Goal: Communication & Community: Answer question/provide support

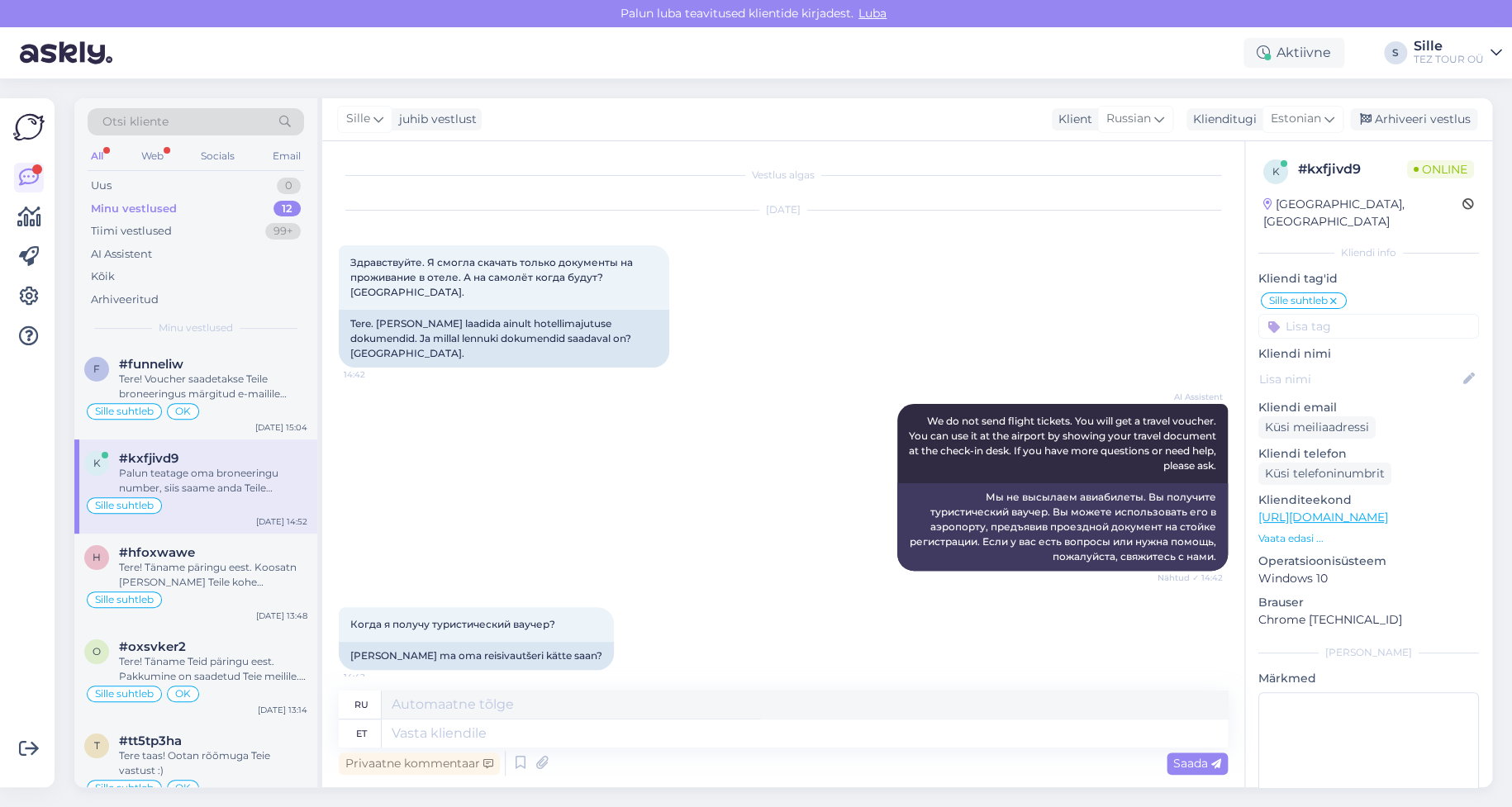
scroll to position [382, 0]
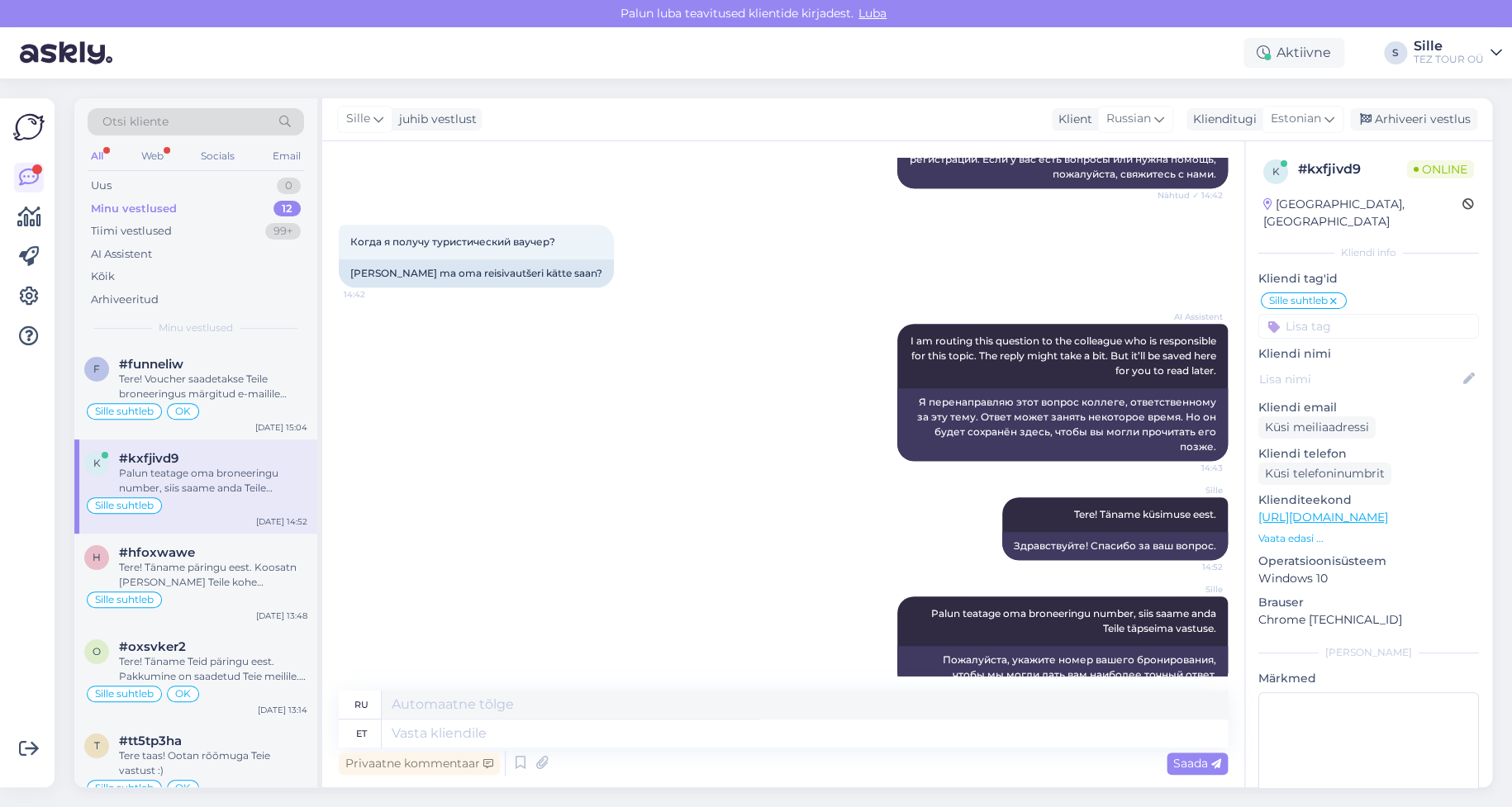
click at [204, 480] on div "Palun teatage oma broneeringu number, siis saame anda Teile täpseima vastuse." at bounding box center [213, 481] width 189 height 29
click at [214, 388] on div "Tere! Voucher saadetakse Teile broneeringus märgitud e-mailile umber 4-5 päeva …" at bounding box center [213, 386] width 189 height 29
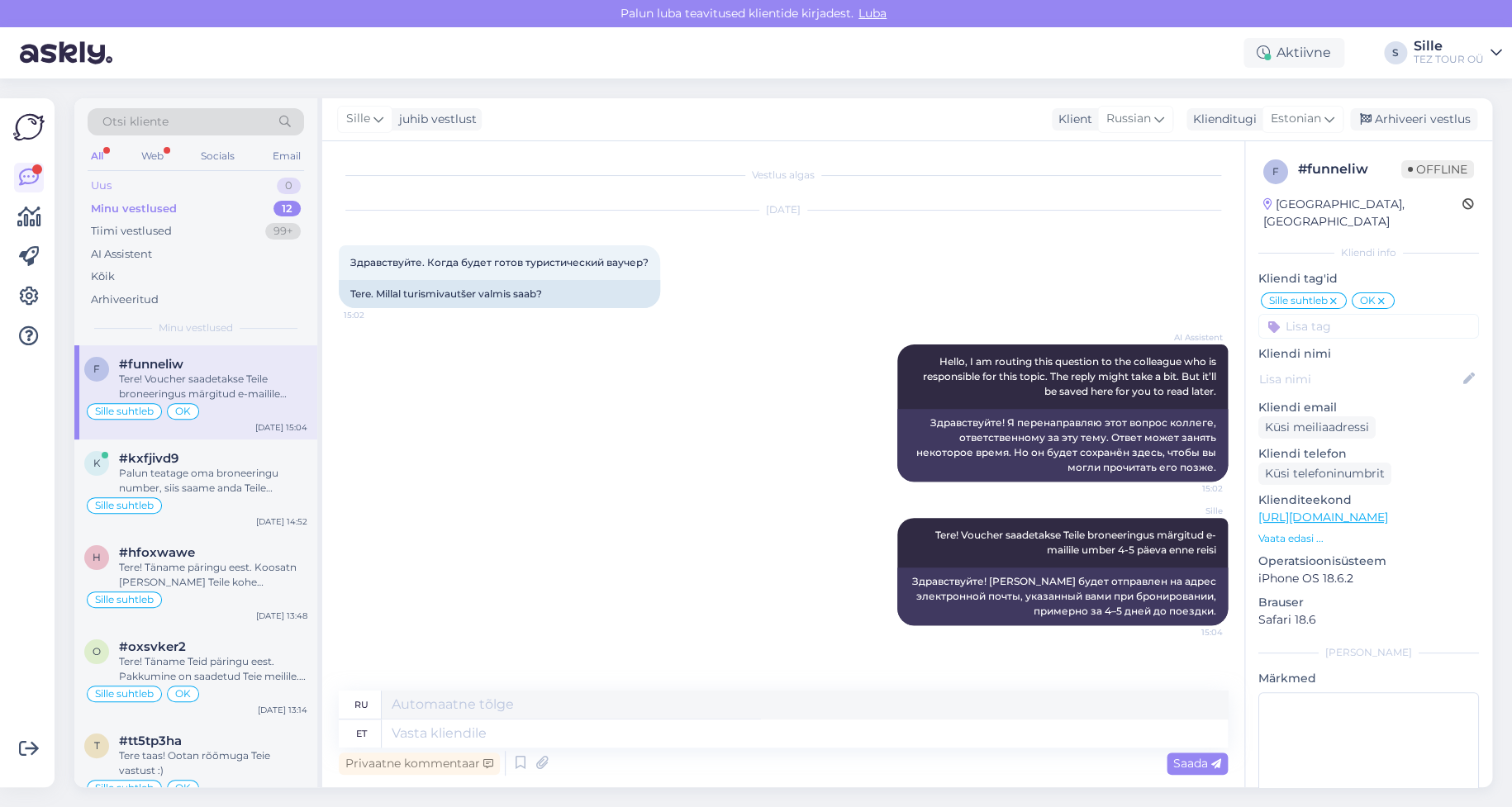
click at [112, 184] on div "Uus 0" at bounding box center [196, 186] width 216 height 23
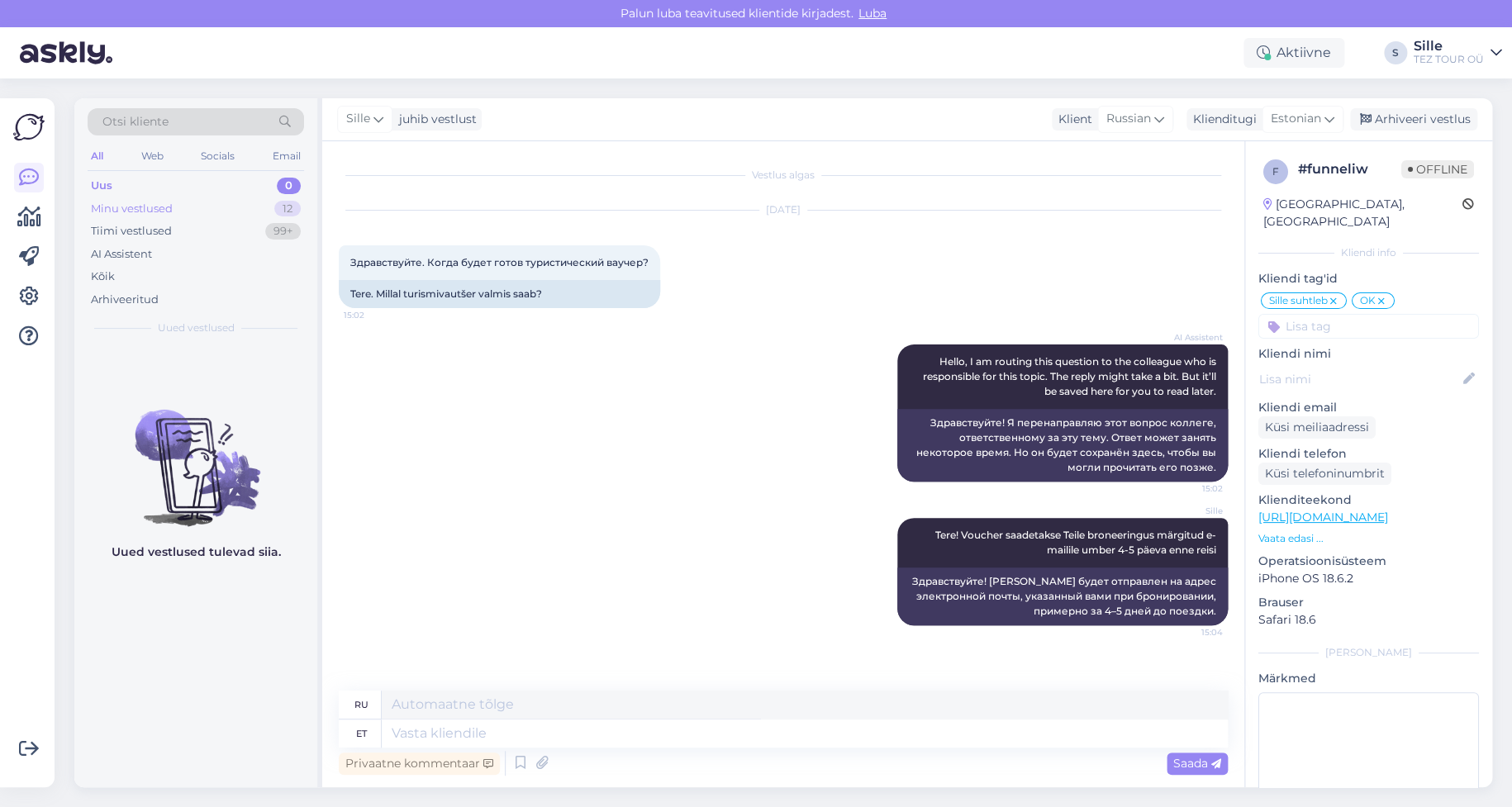
click at [111, 207] on div "Minu vestlused" at bounding box center [132, 208] width 82 height 17
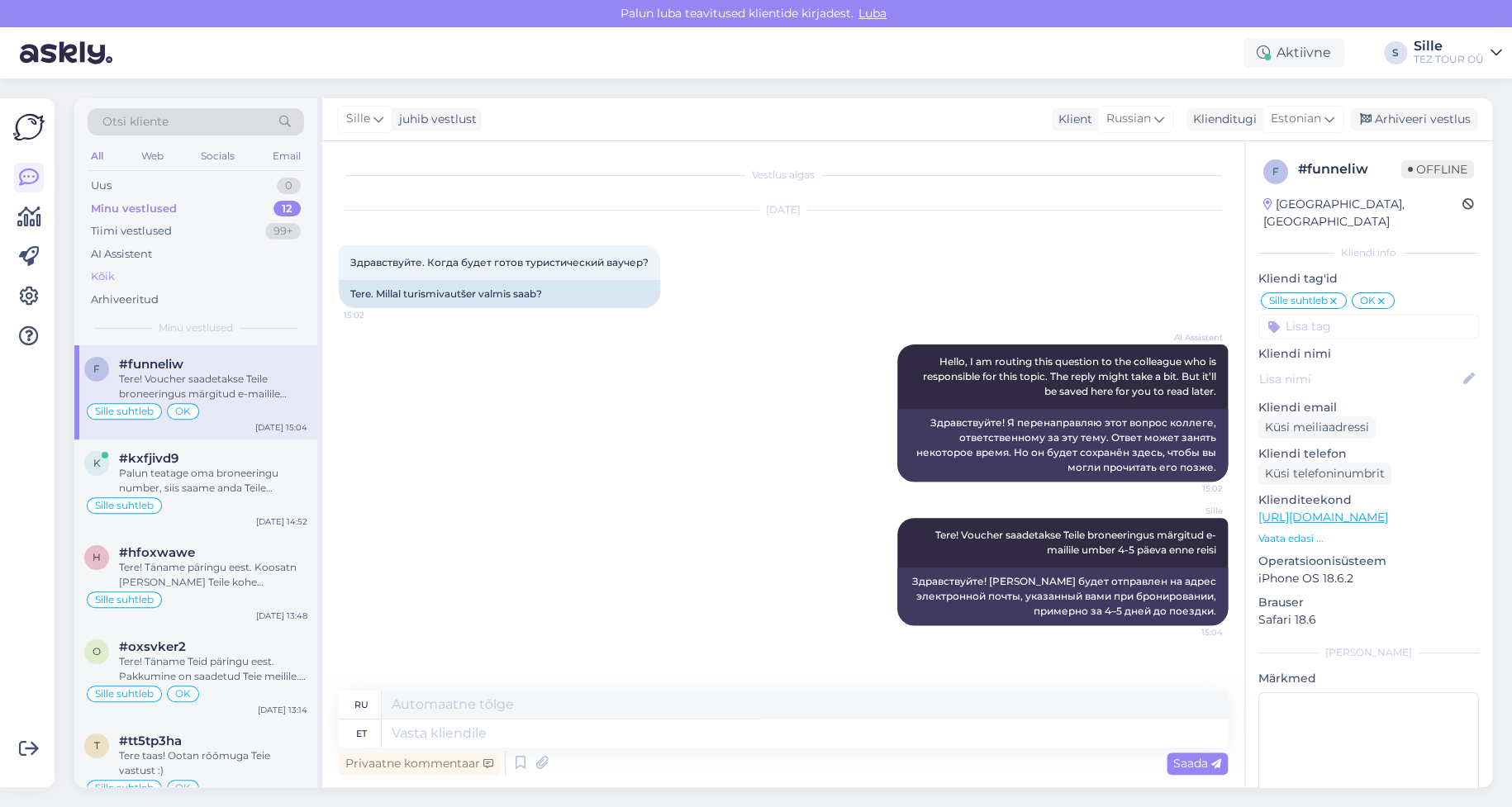
click at [117, 276] on div "Kõik" at bounding box center [196, 277] width 216 height 23
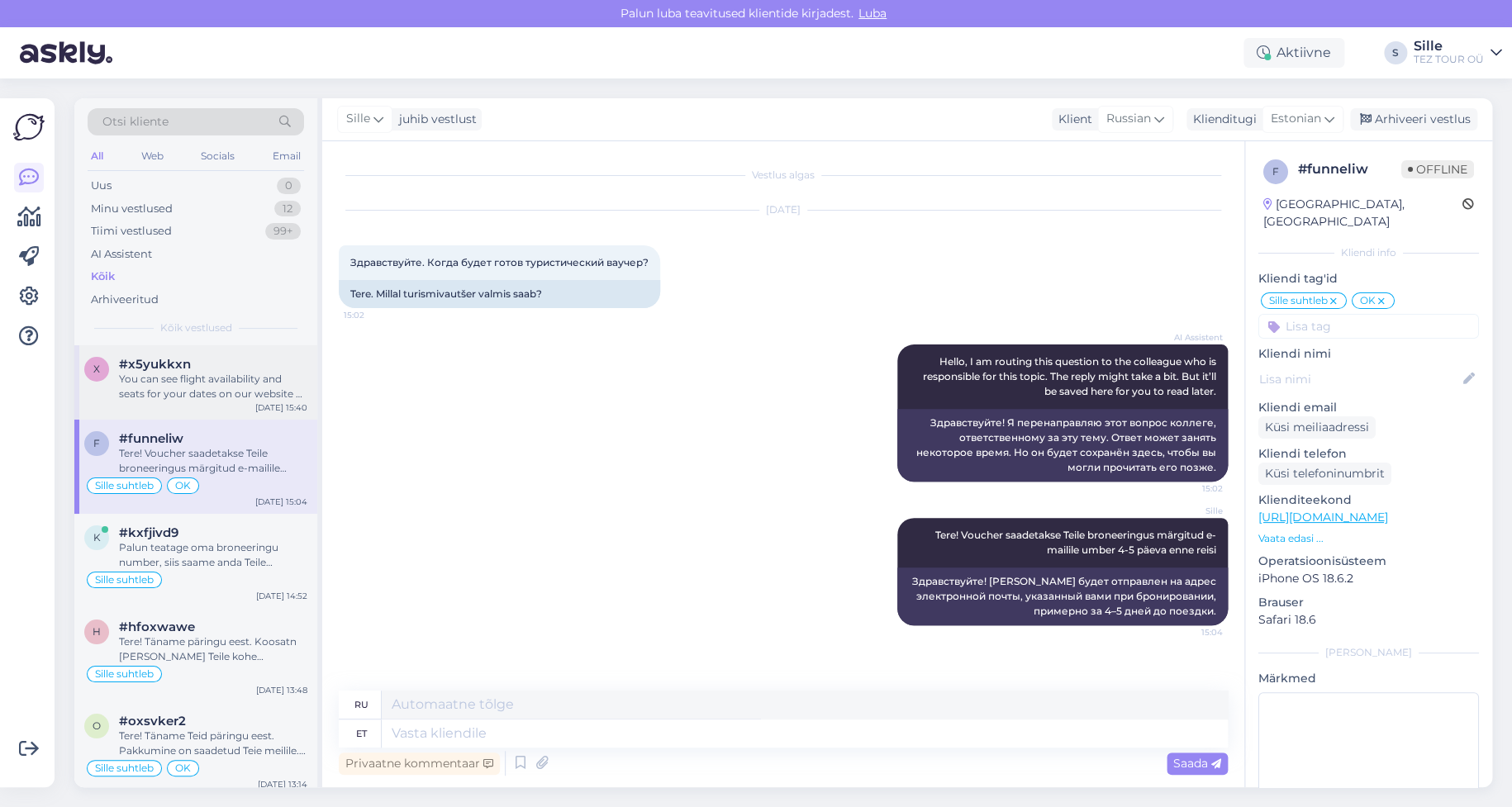
click at [196, 397] on div "You can see flight availability and seats for your dates on our website at [URL…" at bounding box center [213, 386] width 189 height 29
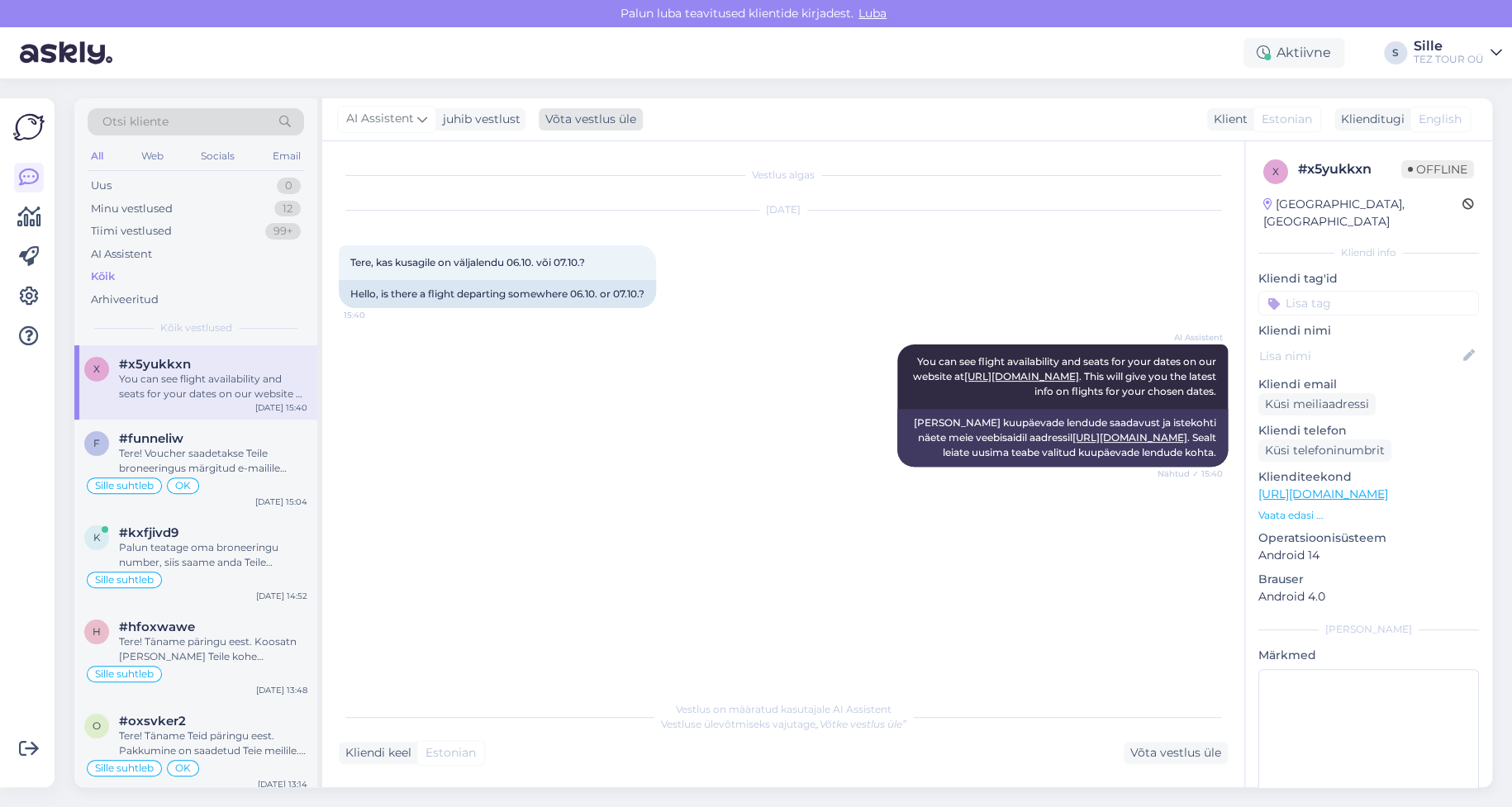
click at [586, 120] on div "Võta vestlus üle" at bounding box center [591, 119] width 104 height 22
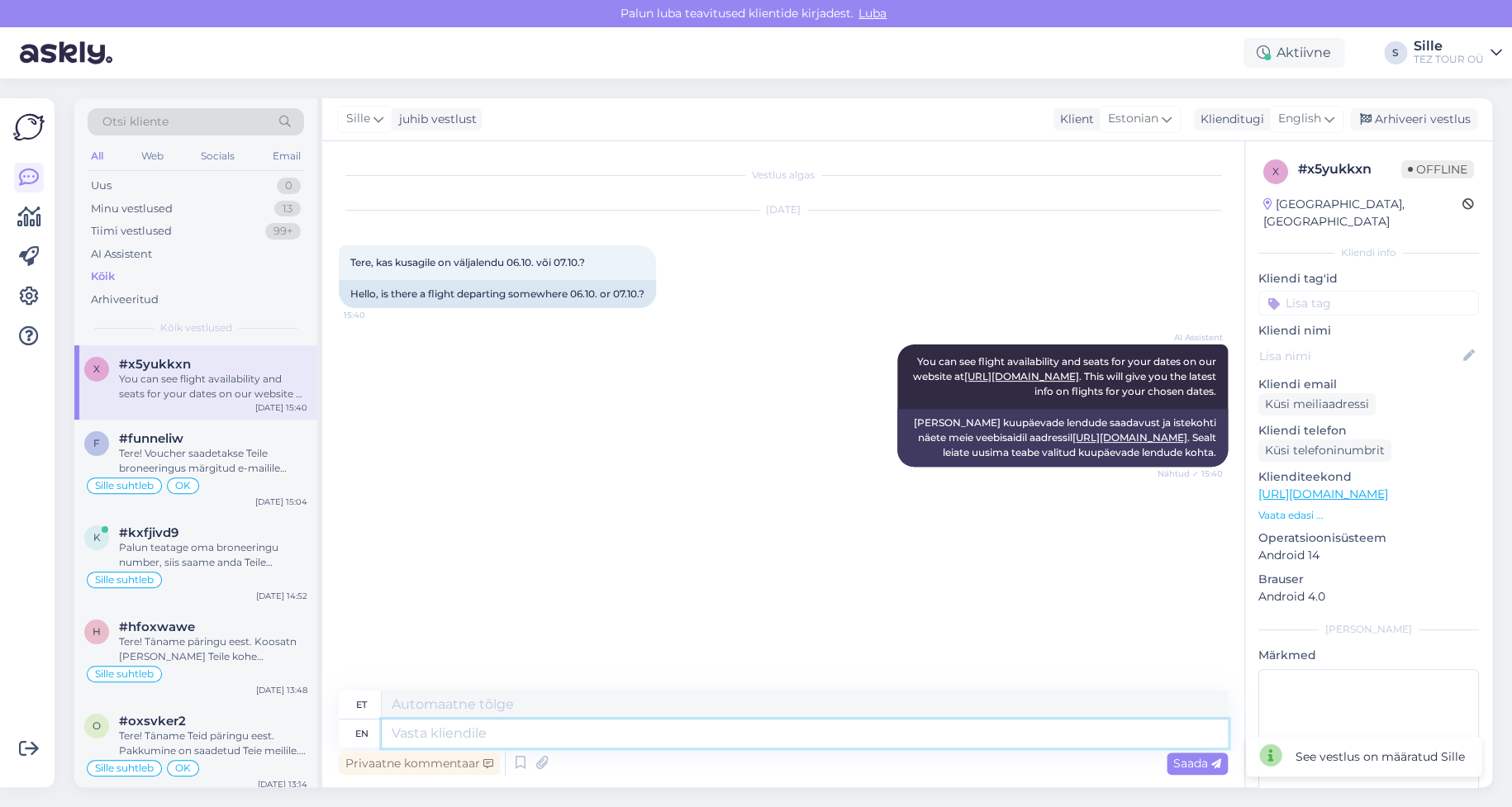
click at [450, 737] on textarea at bounding box center [804, 734] width 846 height 28
click at [413, 736] on textarea at bounding box center [804, 734] width 846 height 28
type textarea "Tere"
type textarea "Tere!"
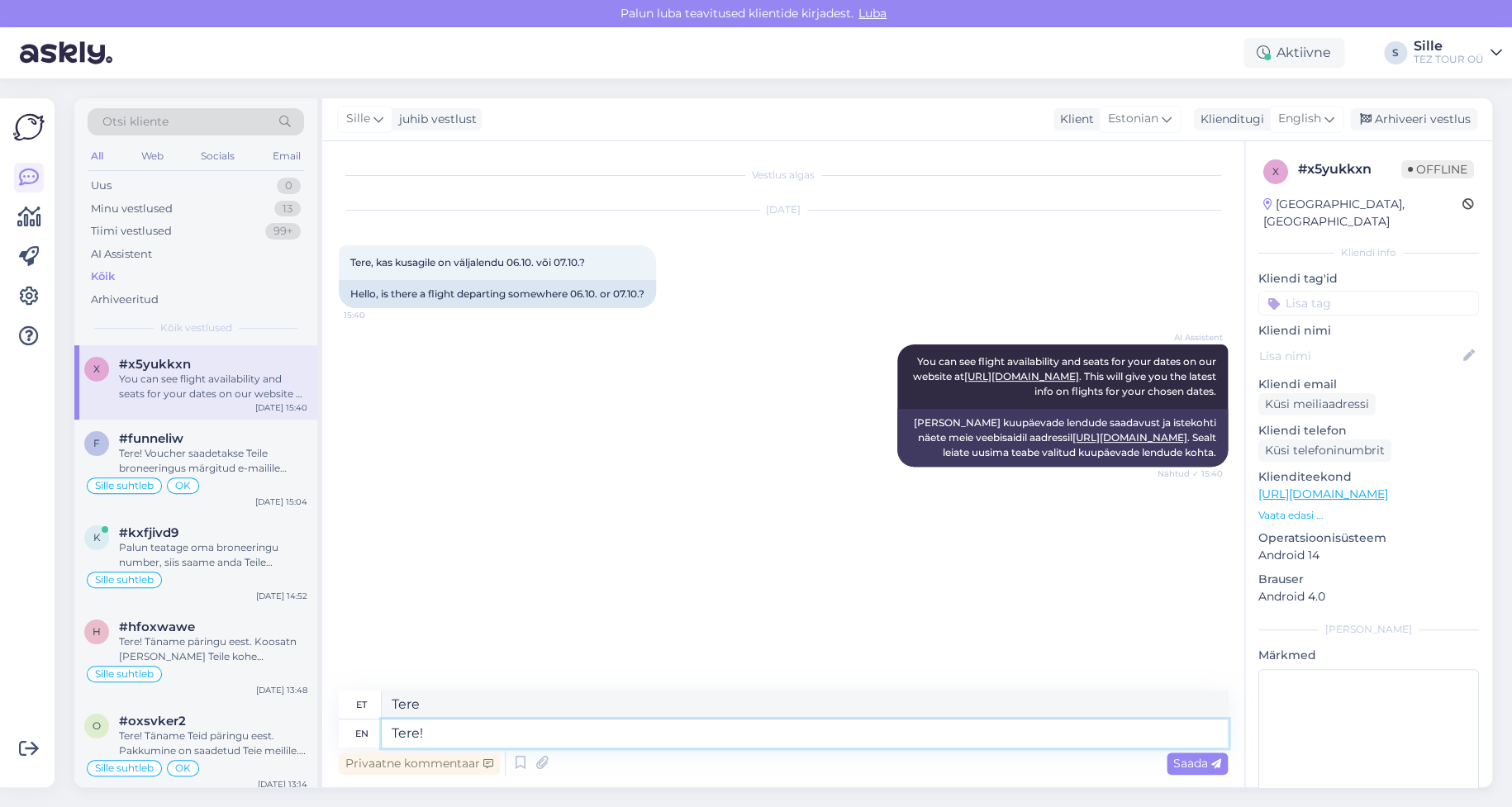
type textarea "Tere!"
click at [1330, 291] on input at bounding box center [1369, 302] width 221 height 24
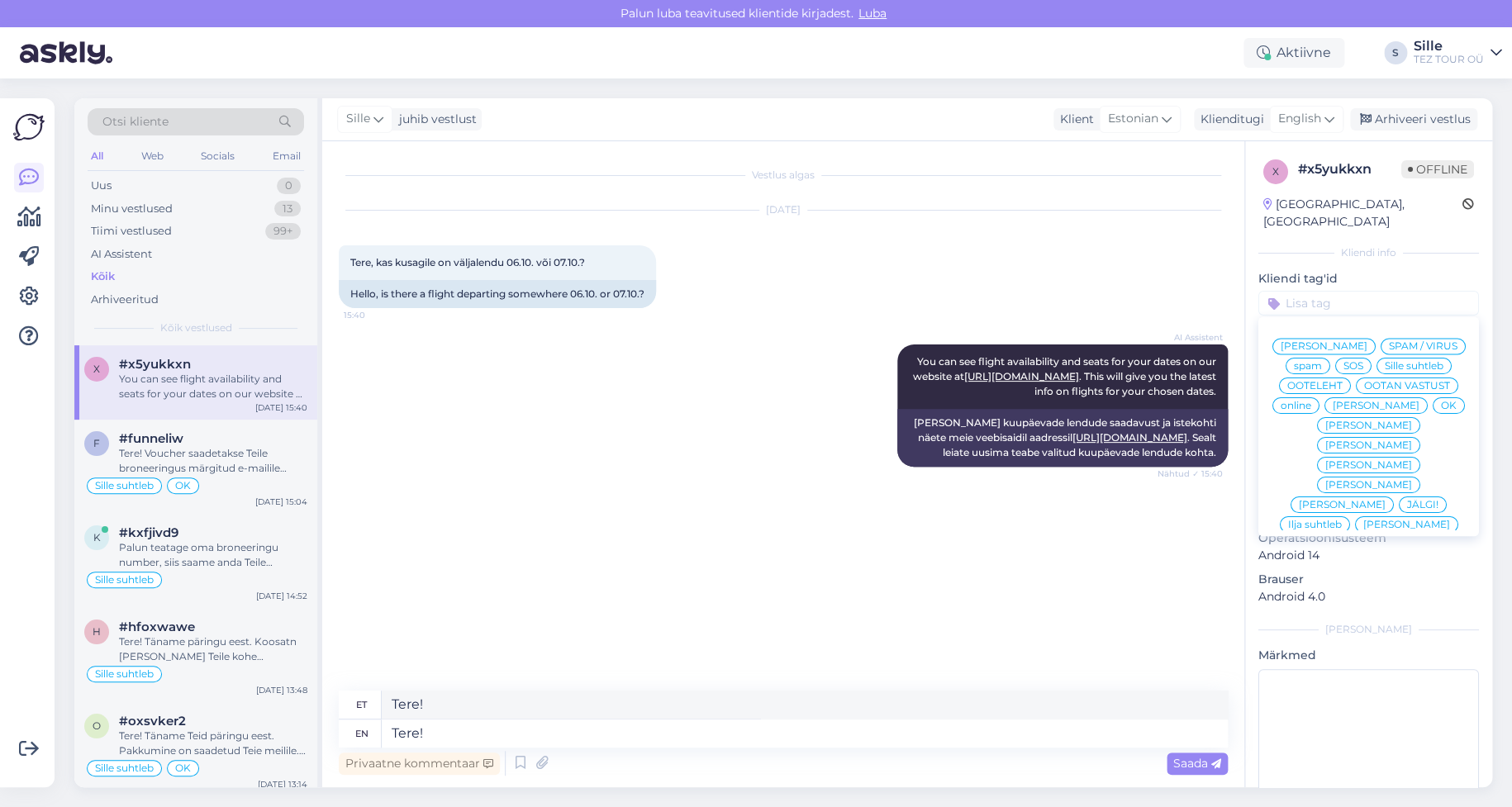
click at [1385, 366] on span "Sille suhtleb" at bounding box center [1414, 366] width 59 height 10
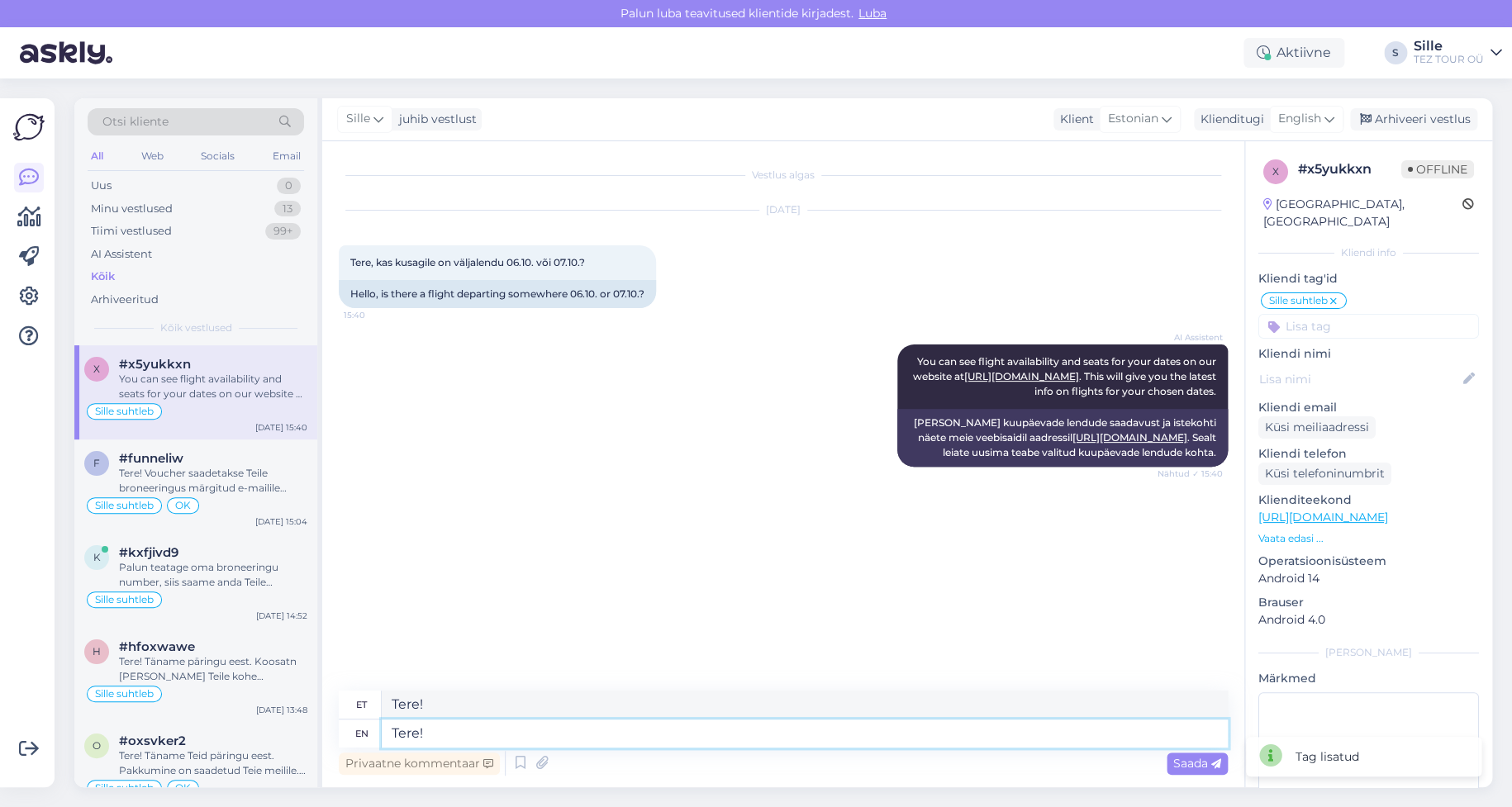
click at [453, 733] on textarea "Tere!" at bounding box center [804, 734] width 846 height 28
type textarea "Tere! Täname"
type textarea "Tere! Täname päringu ee"
type textarea "Tere! Täname päringut"
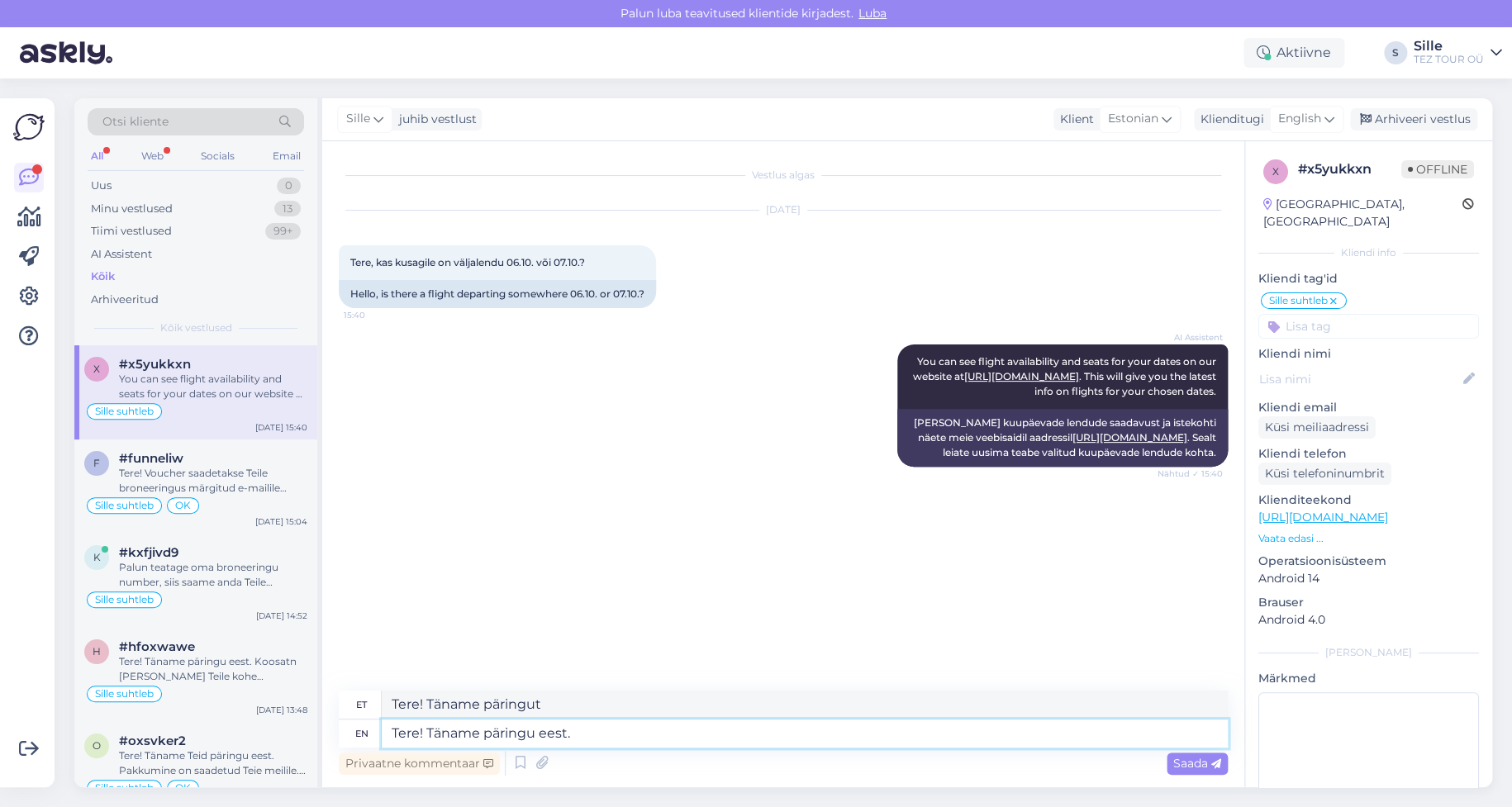
type textarea "Tere! Täname päringu eest."
type textarea "Tere! Täname päringu eest. Viimased k"
type textarea "Tere! Täname päringu eest. Viimased"
type textarea "Tere! Täname päringu eest. Viimased [PERSON_NAME] on"
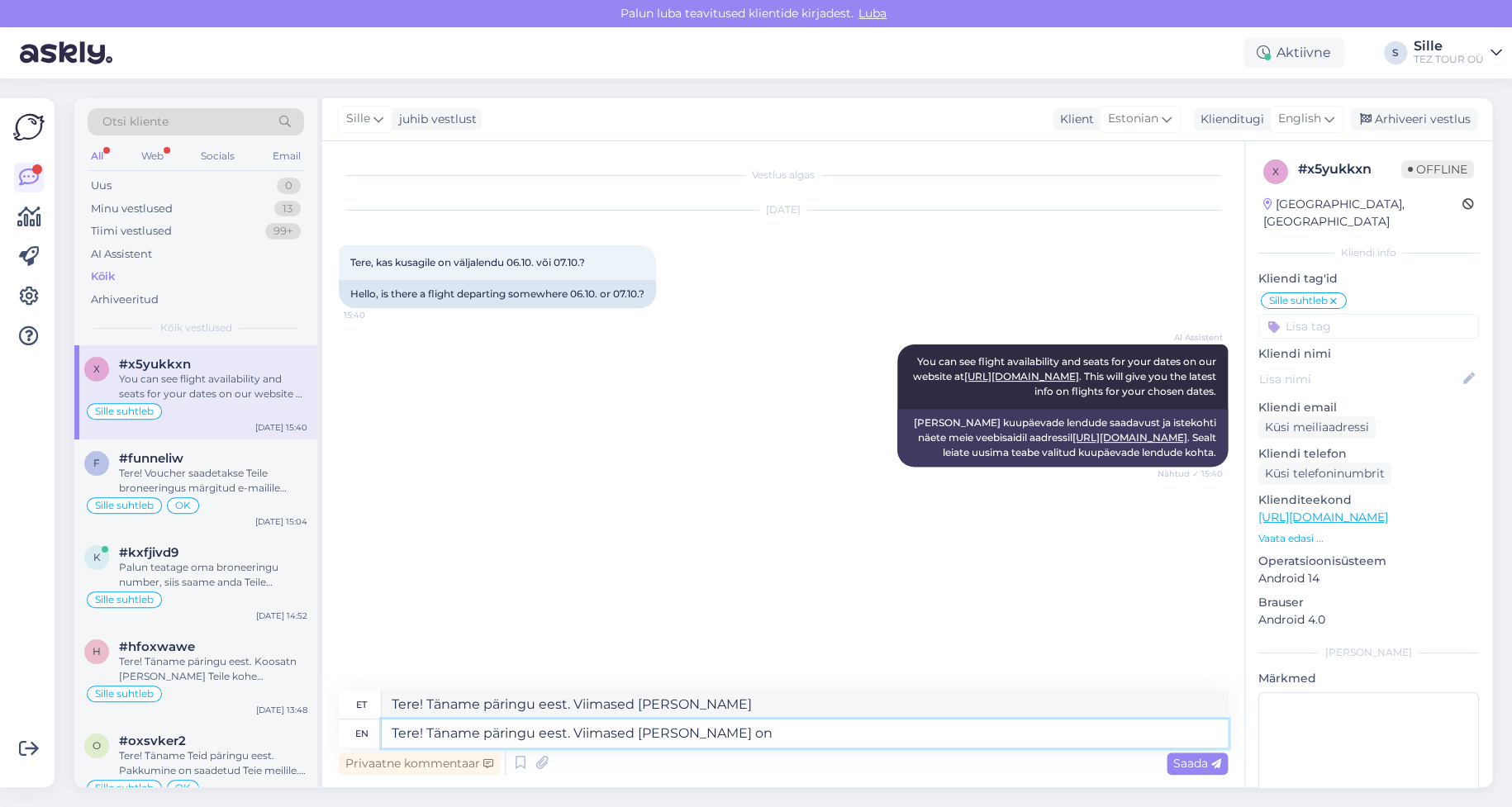
type textarea "Tere! Täname päringu eest. Viimased [PERSON_NAME] on"
type textarea "Tere! Täname päringu eest. Viimased [PERSON_NAME] on jäänud"
type textarea "Tere! Täname päringu eest. Viimased [PERSON_NAME] on jäänud Türgi re"
type textarea "Tere! Täname päringu eest. Viimased [PERSON_NAME] on jäänud Türgi"
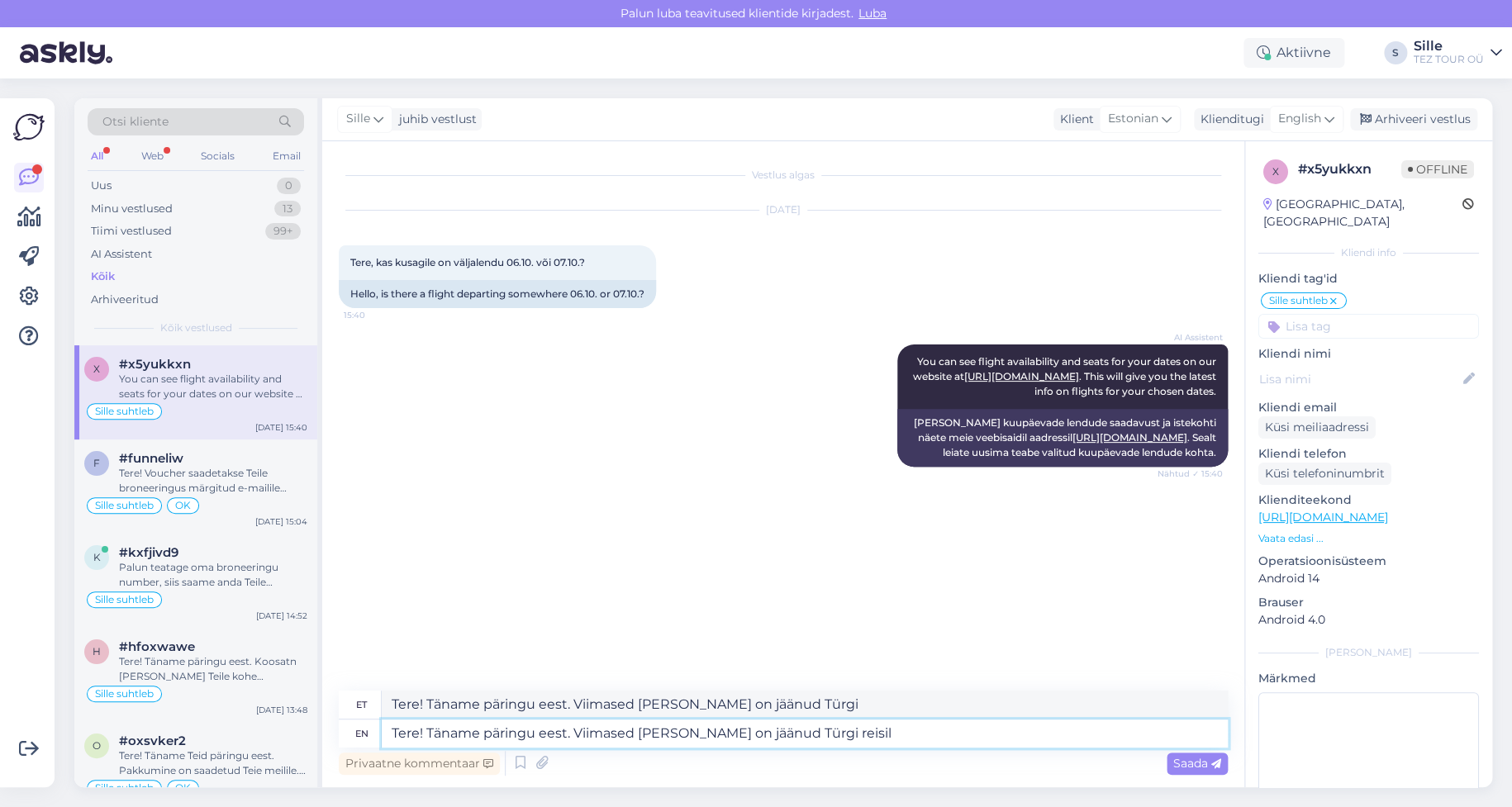
type textarea "Tere! Täname päringu eest. Viimased [PERSON_NAME] on jäänud Türgi reisile"
type textarea "Tere! Täname päringu eest. Viimased [PERSON_NAME] on jäänud Türgi reisile 6.-12."
type textarea "Tere! Täname päringu eest. Viimased [PERSON_NAME] on jäänud Türgi reisile 6.-12…"
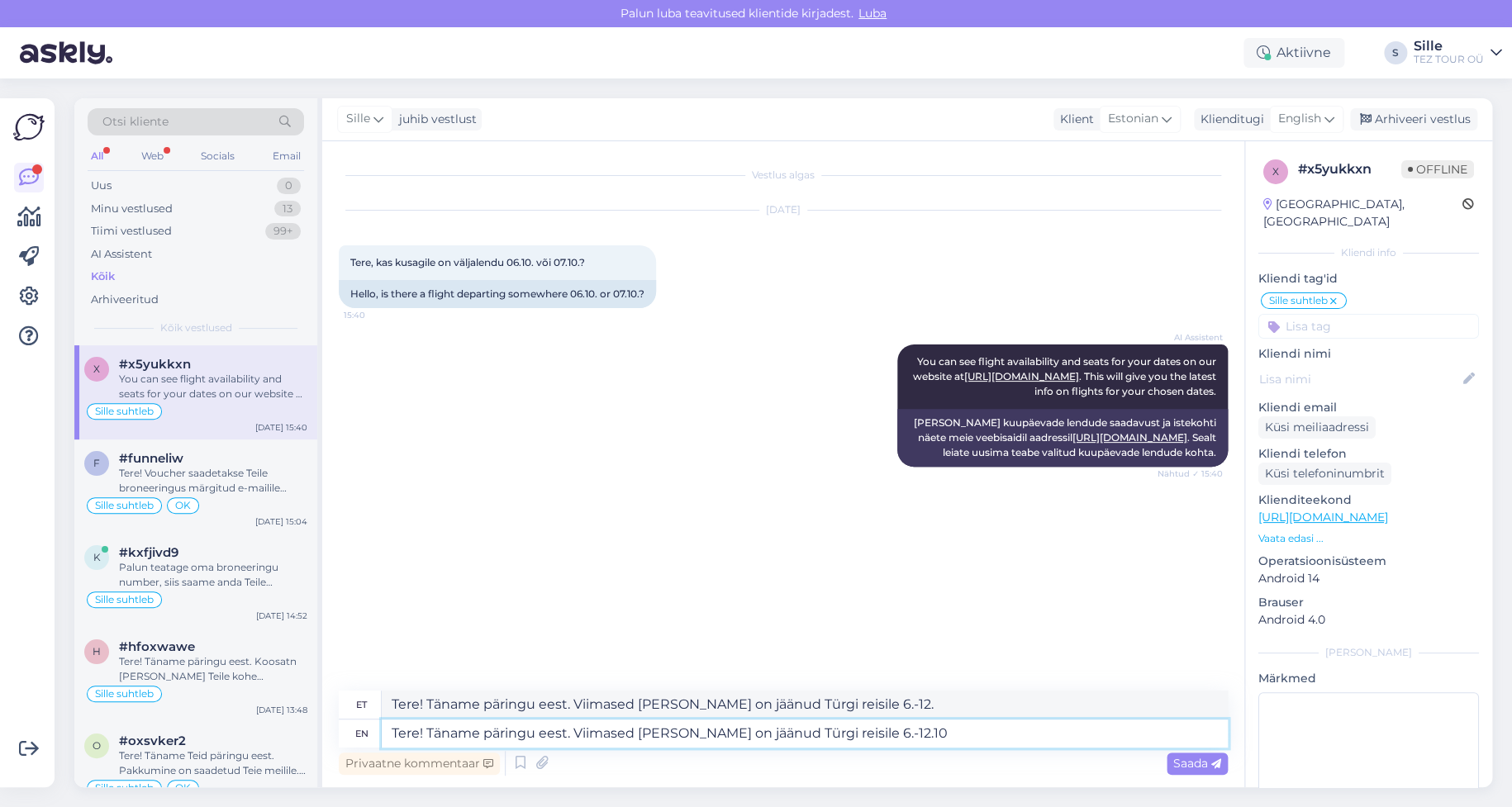
type textarea "Tere! Täname päringu eest. Viimased [PERSON_NAME] on jäänud Türgi reisile 6.-12…"
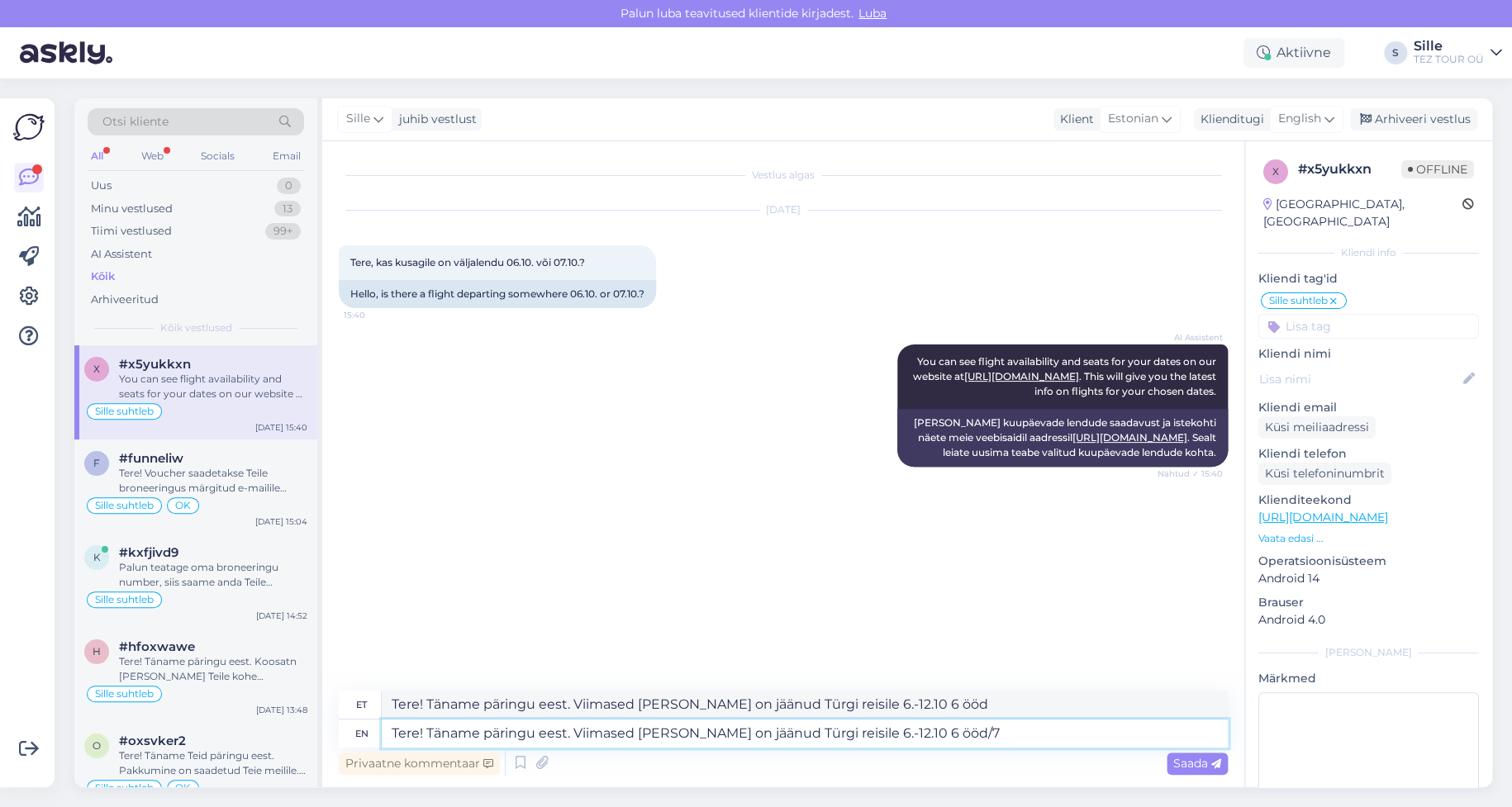
type textarea "Tere! Täname päringu eest. Viimased [PERSON_NAME] on jäänud Türgi reisile 6.-12…"
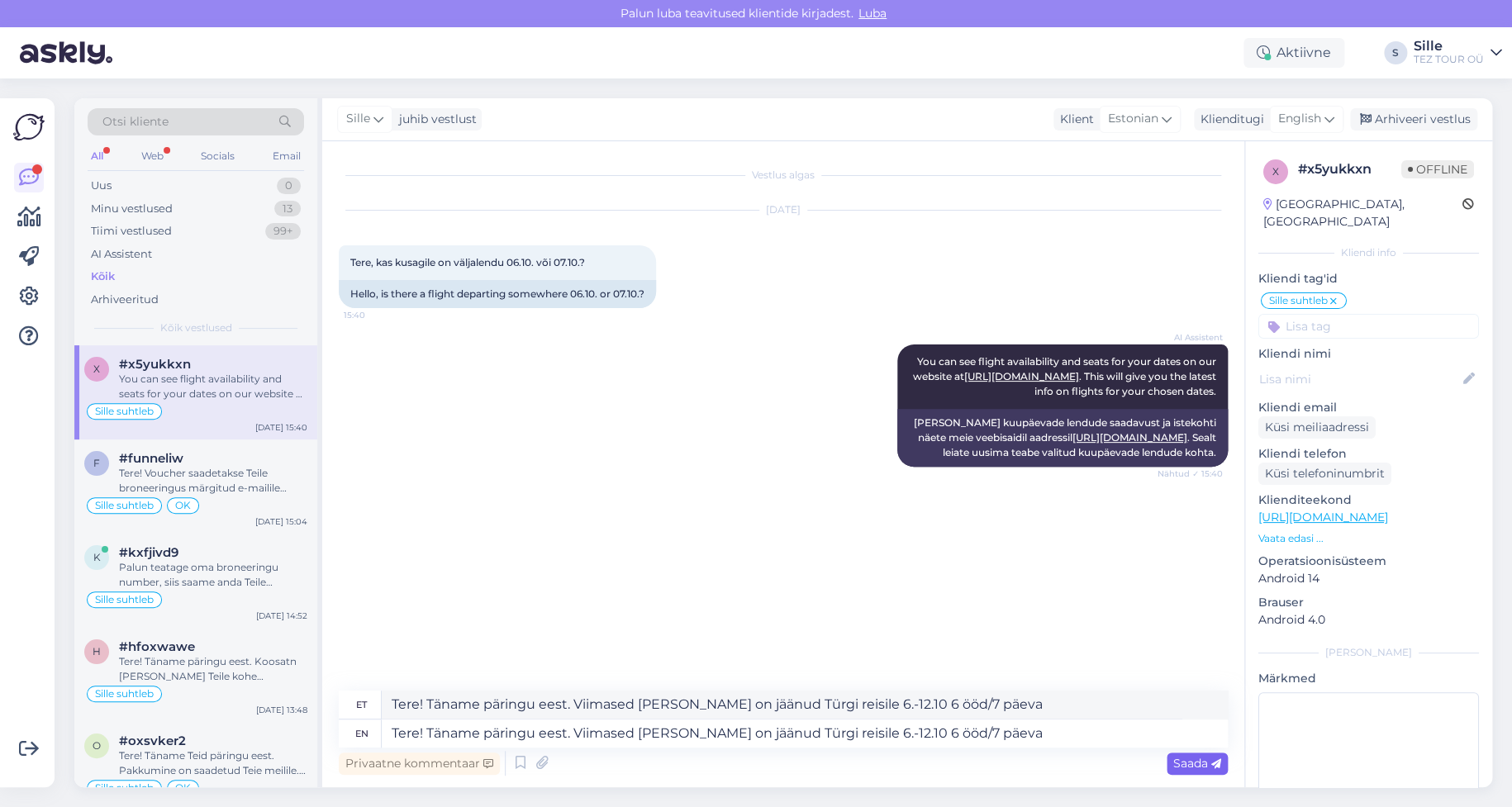
click at [1191, 755] on div "Saada" at bounding box center [1197, 764] width 62 height 22
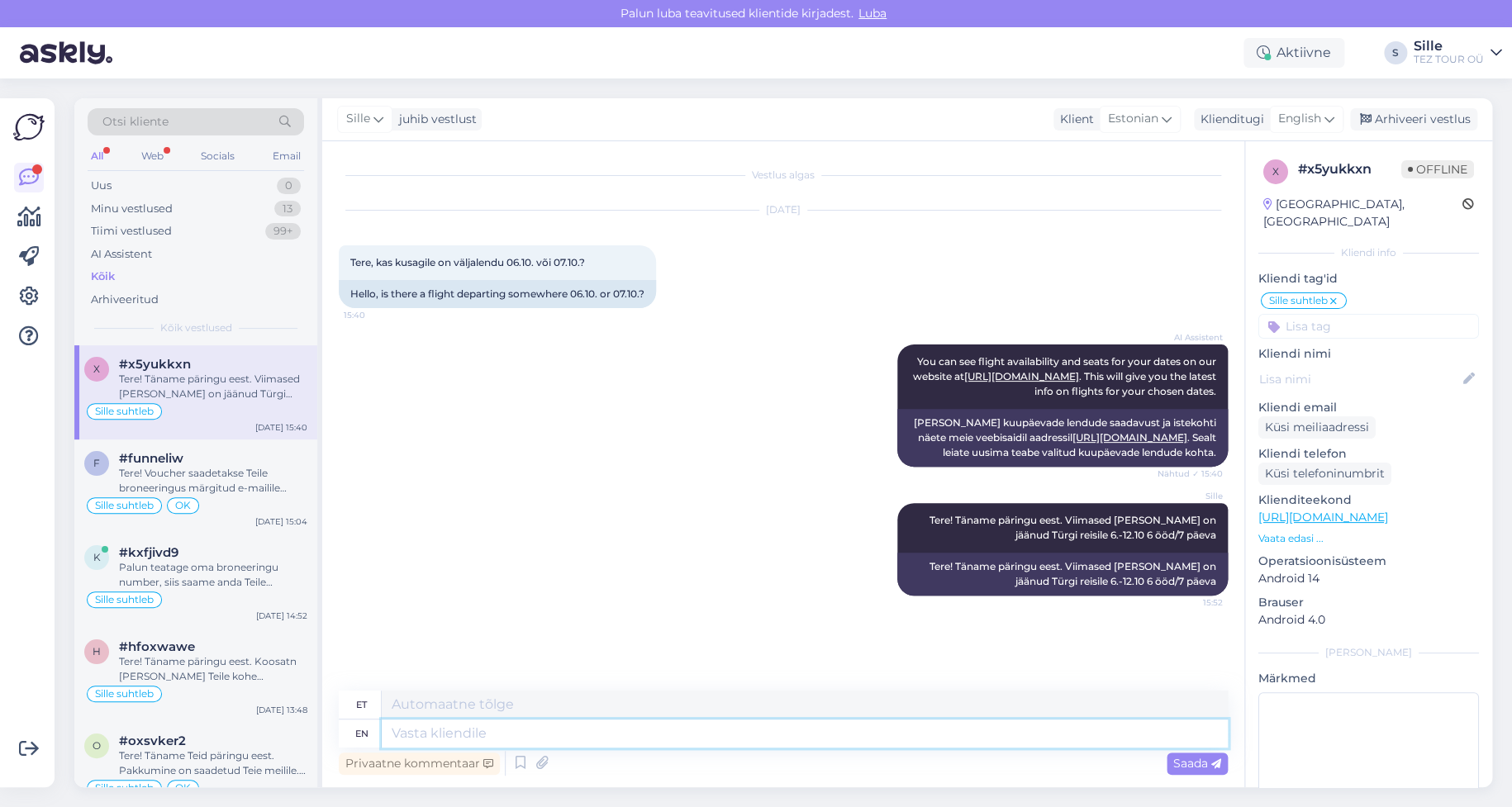
click at [524, 723] on textarea at bounding box center [804, 734] width 846 height 28
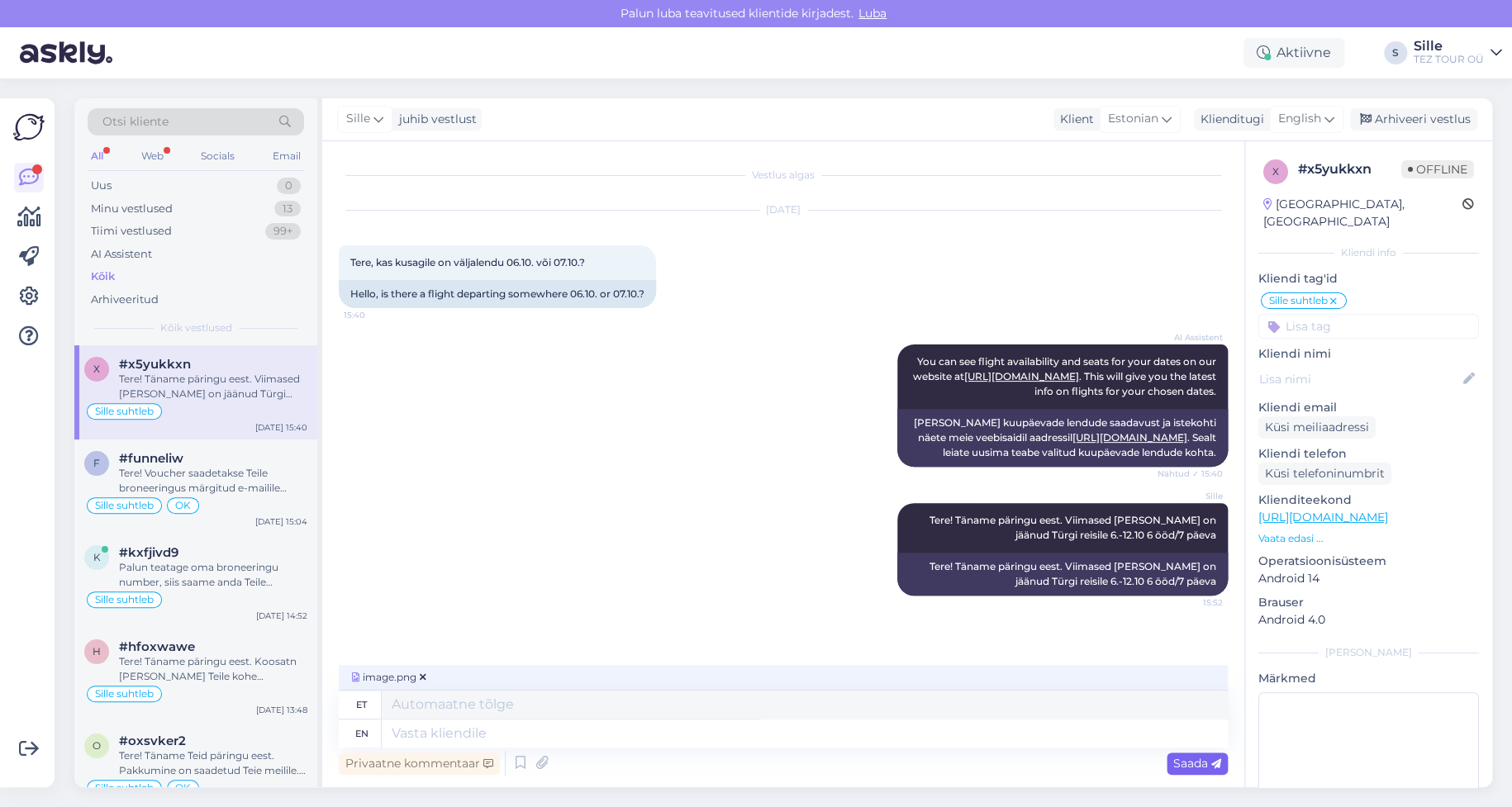
click at [1185, 763] on span "Saada" at bounding box center [1197, 763] width 48 height 15
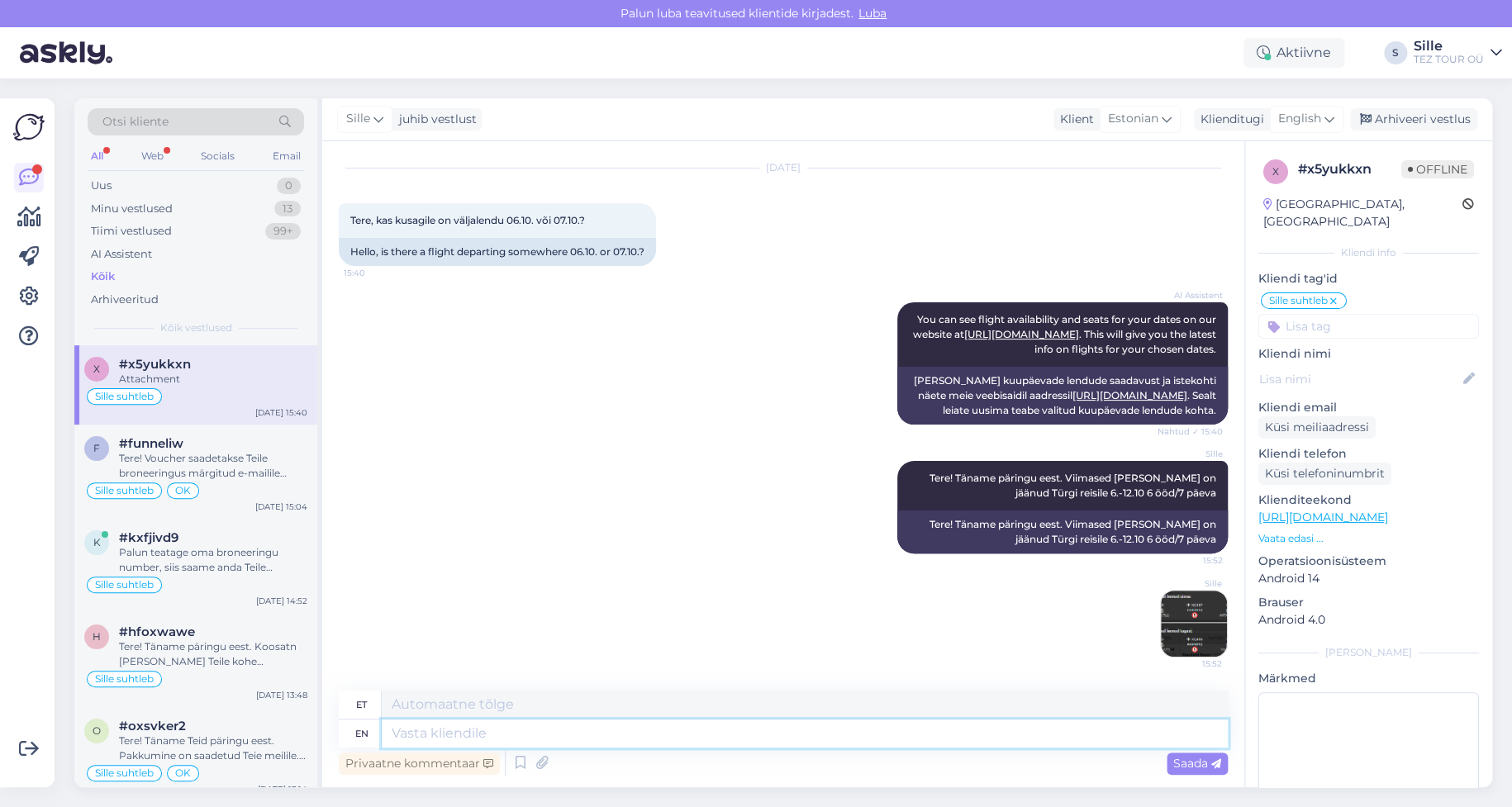
drag, startPoint x: 424, startPoint y: 728, endPoint x: 433, endPoint y: 728, distance: 9.0
click at [427, 728] on textarea at bounding box center [804, 734] width 846 height 28
type textarea "Palun"
type textarea "Palun täpsustage"
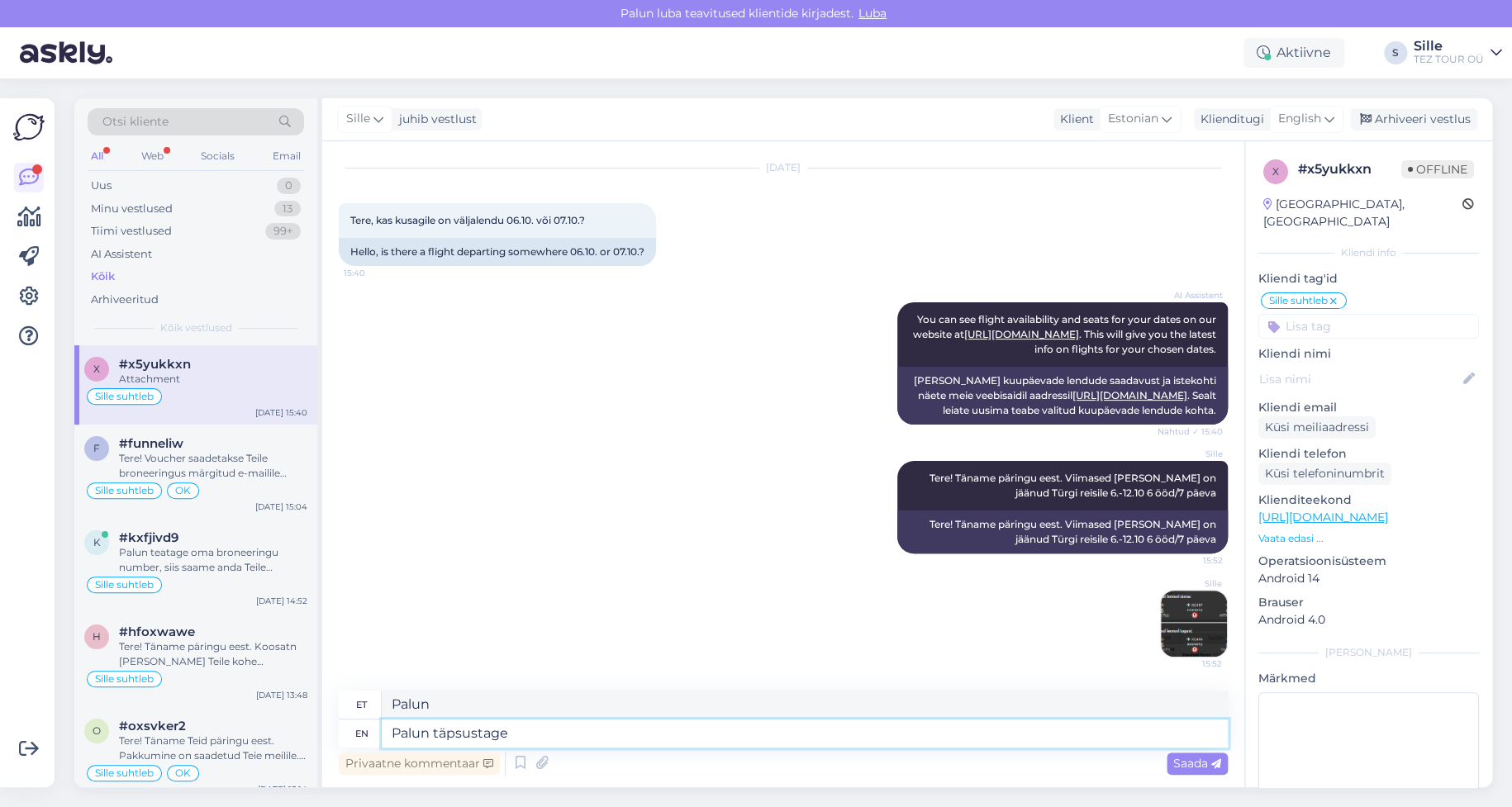
type textarea "Palun täpsustage"
type textarea "Palun täpsustage reisijate"
type textarea "Palun täpsustage reisijad"
type textarea "Palun täpsustage reisijate arv"
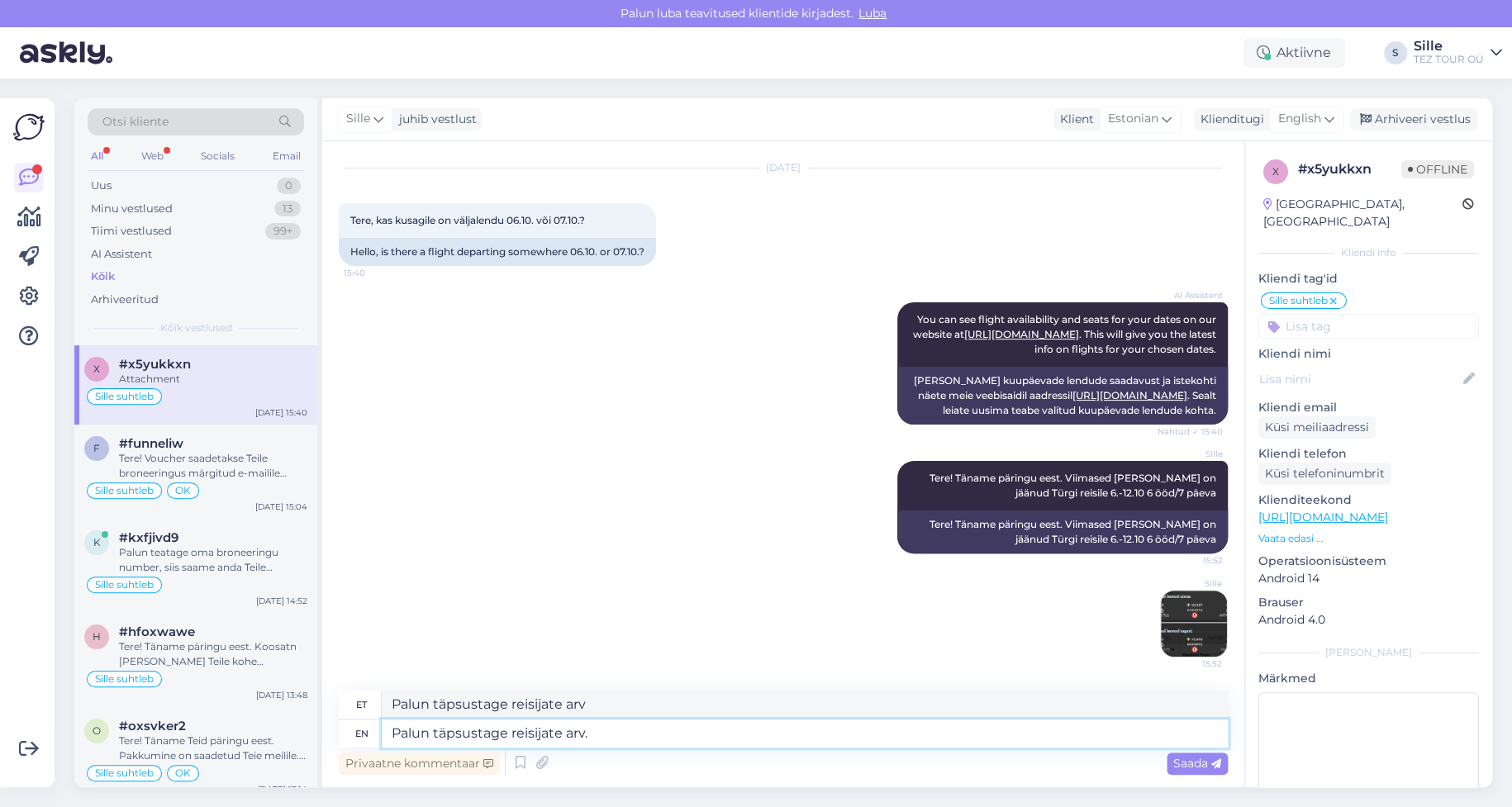
type textarea "Palun täpsustage reisijate arv."
type textarea "Palun täpsustage reisijate arv. [PERSON_NAME]"
type textarea "Palun täpsustage reisijate arv. Kui Te"
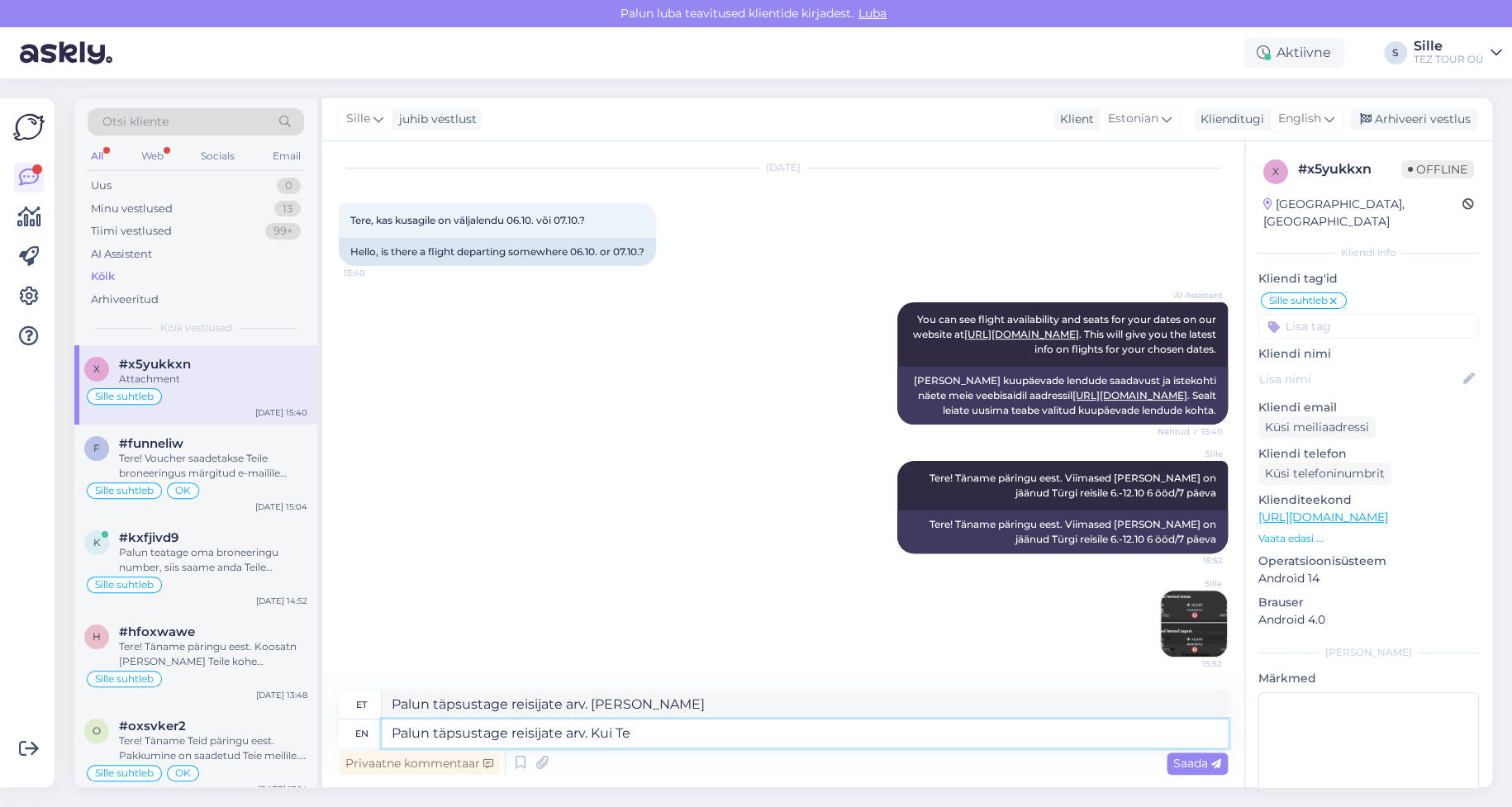
type textarea "Palun täpsustage reisijate arv. Kui Te"
type textarea "Palun täpsustage reisijate arv. Kui Teiega"
type textarea "Palun täpsustage reisijate arv. Kui [PERSON_NAME] reiosivad"
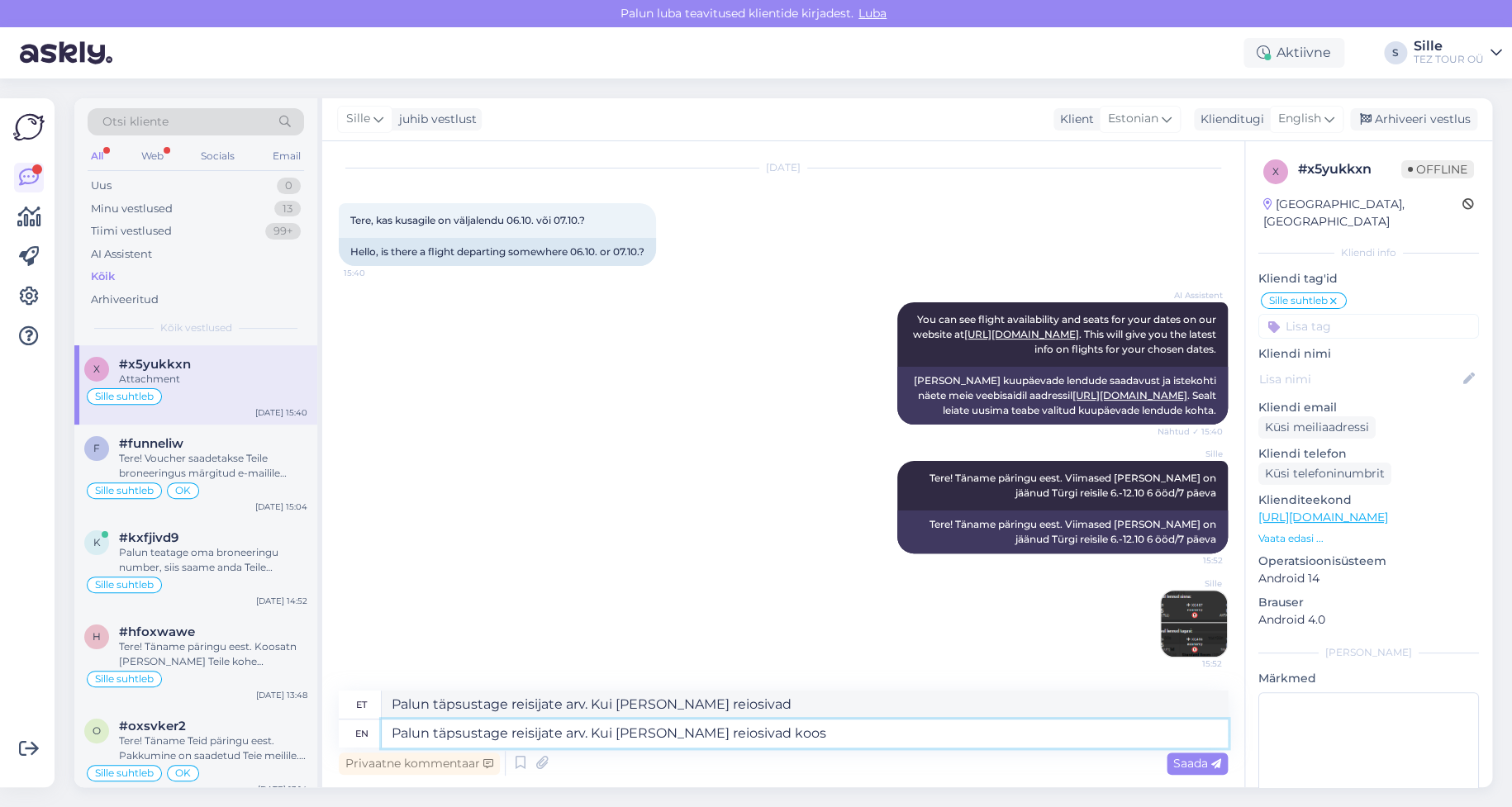
type textarea "Palun täpsustage reisijate arv. Kui [PERSON_NAME] reiosivad koos"
type textarea "Palun täpsustage reisijate arv. Kui [PERSON_NAME] reiosivad koos lapsed s"
type textarea "Palun täpsustage reisijate arv. Kui [PERSON_NAME] reiosivad koos lapsed"
type textarea "Palun täpsustage reisijate arv. Kui [PERSON_NAME] reiosivad koos lapsed siis"
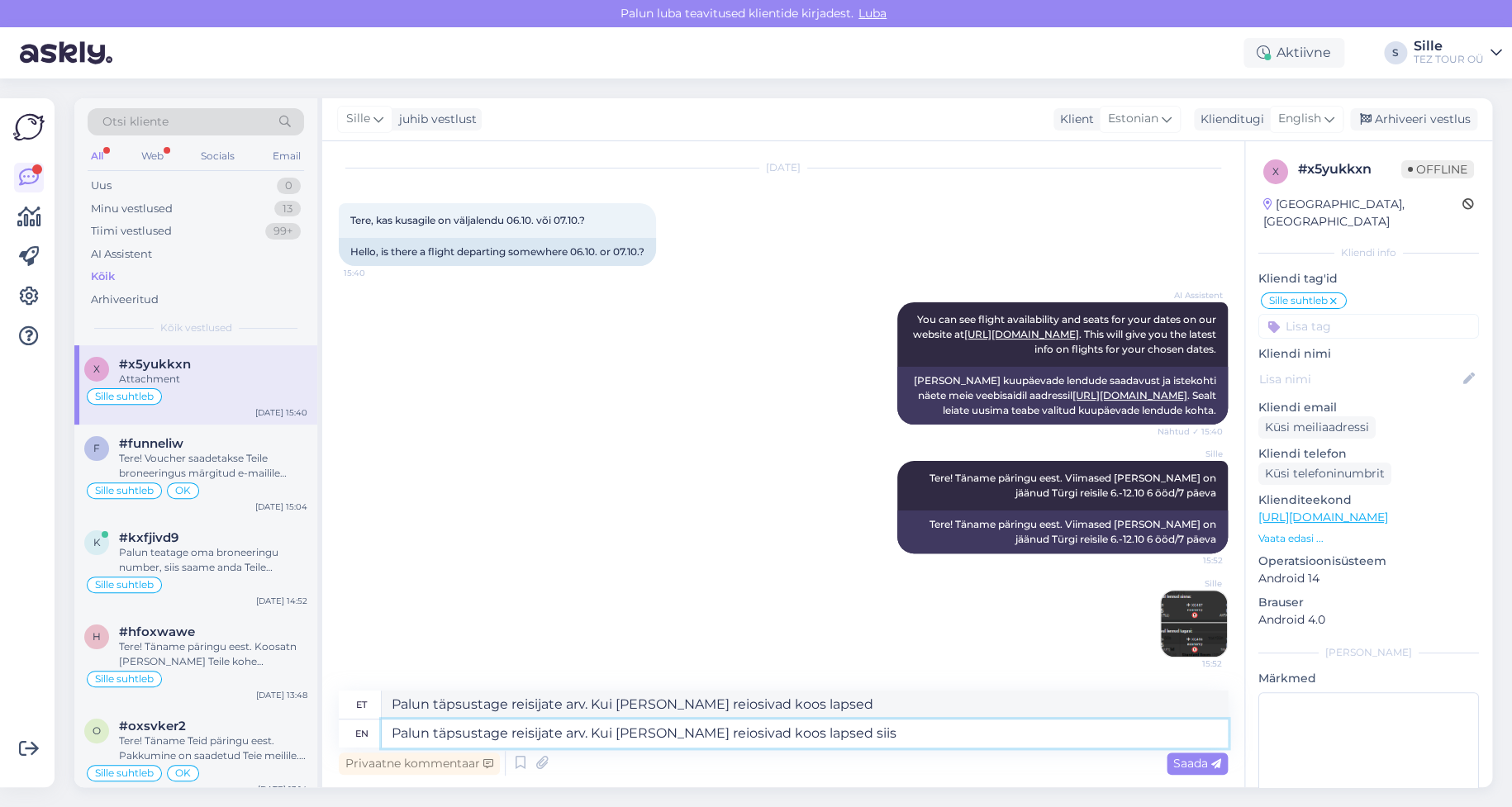
type textarea "Palun täpsustage reisijate arv. Kui [PERSON_NAME] reiosivad koos lapsed siis"
type textarea "Palun täpsustage reisijate arv. Kui [PERSON_NAME] reiosivad koos lapsed siis pa…"
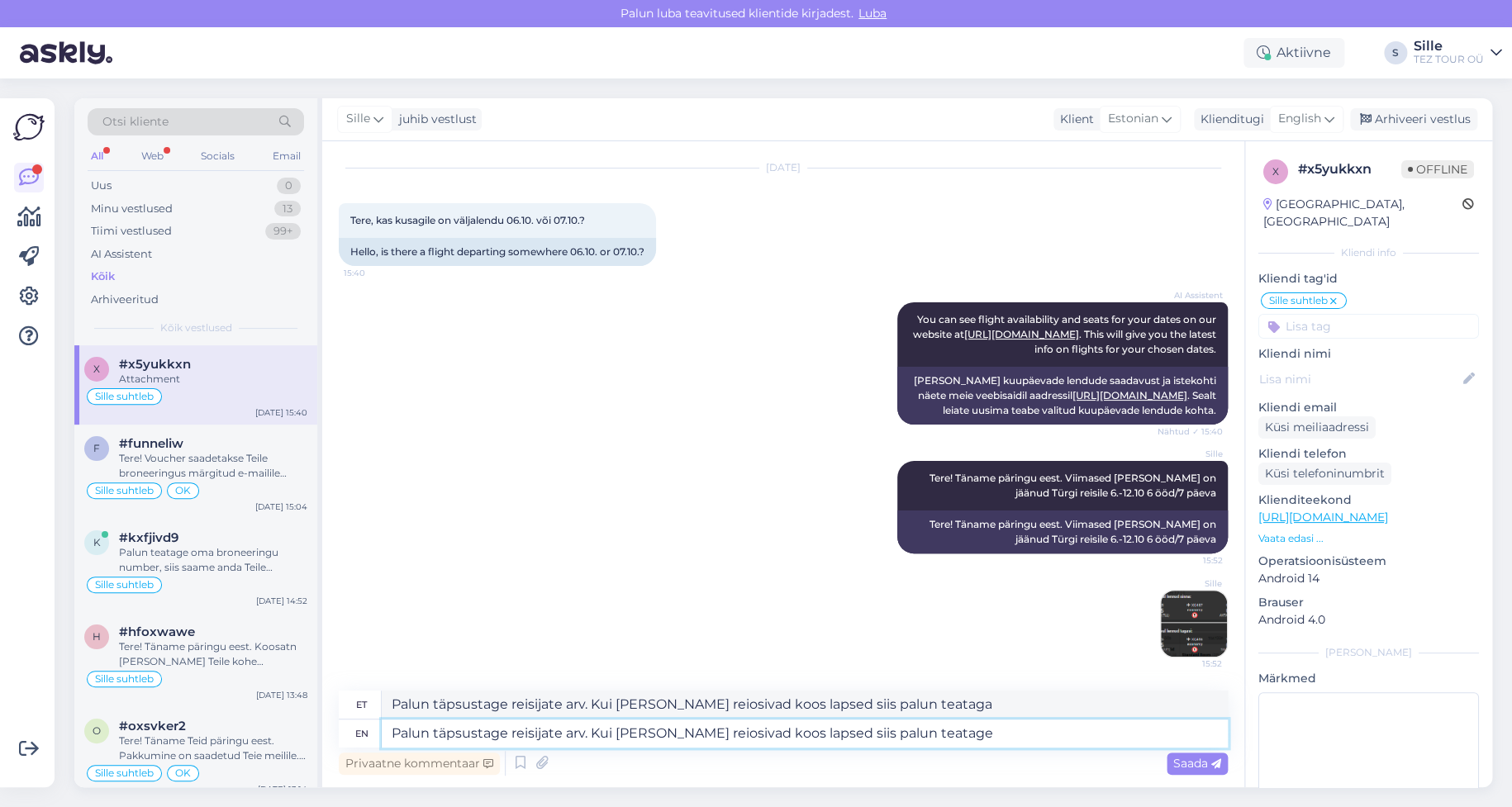
type textarea "Palun täpsustage reisijate arv. Kui [PERSON_NAME] reiosivad koos lapsed siis pa…"
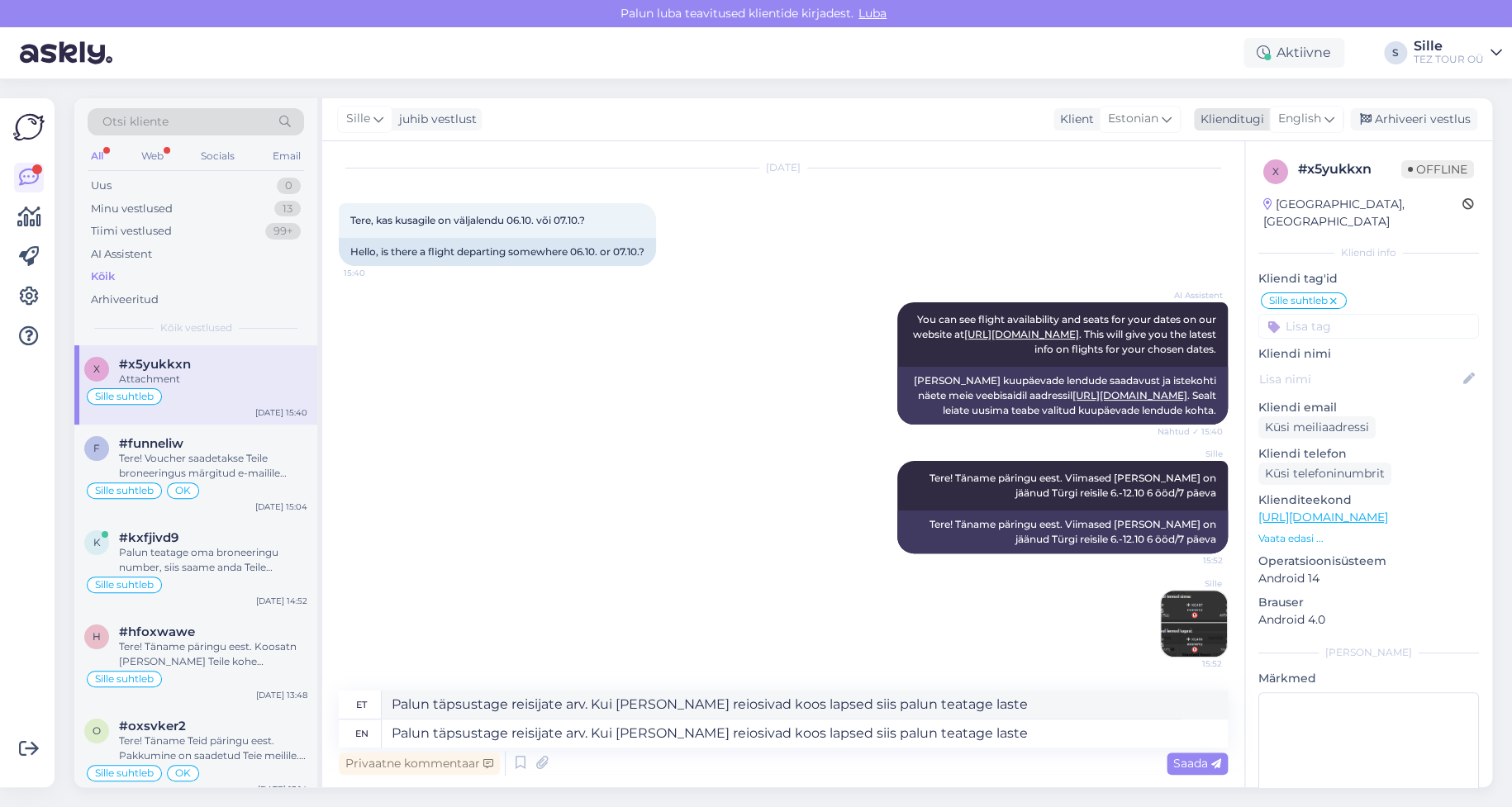
click at [1311, 122] on span "English" at bounding box center [1300, 118] width 43 height 19
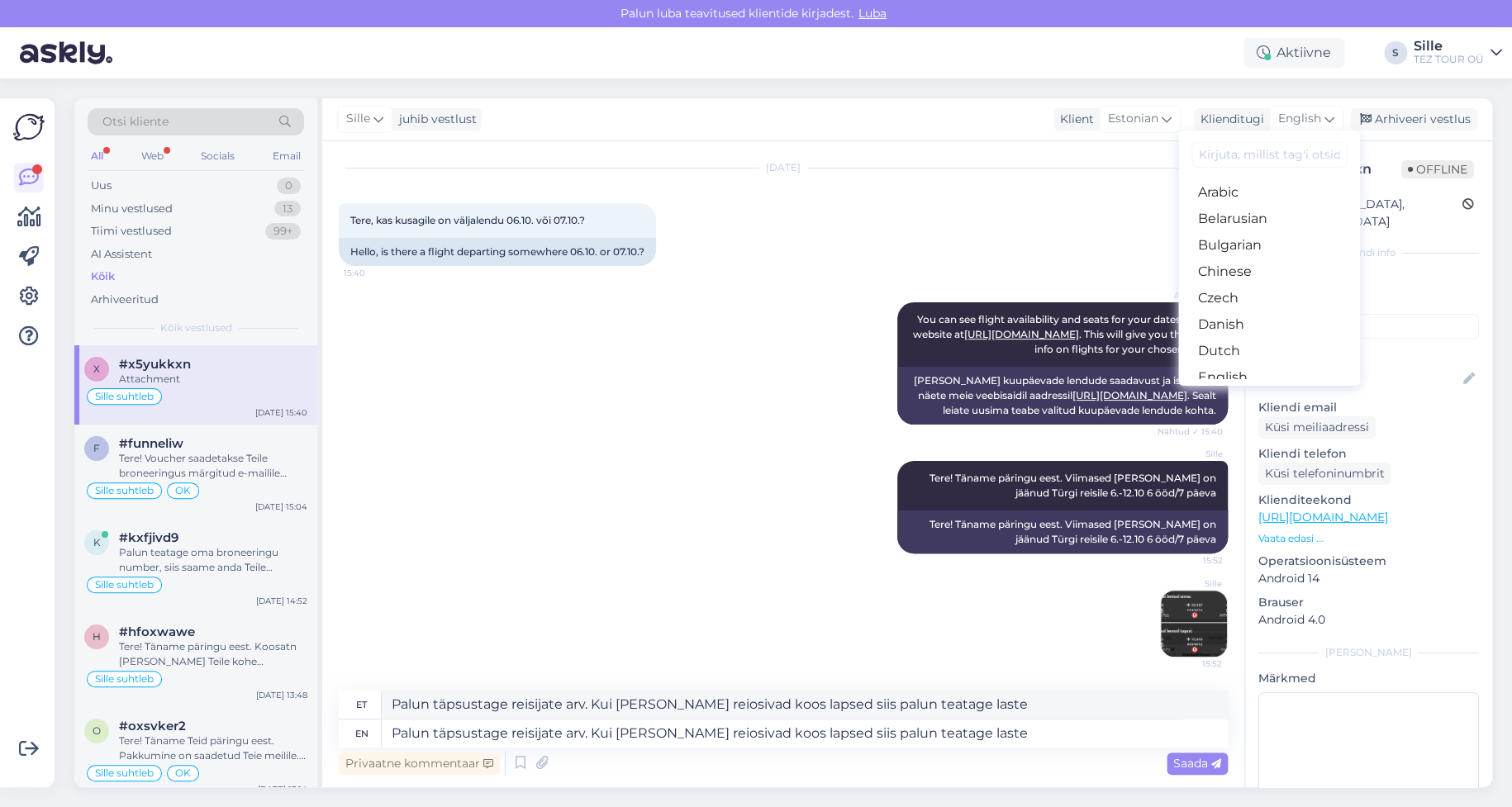
click at [1239, 391] on link "Estonian" at bounding box center [1269, 404] width 182 height 26
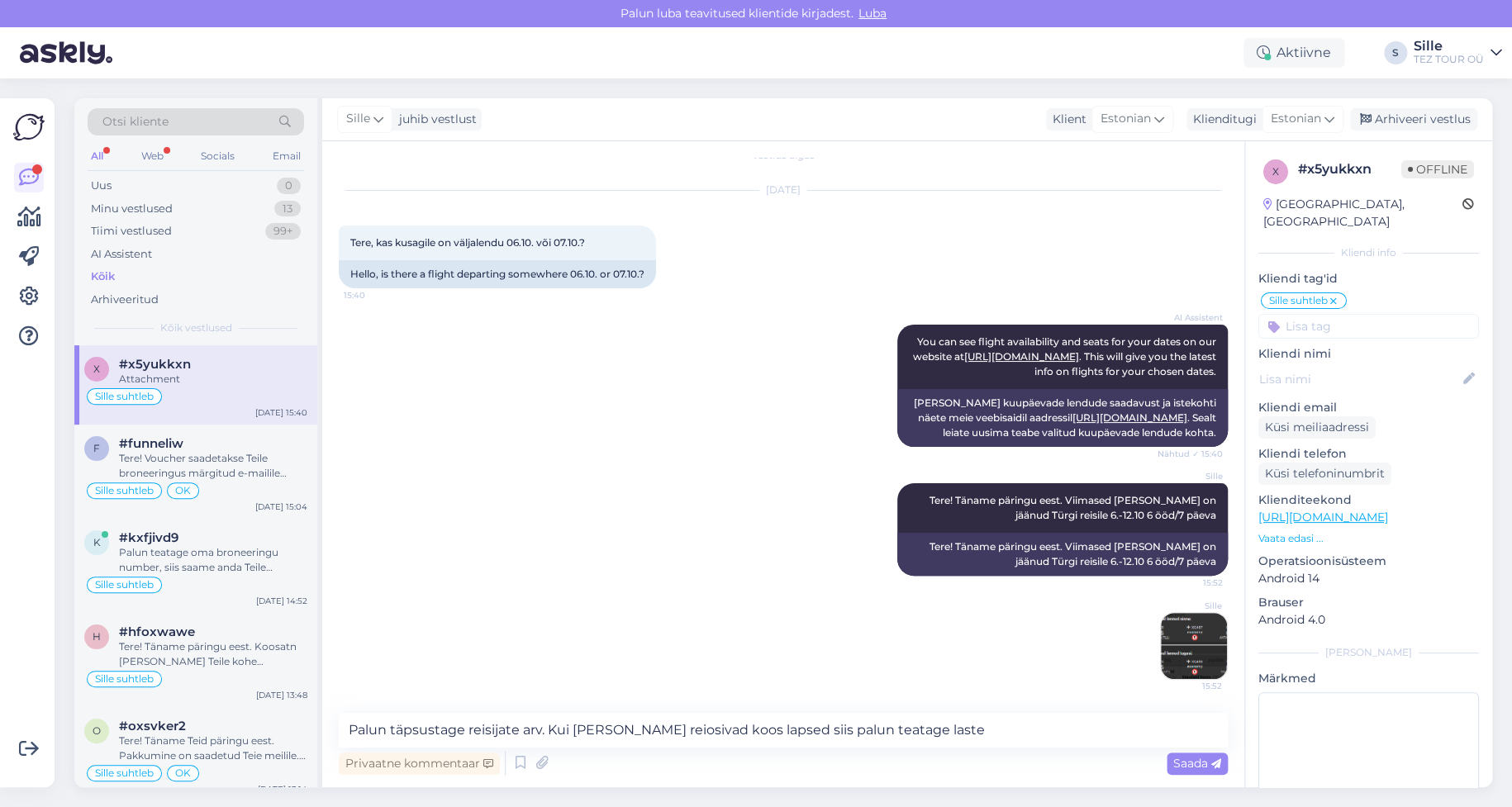
scroll to position [49, 0]
click at [643, 729] on textarea "Palun täpsustage reisijate arv. Kui [PERSON_NAME] reiosivad koos lapsed siis pa…" at bounding box center [782, 730] width 889 height 34
click at [945, 729] on textarea "Palun täpsustage reisijate arv. Kui [PERSON_NAME] reisivad koos lapsed siis pal…" at bounding box center [782, 730] width 889 height 34
type textarea "Palun täpsustage reisijate arv. Kui [PERSON_NAME] reisivad koos lapsed siis pal…"
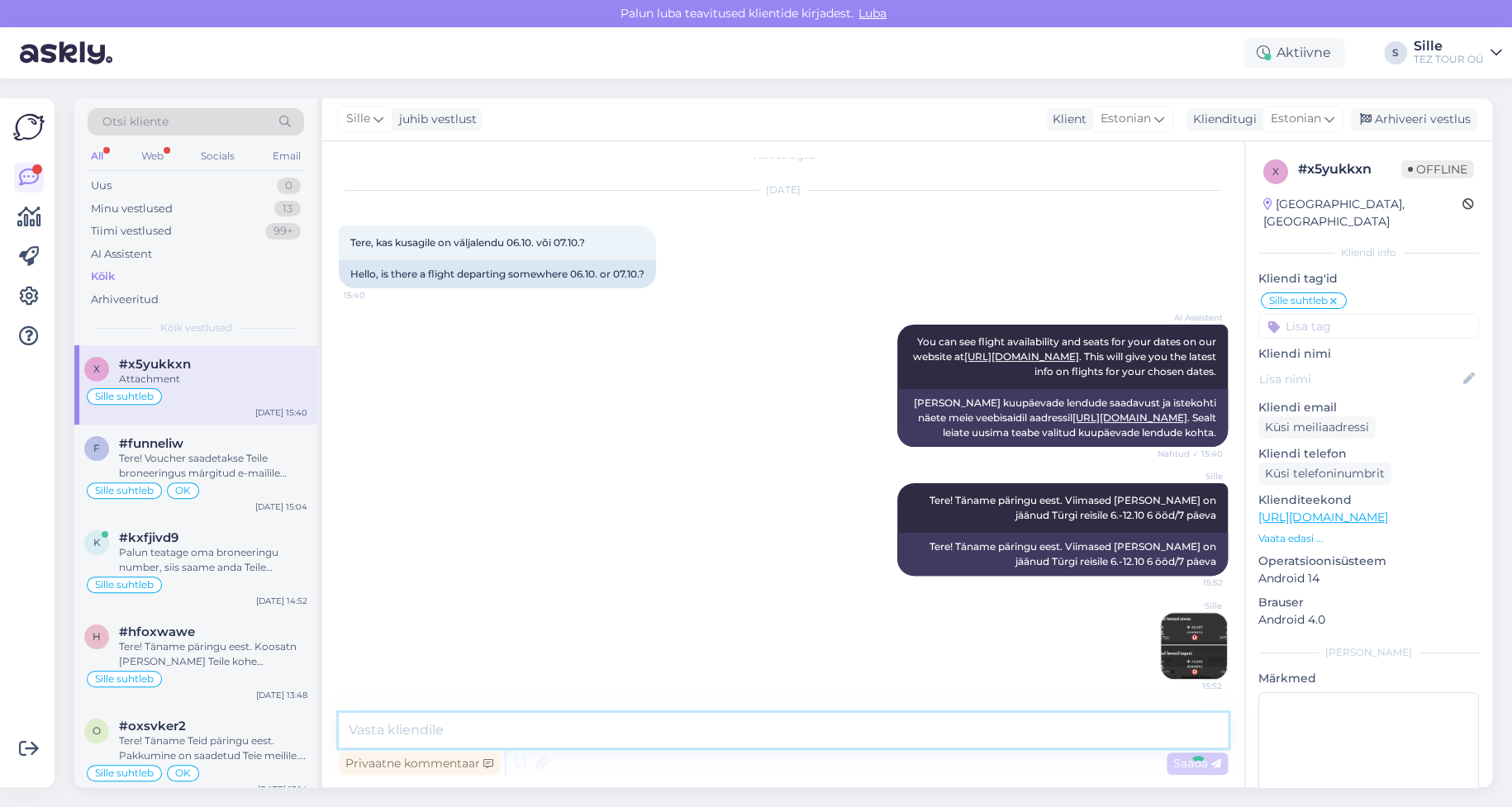
scroll to position [134, 0]
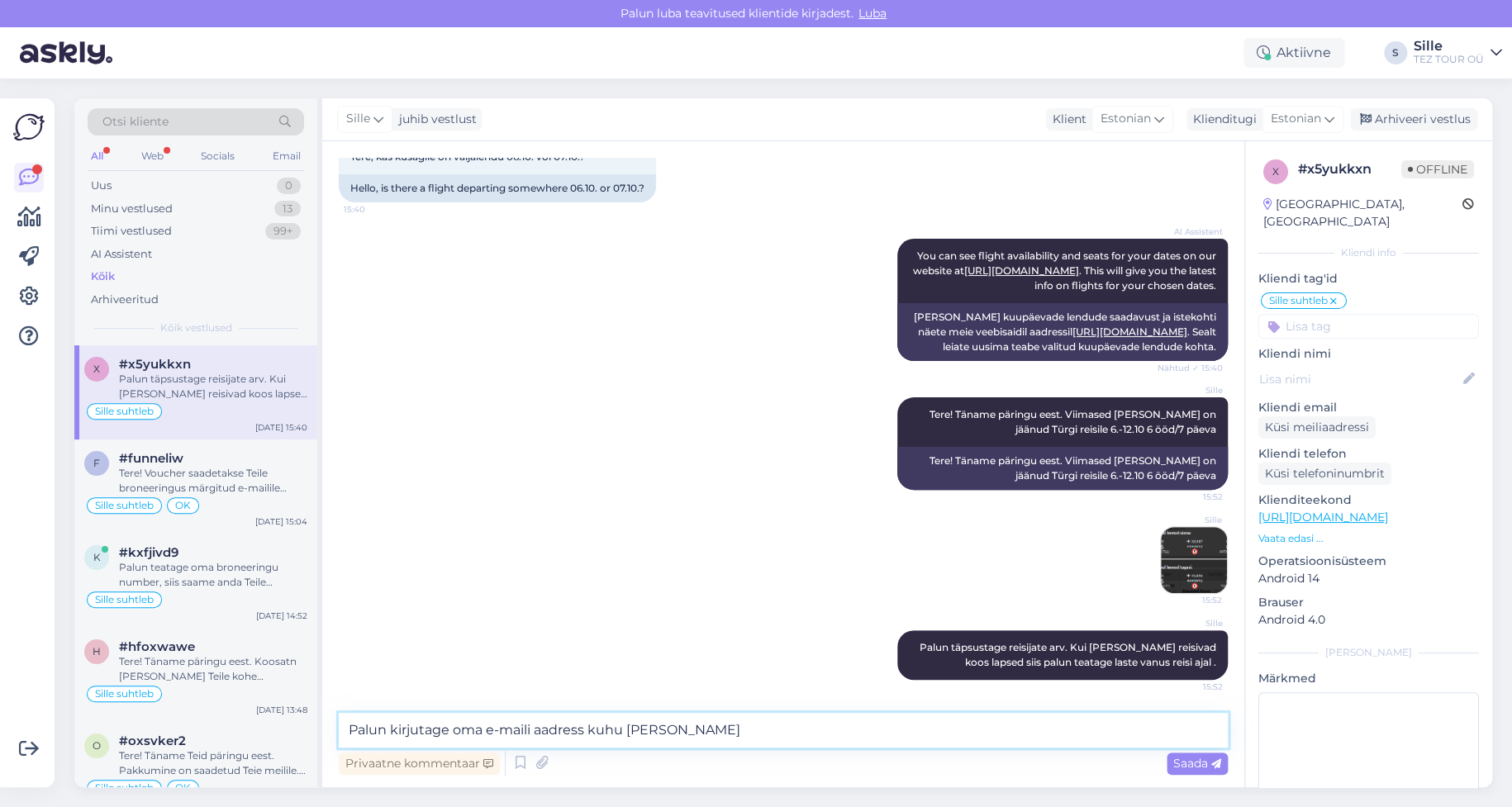
type textarea "Palun kirjutage oma e-maili aadress kuhu [PERSON_NAME]"
type input "huvi korral saata personaalse pakkumise."
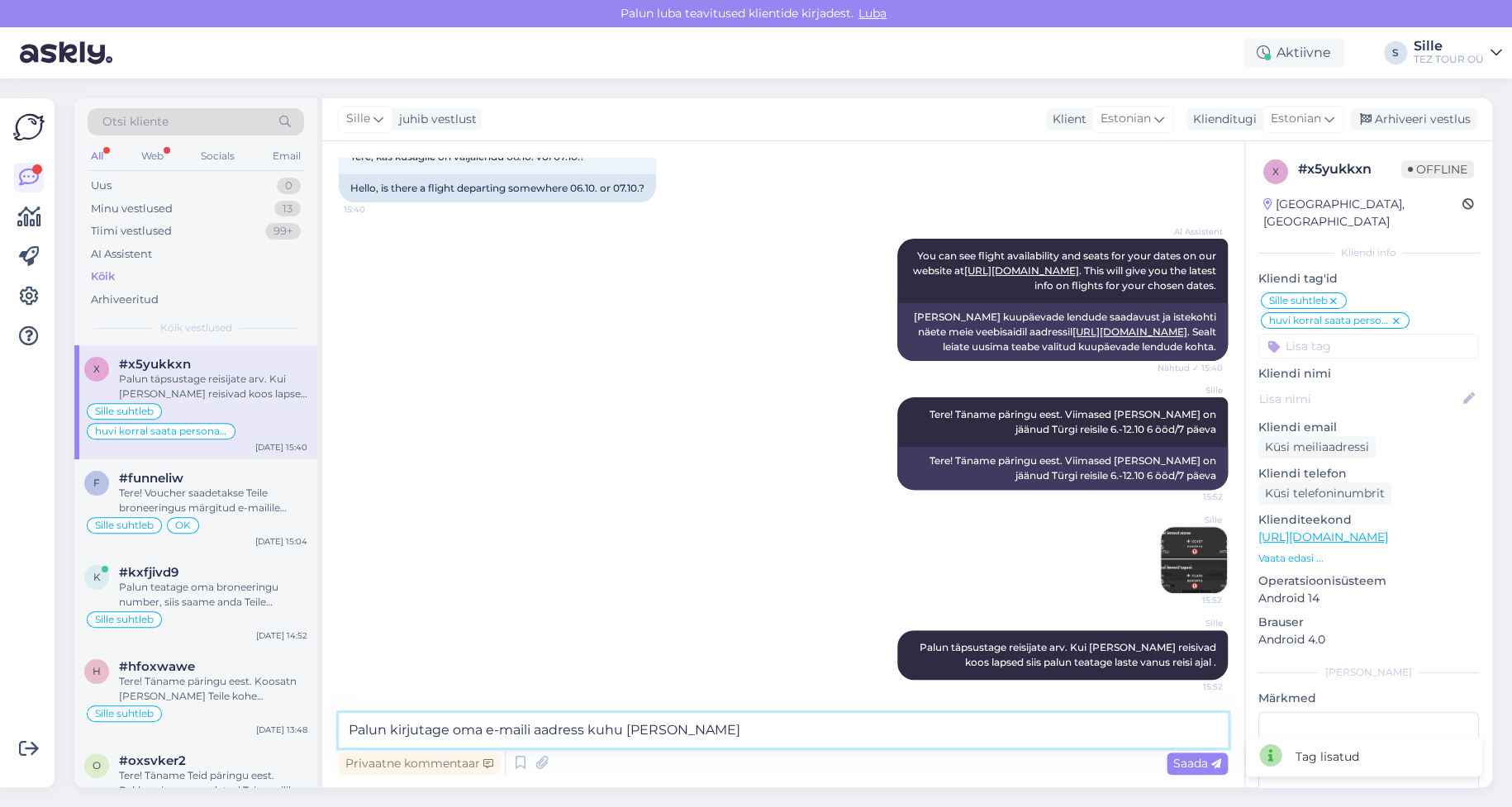
click at [751, 729] on textarea "Palun kirjutage oma e-maili aadress kuhu [PERSON_NAME]" at bounding box center [782, 730] width 889 height 34
type textarea "Palun kirjutage oma e-maili aadress kuhu [PERSON_NAME] huvi korral saata pakkum…"
click at [1200, 767] on span "Saada" at bounding box center [1197, 763] width 48 height 15
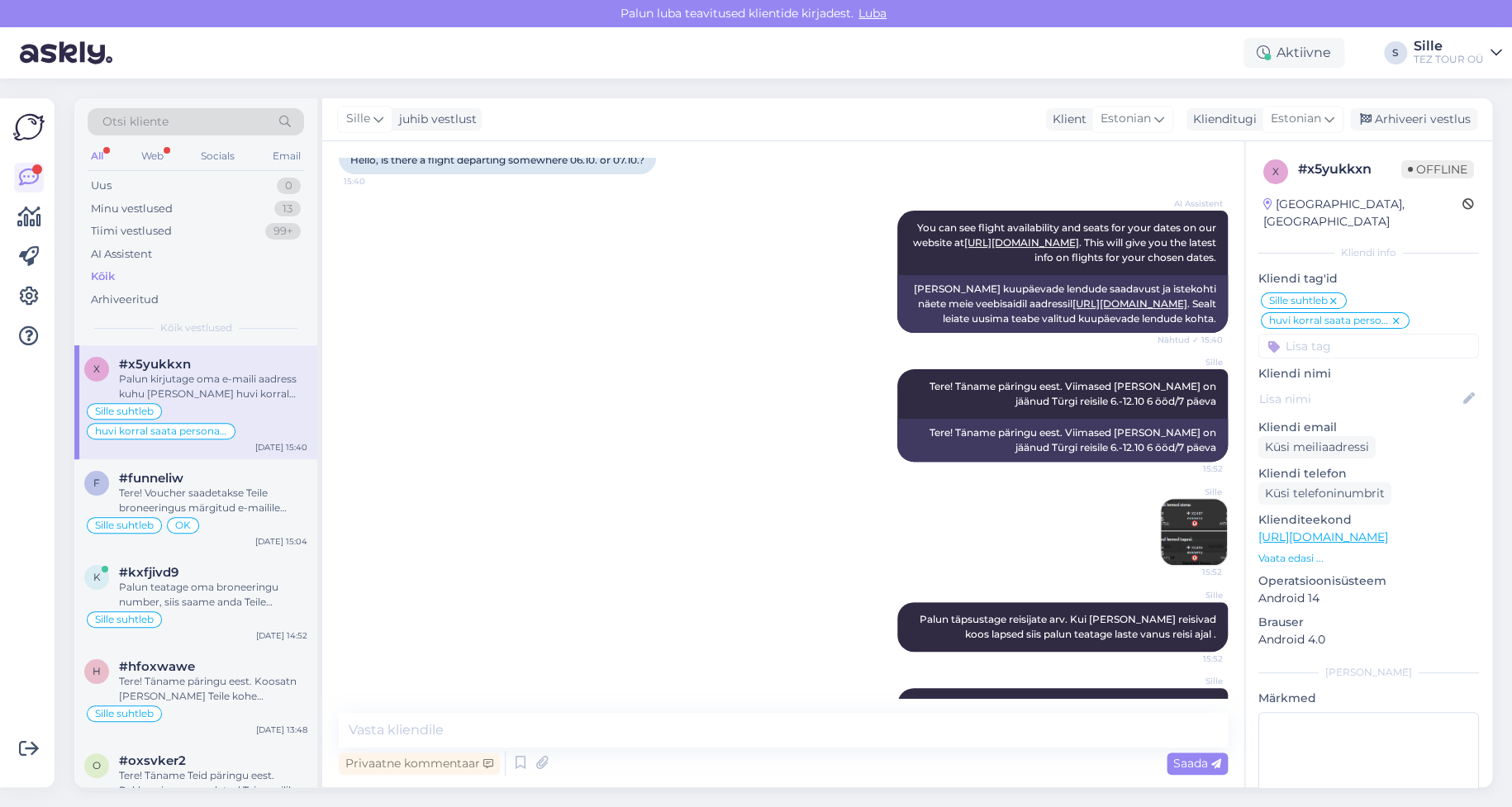
scroll to position [221, 0]
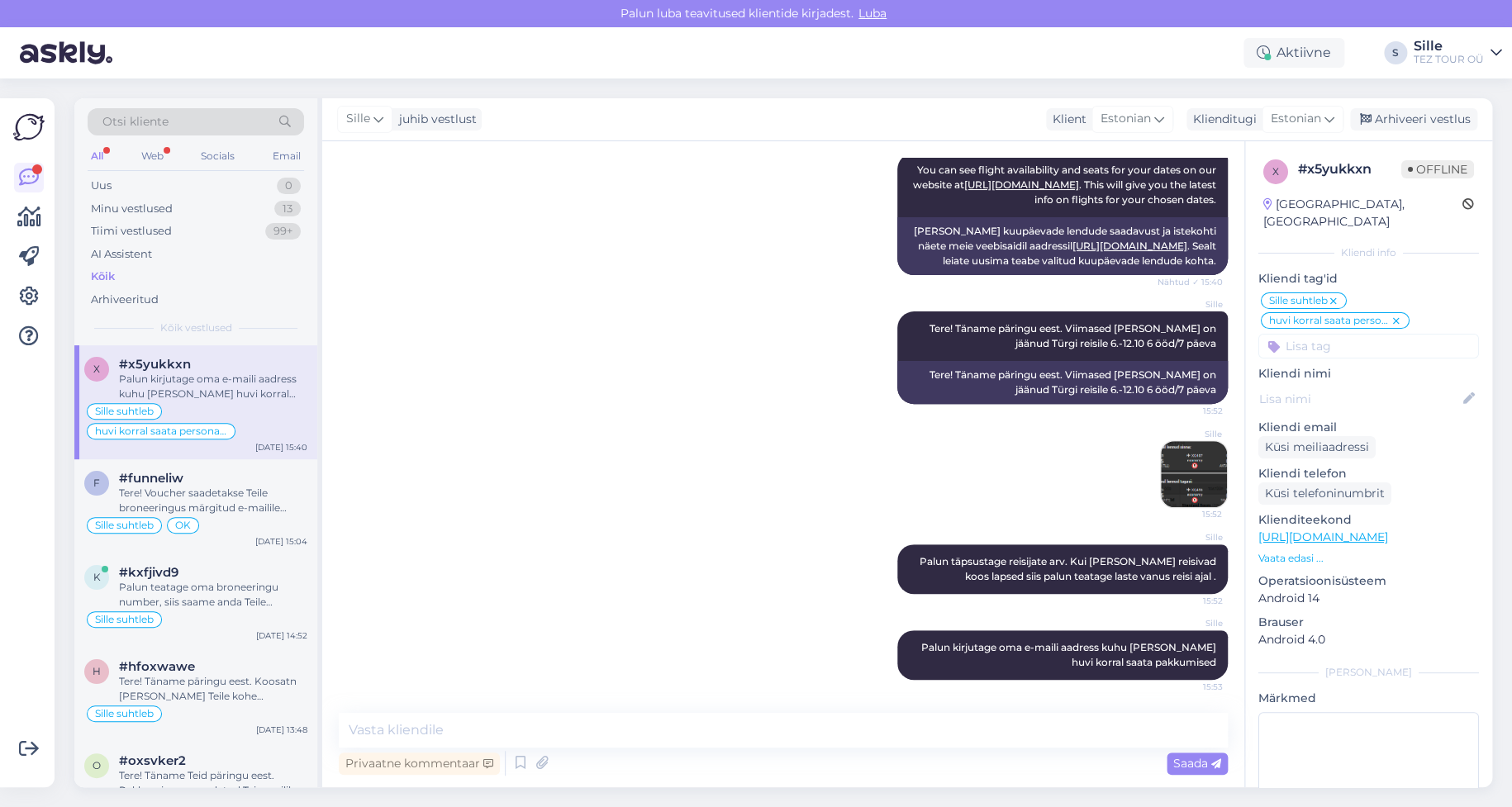
click at [1396, 315] on icon at bounding box center [1397, 322] width 10 height 14
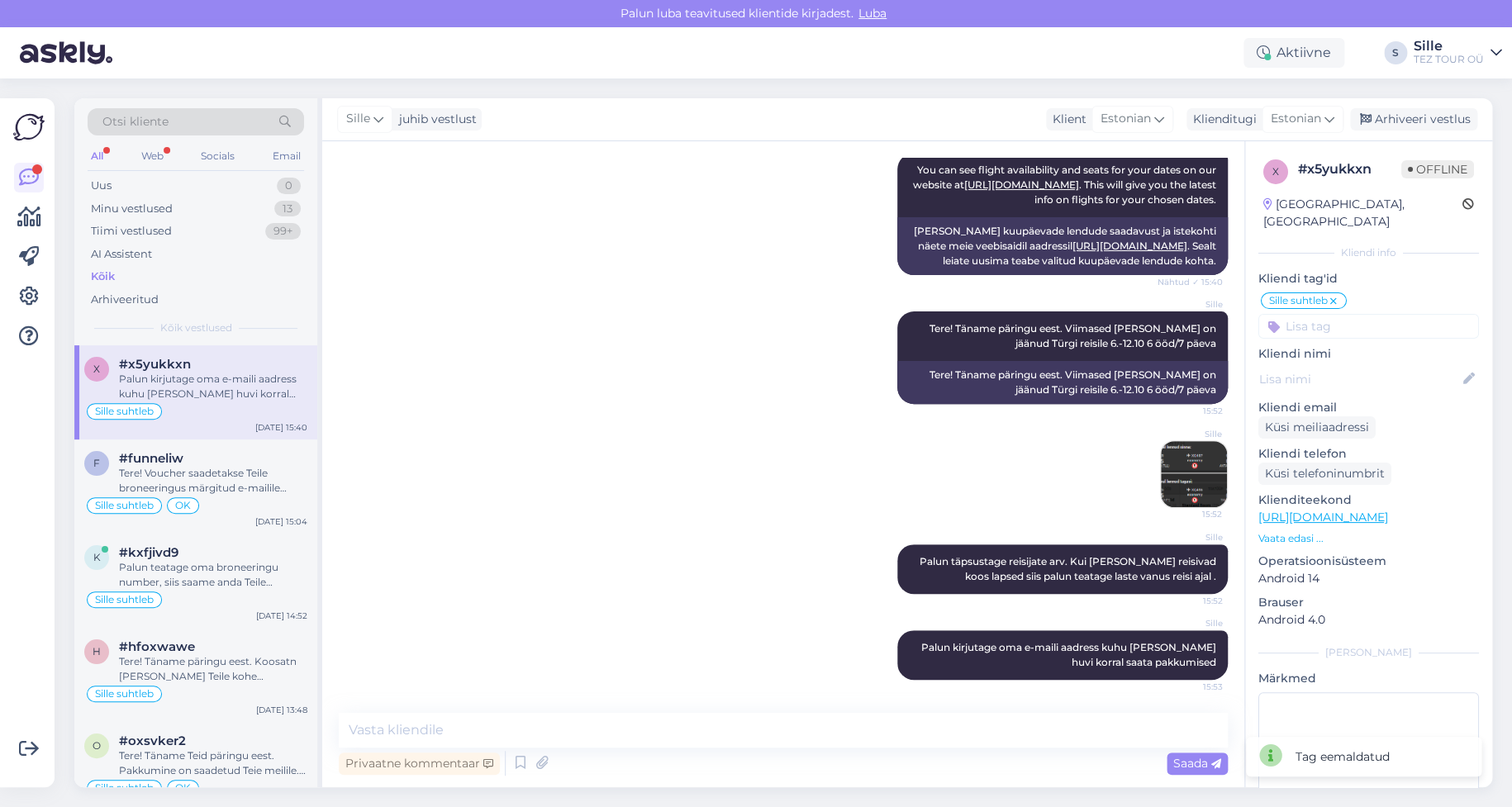
click at [1305, 314] on input at bounding box center [1369, 326] width 221 height 24
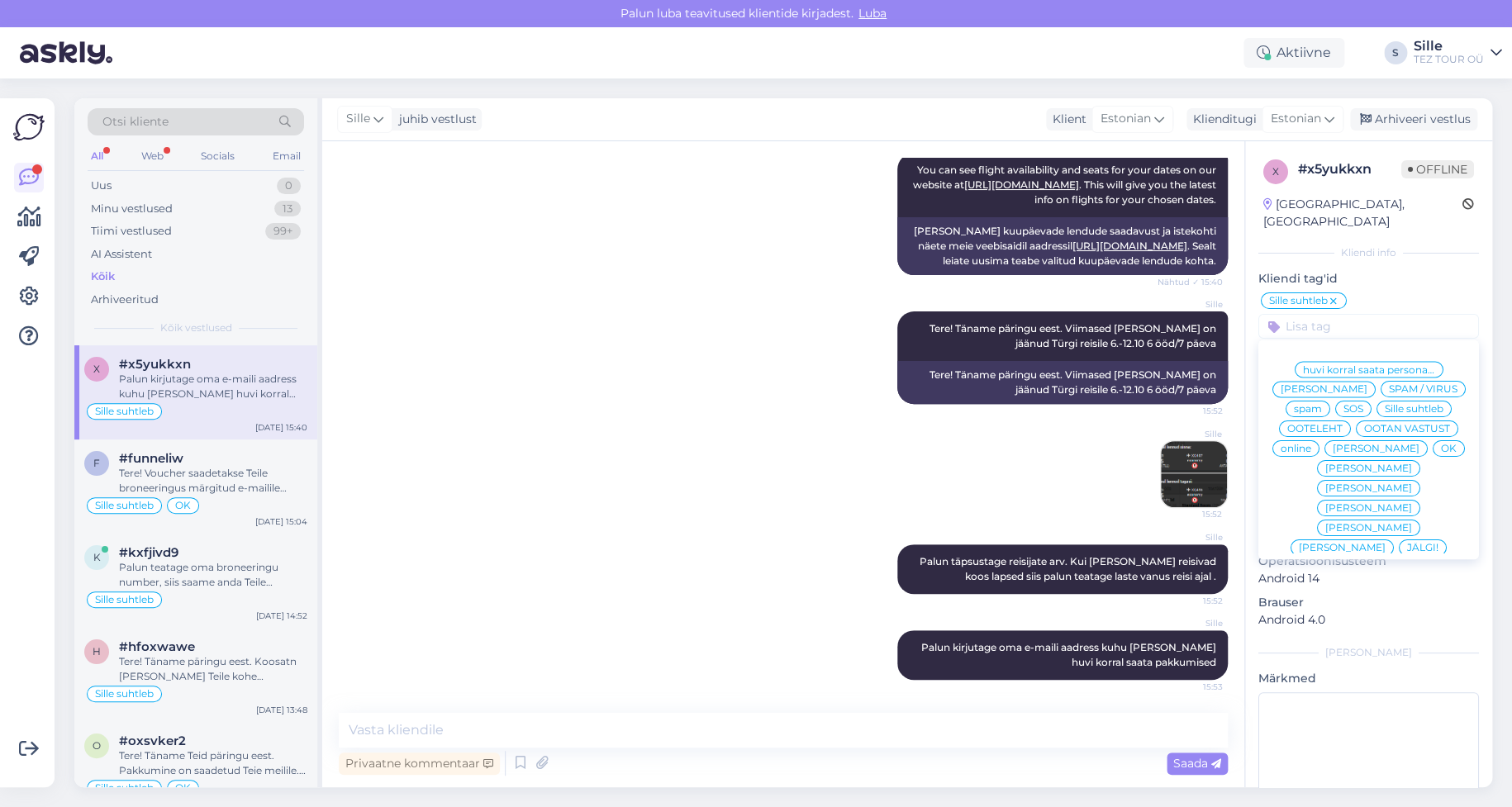
drag, startPoint x: 1351, startPoint y: 349, endPoint x: 1411, endPoint y: 354, distance: 60.2
click at [1411, 365] on span "huvi korral saata personaalse pakkumise." at bounding box center [1368, 370] width 132 height 10
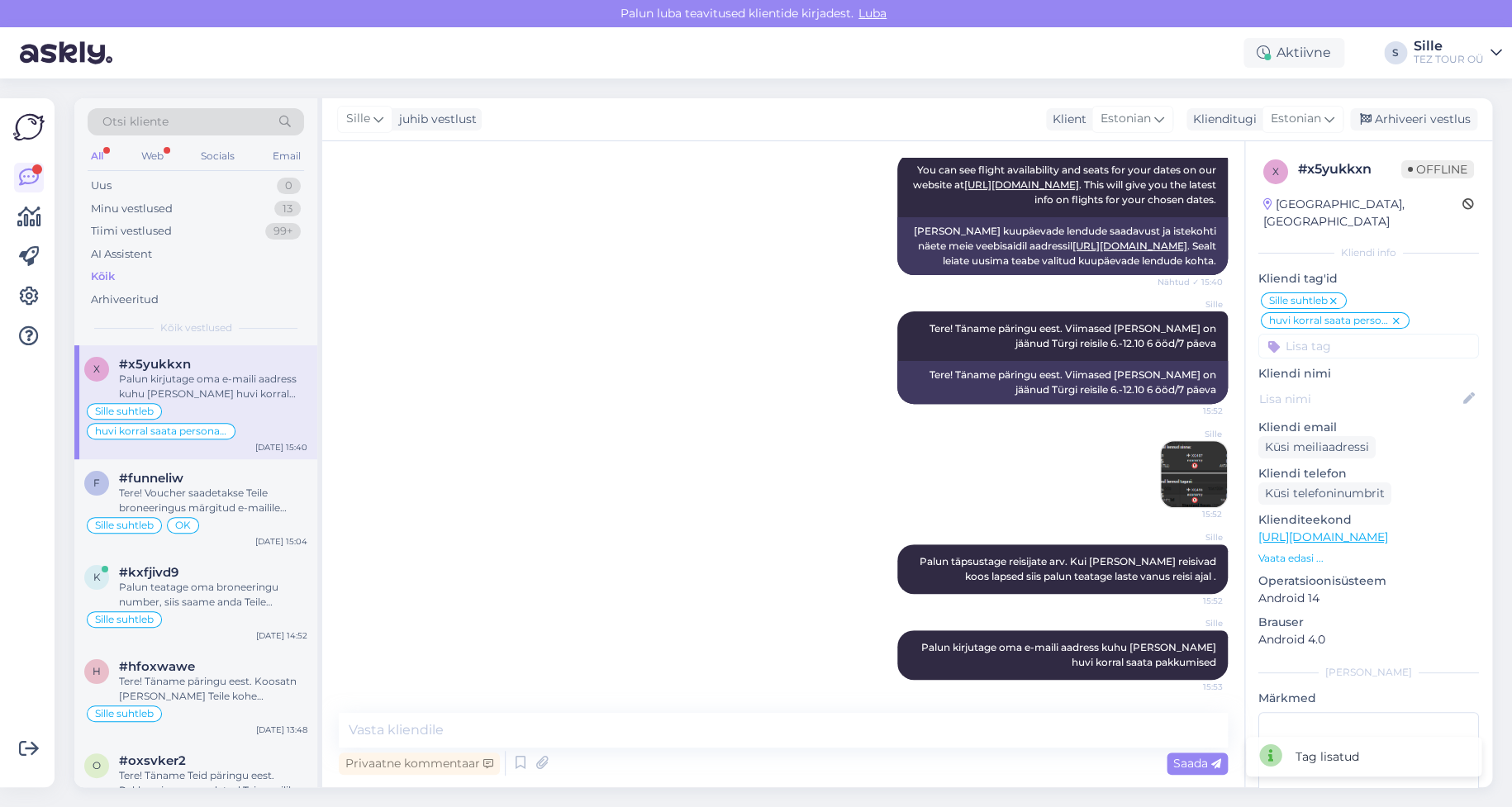
click at [1399, 315] on icon at bounding box center [1397, 322] width 10 height 14
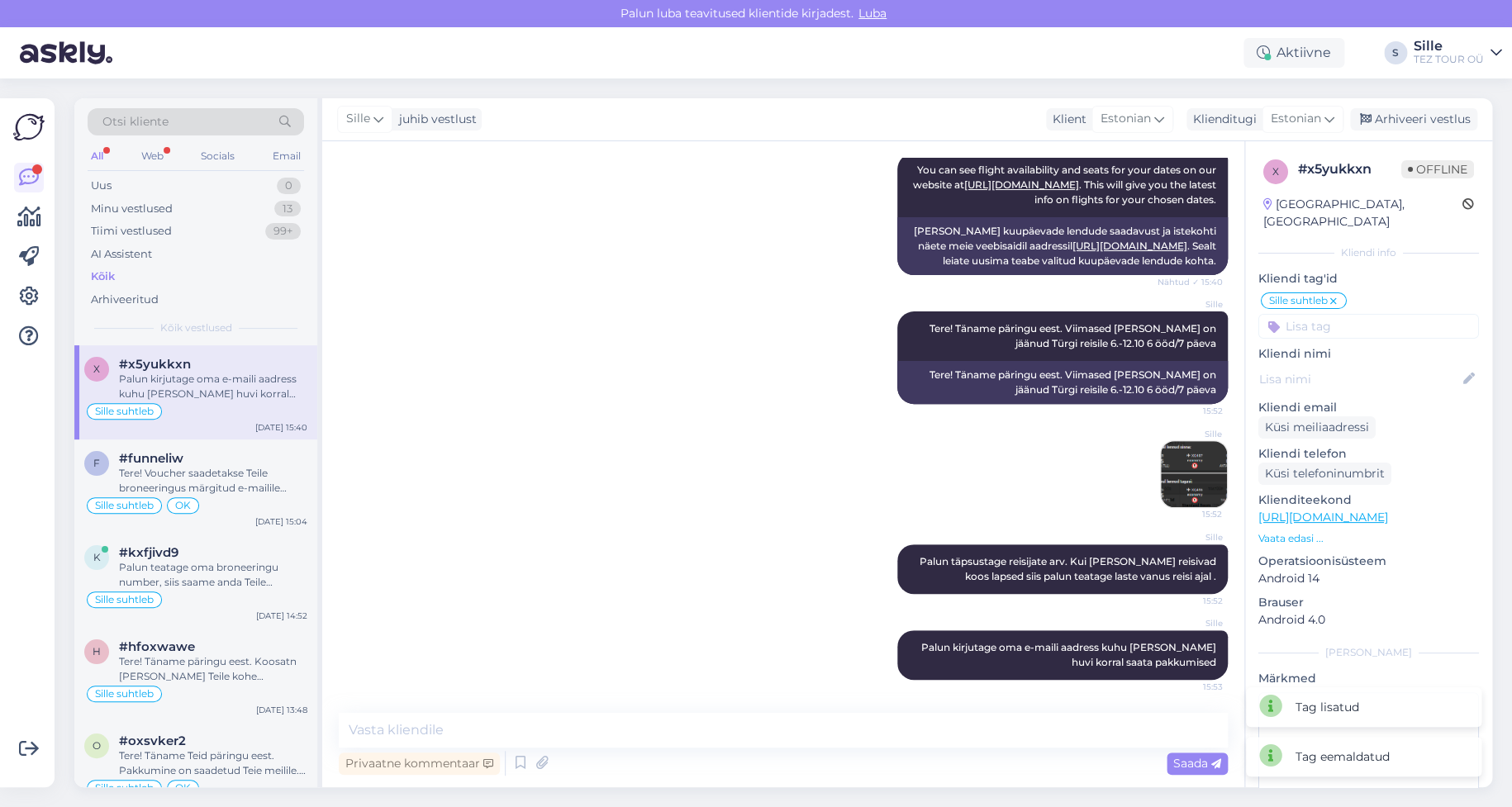
click at [1346, 314] on input at bounding box center [1369, 326] width 221 height 24
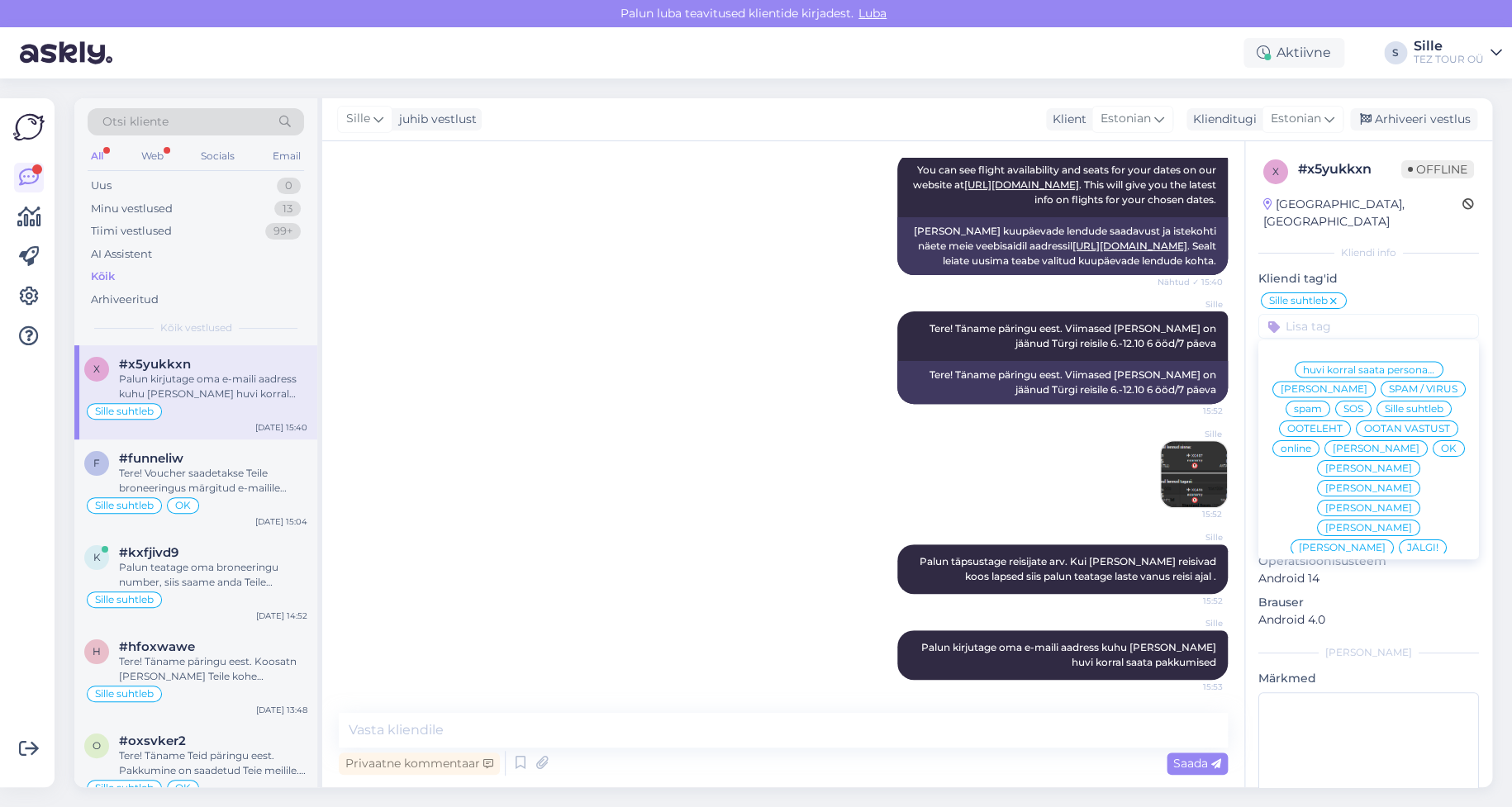
drag, startPoint x: 1372, startPoint y: 346, endPoint x: 1421, endPoint y: 465, distance: 128.7
click at [1423, 468] on div "huvi korral saata personaalse pakkumise. [PERSON_NAME] SPAM / VIRUS spam SOS Si…" at bounding box center [1369, 449] width 221 height 206
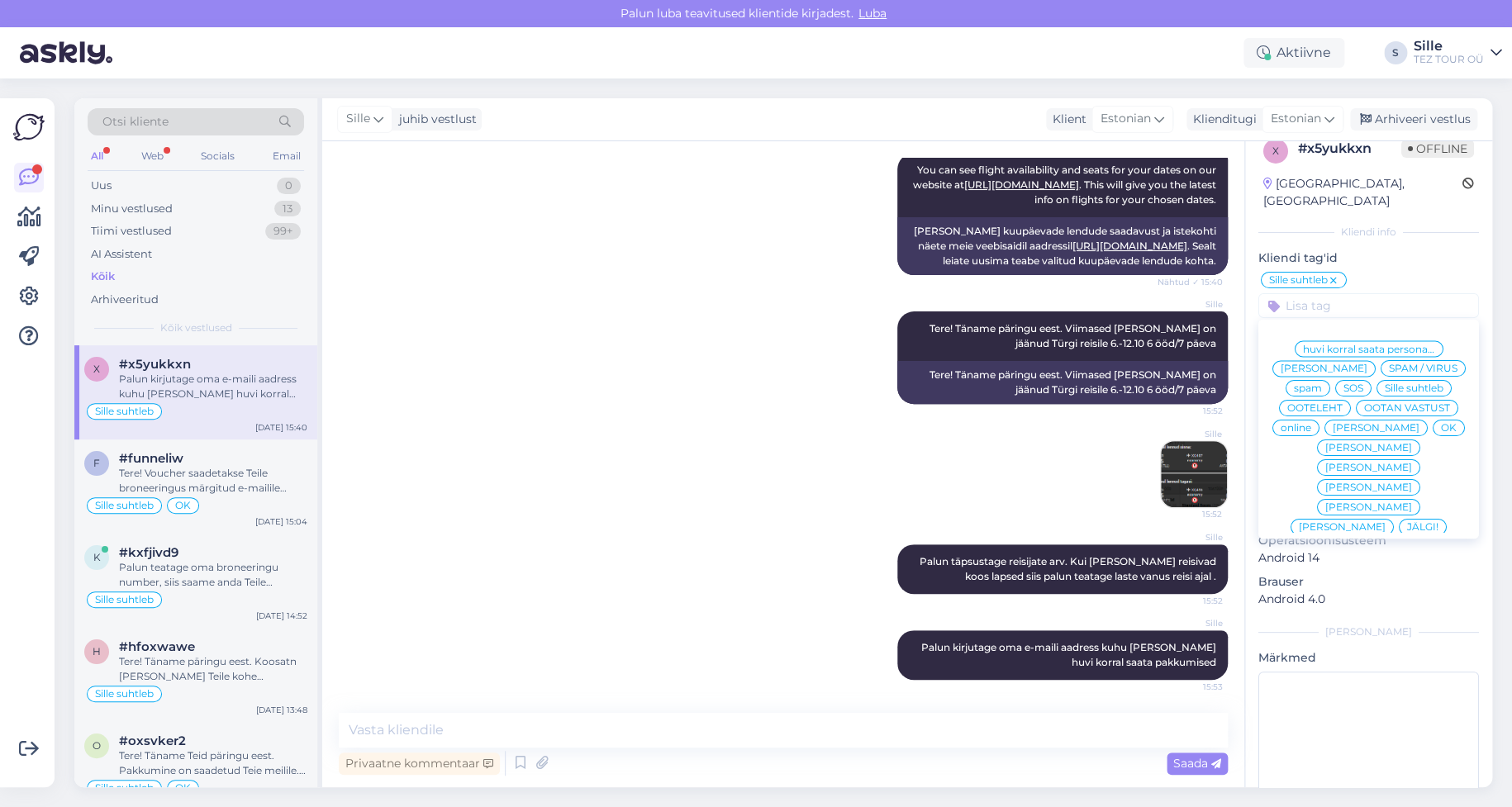
scroll to position [0, 0]
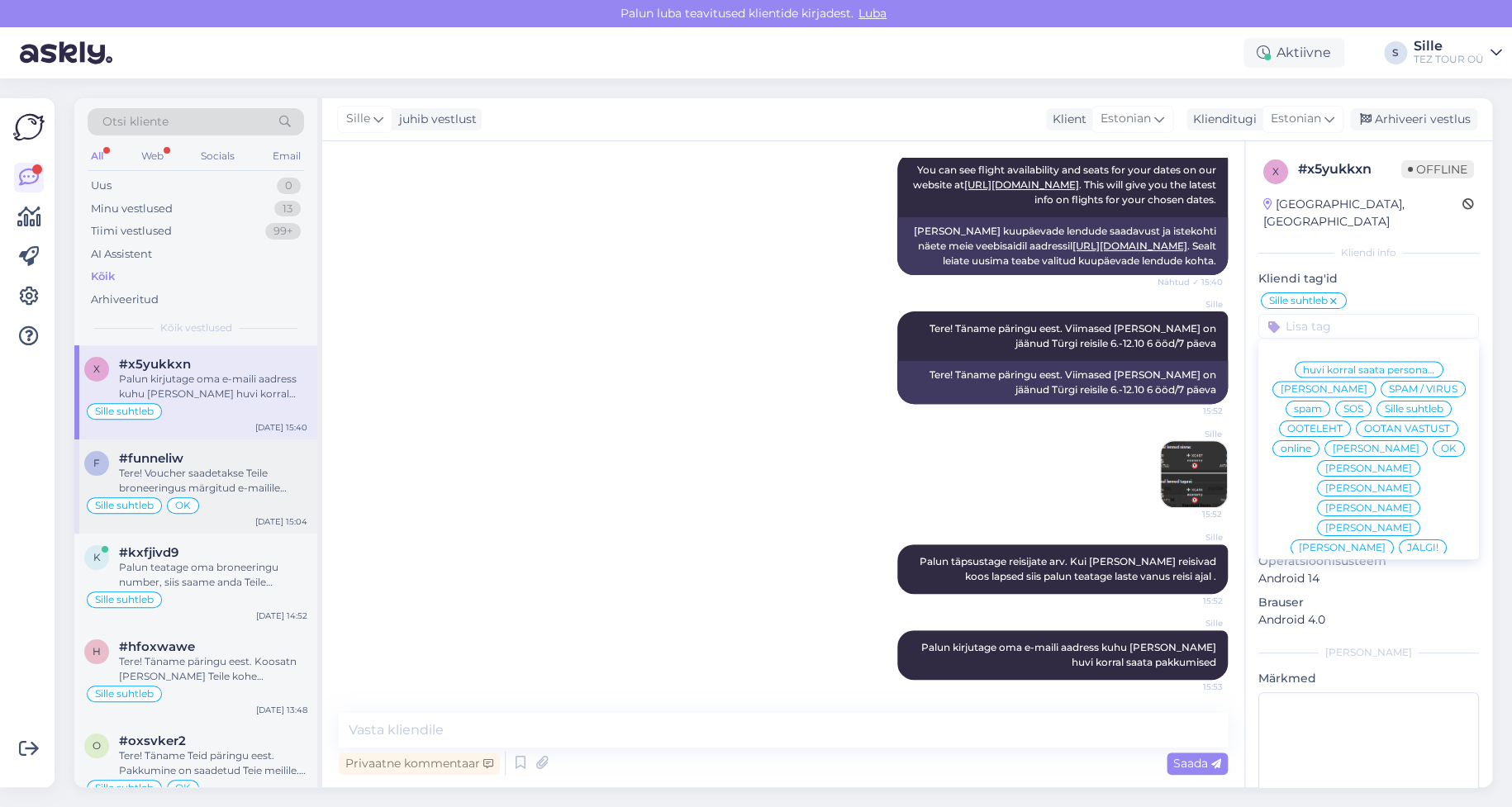
click at [204, 503] on div "Sille suhtleb OK" at bounding box center [196, 506] width 223 height 20
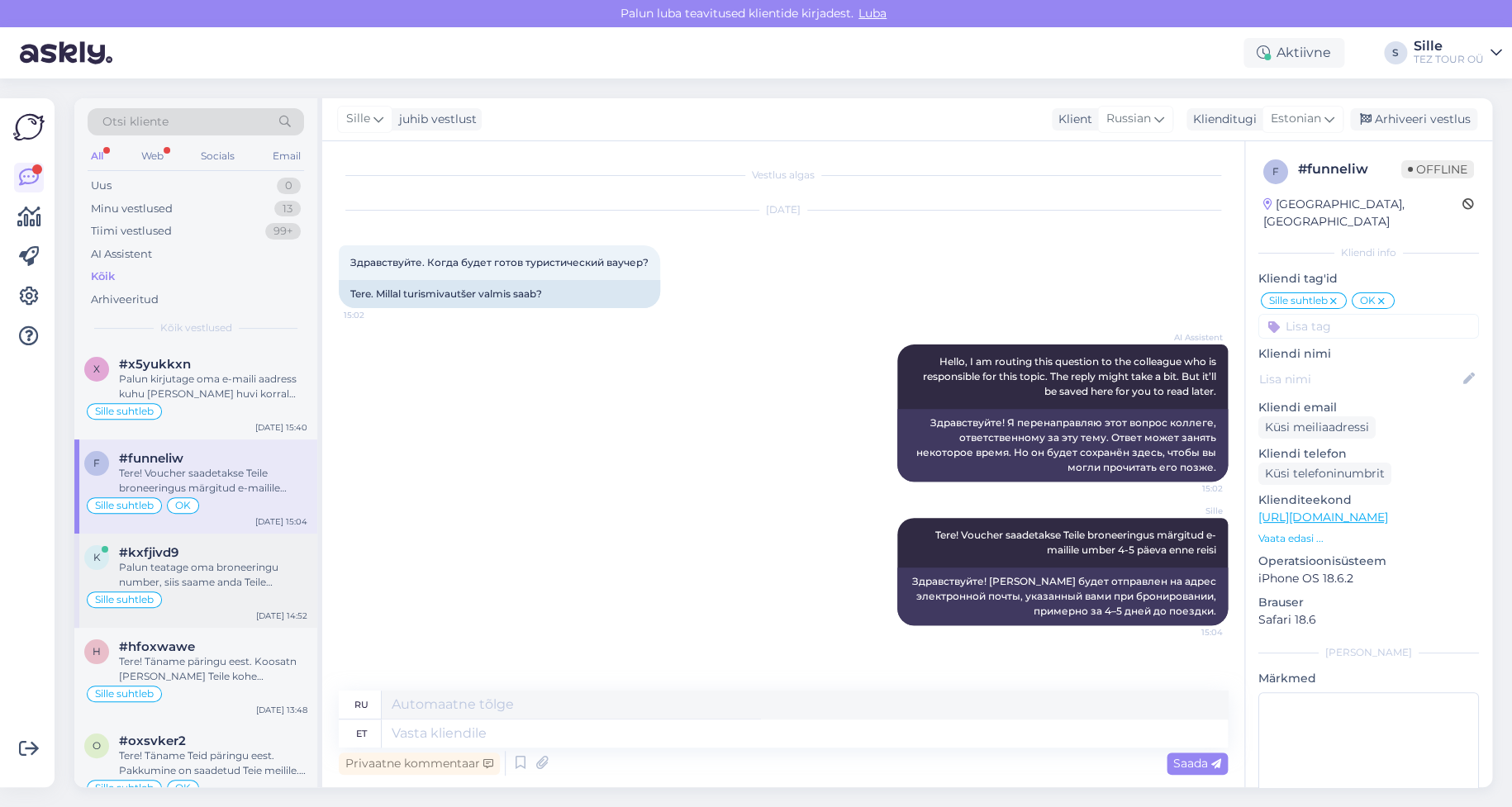
click at [220, 582] on div "Palun teatage oma broneeringu number, siis saame anda Teile täpseima vastuse." at bounding box center [213, 575] width 189 height 29
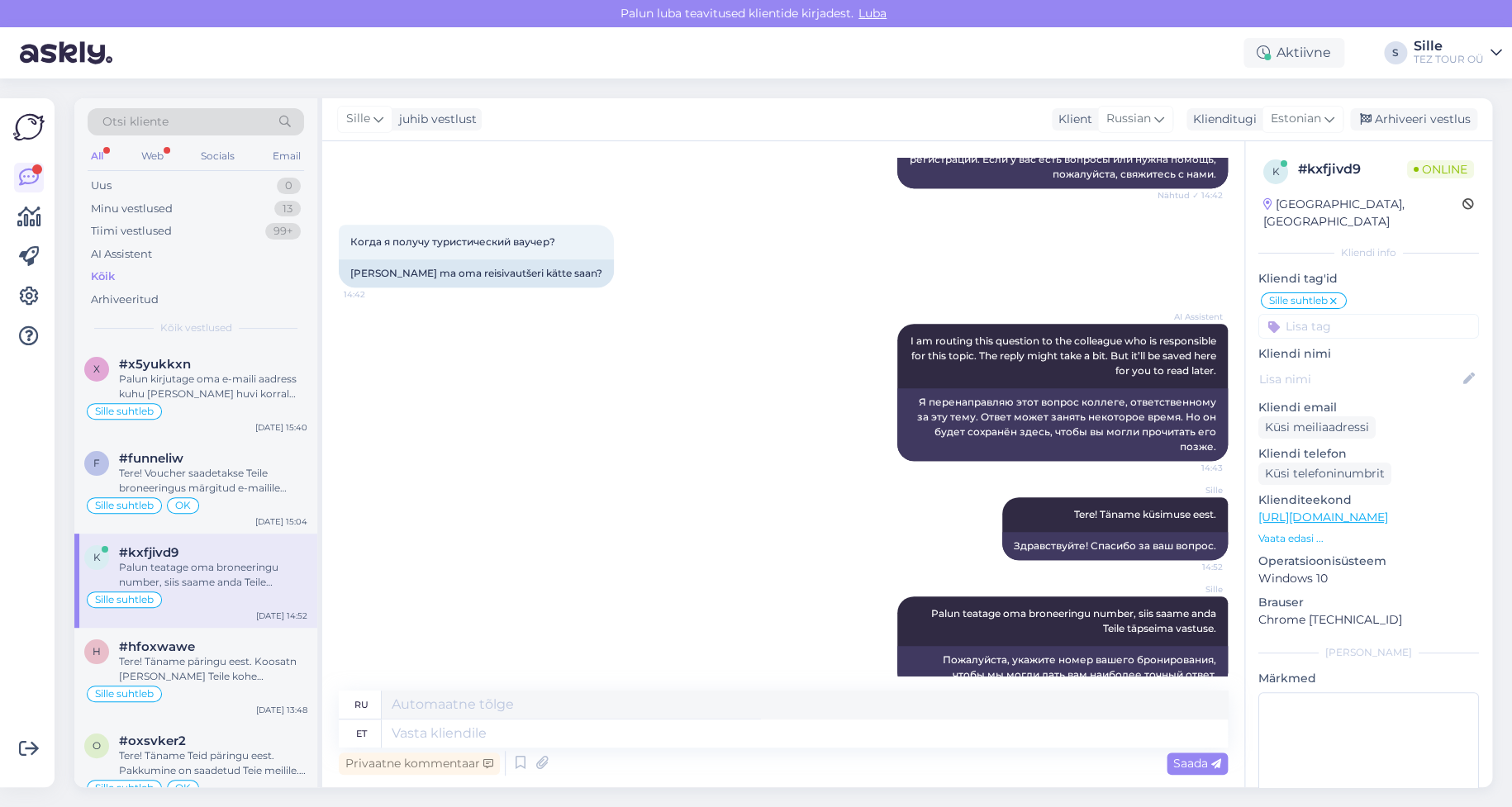
click at [108, 276] on div "Kõik" at bounding box center [103, 277] width 24 height 17
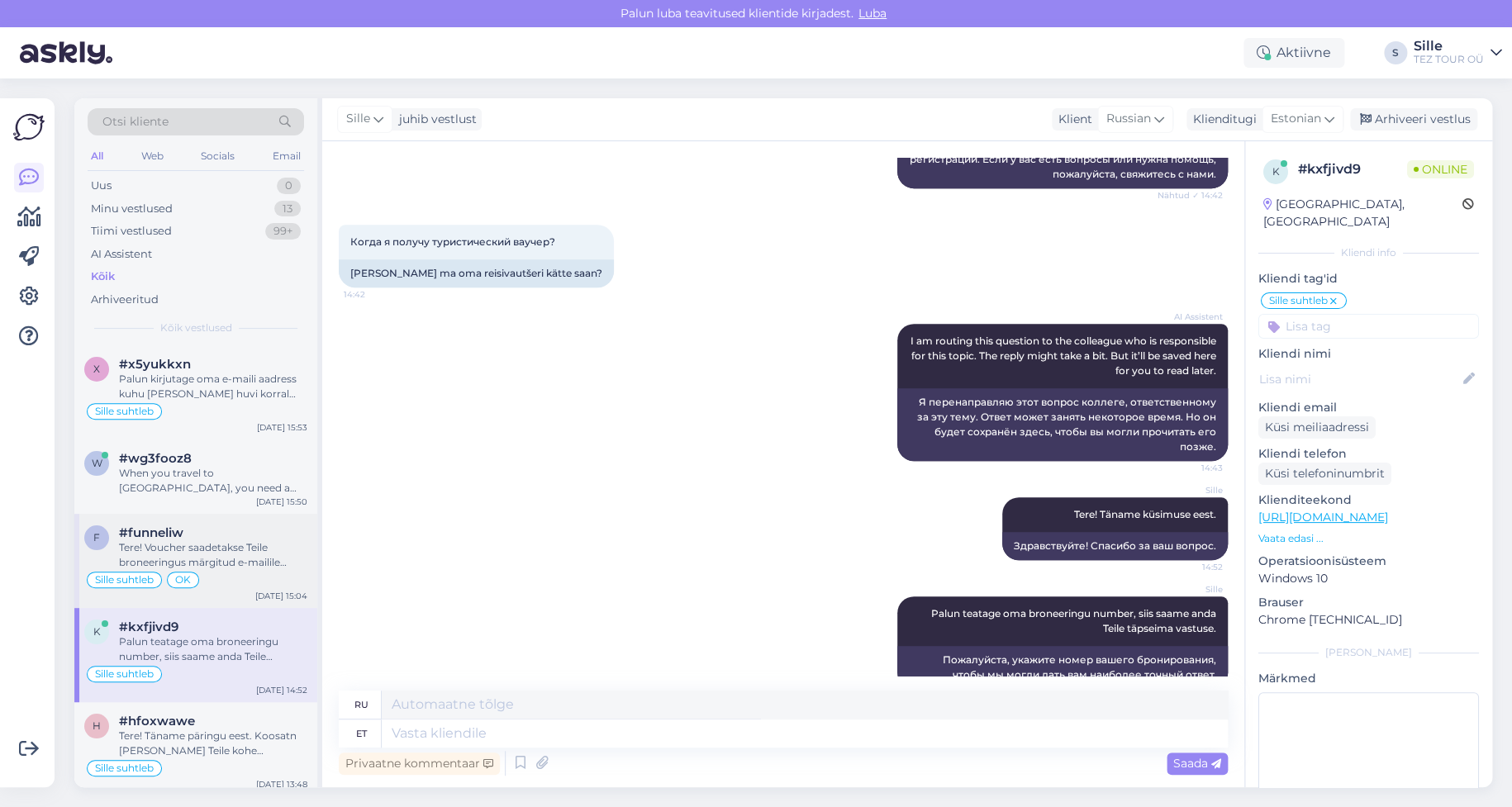
click at [255, 550] on div "Tere! Voucher saadetakse Teile broneeringus märgitud e-mailile umber 4-5 päeva …" at bounding box center [213, 556] width 189 height 29
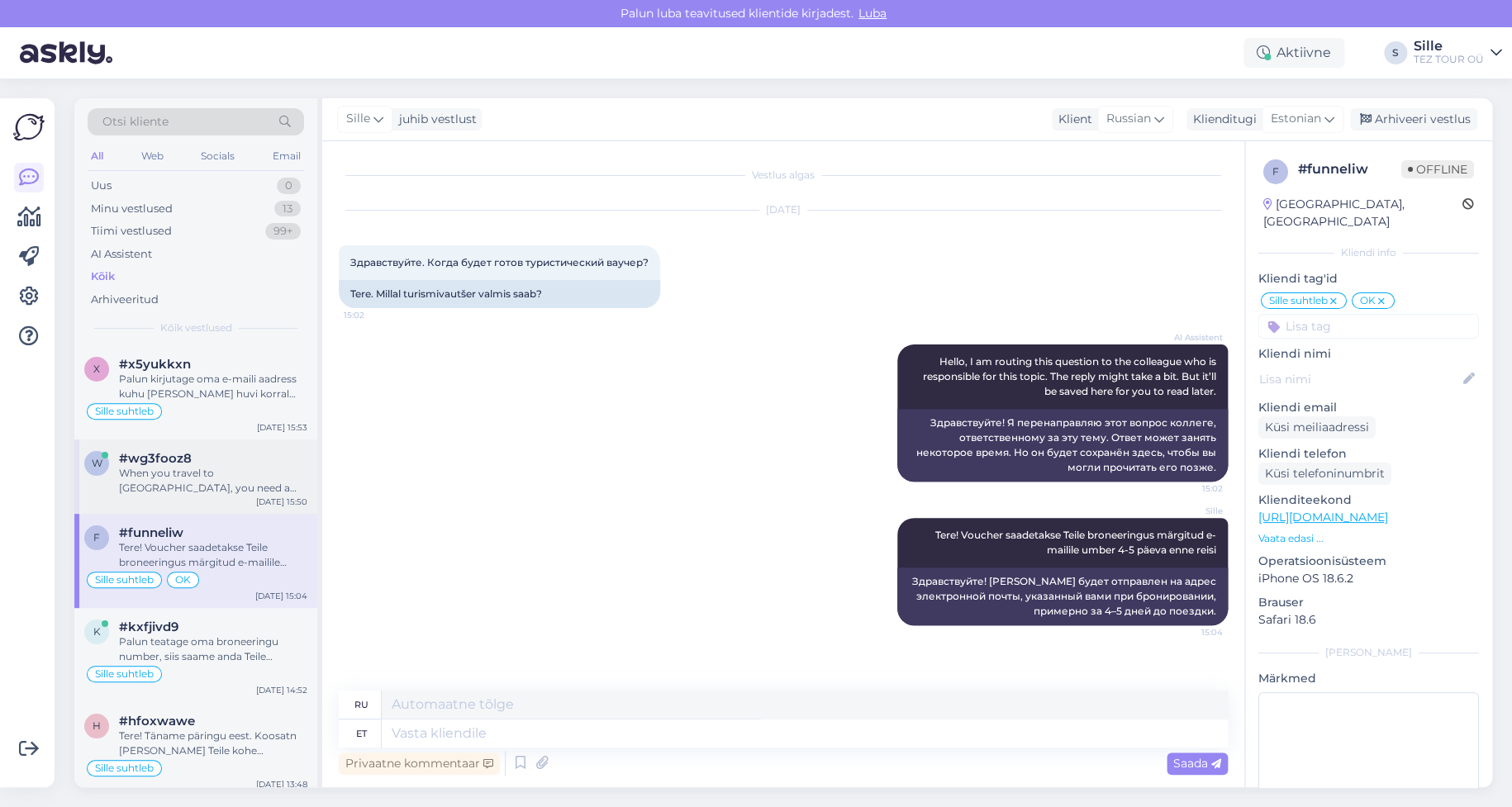
click at [258, 503] on div "w #wg3fooz8 When you travel to [GEOGRAPHIC_DATA], you need a valid travel docum…" at bounding box center [196, 476] width 243 height 74
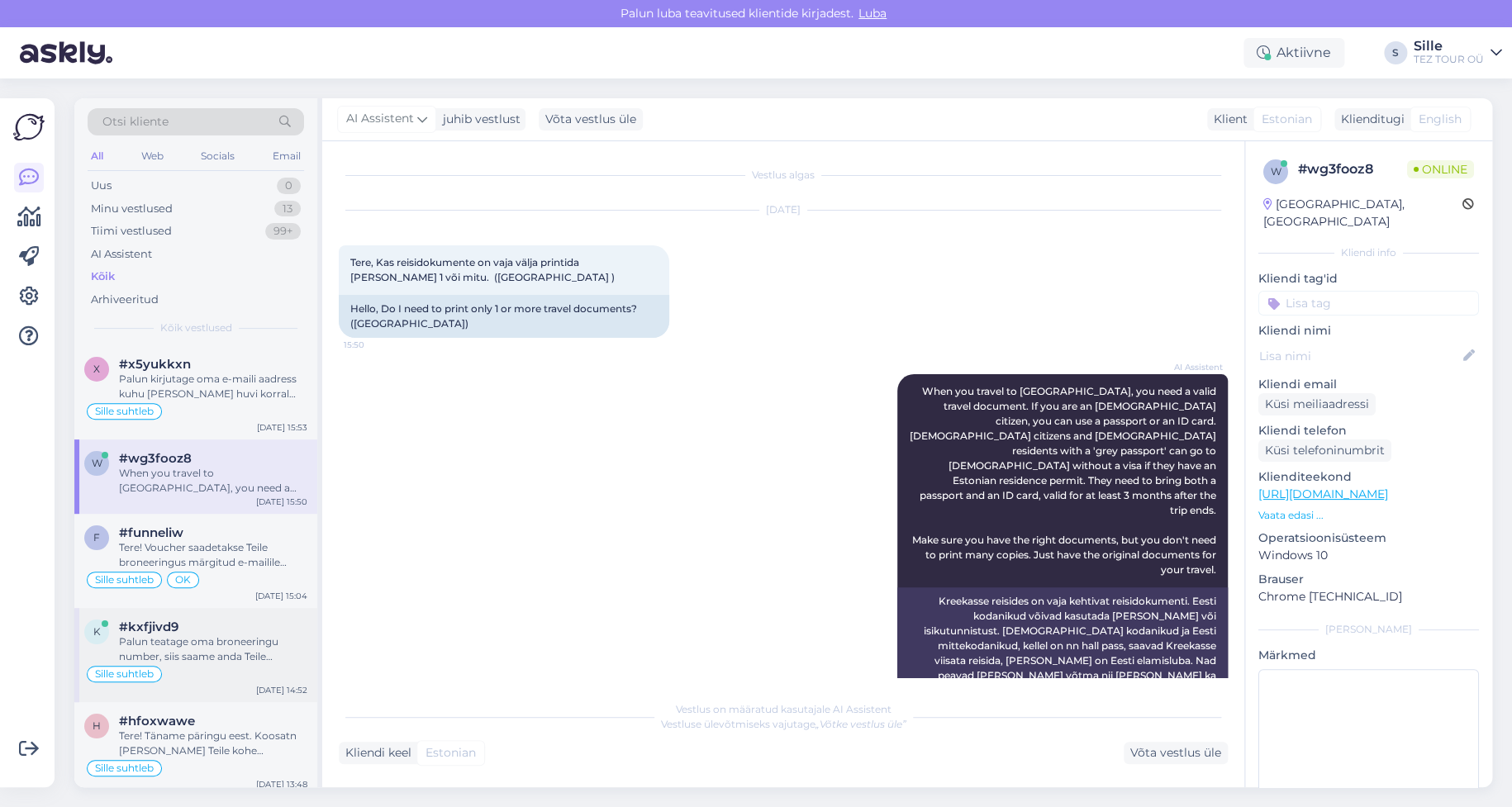
click at [162, 655] on div "Palun teatage oma broneeringu number, siis saame anda Teile täpseima vastuse." at bounding box center [213, 650] width 189 height 29
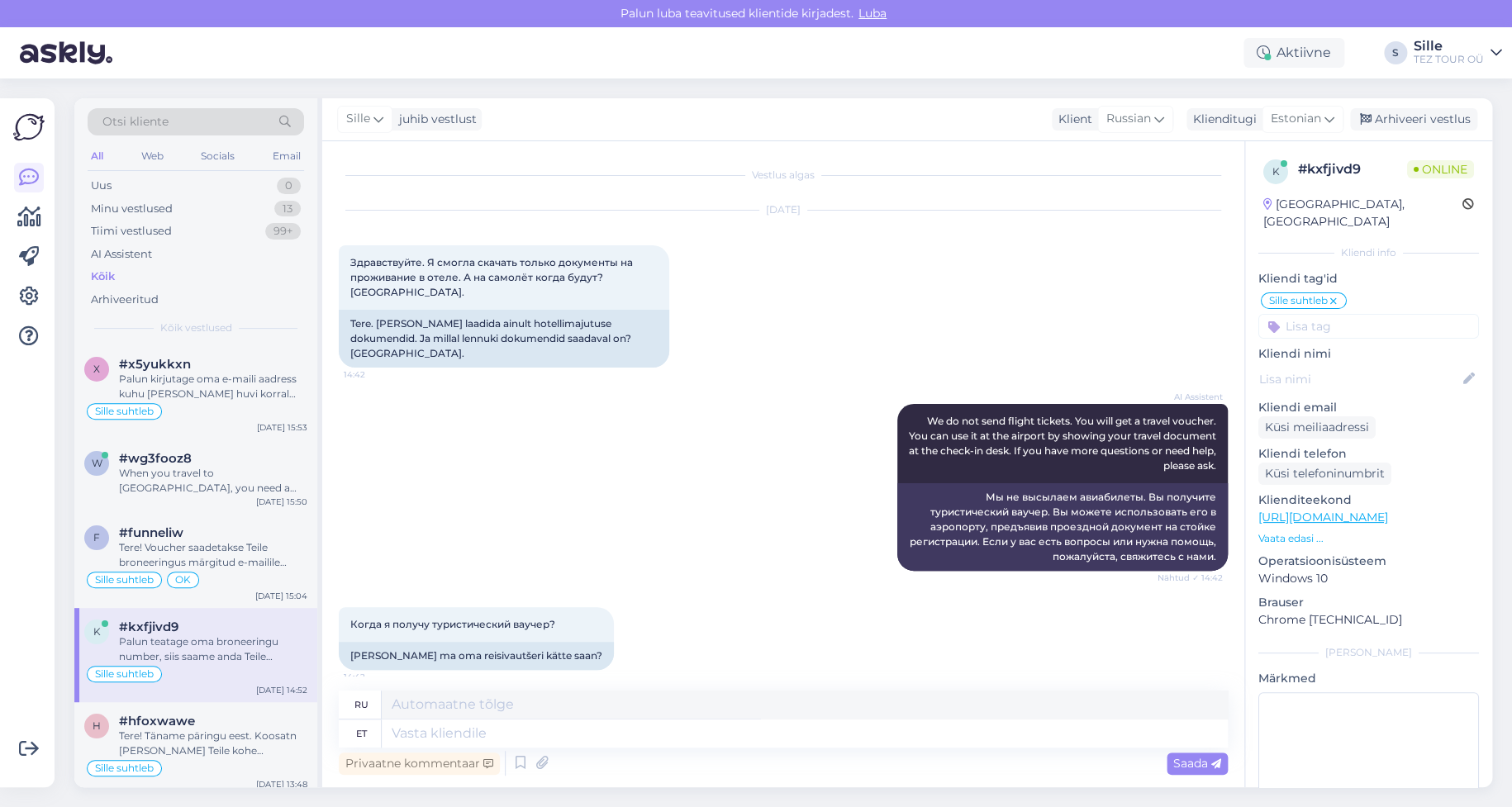
scroll to position [382, 0]
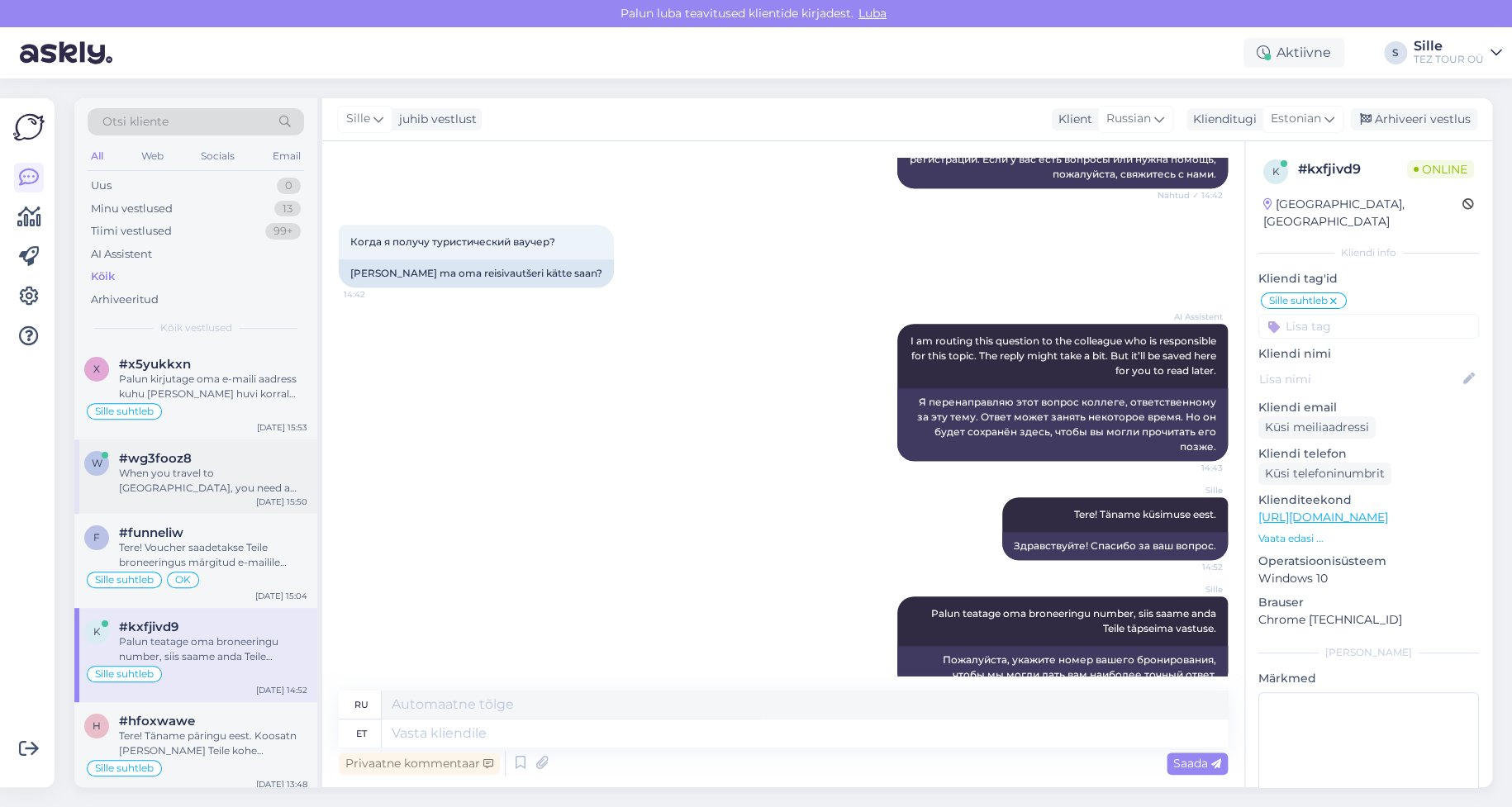
click at [247, 488] on div "When you travel to [GEOGRAPHIC_DATA], you need a valid travel document. If you …" at bounding box center [213, 481] width 189 height 29
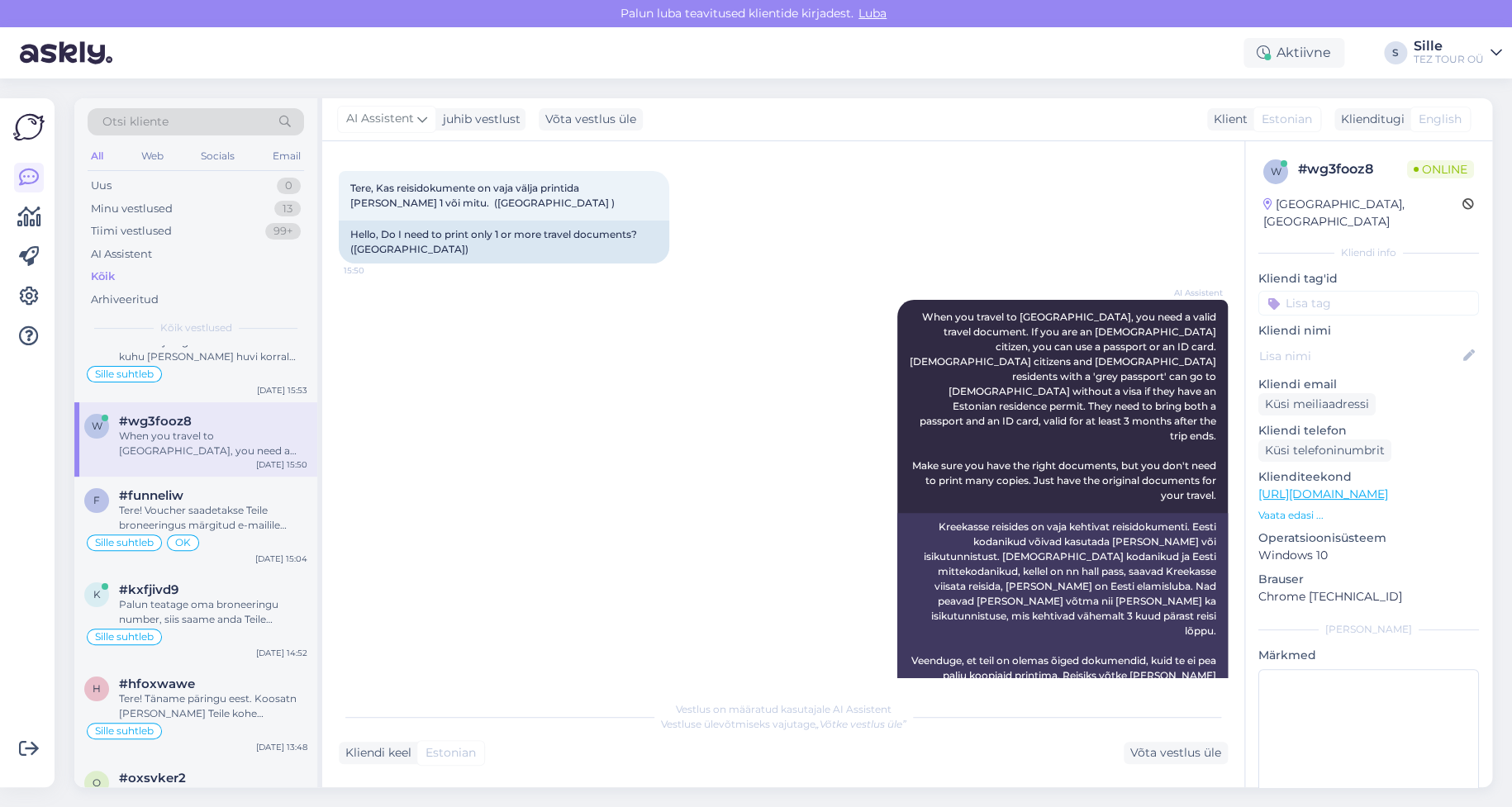
scroll to position [0, 0]
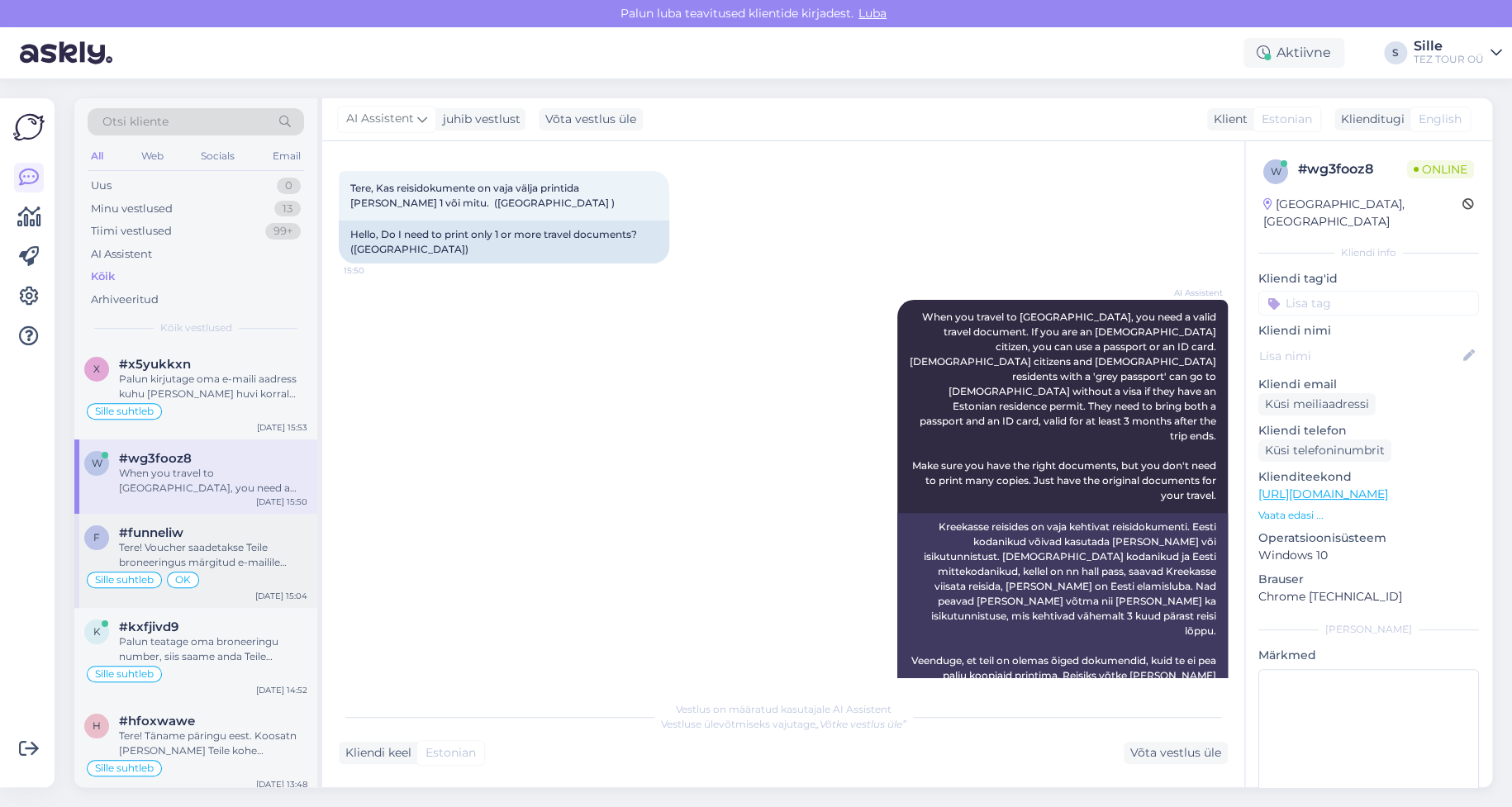
click at [187, 548] on div "Tere! Voucher saadetakse Teile broneeringus märgitud e-mailile umber 4-5 päeva …" at bounding box center [213, 556] width 189 height 29
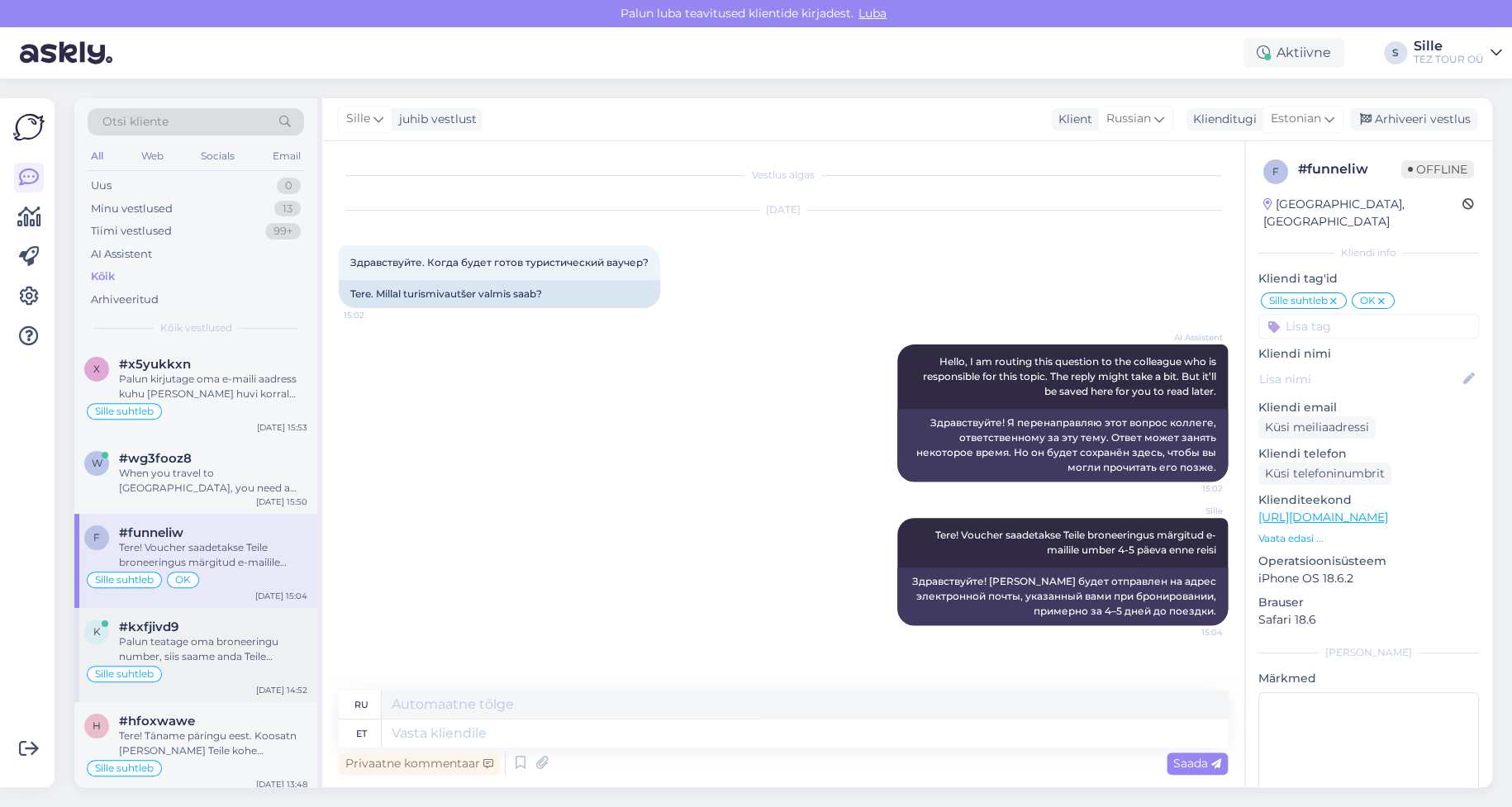
click at [233, 646] on div "Palun teatage oma broneeringu number, siis saame anda Teile täpseima vastuse." at bounding box center [213, 650] width 189 height 29
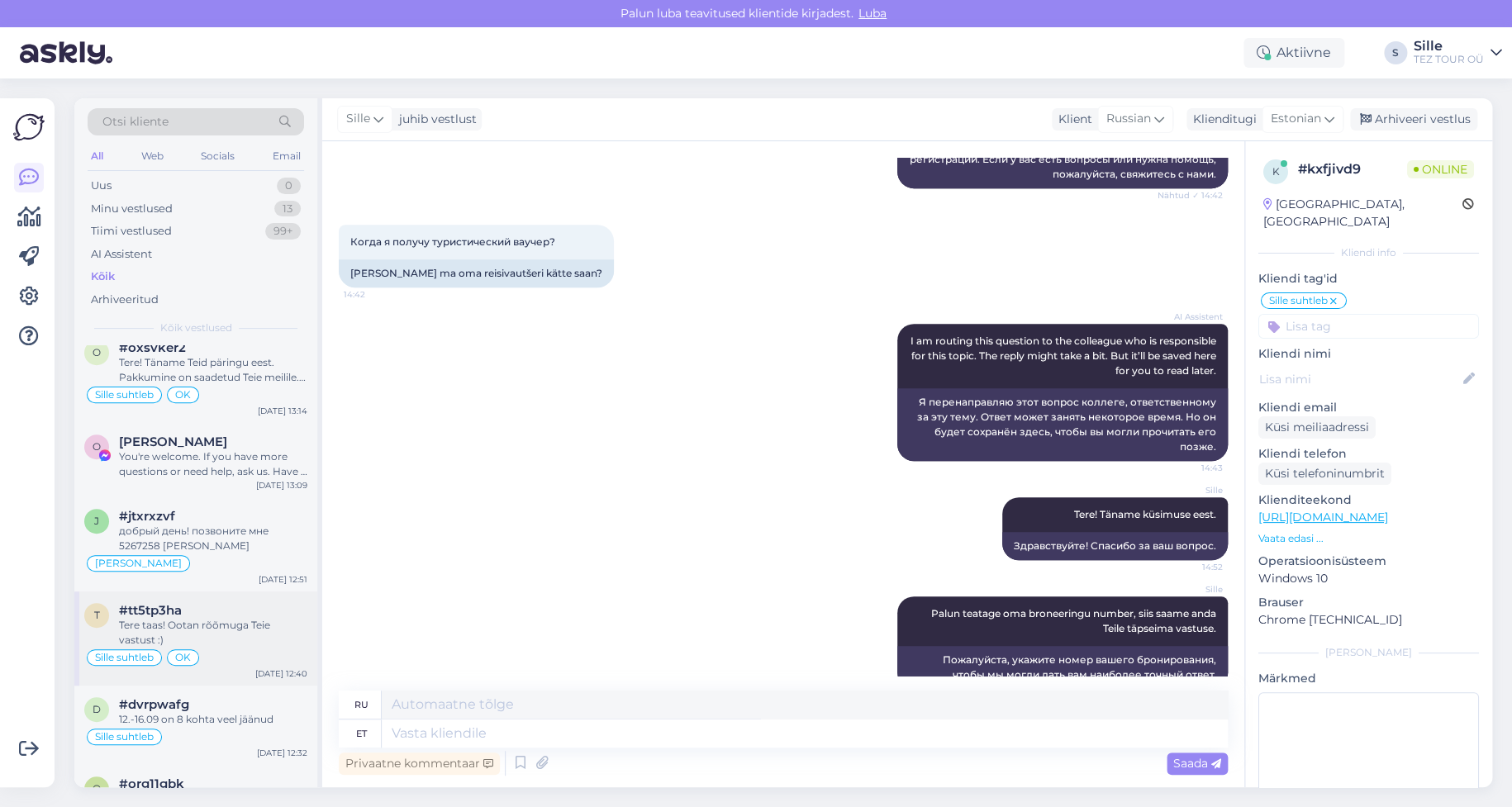
scroll to position [496, 0]
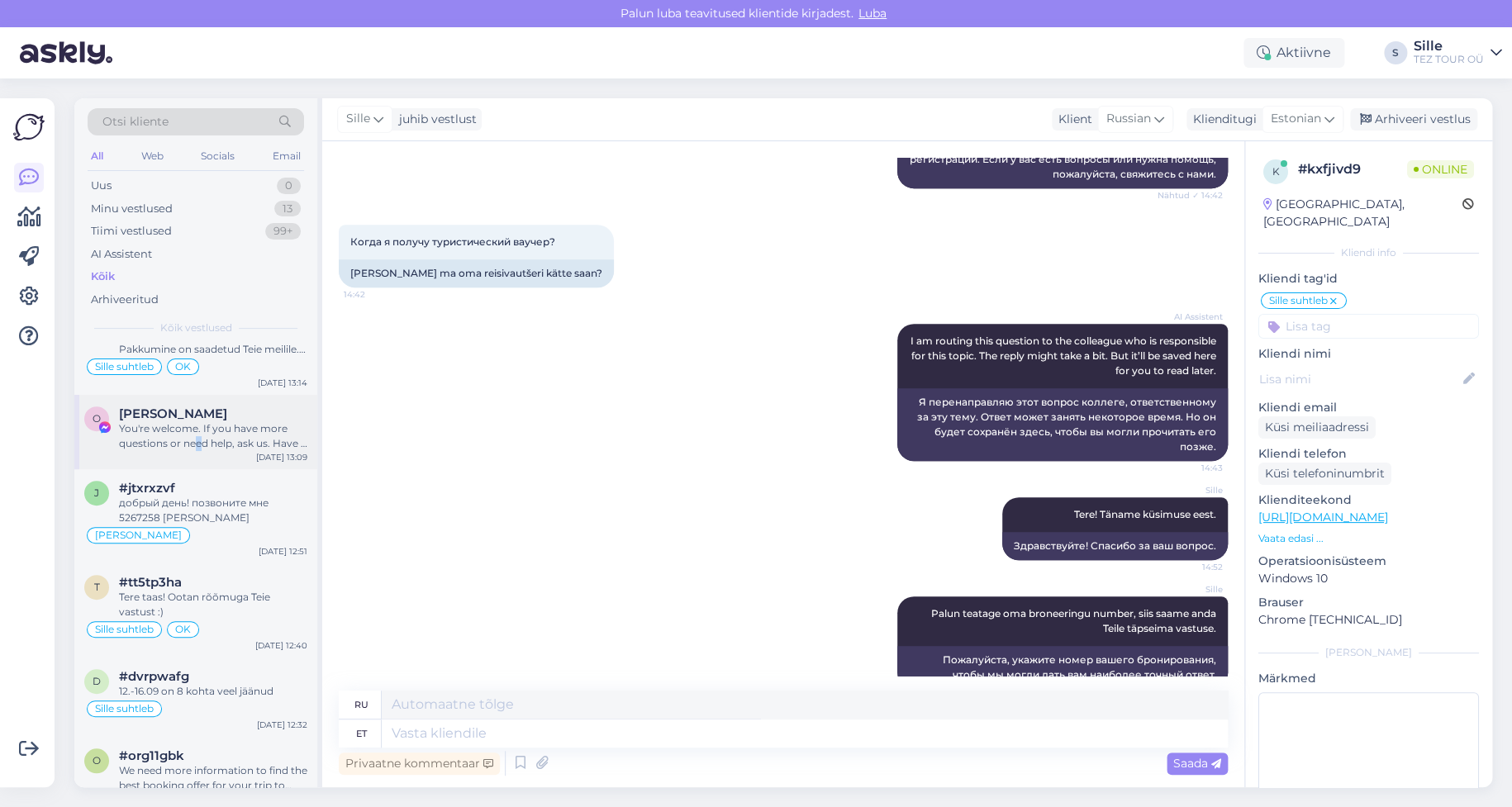
click at [199, 440] on div "You're welcome. If you have more questions or need help, ask us. Have a good da…" at bounding box center [213, 436] width 189 height 29
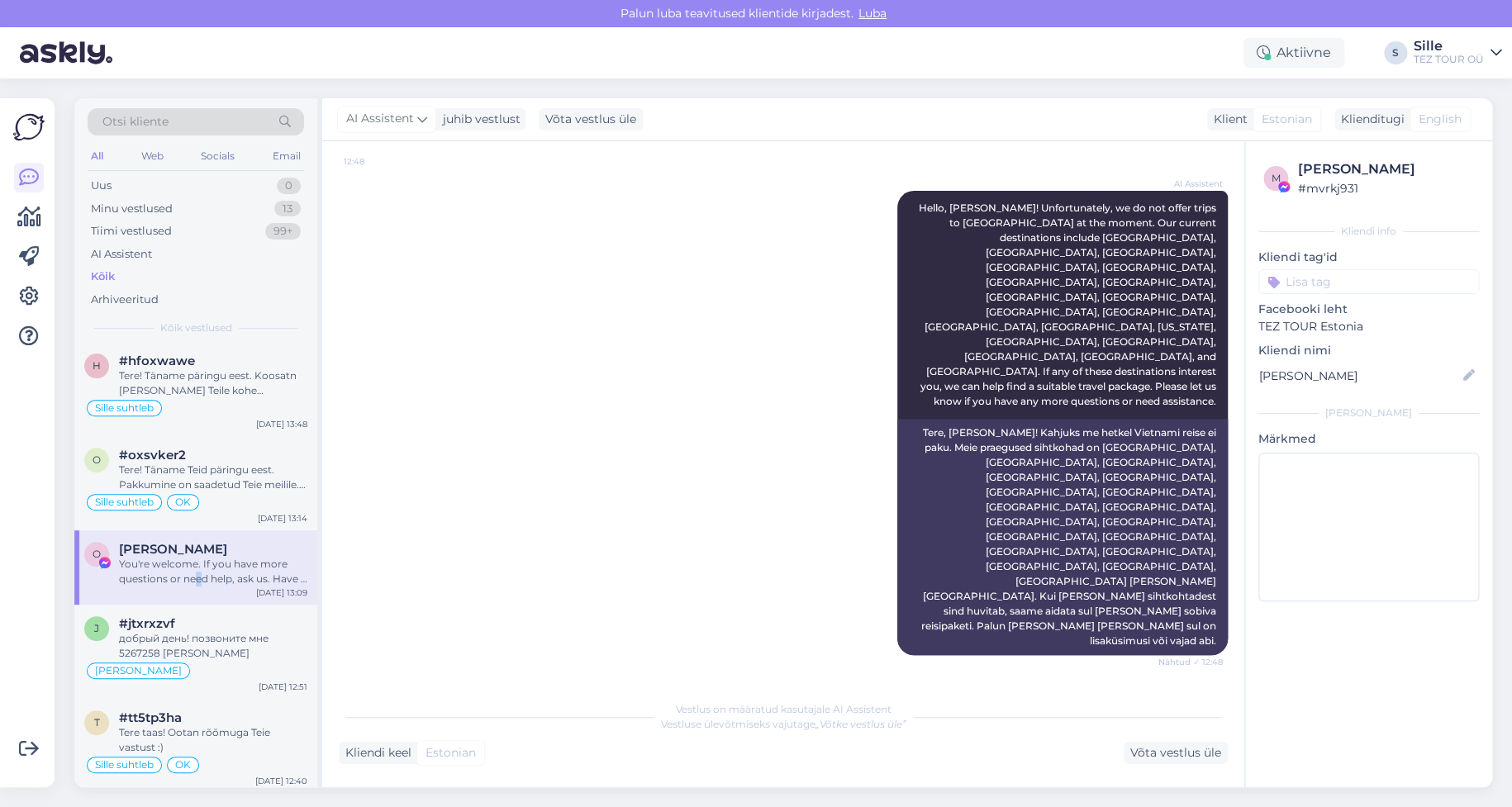
scroll to position [331, 0]
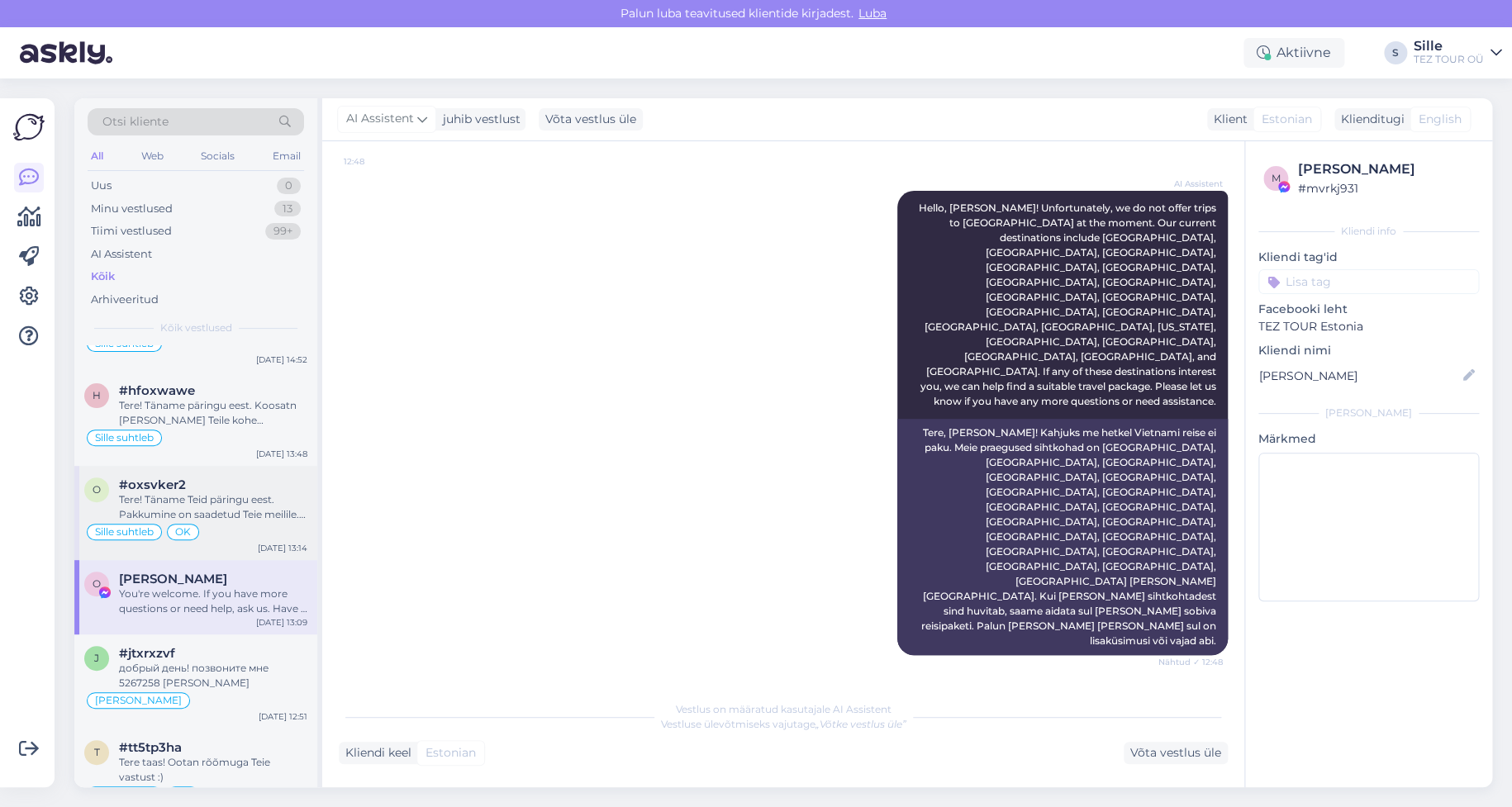
click at [247, 519] on div "Tere! Täname Teid päringu eest. Pakkumine on saadetud Teie meilile. Jään ootama…" at bounding box center [213, 508] width 189 height 29
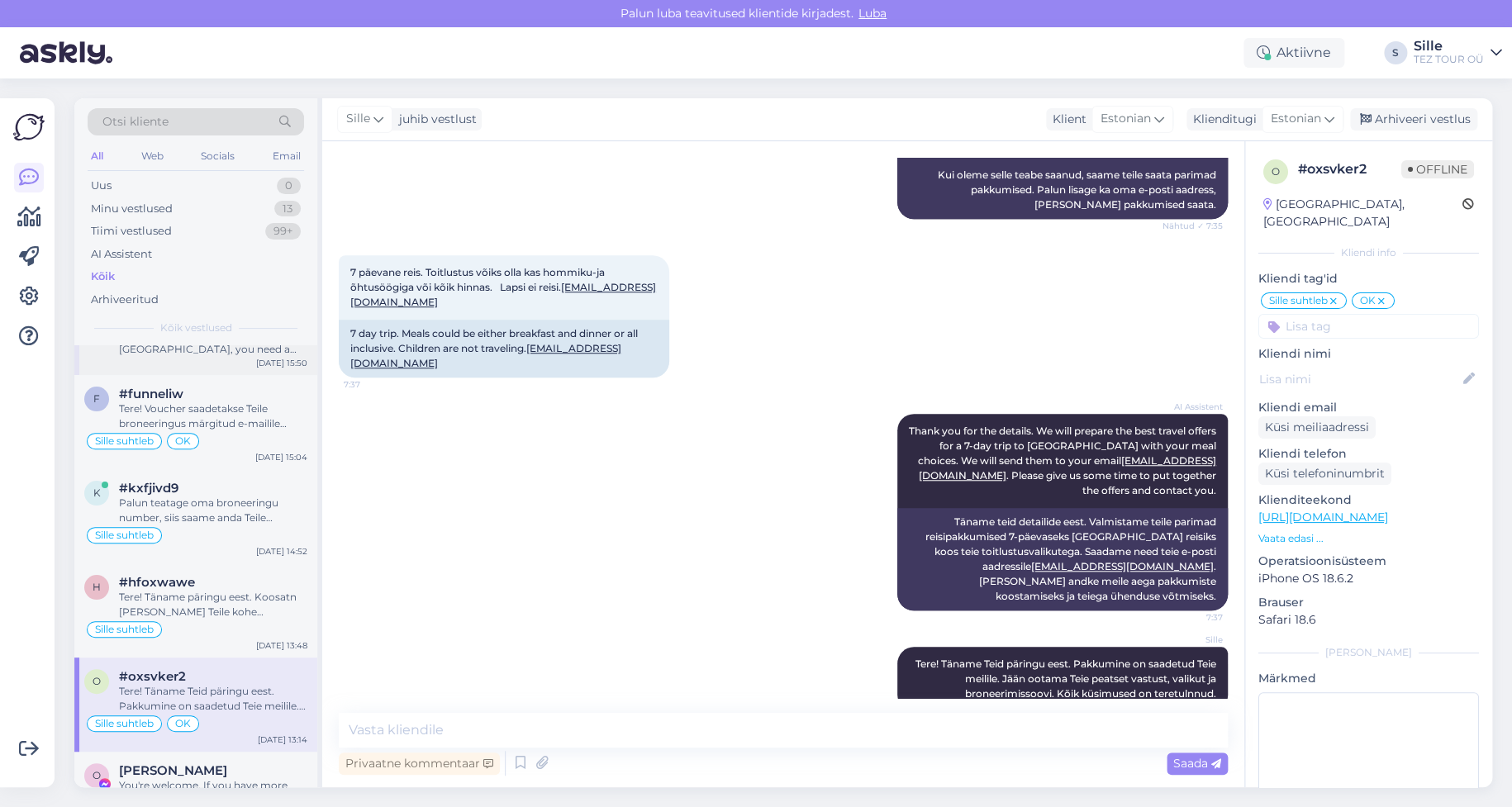
scroll to position [0, 0]
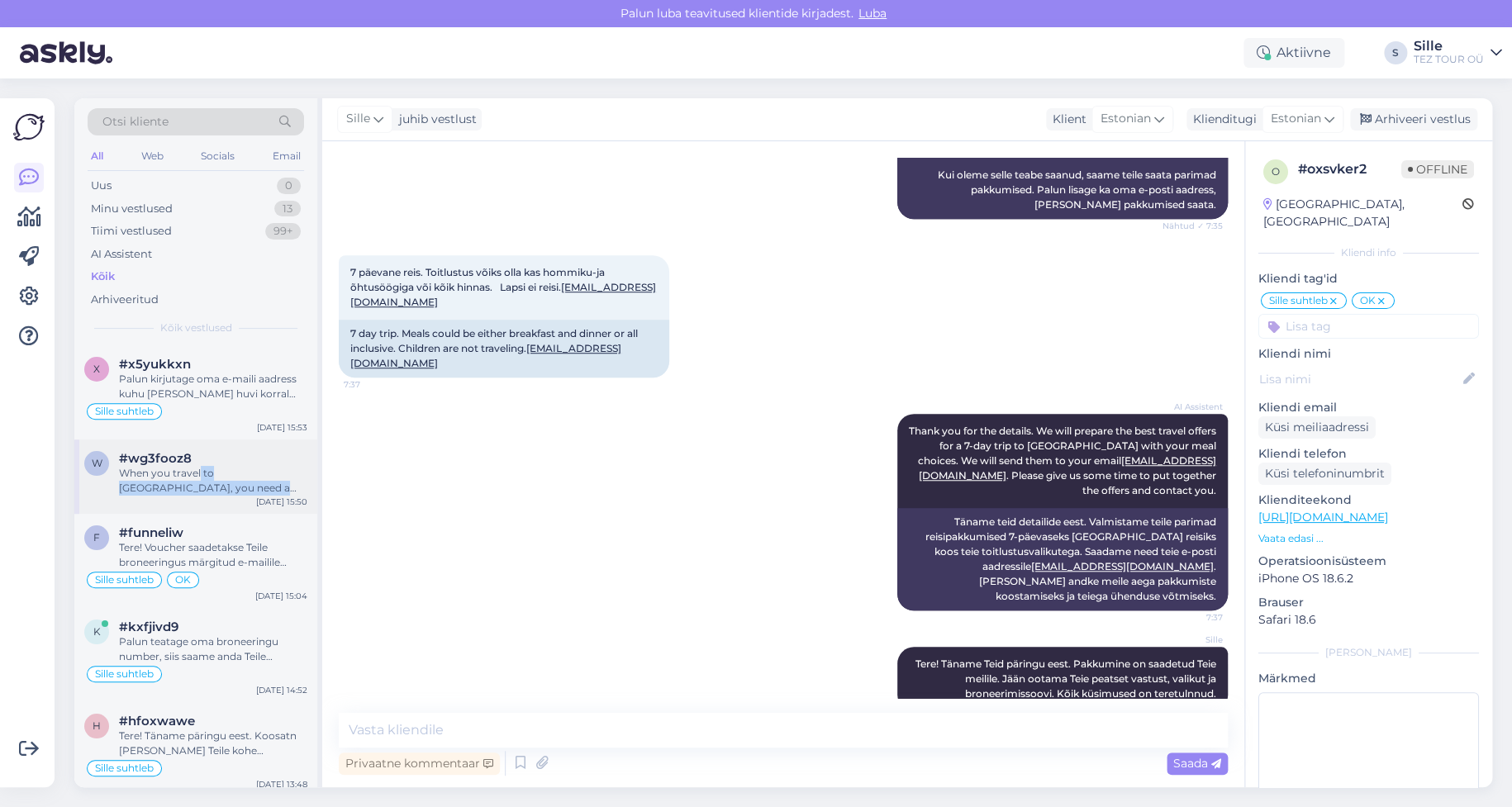
click at [200, 478] on div "When you travel to [GEOGRAPHIC_DATA], you need a valid travel document. If you …" at bounding box center [213, 481] width 189 height 29
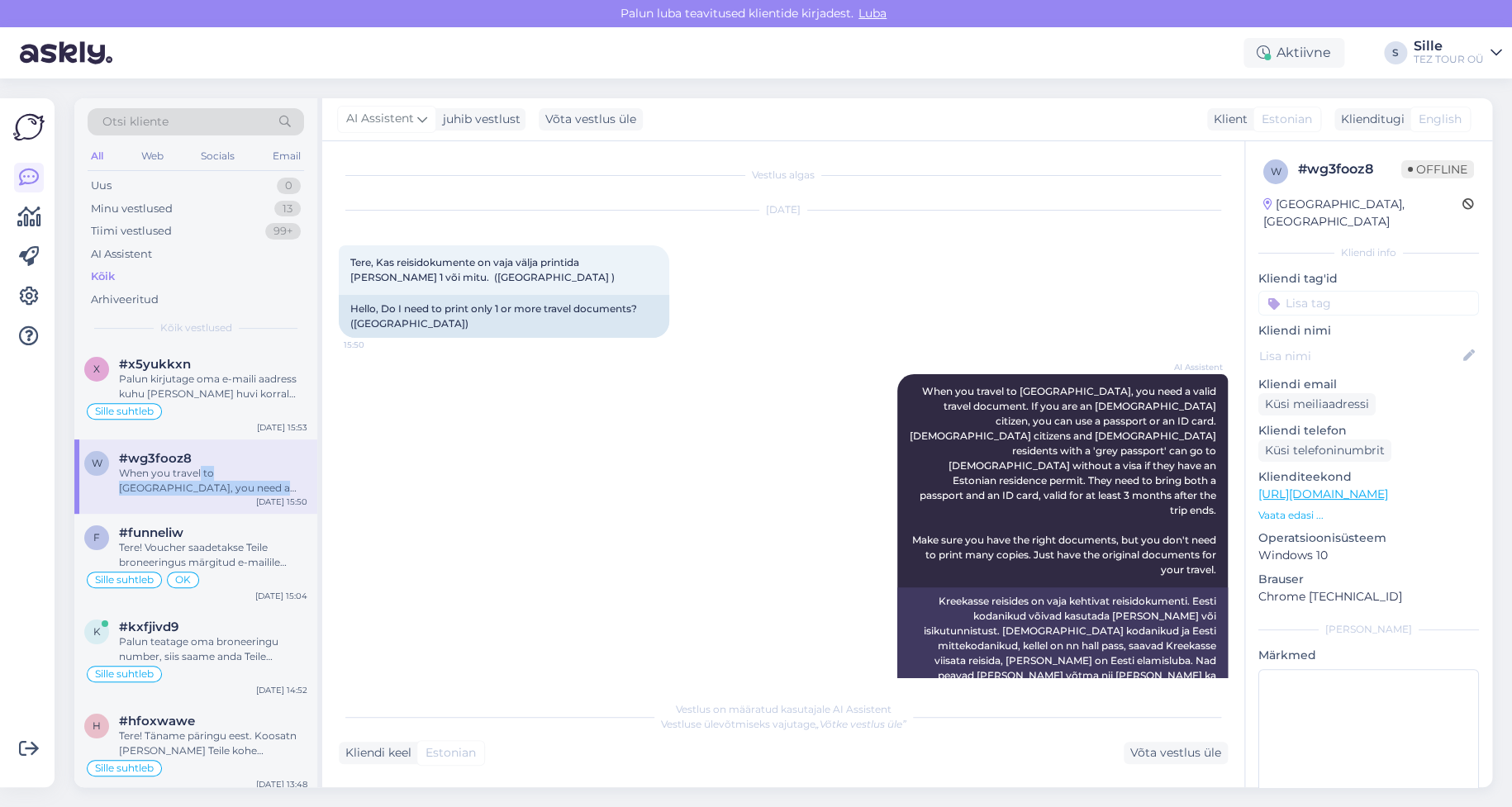
scroll to position [74, 0]
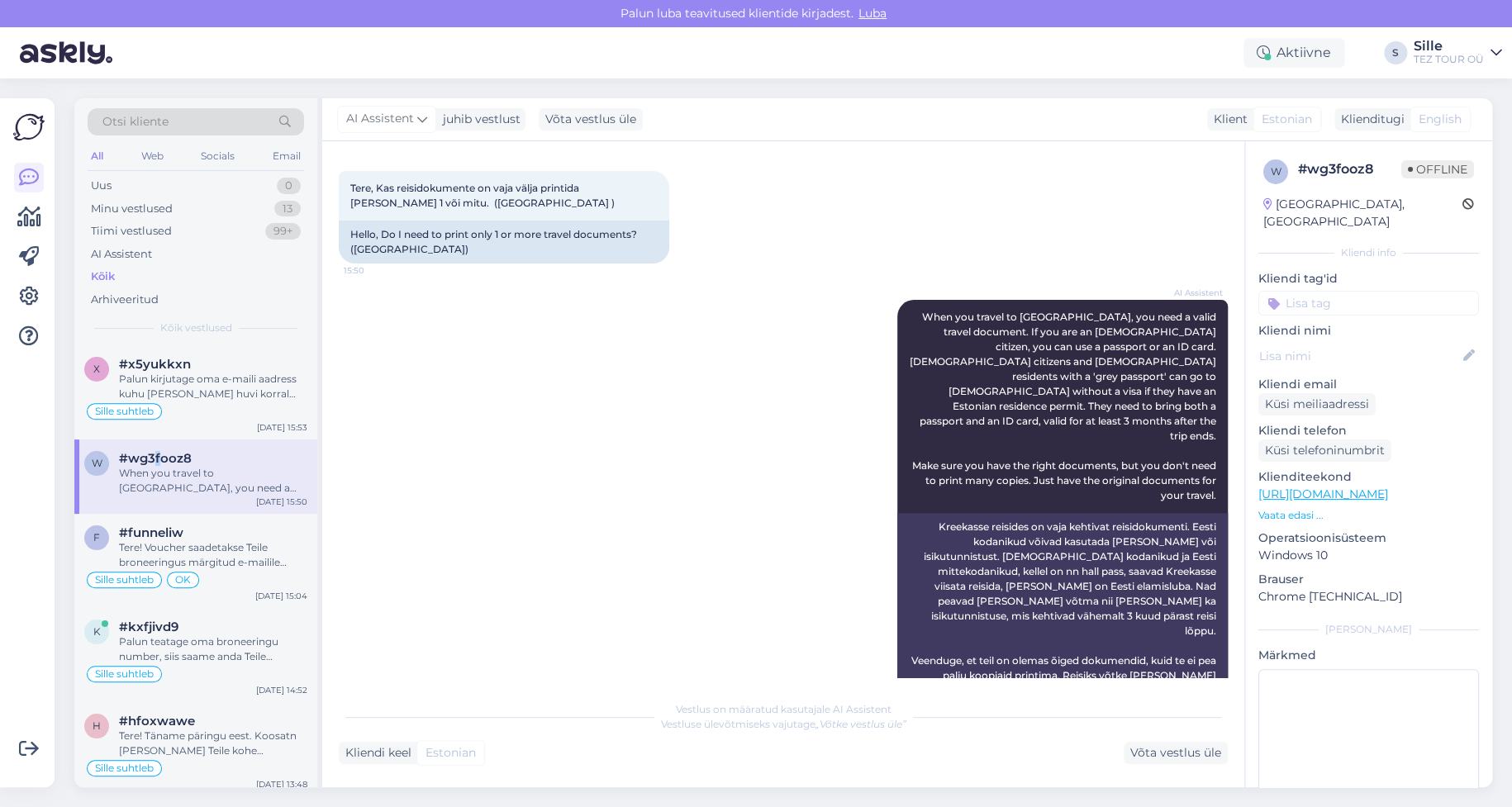
click at [157, 452] on span "#wg3fooz8" at bounding box center [156, 458] width 72 height 15
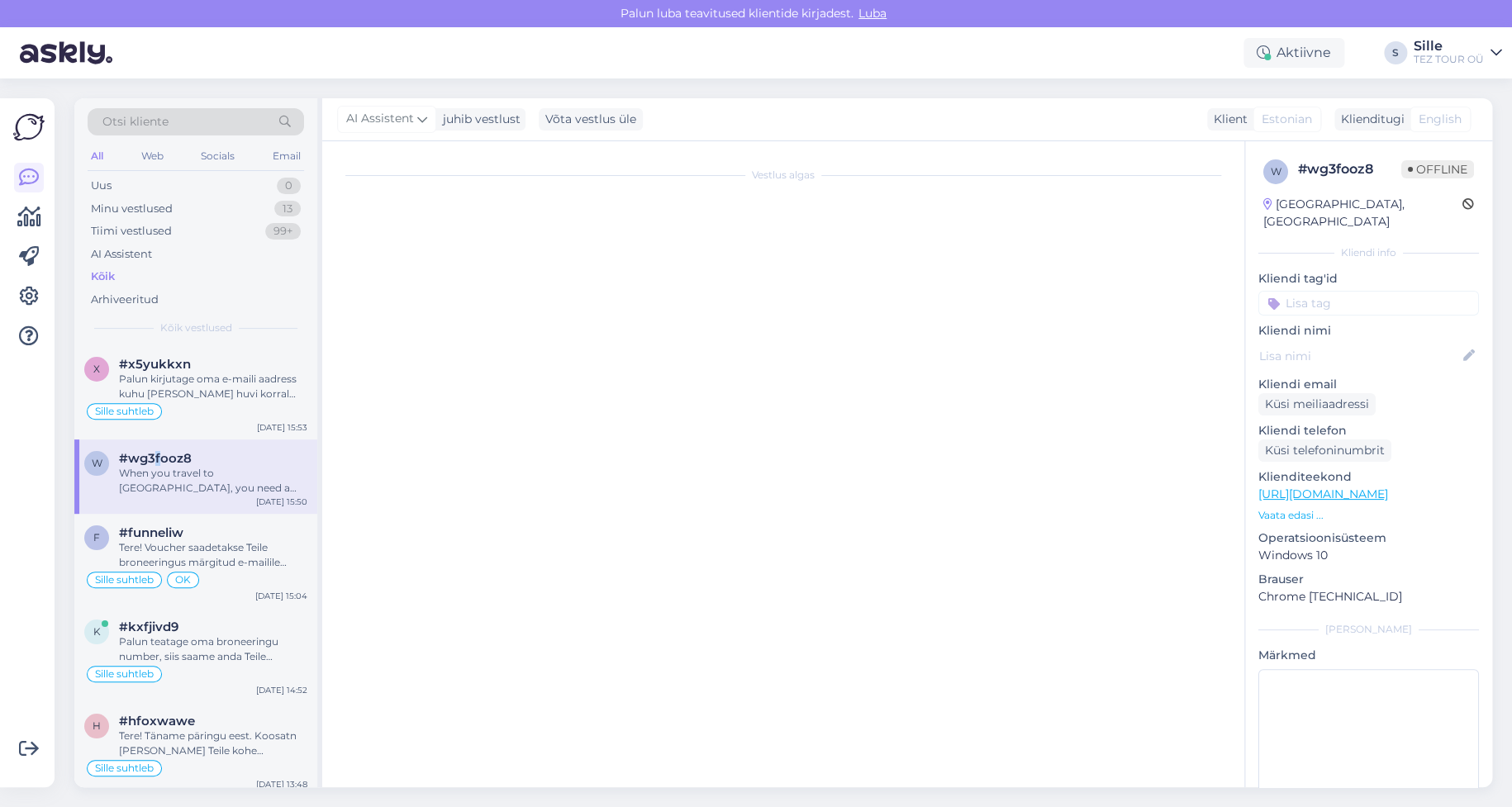
scroll to position [0, 0]
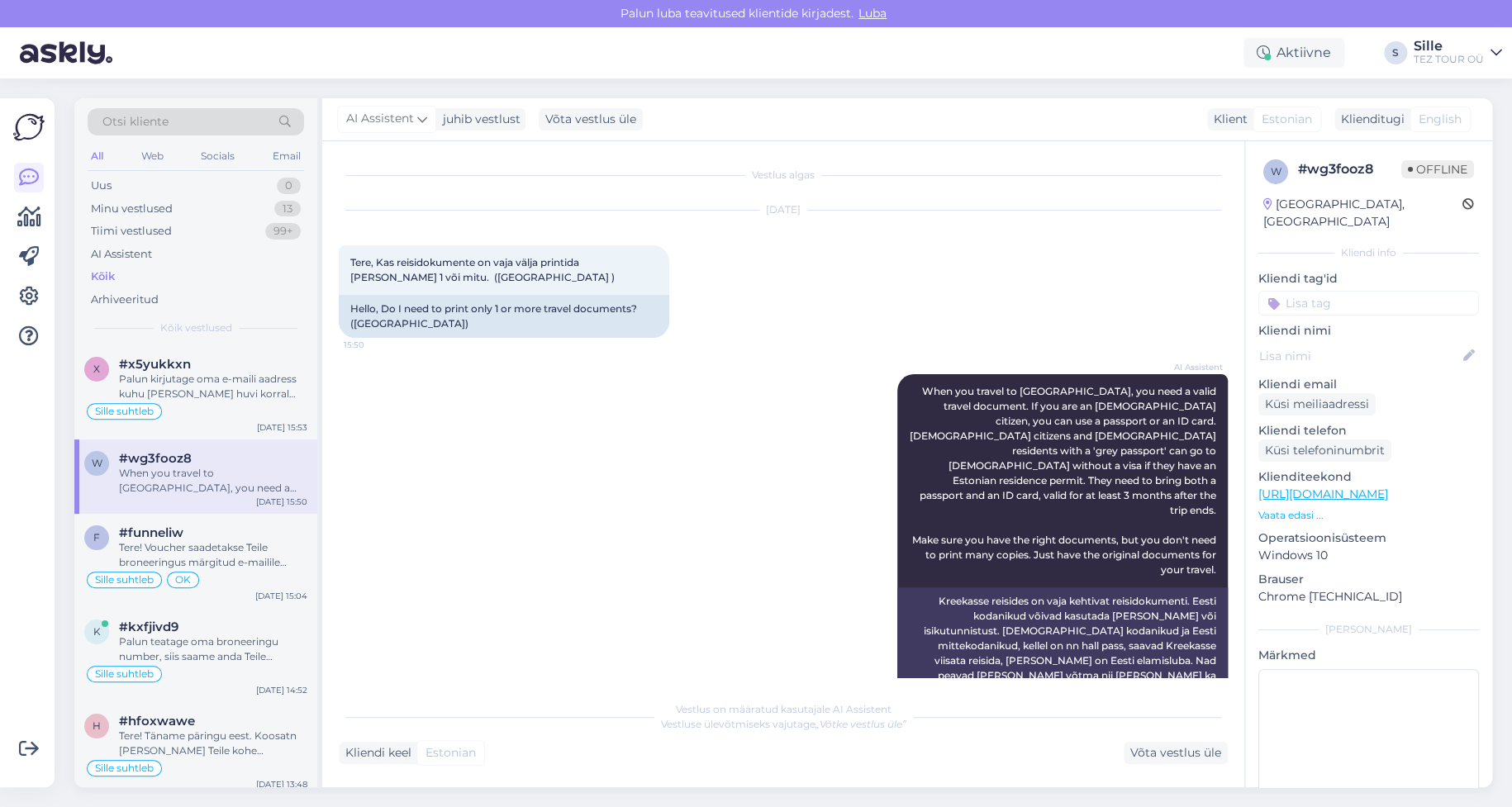
click at [245, 471] on div "When you travel to [GEOGRAPHIC_DATA], you need a valid travel document. If you …" at bounding box center [213, 481] width 189 height 29
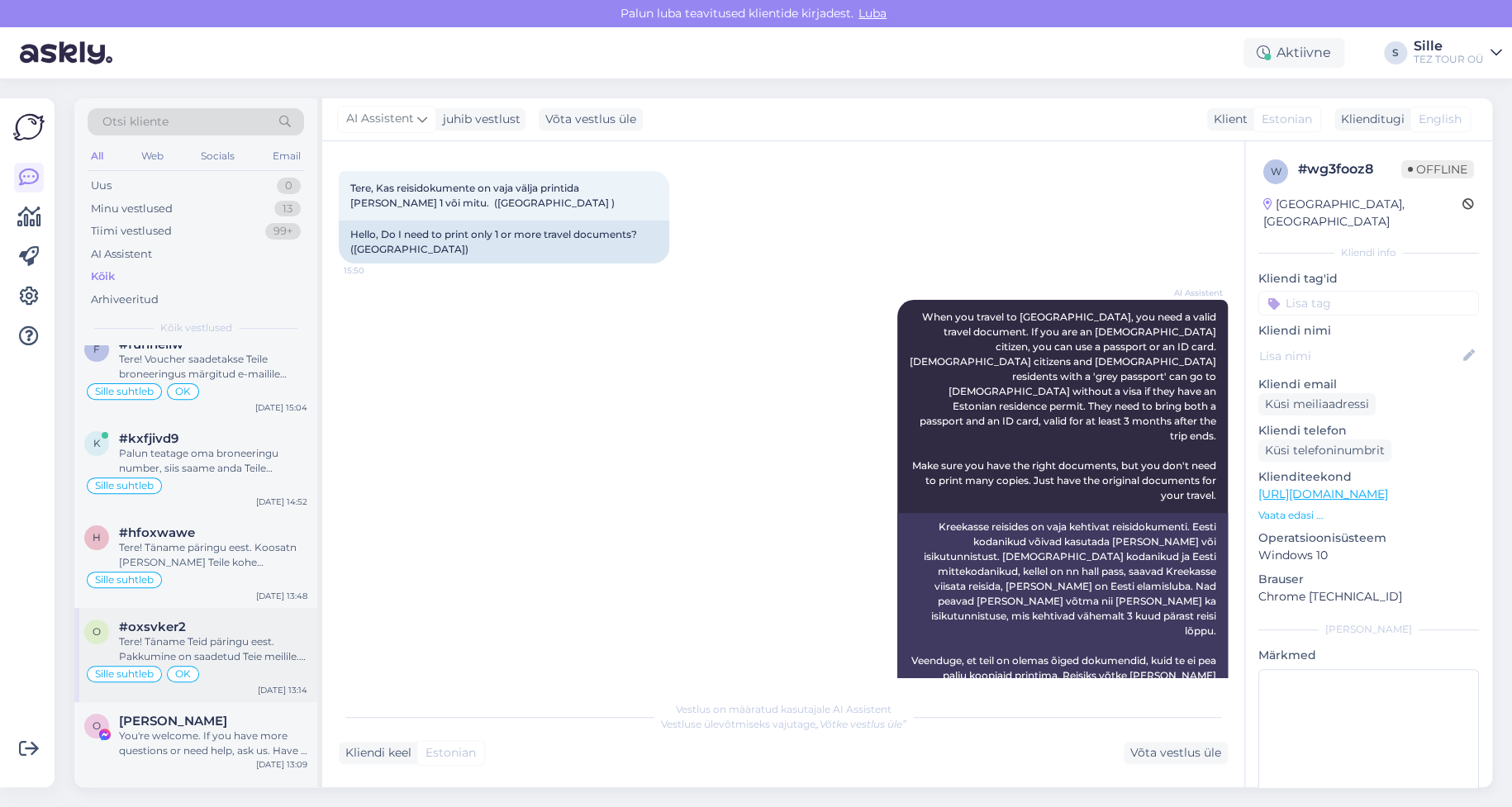
scroll to position [331, 0]
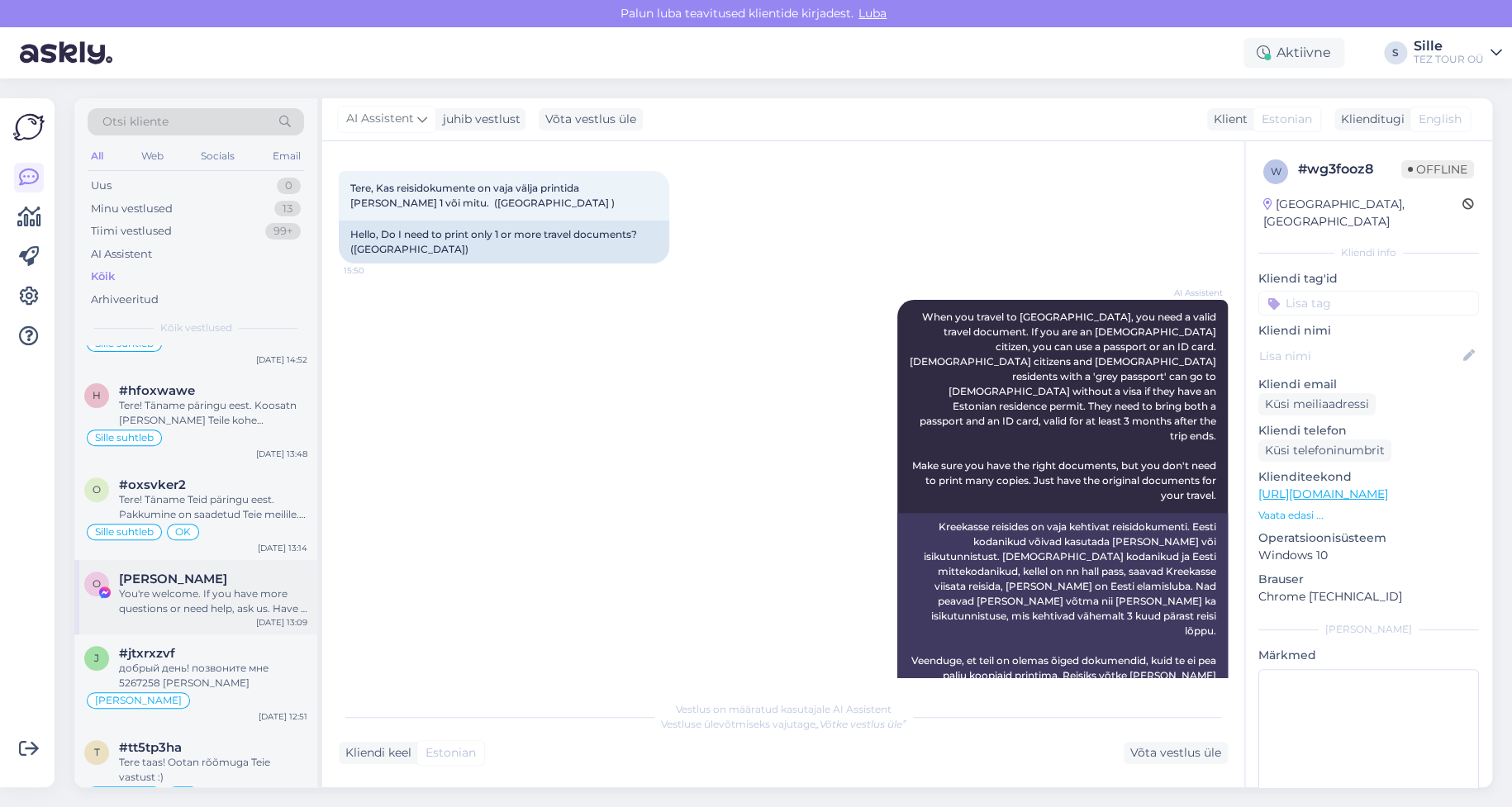
click at [221, 598] on div "You're welcome. If you have more questions or need help, ask us. Have a good da…" at bounding box center [213, 602] width 189 height 29
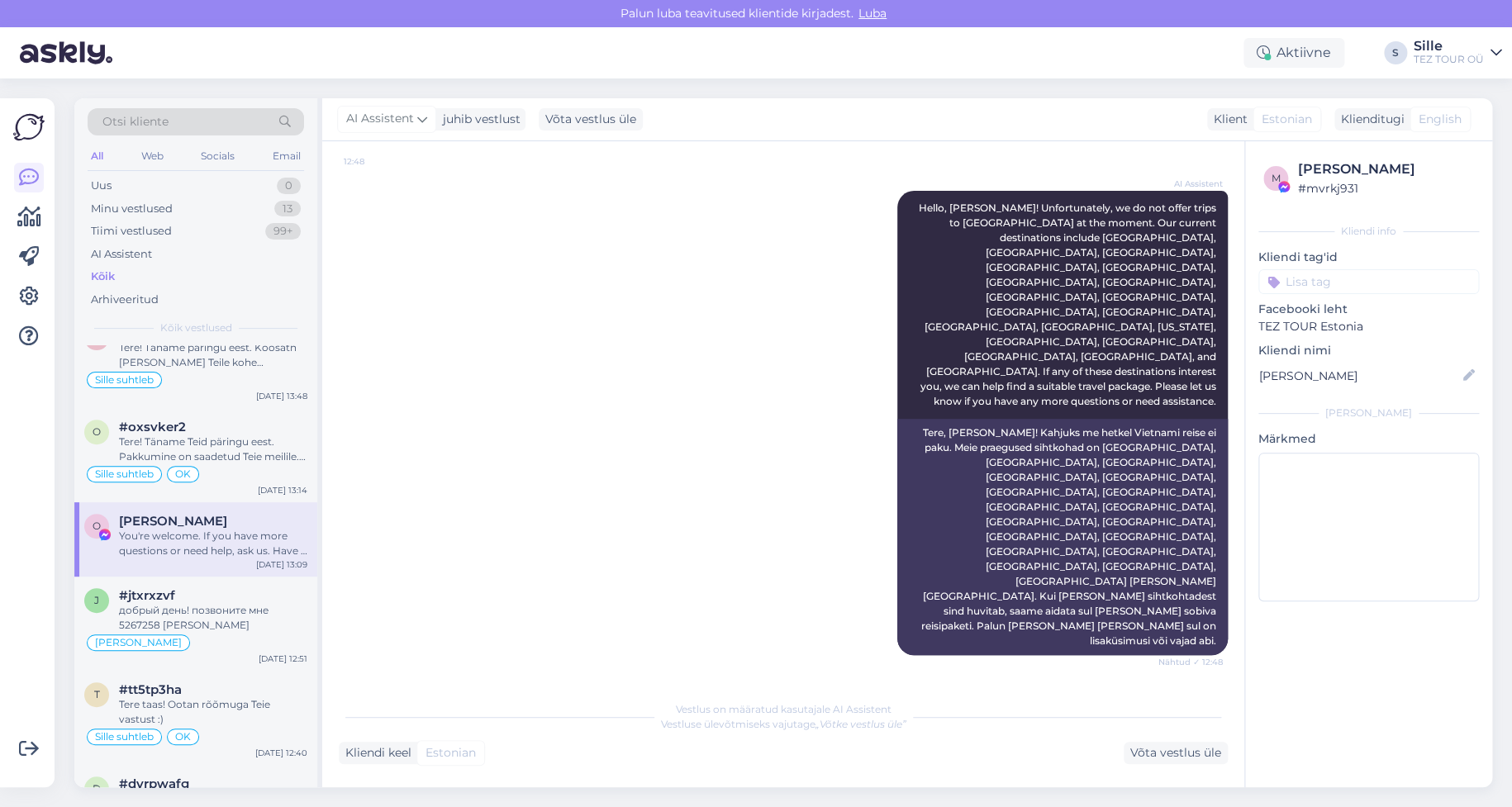
scroll to position [661, 0]
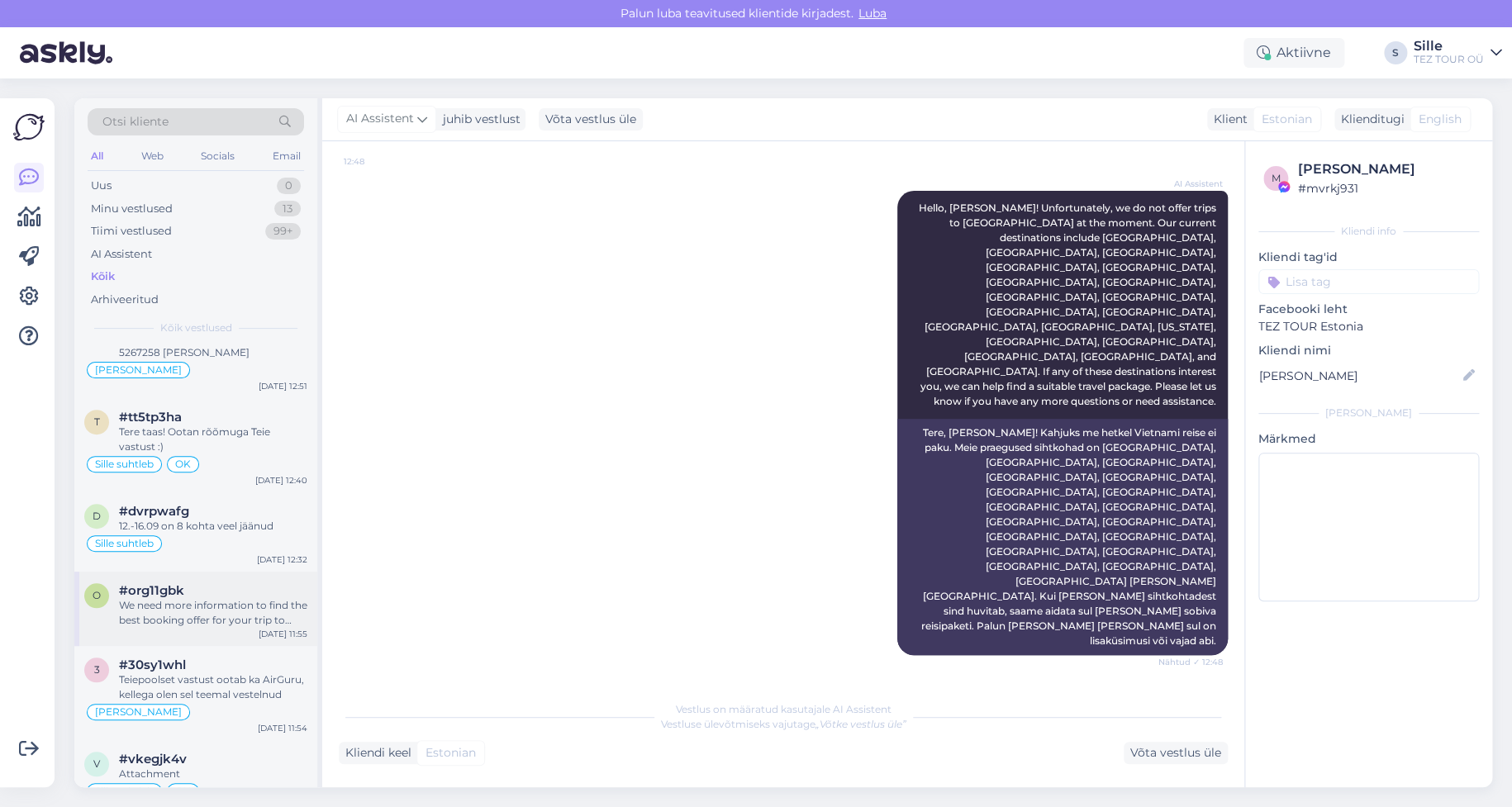
click at [203, 589] on div "#org11gbk" at bounding box center [213, 591] width 189 height 15
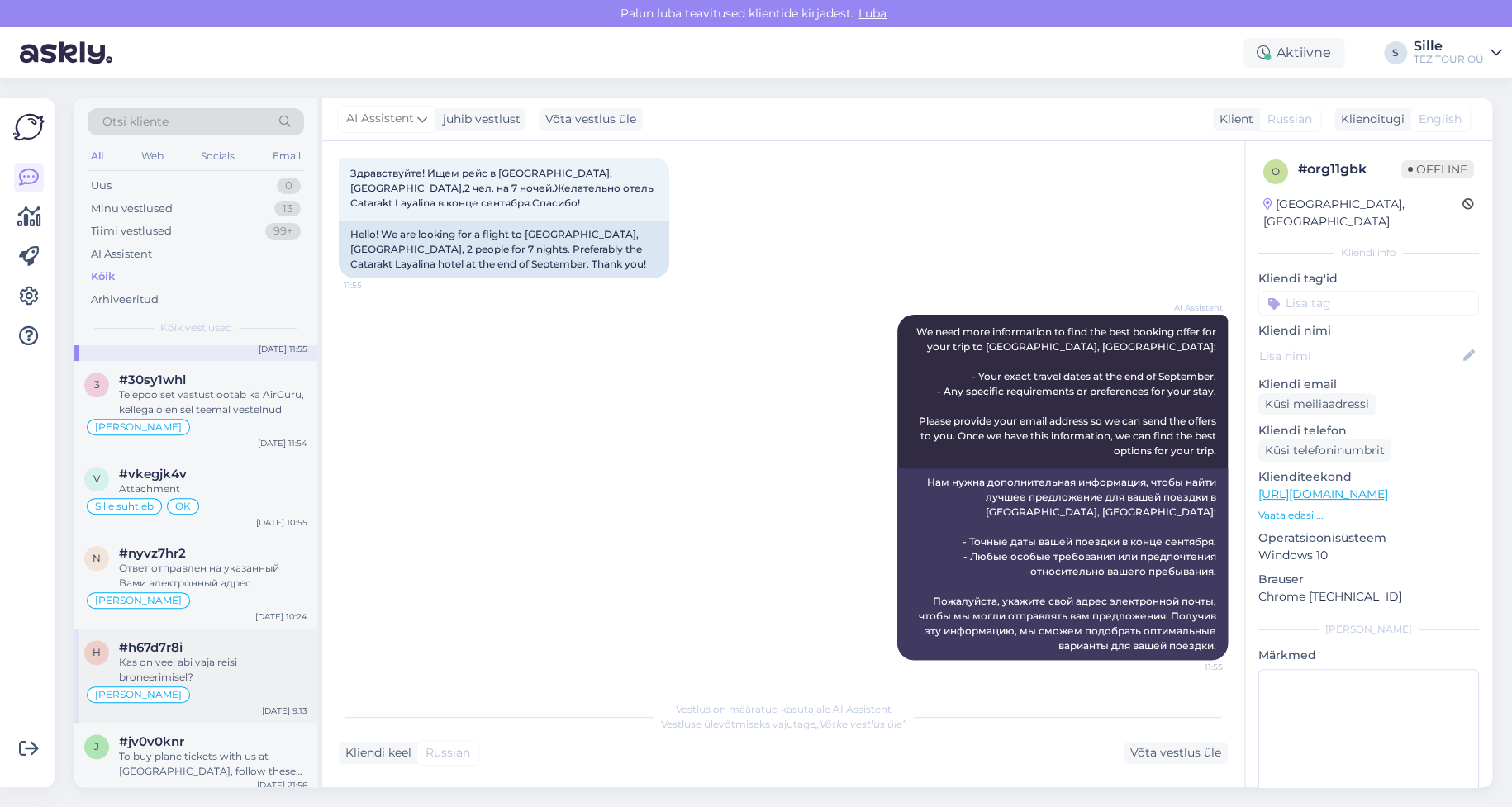
scroll to position [1157, 0]
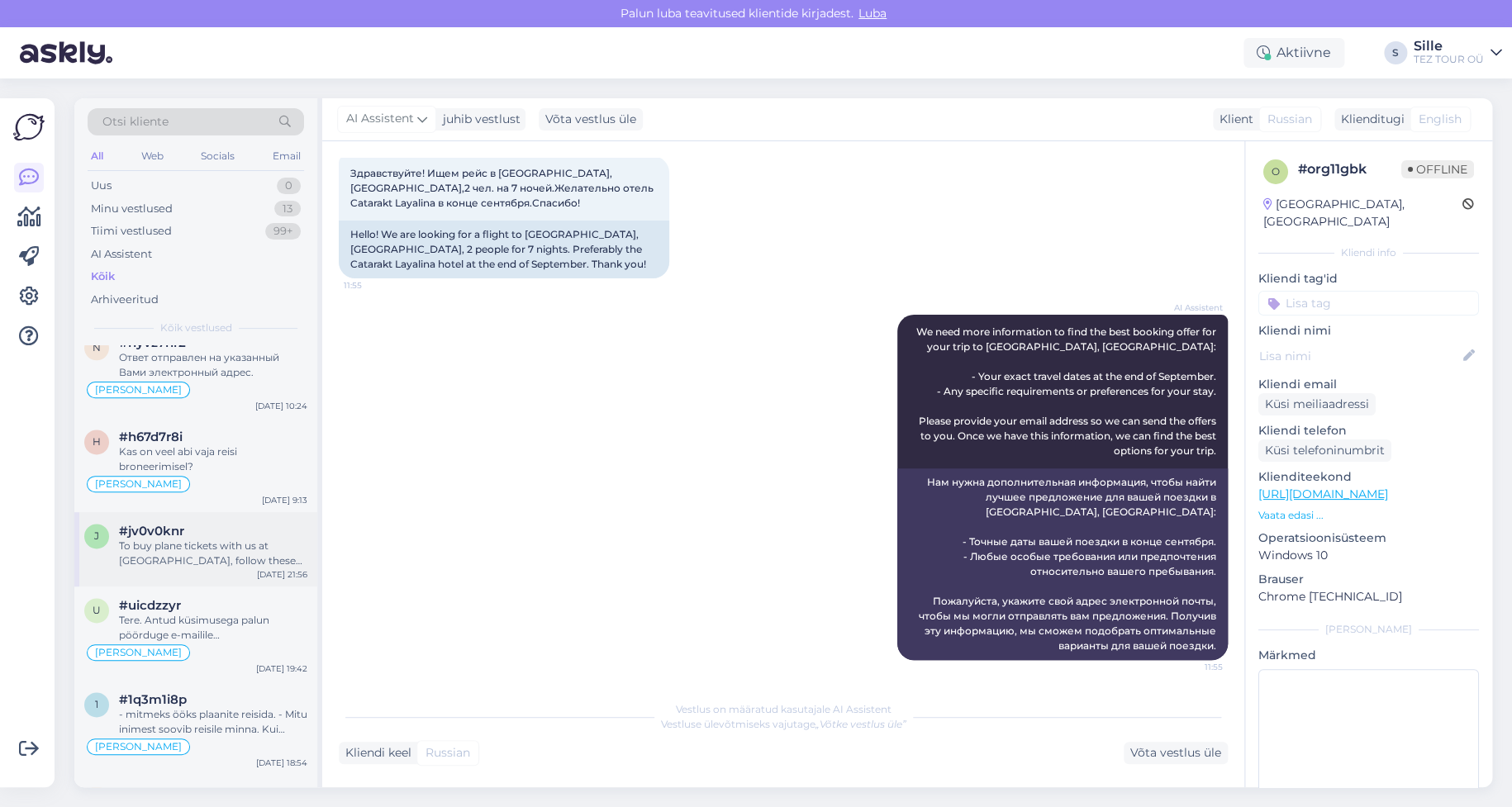
click at [202, 561] on div "To buy plane tickets with us at [GEOGRAPHIC_DATA], follow these steps: 1. Go to…" at bounding box center [213, 554] width 189 height 29
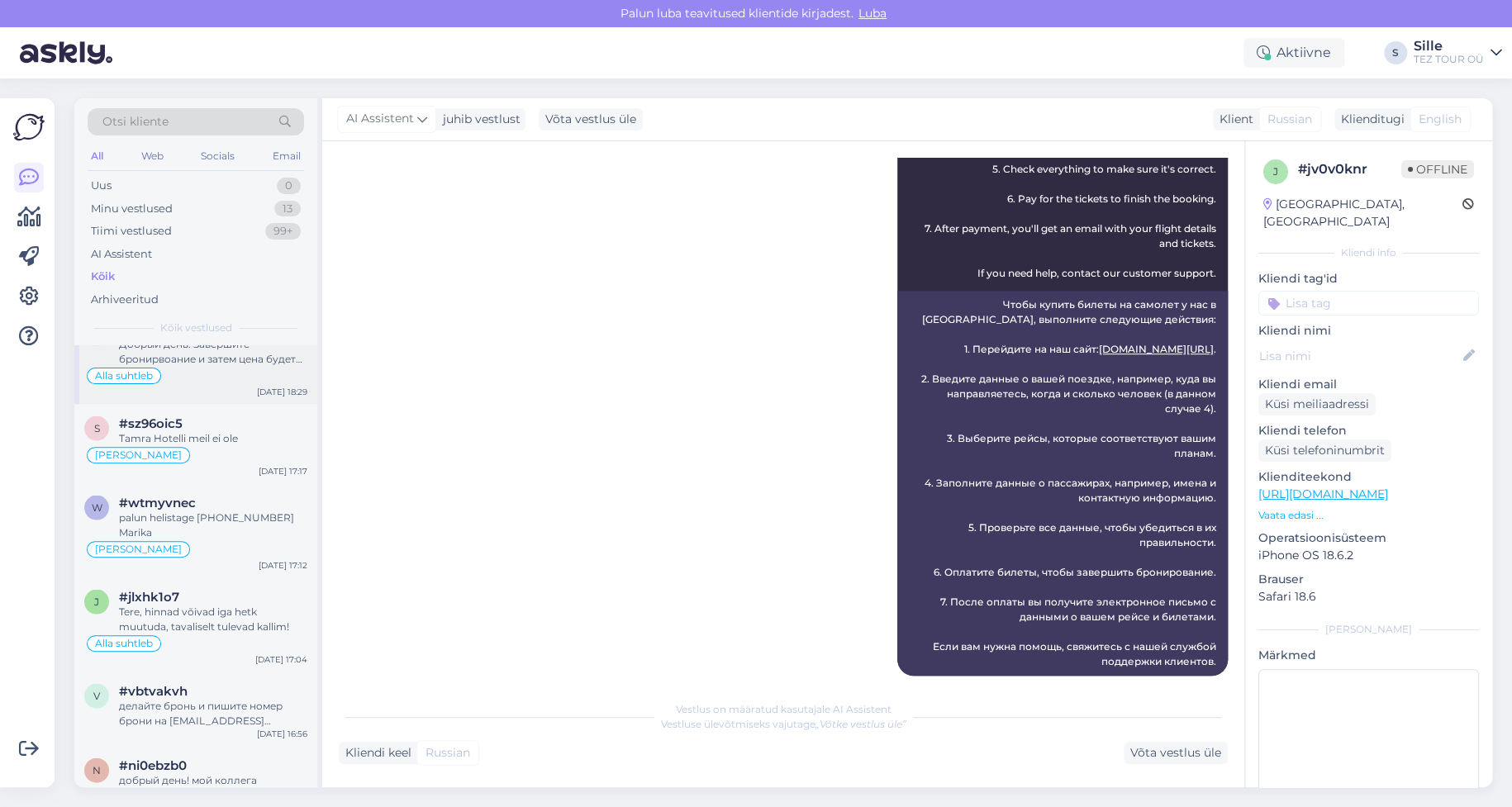
scroll to position [1653, 0]
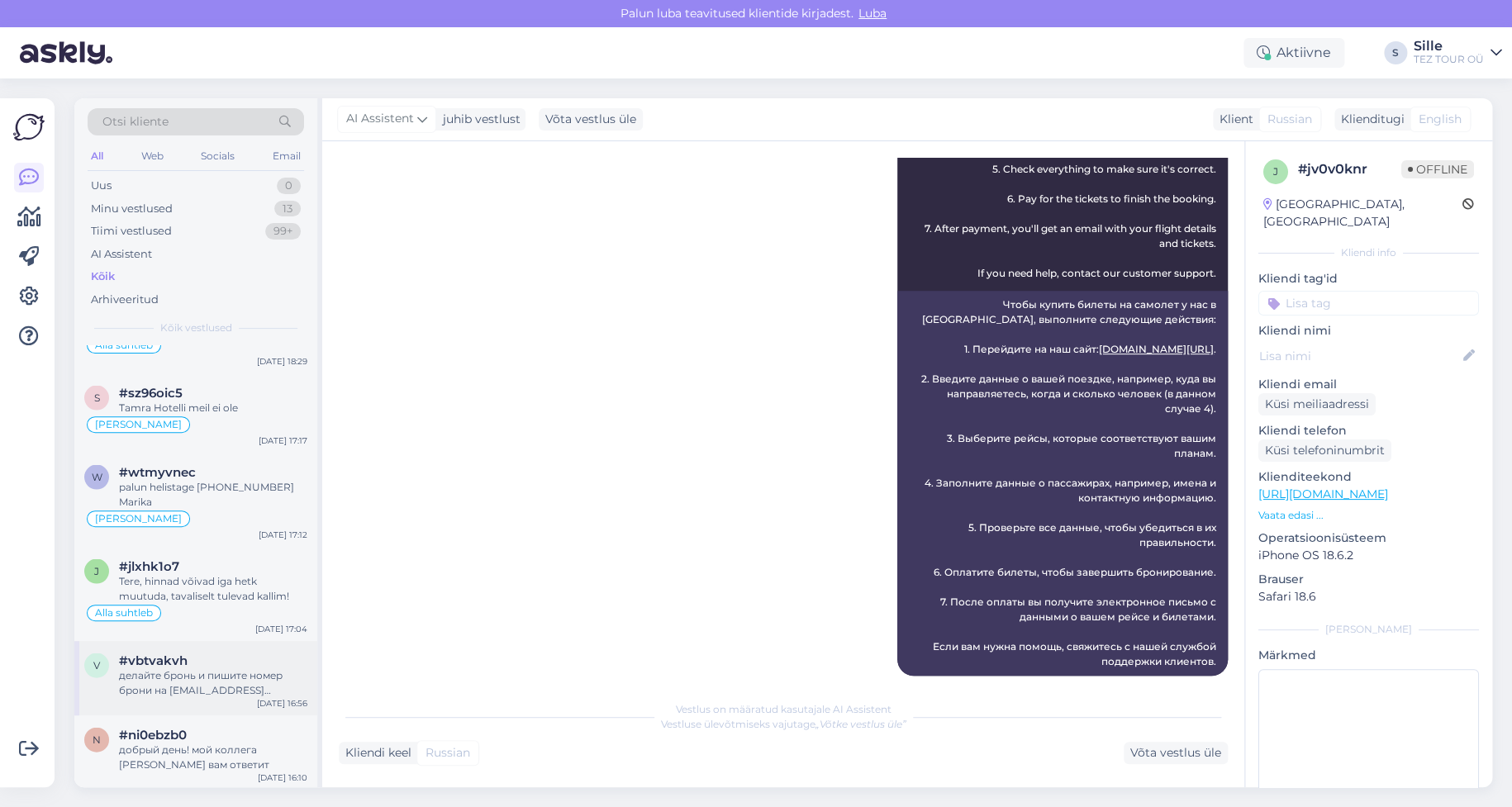
click at [237, 668] on div "делайте бронь и пишите номер брони на [EMAIL_ADDRESS][DOMAIN_NAME] - поправим ц…" at bounding box center [213, 683] width 189 height 29
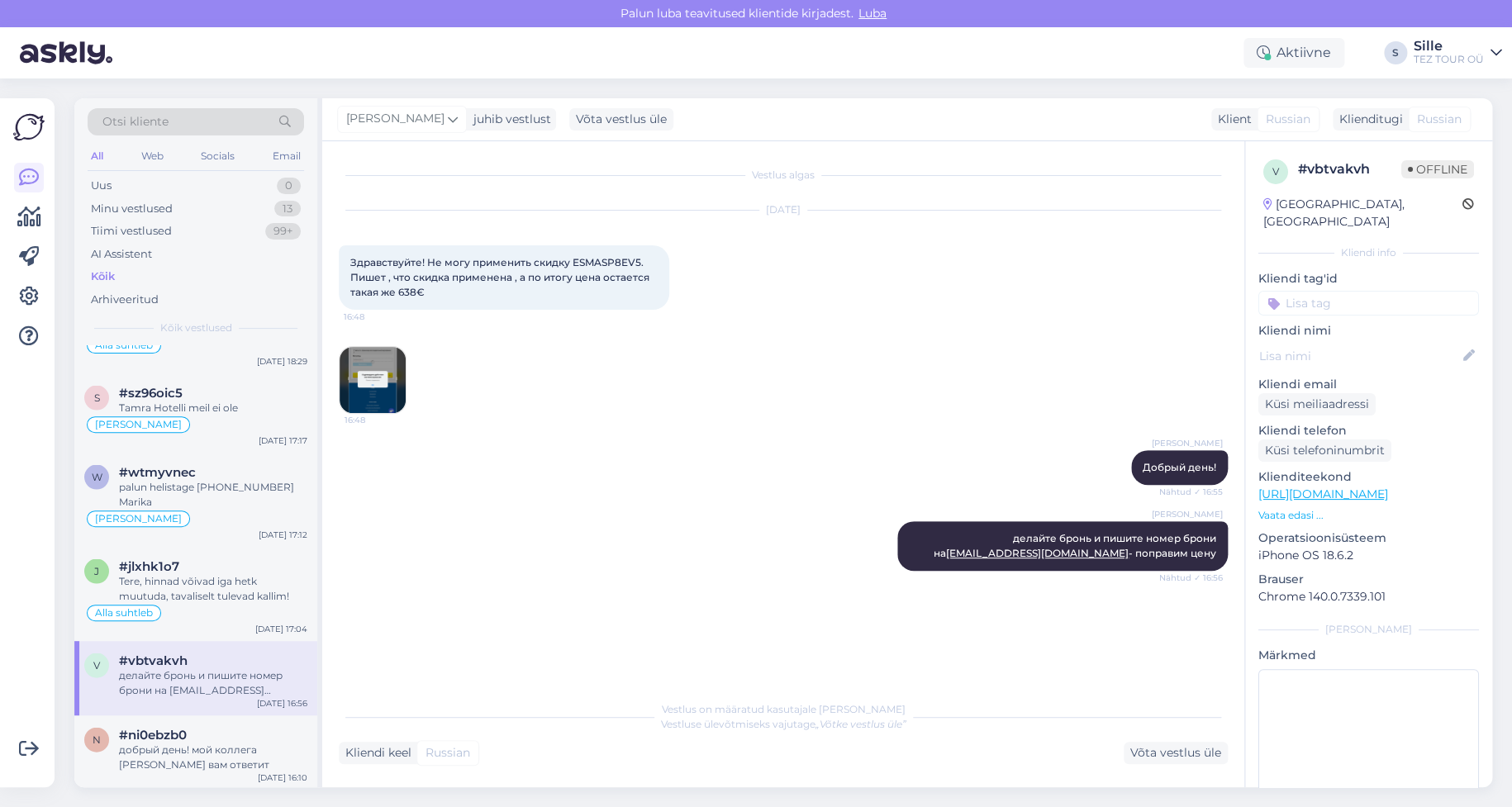
click at [377, 366] on img at bounding box center [373, 381] width 67 height 67
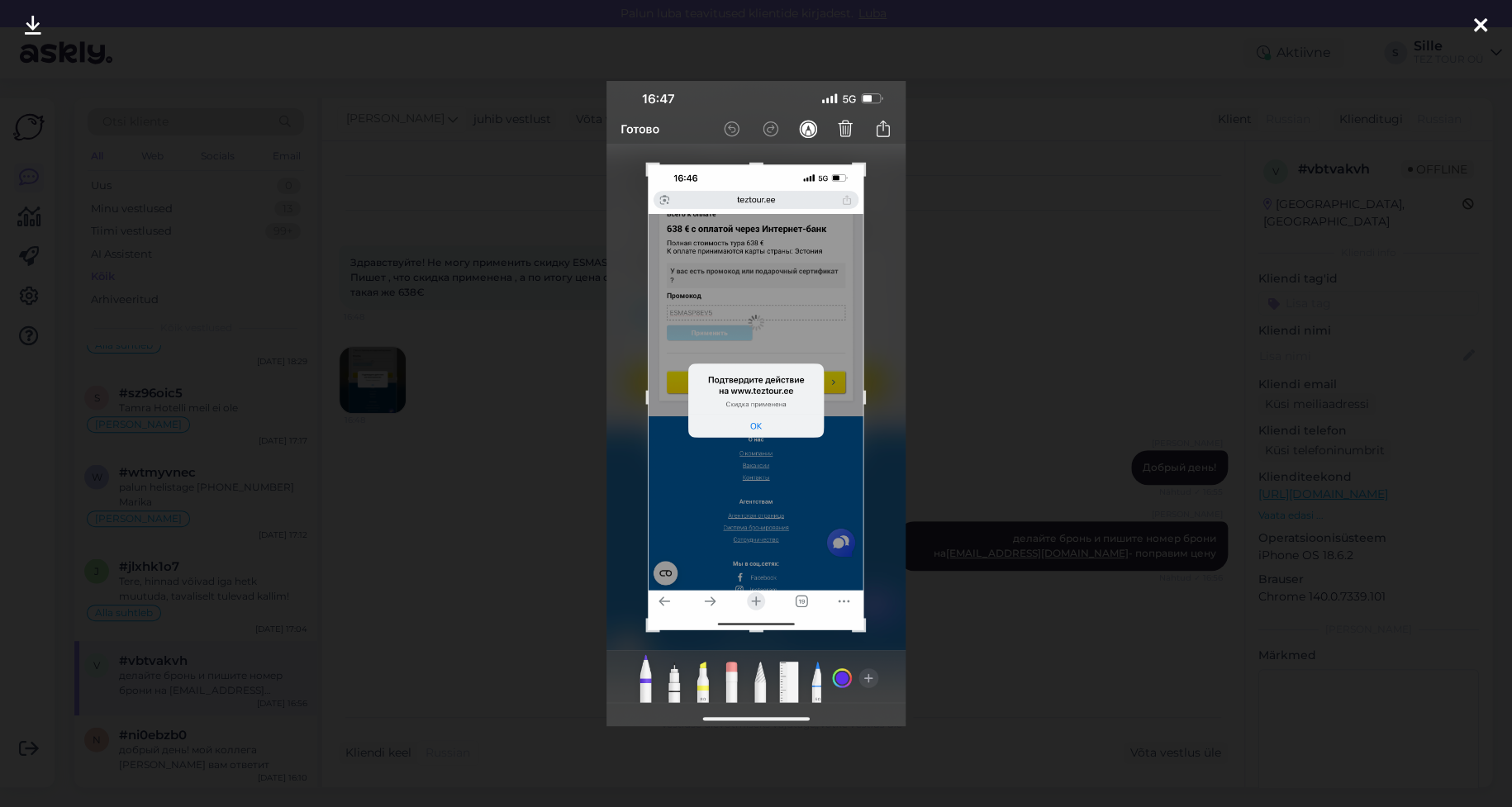
click at [1474, 23] on icon at bounding box center [1481, 26] width 14 height 22
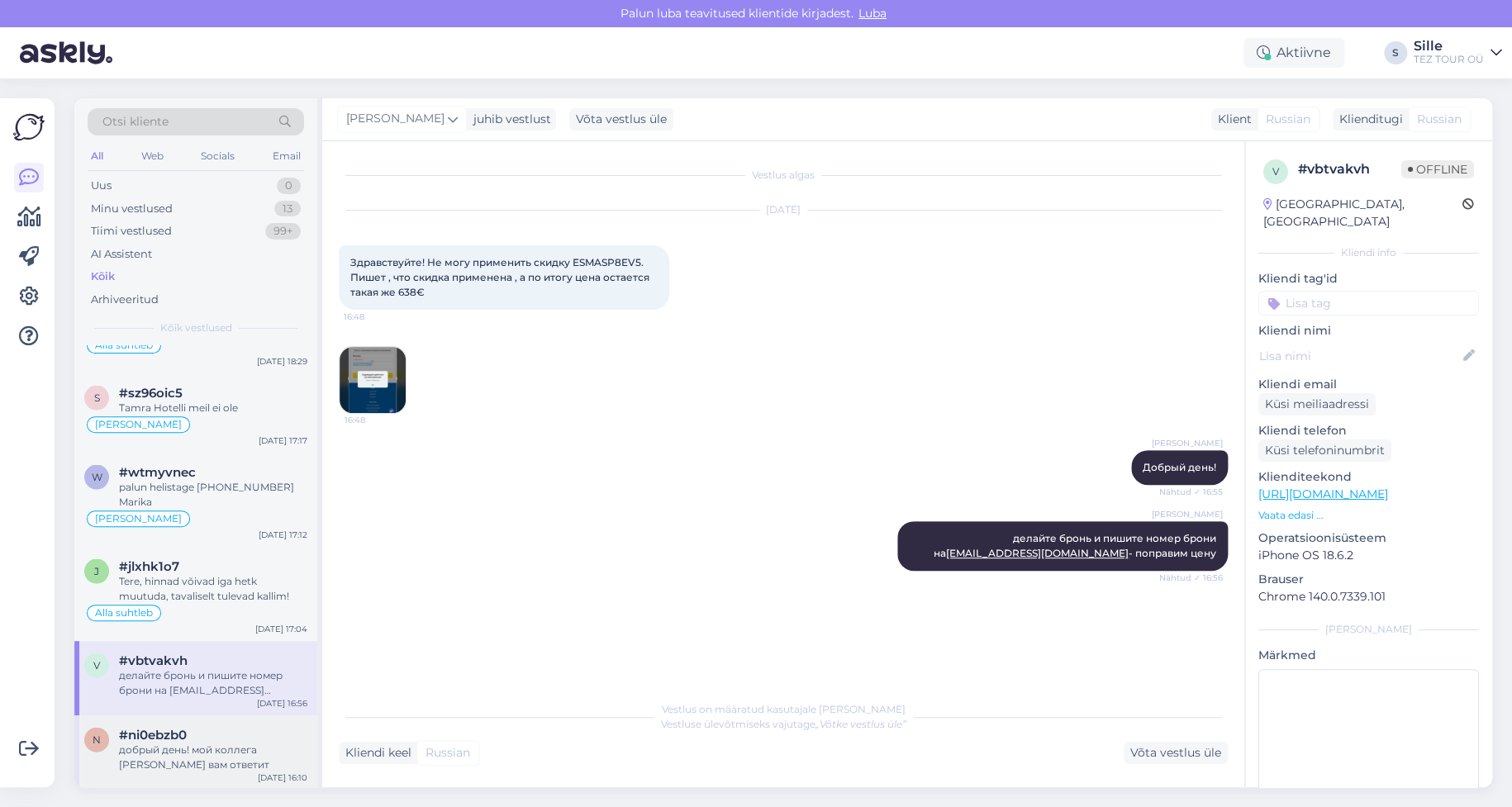
click at [150, 728] on span "#ni0ebzb0" at bounding box center [153, 735] width 67 height 15
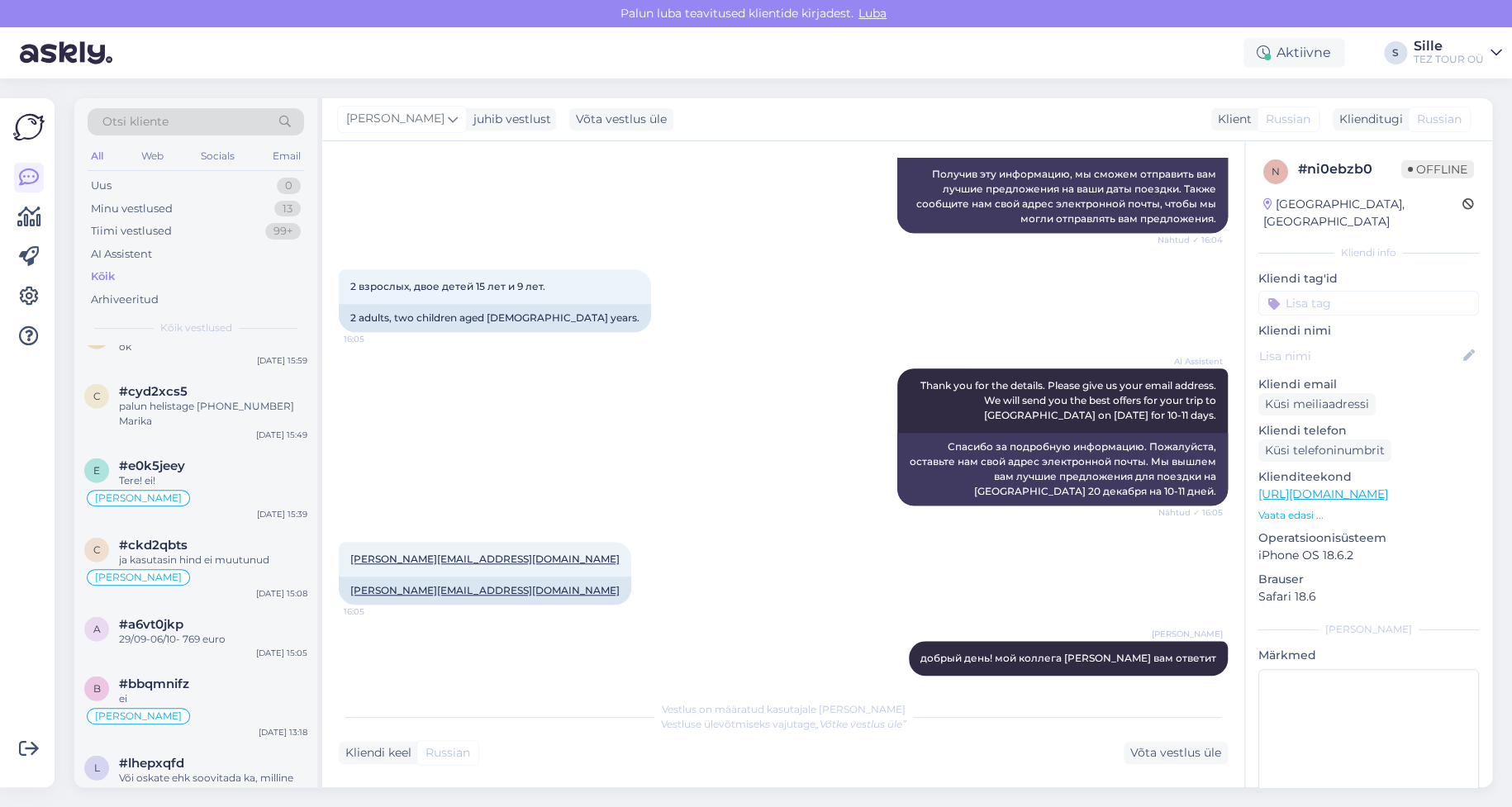
scroll to position [2149, 0]
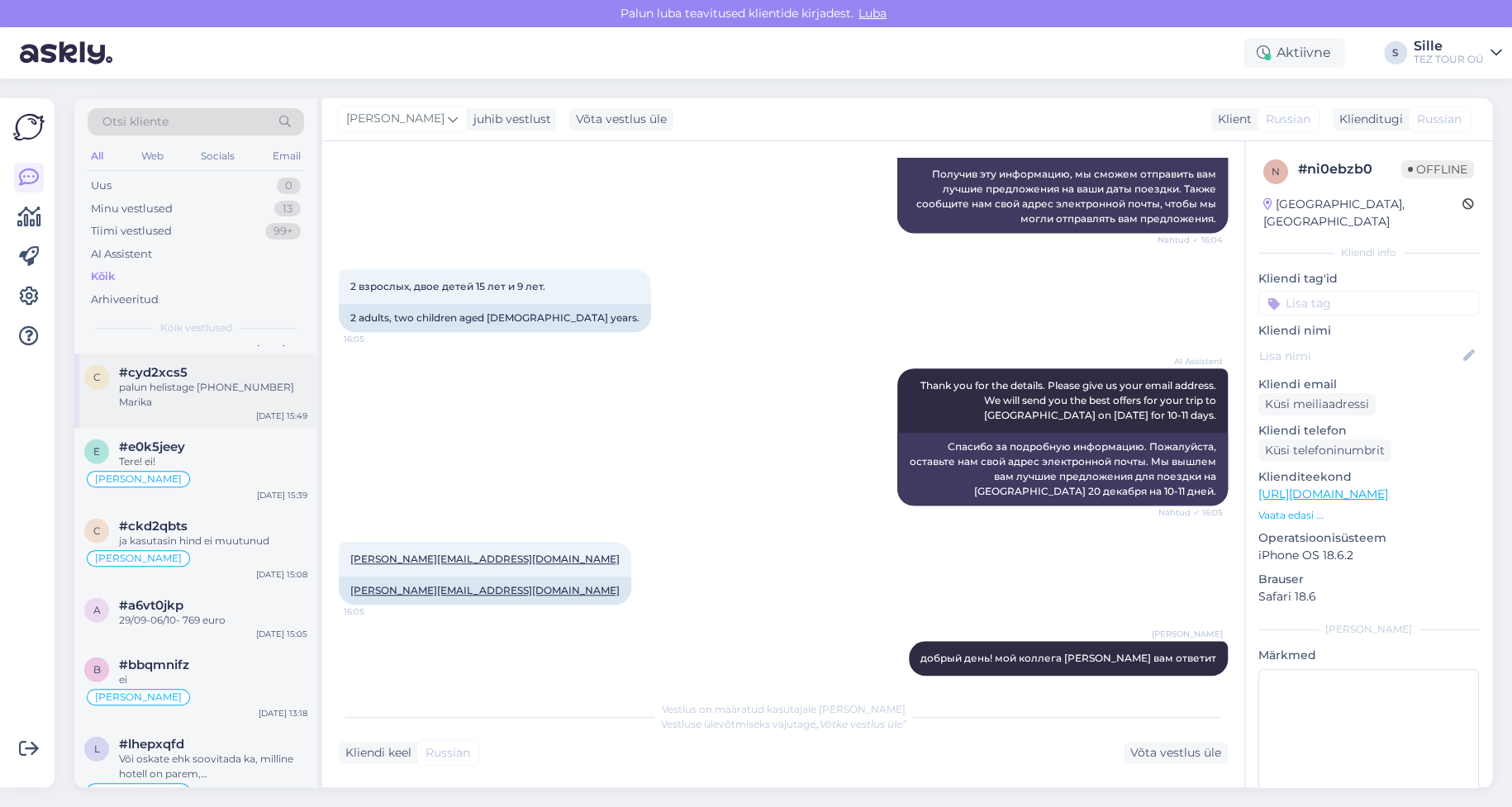
click at [281, 410] on div "[DATE] 15:49" at bounding box center [282, 416] width 51 height 13
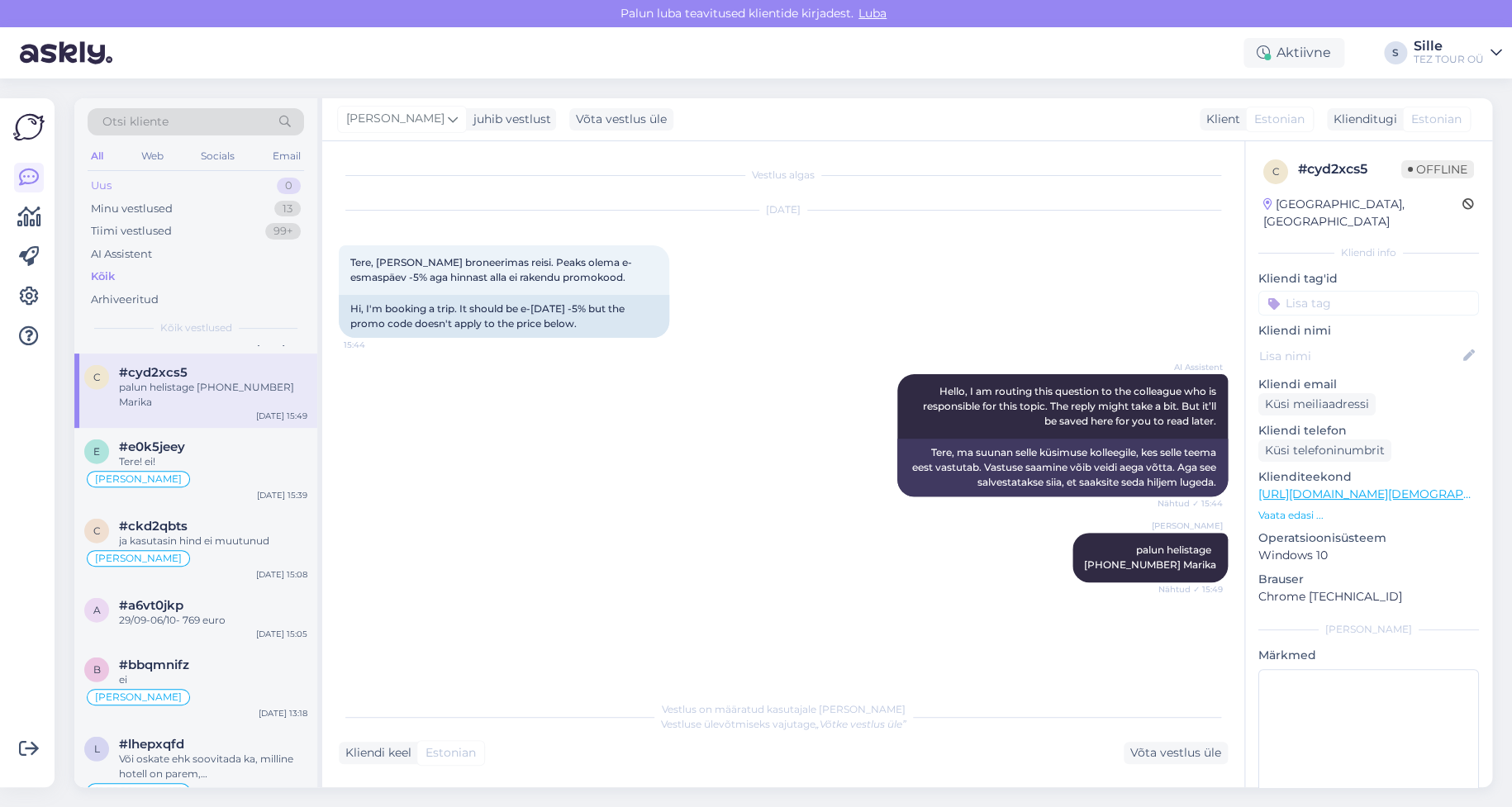
click at [156, 184] on div "Uus 0" at bounding box center [196, 186] width 216 height 23
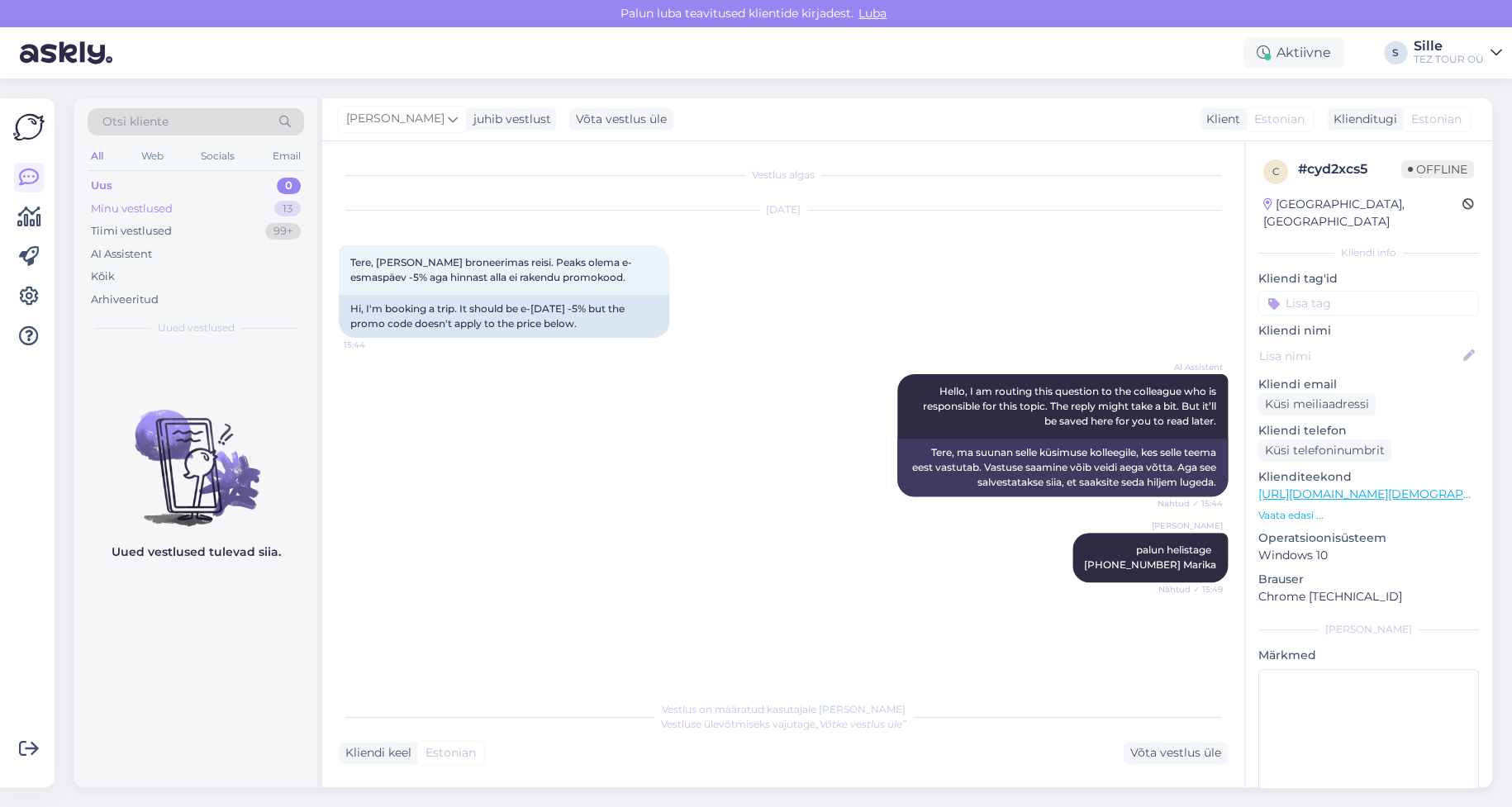
click at [182, 202] on div "Minu vestlused 13" at bounding box center [196, 209] width 216 height 23
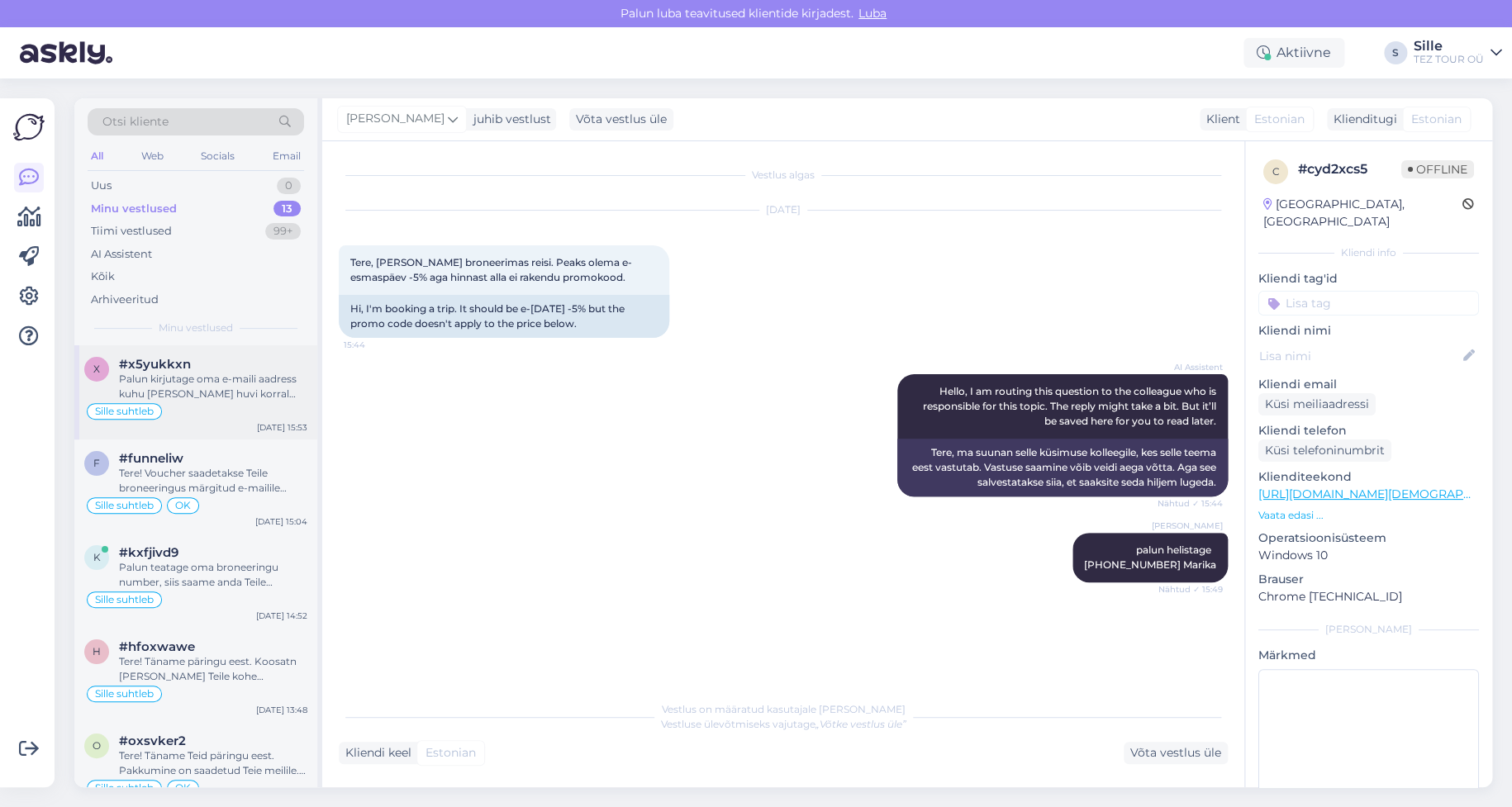
click at [231, 385] on div "Palun kirjutage oma e-maili aadress kuhu [PERSON_NAME] huvi korral saata pakkum…" at bounding box center [213, 386] width 189 height 29
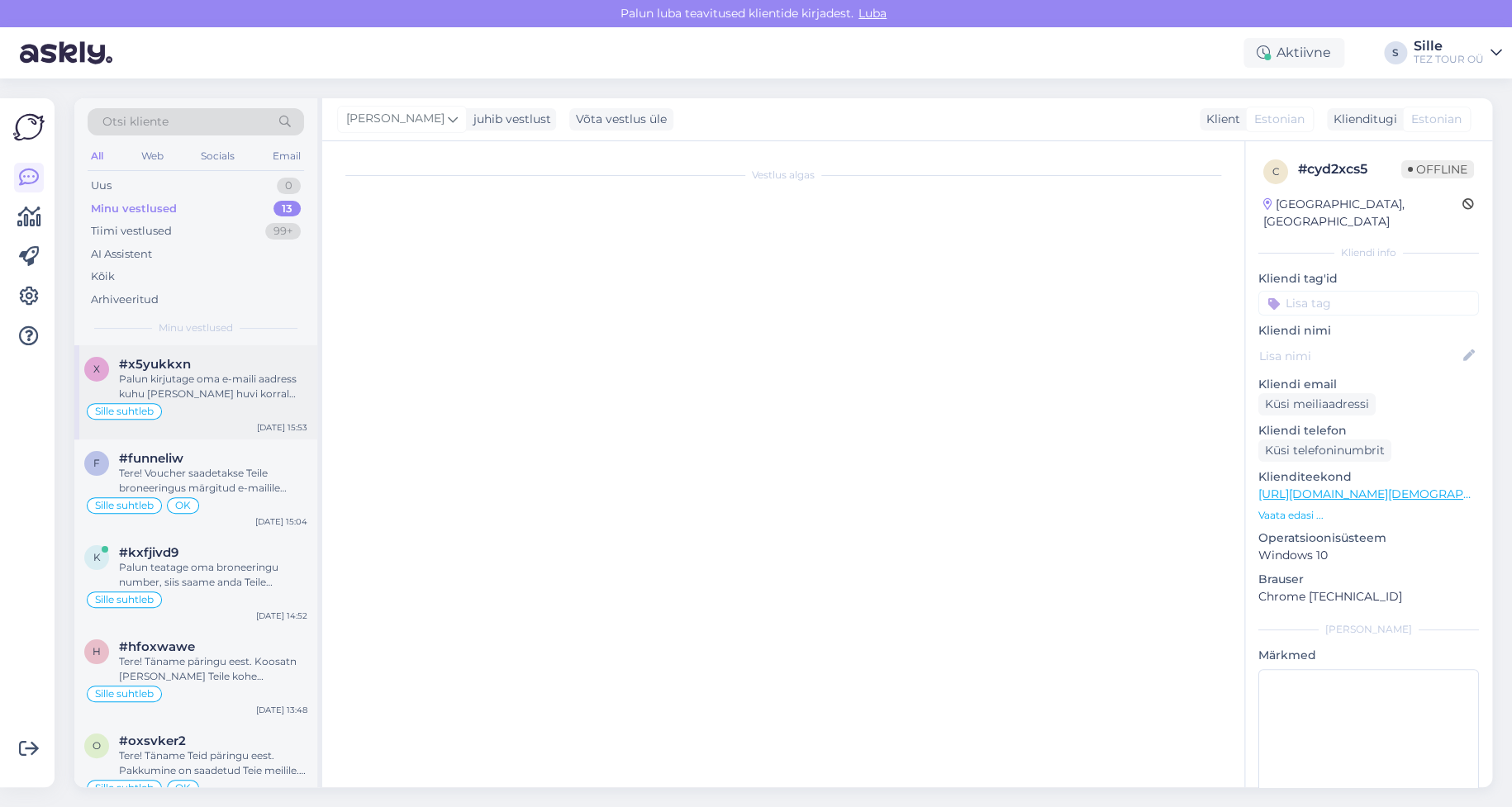
scroll to position [221, 0]
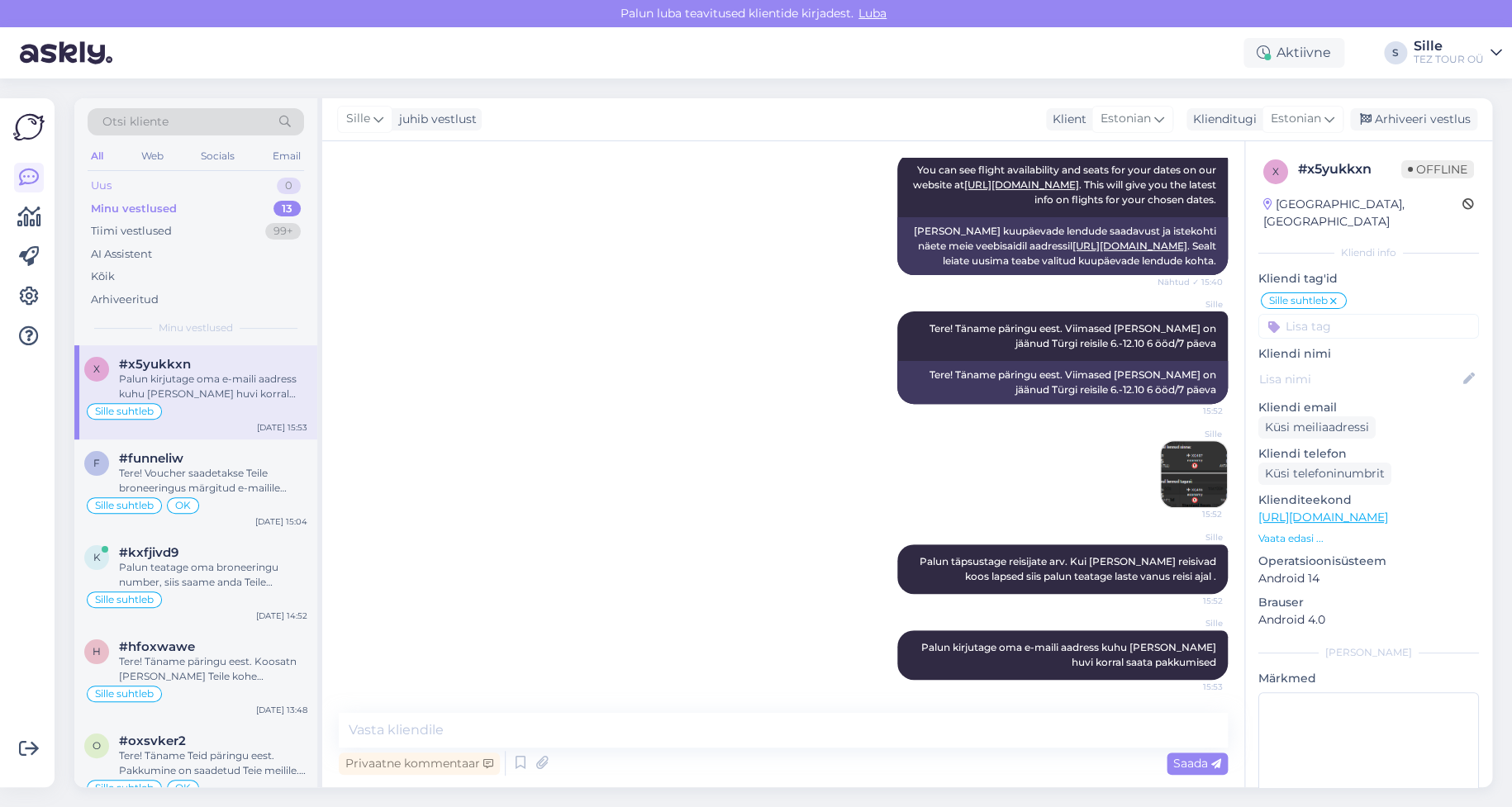
click at [140, 178] on div "Uus 0" at bounding box center [196, 186] width 216 height 23
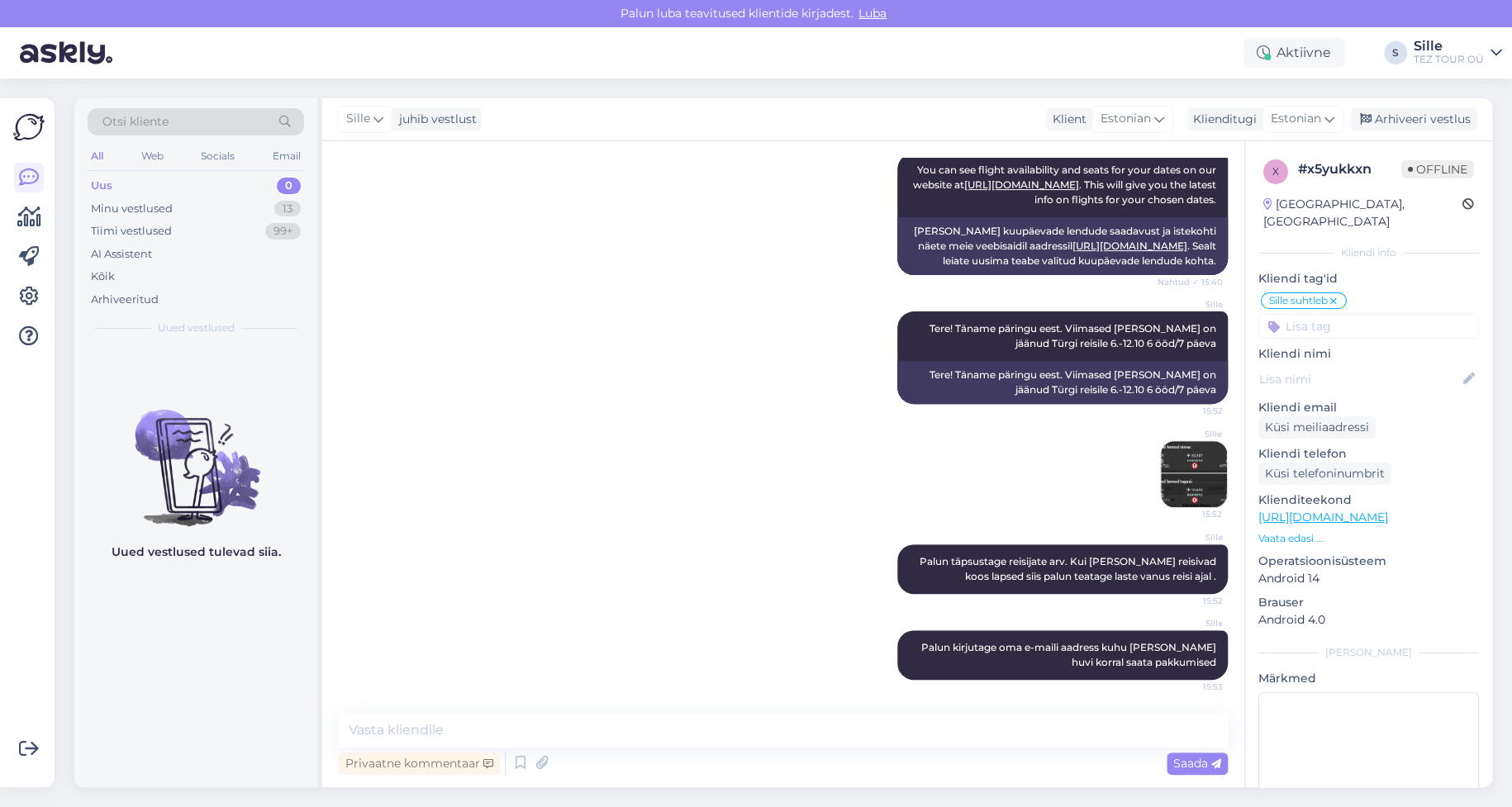
click at [129, 706] on div "Uued vestlused tulevad siia." at bounding box center [196, 566] width 243 height 442
click at [149, 206] on div "Minu vestlused" at bounding box center [132, 208] width 82 height 17
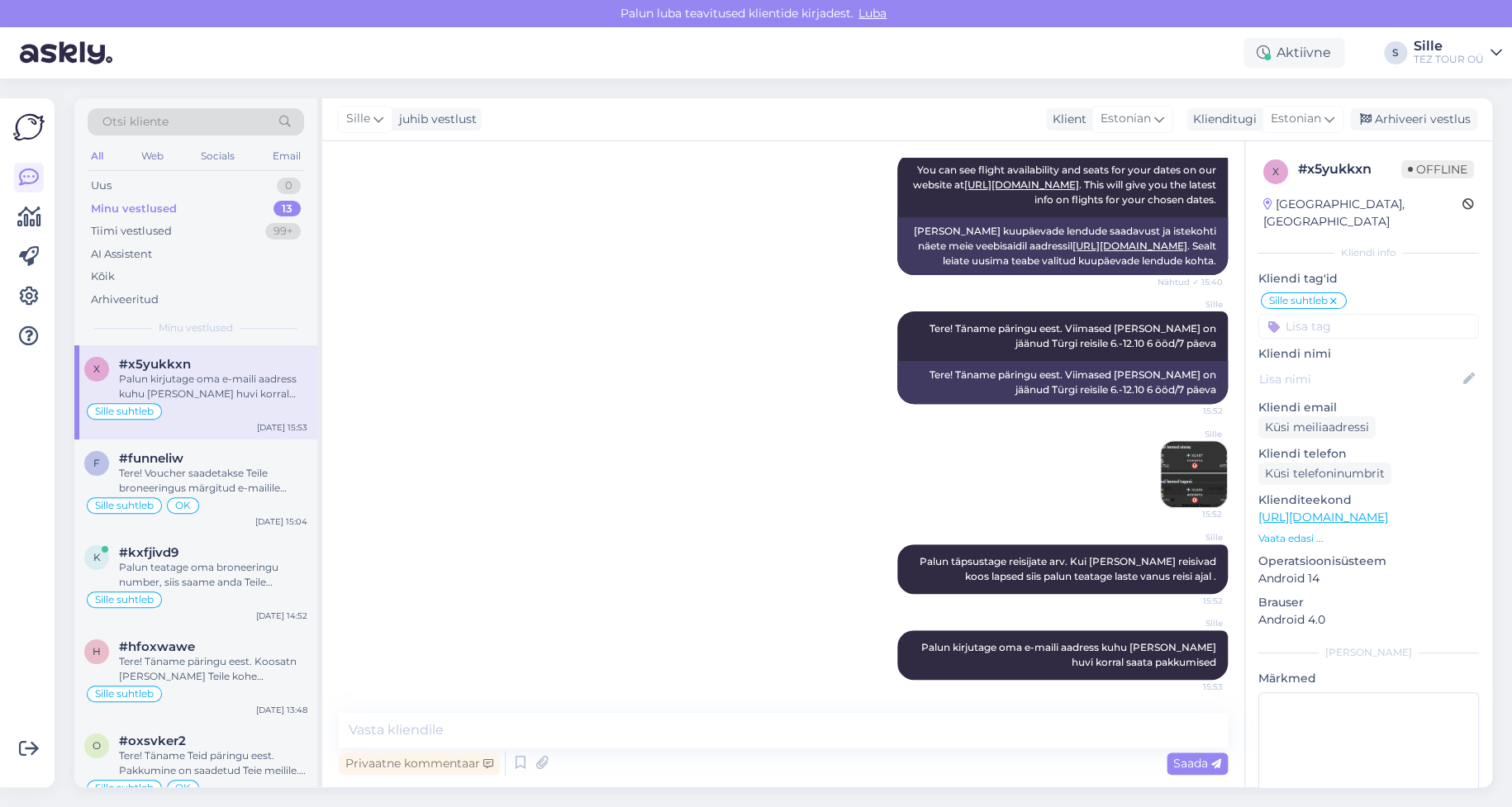
click at [220, 424] on div "x #x5yukkxn Palun kirjutage oma e-maili aadress kuhu [PERSON_NAME] huvi korral …" at bounding box center [196, 392] width 243 height 94
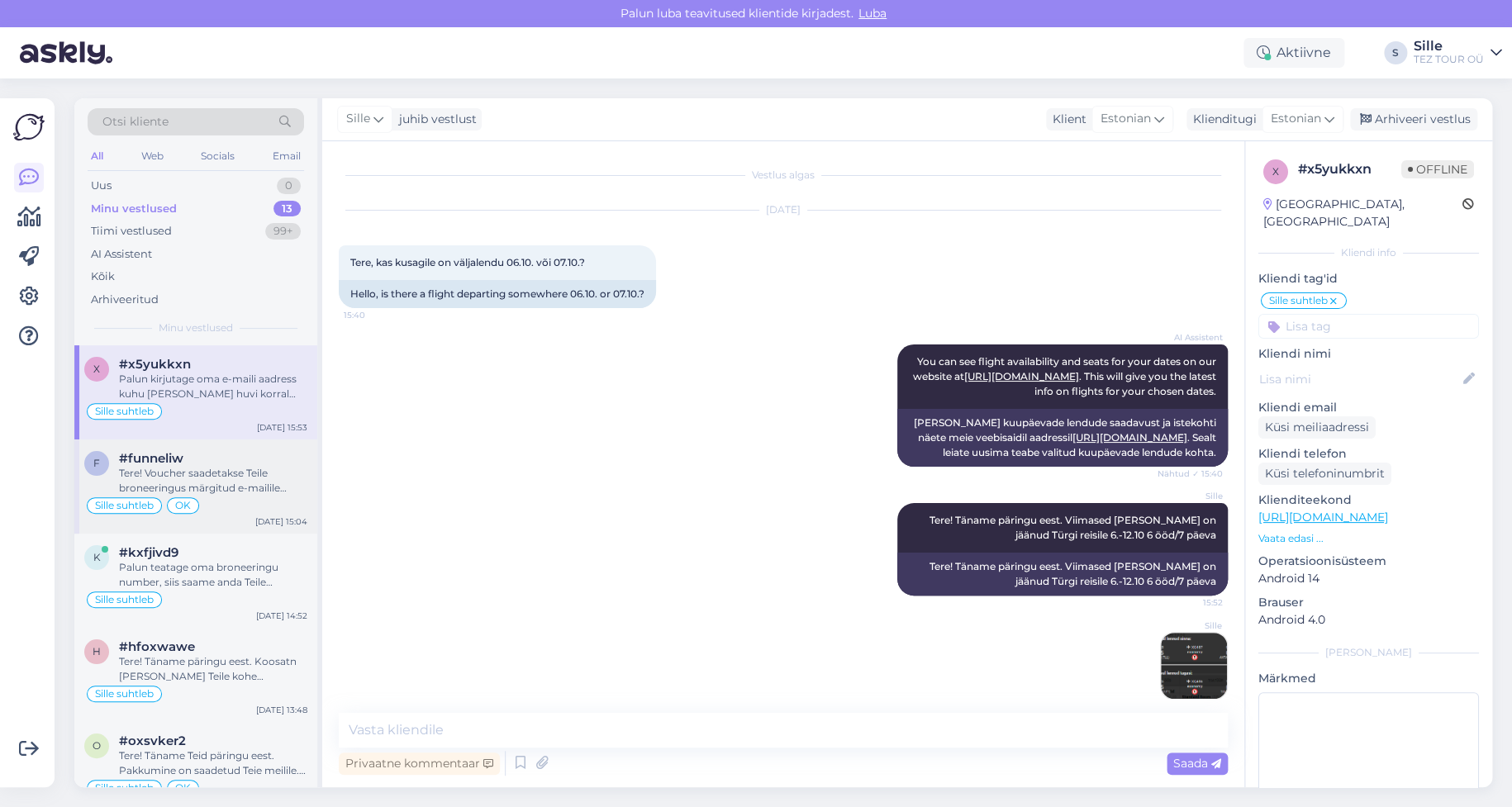
click at [211, 479] on div "Tere! Voucher saadetakse Teile broneeringus märgitud e-mailile umber 4-5 päeva …" at bounding box center [213, 481] width 189 height 29
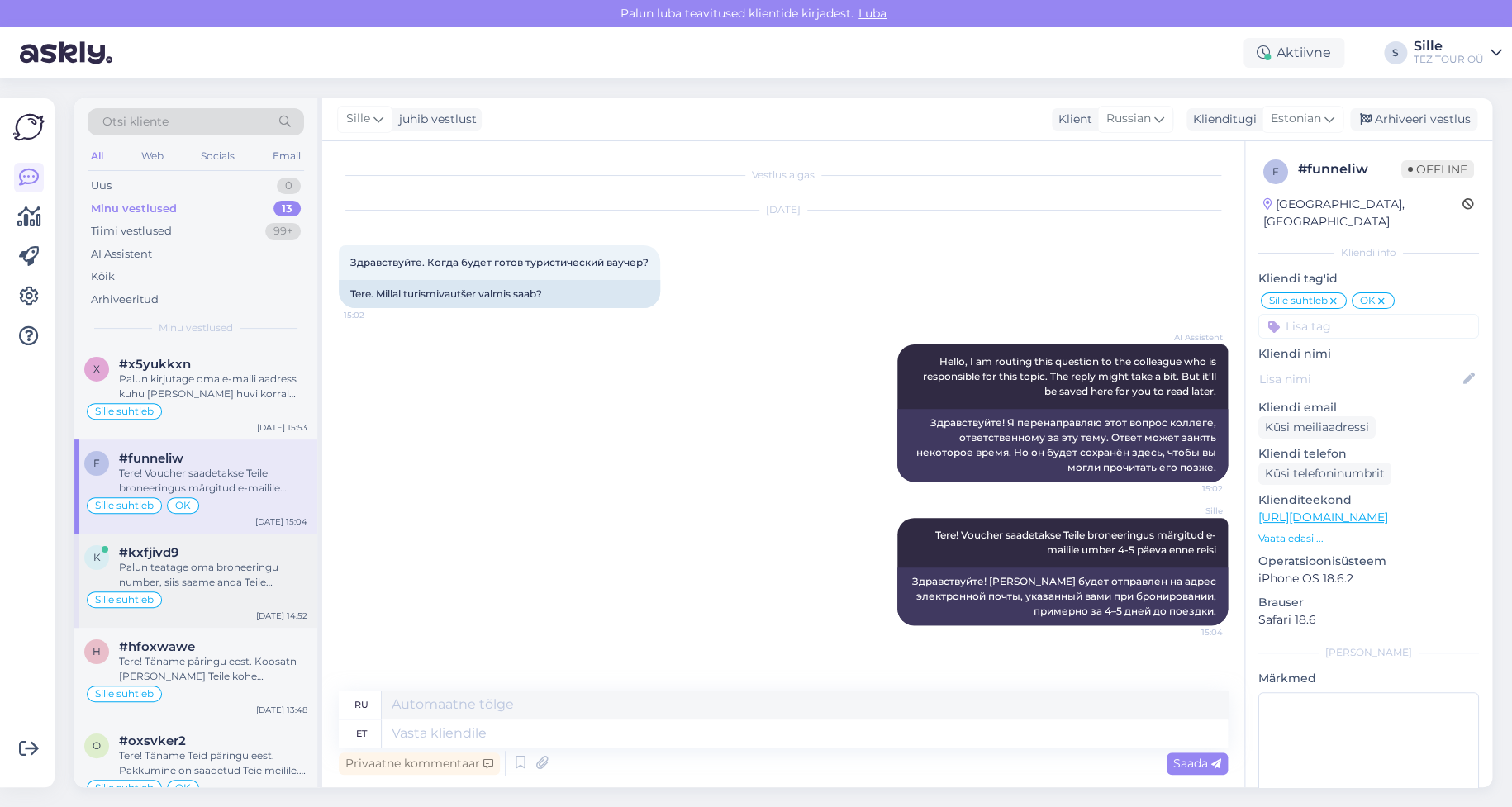
click at [264, 575] on div "Palun teatage oma broneeringu number, siis saame anda Teile täpseima vastuse." at bounding box center [213, 575] width 189 height 29
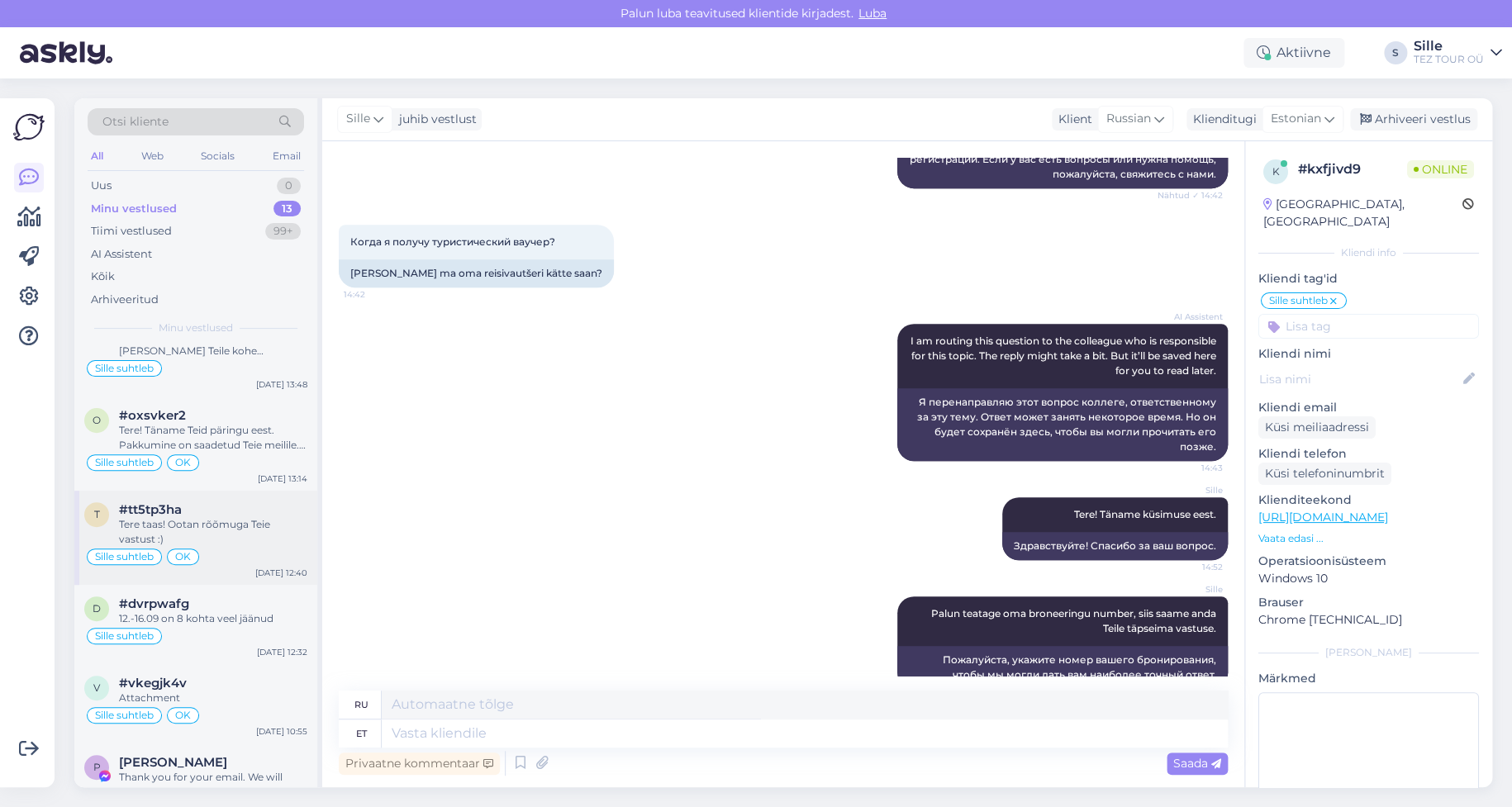
scroll to position [331, 0]
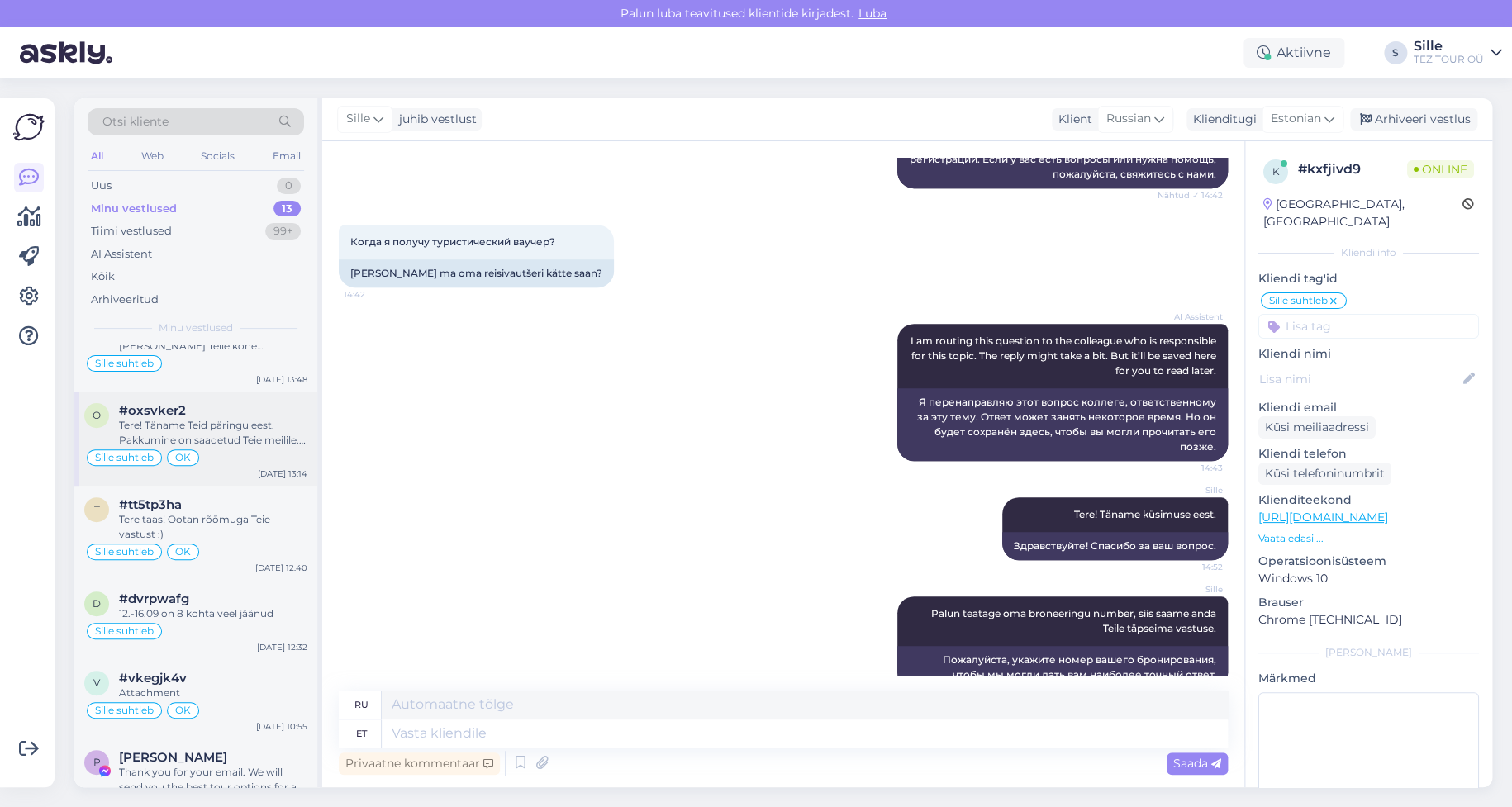
click at [210, 448] on div "Sille suhtleb OK" at bounding box center [196, 458] width 223 height 20
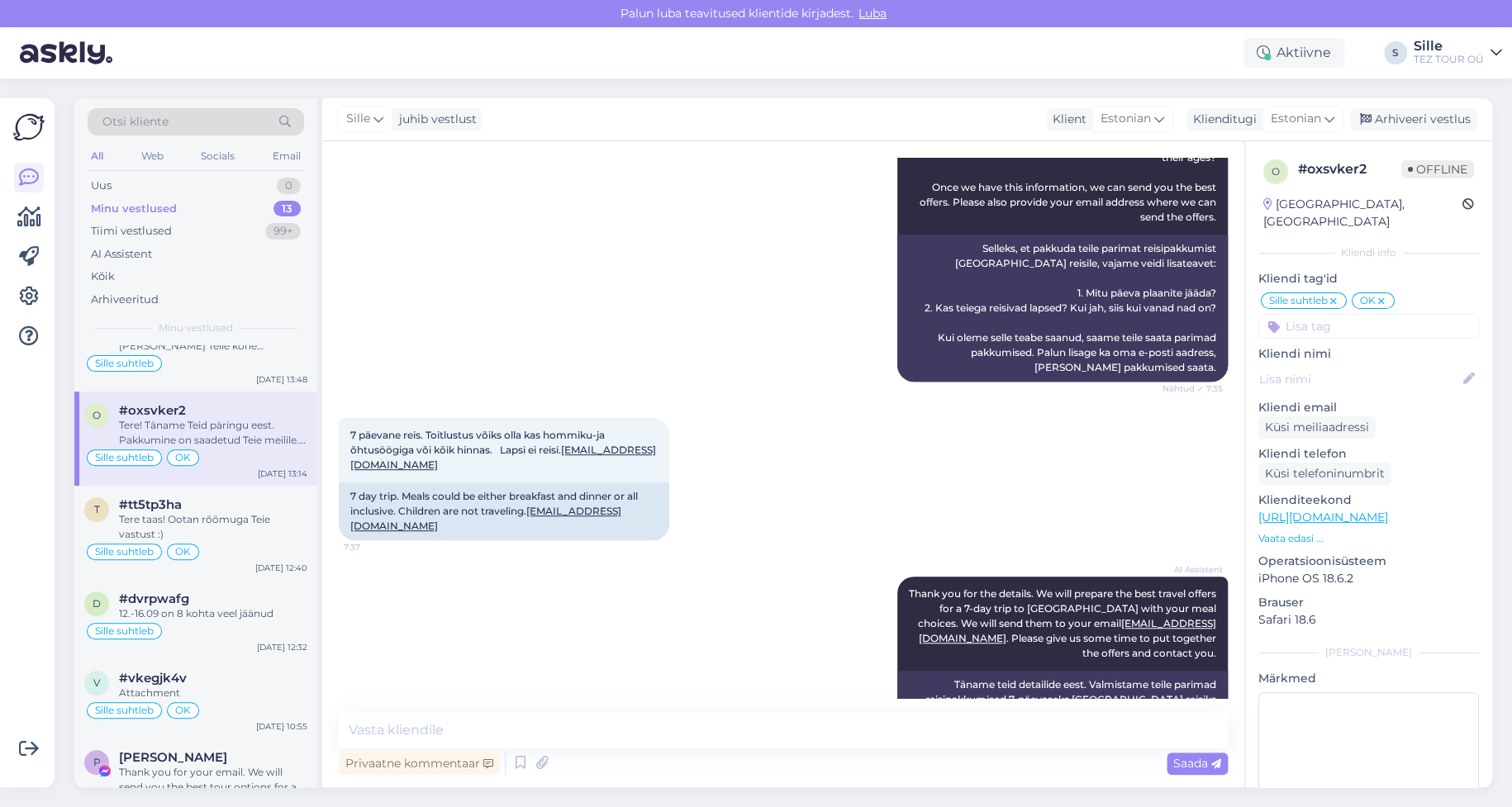
scroll to position [546, 0]
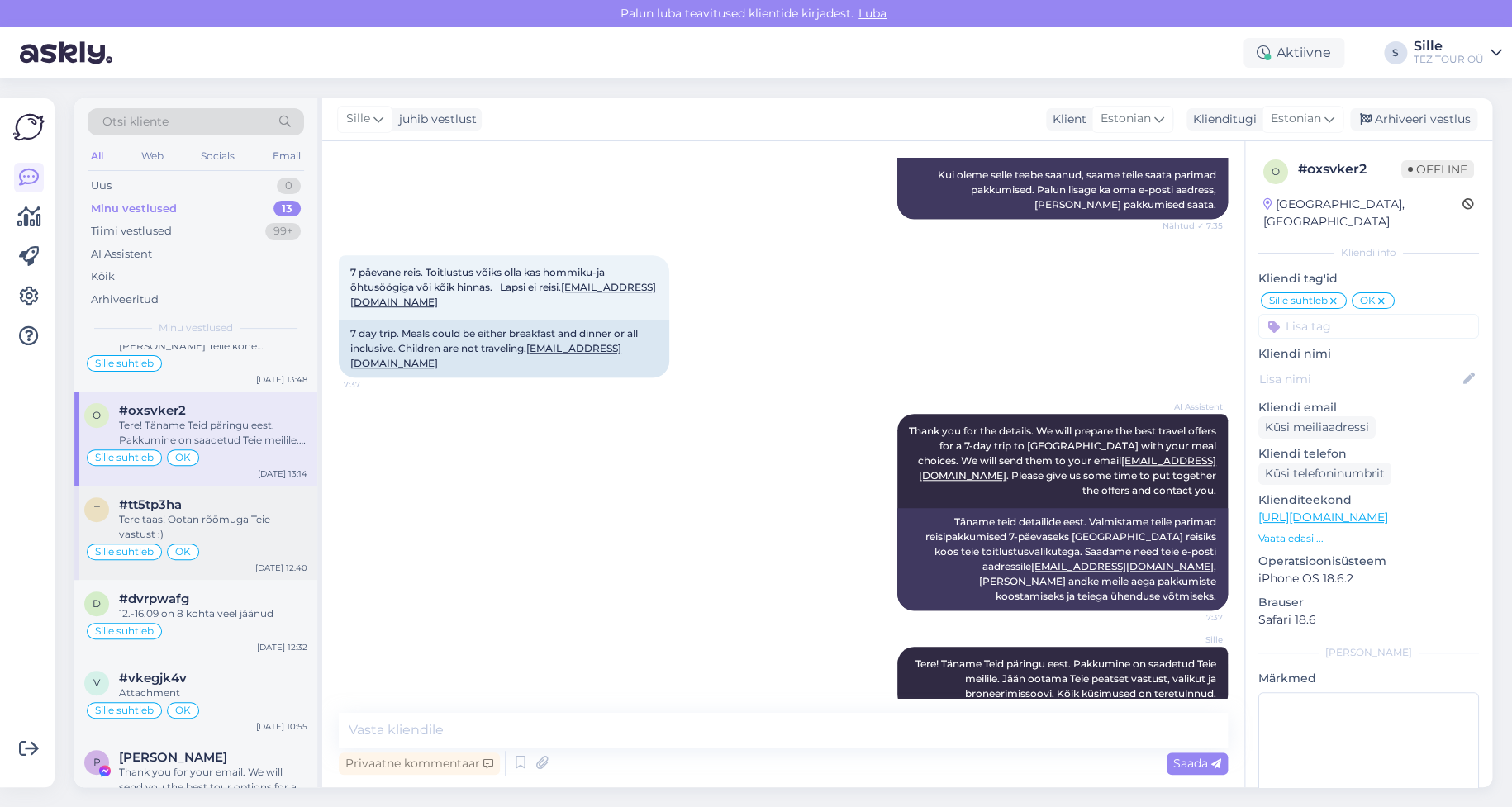
click at [233, 526] on div "Tere taas! Ootan rõõmuga Teie vastust :)" at bounding box center [213, 527] width 189 height 29
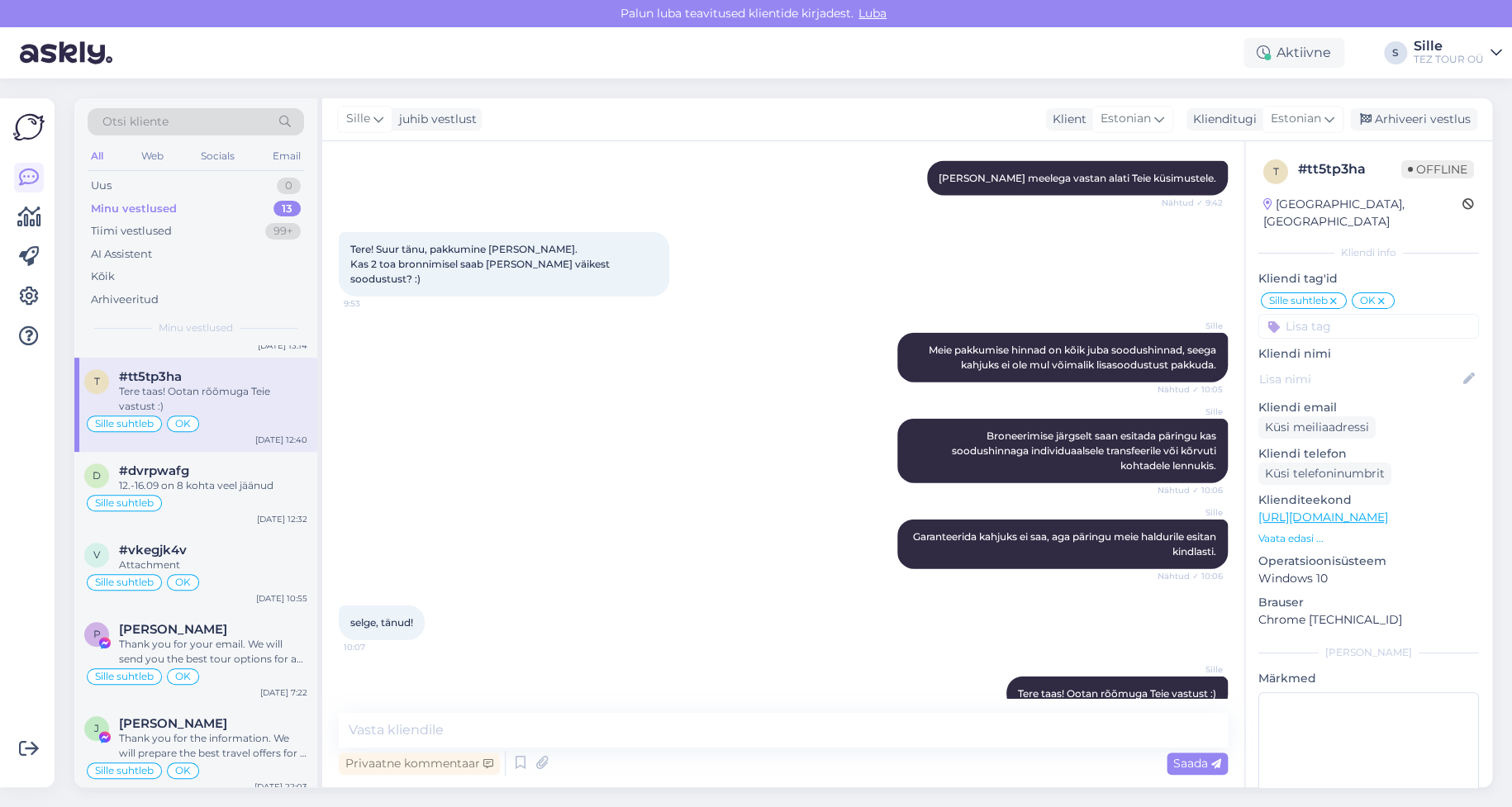
scroll to position [496, 0]
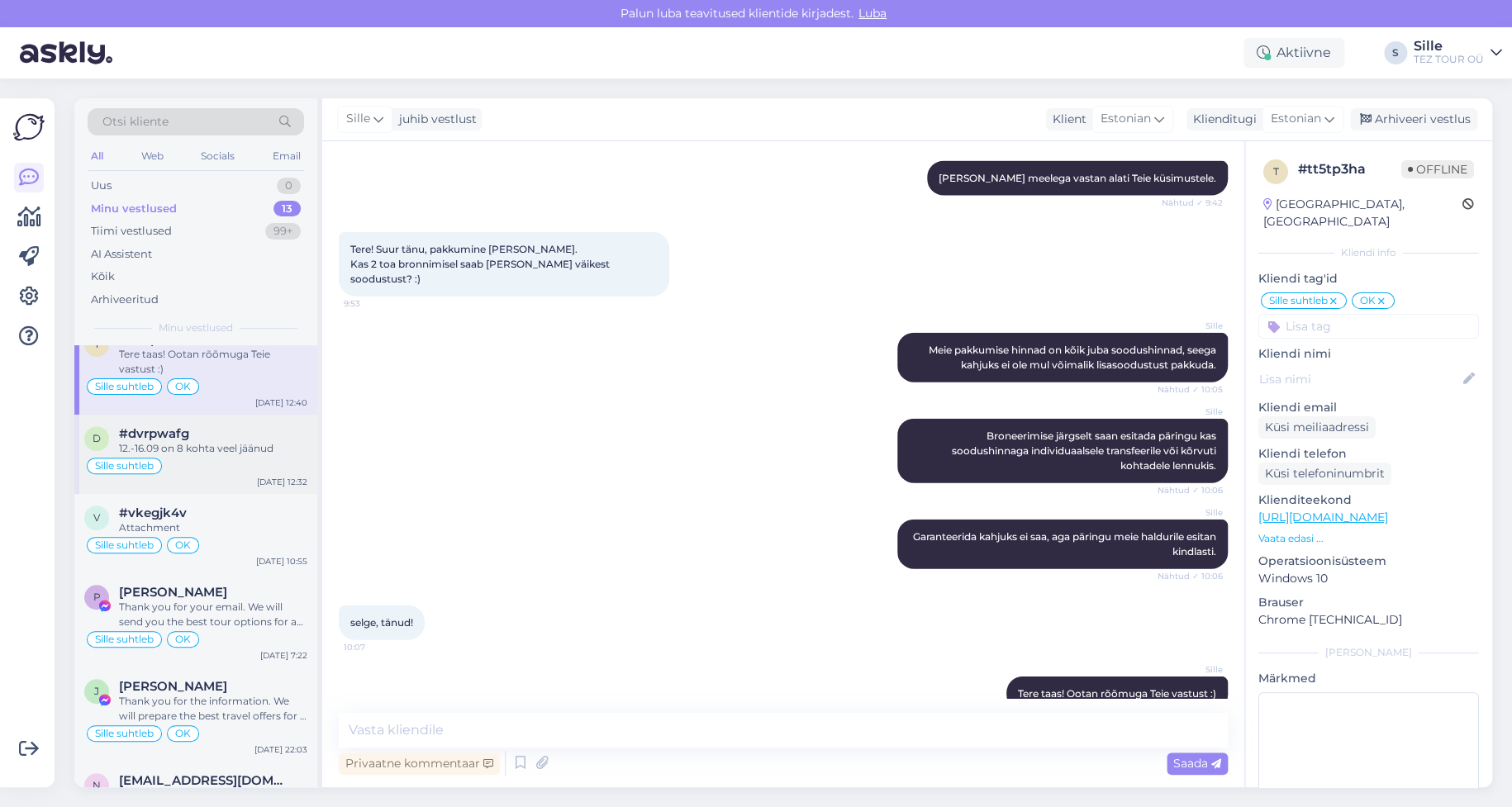
click at [215, 471] on div "Sille suhtleb" at bounding box center [196, 466] width 223 height 20
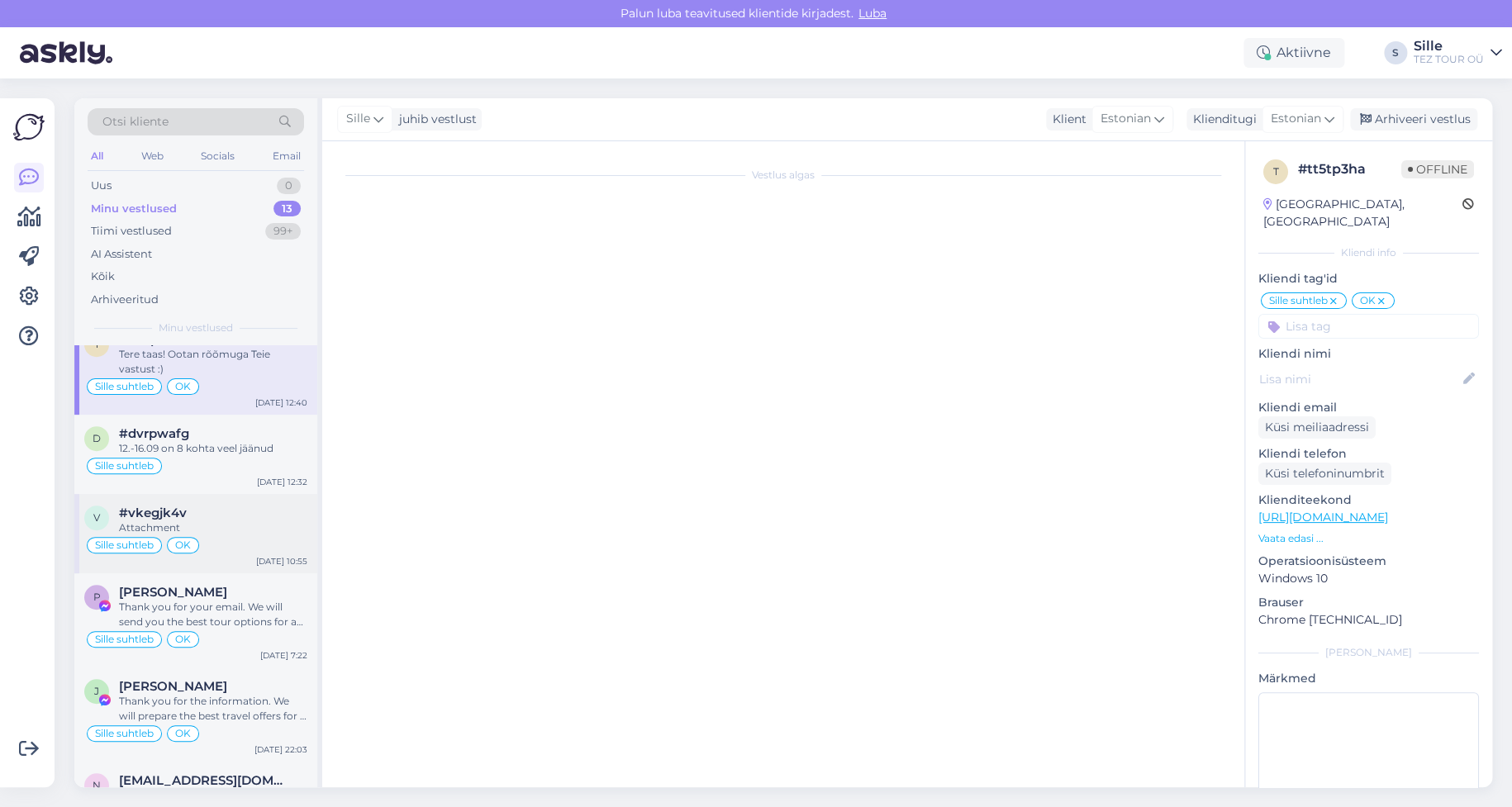
scroll to position [482, 0]
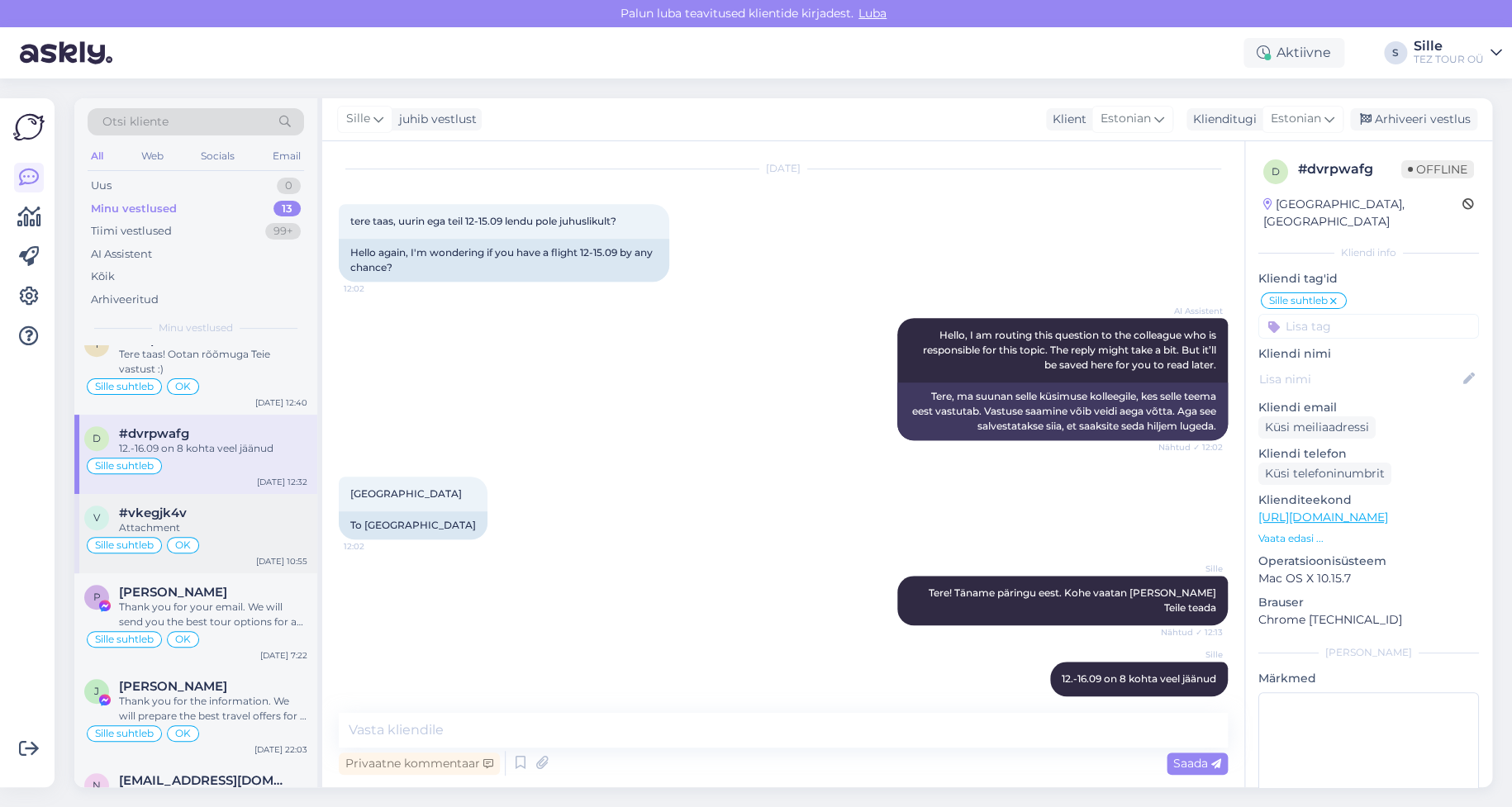
click at [236, 538] on div "Sille suhtleb OK" at bounding box center [196, 545] width 223 height 20
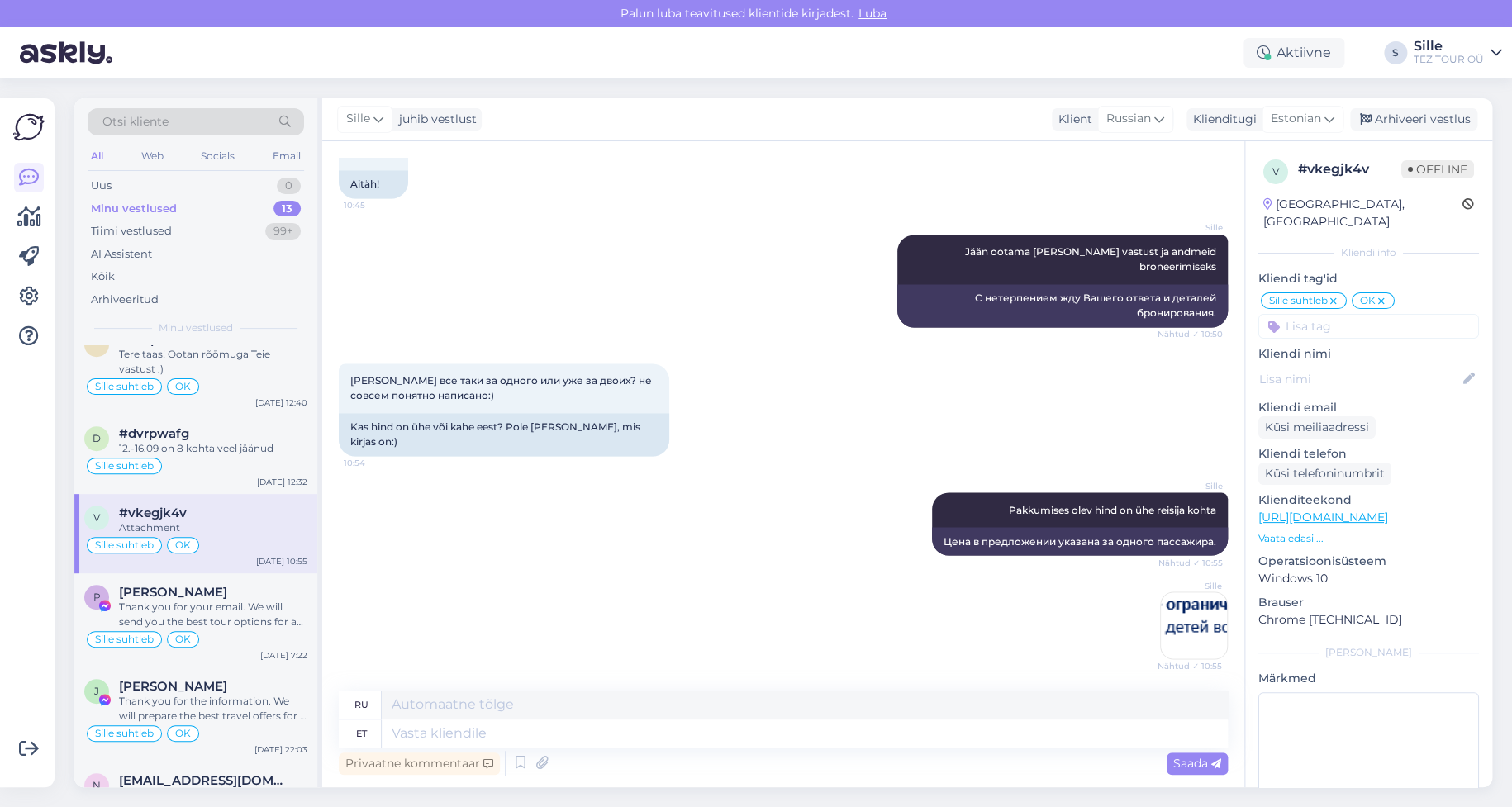
scroll to position [661, 0]
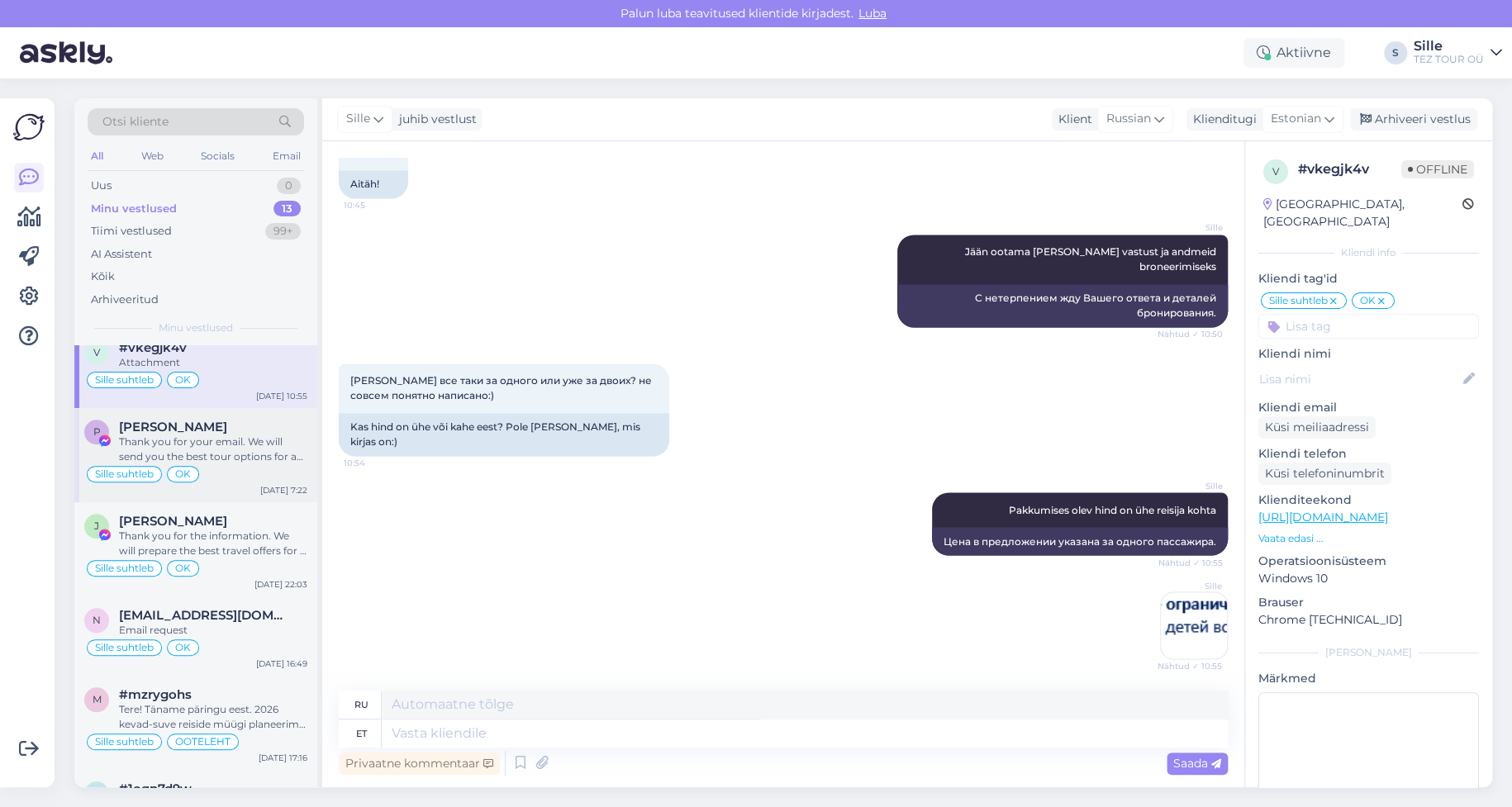
click at [219, 455] on div "Thank you for your email. We will send you the best tour options for a 5-star h…" at bounding box center [213, 449] width 189 height 29
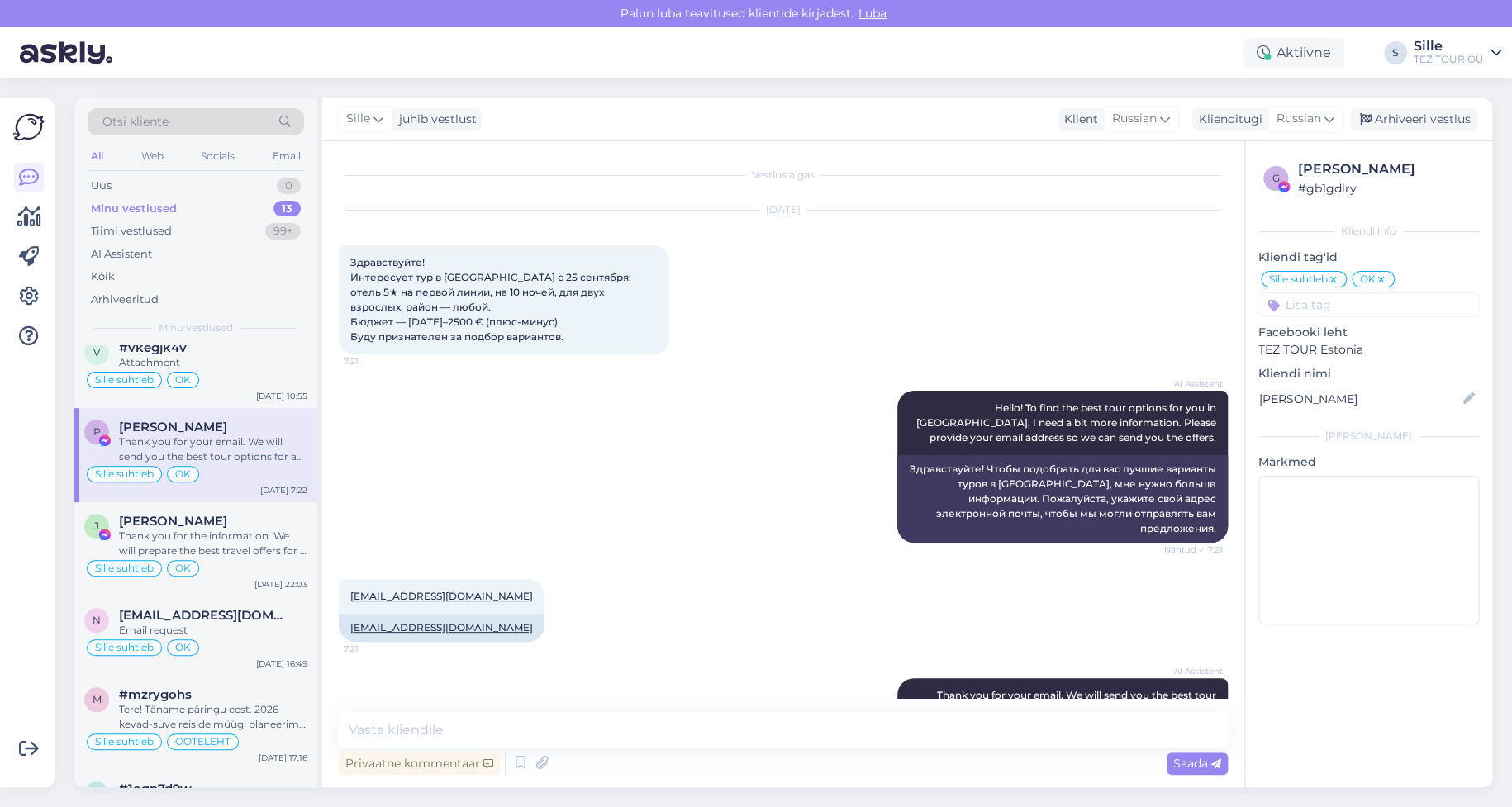
scroll to position [179, 0]
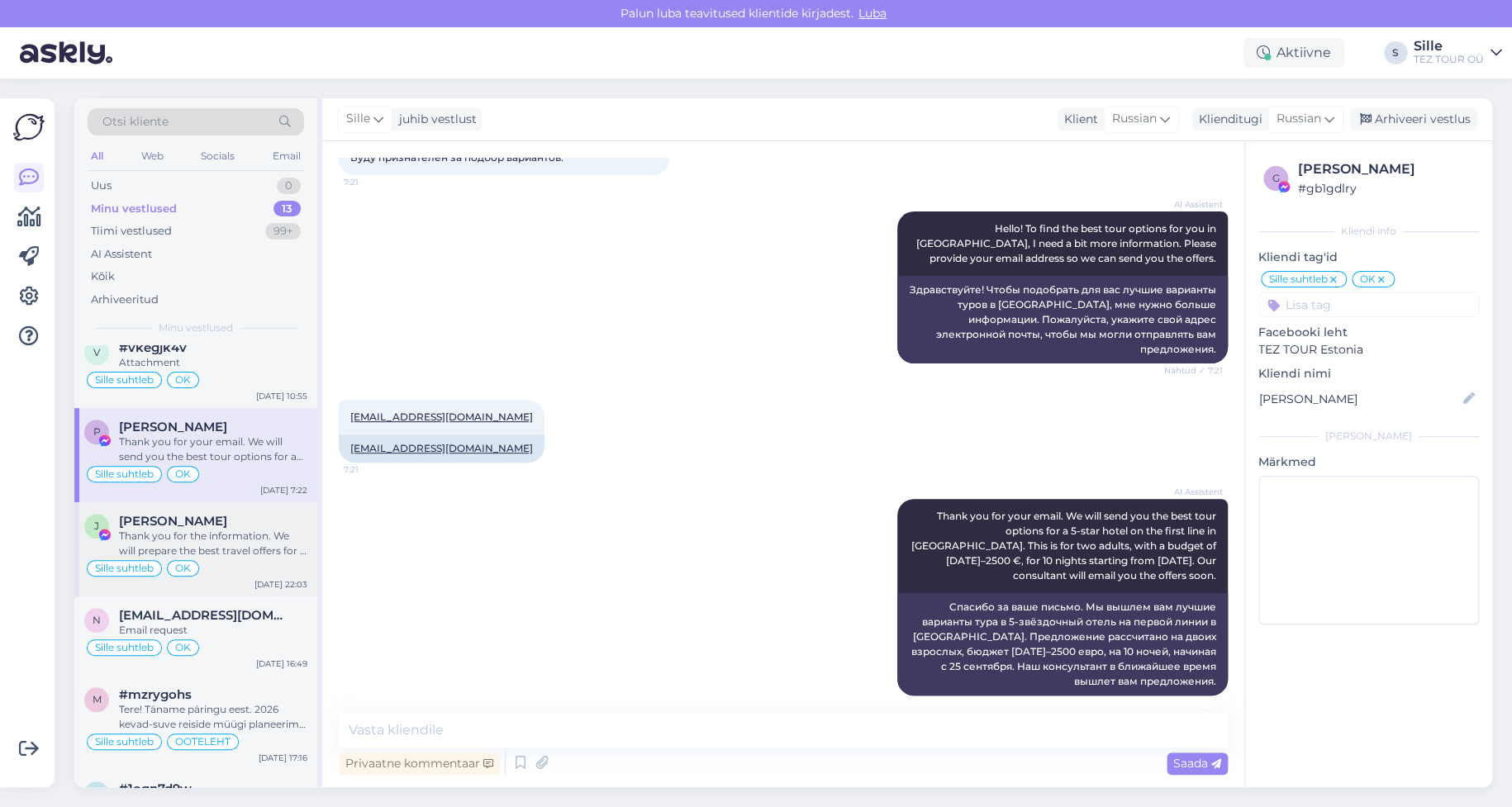
click at [221, 555] on div "Thank you for the information. We will prepare the best travel offers for a wee…" at bounding box center [213, 544] width 189 height 29
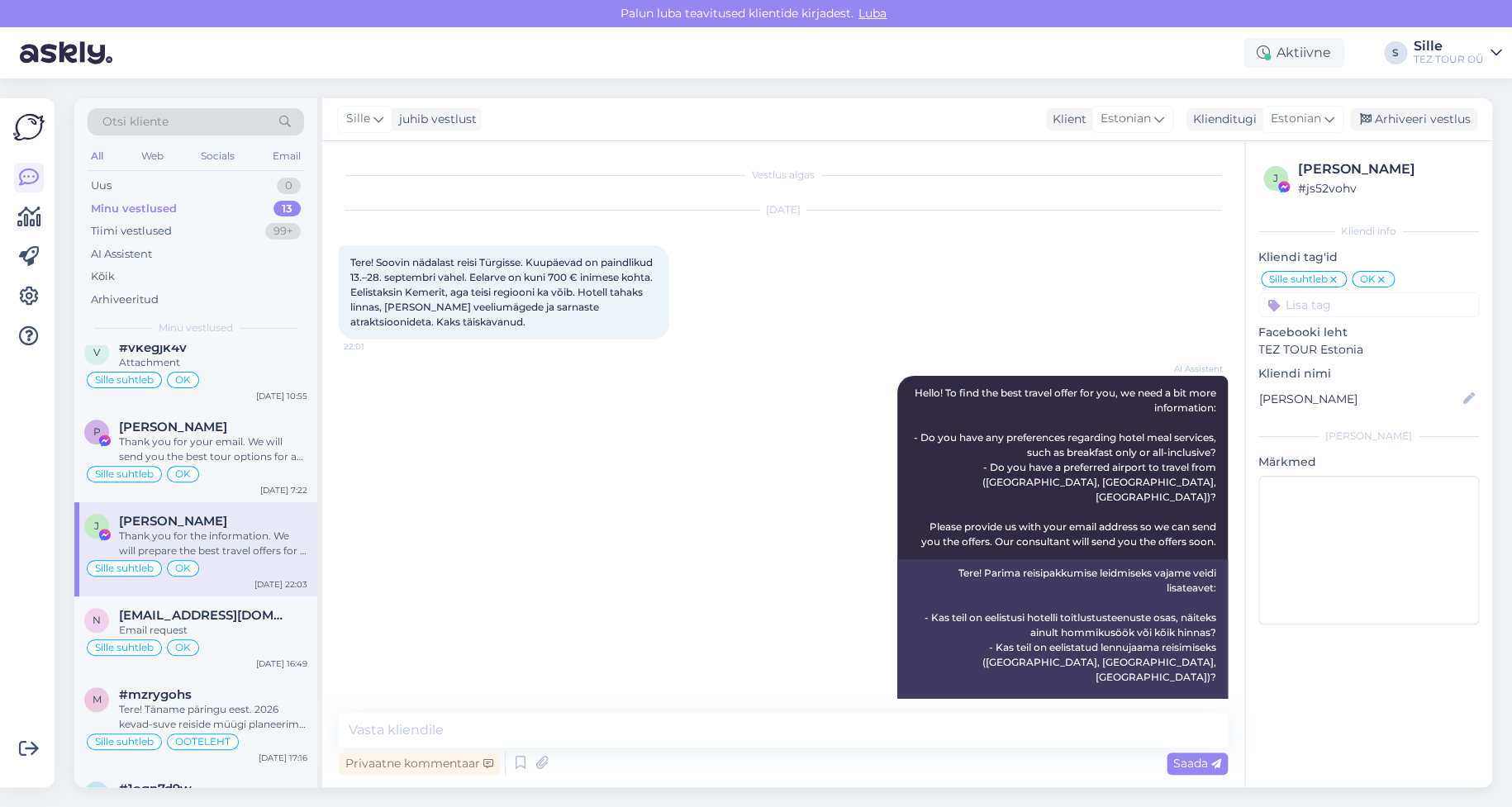
scroll to position [165, 0]
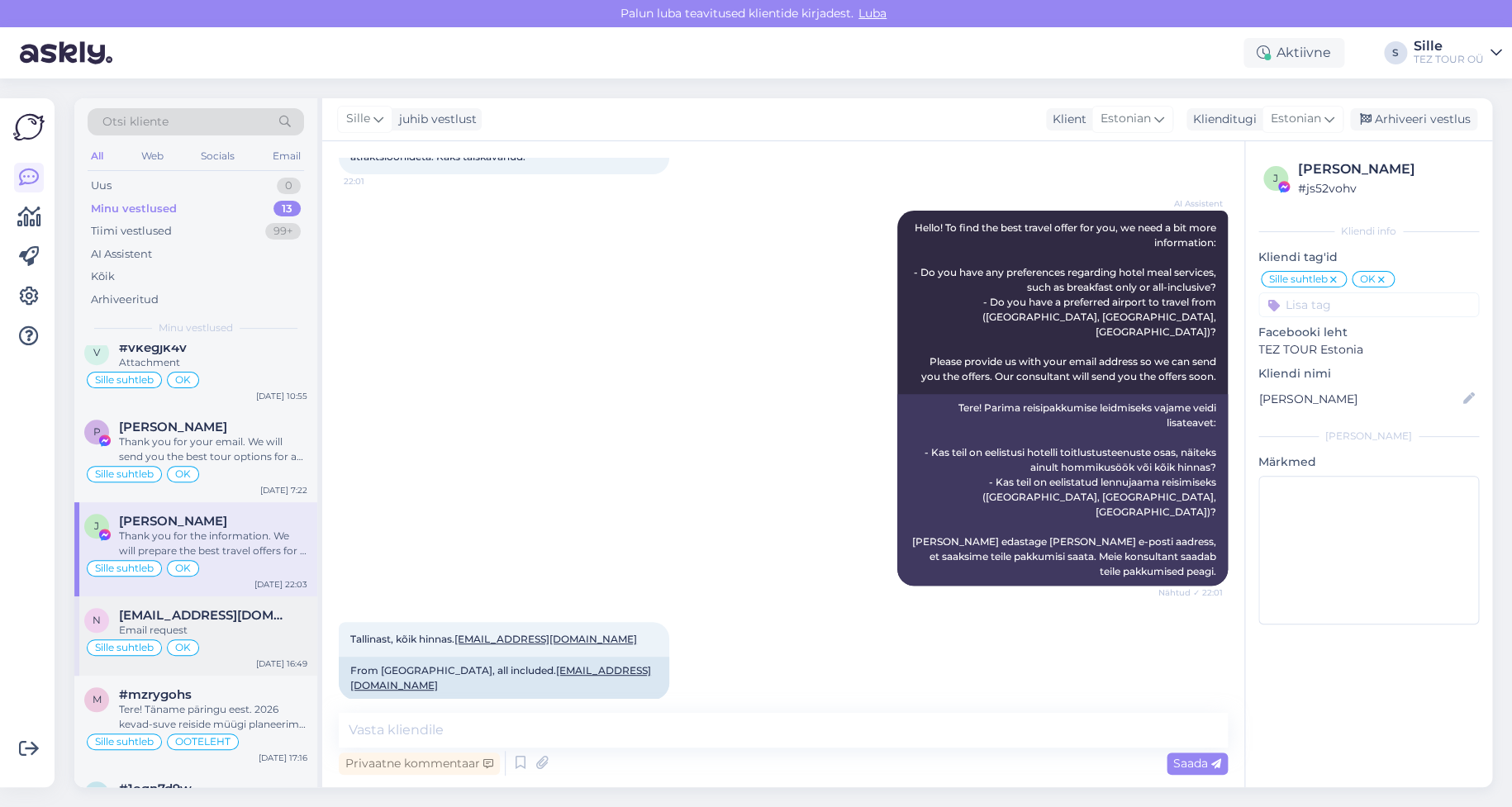
click at [178, 638] on div "Sille suhtleb OK" at bounding box center [196, 648] width 223 height 20
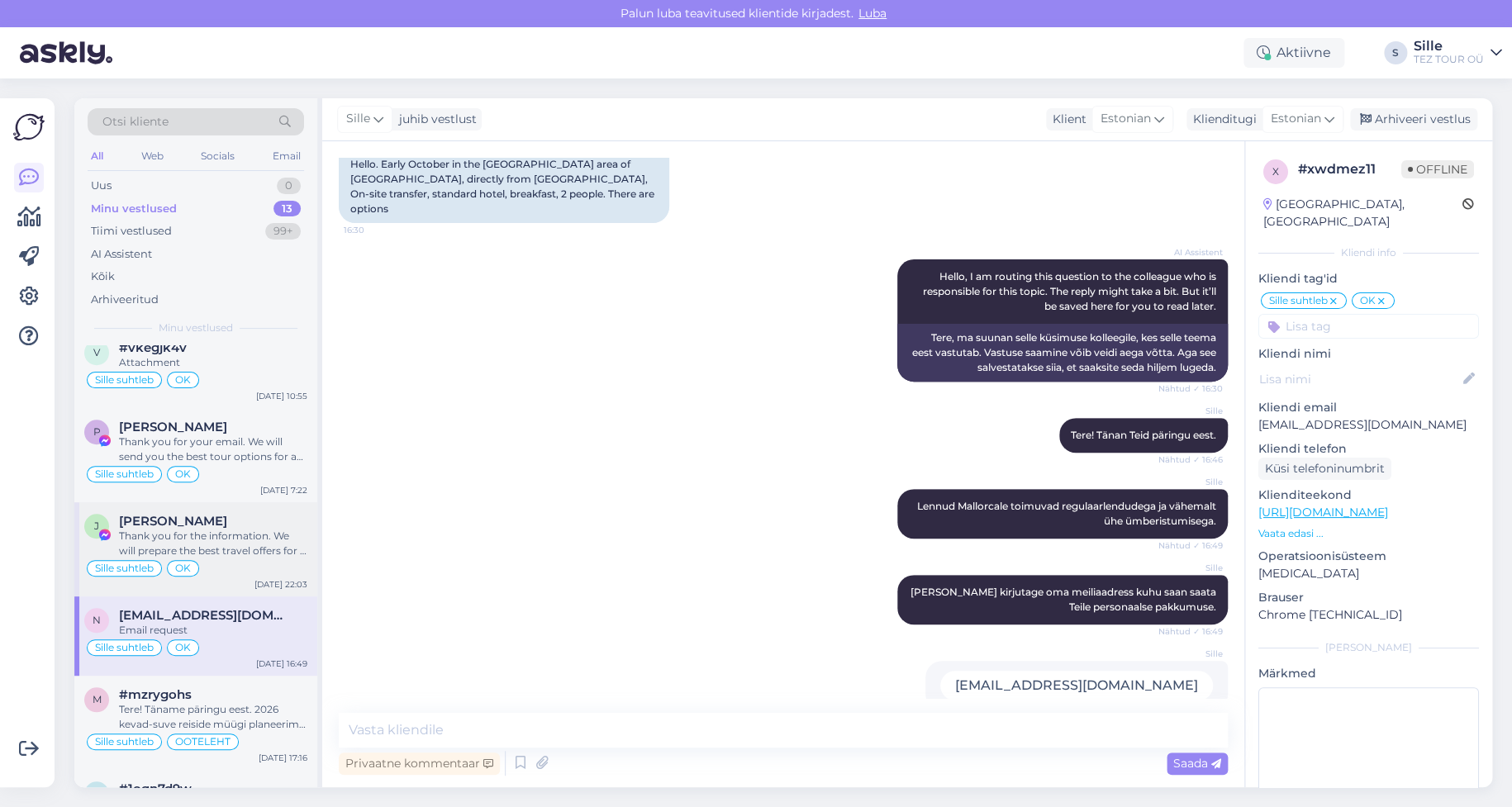
click at [209, 567] on div "Sille suhtleb OK" at bounding box center [196, 568] width 223 height 20
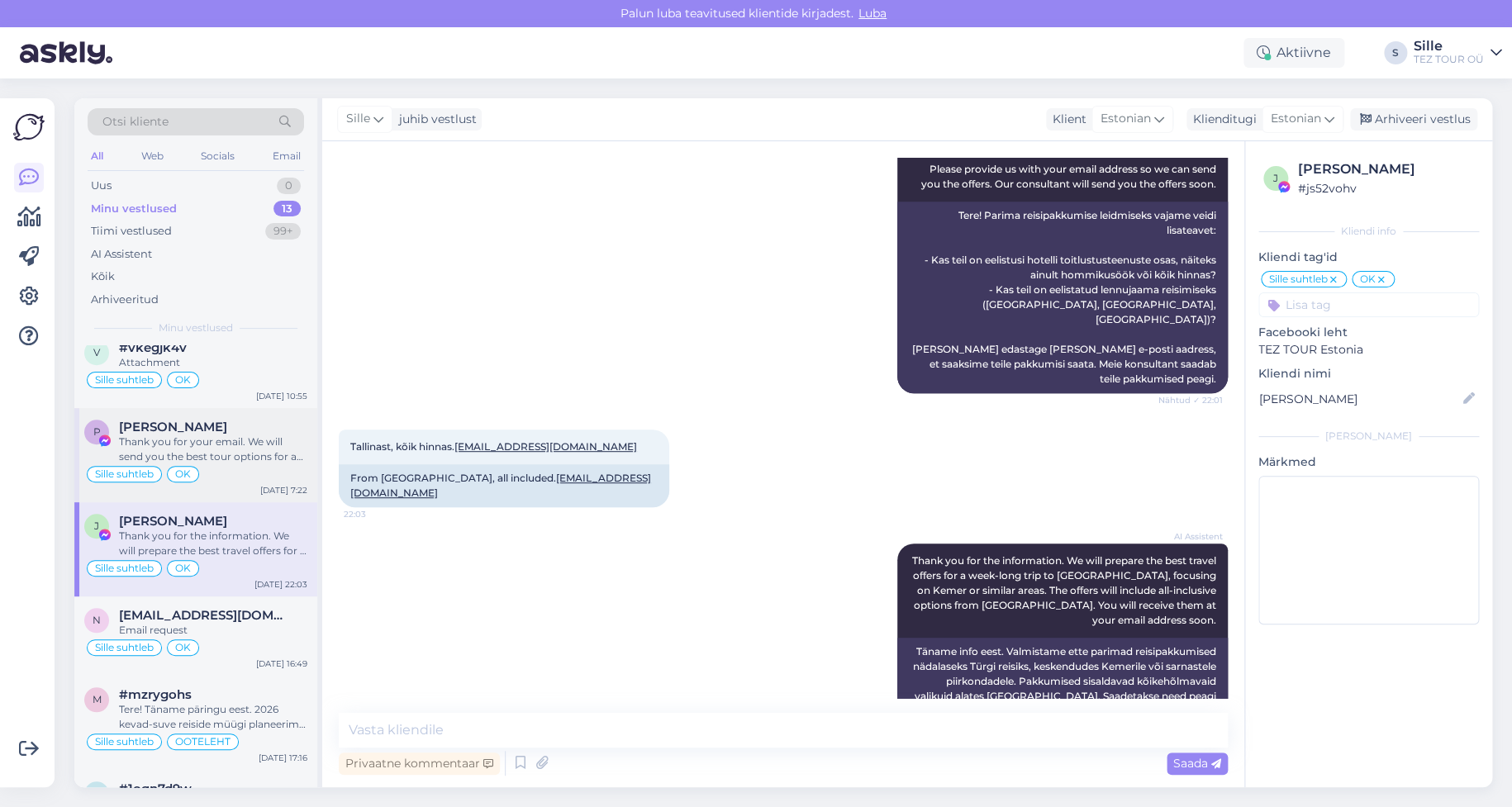
click at [212, 456] on div "Thank you for your email. We will send you the best tour options for a 5-star h…" at bounding box center [213, 449] width 189 height 29
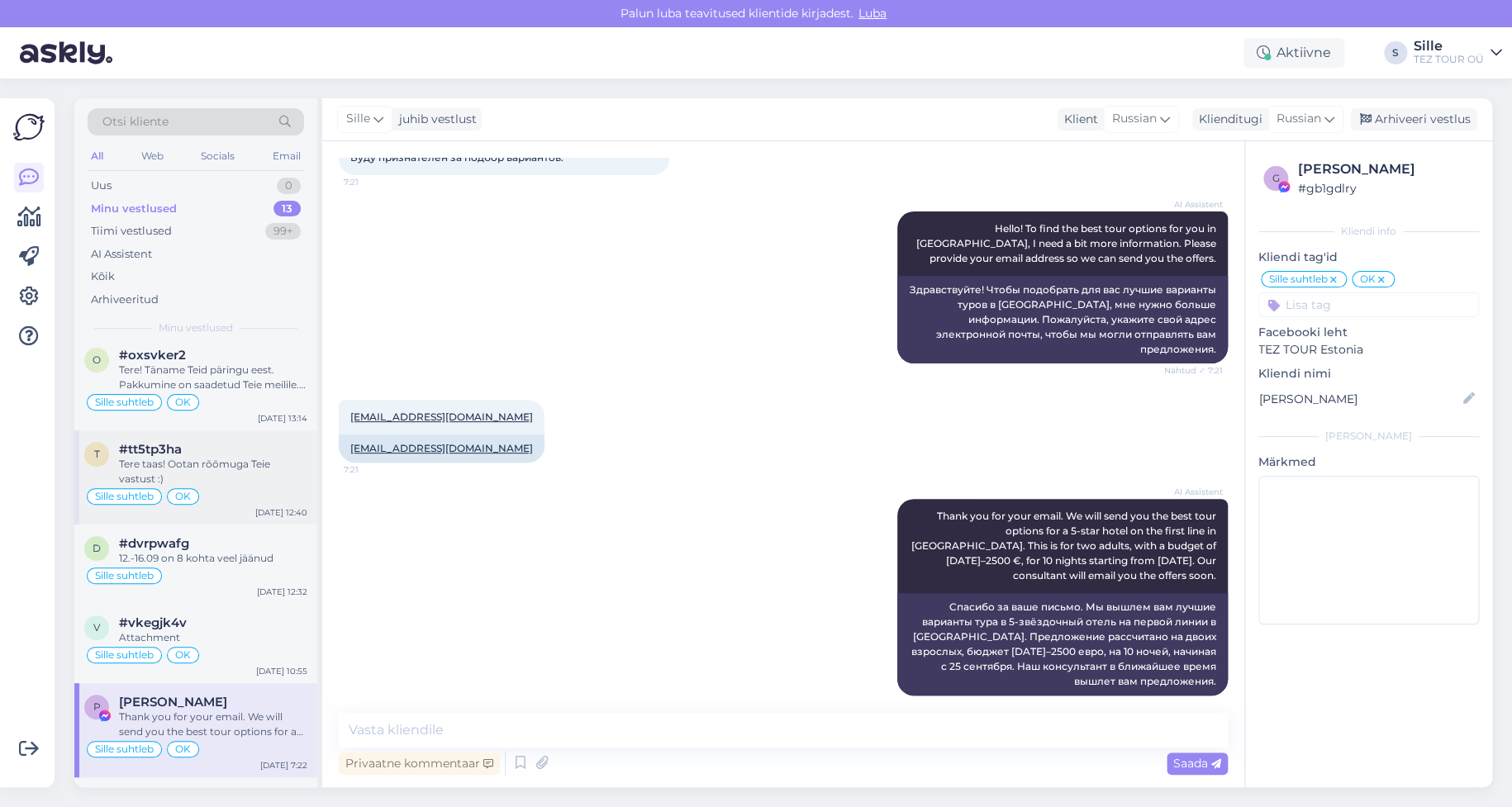
scroll to position [331, 0]
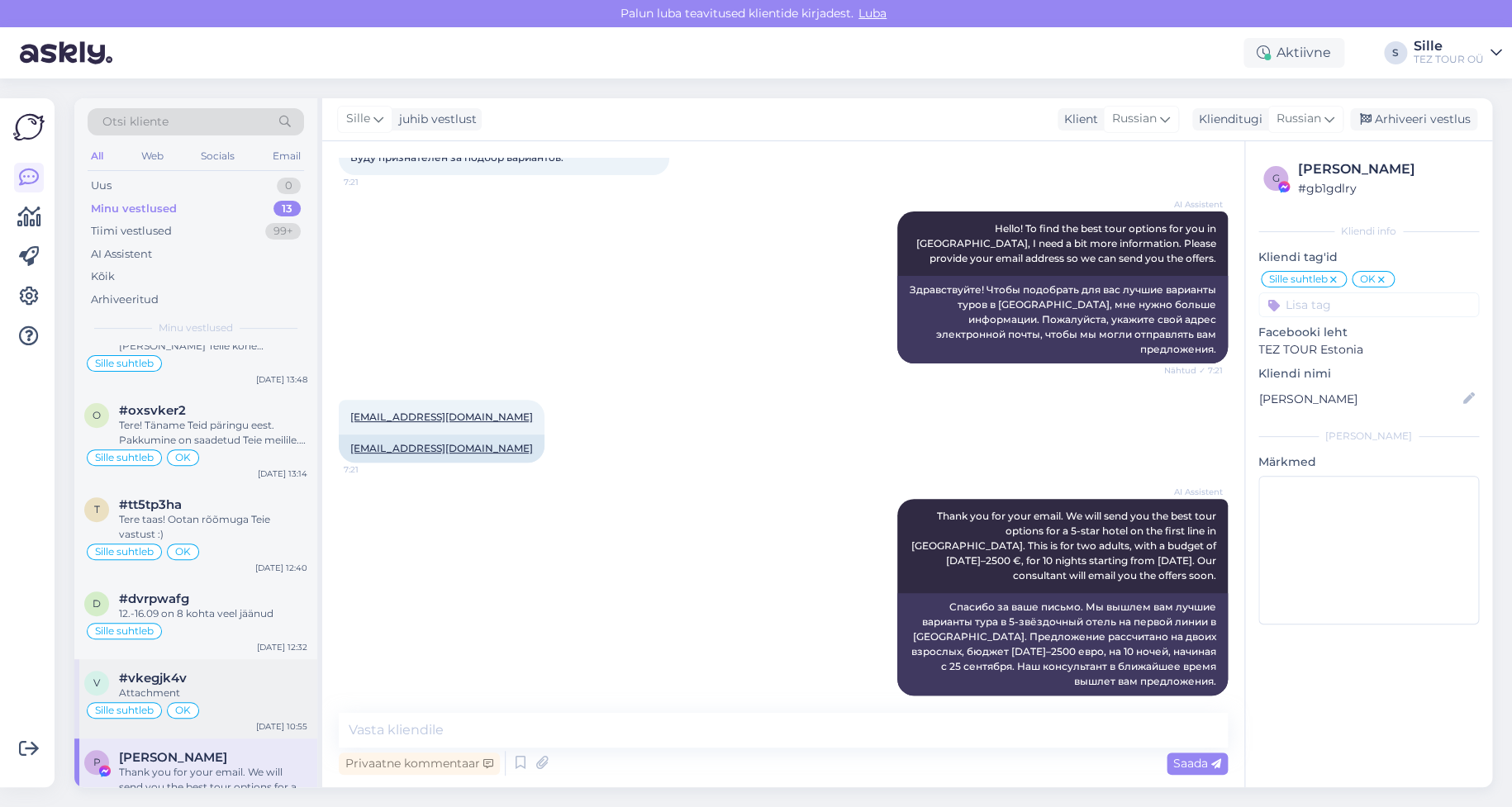
drag, startPoint x: 243, startPoint y: 721, endPoint x: 234, endPoint y: 710, distance: 14.2
click at [243, 718] on div "v #vkegjk4v Attachment Sille suhtleb OK [DATE] 10:55" at bounding box center [196, 698] width 243 height 79
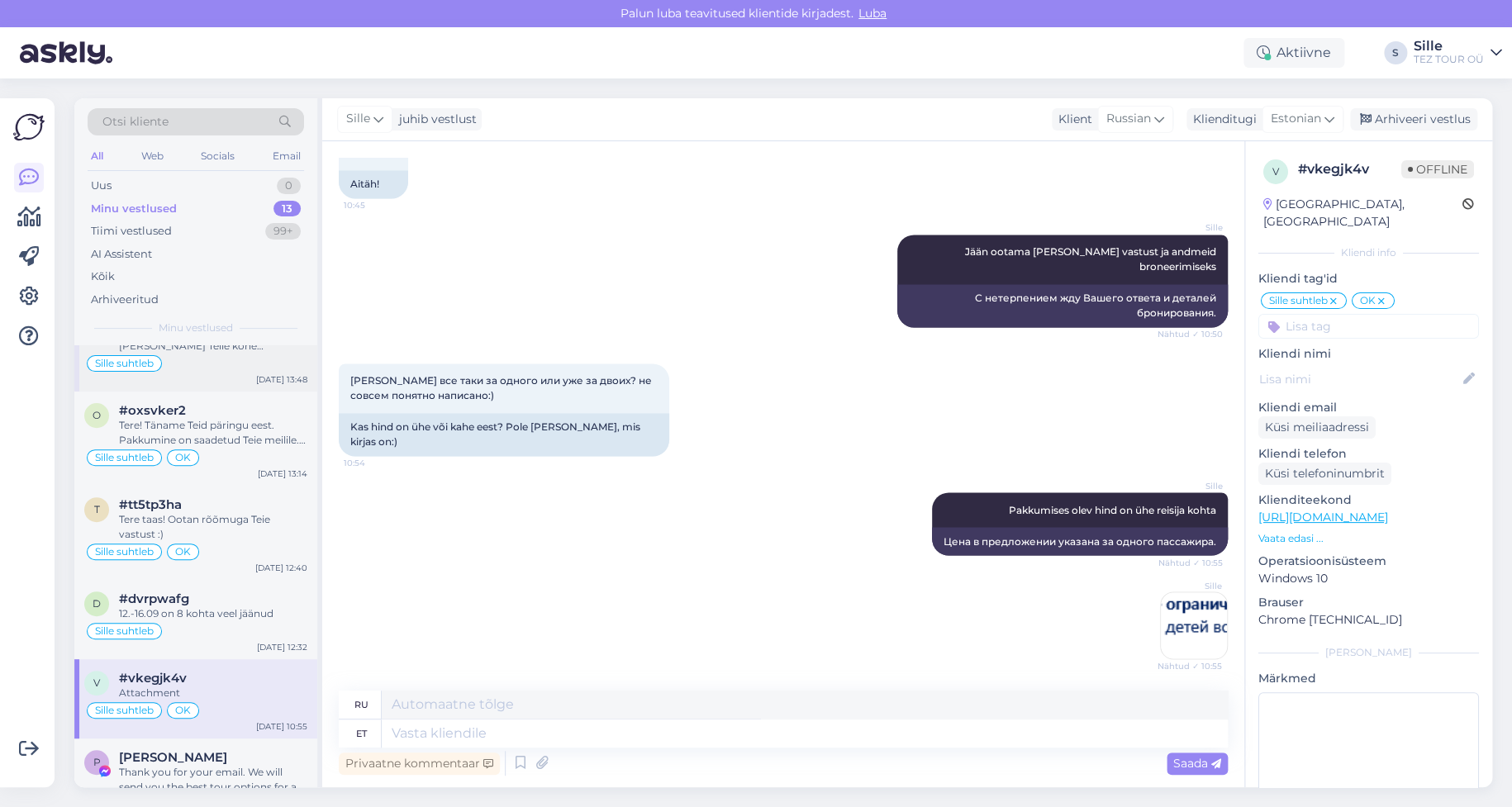
scroll to position [0, 0]
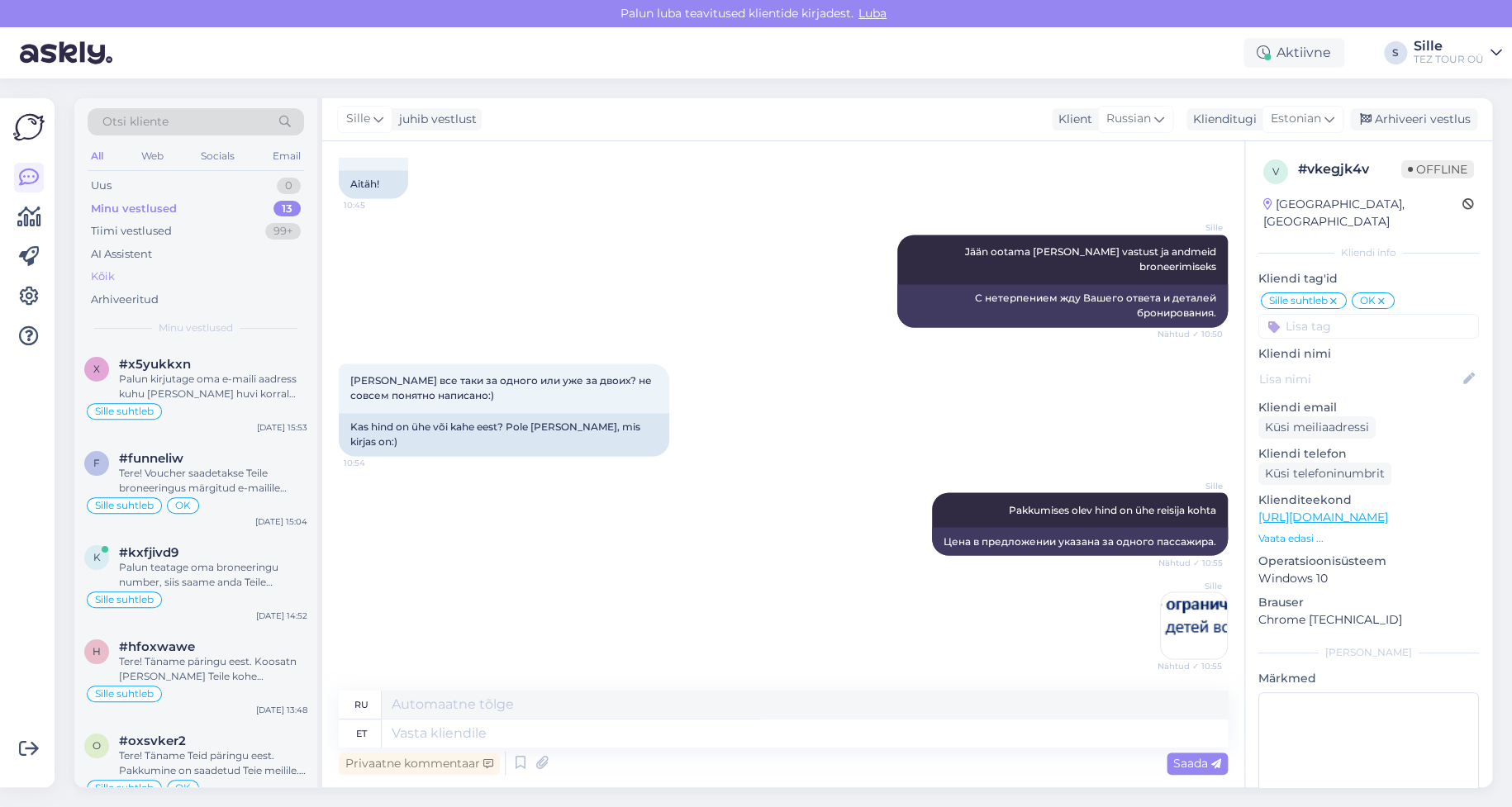
click at [117, 269] on div "Kõik" at bounding box center [196, 277] width 216 height 23
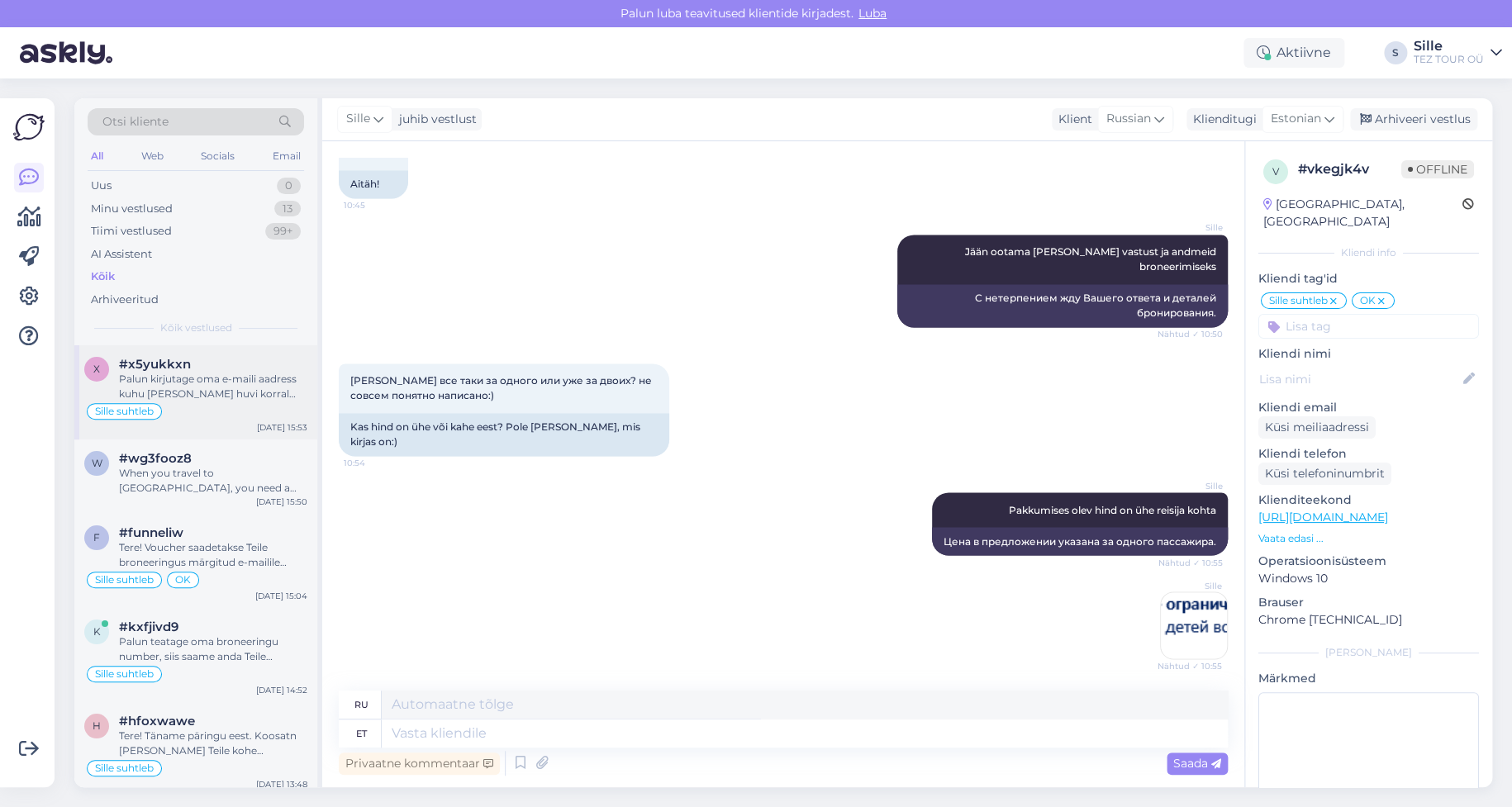
click at [218, 386] on div "Palun kirjutage oma e-maili aadress kuhu [PERSON_NAME] huvi korral saata pakkum…" at bounding box center [213, 386] width 189 height 29
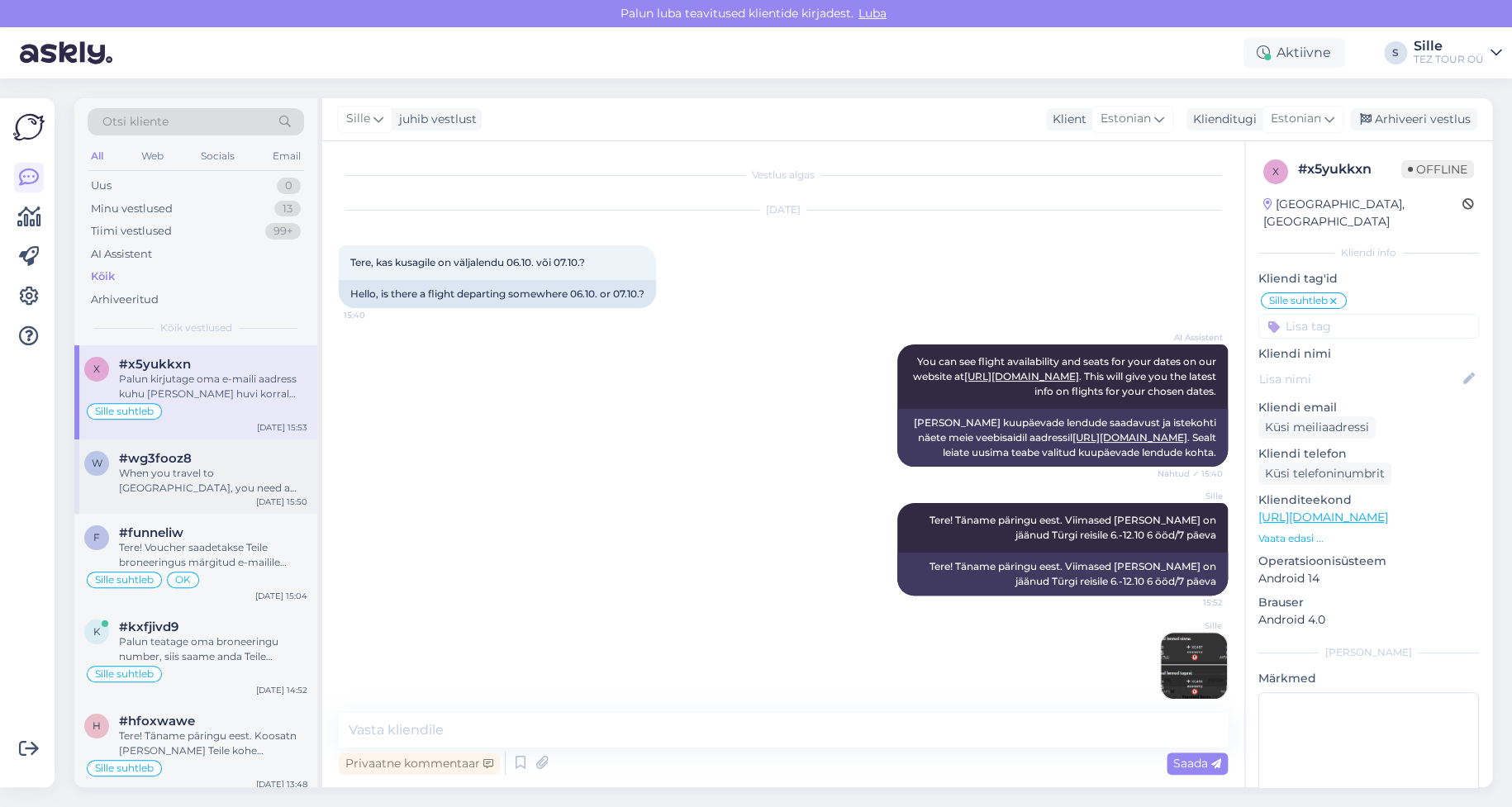
click at [195, 491] on div "When you travel to [GEOGRAPHIC_DATA], you need a valid travel document. If you …" at bounding box center [213, 481] width 189 height 29
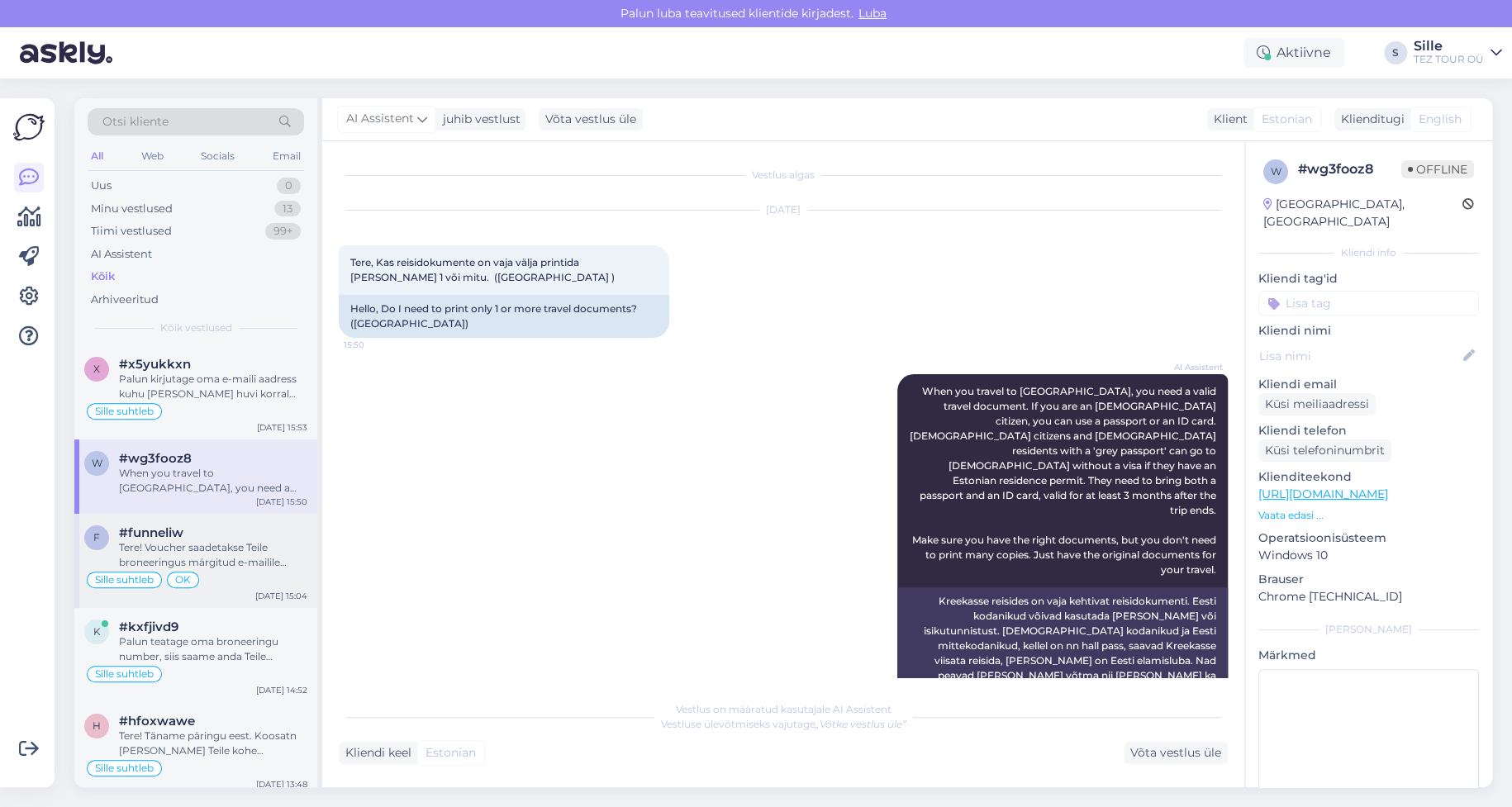
click at [186, 541] on div "Tere! Voucher saadetakse Teile broneeringus märgitud e-mailile umber 4-5 päeva …" at bounding box center [213, 556] width 189 height 29
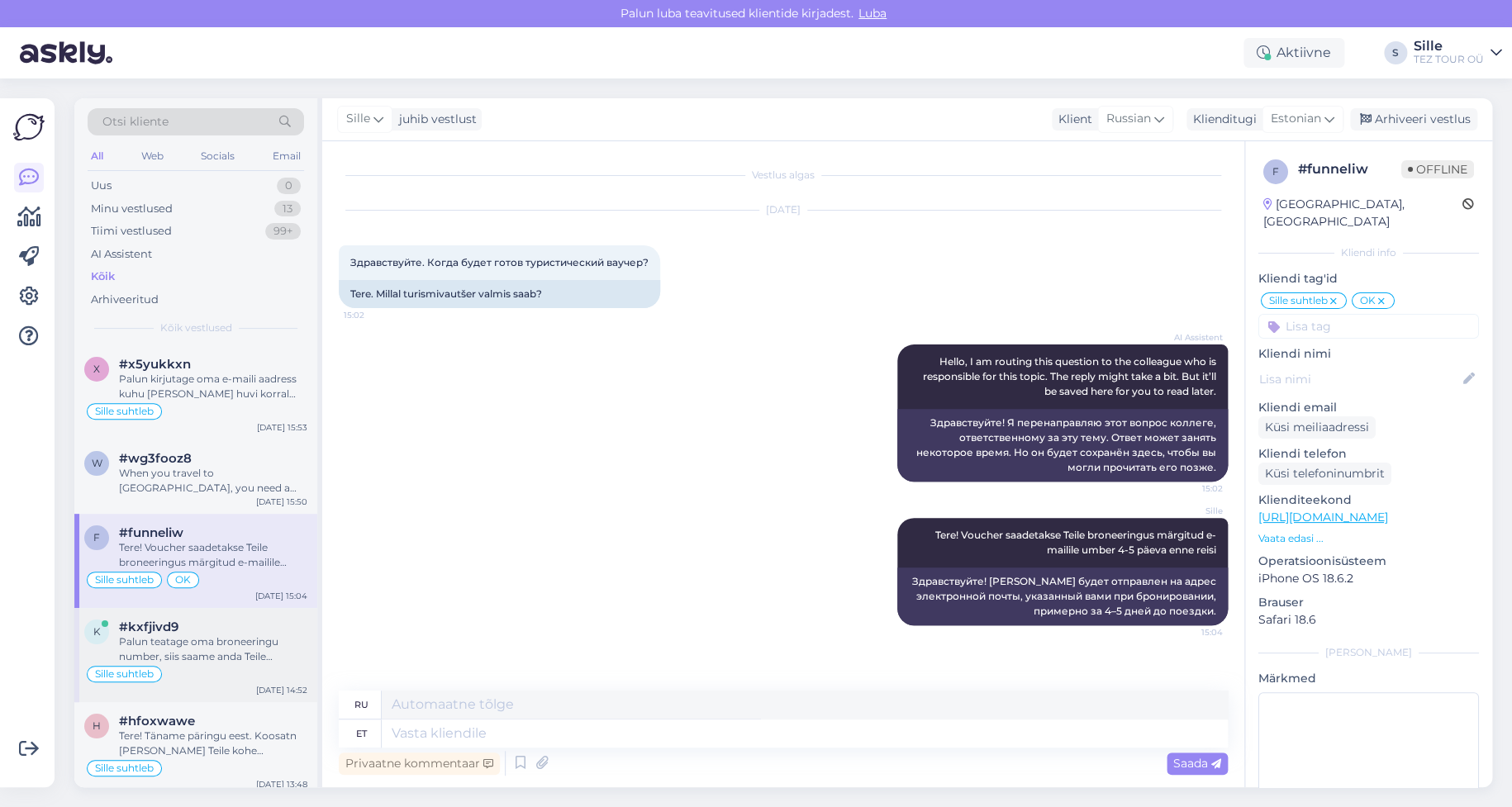
click at [242, 656] on div "Palun teatage oma broneeringu number, siis saame anda Teile täpseima vastuse." at bounding box center [213, 650] width 189 height 29
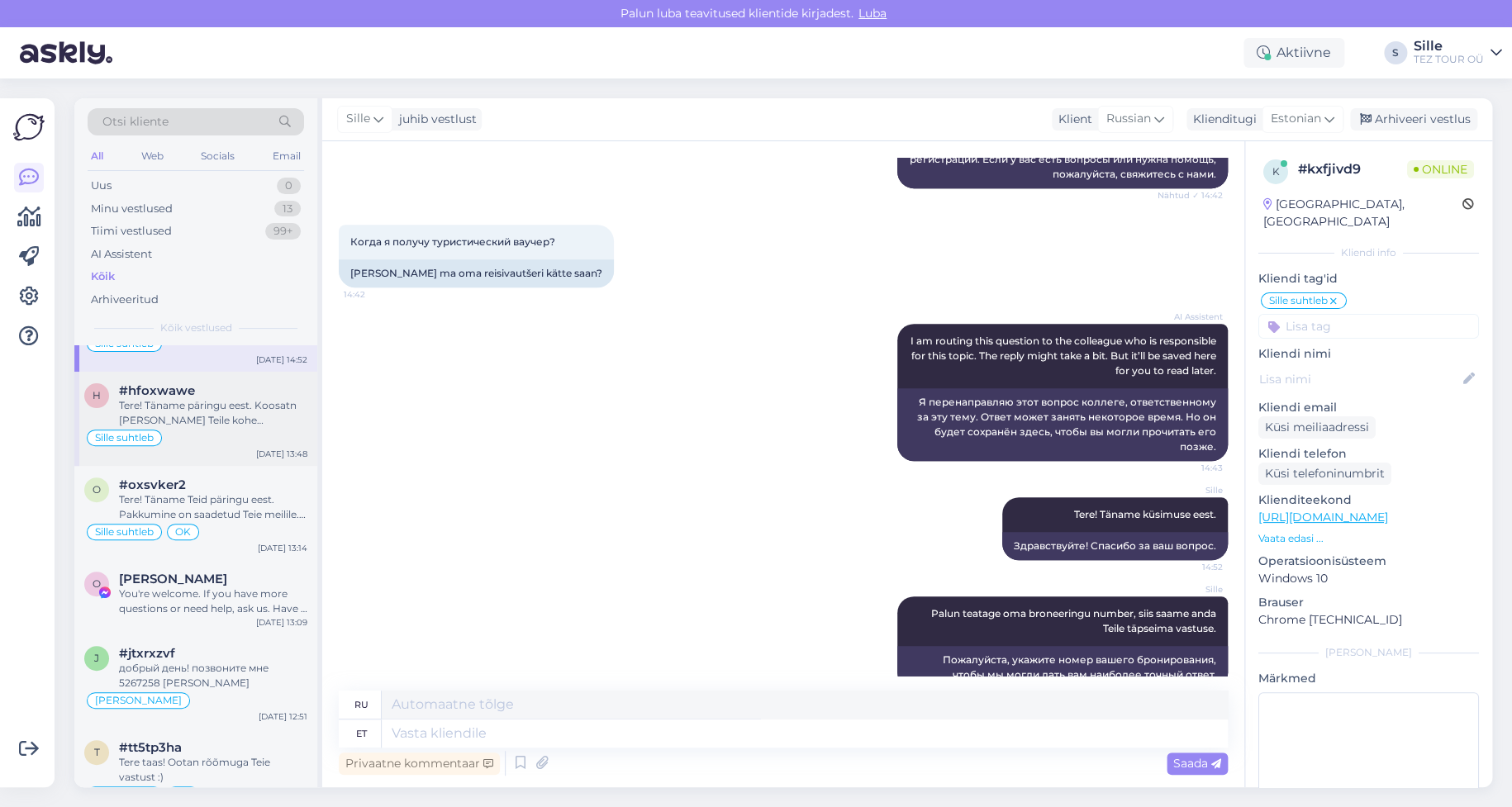
click at [229, 424] on div "Tere! Täname päringu eest. Koosatn [PERSON_NAME] Teile kohe personaalse pakkumi…" at bounding box center [213, 413] width 189 height 29
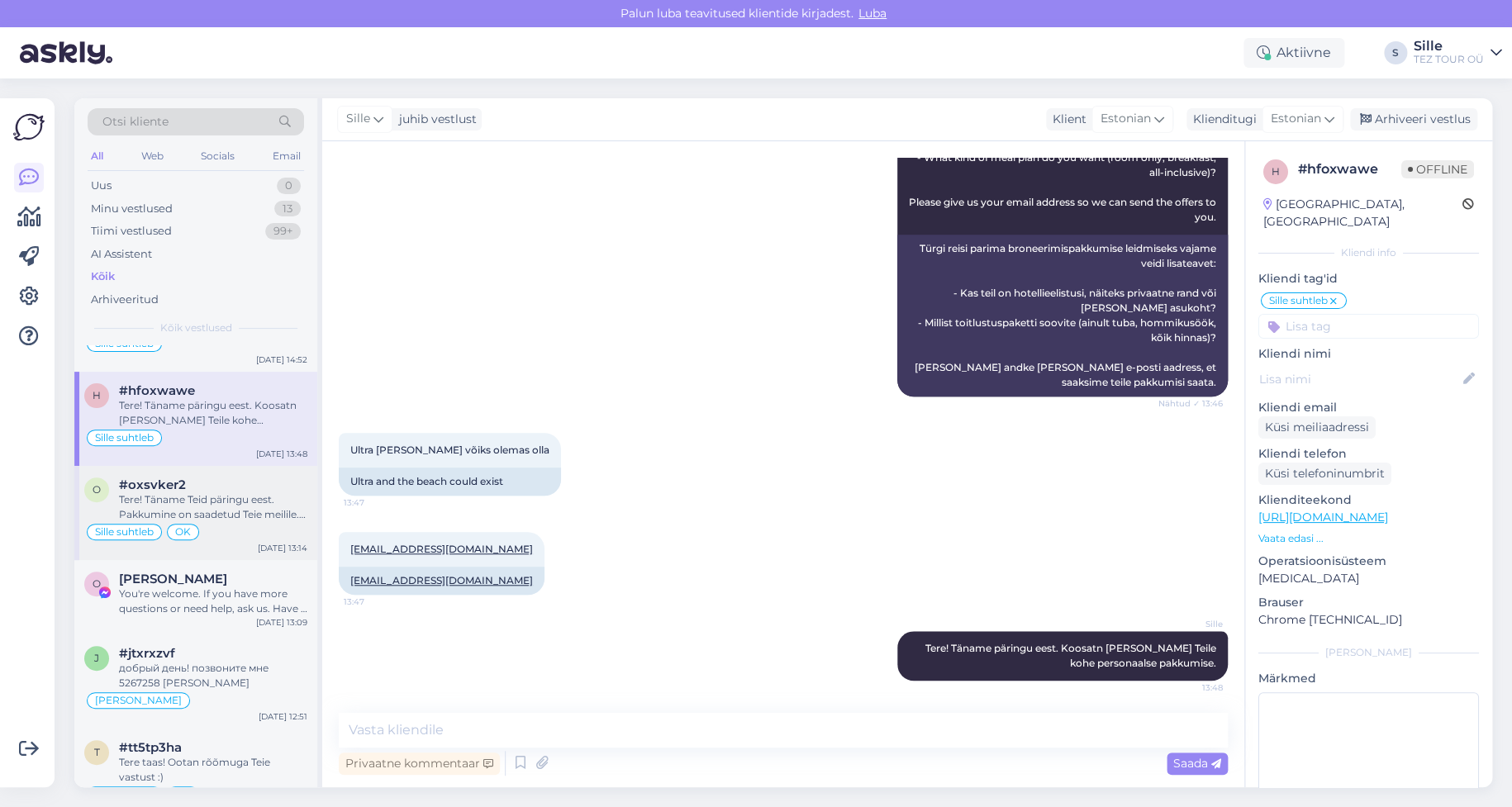
click at [221, 497] on div "Tere! Täname Teid päringu eest. Pakkumine on saadetud Teie meilile. Jään ootama…" at bounding box center [213, 508] width 189 height 29
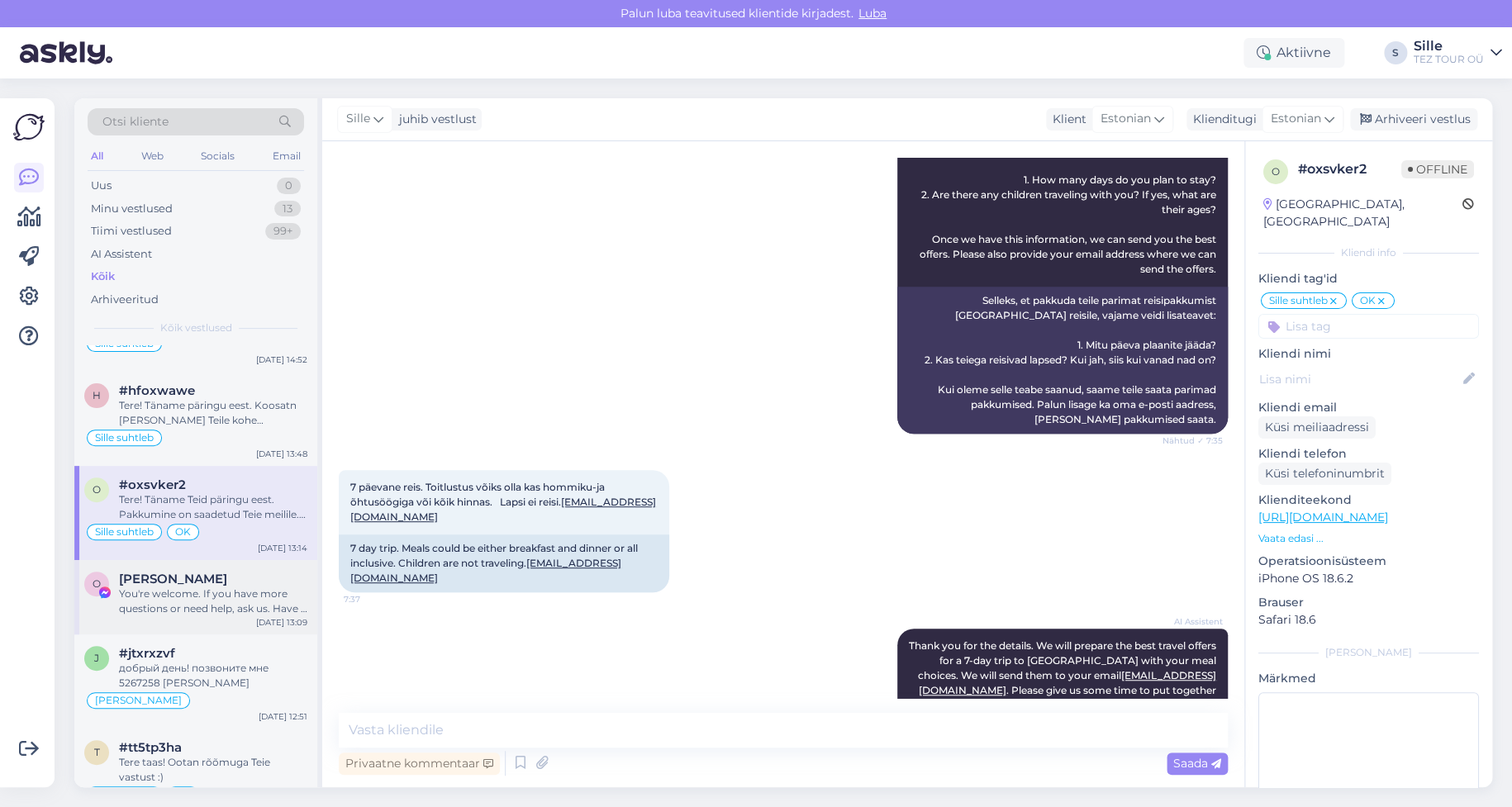
click at [232, 601] on div "You're welcome. If you have more questions or need help, ask us. Have a good da…" at bounding box center [213, 602] width 189 height 29
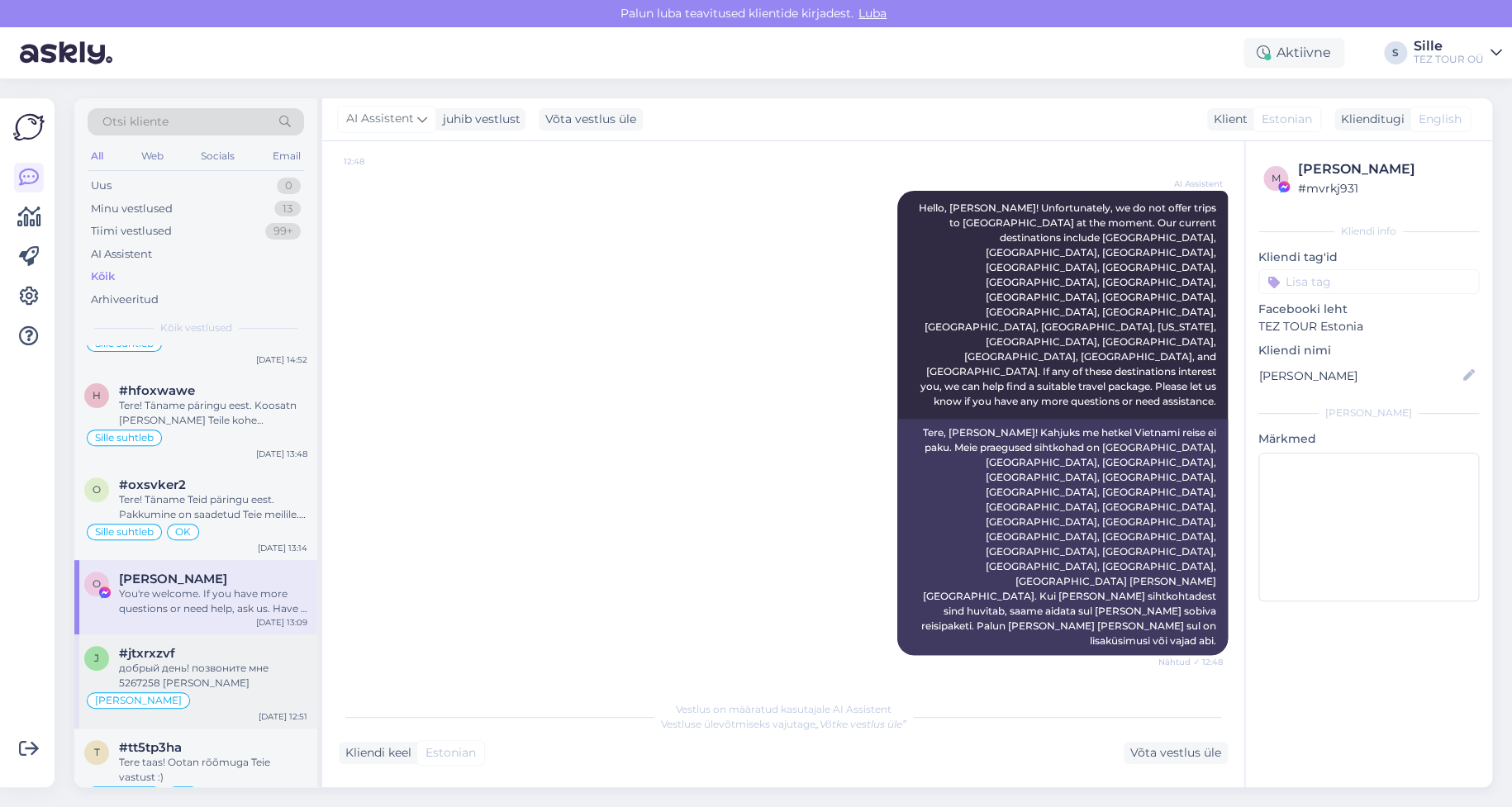
click at [213, 692] on div "[PERSON_NAME]" at bounding box center [196, 700] width 223 height 20
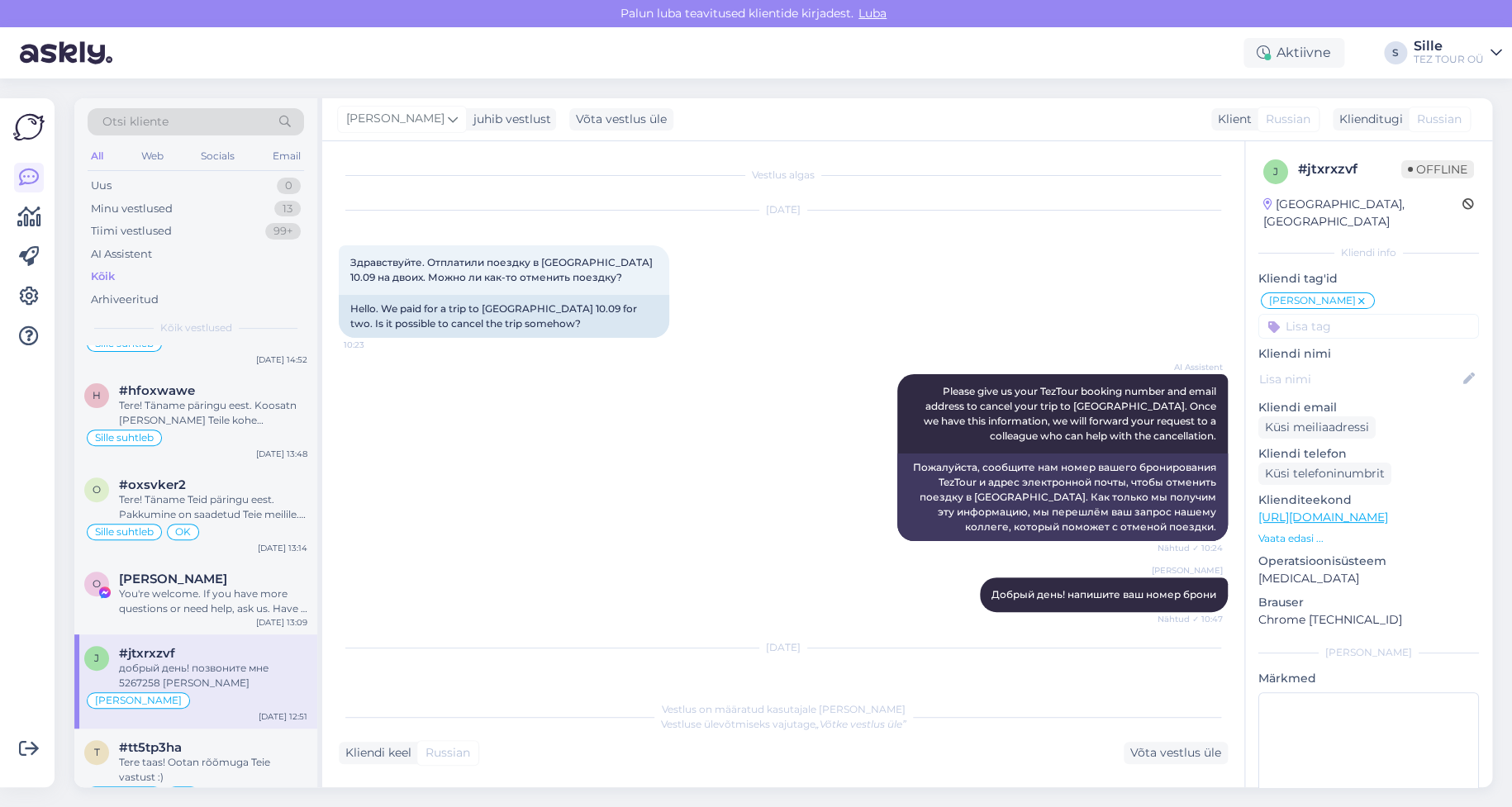
click at [358, 728] on div "Vestlus on määratud kasutajale [PERSON_NAME] Vestluse ülevõtmiseks vajutage „Võ…" at bounding box center [782, 717] width 889 height 29
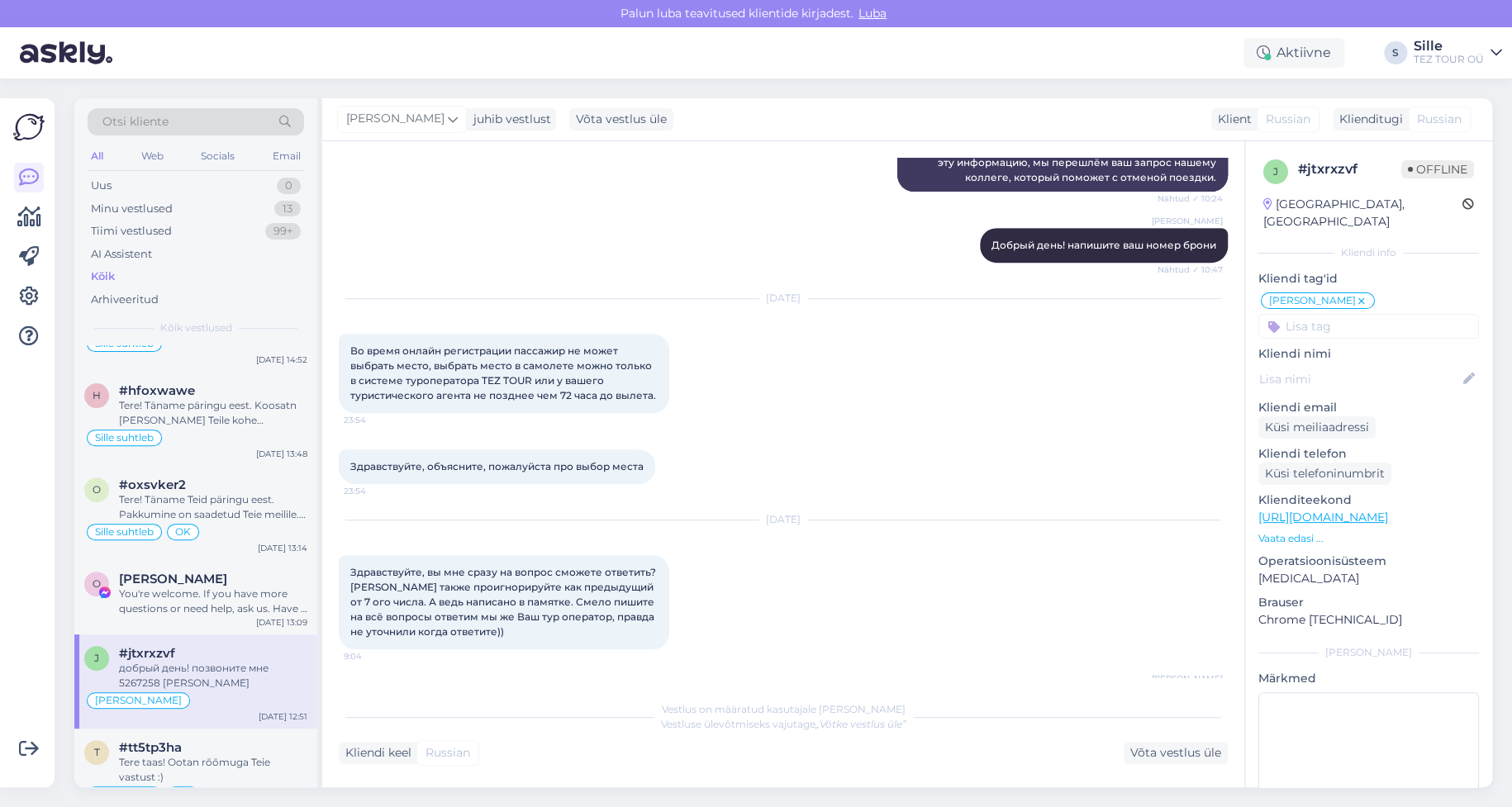
scroll to position [410, 0]
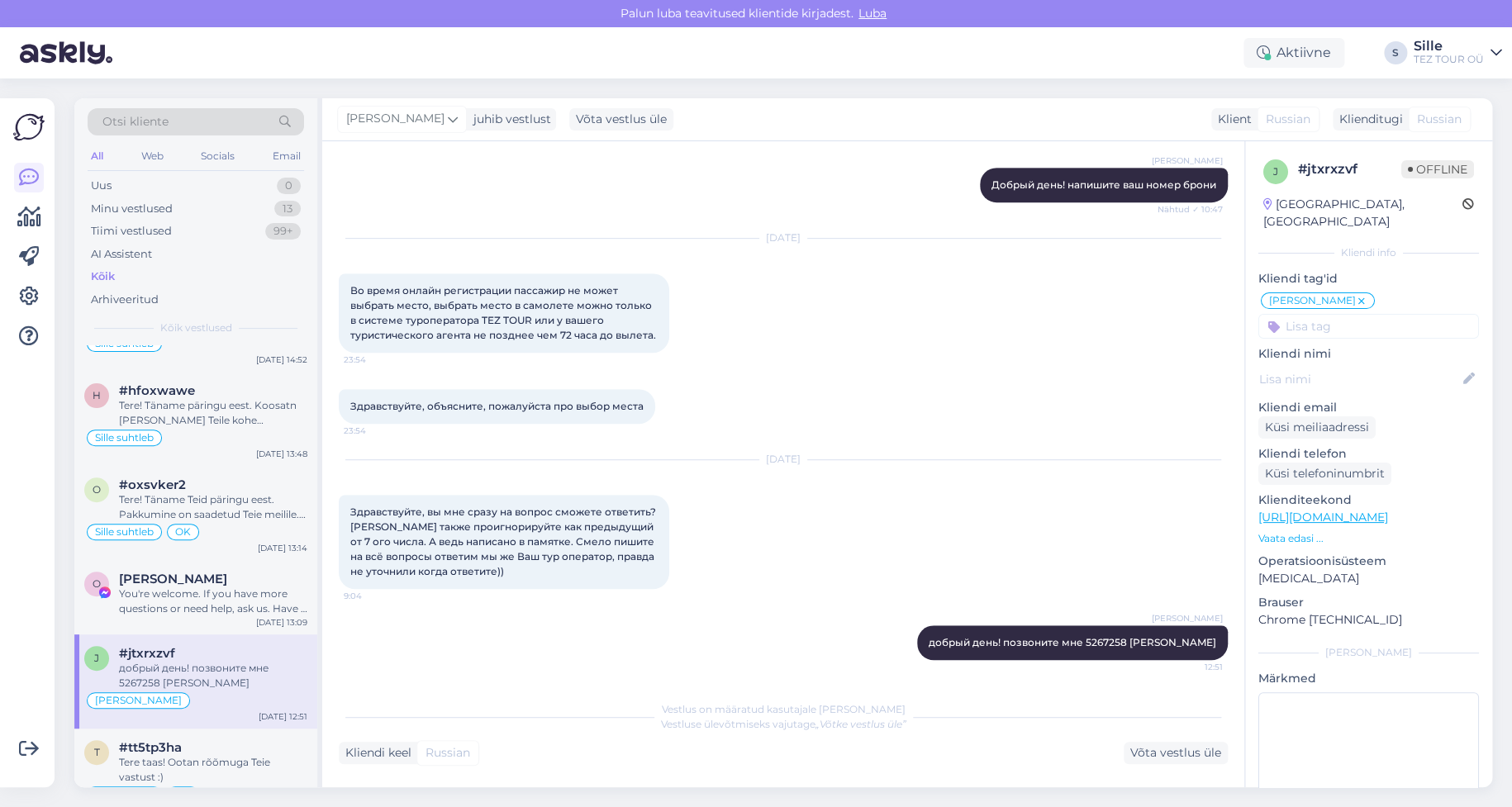
click at [1218, 465] on div "Vestlus algas [DATE] Здравствуйте. Отплатили поездку в [GEOGRAPHIC_DATA] 10.09 …" at bounding box center [790, 417] width 904 height 519
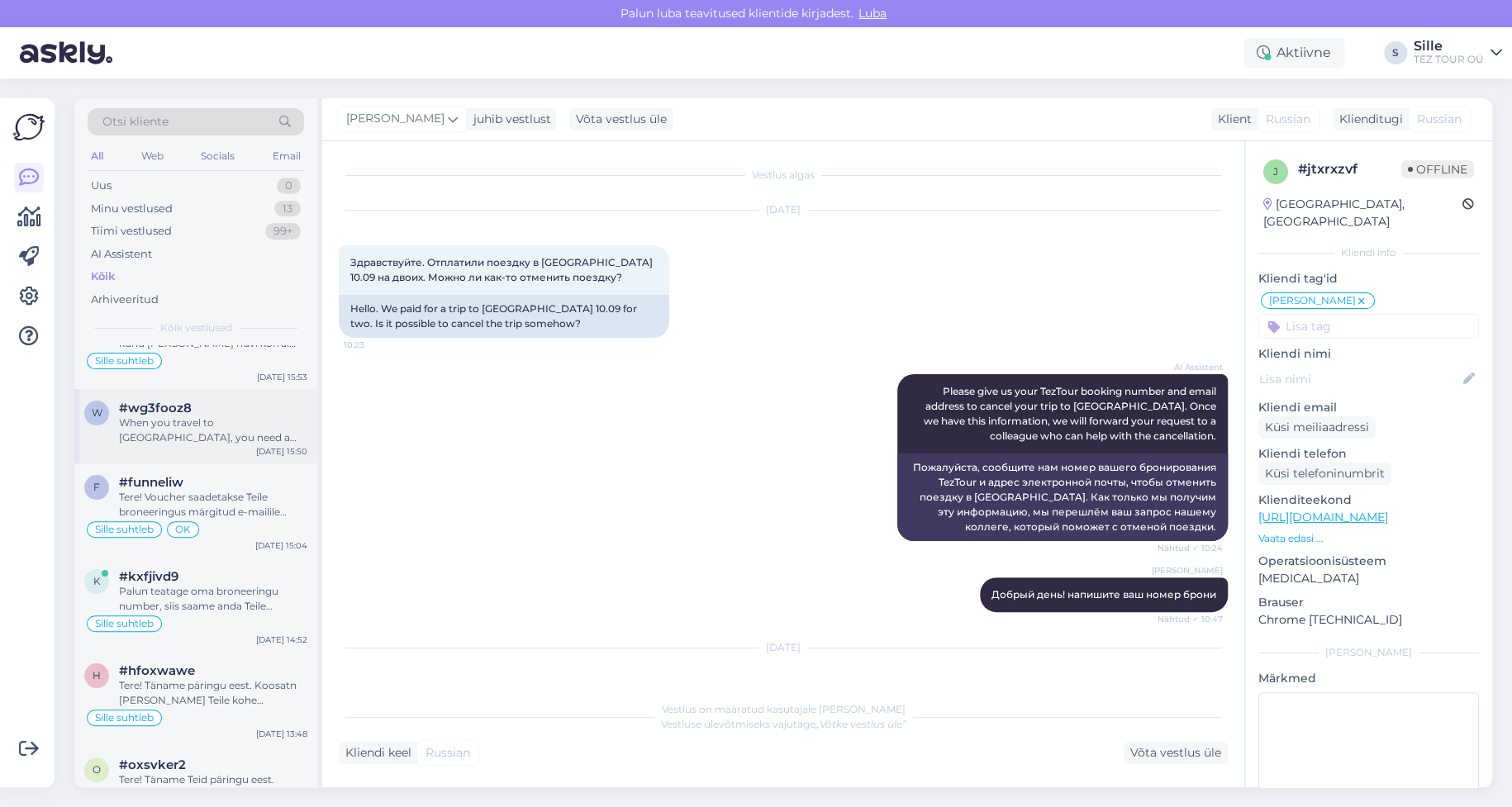
scroll to position [0, 0]
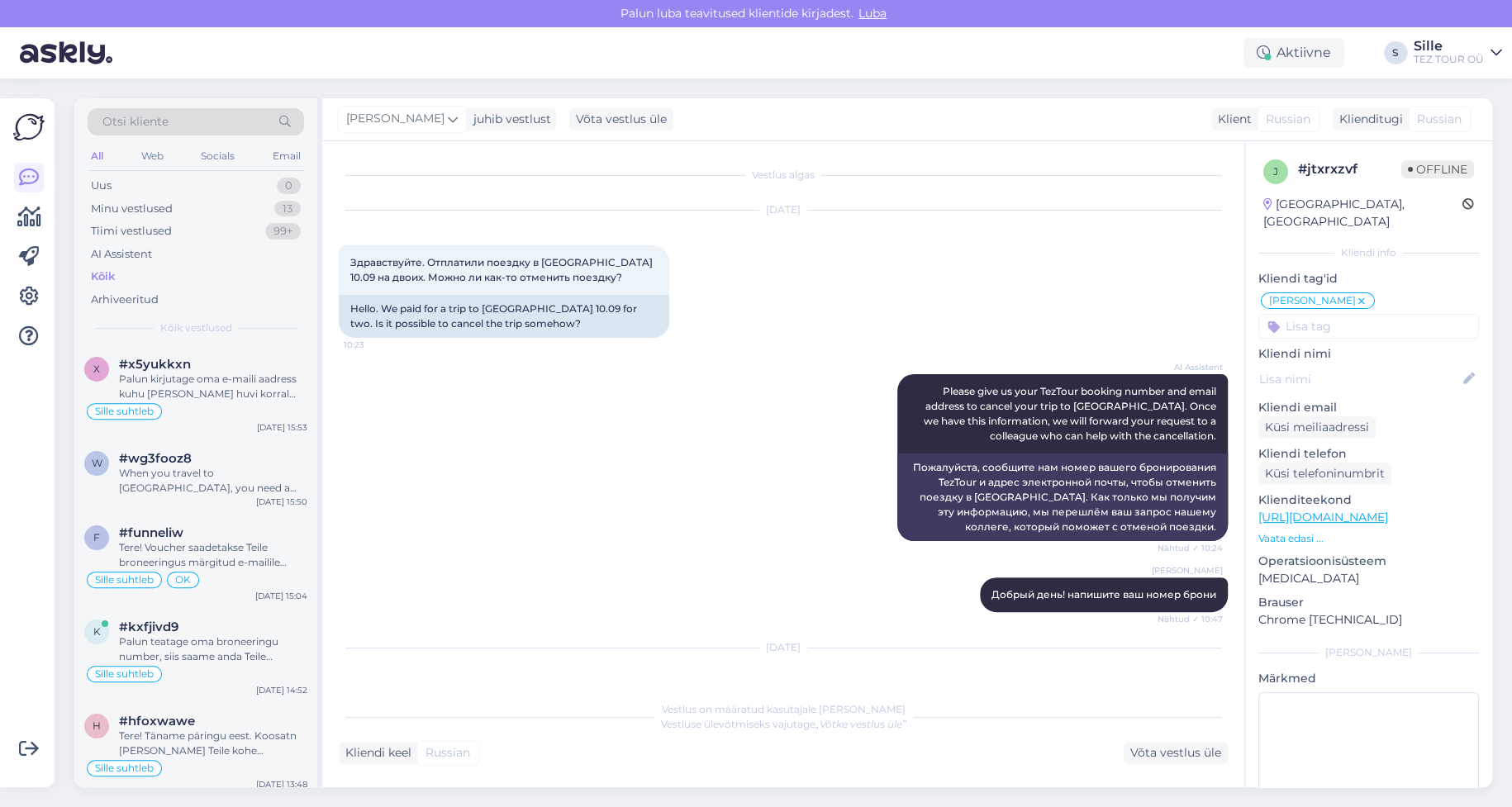
click at [120, 272] on div "Kõik" at bounding box center [196, 277] width 216 height 23
click at [182, 388] on div "Palun kirjutage oma e-maili aadress kuhu [PERSON_NAME] huvi korral saata pakkum…" at bounding box center [213, 386] width 189 height 29
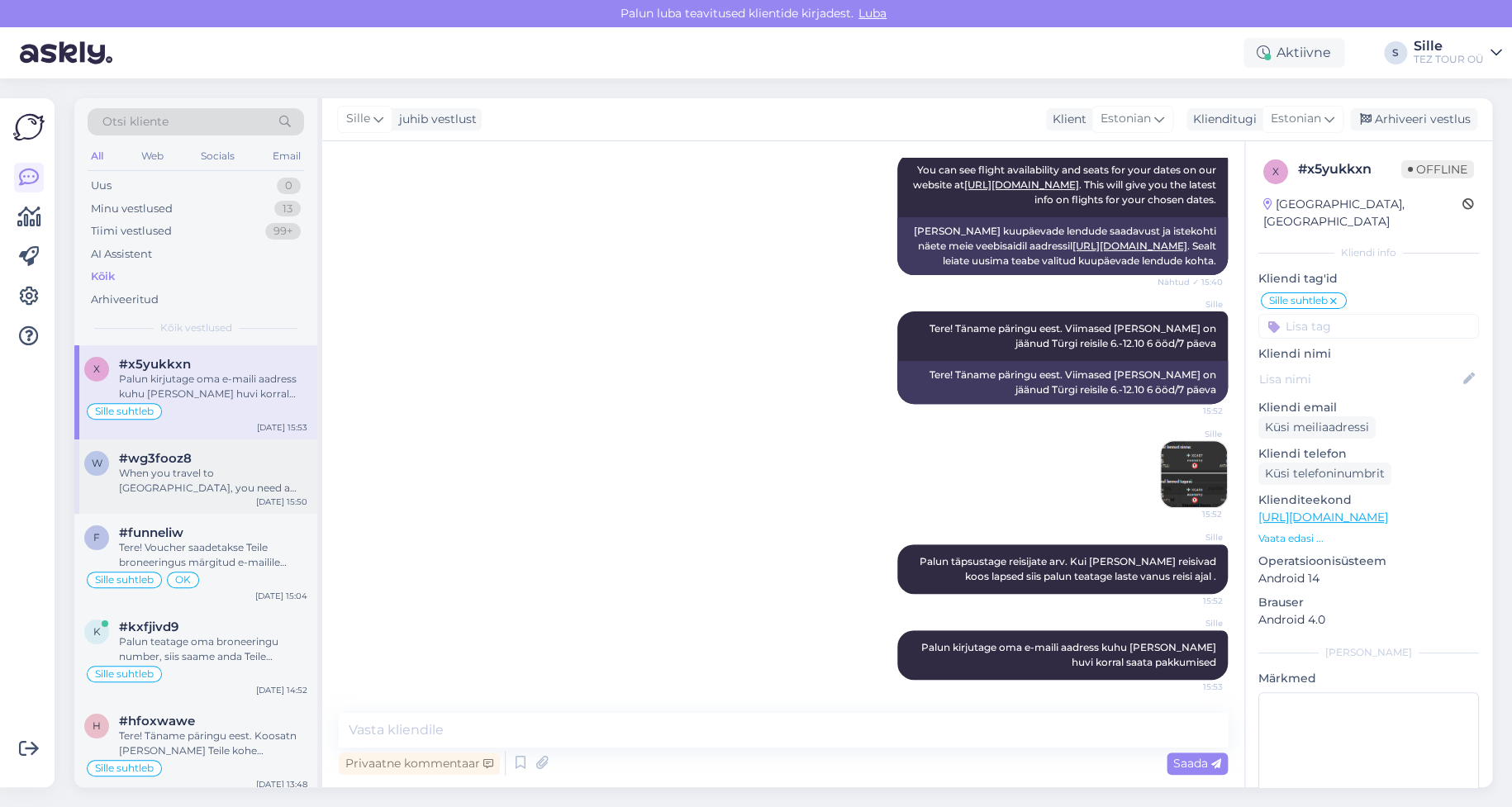
click at [208, 462] on div "#wg3fooz8" at bounding box center [213, 458] width 189 height 15
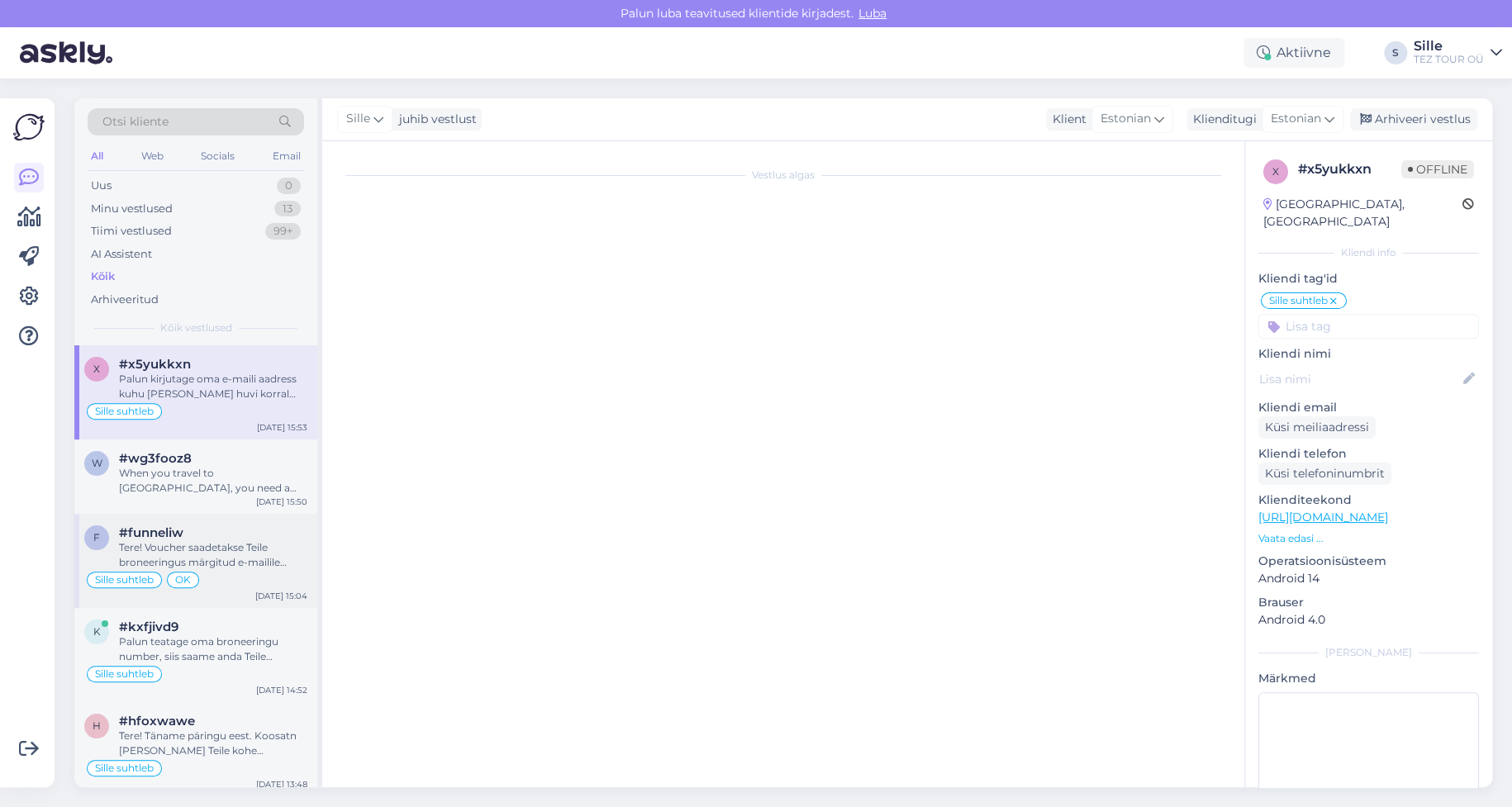
scroll to position [74, 0]
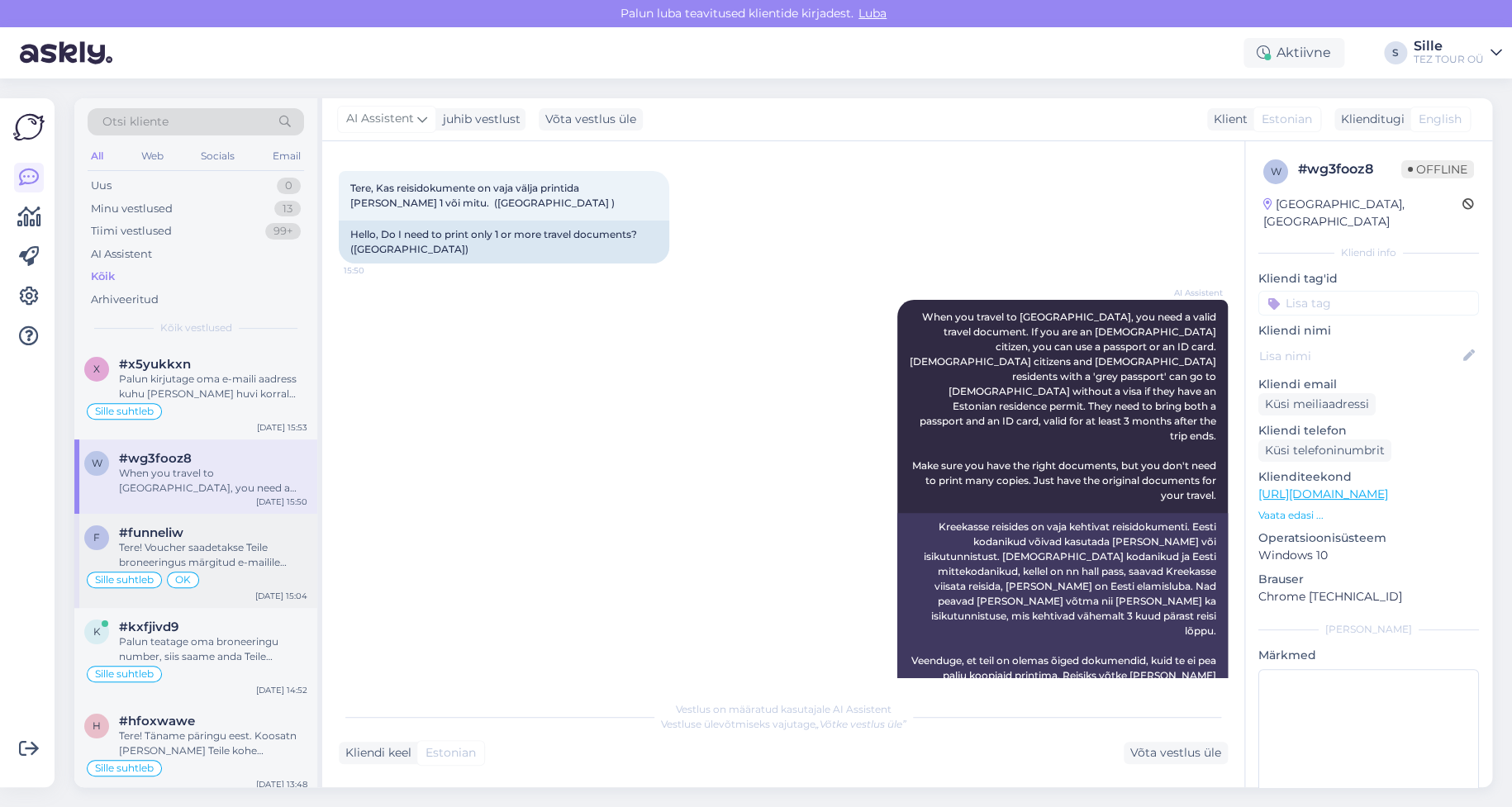
click at [190, 542] on div "Tere! Voucher saadetakse Teile broneeringus märgitud e-mailile umber 4-5 päeva …" at bounding box center [213, 556] width 189 height 29
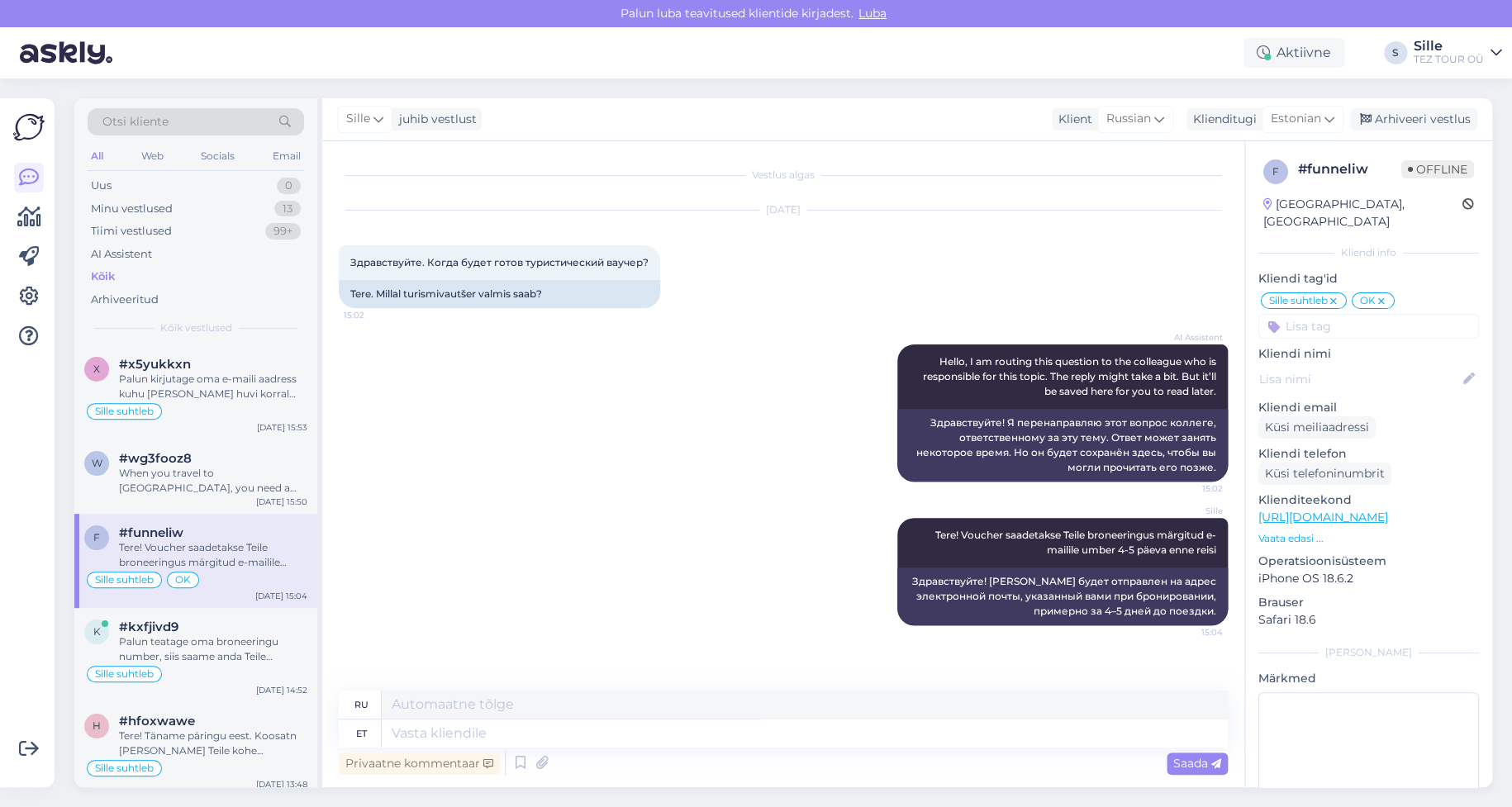
scroll to position [0, 0]
click at [200, 647] on div "Palun teatage oma broneeringu number, siis saame anda Teile täpseima vastuse." at bounding box center [213, 650] width 189 height 29
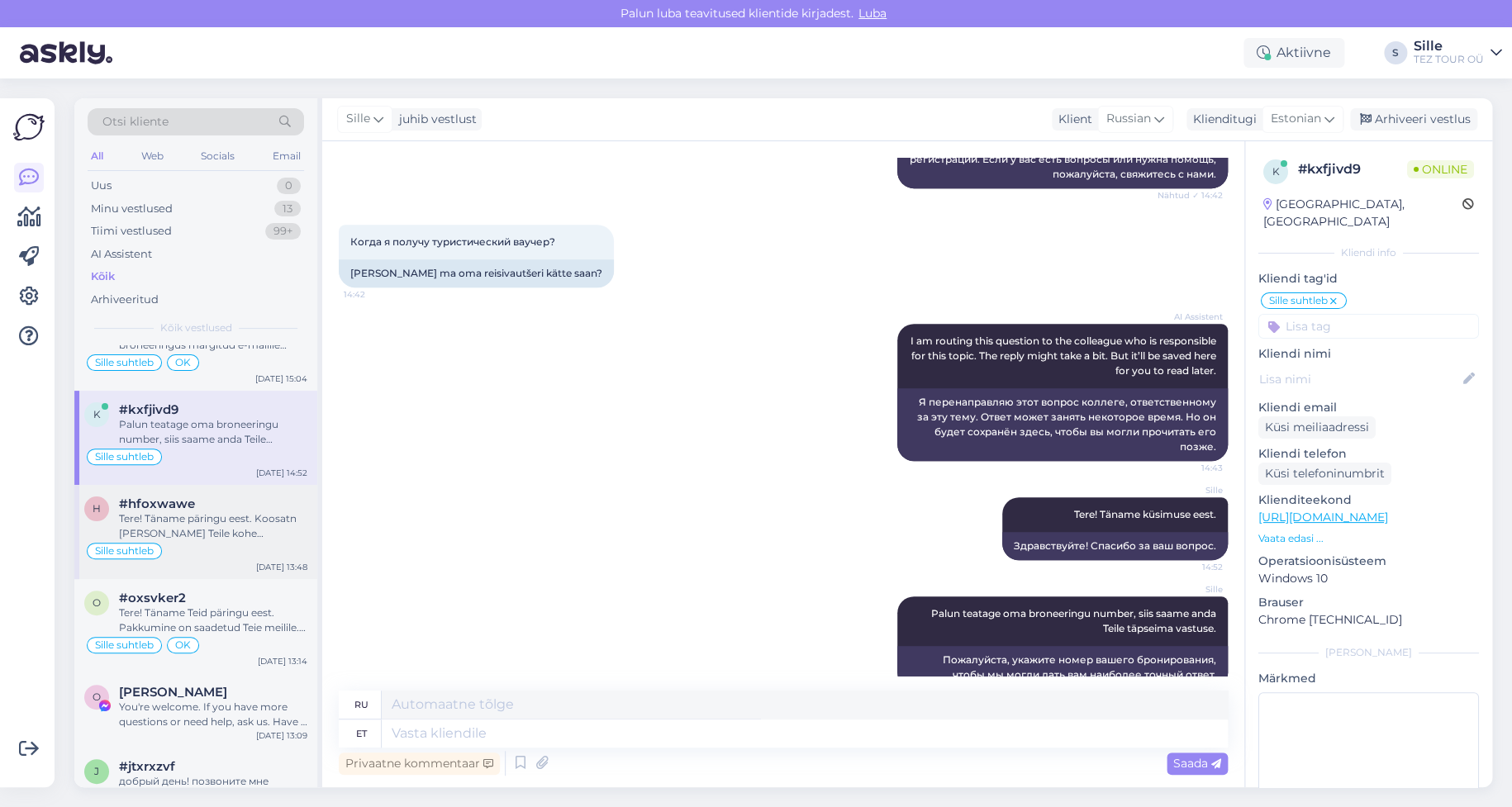
scroll to position [331, 0]
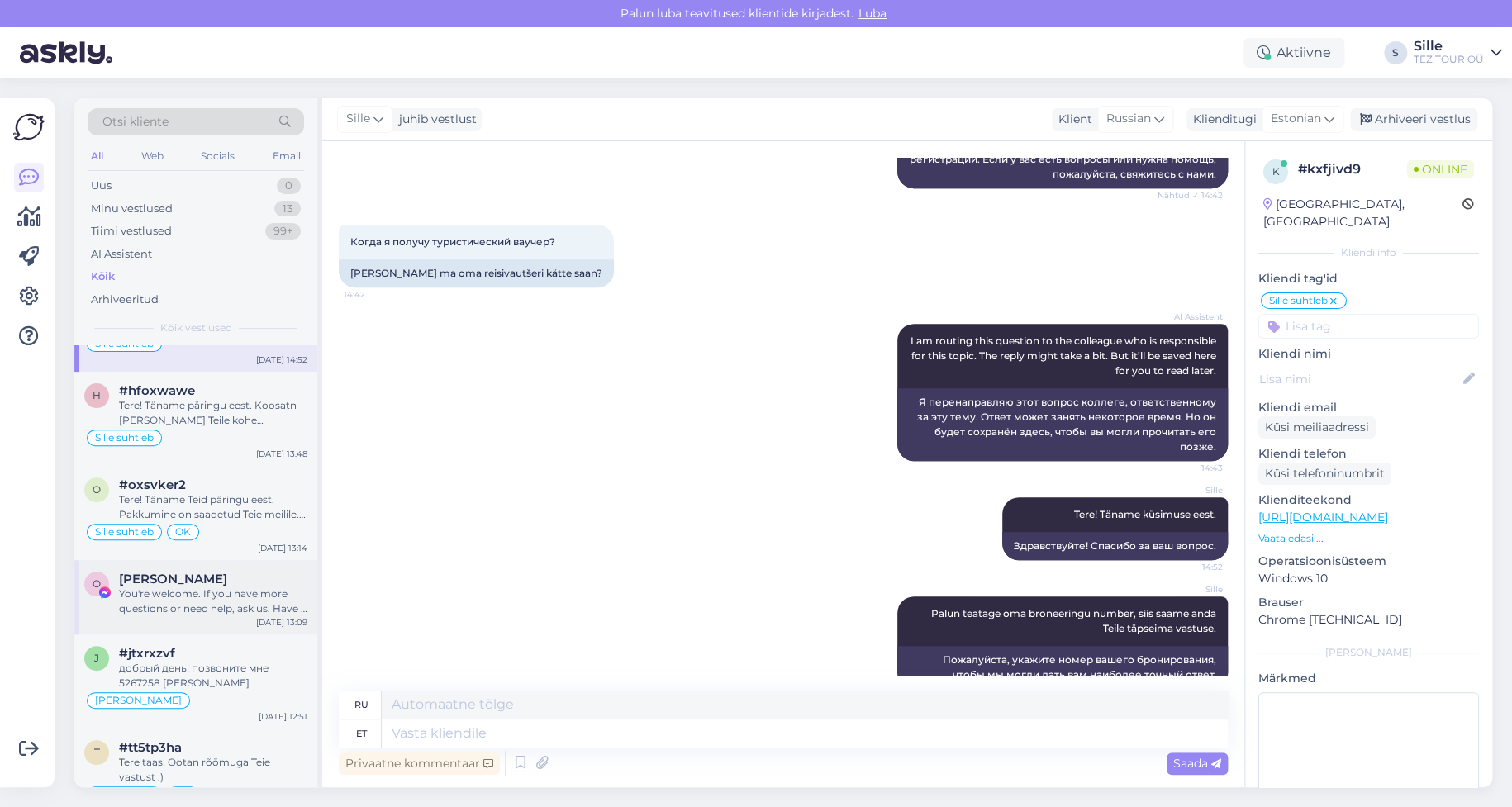
click at [190, 595] on div "You're welcome. If you have more questions or need help, ask us. Have a good da…" at bounding box center [213, 602] width 189 height 29
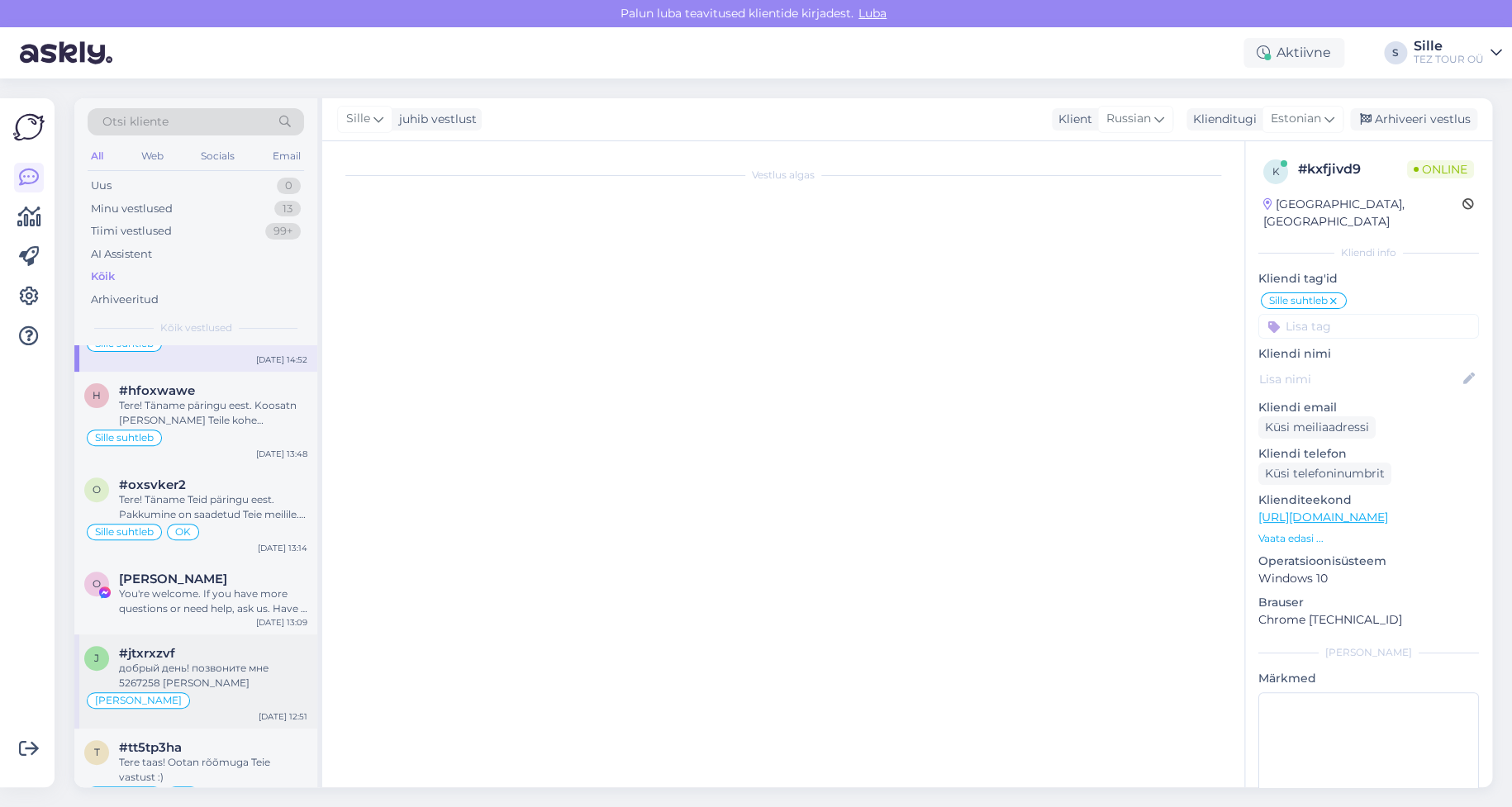
scroll to position [215, 0]
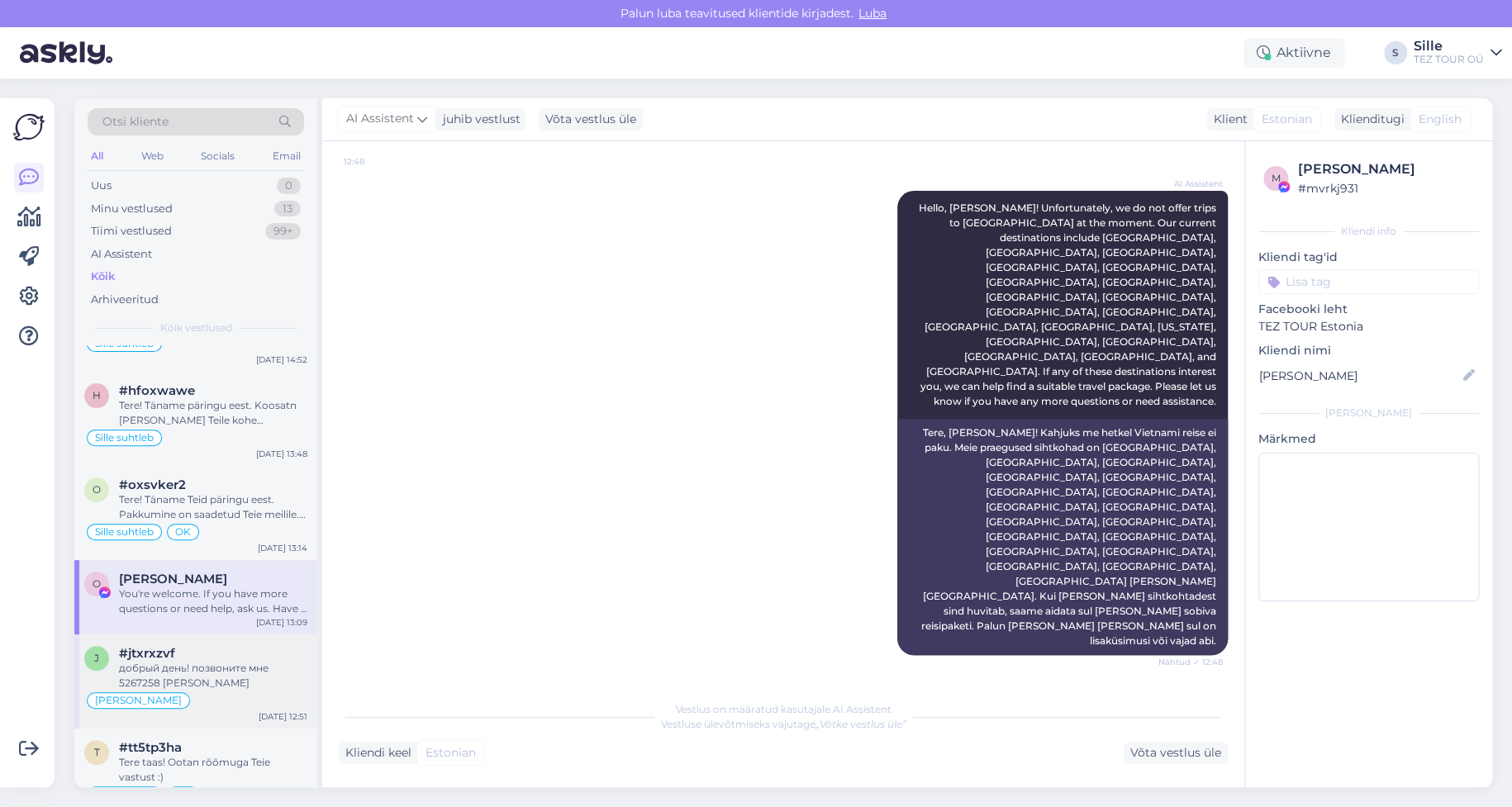
click at [187, 652] on div "#jtxrxzvf" at bounding box center [213, 653] width 189 height 15
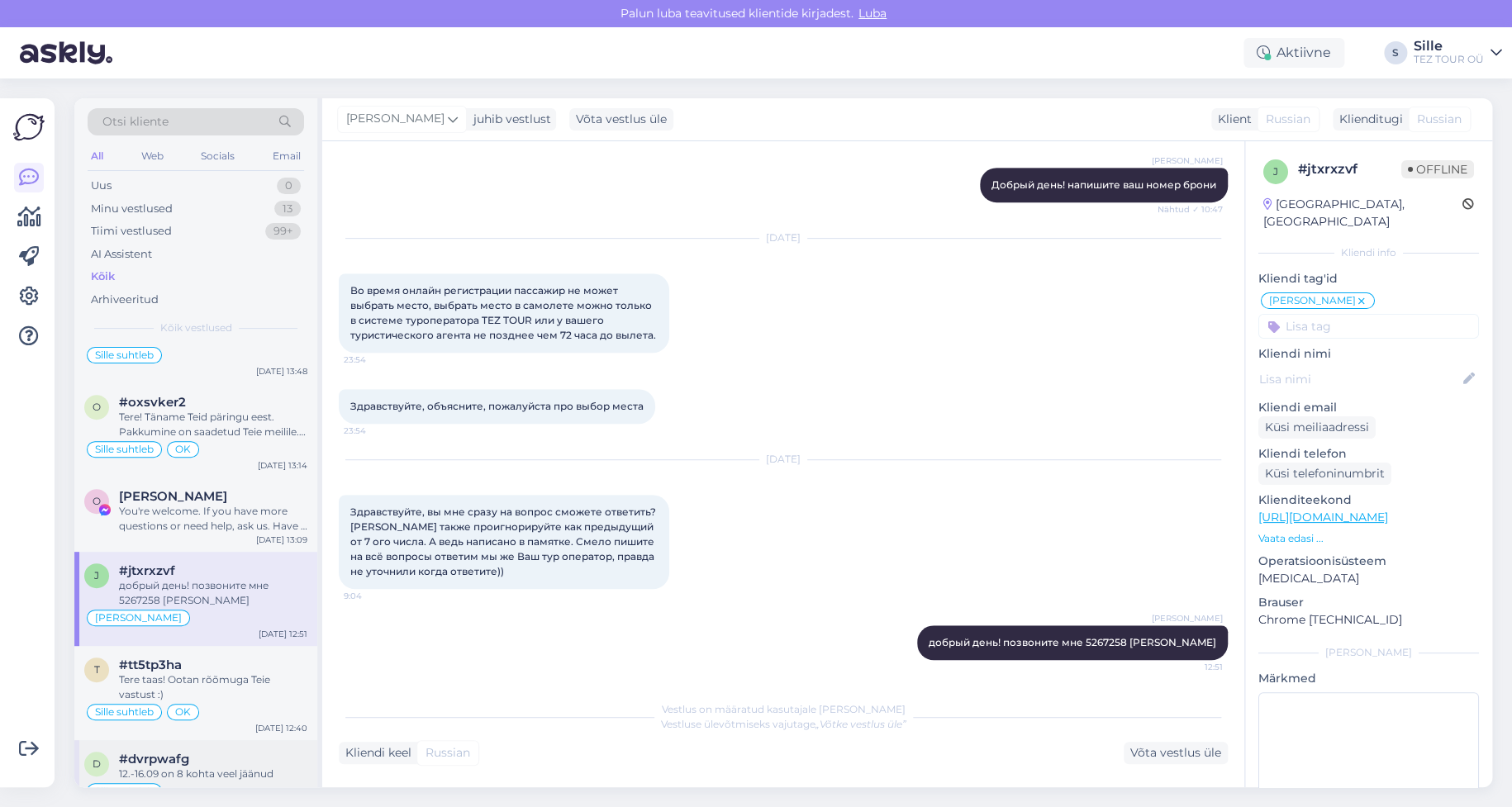
scroll to position [496, 0]
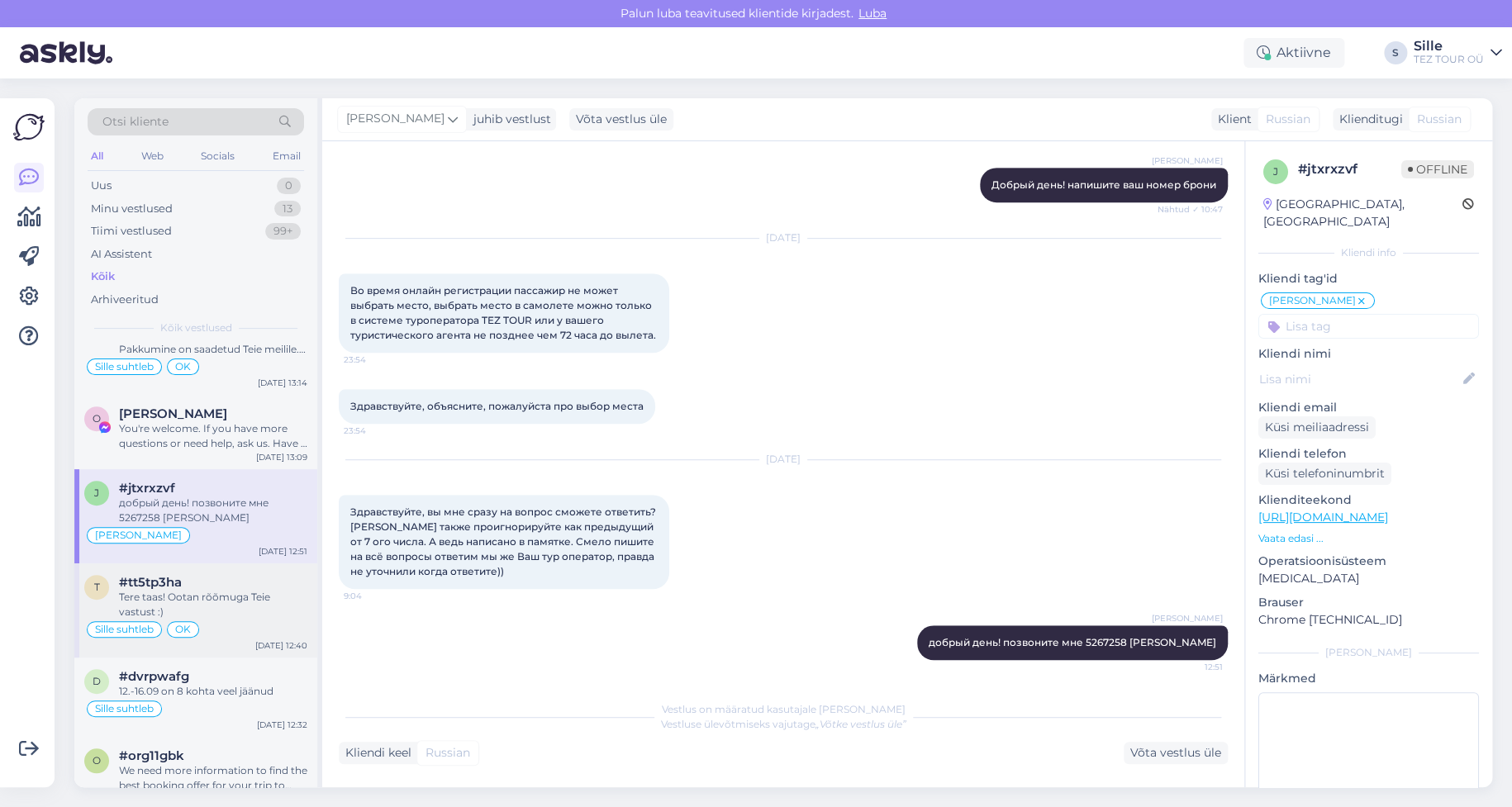
click at [202, 601] on div "Tere taas! Ootan rõõmuga Teie vastust :)" at bounding box center [213, 605] width 189 height 29
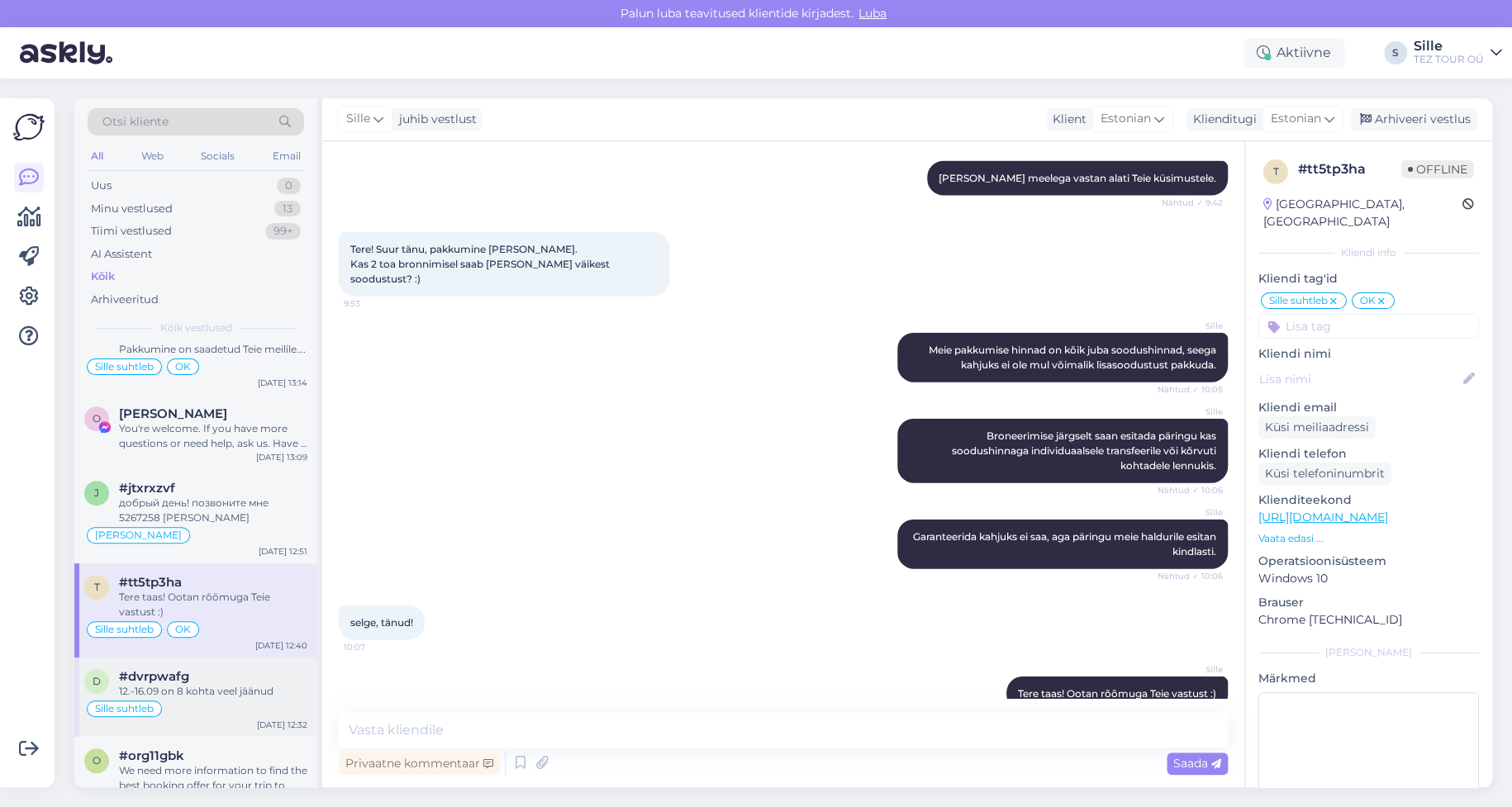
click at [211, 699] on div "Sille suhtleb" at bounding box center [196, 709] width 223 height 20
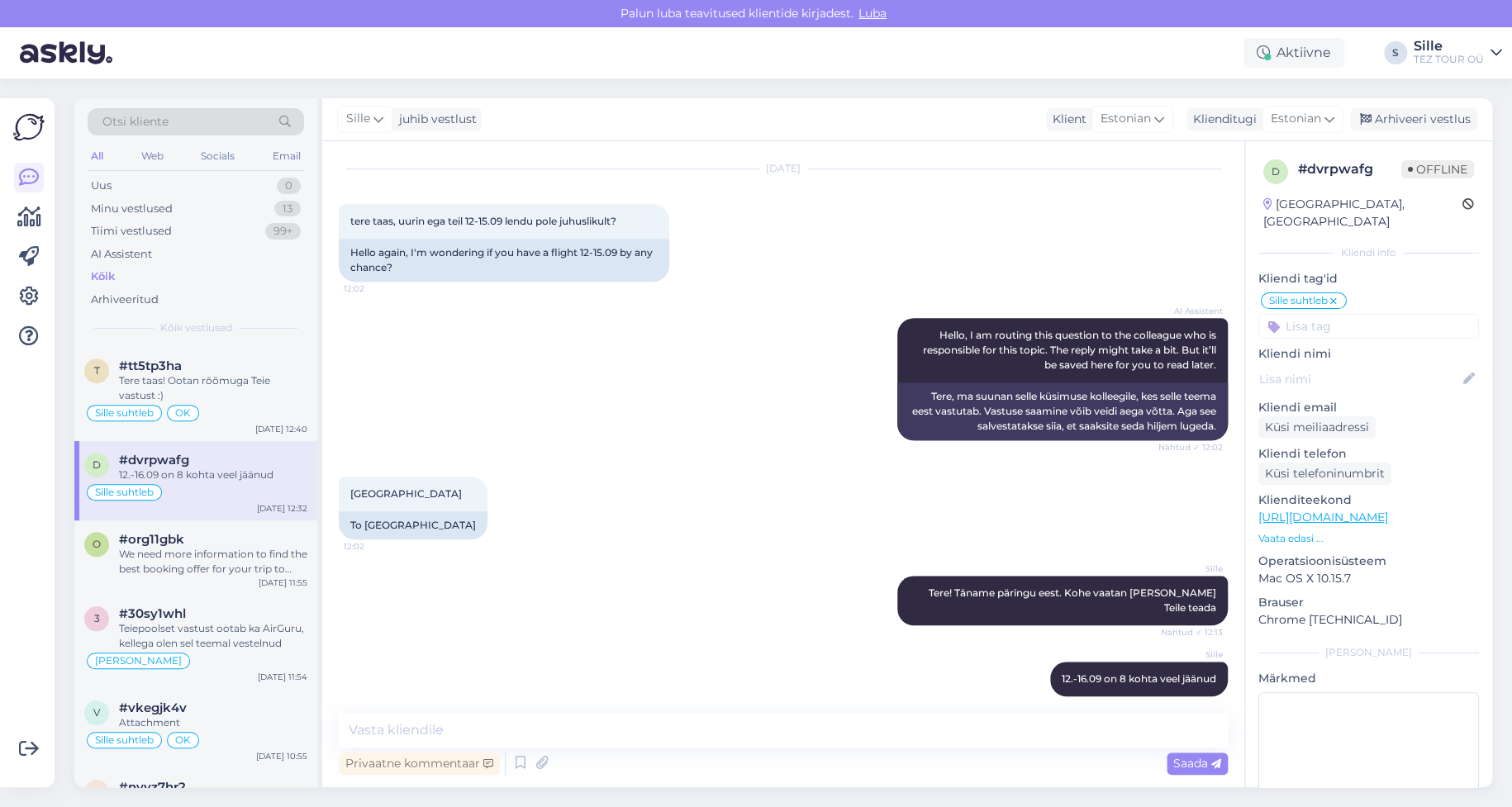
scroll to position [827, 0]
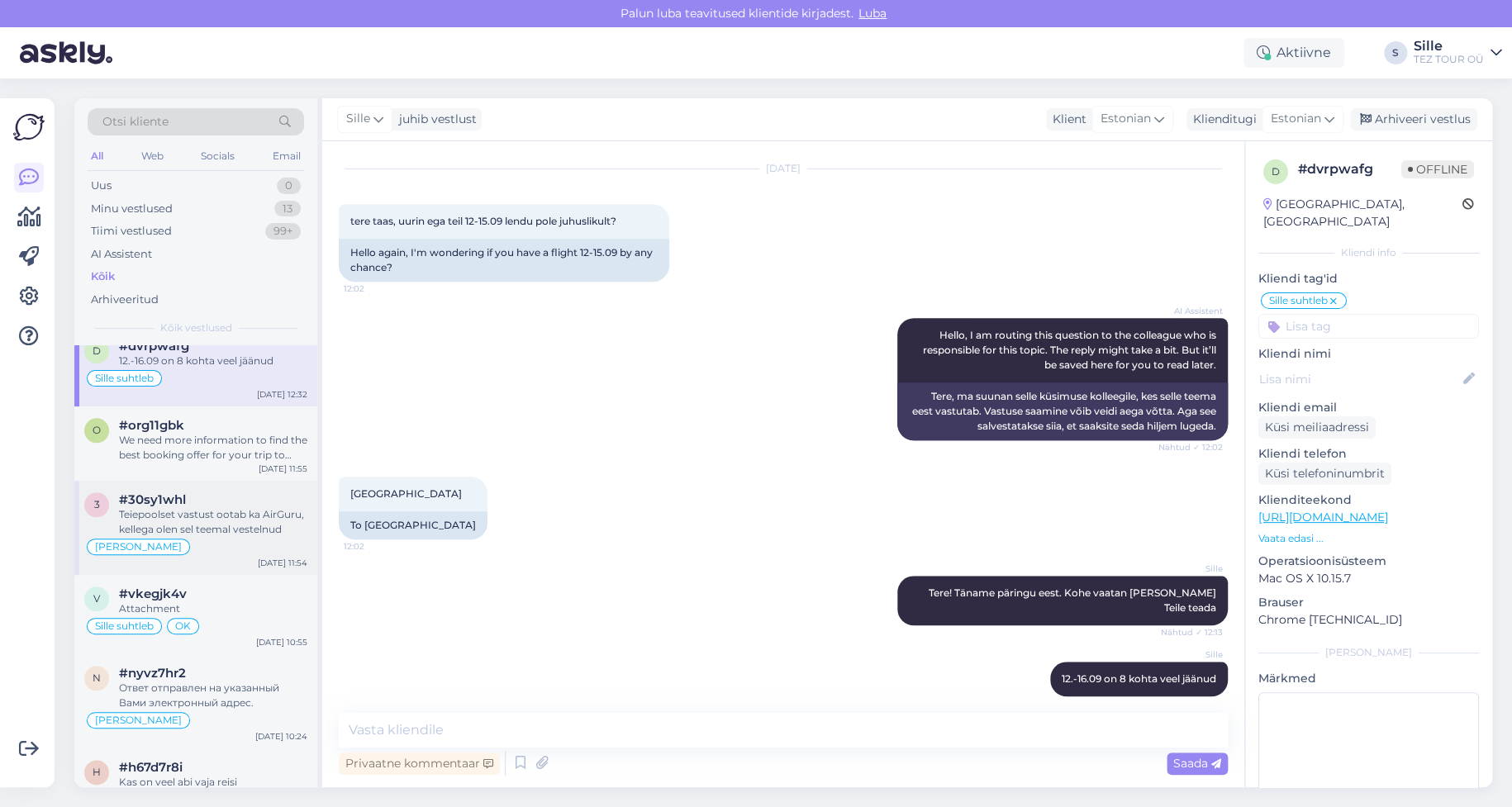
click at [195, 525] on div "Teiepoolset vastust ootab ka AirGuru, kellega olen sel teemal vestelnud" at bounding box center [213, 522] width 189 height 29
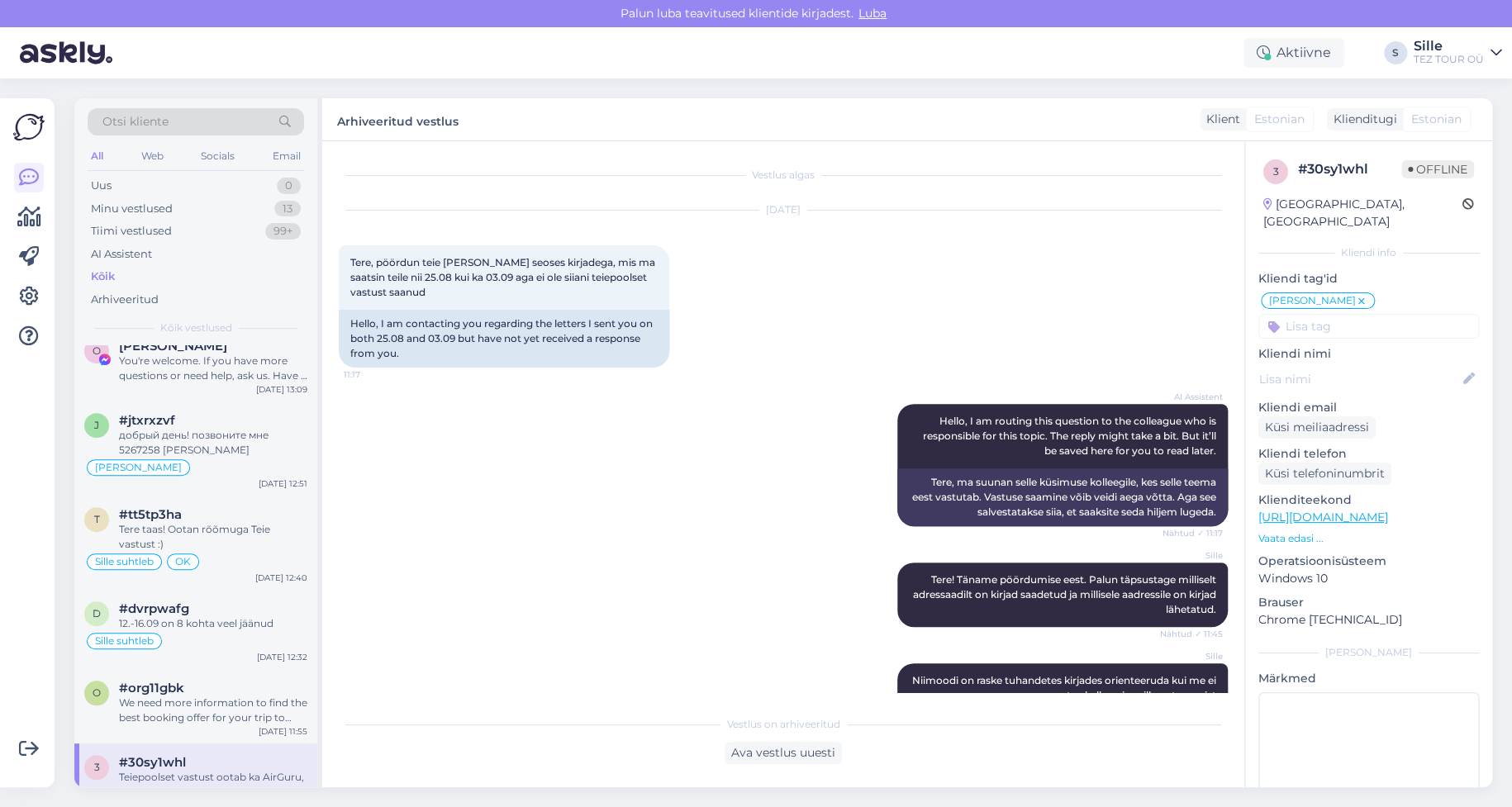
scroll to position [331, 0]
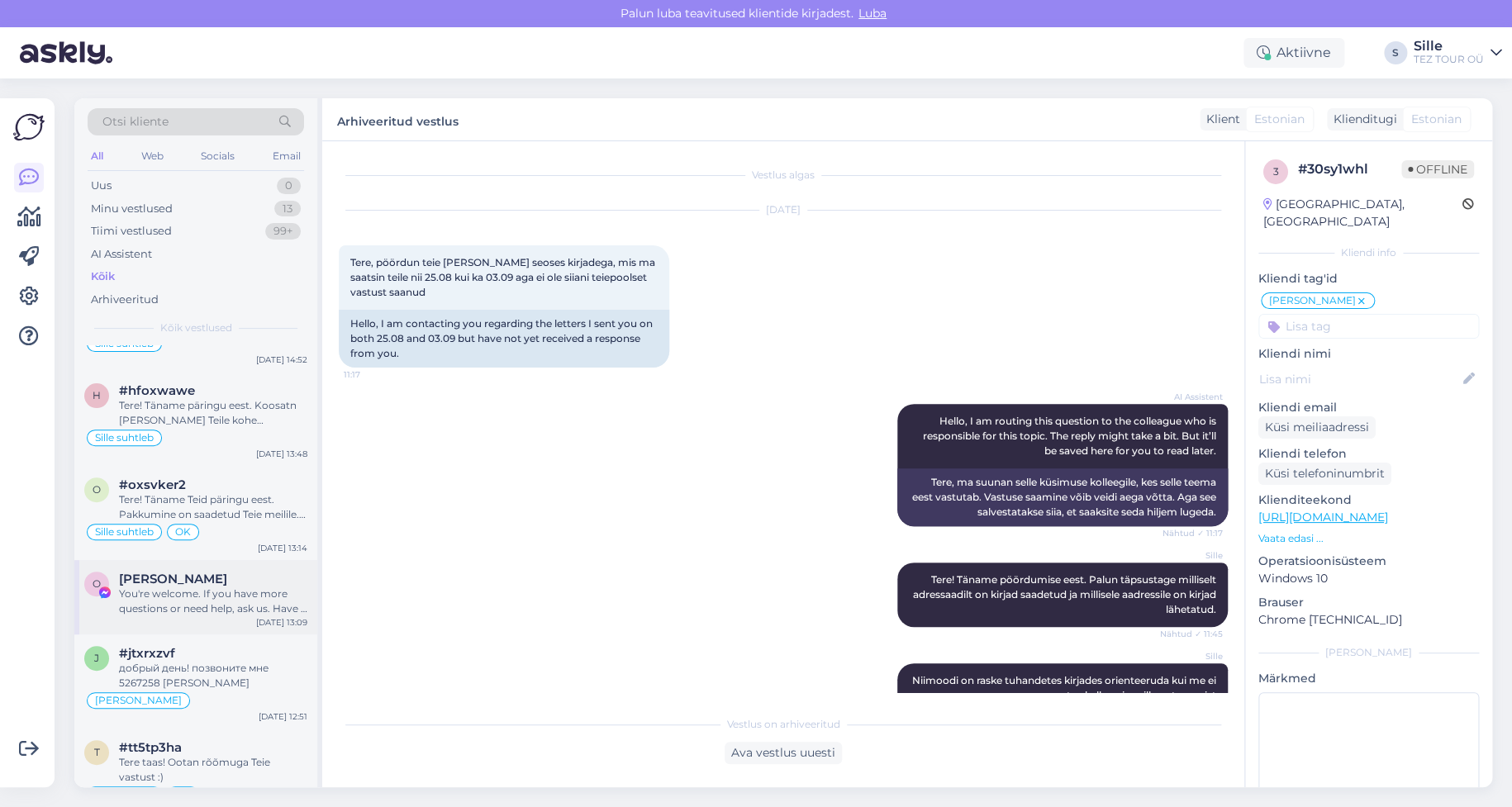
click at [206, 600] on div "You're welcome. If you have more questions or need help, ask us. Have a good da…" at bounding box center [213, 602] width 189 height 29
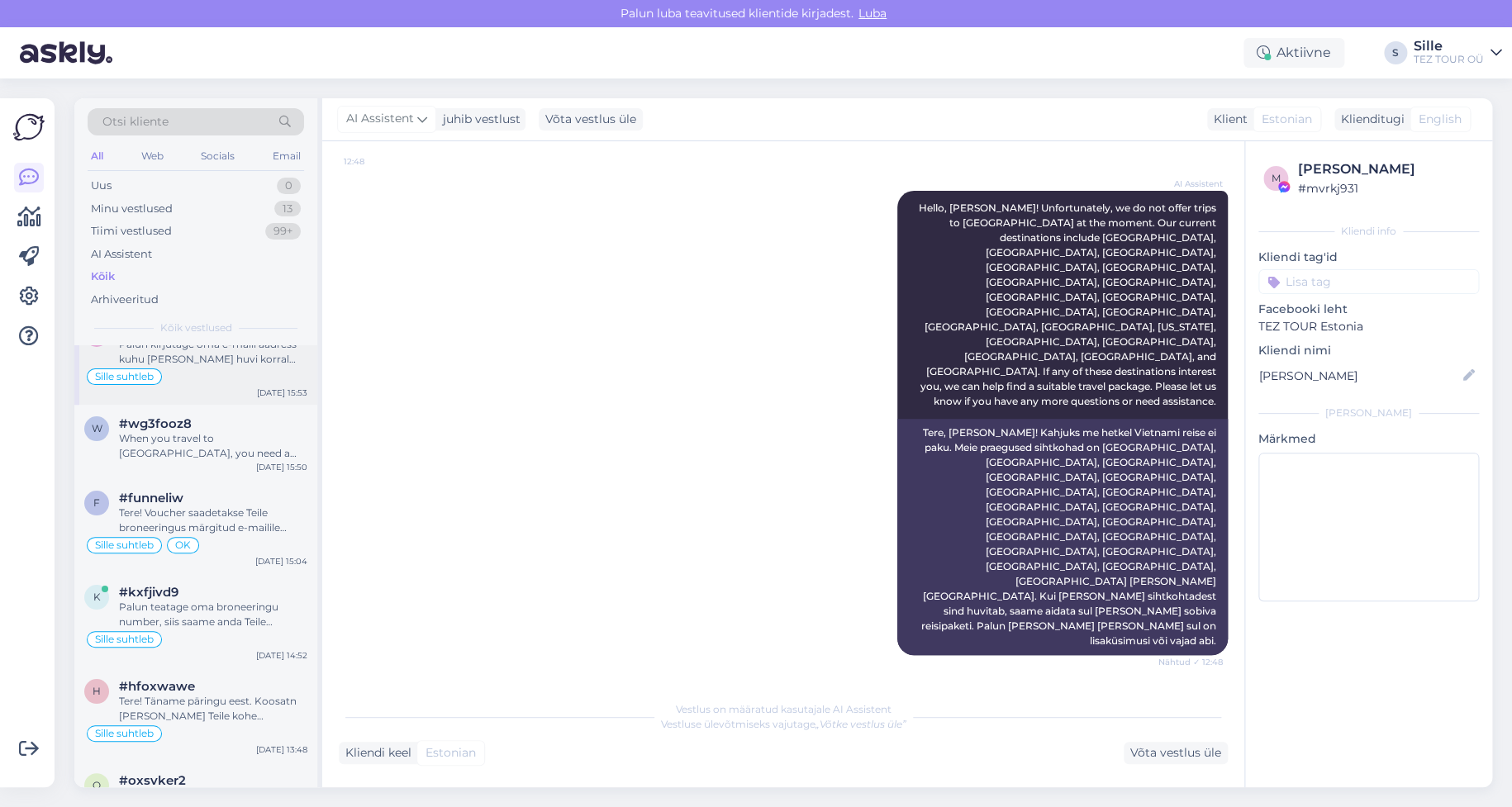
scroll to position [0, 0]
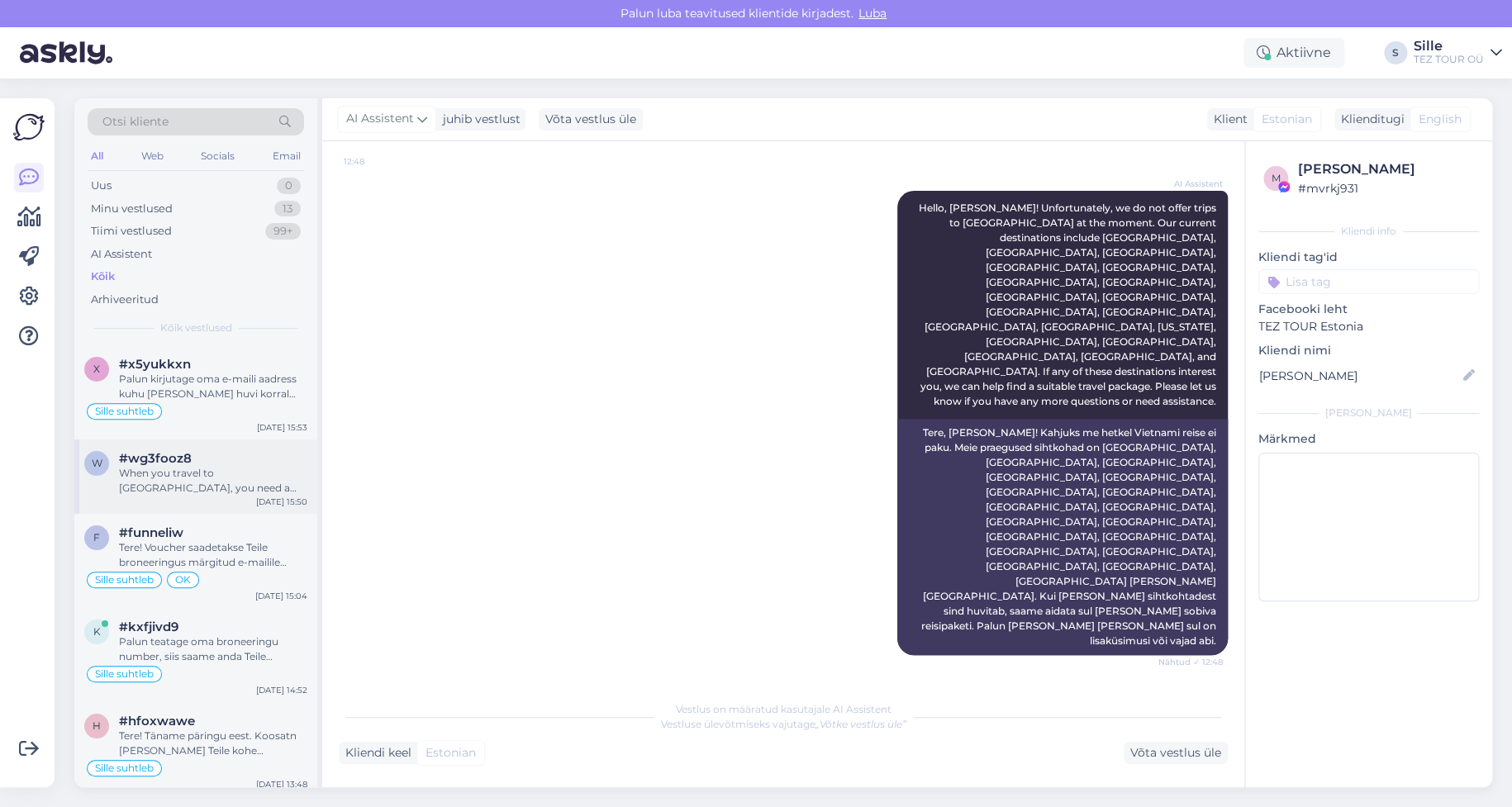
click at [168, 493] on div "When you travel to [GEOGRAPHIC_DATA], you need a valid travel document. If you …" at bounding box center [213, 481] width 189 height 29
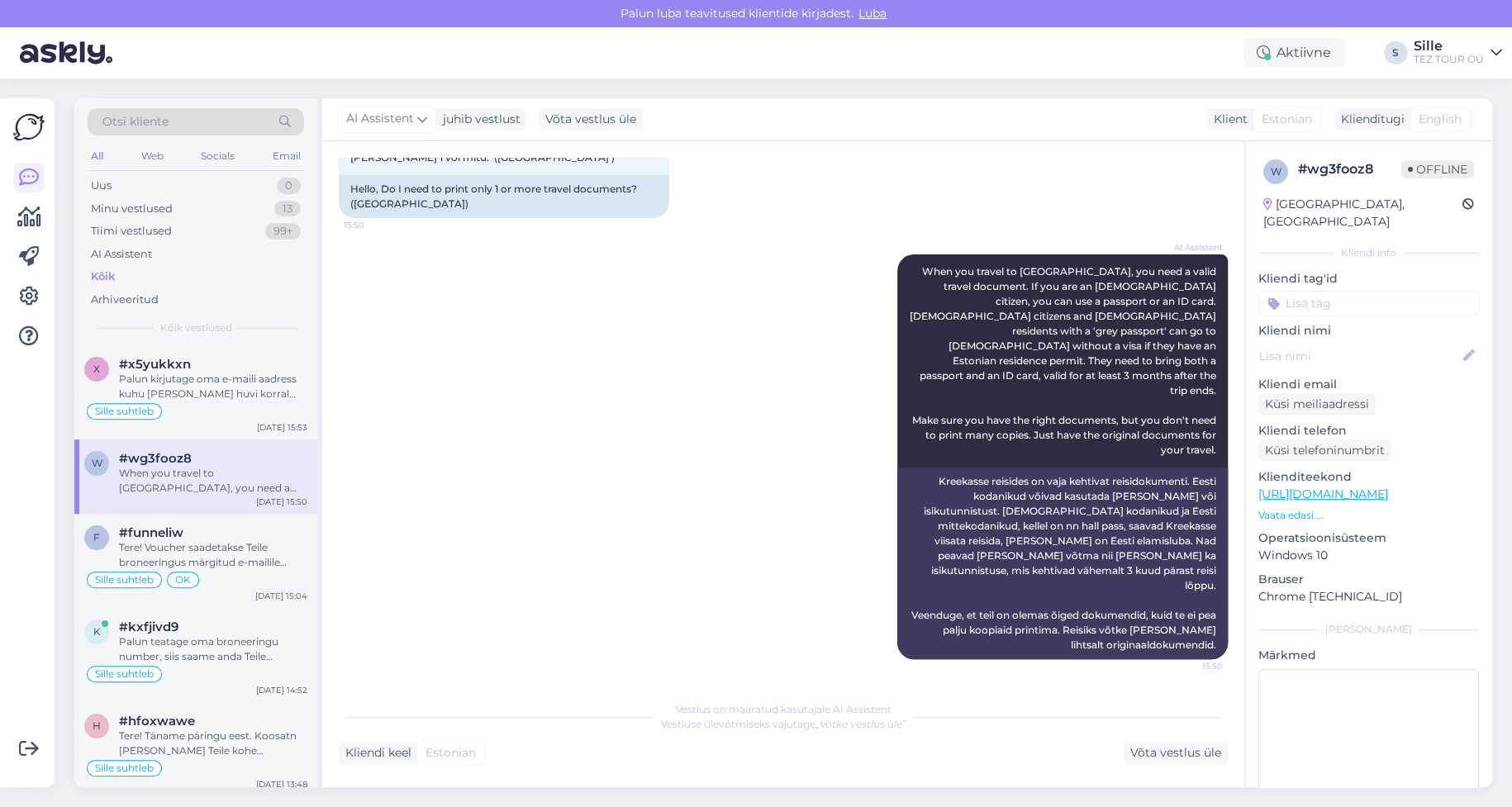
scroll to position [74, 0]
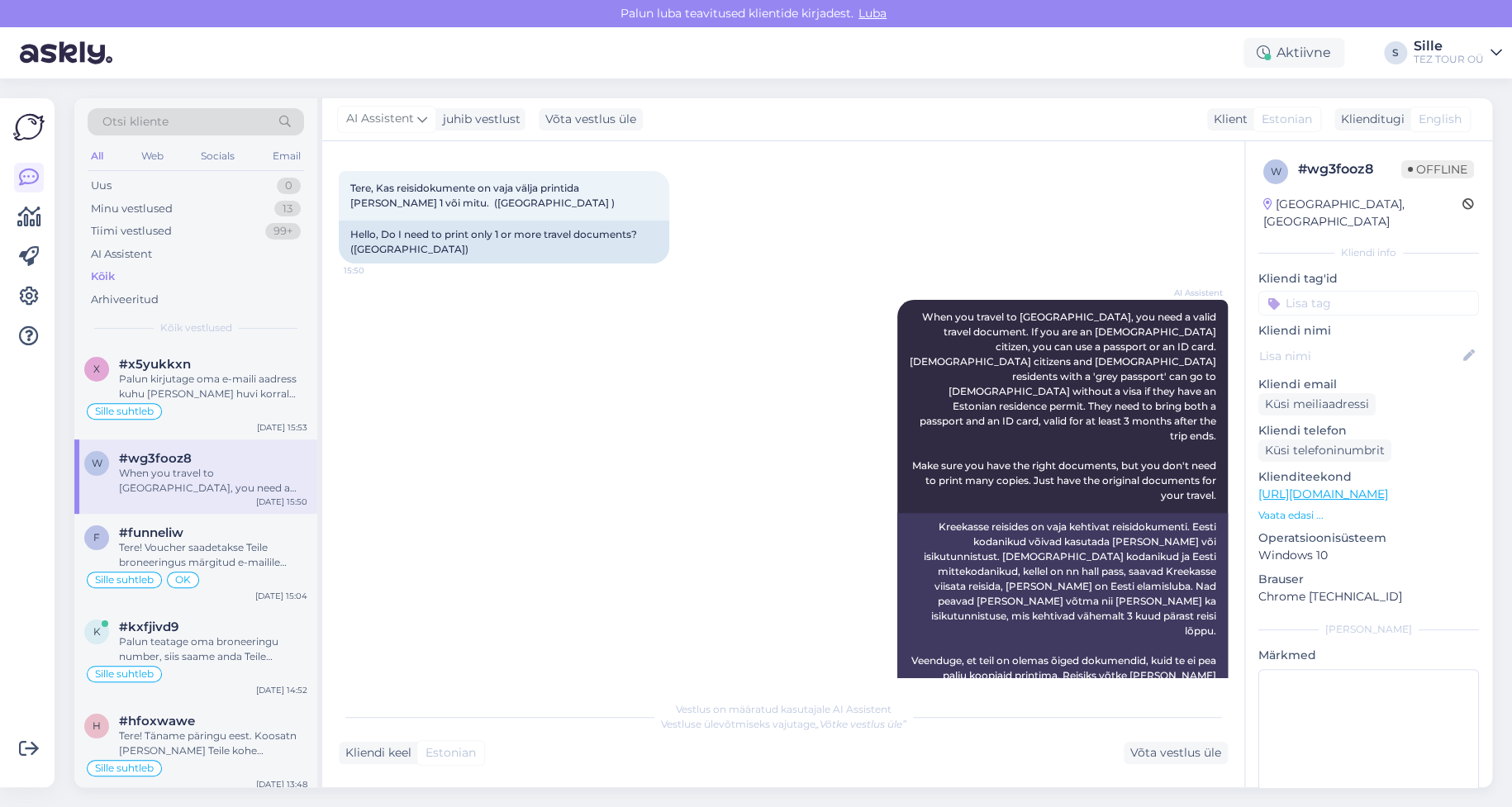
click at [711, 683] on div "Vestlus algas [DATE] Tere, Kas reisidokumente on vaja välja printida [PERSON_NA…" at bounding box center [783, 464] width 922 height 647
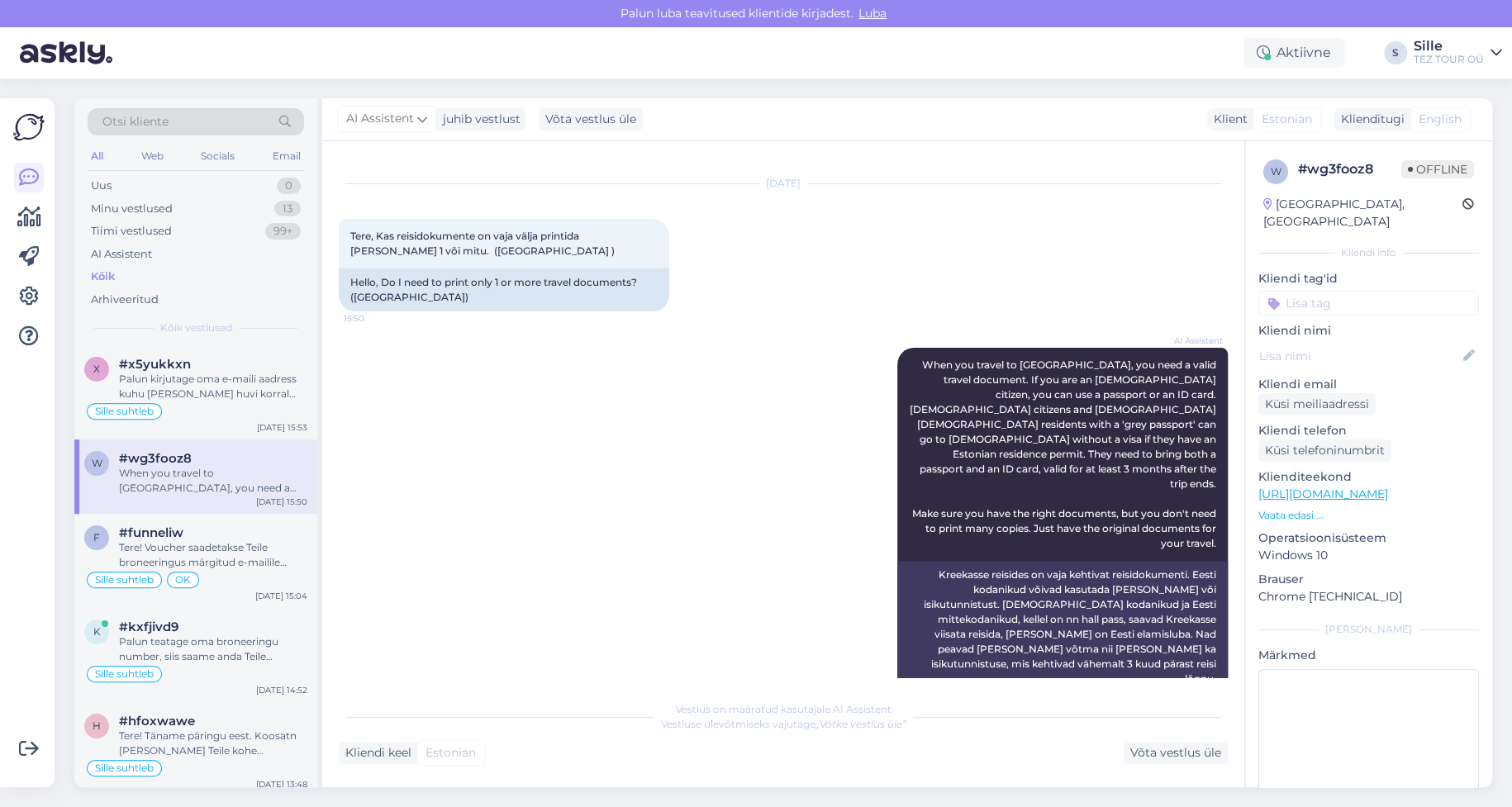
scroll to position [0, 0]
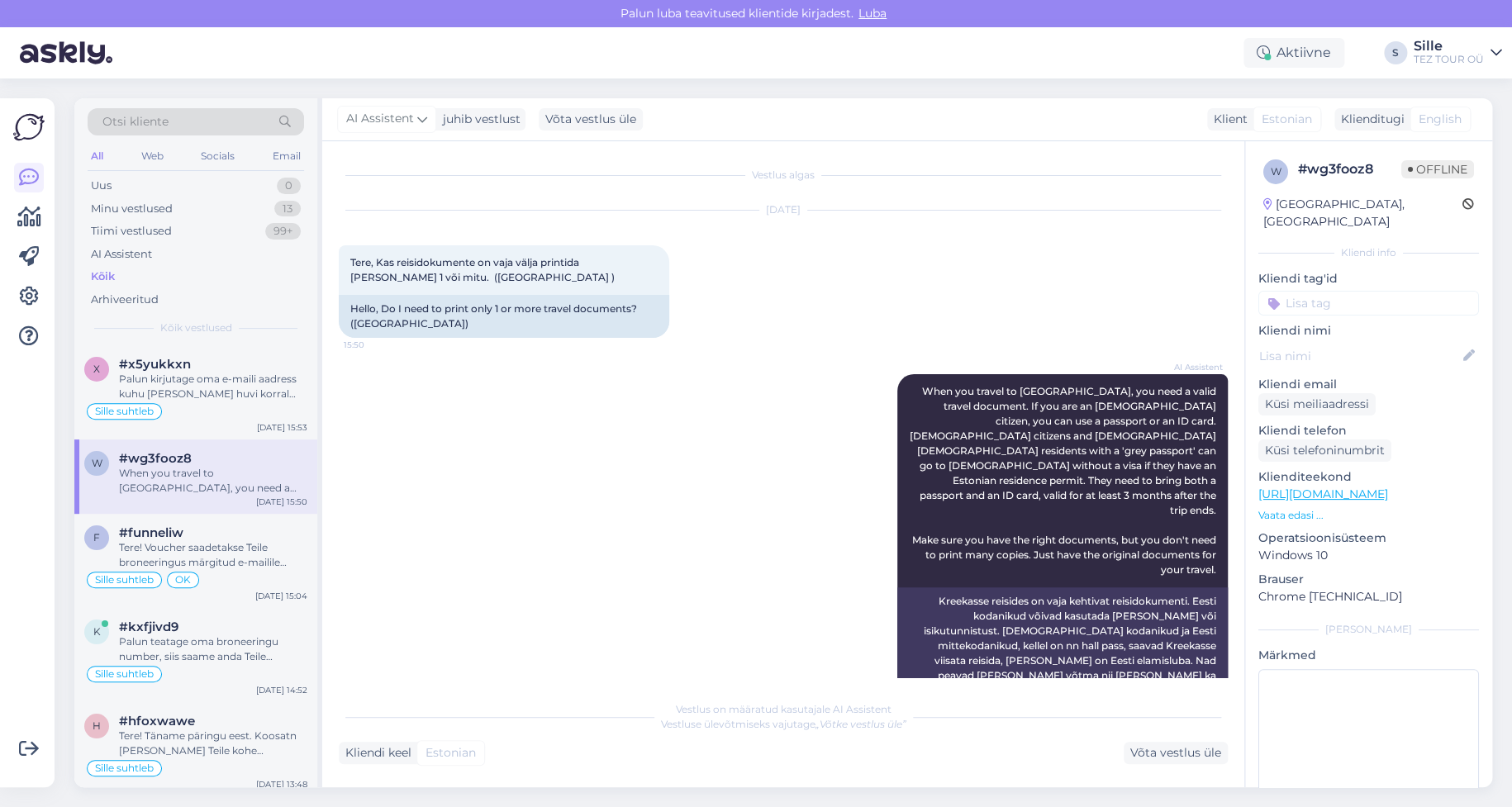
click at [113, 274] on div "Kõik" at bounding box center [103, 277] width 24 height 17
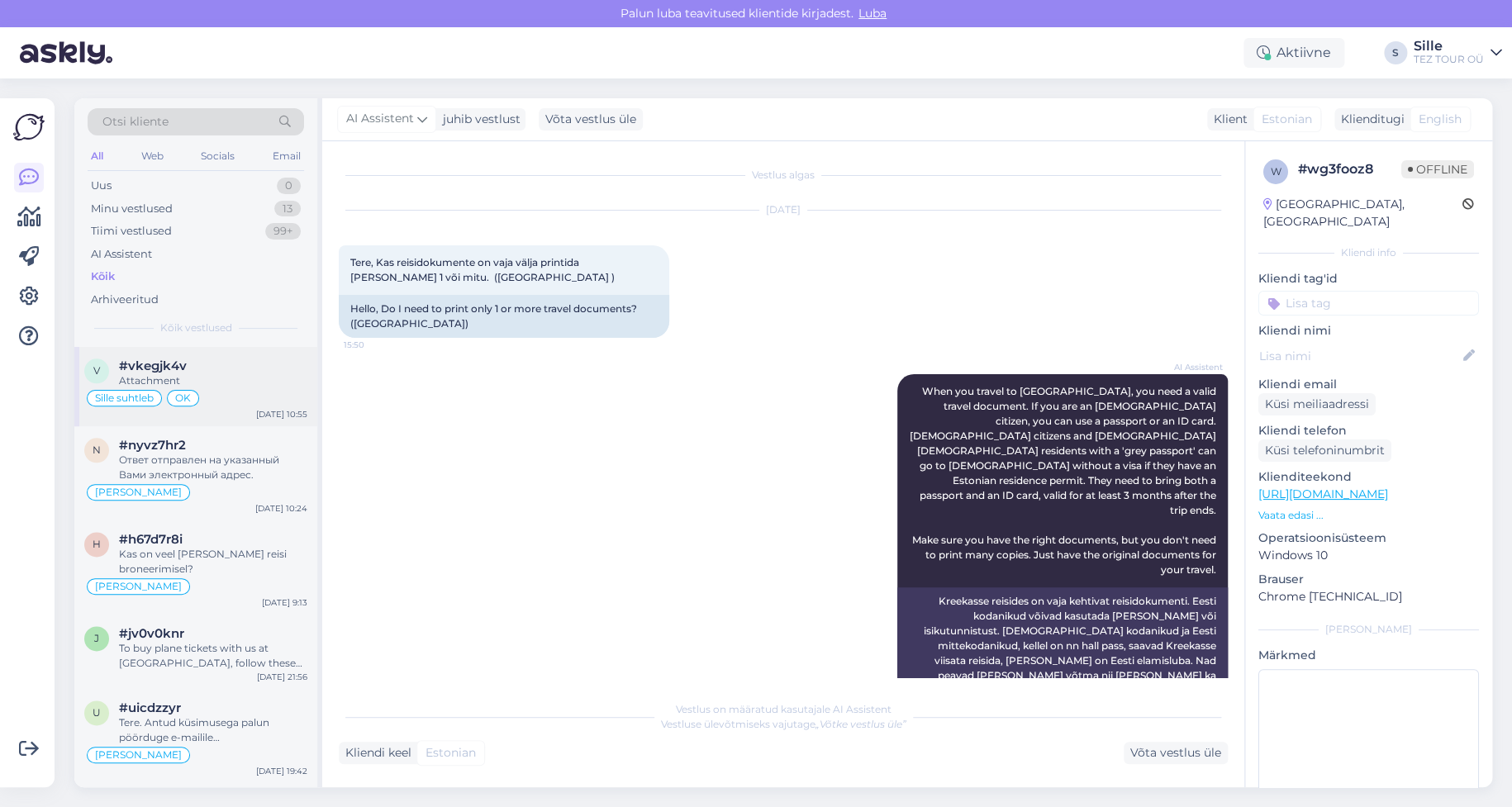
scroll to position [1157, 0]
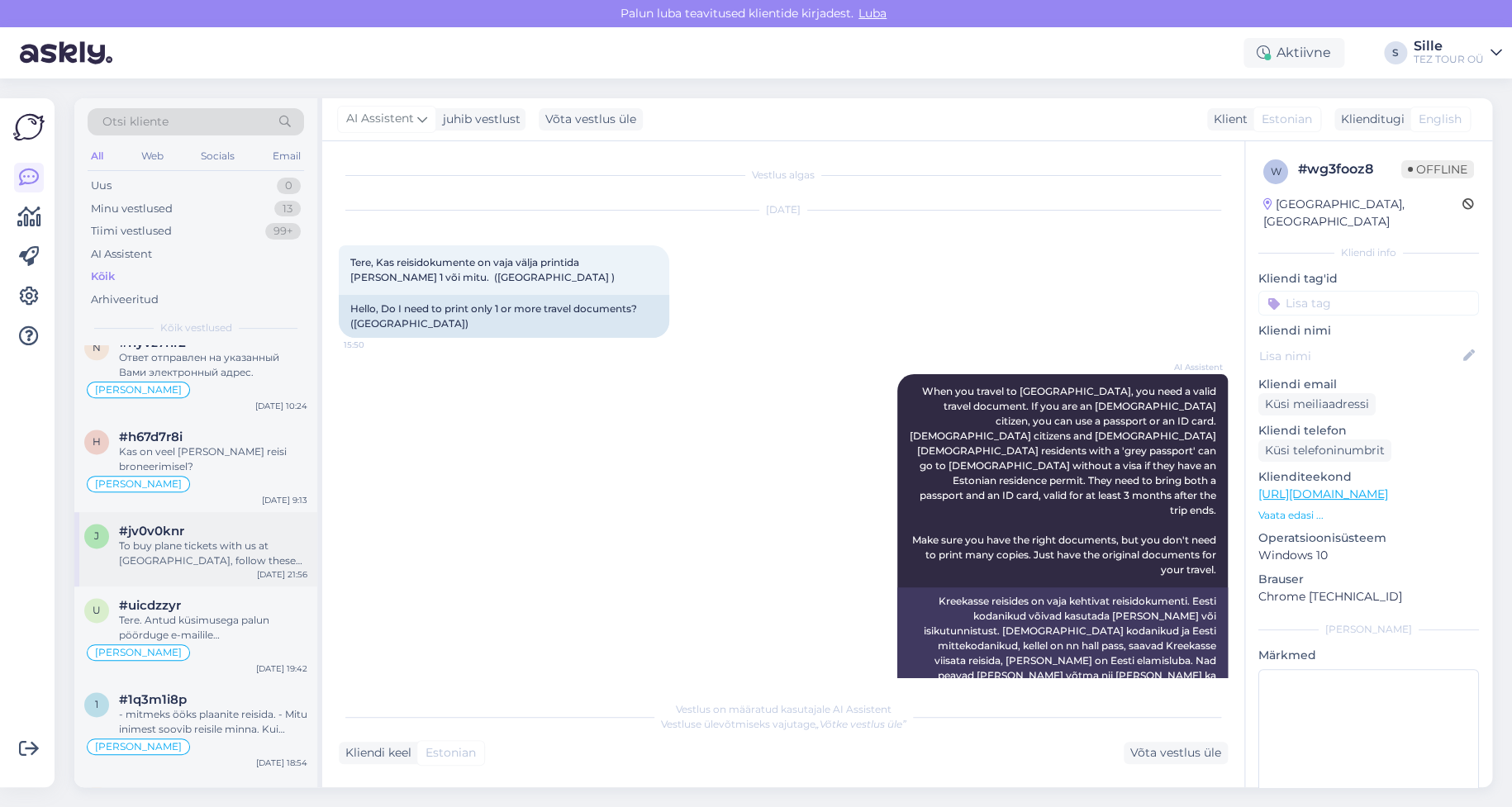
click at [229, 551] on div "To buy plane tickets with us at [GEOGRAPHIC_DATA], follow these steps: 1. Go to…" at bounding box center [213, 554] width 189 height 29
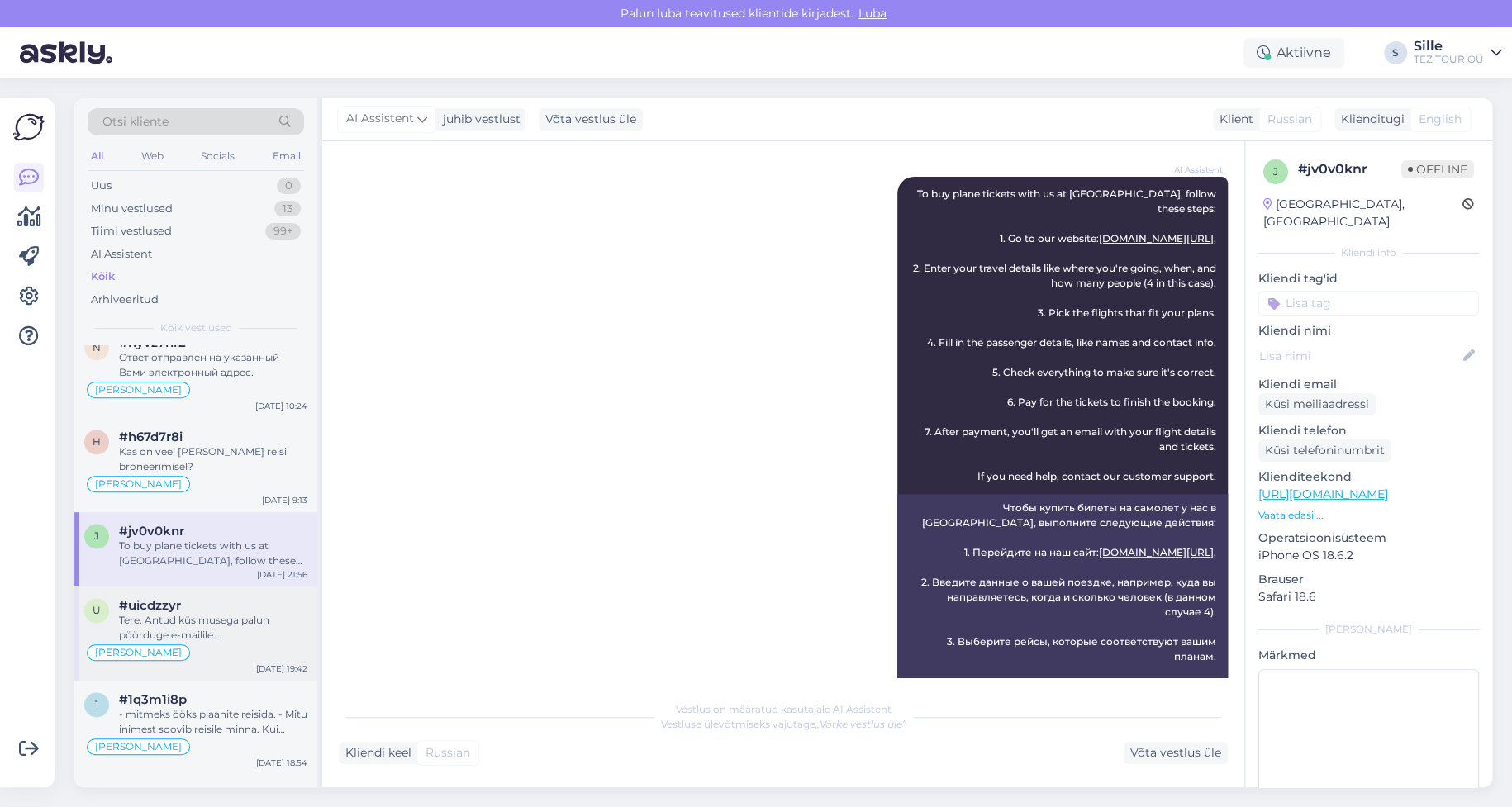
click at [220, 622] on div "Tere. Antud küsimusega palun pöörduge e-mailile [EMAIL_ADDRESS][DOMAIN_NAME]" at bounding box center [213, 628] width 189 height 29
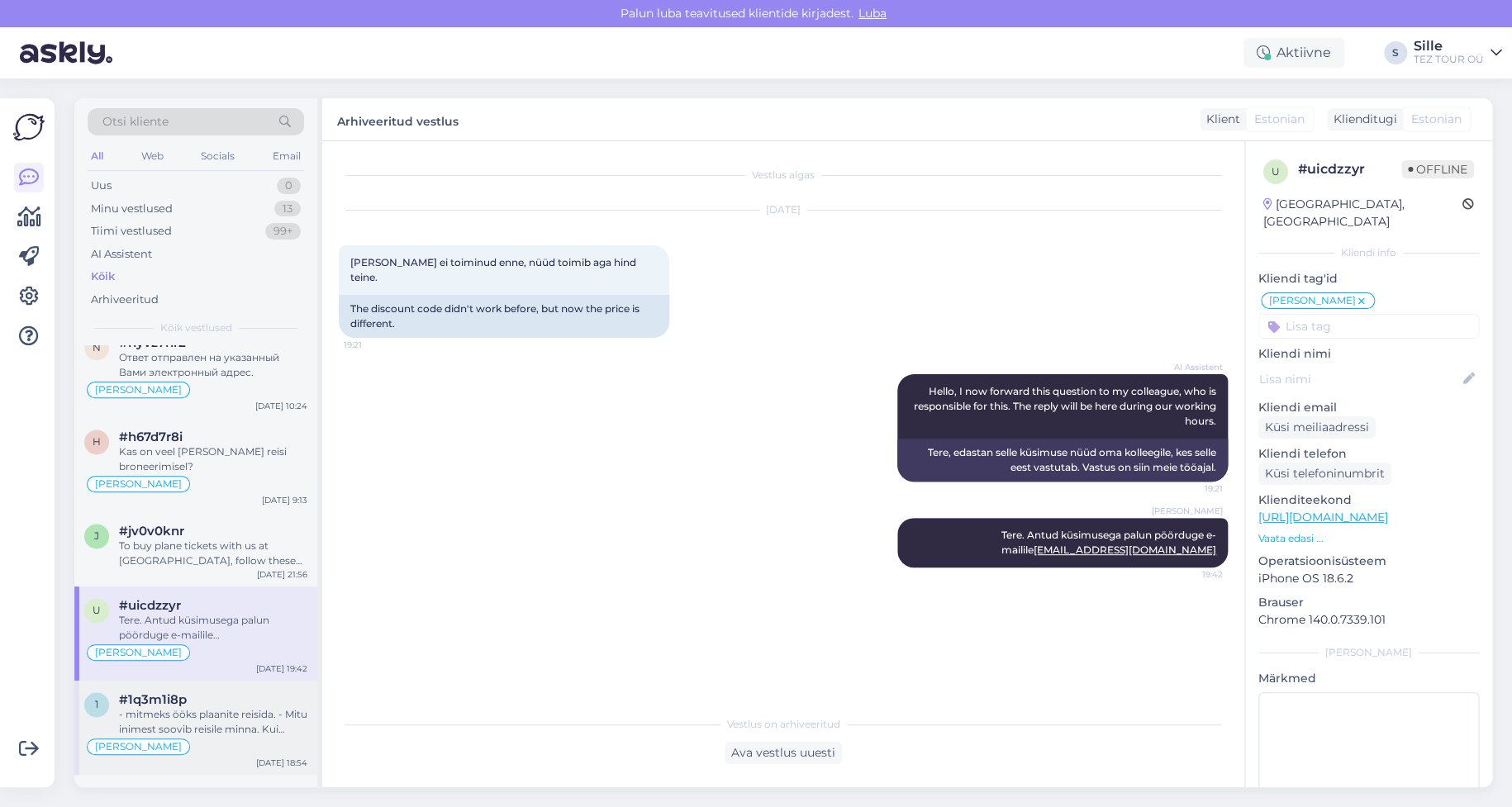
click at [216, 693] on div "#1q3m1i8p" at bounding box center [213, 699] width 189 height 15
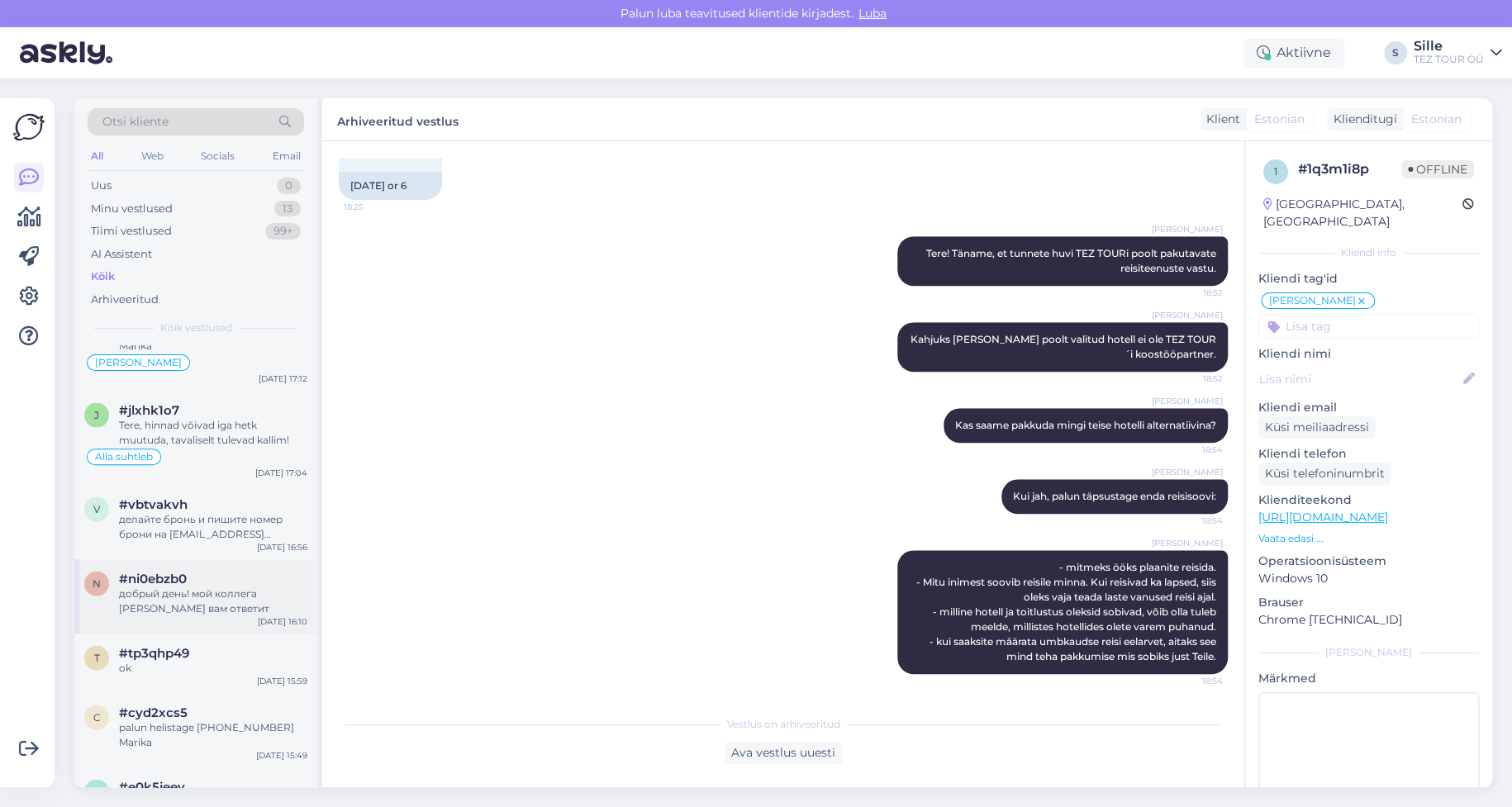
scroll to position [1818, 0]
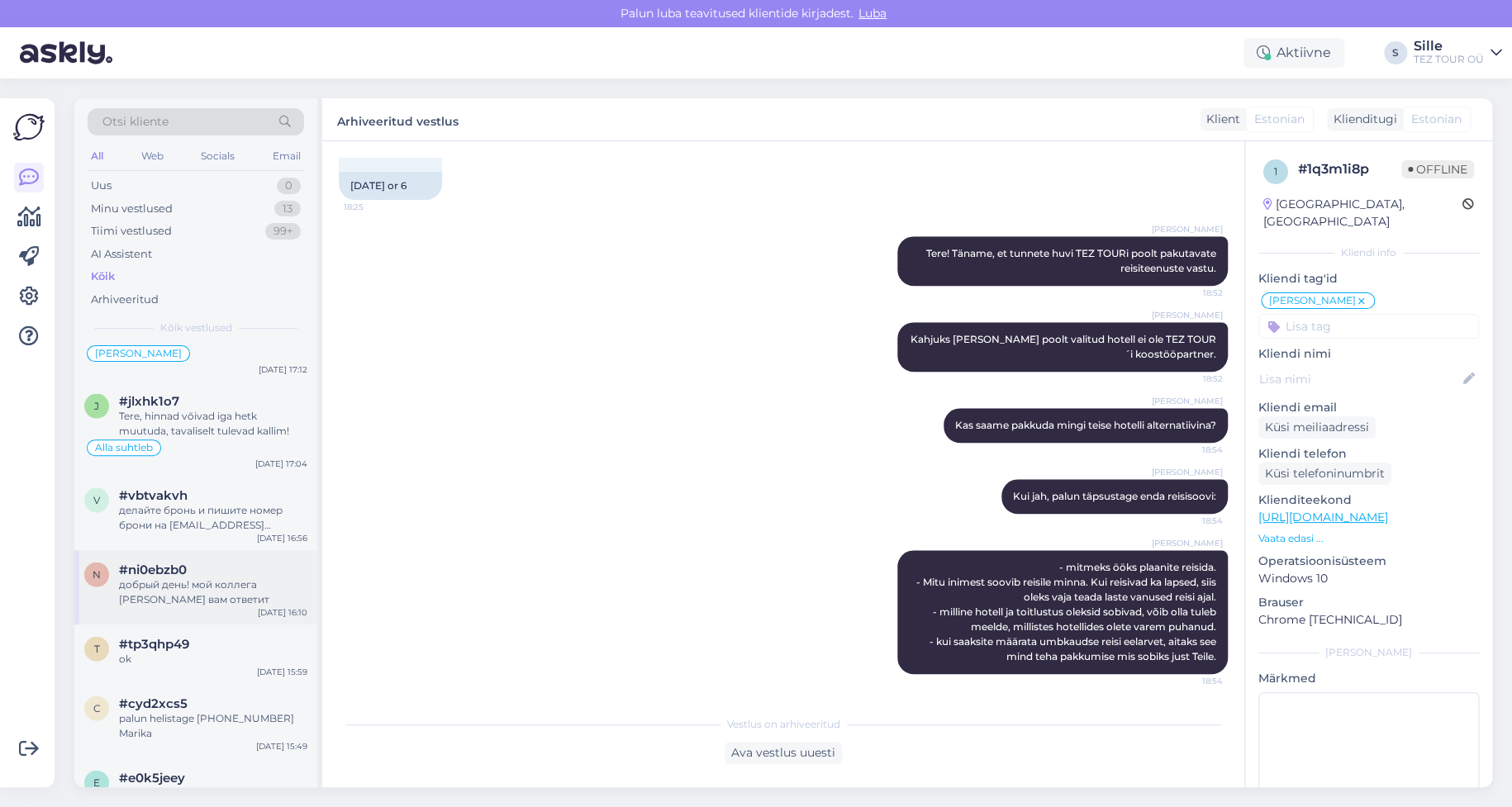
drag, startPoint x: 177, startPoint y: 541, endPoint x: 175, endPoint y: 553, distance: 12.2
click at [178, 551] on div "n #ni0ebzb0 добрый день! мой коллега [PERSON_NAME] вам ответит [DATE] 16:10" at bounding box center [196, 588] width 243 height 74
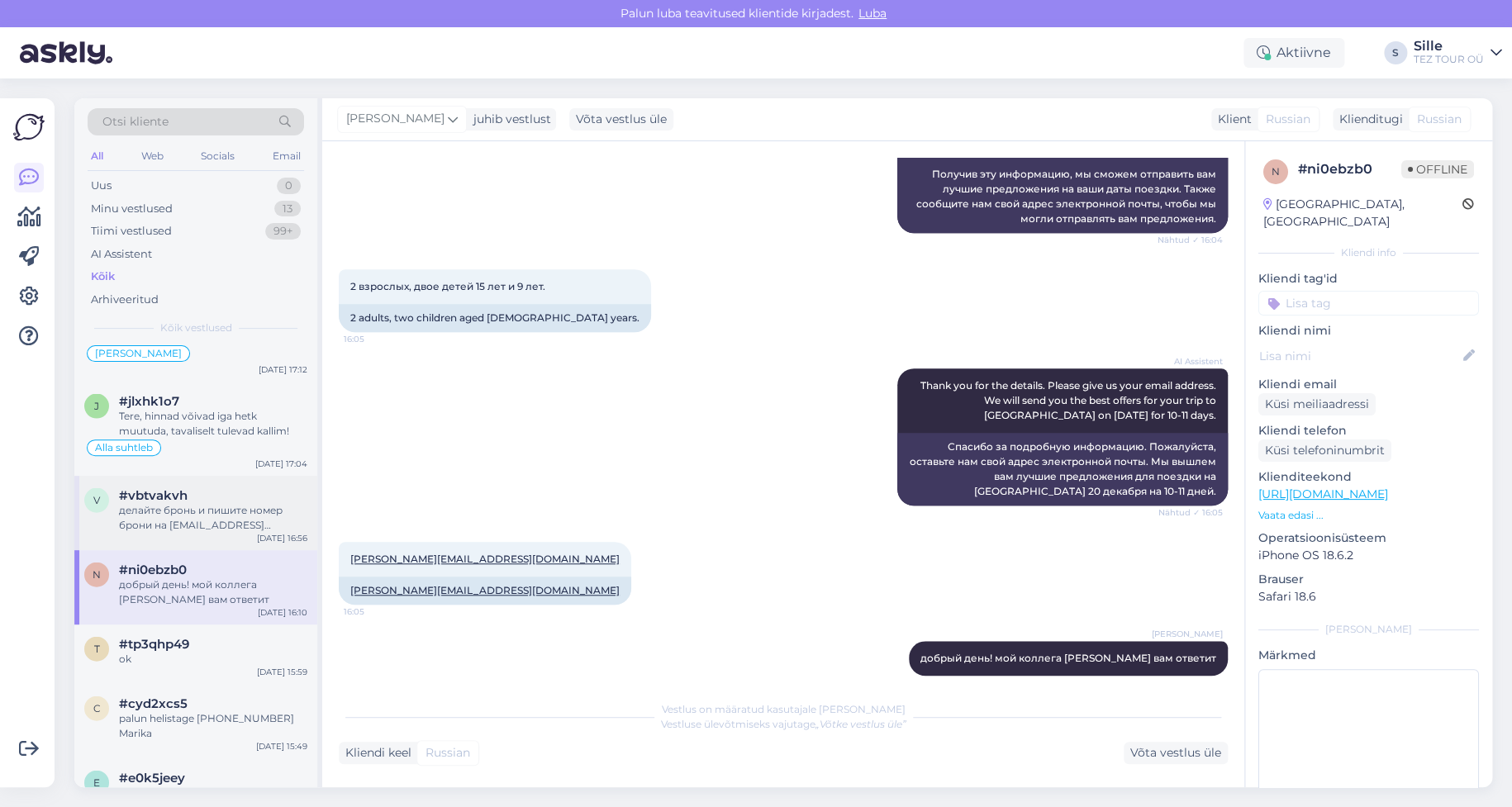
click at [217, 508] on div "делайте бронь и пишите номер брони на [EMAIL_ADDRESS][DOMAIN_NAME] - поправим ц…" at bounding box center [213, 517] width 189 height 29
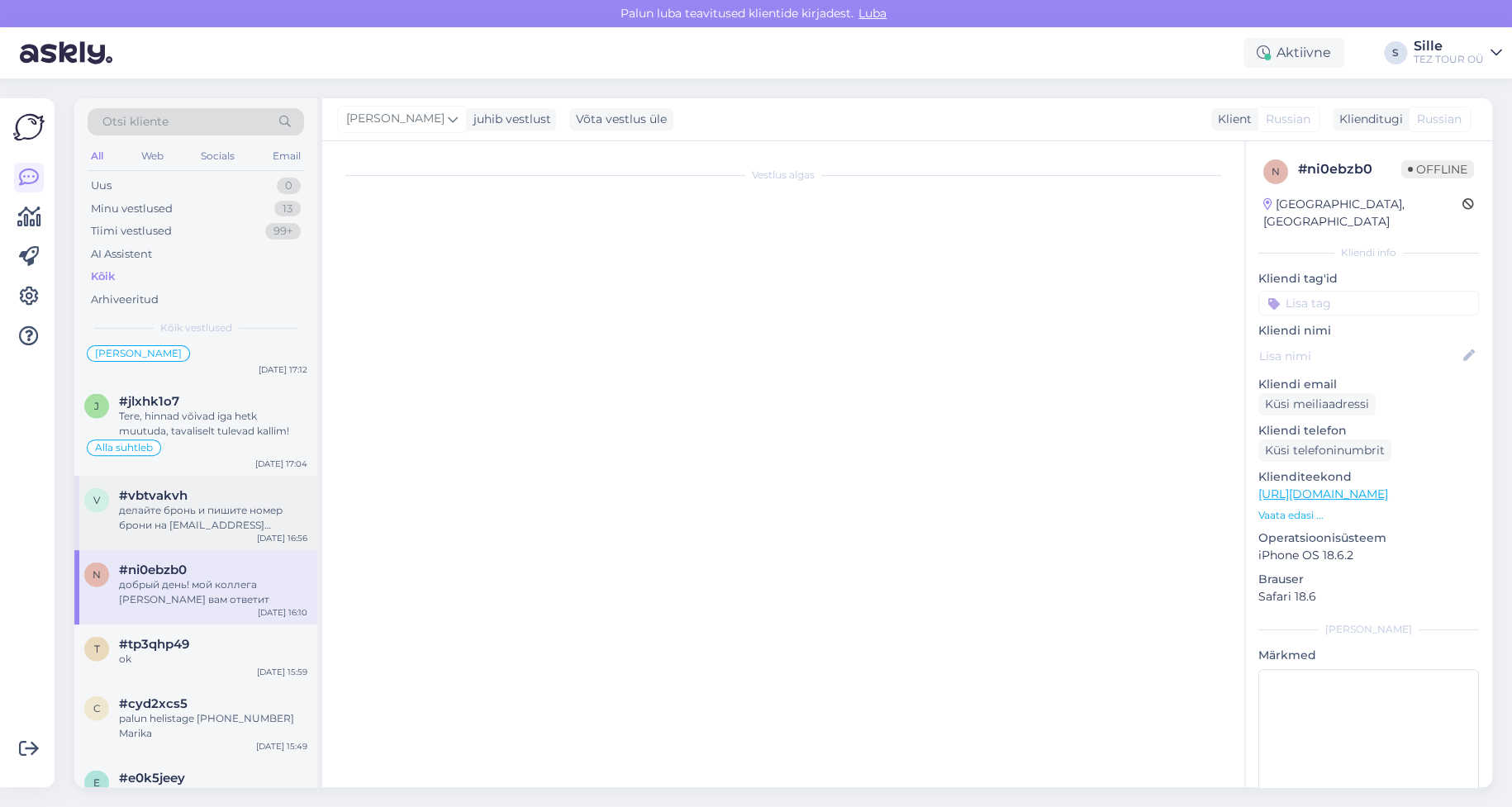
scroll to position [0, 0]
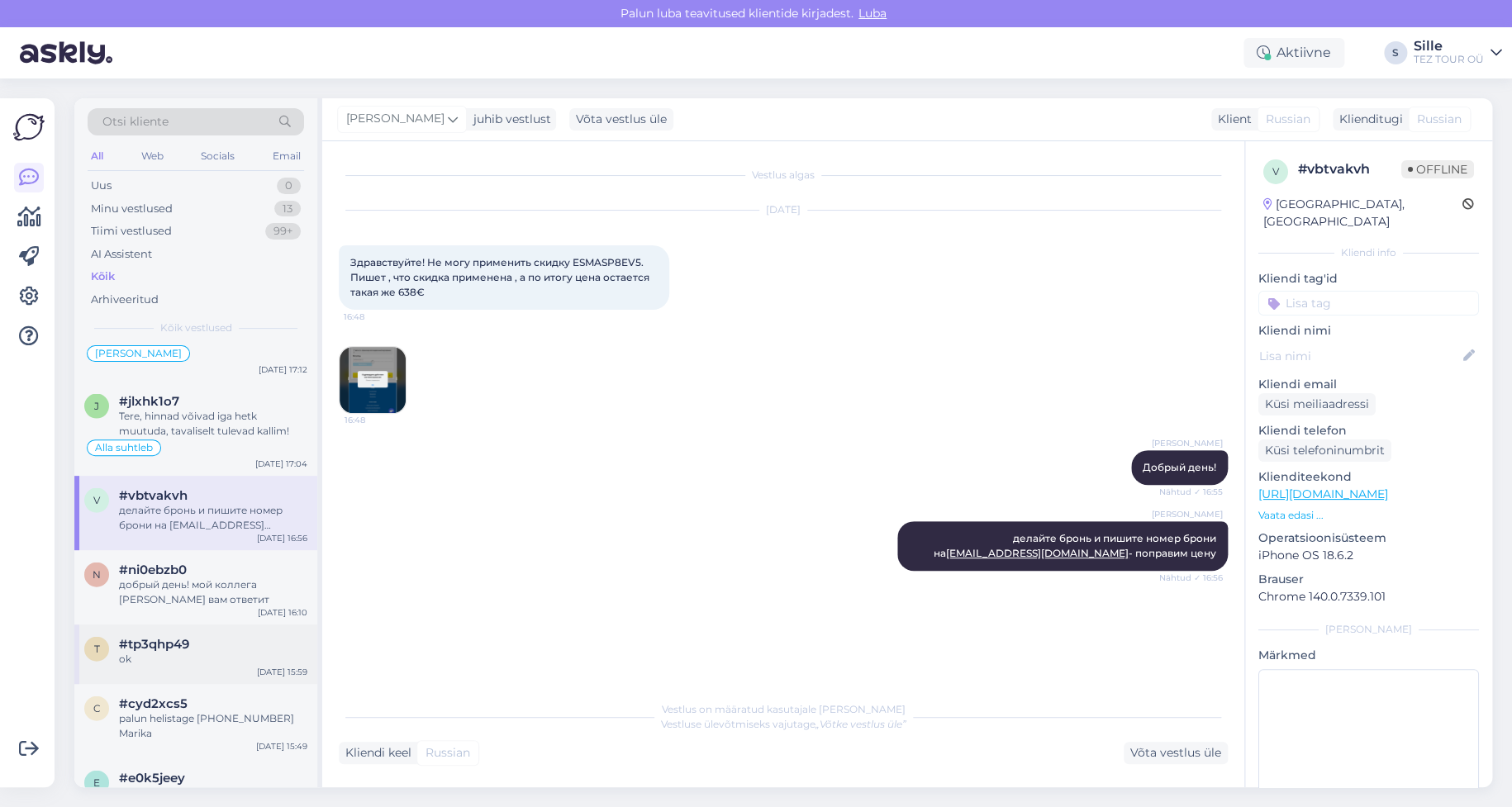
click at [150, 651] on div "ok" at bounding box center [213, 658] width 189 height 15
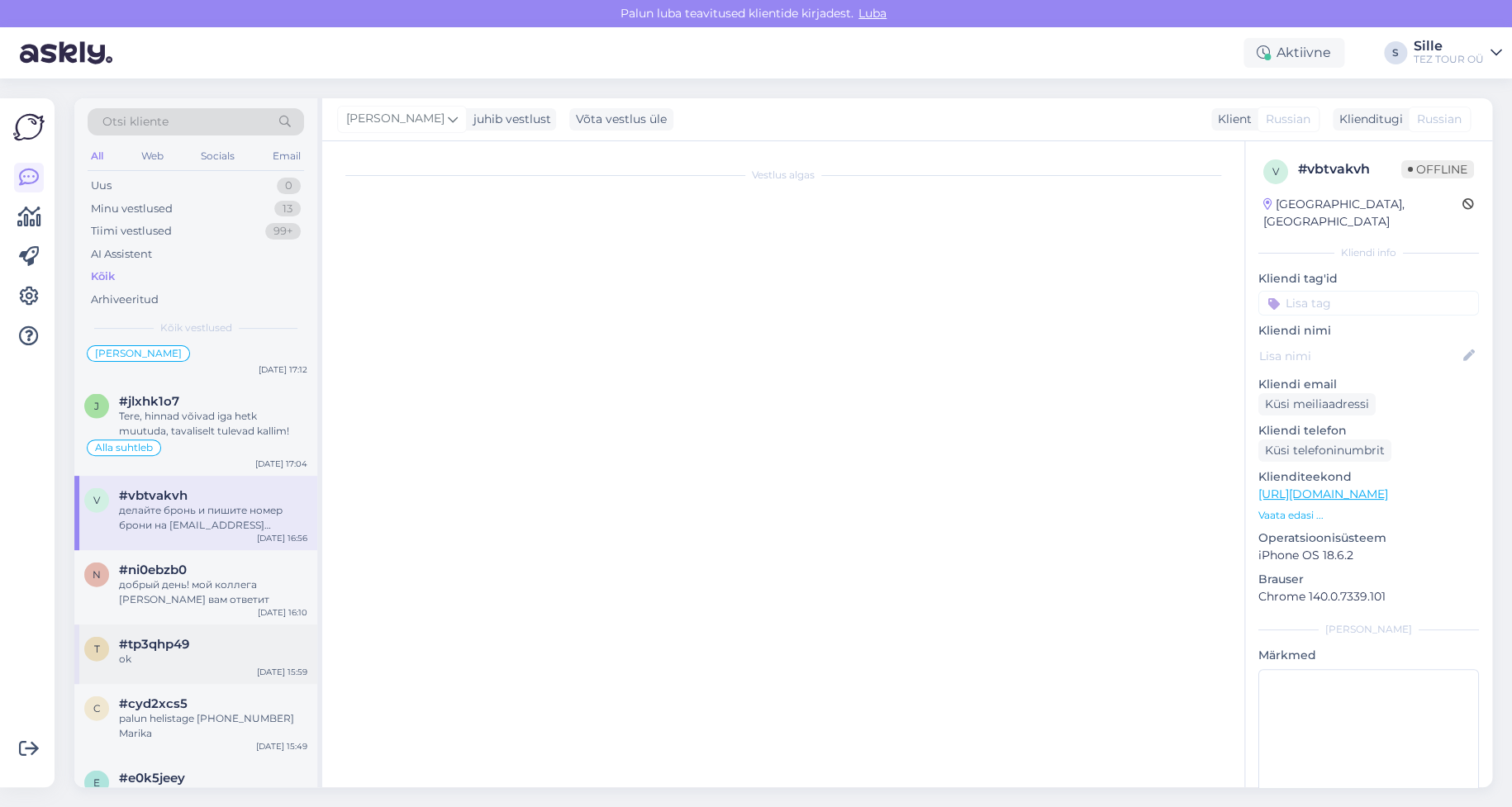
scroll to position [1031, 0]
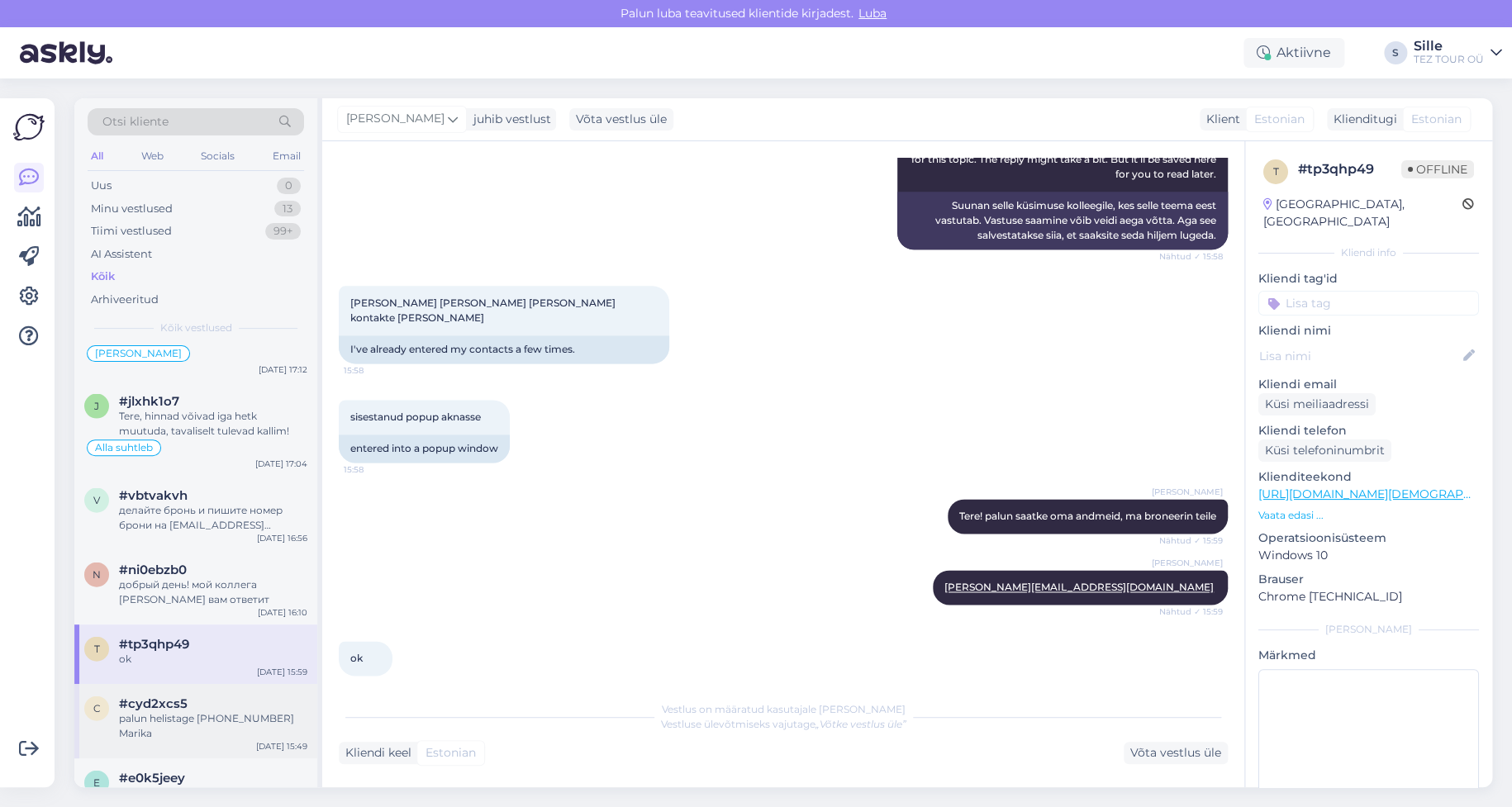
click at [198, 711] on div "palun helistage [PHONE_NUMBER] Marika" at bounding box center [213, 726] width 189 height 29
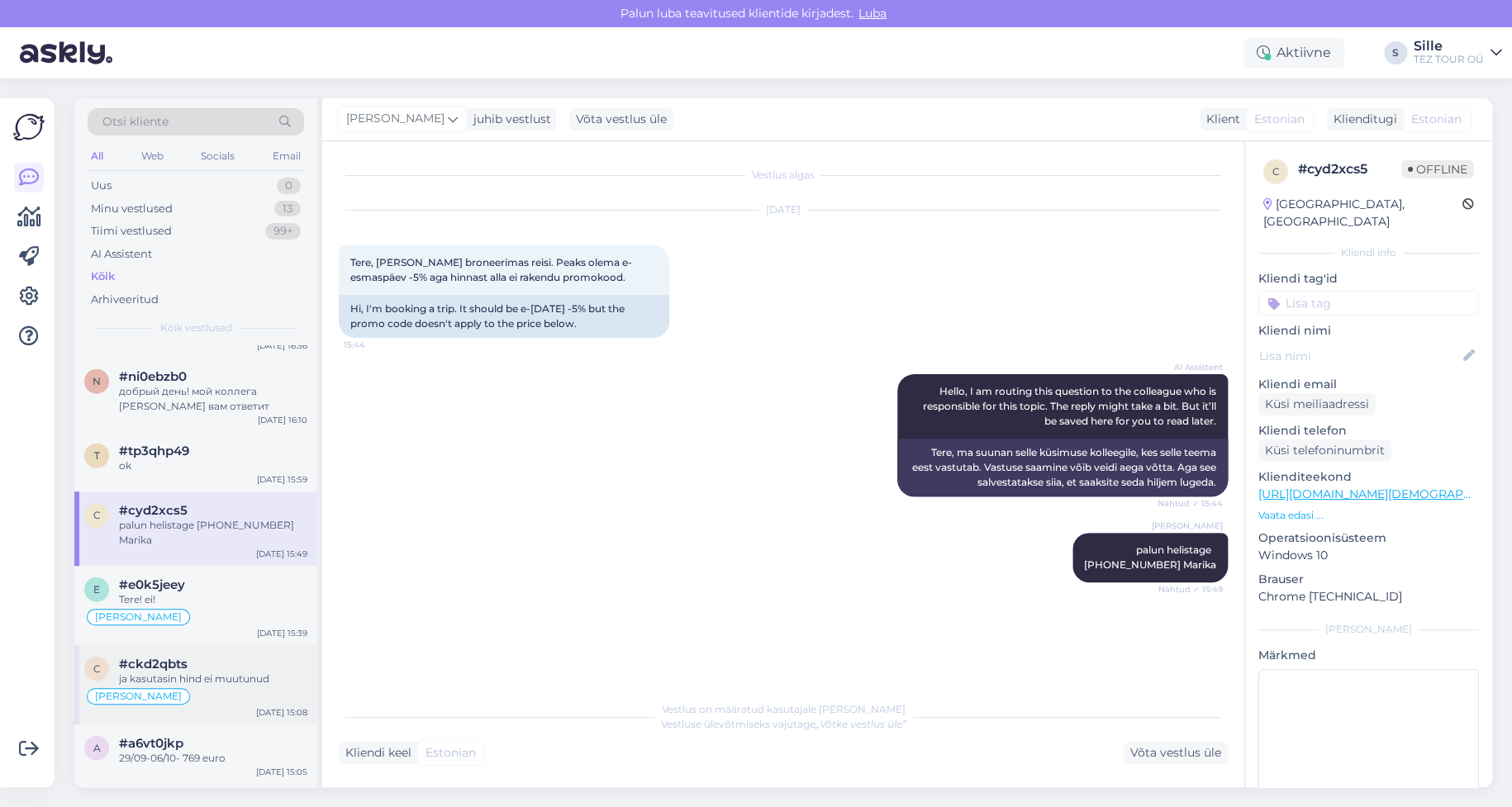
scroll to position [2149, 0]
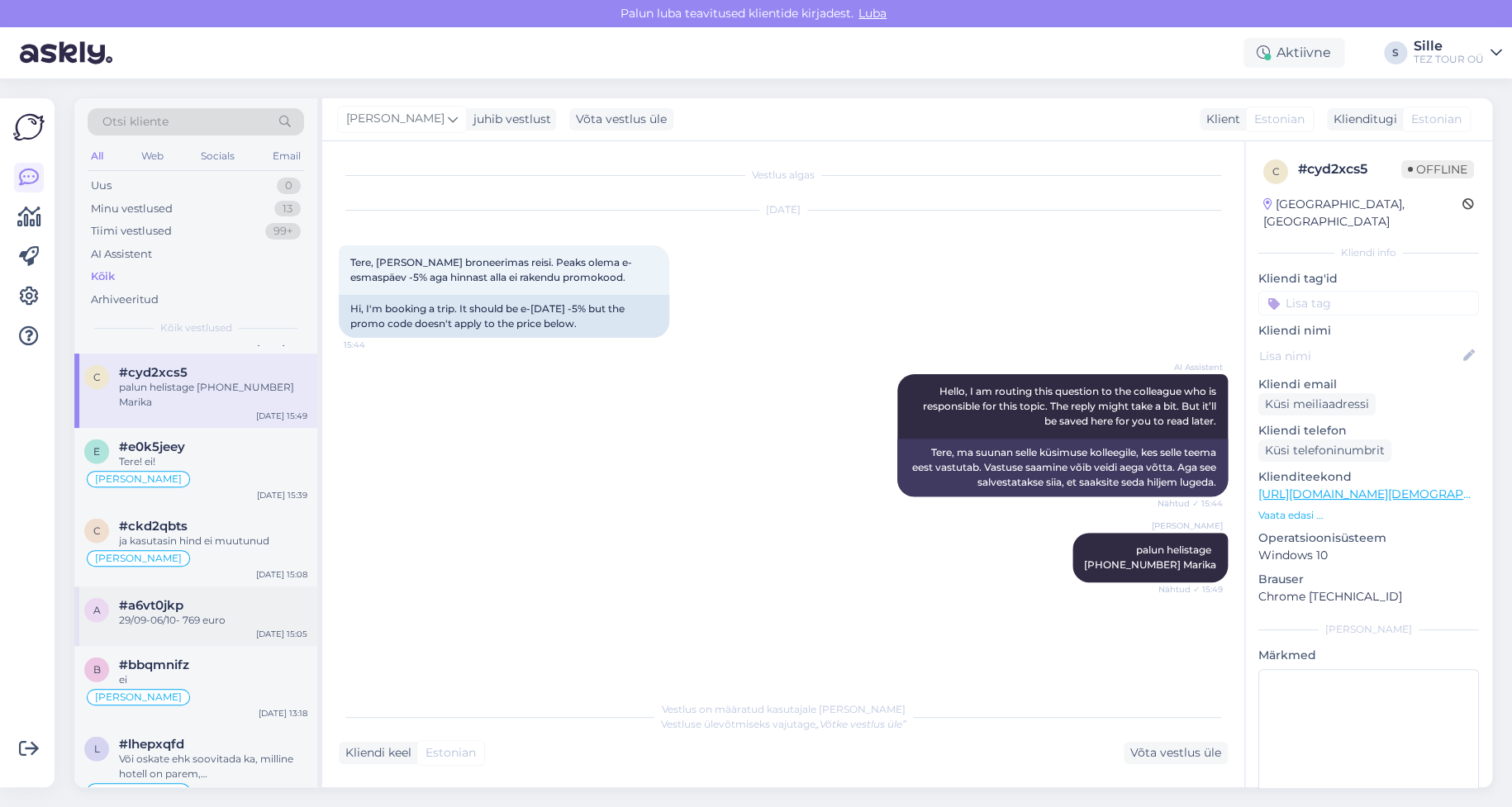
click at [186, 597] on div "a #a6vt0jkp 29/09-06/10- 769 euro [DATE] 15:05" at bounding box center [196, 616] width 243 height 60
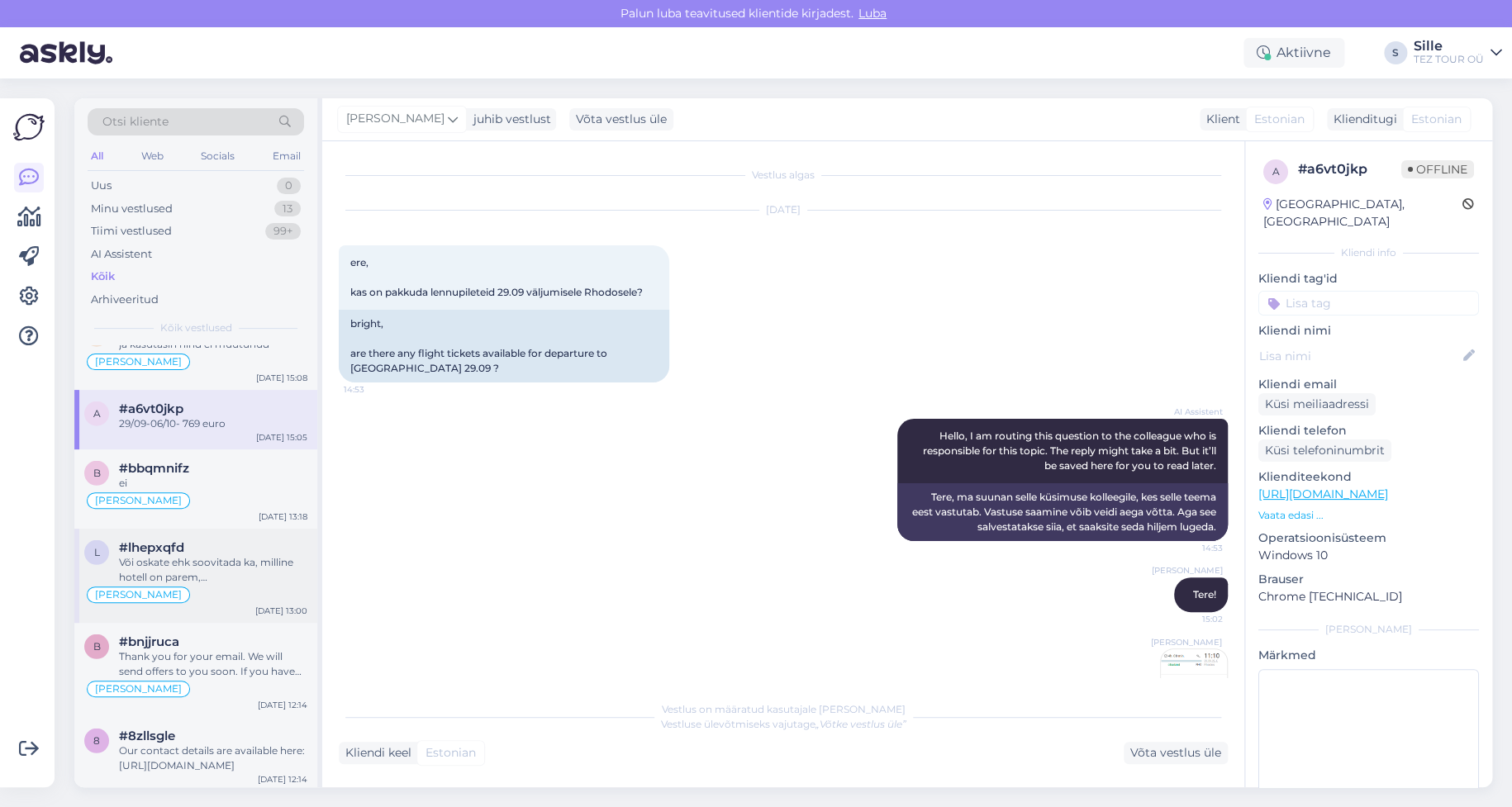
scroll to position [2480, 0]
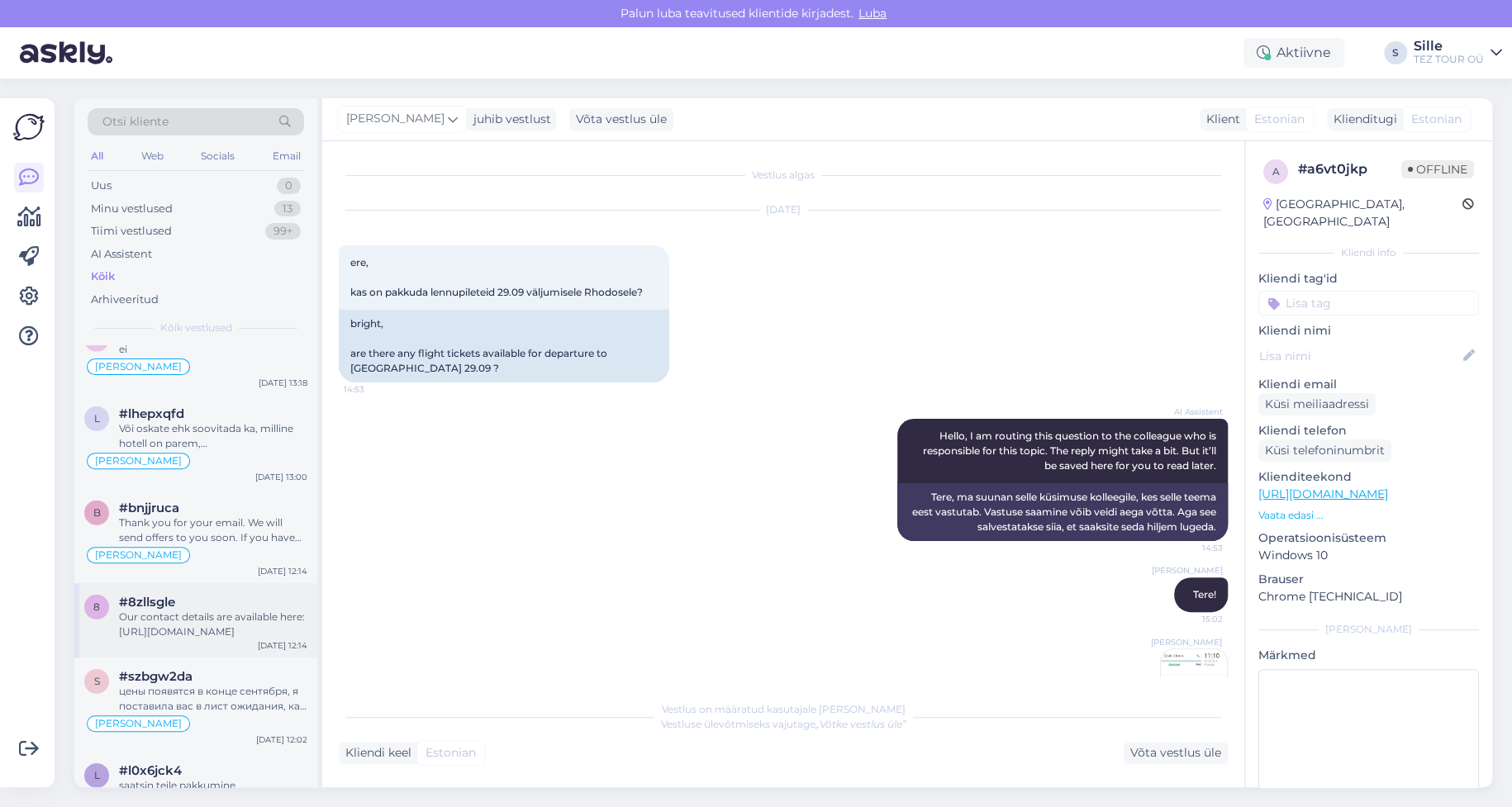
click at [211, 595] on div "#8zllsgle" at bounding box center [213, 602] width 189 height 15
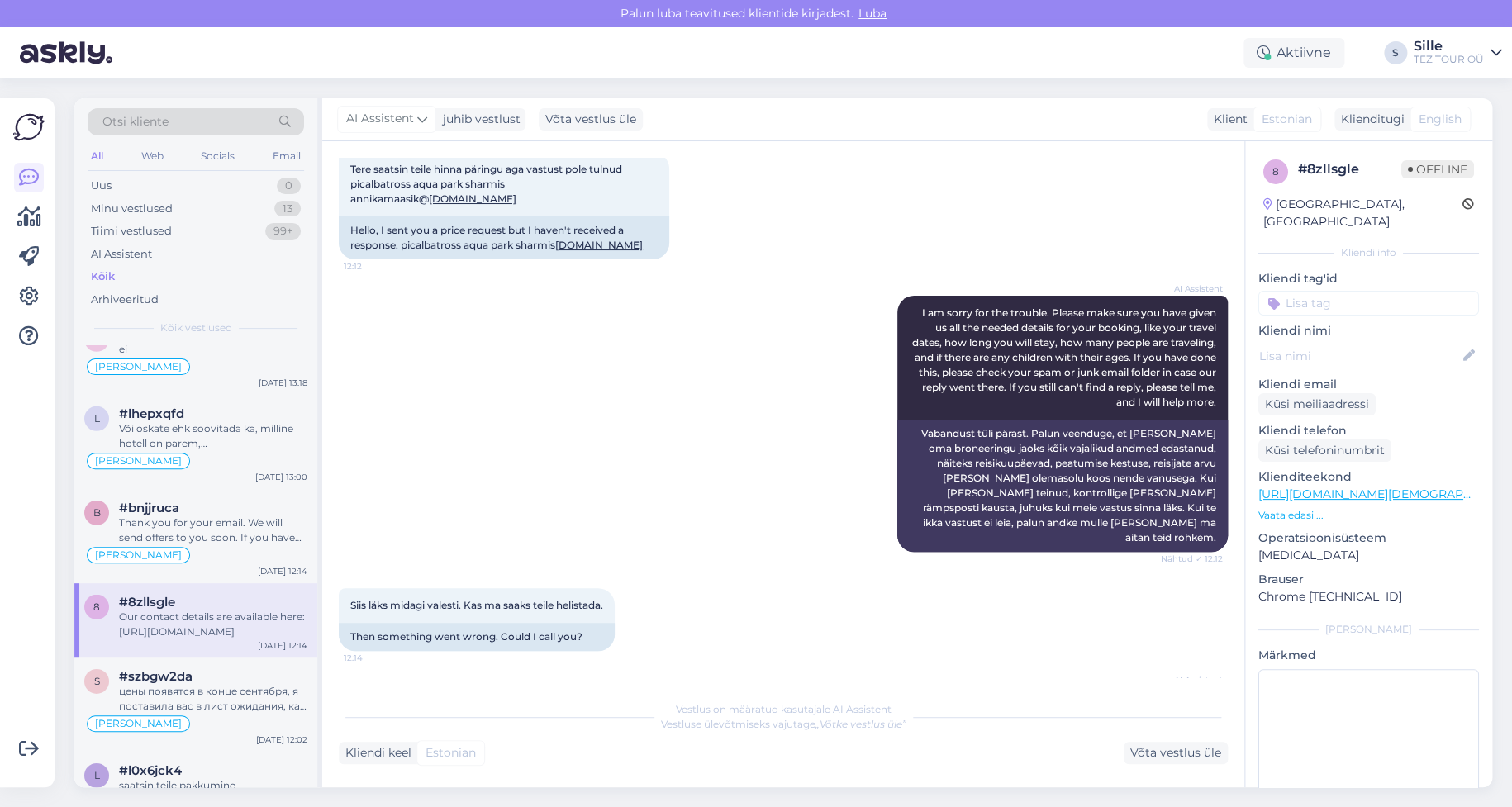
scroll to position [183, 0]
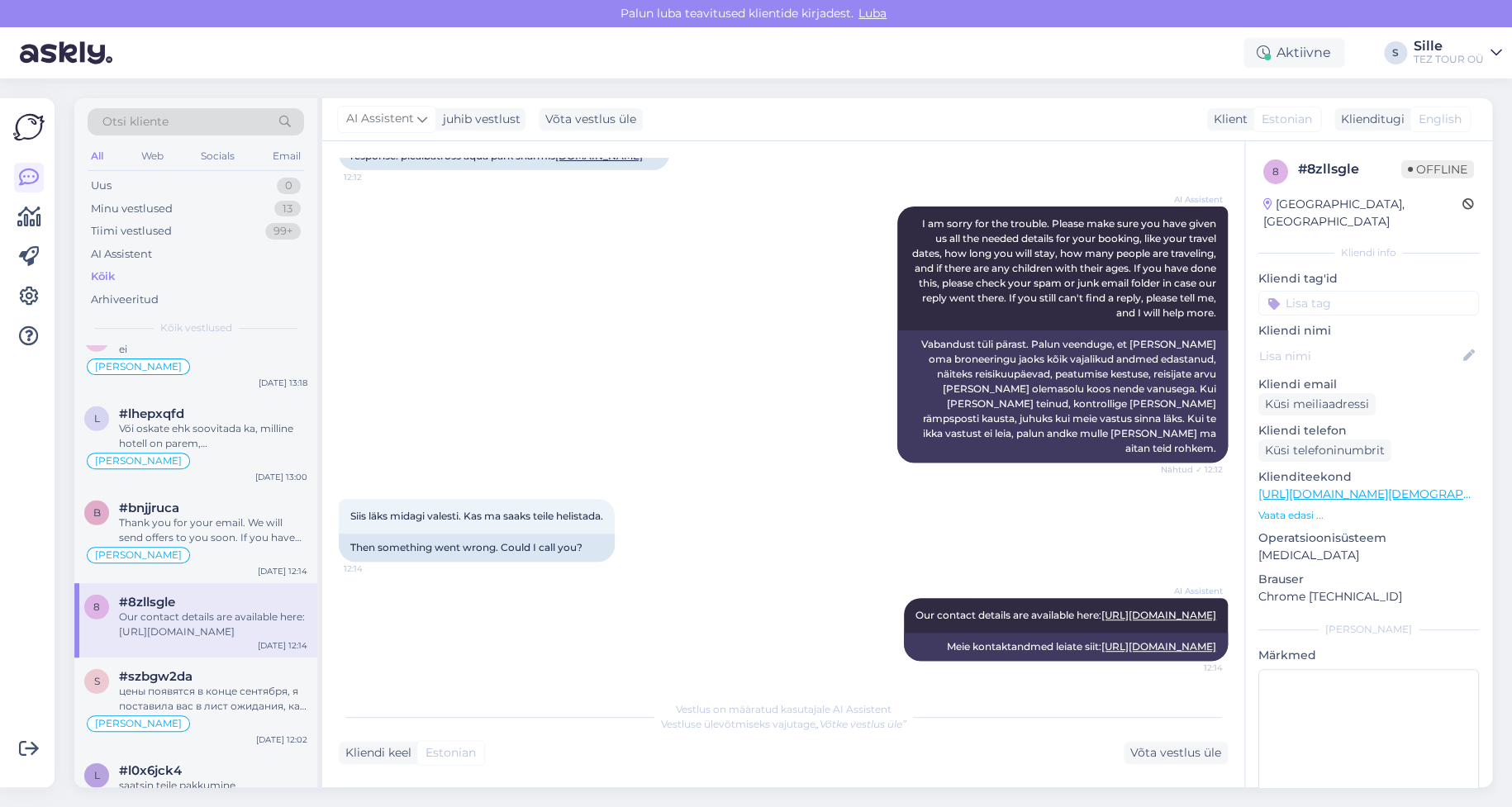
click at [705, 629] on div "AI Assistent Our contact details are available here: [URL][DOMAIN_NAME] 12:14 […" at bounding box center [782, 629] width 889 height 99
click at [206, 610] on div "Our contact details are available here: [URL][DOMAIN_NAME]" at bounding box center [213, 625] width 189 height 29
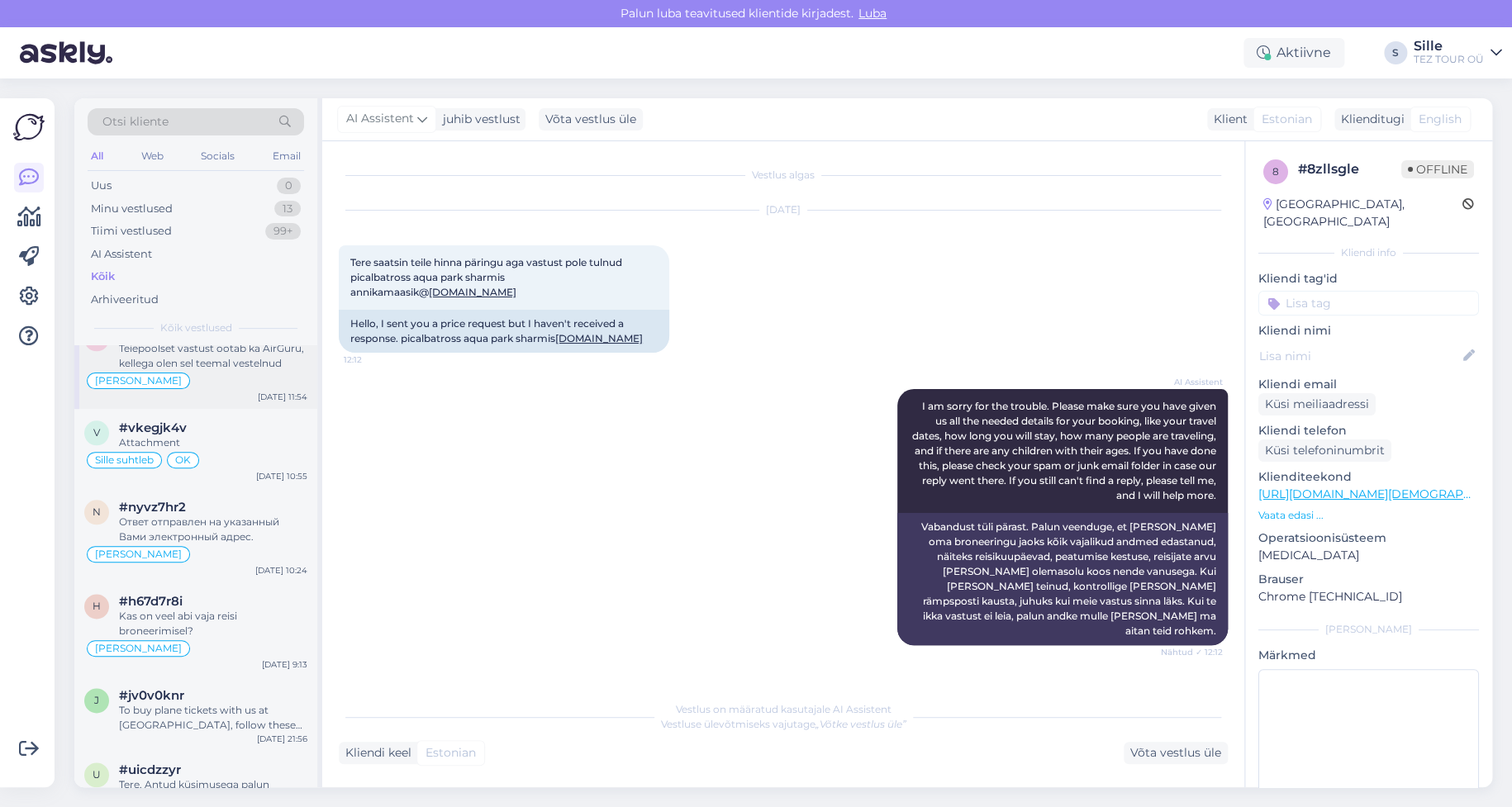
scroll to position [827, 0]
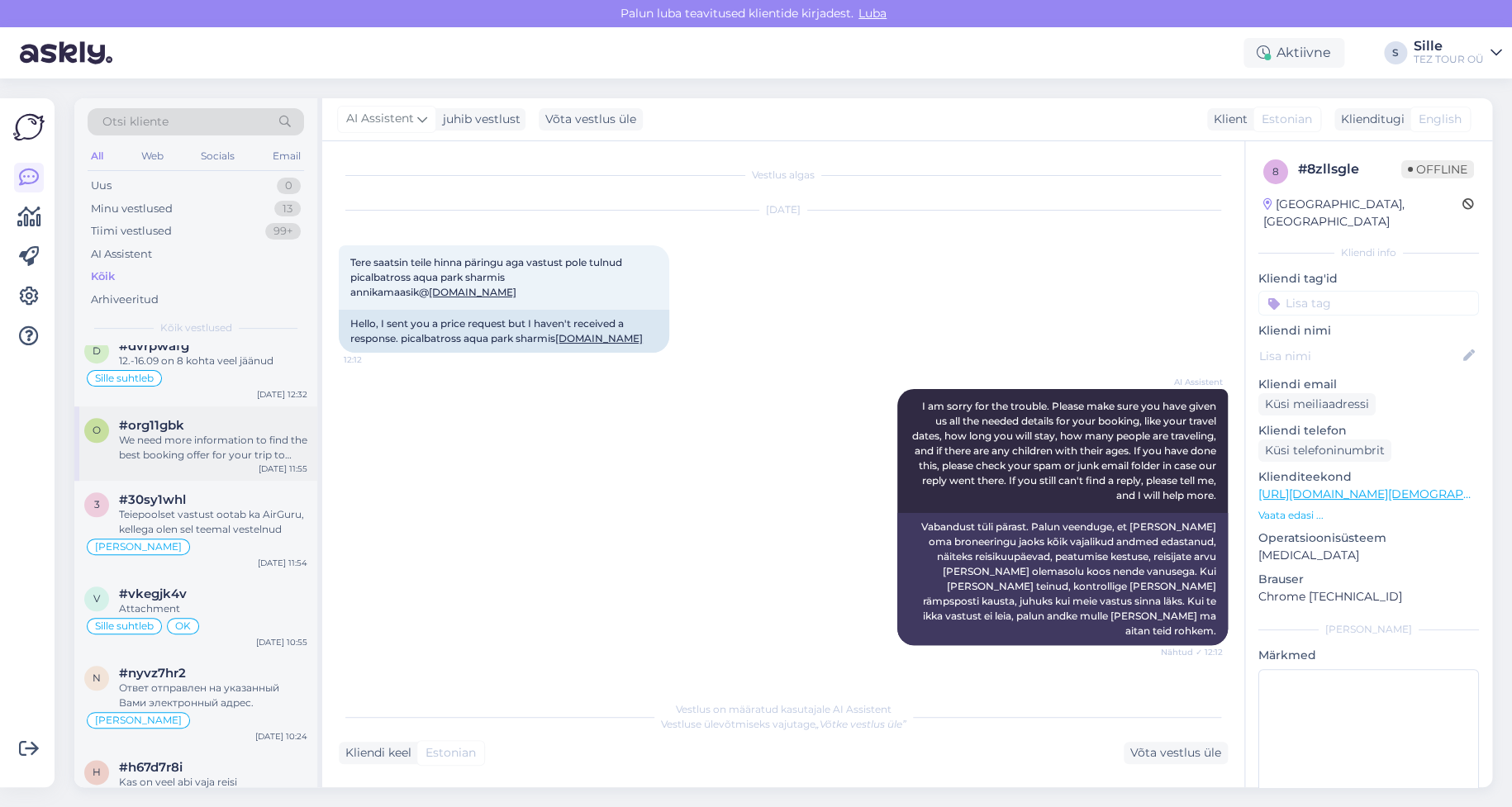
click at [196, 447] on div "We need more information to find the best booking offer for your trip to [GEOGR…" at bounding box center [213, 448] width 189 height 29
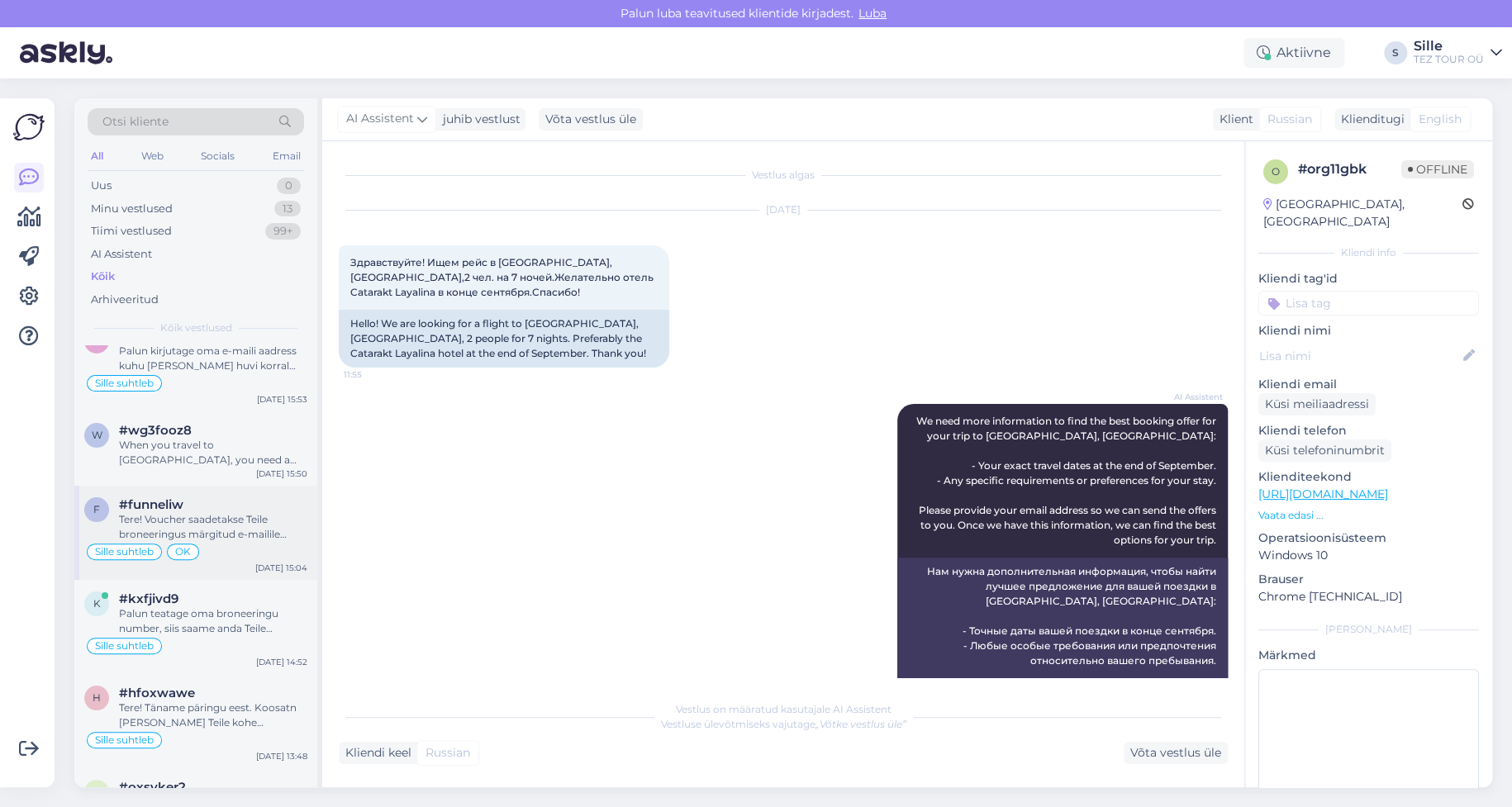
scroll to position [0, 0]
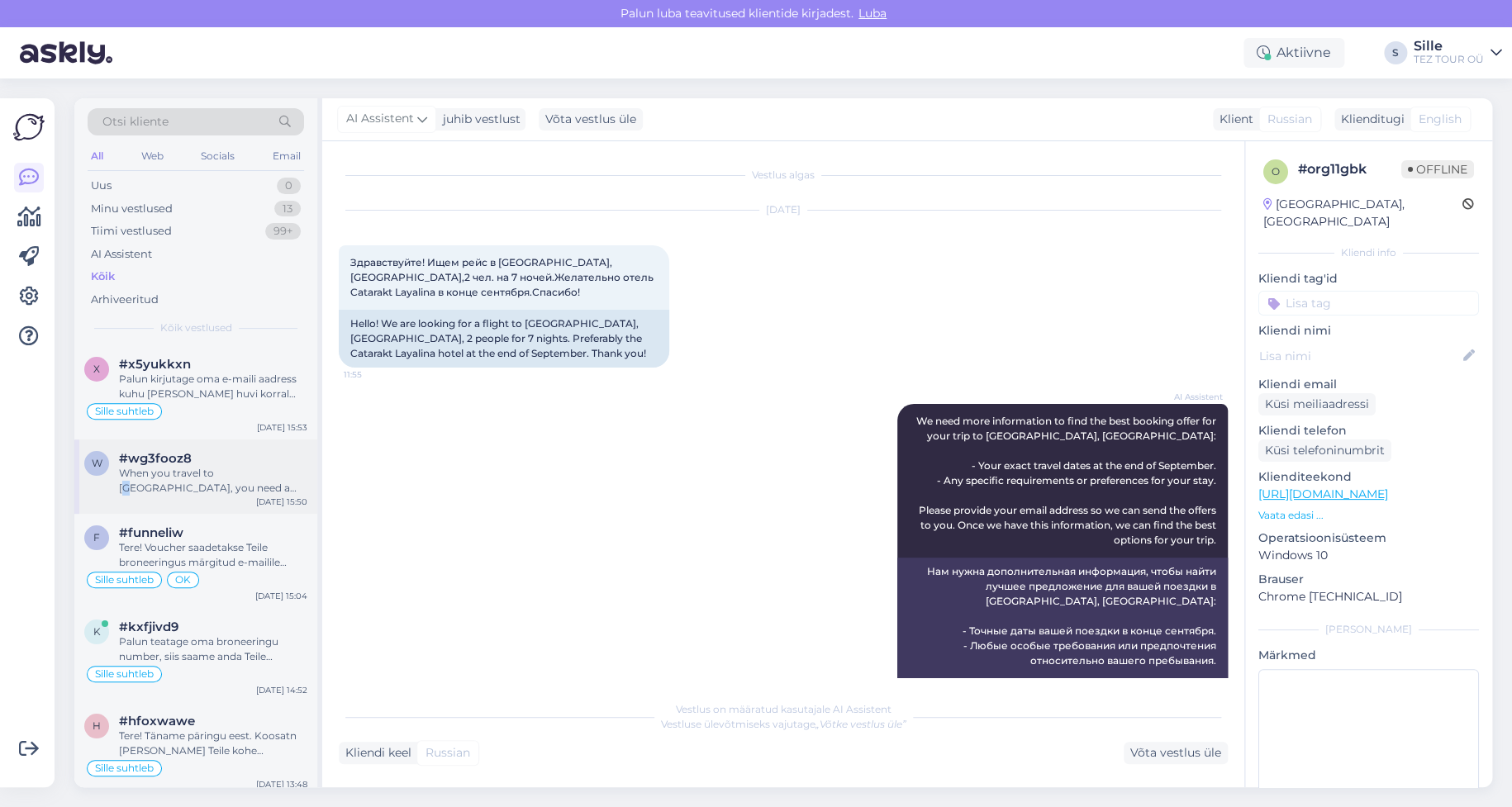
click at [222, 478] on div "When you travel to [GEOGRAPHIC_DATA], you need a valid travel document. If you …" at bounding box center [213, 481] width 189 height 29
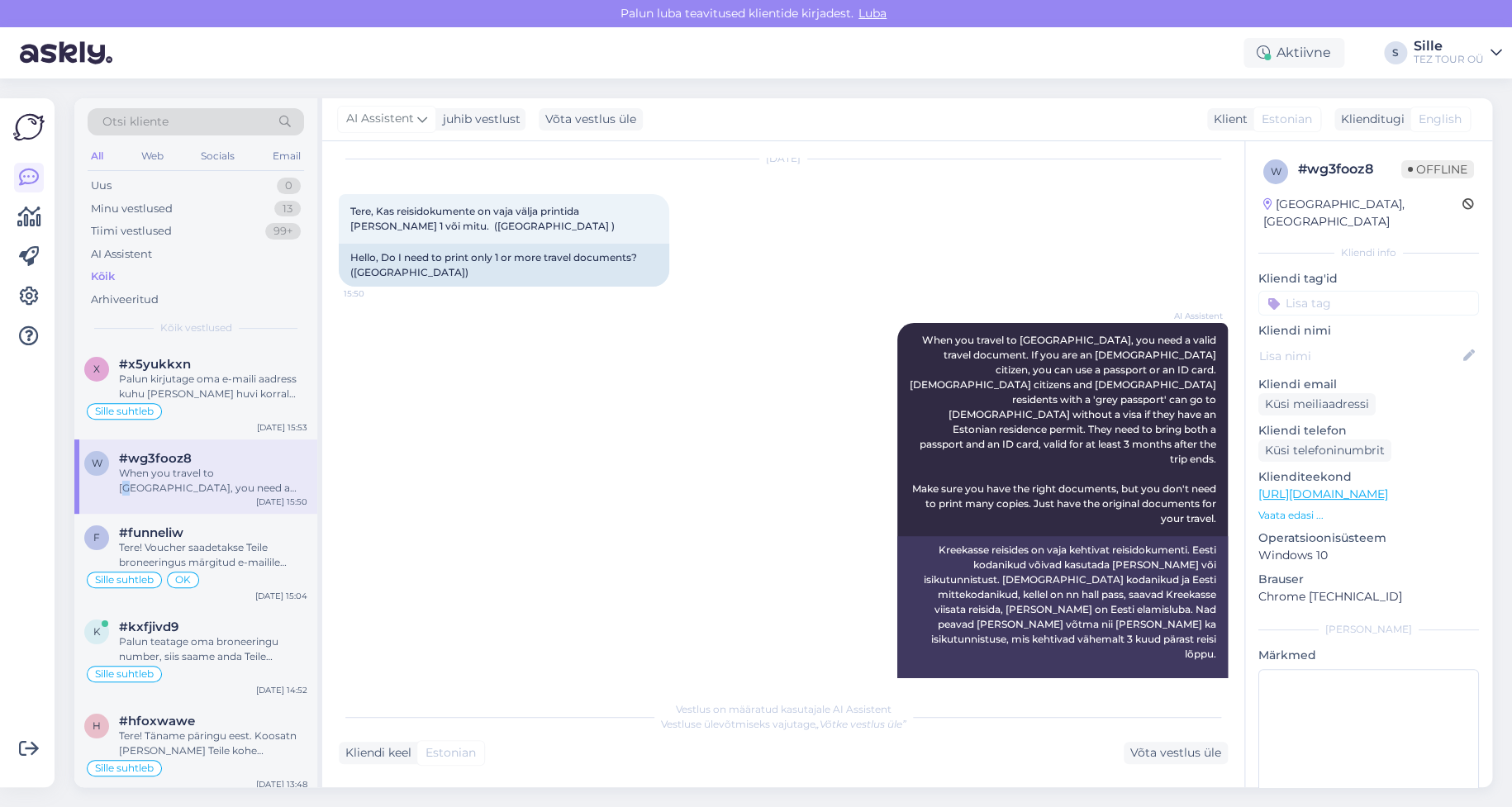
scroll to position [74, 0]
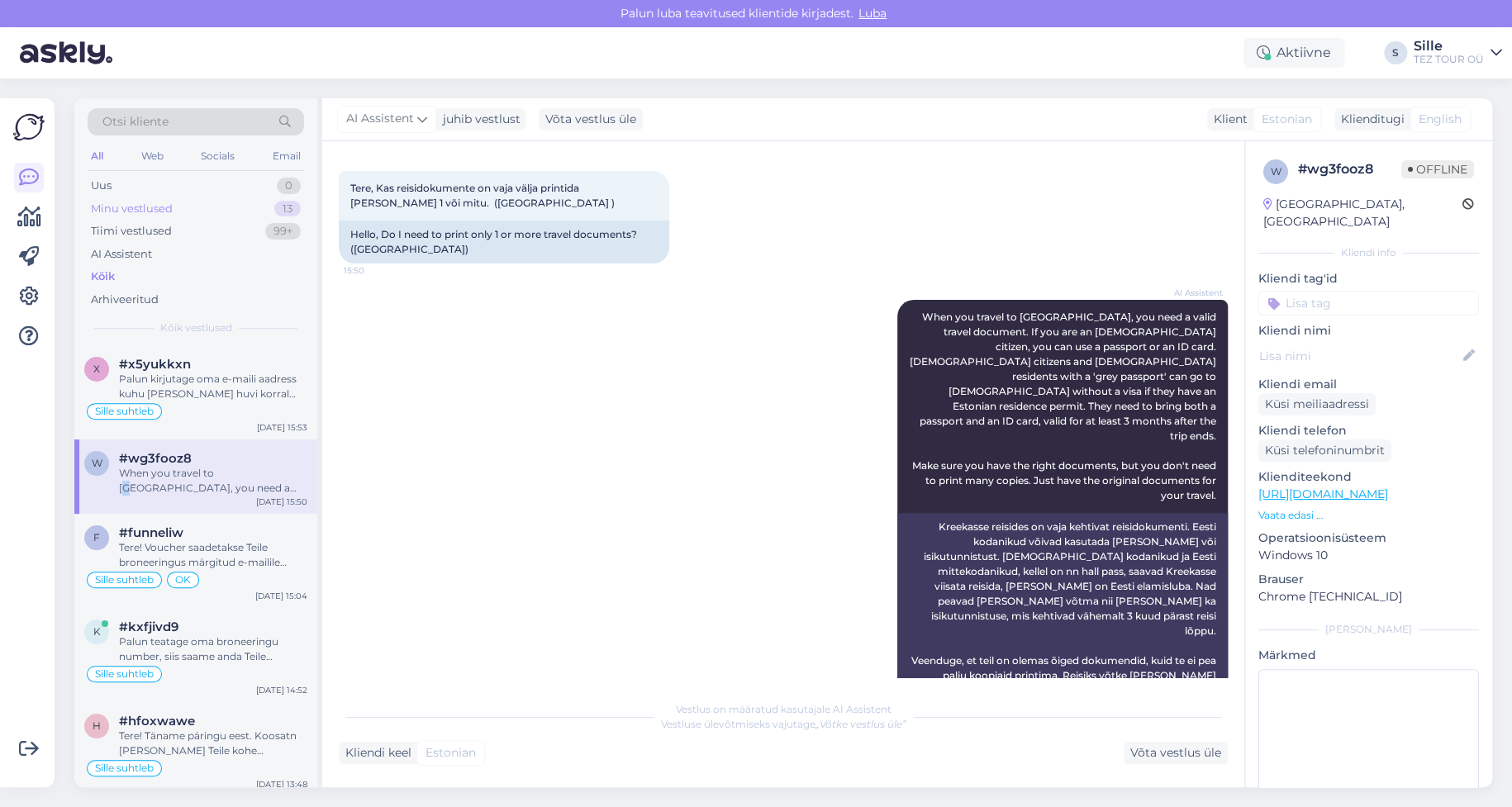
click at [179, 206] on div "Minu vestlused 13" at bounding box center [196, 209] width 216 height 23
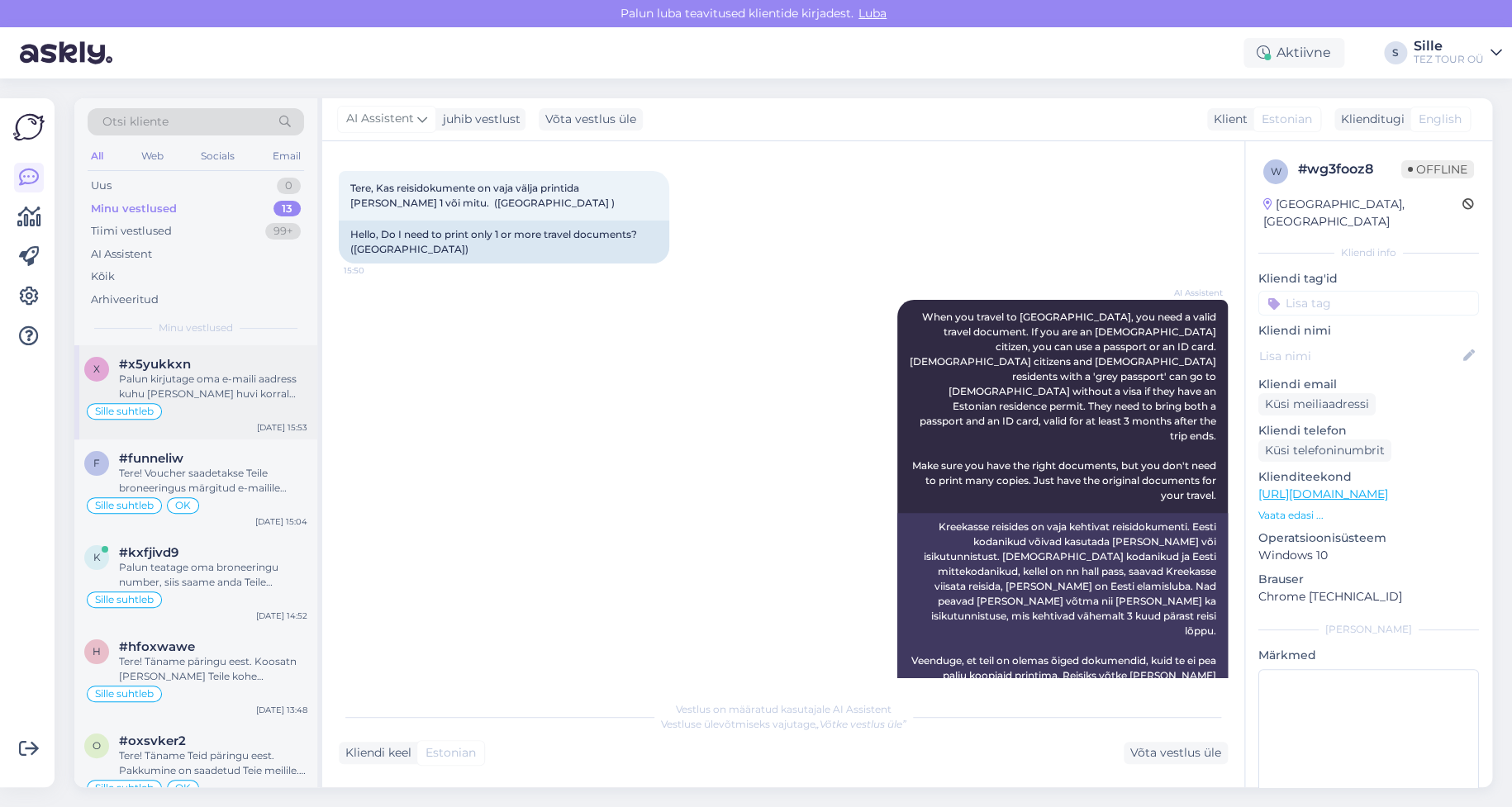
click at [264, 394] on div "Palun kirjutage oma e-maili aadress kuhu [PERSON_NAME] huvi korral saata pakkum…" at bounding box center [213, 386] width 189 height 29
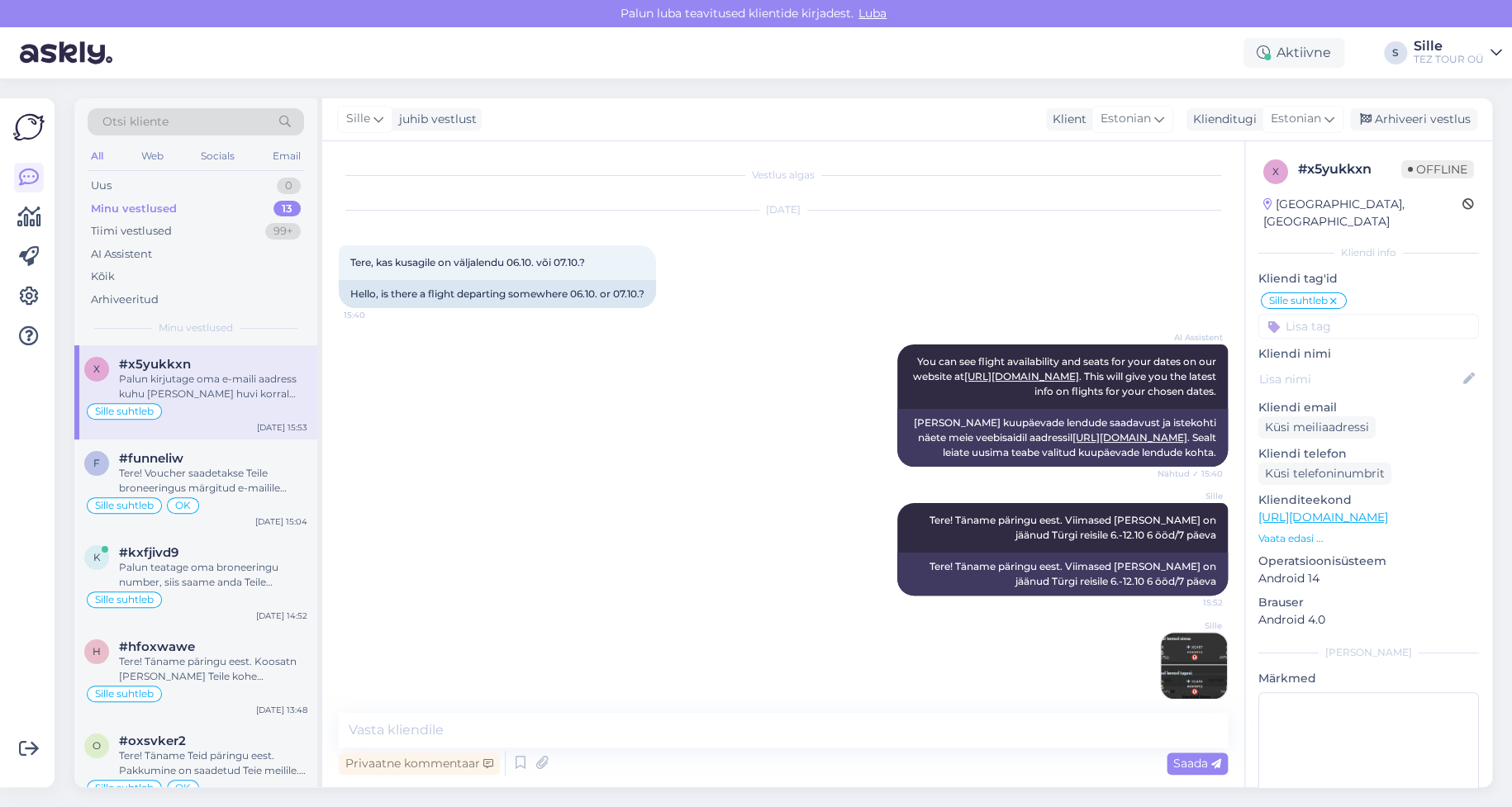
scroll to position [221, 0]
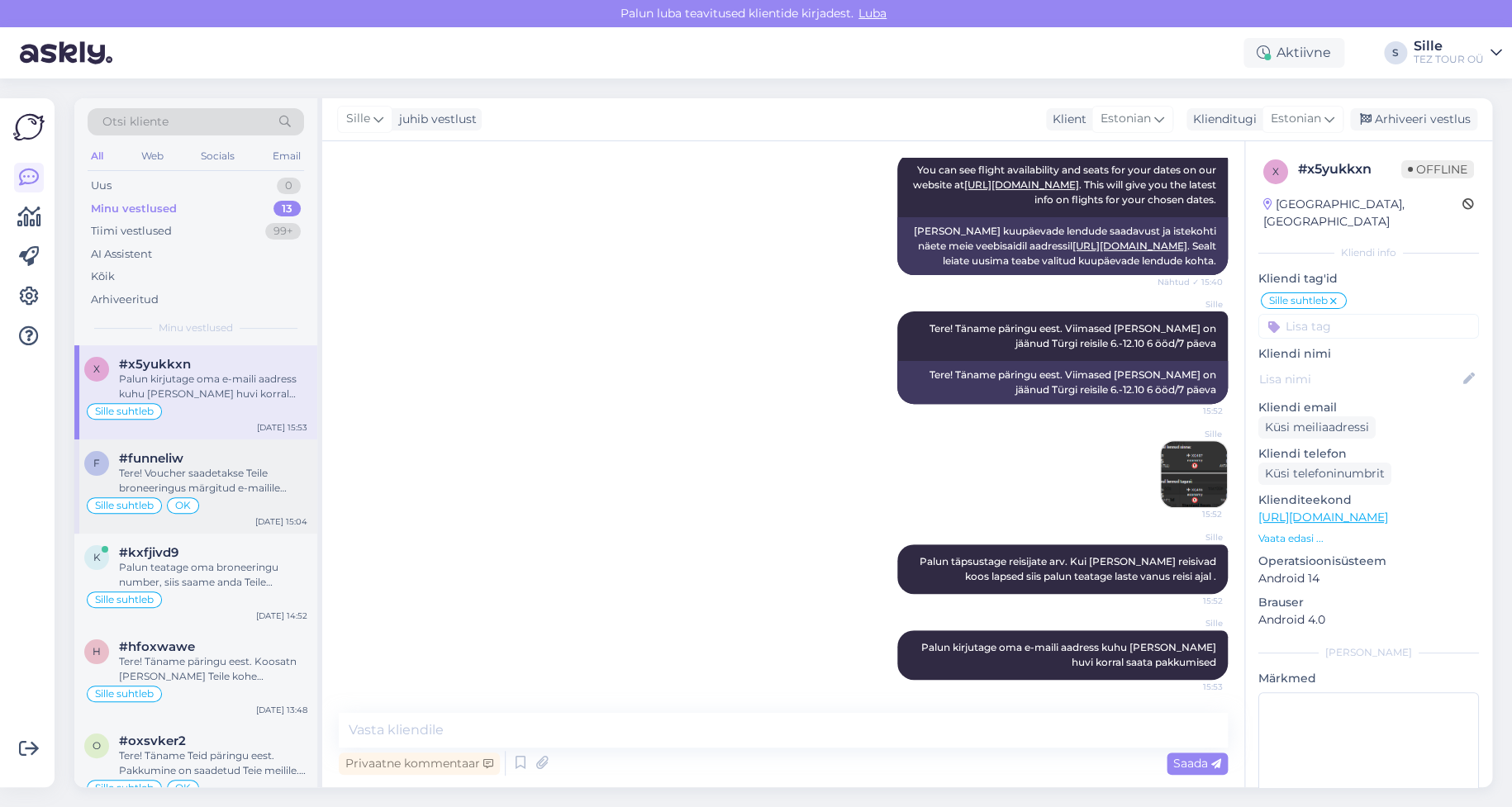
drag, startPoint x: 189, startPoint y: 478, endPoint x: 217, endPoint y: 492, distance: 31.3
click at [188, 477] on div "Tere! Voucher saadetakse Teile broneeringus märgitud e-mailile umber 4-5 päeva …" at bounding box center [213, 481] width 189 height 29
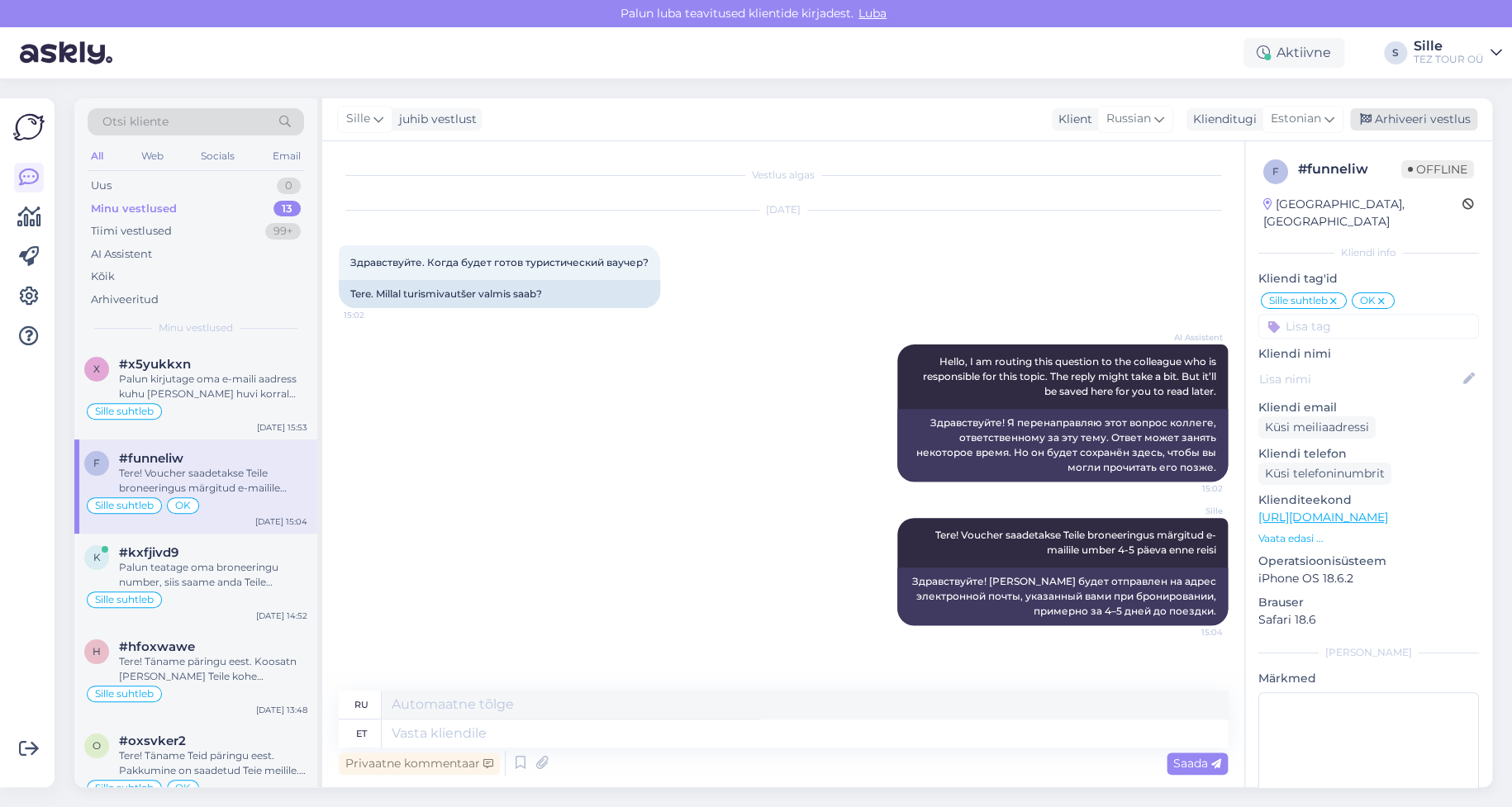
click at [1428, 119] on div "Arhiveeri vestlus" at bounding box center [1414, 119] width 127 height 22
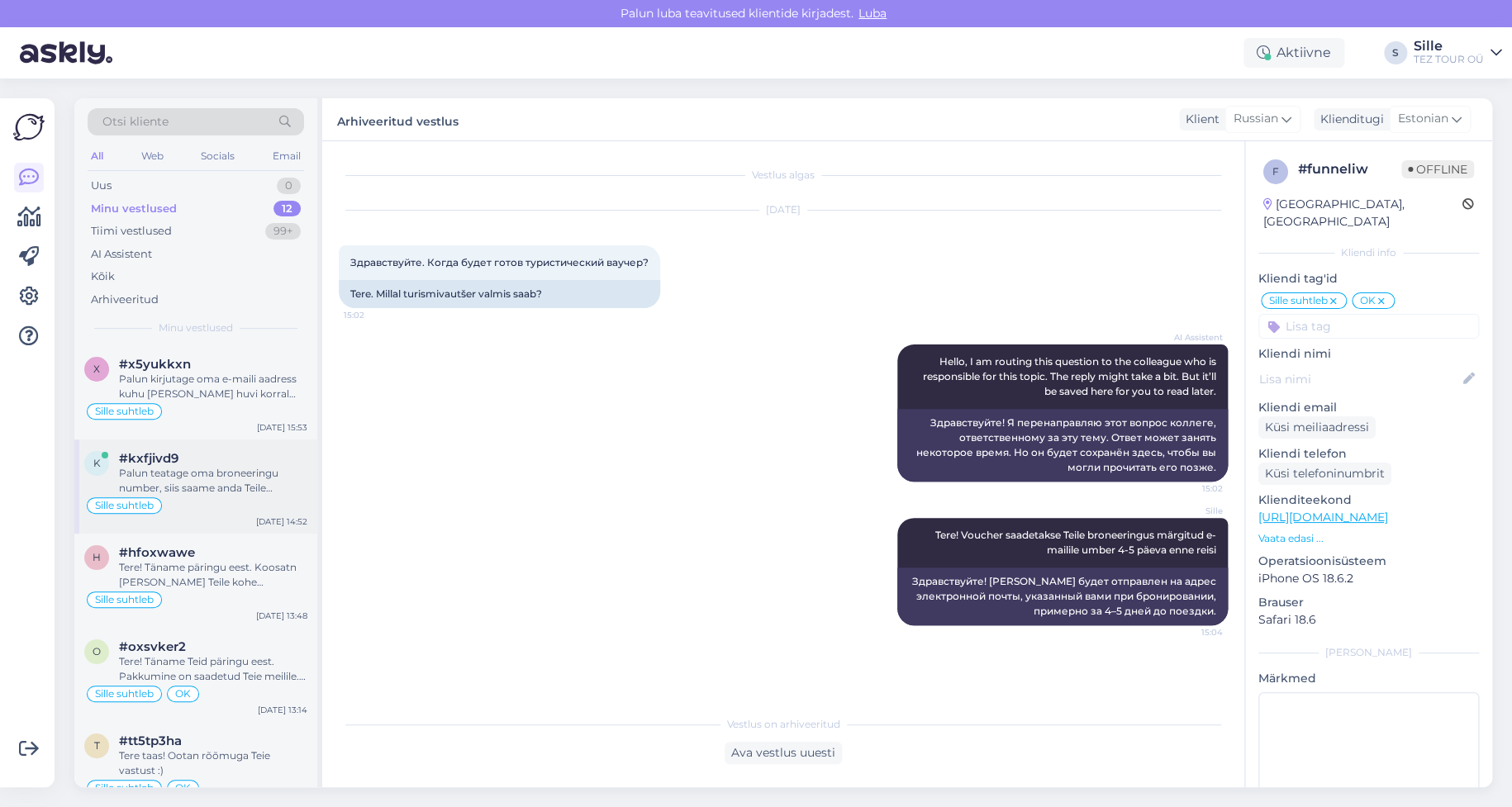
click at [189, 475] on div "Palun teatage oma broneeringu number, siis saame anda Teile täpseima vastuse." at bounding box center [213, 481] width 189 height 29
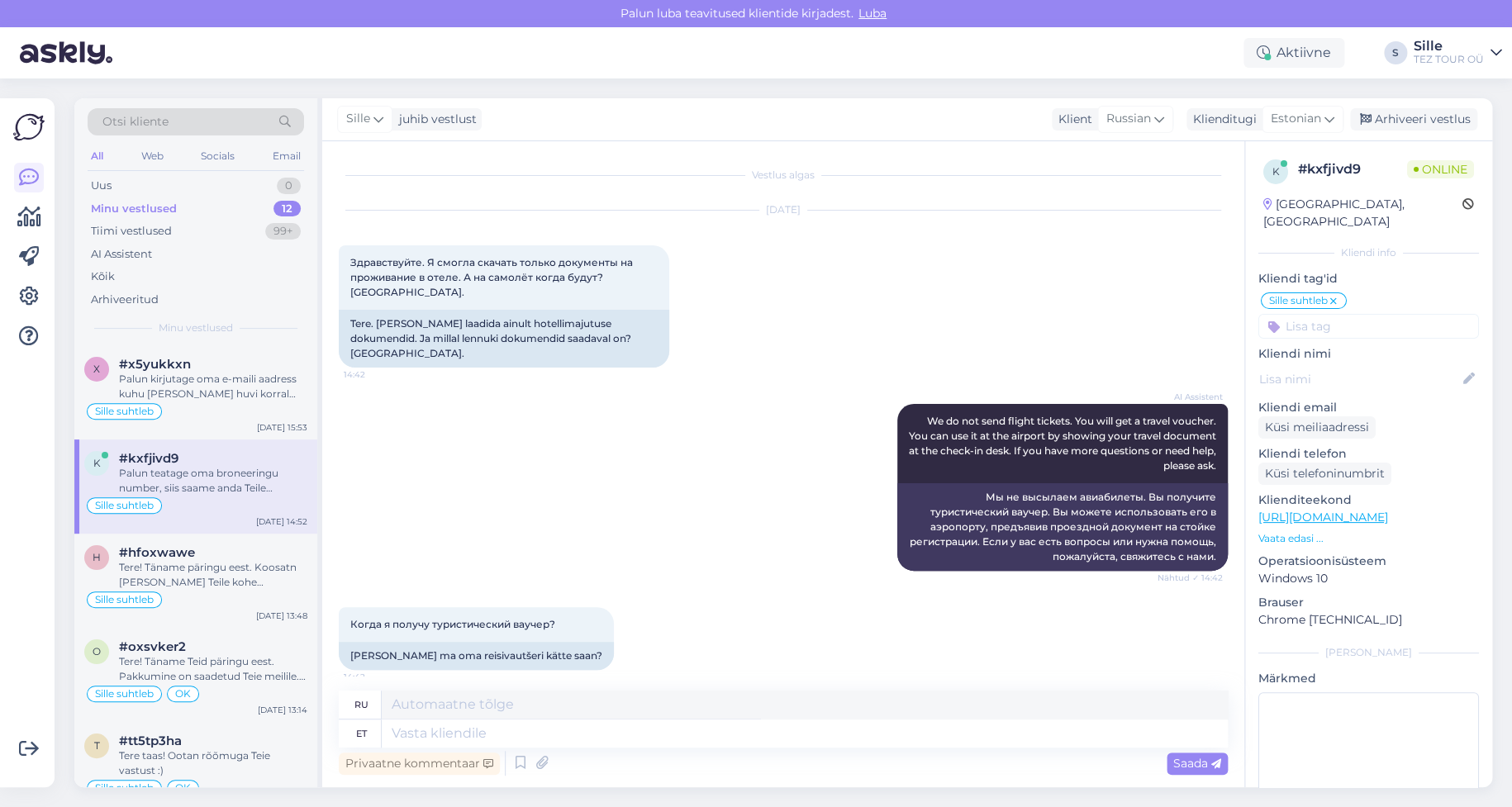
scroll to position [382, 0]
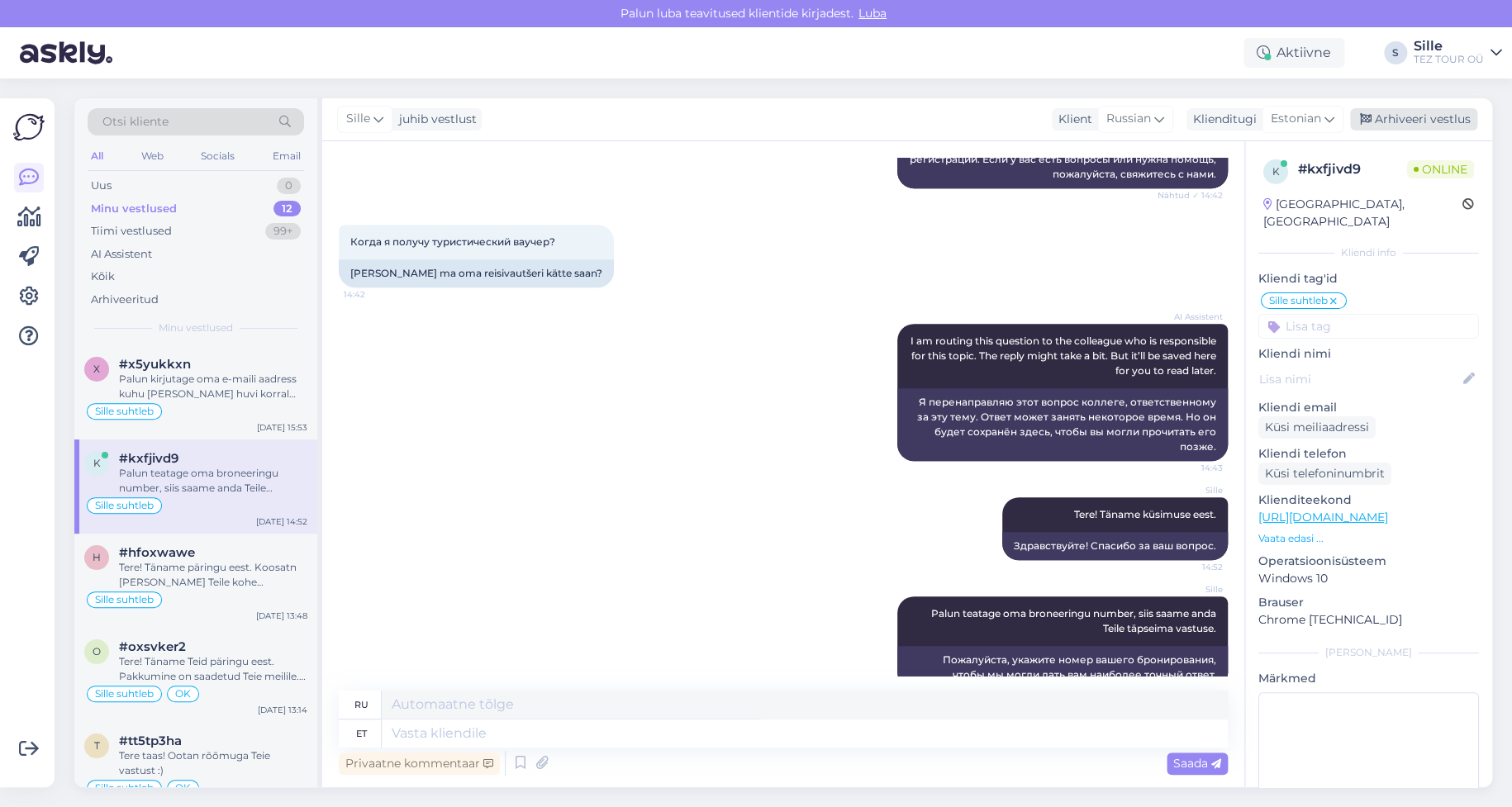
click at [1432, 115] on div "Arhiveeri vestlus" at bounding box center [1414, 119] width 127 height 22
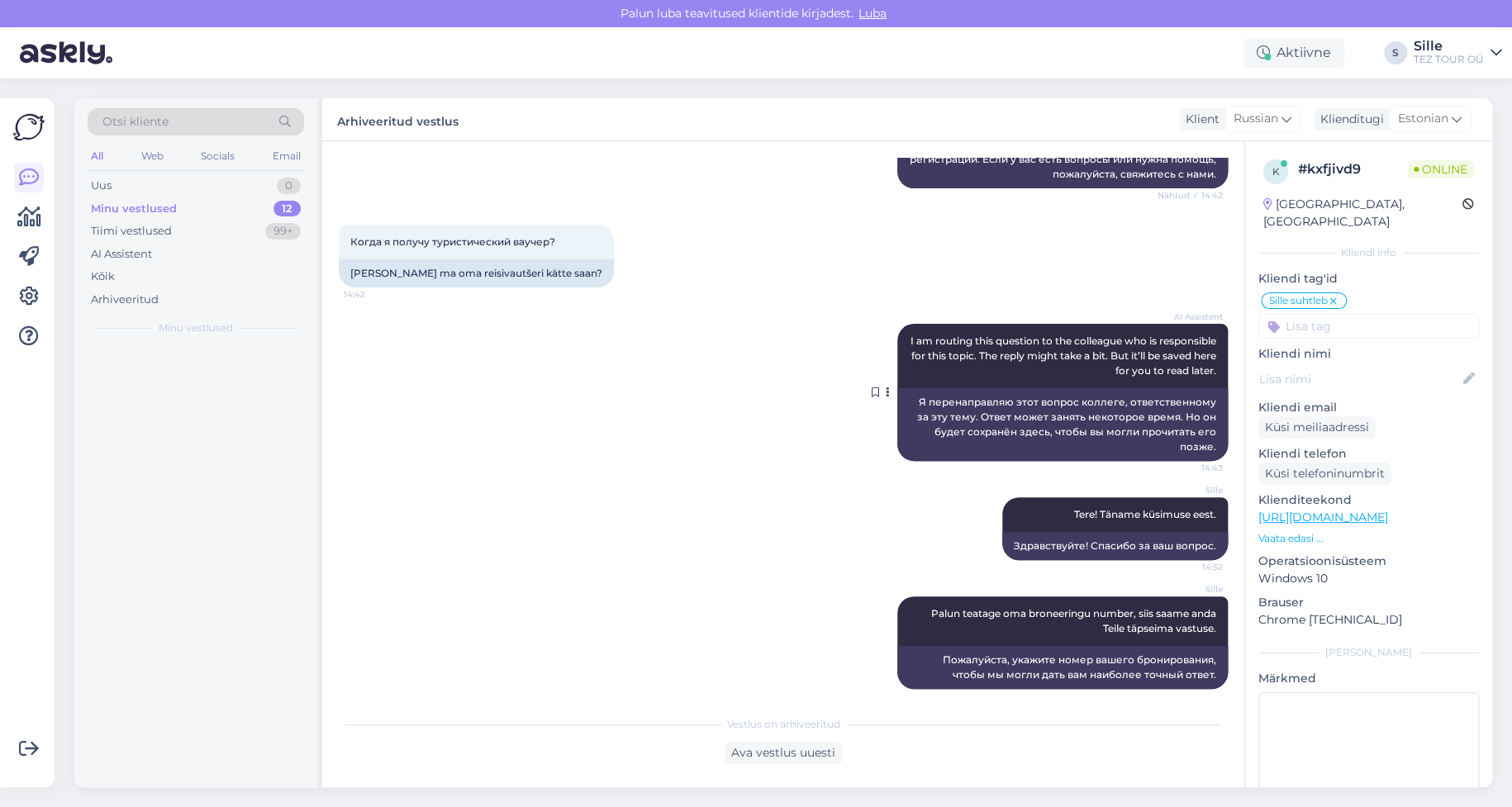
scroll to position [366, 0]
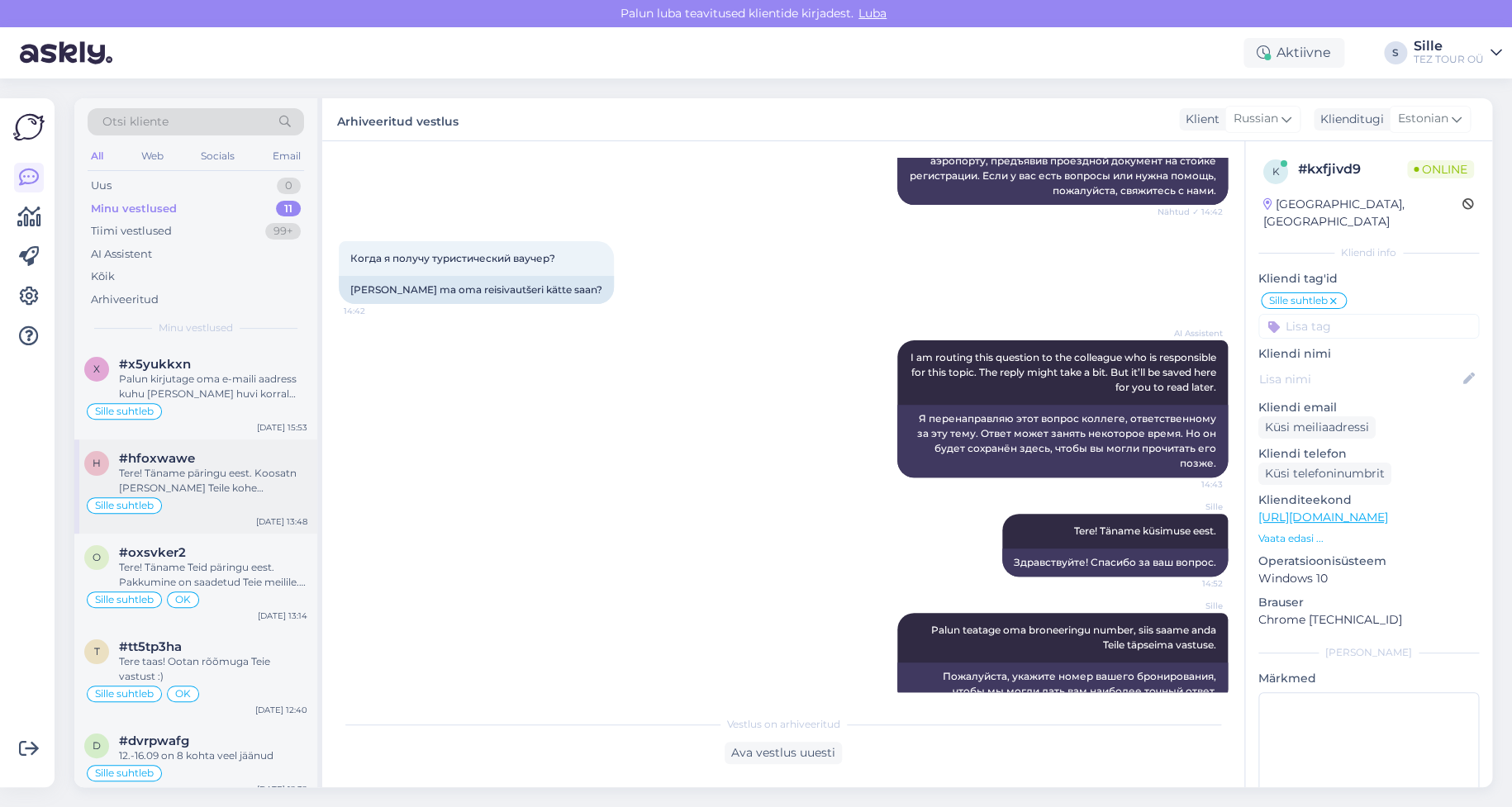
click at [230, 471] on div "Tere! Täname päringu eest. Koosatn [PERSON_NAME] Teile kohe personaalse pakkumi…" at bounding box center [213, 481] width 189 height 29
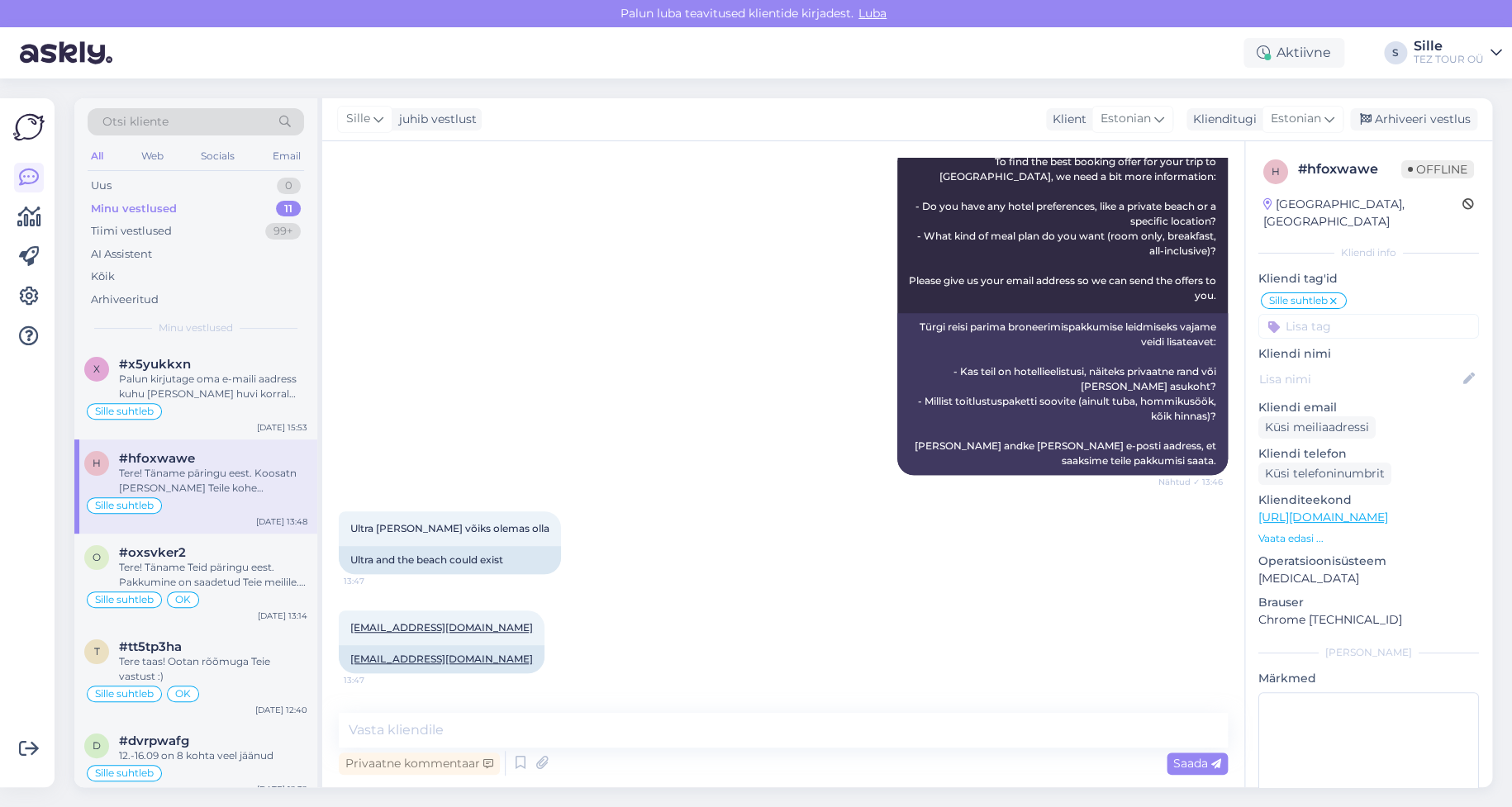
scroll to position [507, 0]
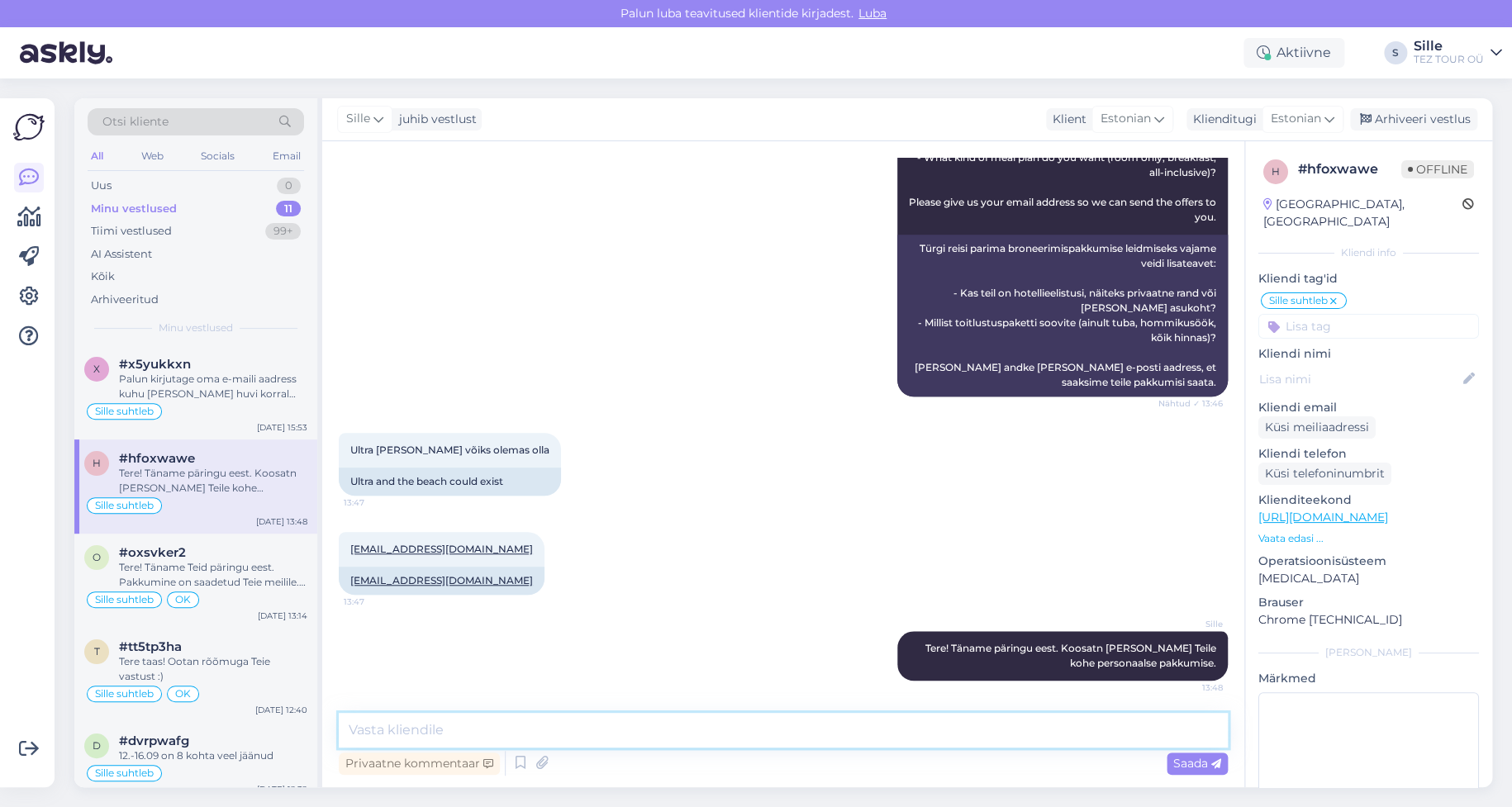
click at [456, 721] on textarea at bounding box center [782, 730] width 889 height 34
type textarea "Pakkumine saadetud Teie meilile. Jään ootama [PERSON_NAME] vastust ja valikut."
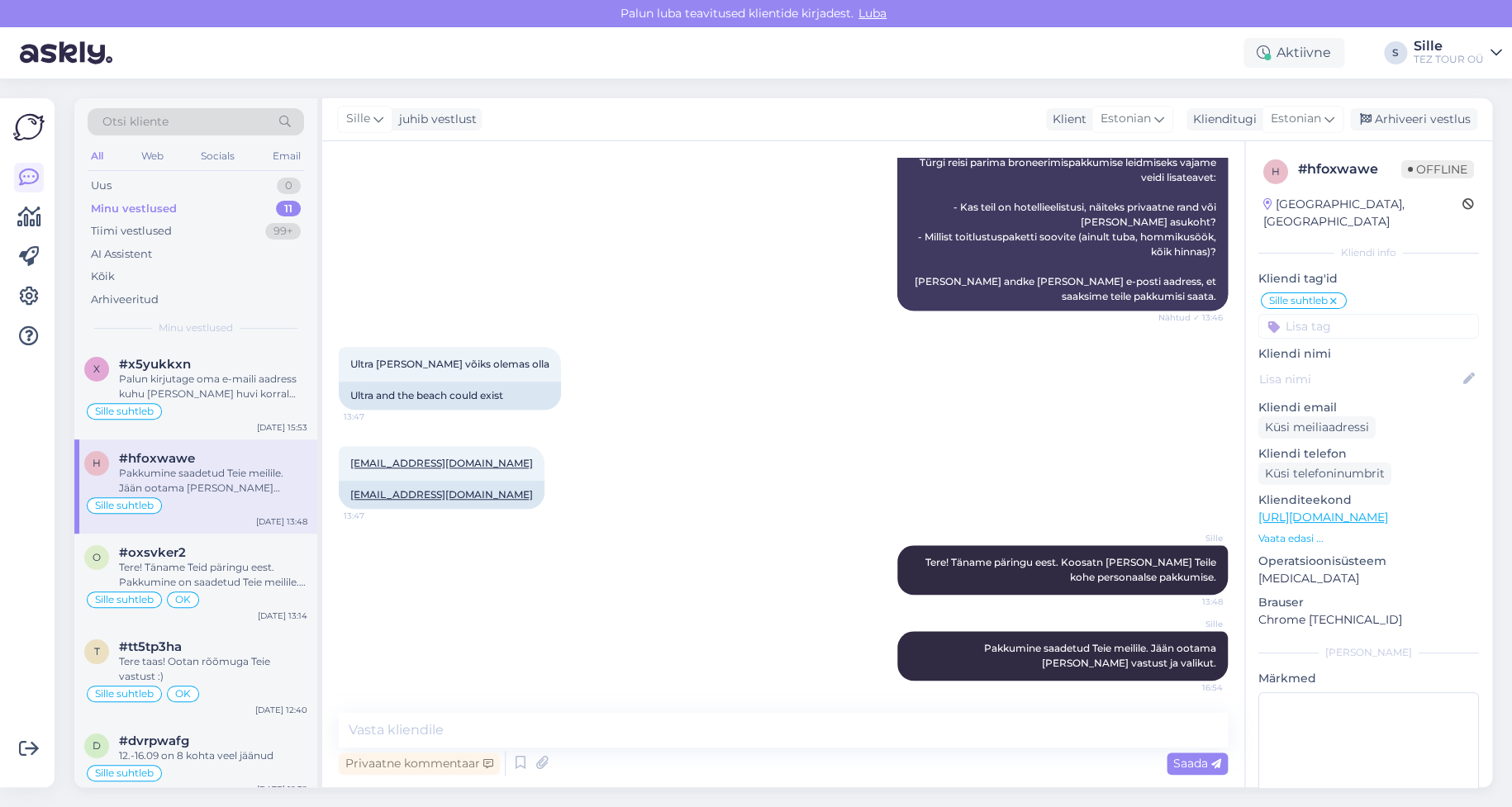
click at [1328, 314] on input at bounding box center [1369, 326] width 221 height 24
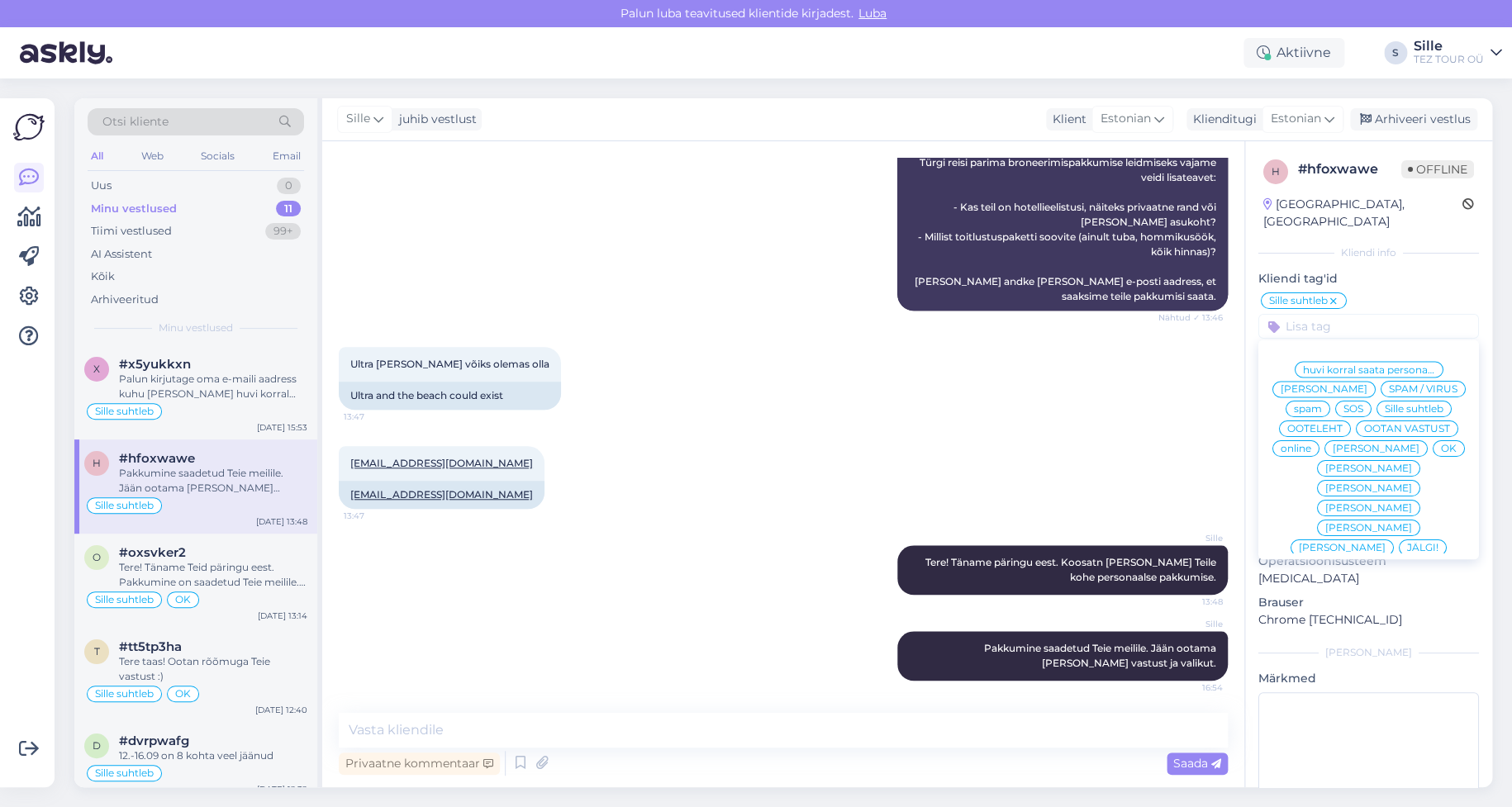
drag, startPoint x: 1409, startPoint y: 445, endPoint x: 1397, endPoint y: 441, distance: 12.6
click at [1433, 445] on div "OK" at bounding box center [1448, 448] width 32 height 17
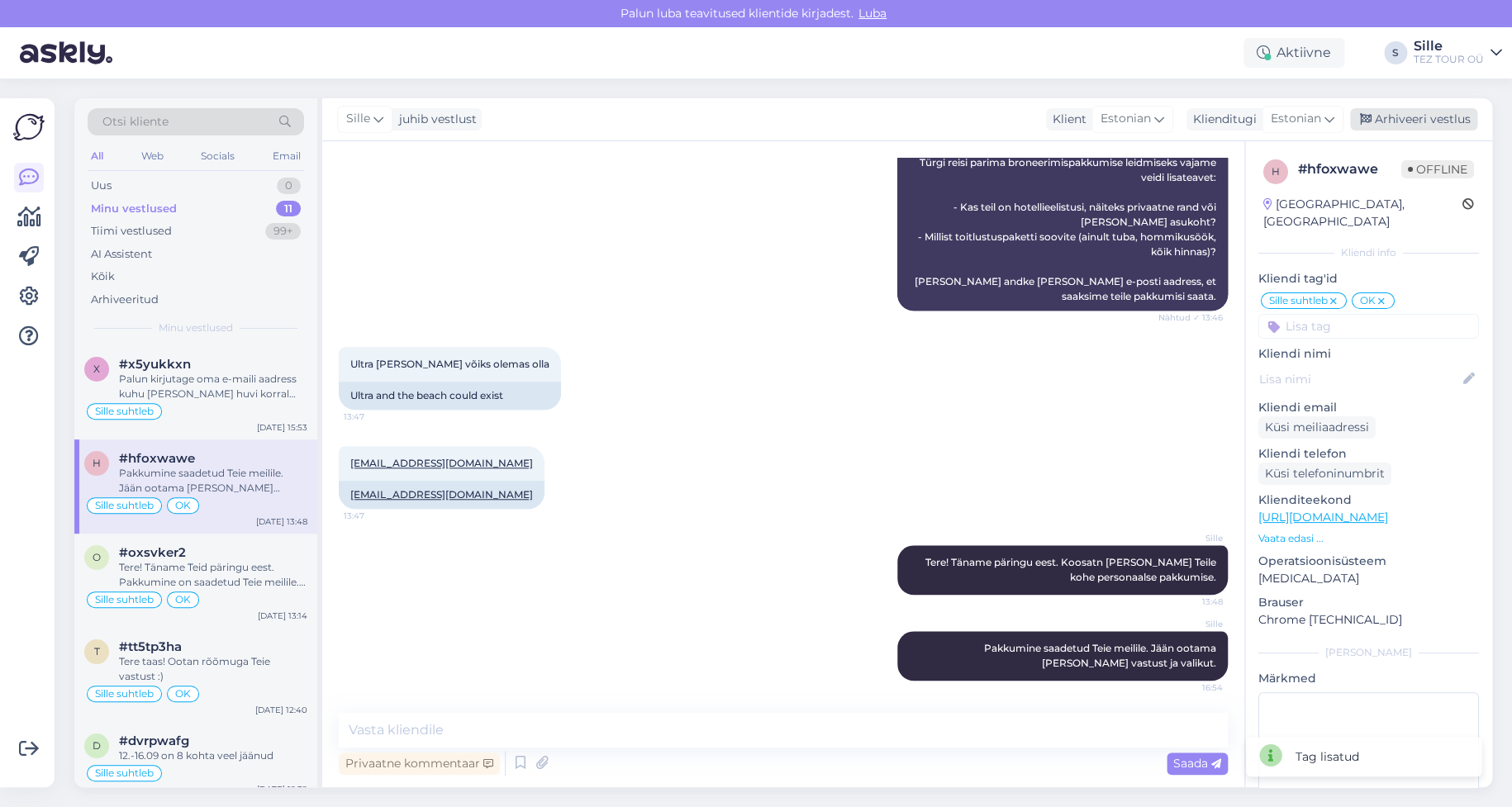
click at [1419, 120] on div "Arhiveeri vestlus" at bounding box center [1414, 119] width 127 height 22
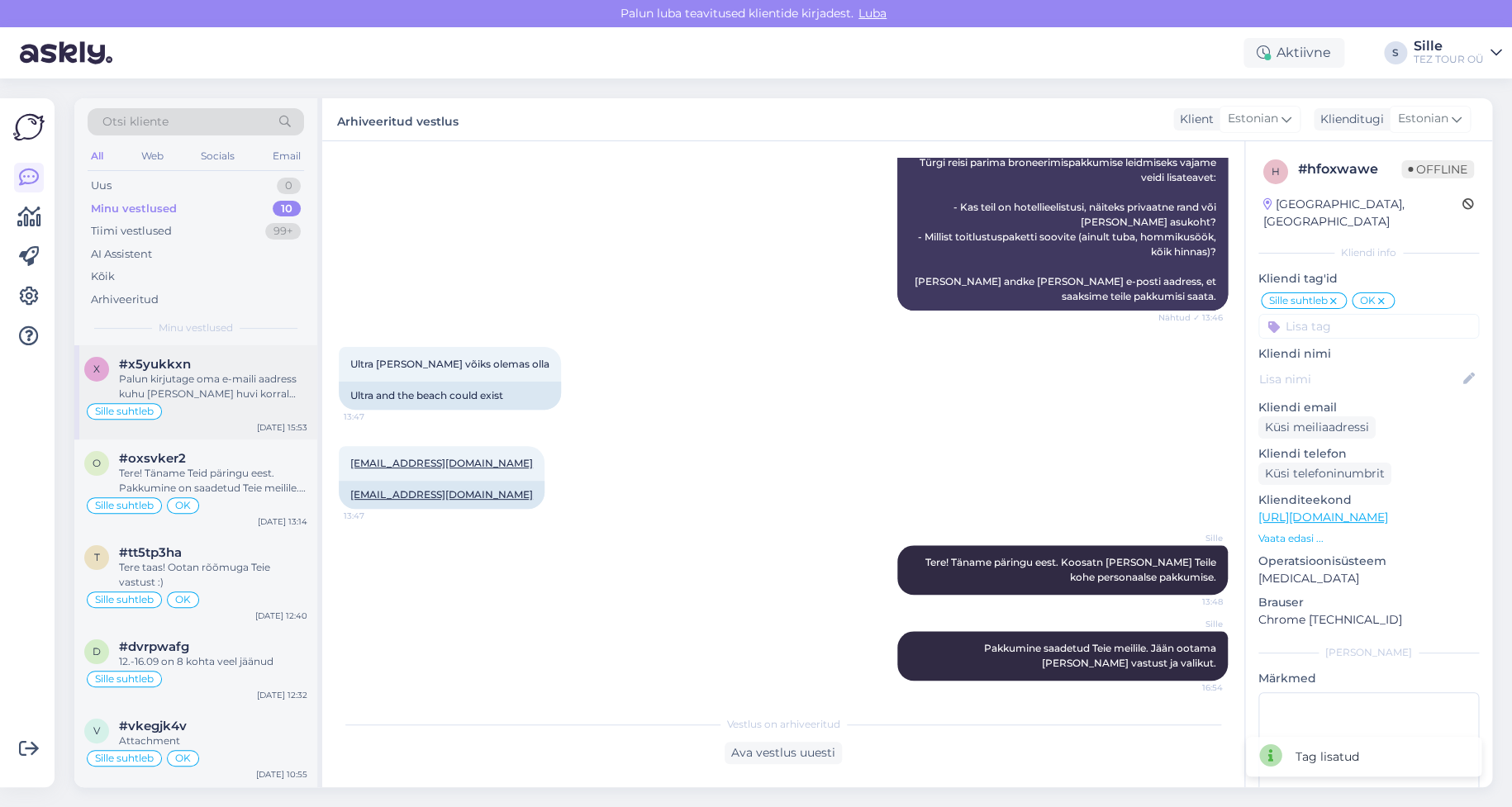
click at [201, 375] on div "Palun kirjutage oma e-maili aadress kuhu [PERSON_NAME] huvi korral saata pakkum…" at bounding box center [213, 386] width 189 height 29
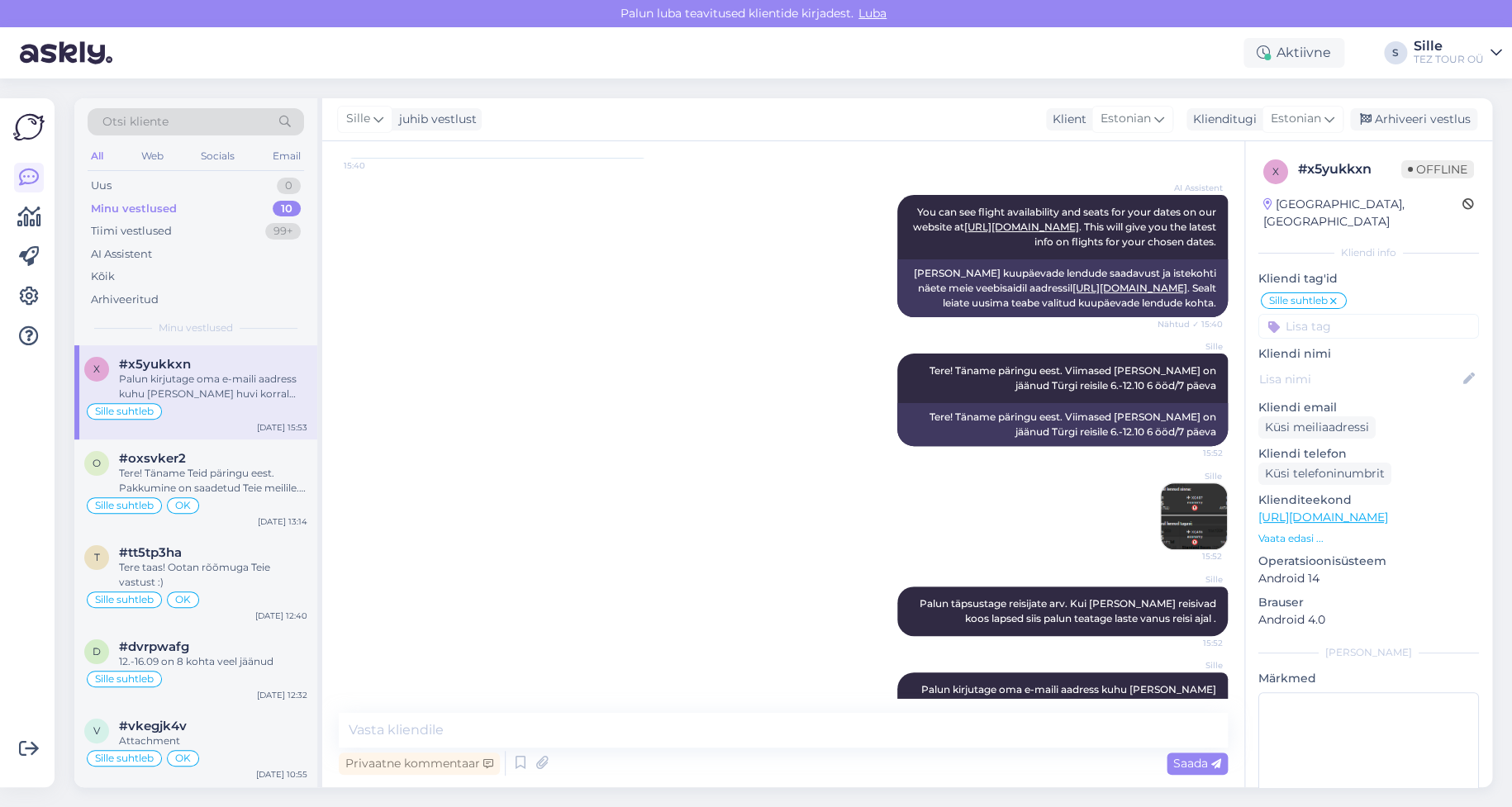
scroll to position [221, 0]
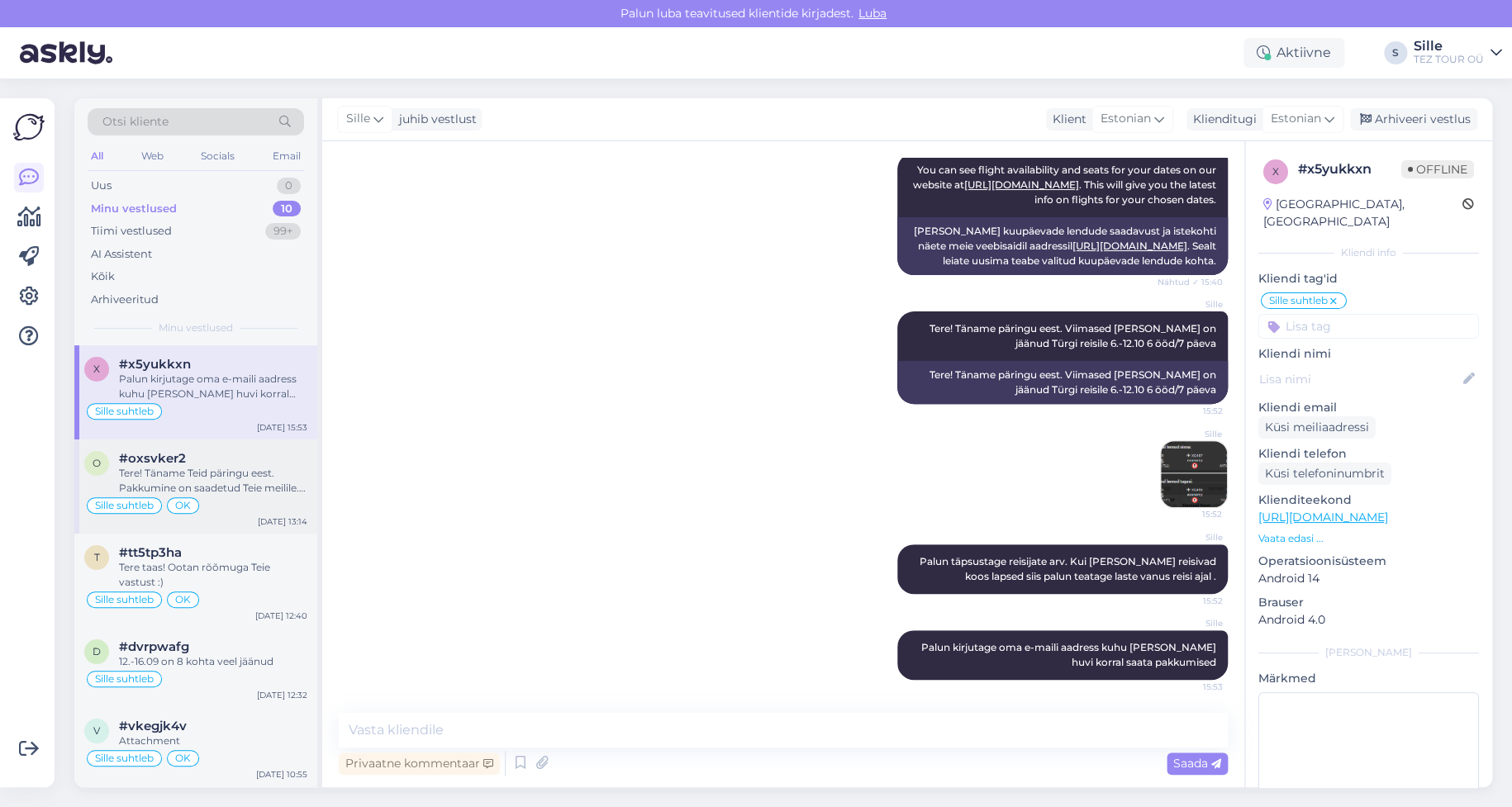
click at [247, 509] on div "Sille suhtleb OK" at bounding box center [196, 506] width 223 height 20
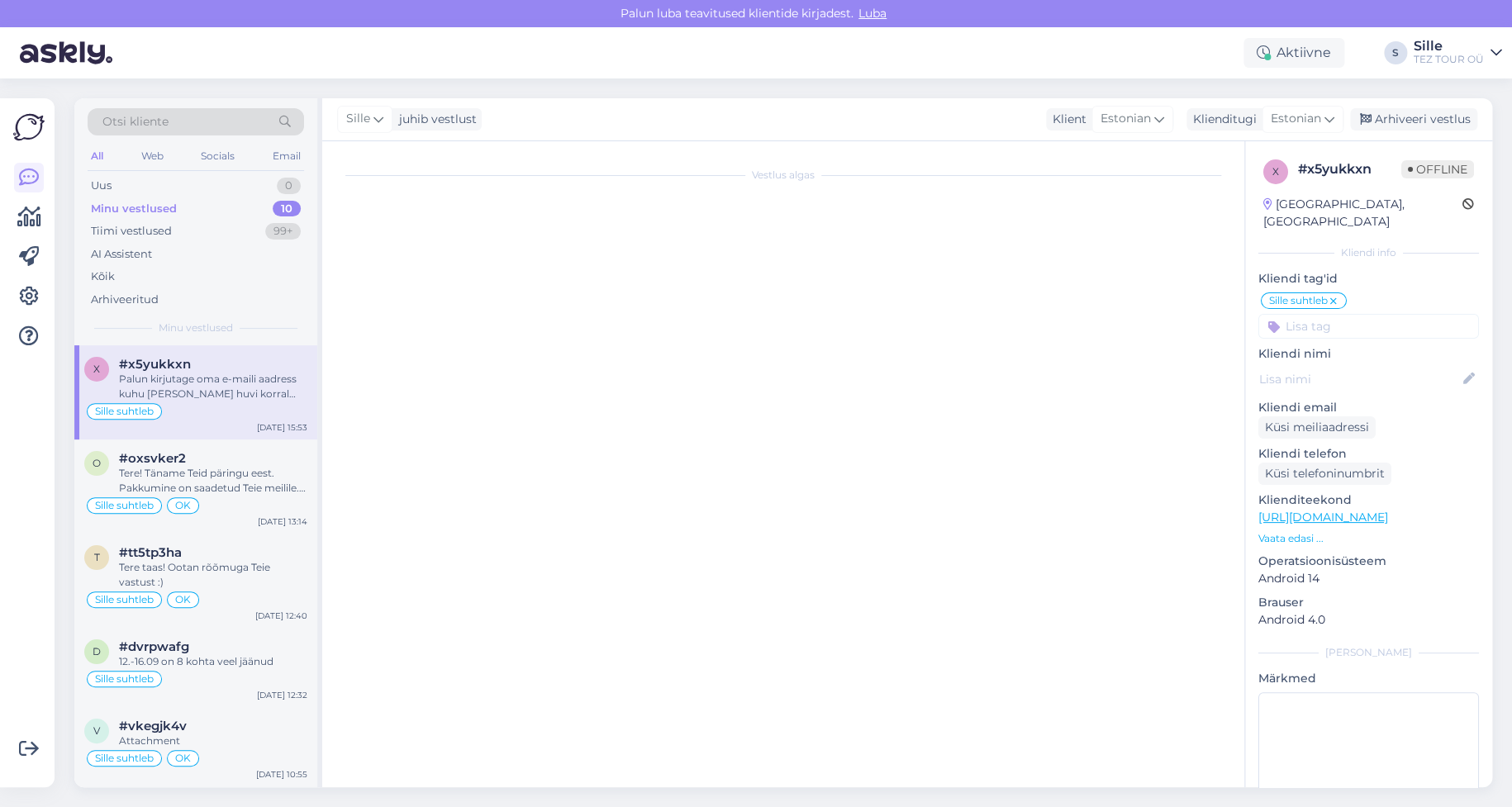
scroll to position [546, 0]
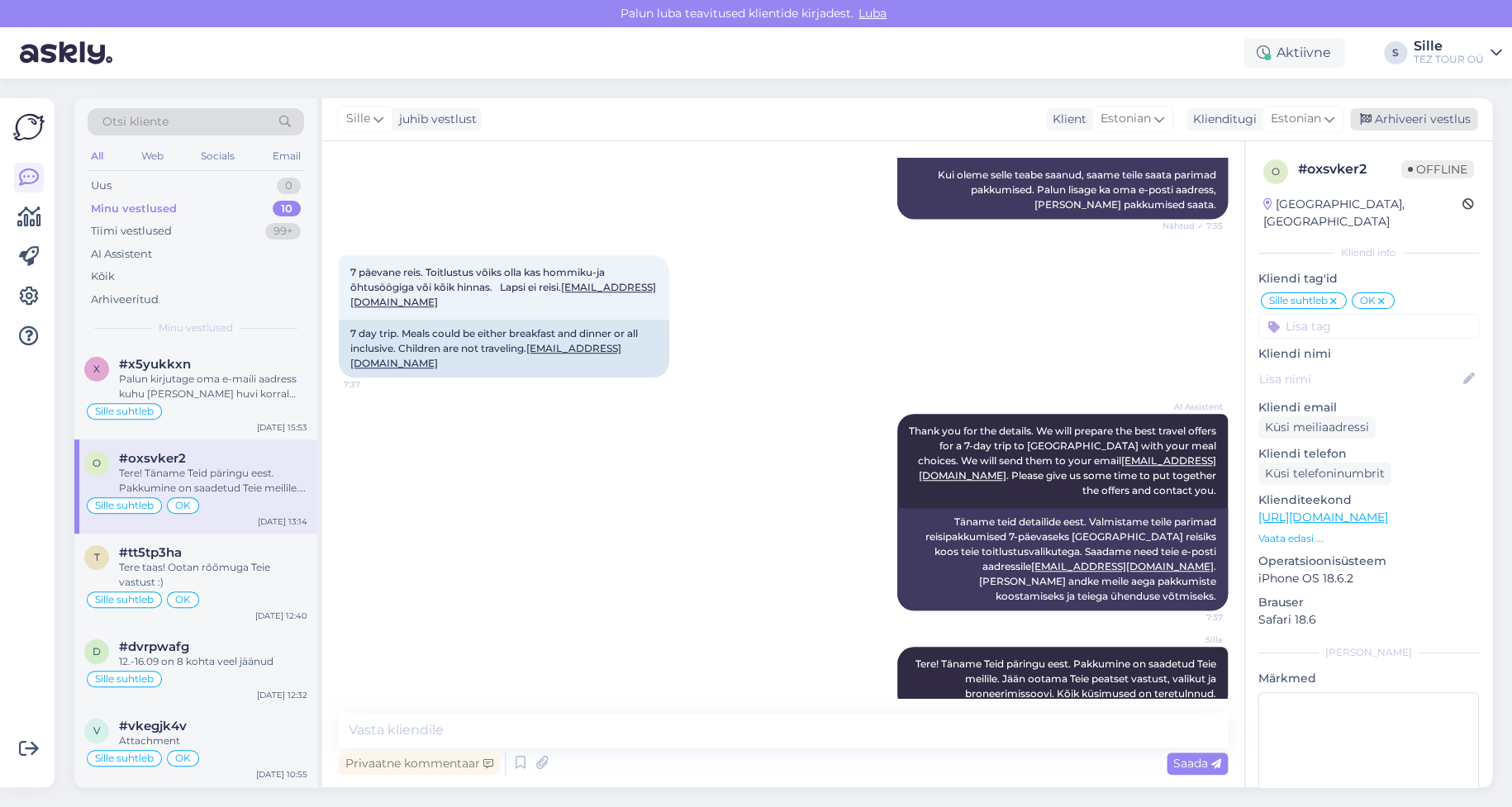
click at [1409, 120] on div "Arhiveeri vestlus" at bounding box center [1414, 119] width 127 height 22
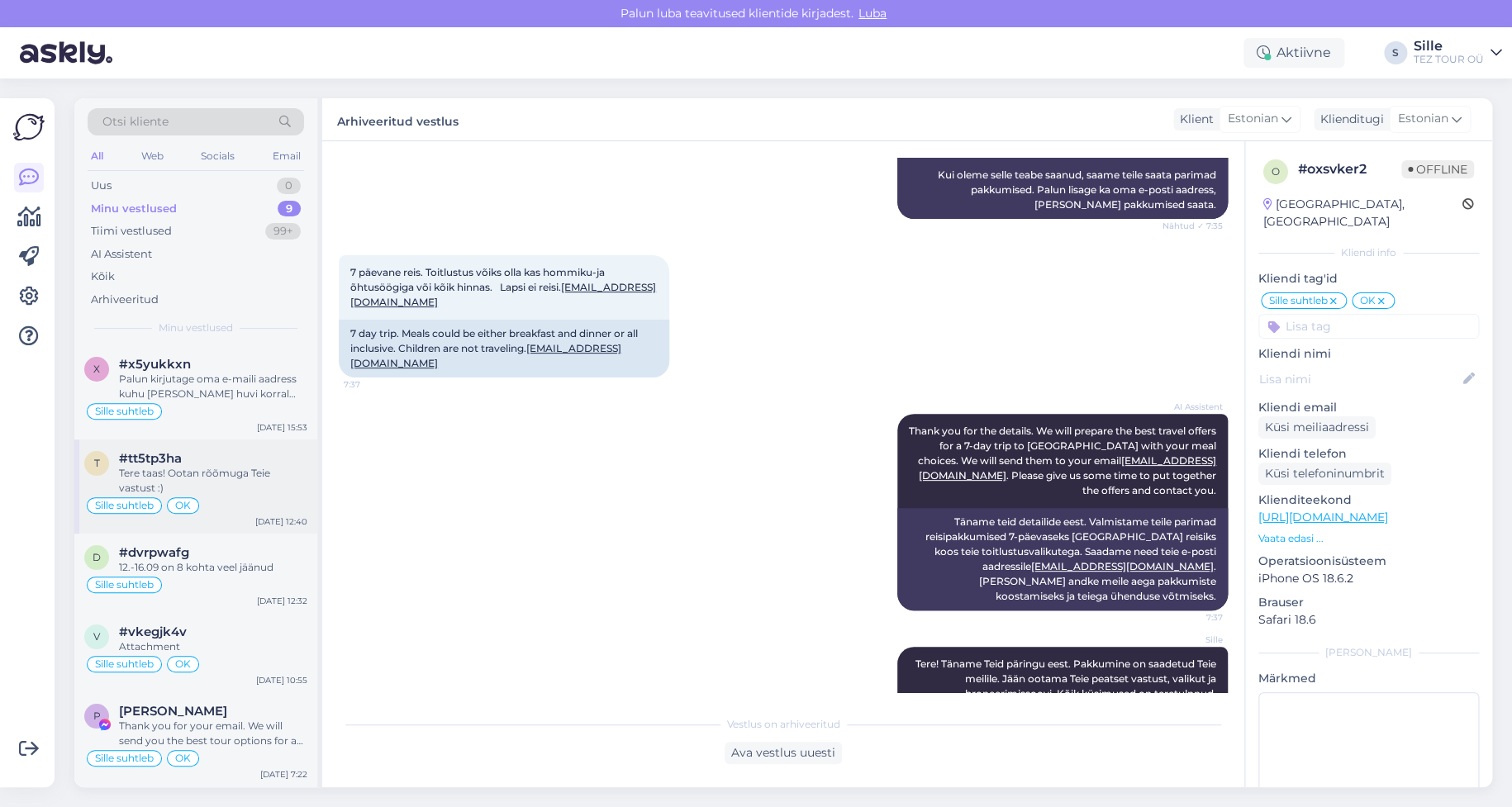
drag, startPoint x: 169, startPoint y: 461, endPoint x: 182, endPoint y: 471, distance: 16.4
click at [169, 461] on span "#tt5tp3ha" at bounding box center [151, 458] width 63 height 15
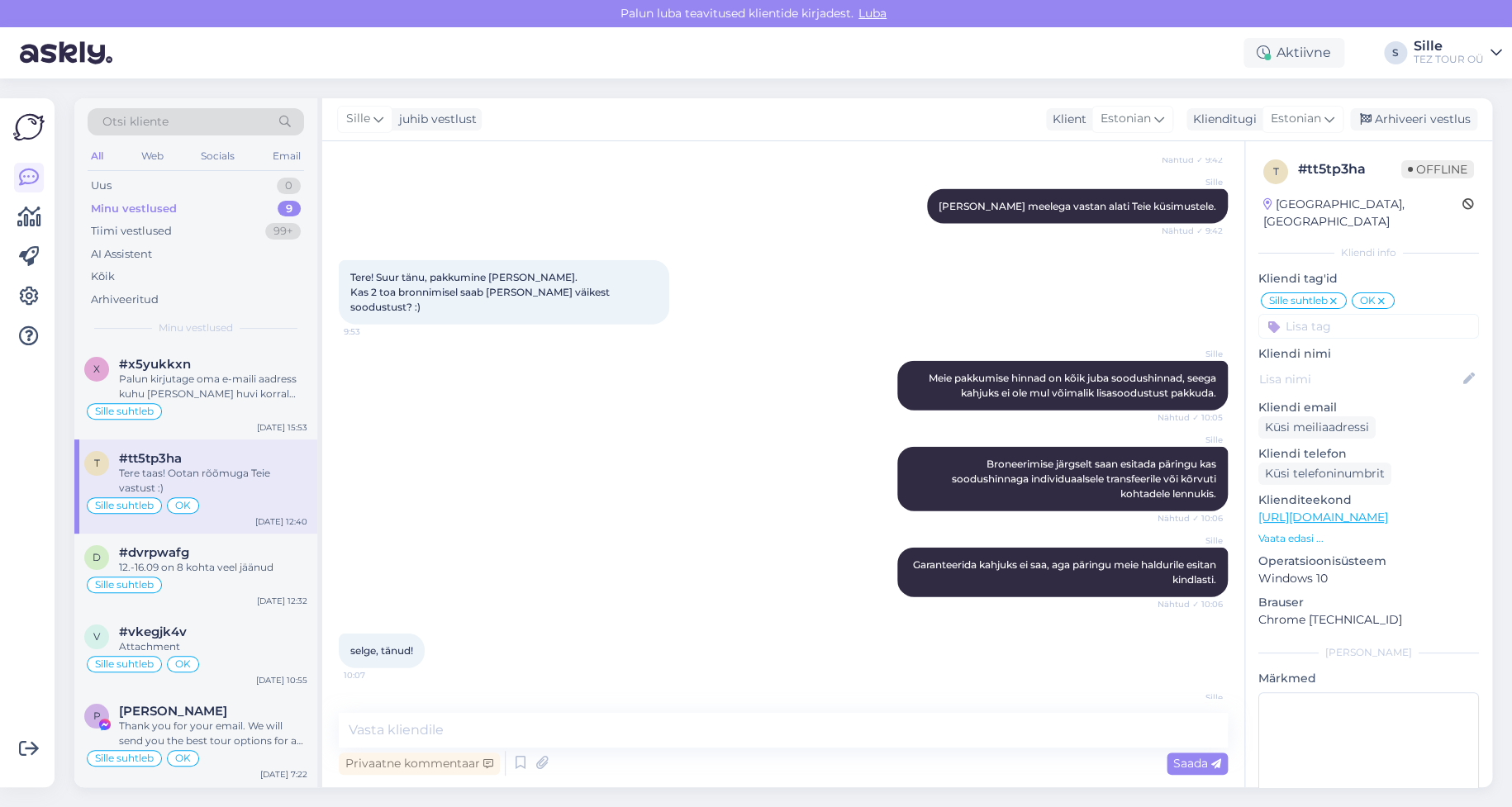
scroll to position [1912, 0]
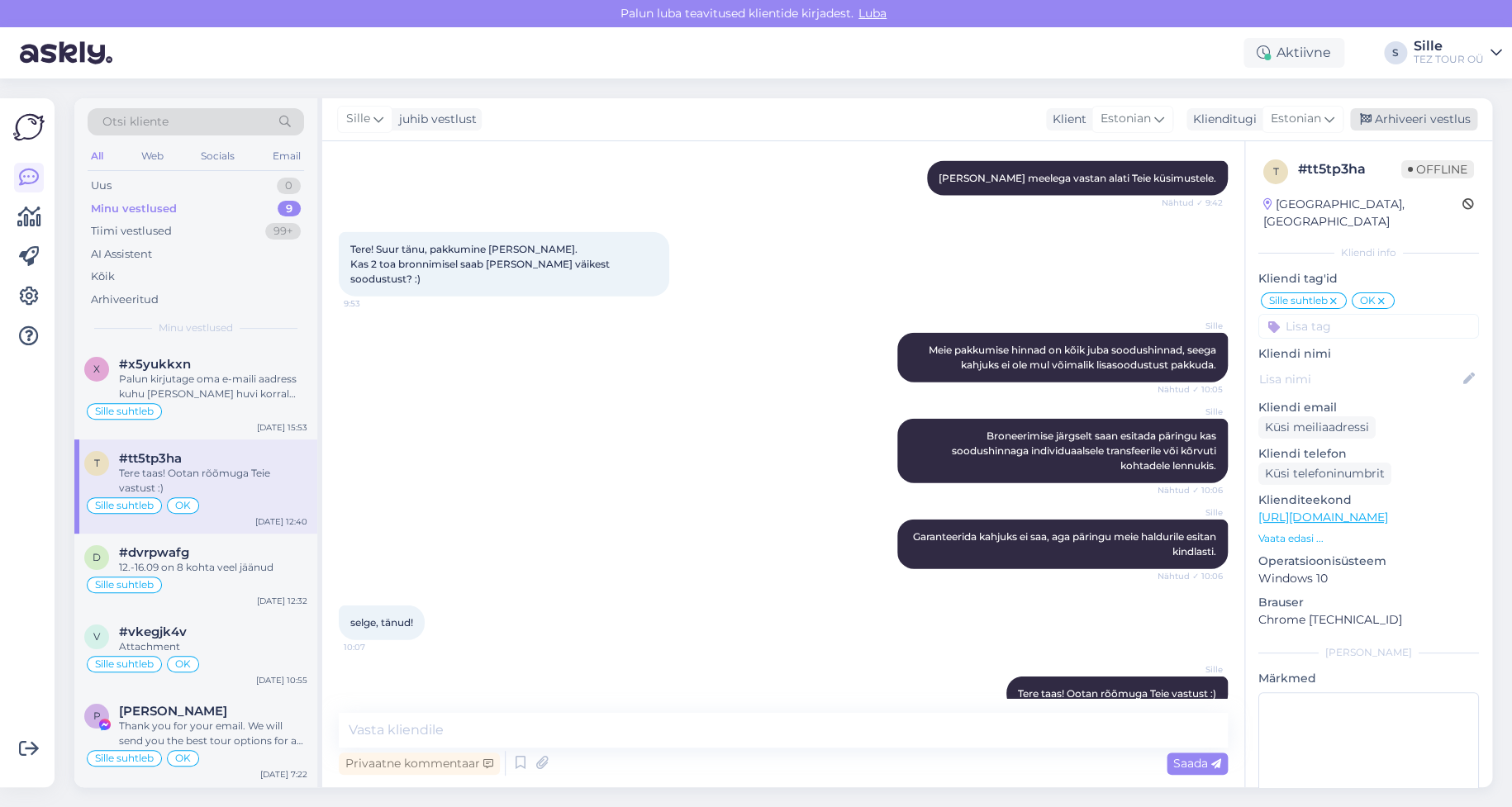
click at [1423, 118] on div "Arhiveeri vestlus" at bounding box center [1414, 119] width 127 height 22
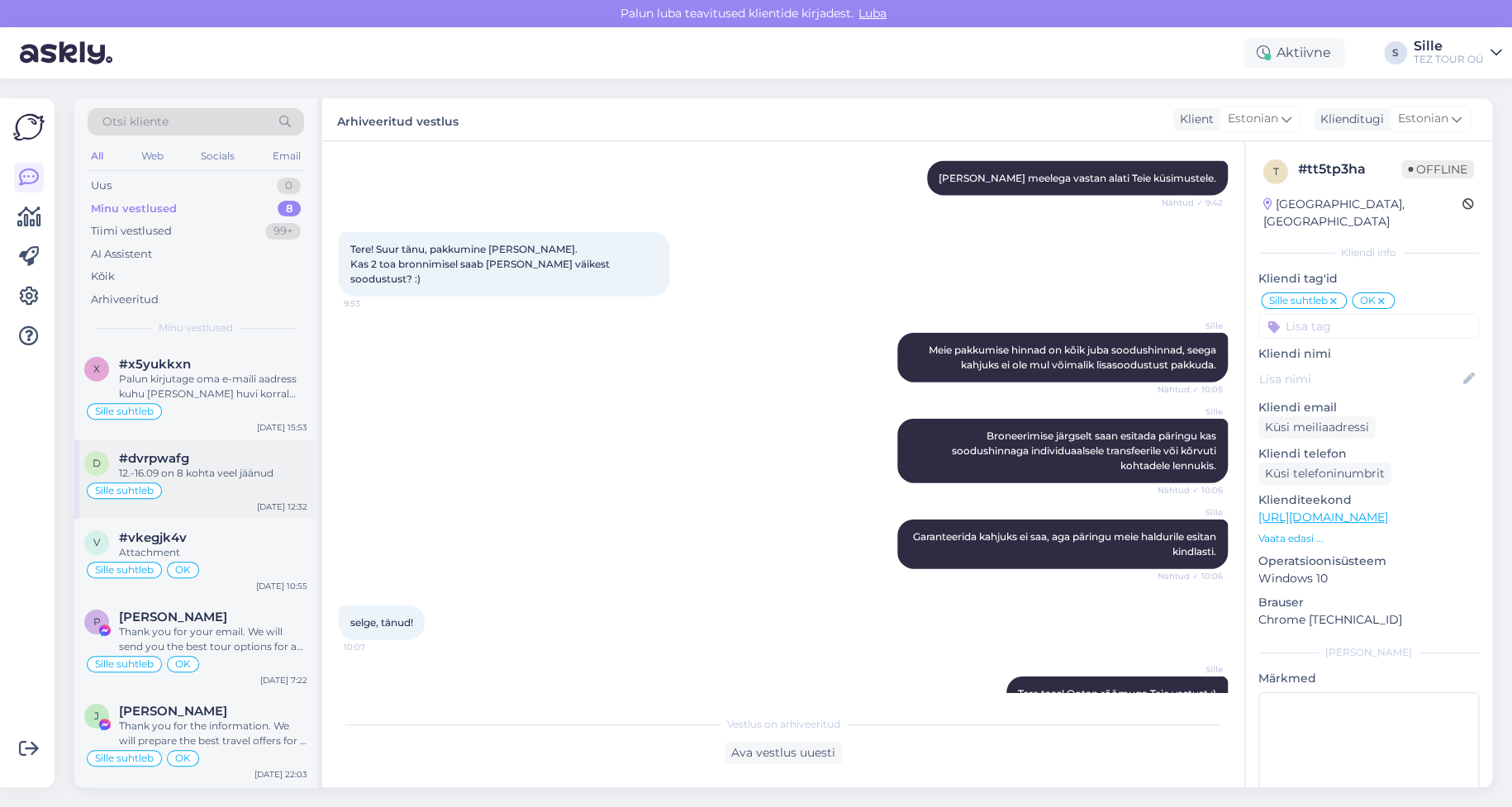
click at [202, 467] on div "12.-16.09 on 8 kohta veel jäänud" at bounding box center [213, 473] width 189 height 15
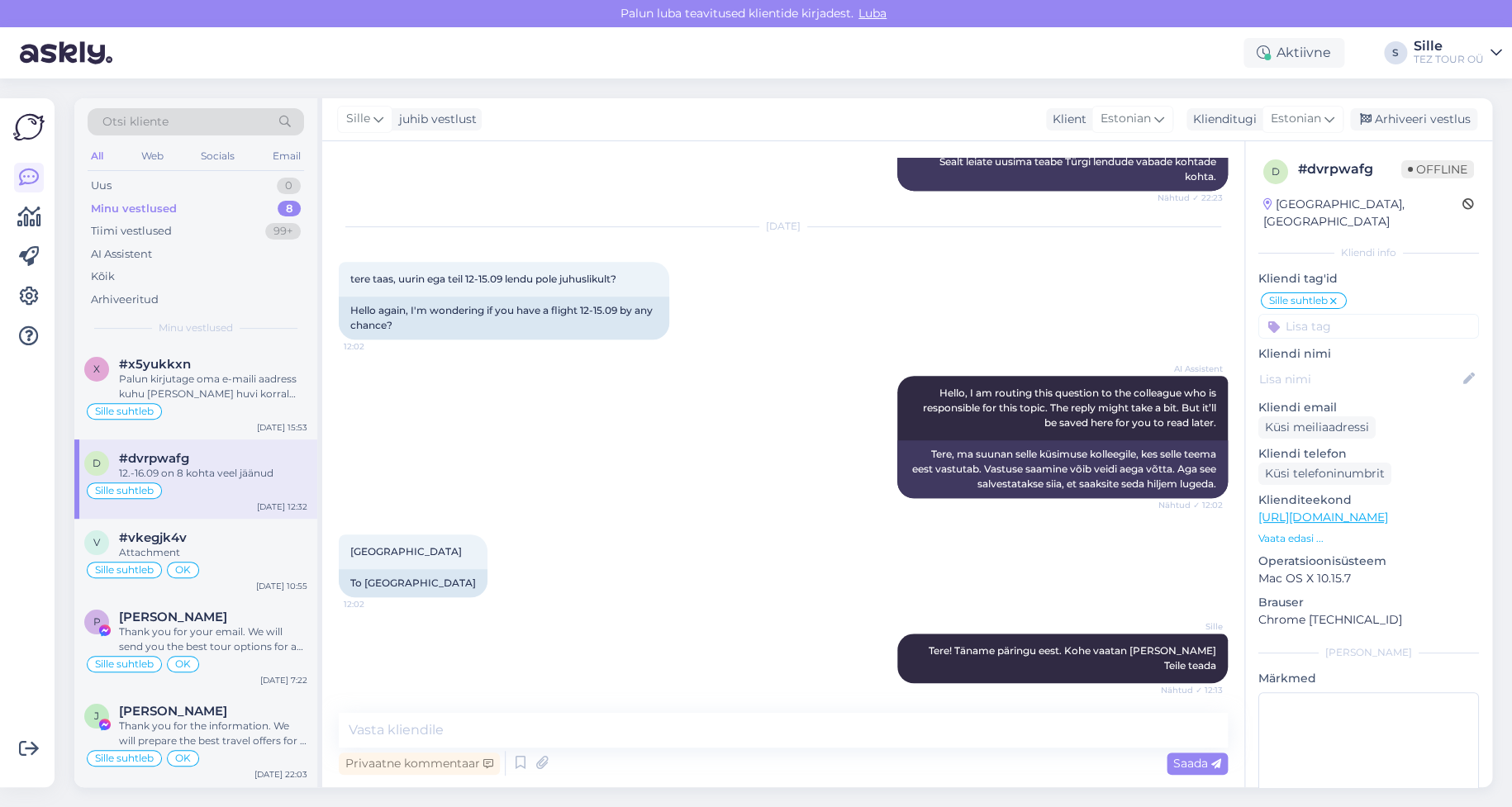
scroll to position [482, 0]
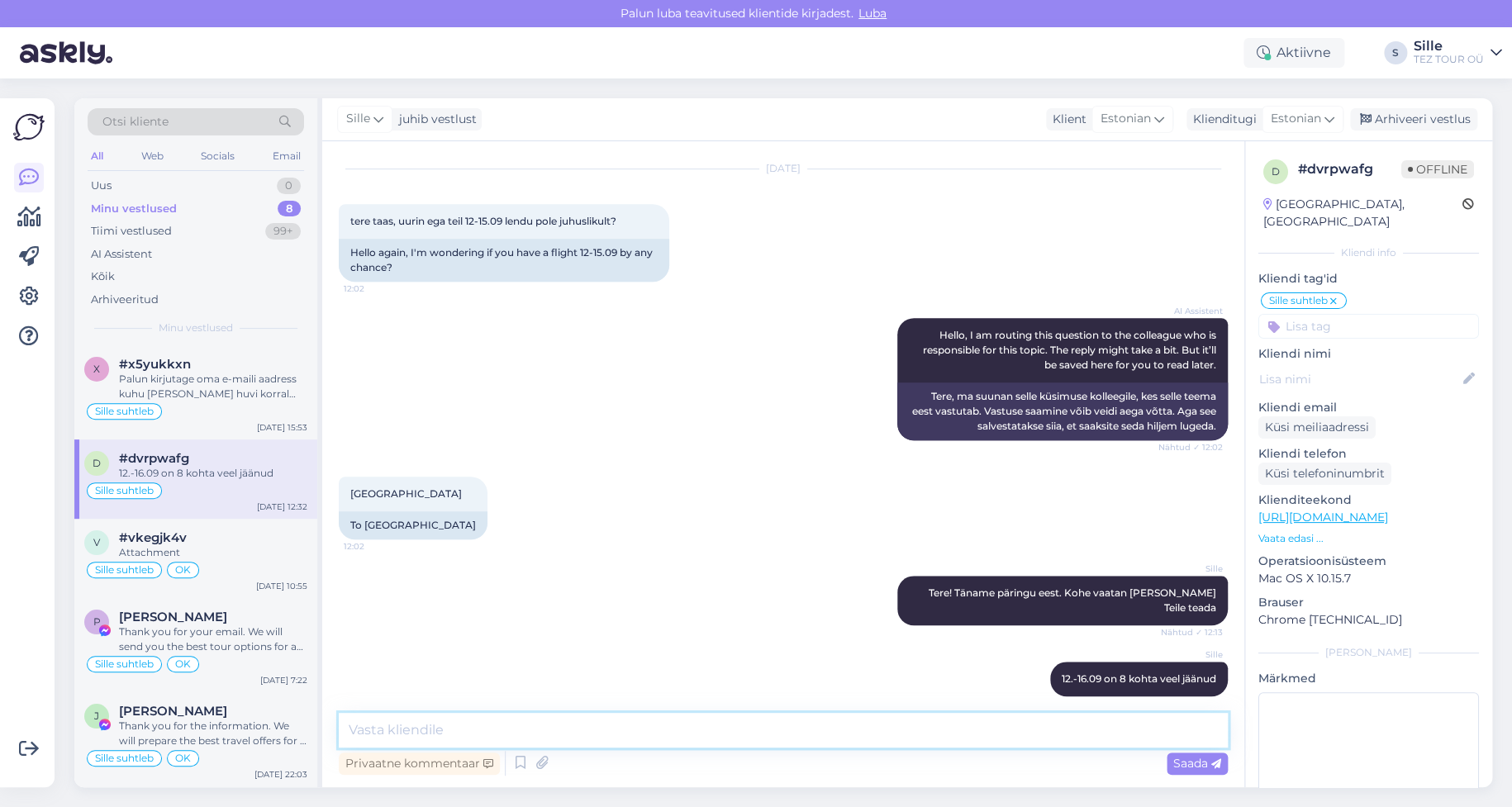
click at [381, 728] on textarea at bounding box center [782, 730] width 889 height 34
click at [1315, 314] on input at bounding box center [1369, 326] width 221 height 24
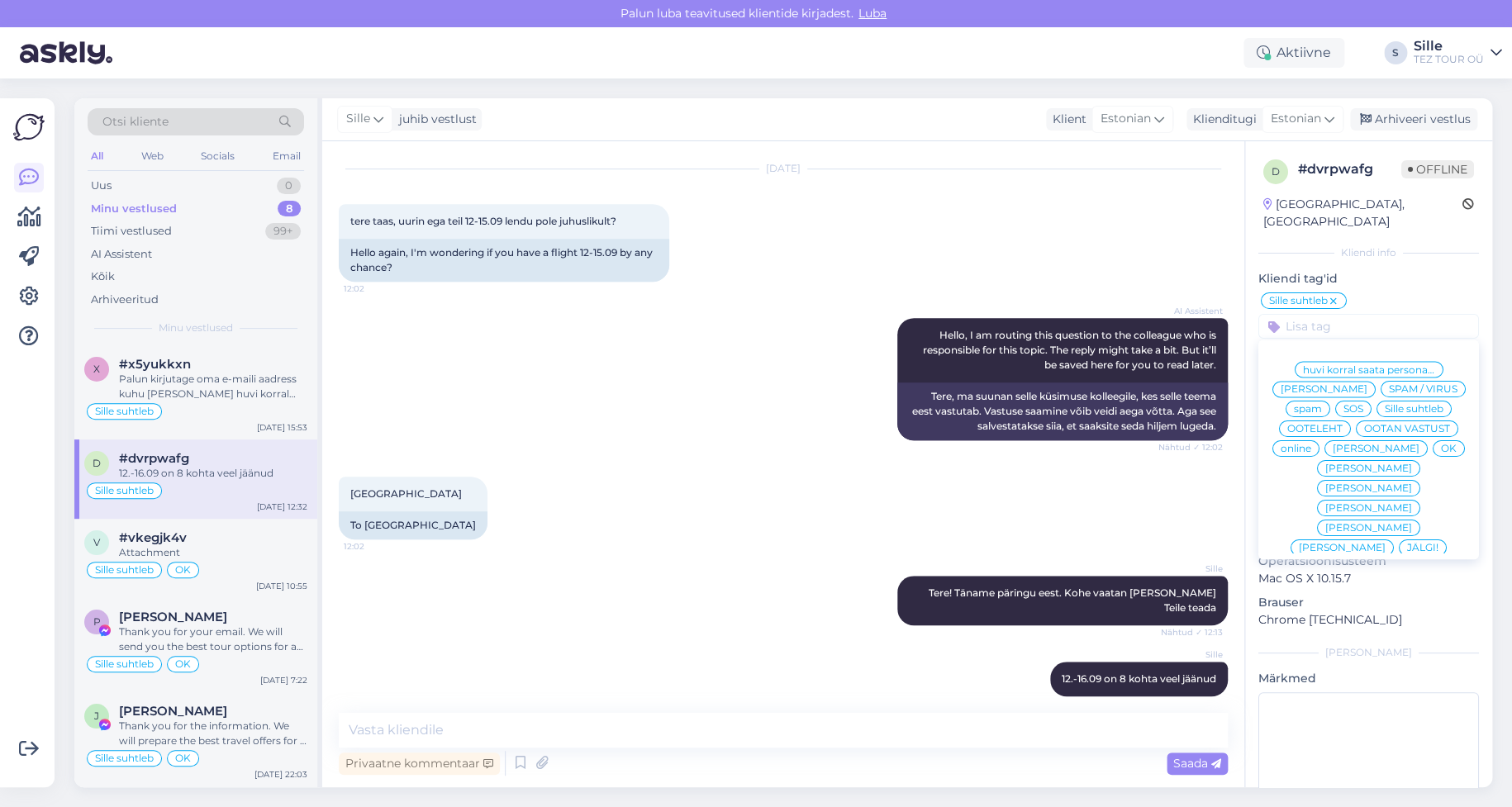
click at [1442, 445] on span "OK" at bounding box center [1449, 449] width 16 height 10
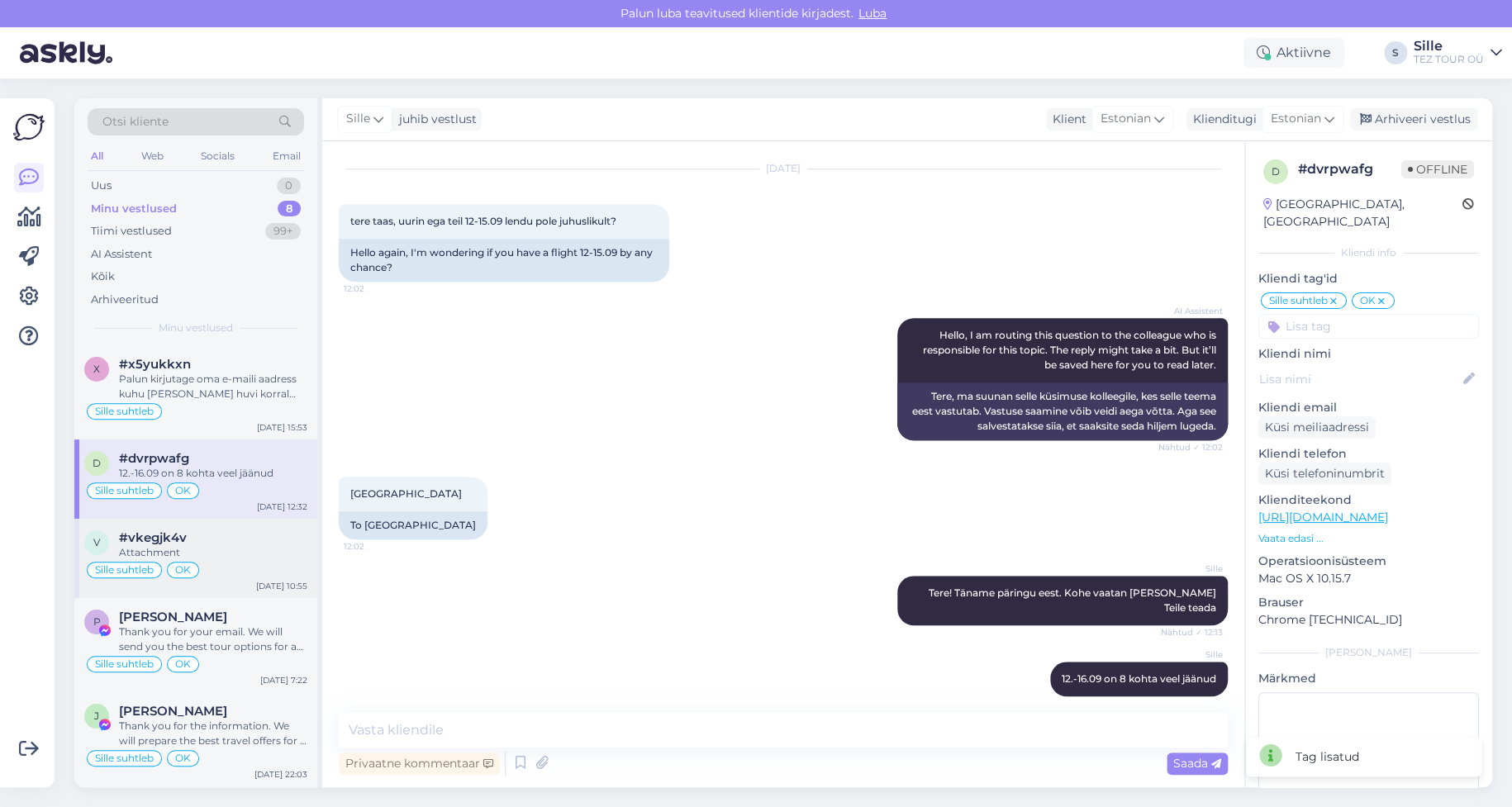
click at [169, 538] on span "#vkegjk4v" at bounding box center [153, 537] width 67 height 15
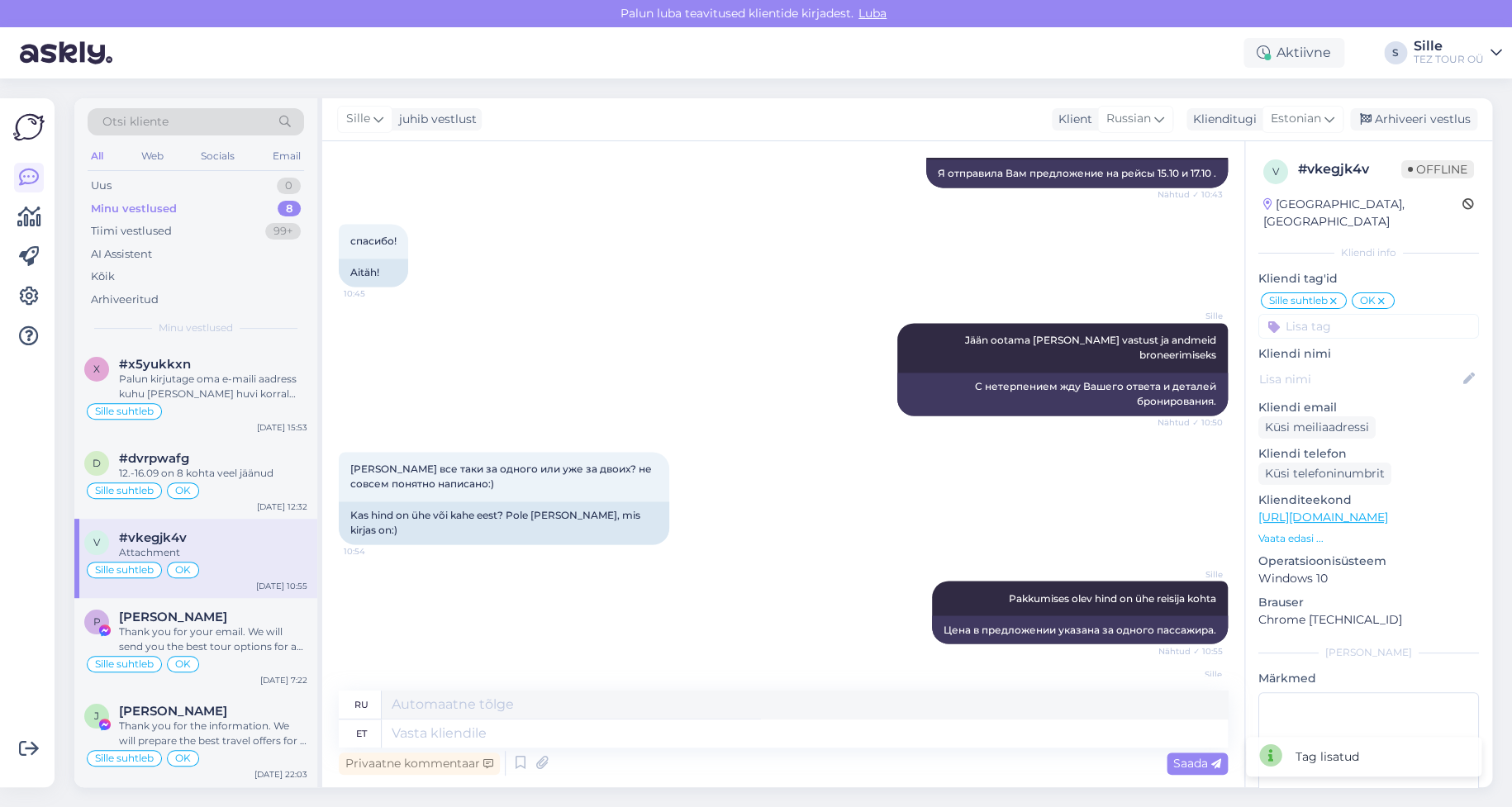
scroll to position [1266, 0]
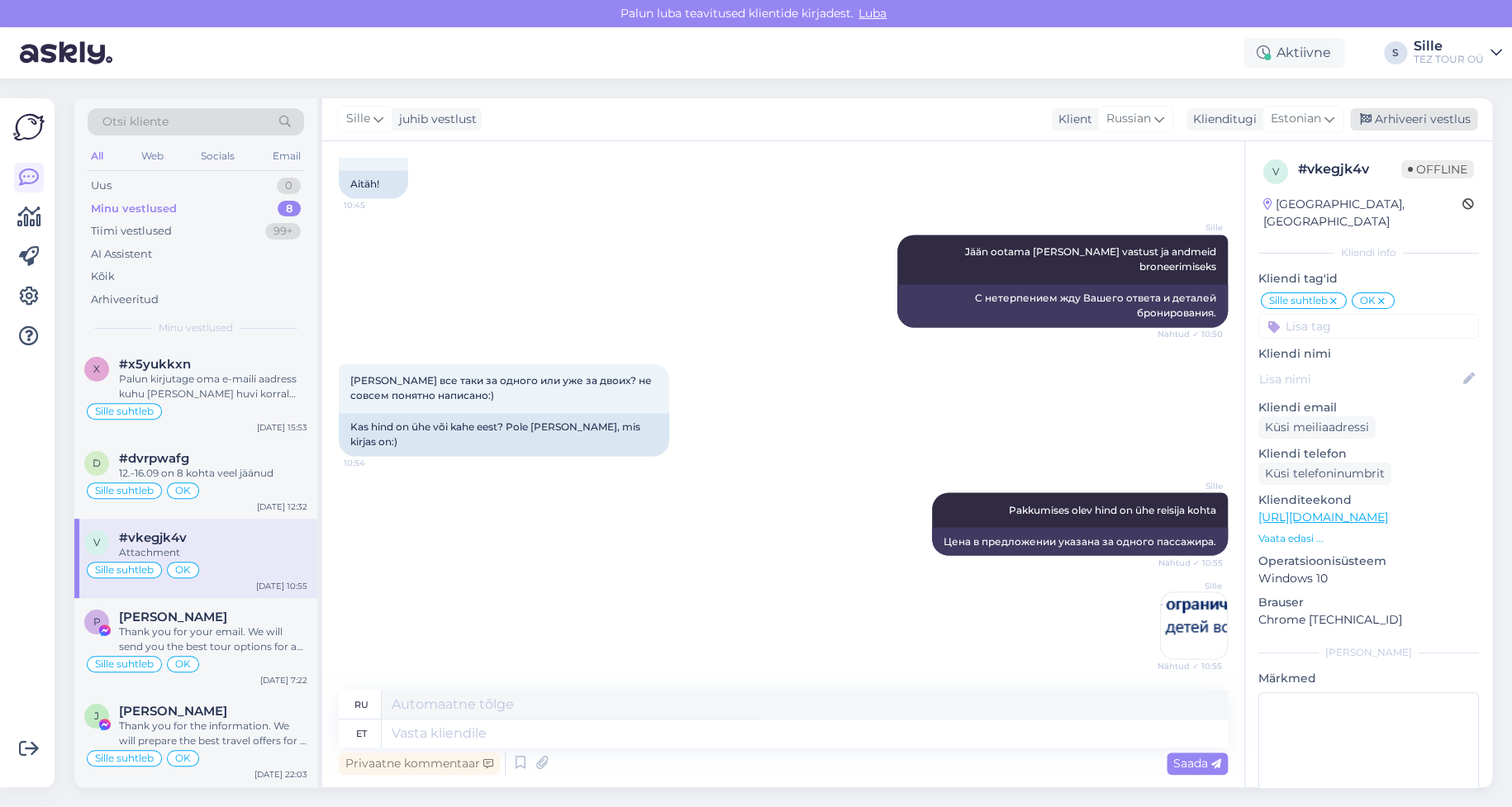
click at [1413, 120] on div "Arhiveeri vestlus" at bounding box center [1414, 119] width 127 height 22
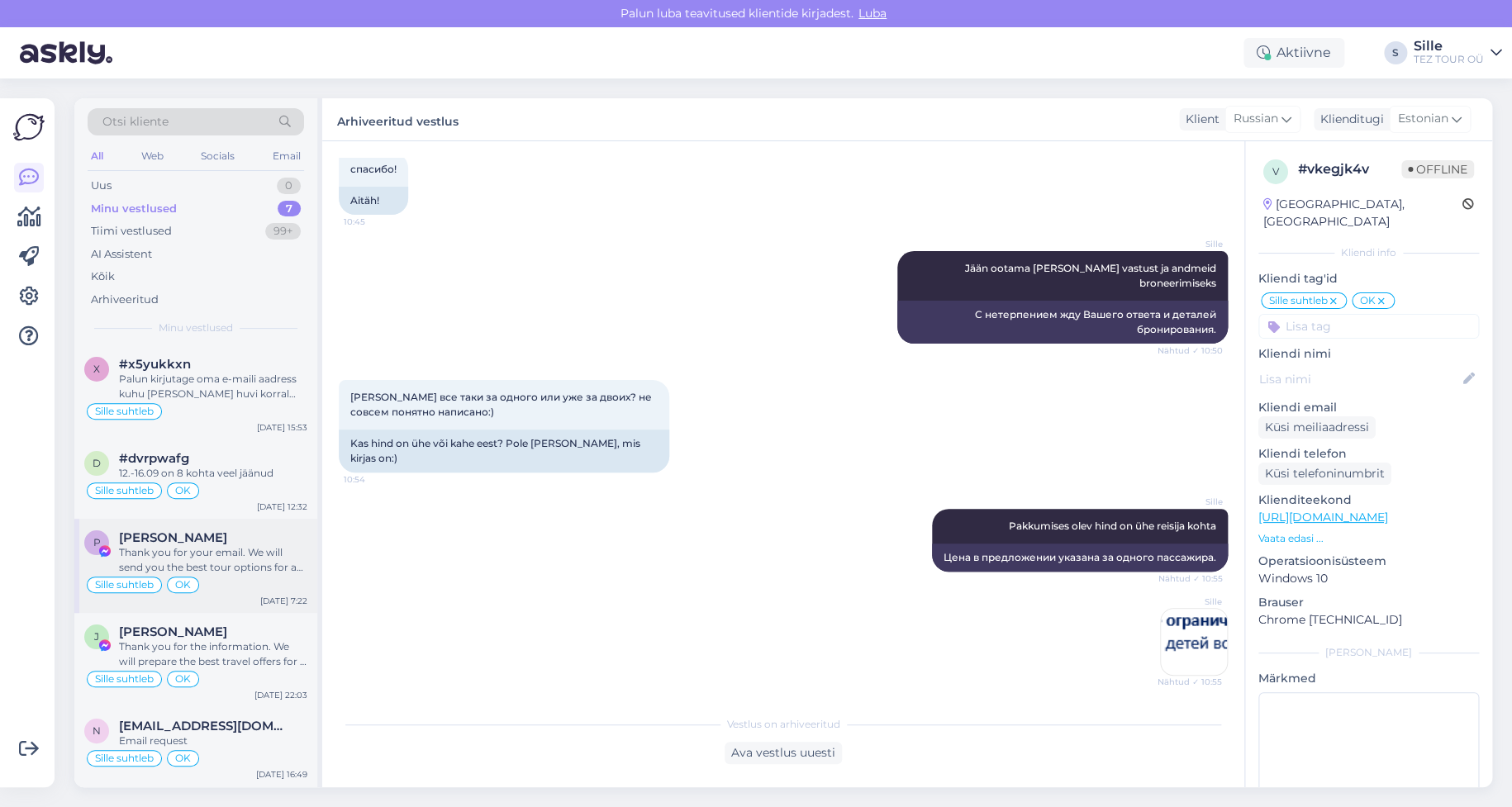
click at [245, 574] on div "Р [PERSON_NAME] Thank you for your email. We will send you the best tour option…" at bounding box center [196, 566] width 243 height 94
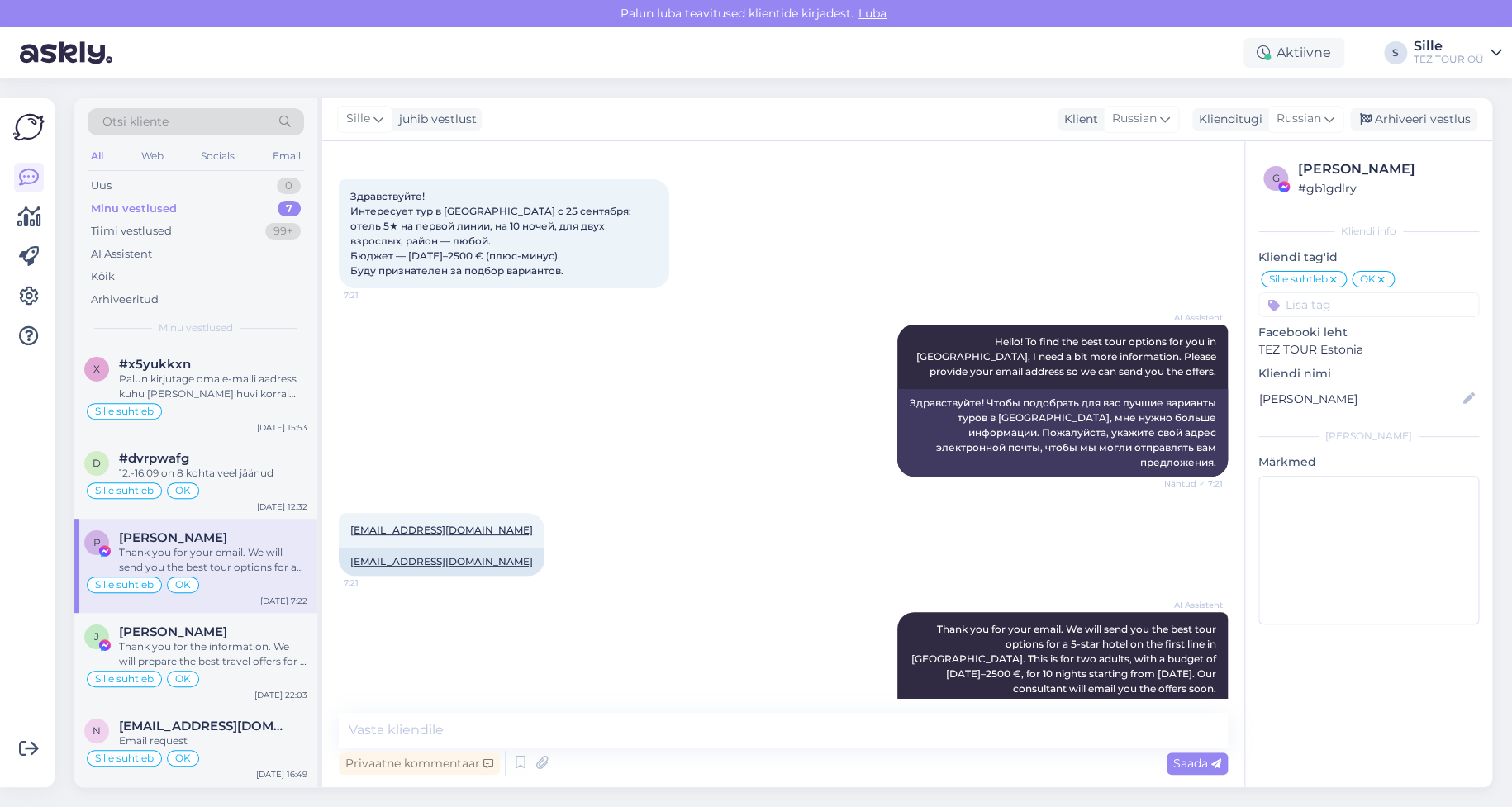
scroll to position [0, 0]
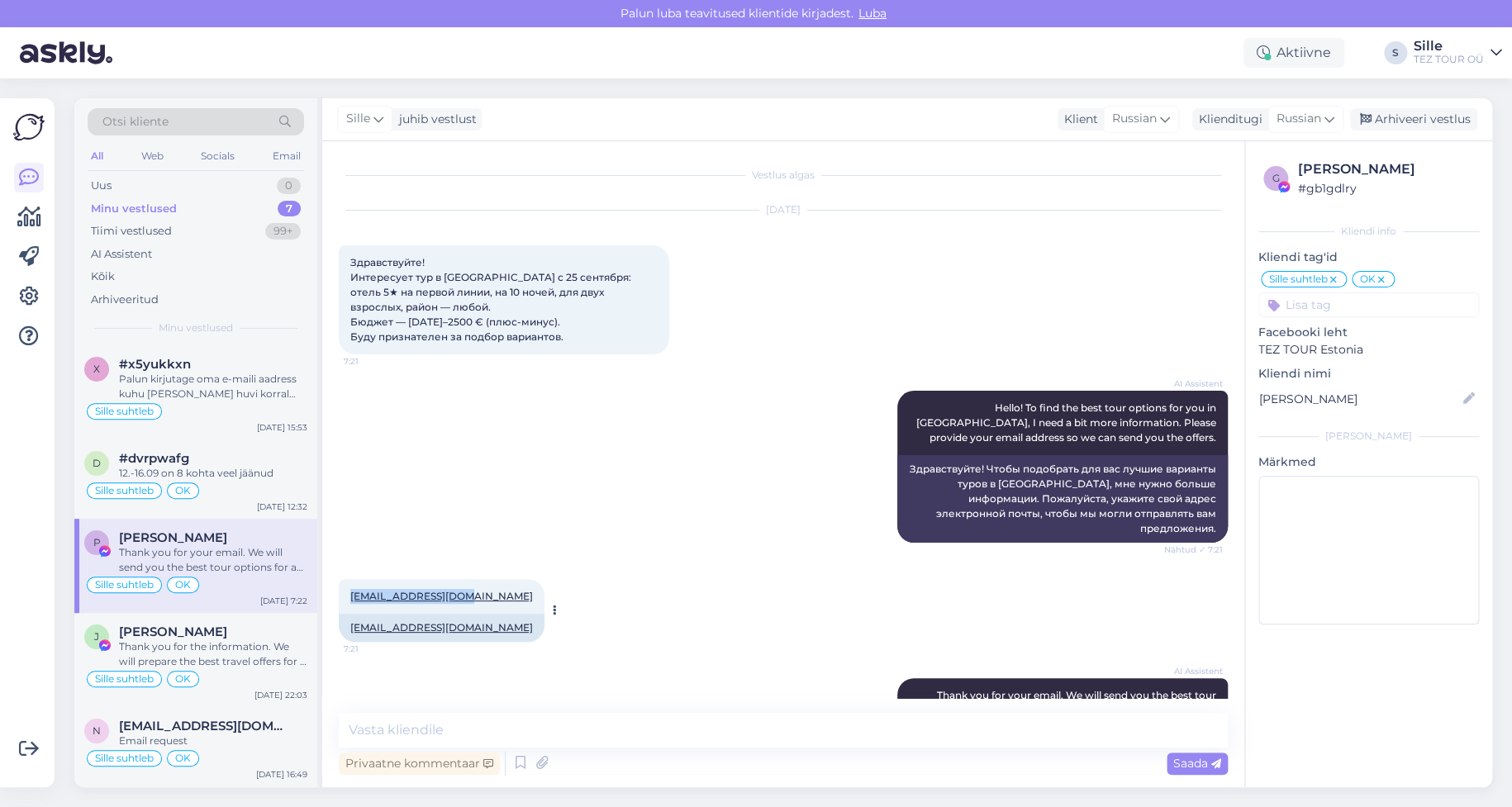
drag, startPoint x: 344, startPoint y: 577, endPoint x: 467, endPoint y: 571, distance: 123.1
click at [467, 579] on div "[EMAIL_ADDRESS][DOMAIN_NAME] 7:21" at bounding box center [441, 596] width 205 height 34
copy link "[EMAIL_ADDRESS][DOMAIN_NAME]"
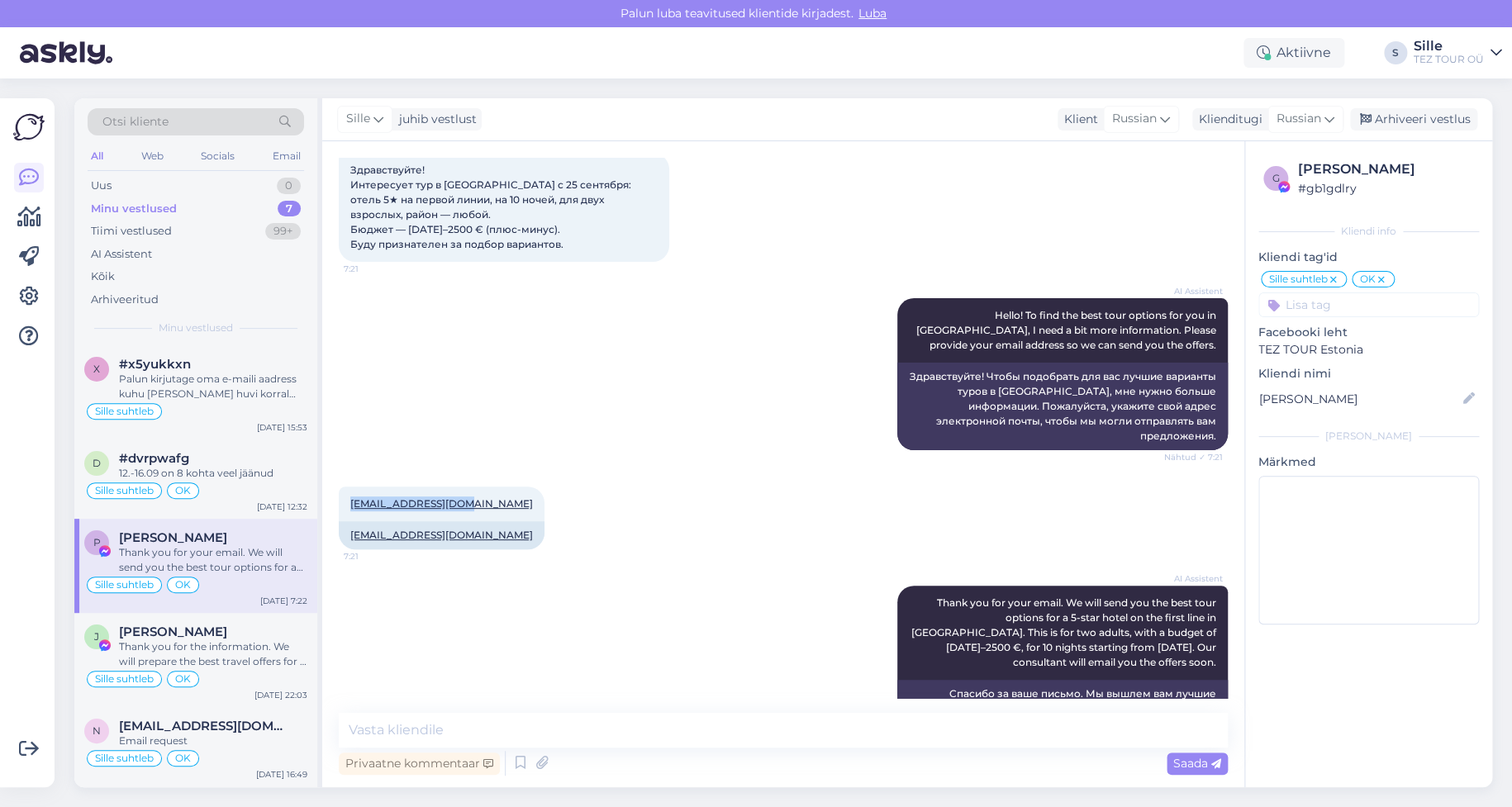
scroll to position [179, 0]
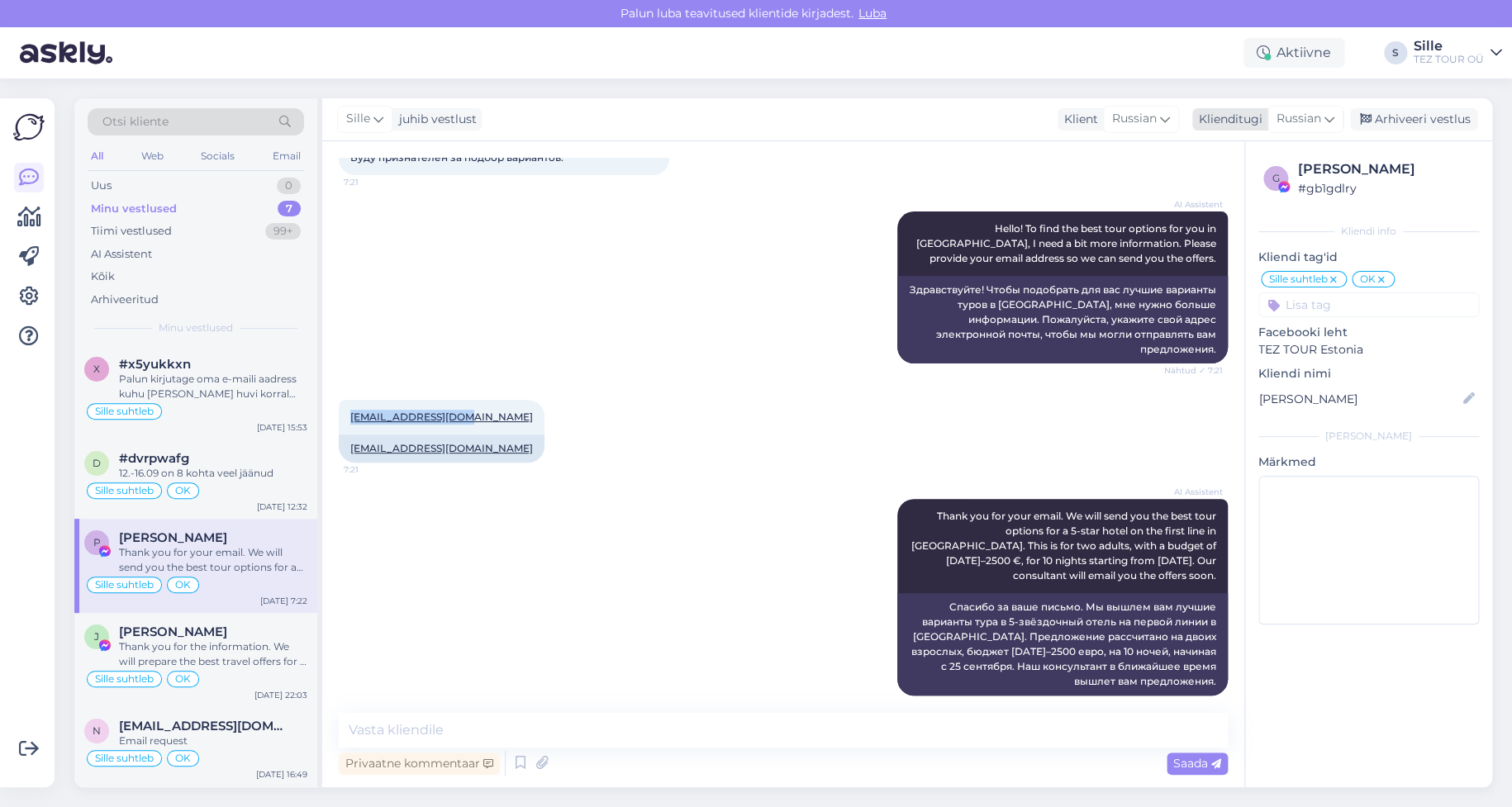
click at [1300, 121] on span "Russian" at bounding box center [1299, 118] width 45 height 19
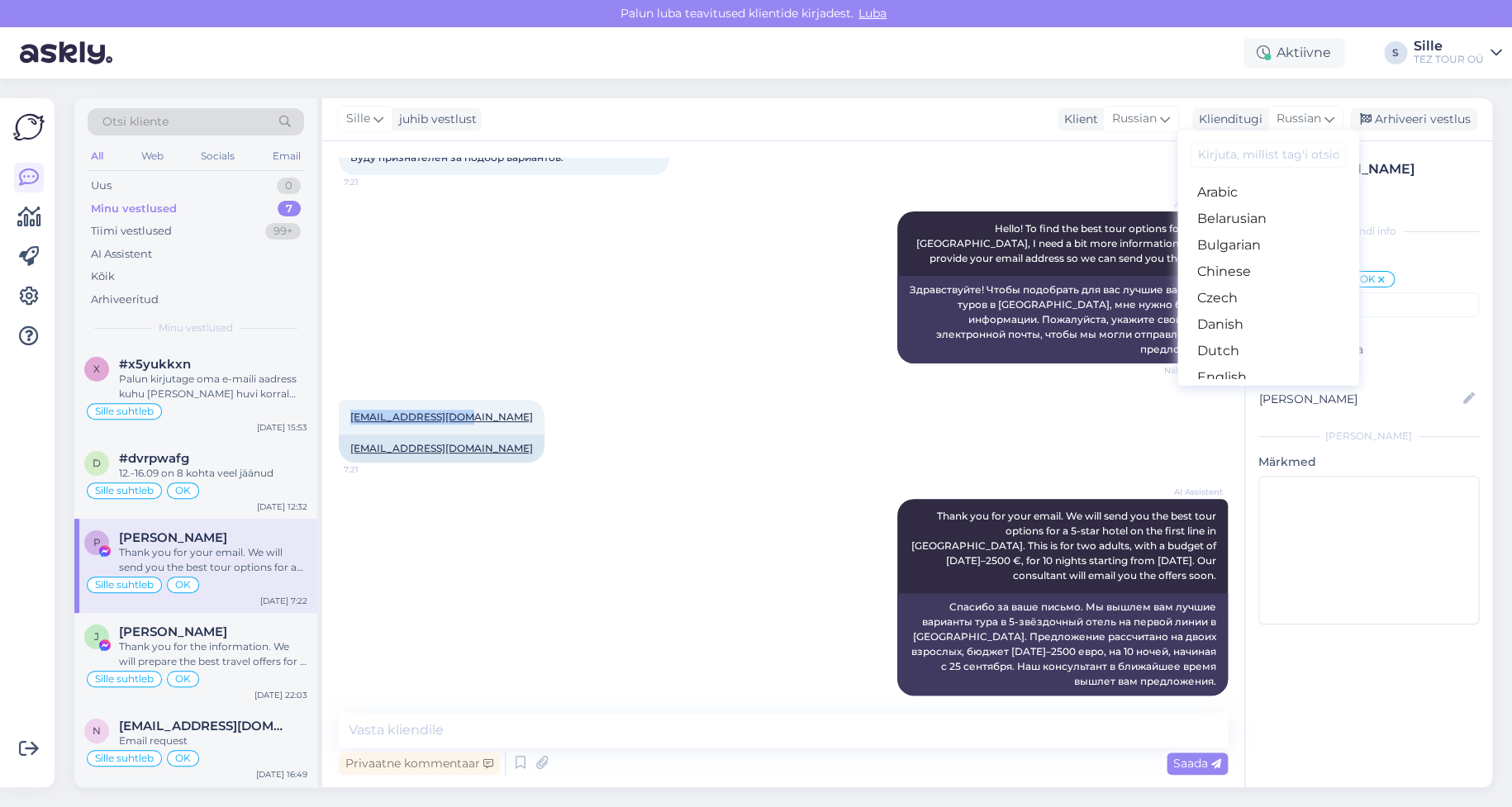
click at [1234, 391] on link "Estonian" at bounding box center [1268, 404] width 182 height 26
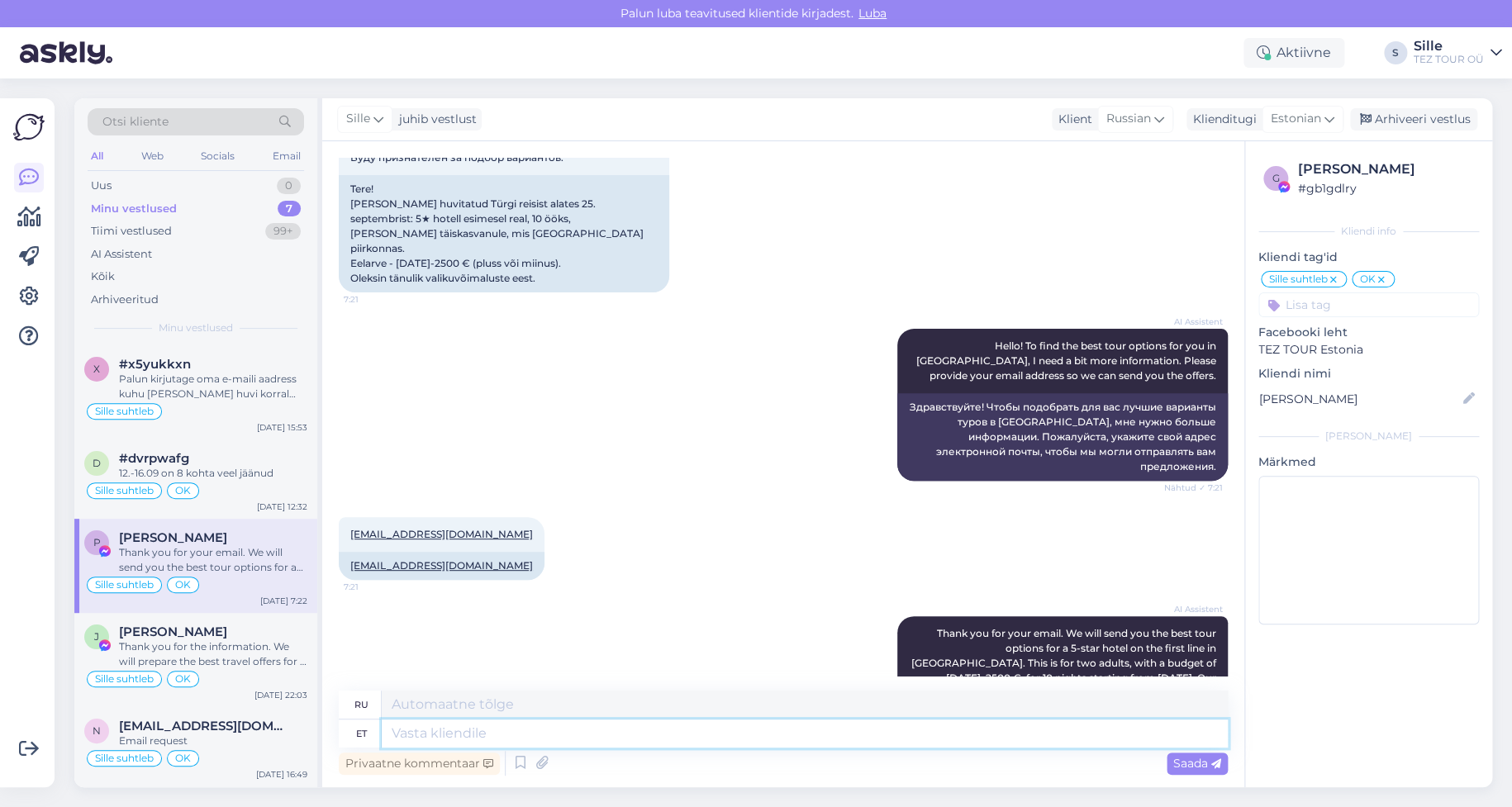
click at [400, 734] on textarea at bounding box center [804, 734] width 846 height 28
type textarea "Tere!"
type textarea "Привет!"
type textarea "Tere! Tänan T"
type textarea "Привет! [GEOGRAPHIC_DATA]."
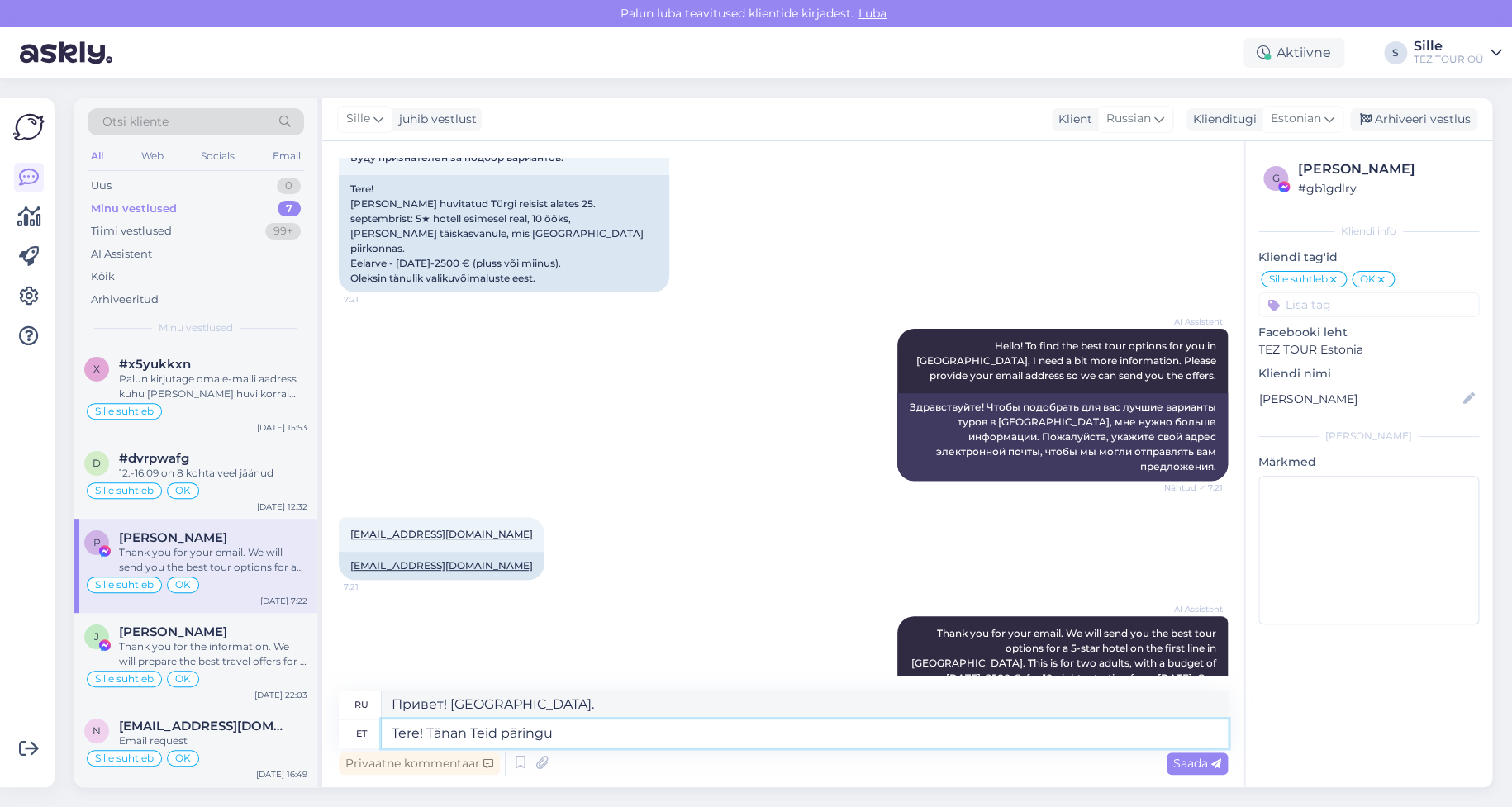
type textarea "Tere! Tänan Teid päringu"
type textarea "Здравствуйте! Спасибо за ваш запрос."
type textarea "Tere! Tänan Teid päringu eest. [GEOGRAPHIC_DATA]"
type textarea "Здравствуйте! Спасибо за ваш запрос. Предложение"
type textarea "Tere! Tänan Teid päringu eest. Pakkumine on s"
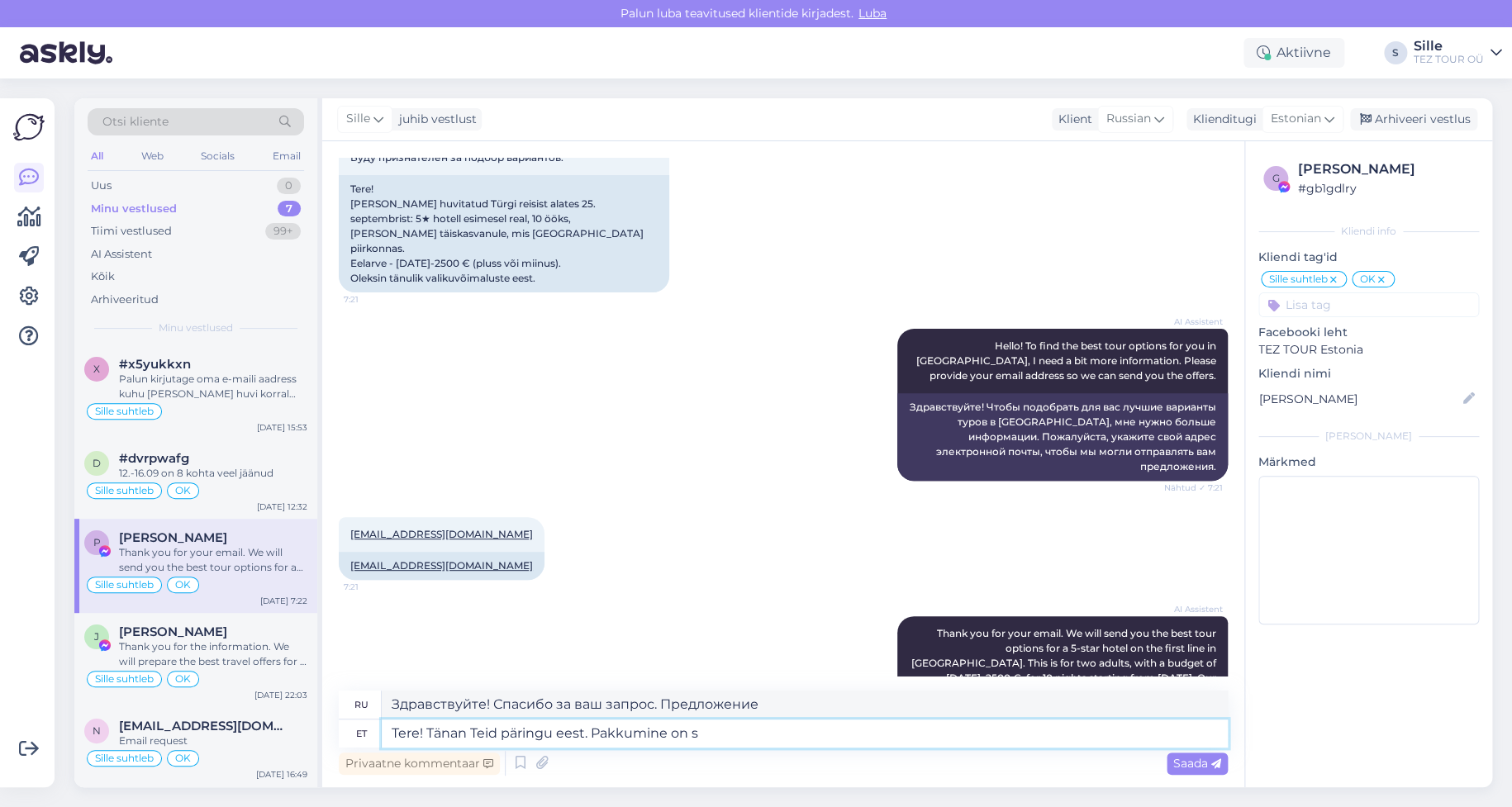
type textarea "Здравствуйте! Спасибо за ваш запрос. Предложение действительно."
type textarea "Tere! Tänan Teid päringu eest. Pakkumine on saadetud Te"
type textarea "Здравствуйте! Спасибо за ваш запрос. Предложение отправлено."
type textarea "Tere! Tänan Teid päringu eest. Pakkumine on saadetud Teie me"
type textarea "Здравствуйте! Спасибо за ваш запрос. Предложение вам отправлено."
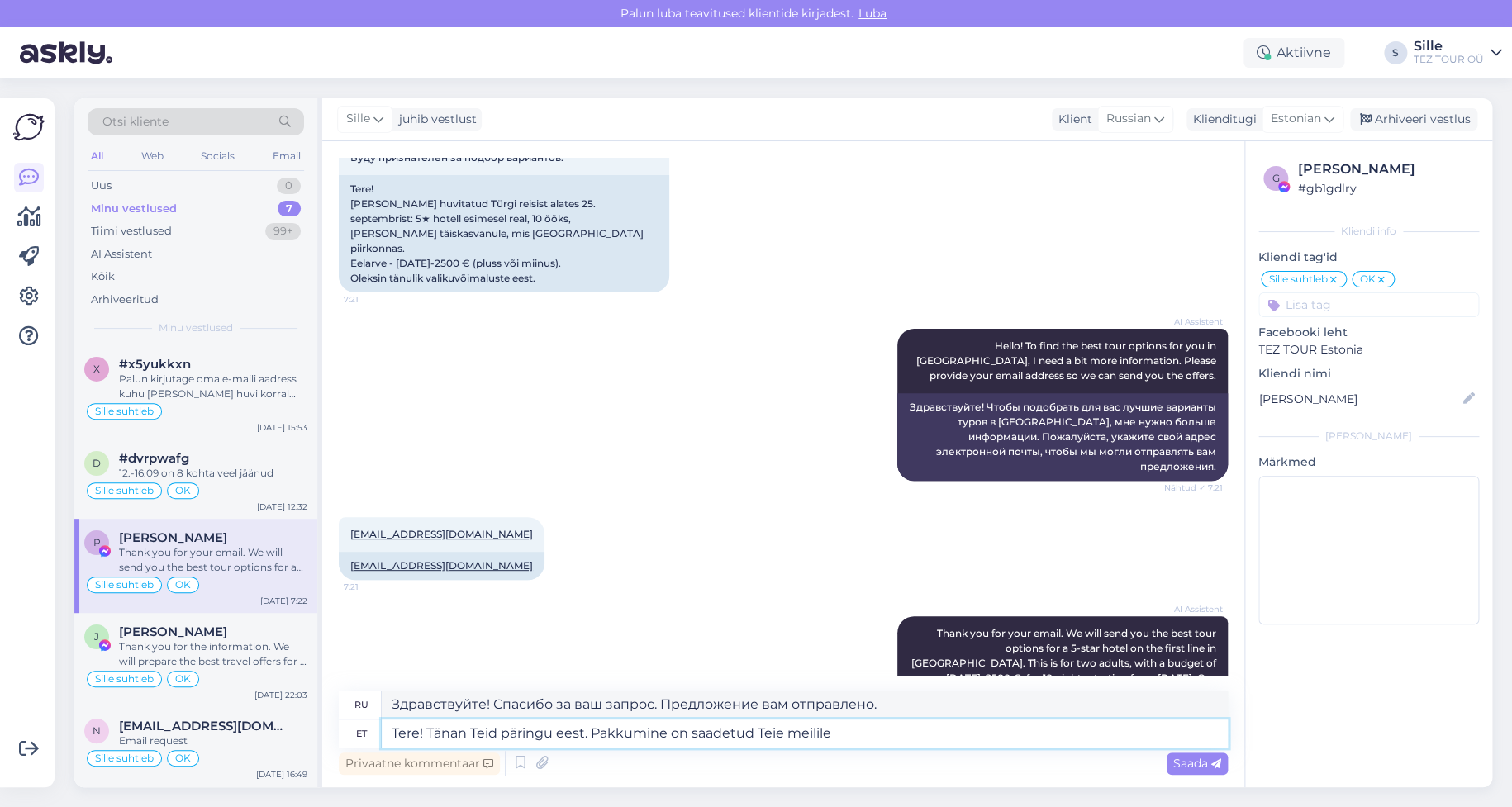
type textarea "Tere! Tänan Teid päringu eest. Pakkumine on saadetud Teie meilile"
type textarea "Здравствуйте! Спасибо за ваш запрос. Предложение отправлено вам на почту."
type textarea "Tere! Tänan Teid päringu eest. Pakkumine on saadetud Teie meilile ja"
type textarea "Здравствуйте! Спасибо за ваш запрос. Предложение отправлено на вашу электронную…"
type textarea "Tere! Tänan Teid päringu eest. Pakkumine on saadetud Teie meilile"
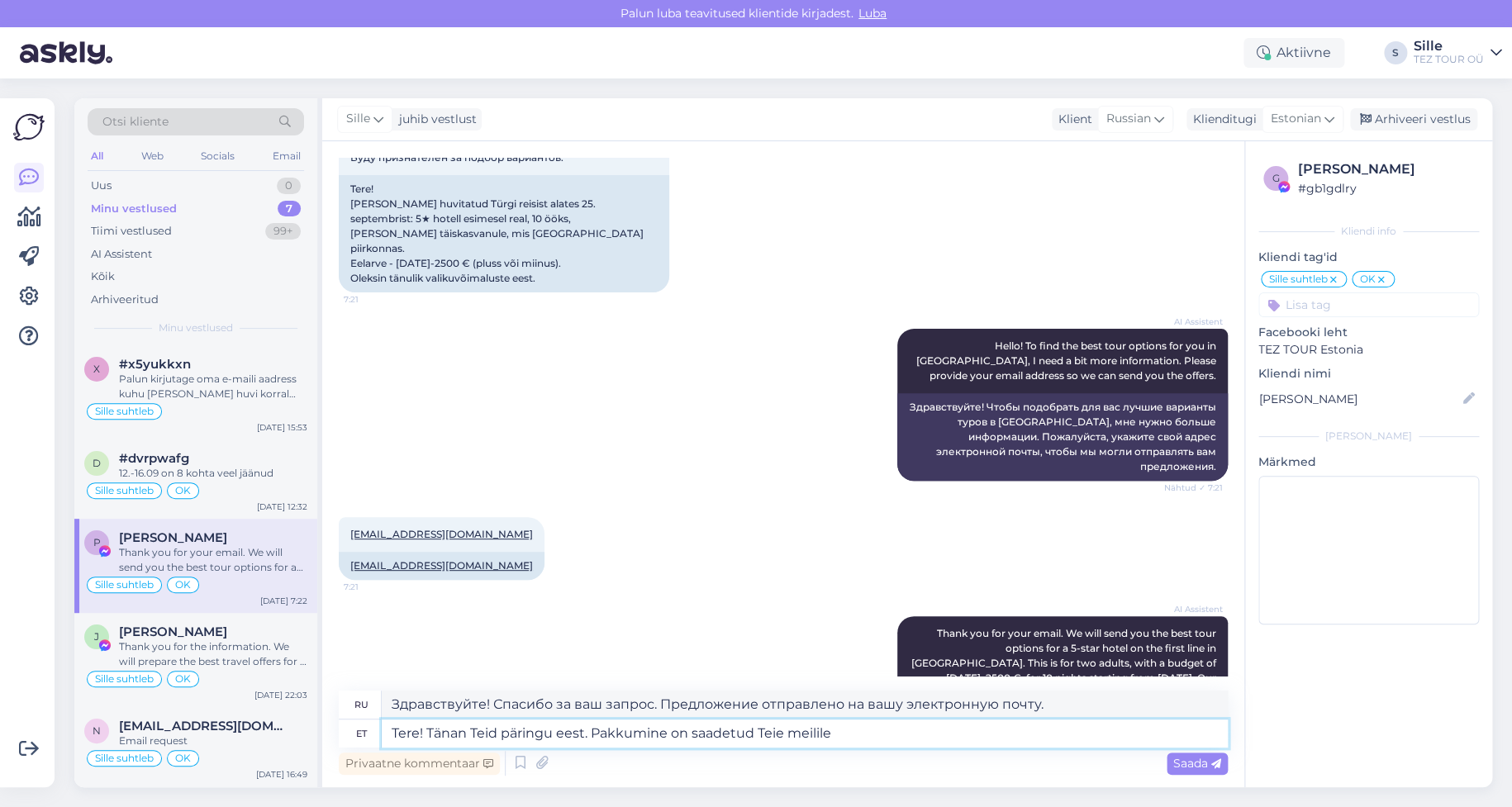
type textarea "Здравствуйте! Спасибо за ваш запрос. Предложение отправлено вам на почту."
type textarea "Tere! Tänan Teid päringu eest. Pakkumine on saadetud Teie meilile. Jään"
type textarea "Здравствуйте! Спасибо за ваш запрос. Предложение отправлено на вашу электронную…"
type textarea "Tere! Tänan Teid päringu eest. Pakkumine on saadetud Teie meilile. Jään ootama"
type textarea "Здравствуйте! Спасибо за ваш запрос. Предложение отправлено вам на почту. Буду …"
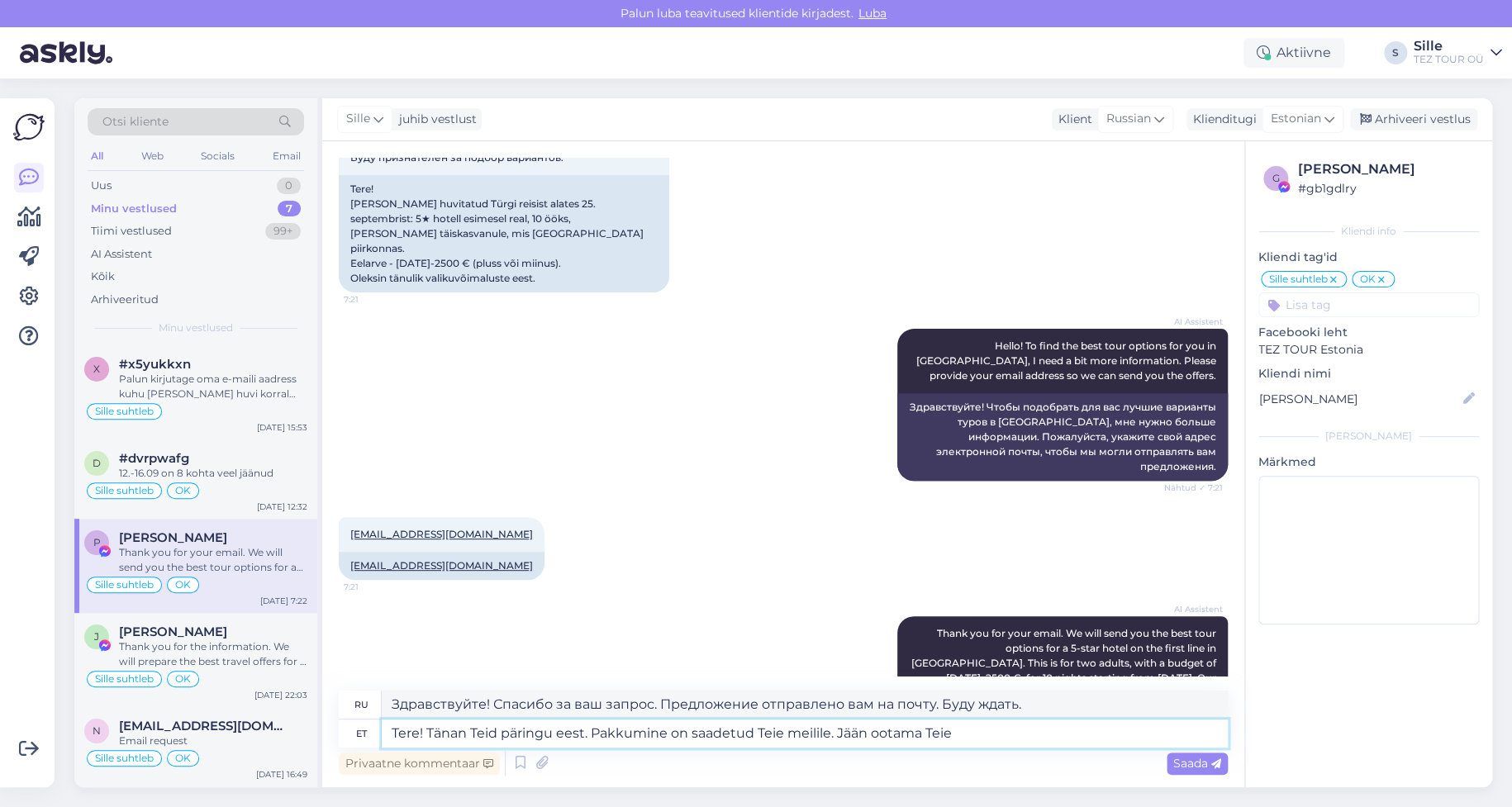
type textarea "Tere! Tänan Teid päringu eest. Pakkumine on saadetud Teie meilile. Jään ootama …"
type textarea "Здравствуйте! Спасибо за ваш запрос. Предложение отправлено вам на электронную …"
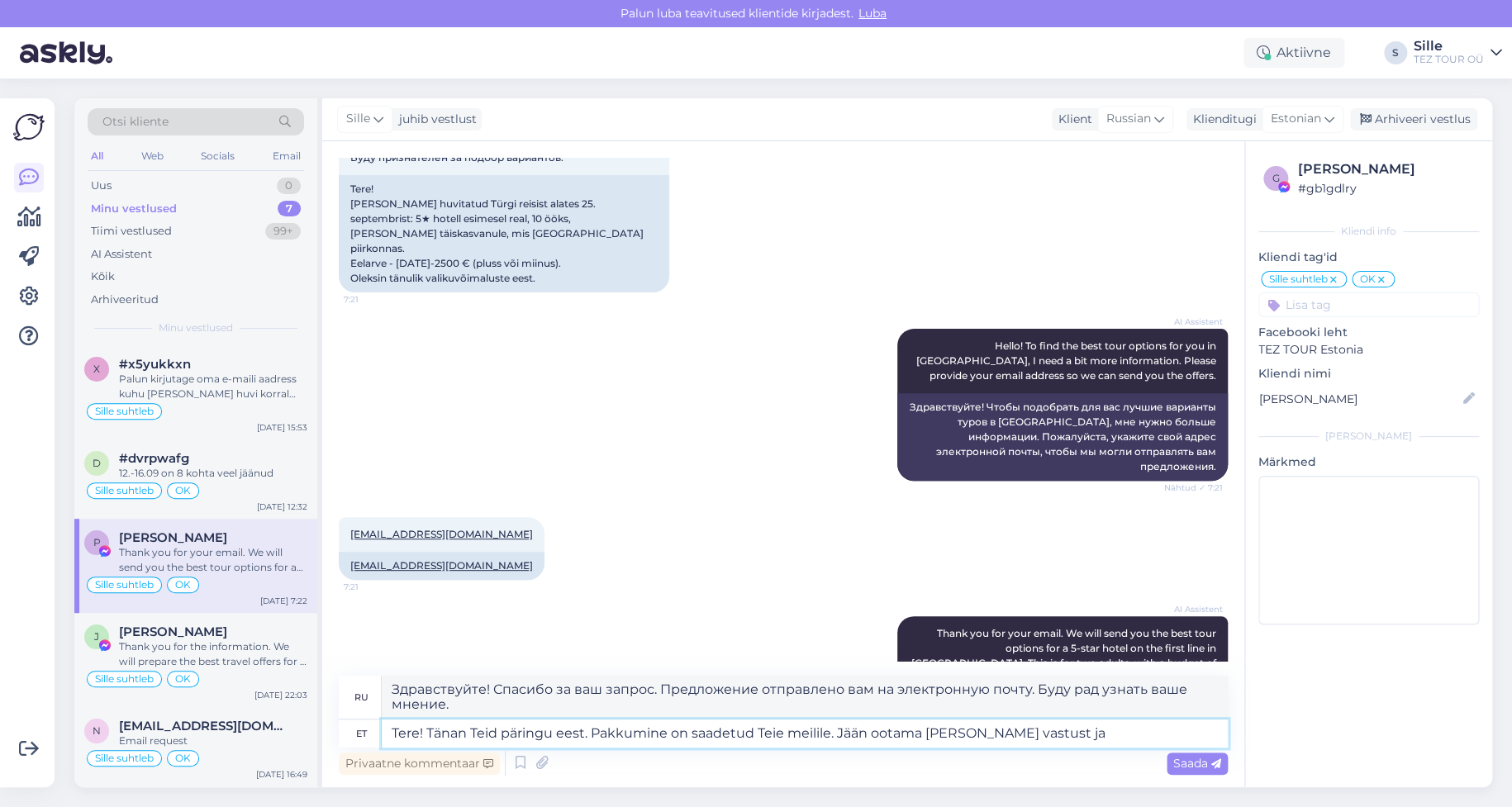
type textarea "Tere! Tänan Teid päringu eest. Pakkumine on saadetud Teie meilile. Jään ootama …"
type textarea "Здравствуйте! Спасибо за ваш запрос. Предложение отправлено на вашу электронную…"
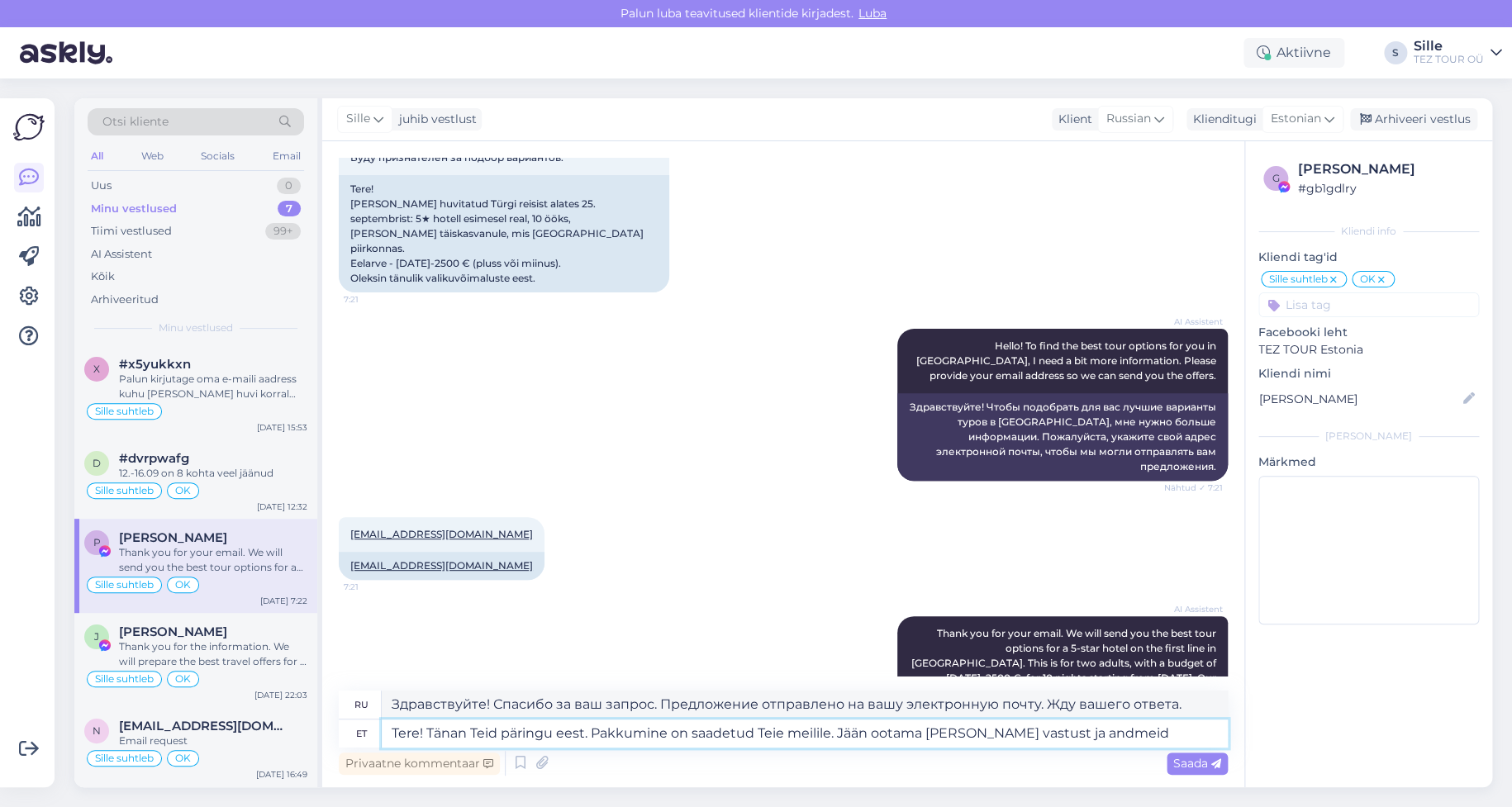
type textarea "Tere! Tänan Teid päringu eest. Pakkumine on saadetud Teie meilile. Jään ootama …"
type textarea "Здравствуйте! Спасибо за ваш запрос. Предложение отправлено на вашу электронную…"
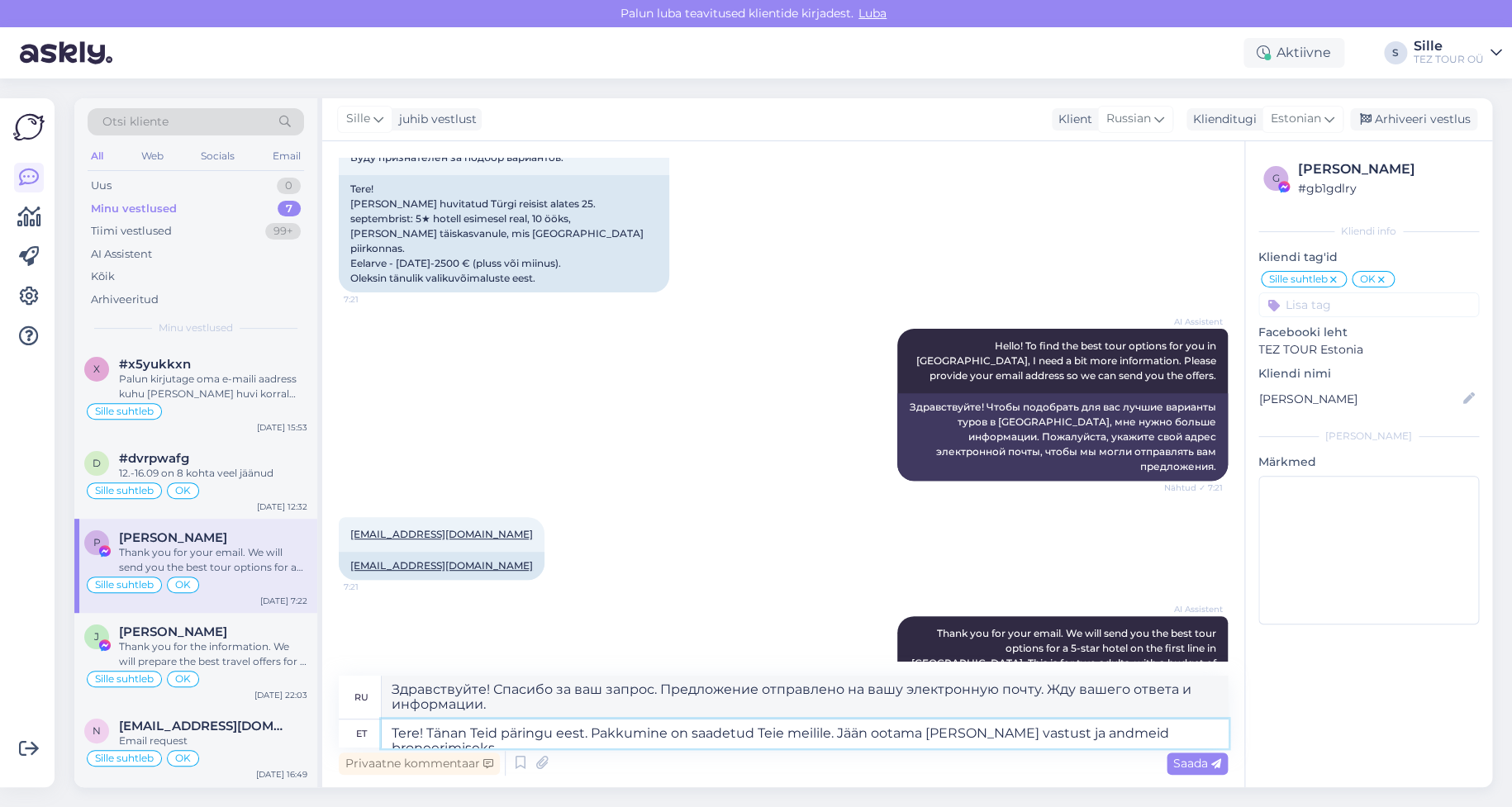
type textarea "Tere! Tänan Teid päringu eest. Pakkumine on saadetud Teie meilile. Jään ootama …"
type textarea "Здравствуйте! Спасибо за ваш запрос. Предложение отправлено вам на электронную …"
drag, startPoint x: 1091, startPoint y: 731, endPoint x: 1255, endPoint y: 722, distance: 164.2
click at [1255, 722] on div "Vestlus algas [DATE] Здравствуйте! Интересует тур в [GEOGRAPHIC_DATA] с 25 сент…" at bounding box center [908, 464] width 1170 height 647
type textarea "Tere! Tänan Teid päringu eest. Pakkumine on saadetud Teie meilile. Jään ootama …"
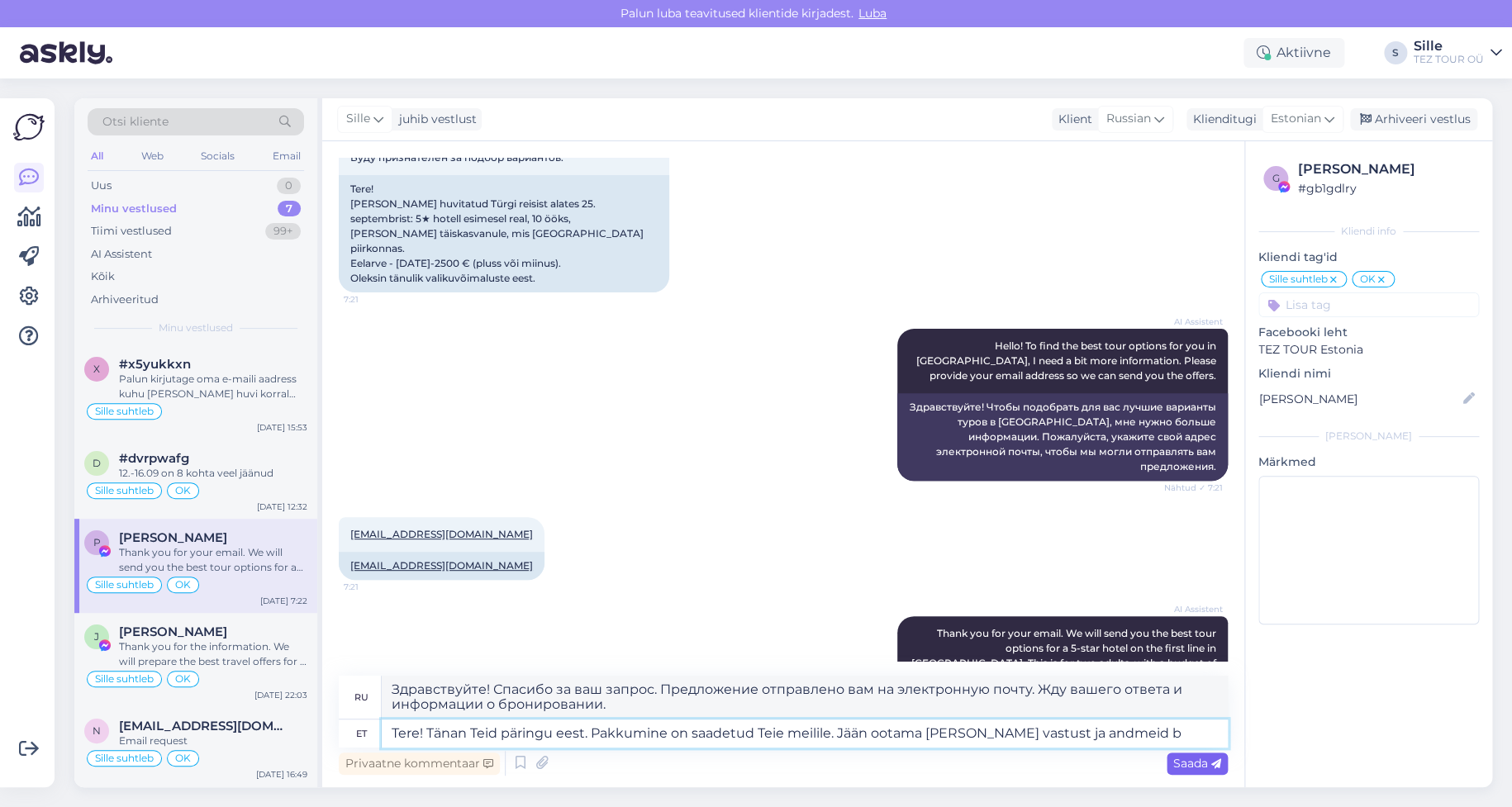
type textarea "Здравствуйте! Спасибо за ваш запрос. Предложение отправлено на вашу электронную…"
type textarea "Tere! Tänan Teid päringu eest. Pakkumine on saadetud Teie meilile. Jään ootama …"
type textarea "Здравствуйте! Спасибо за ваш запрос. Предложение отправлено вам на электронную …"
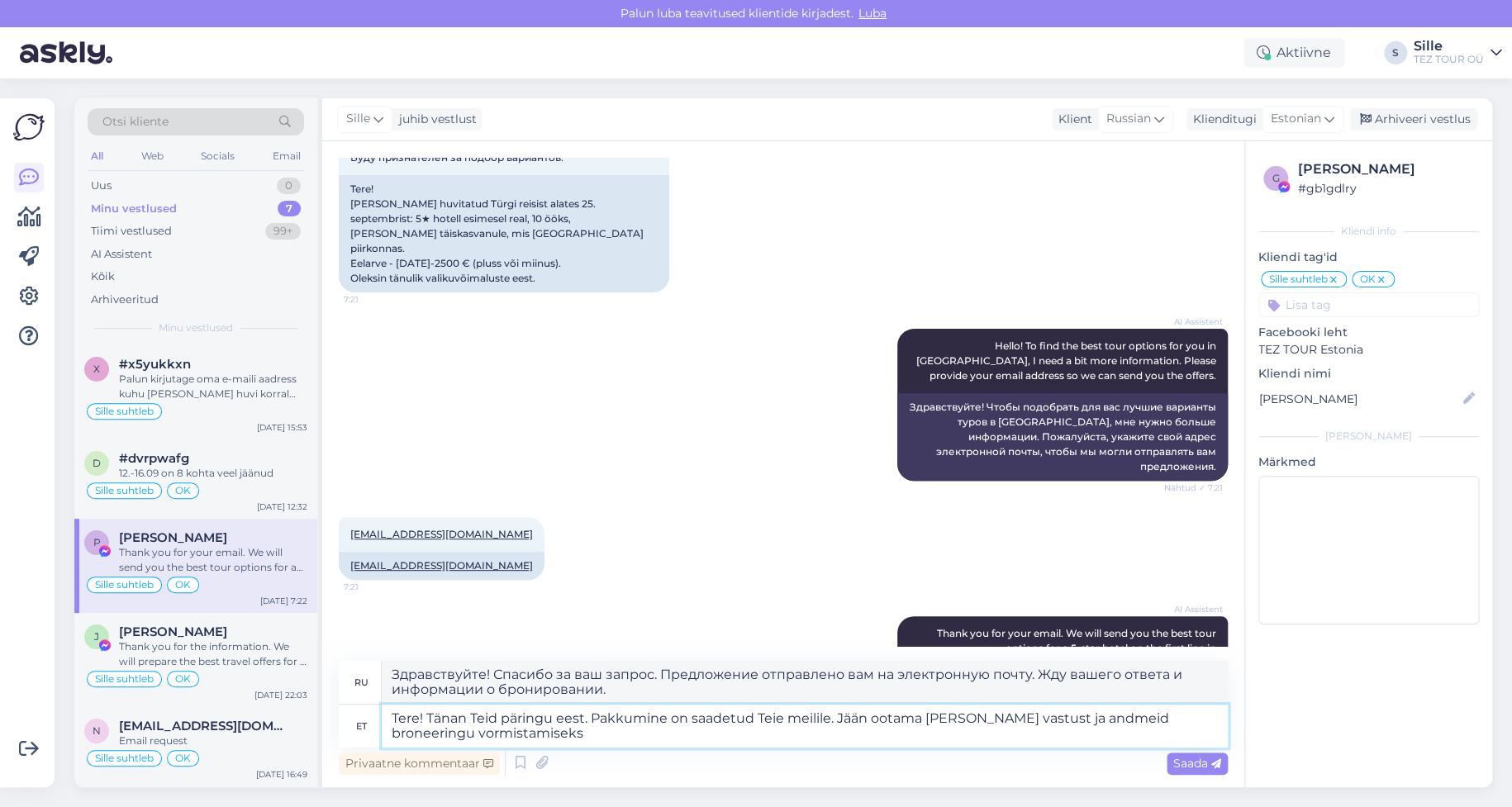
type textarea "Tere! Tänan Teid päringu eest. Pakkumine on saadetud Teie meilile. Jään ootama …"
type textarea "Здравствуйте! Спасибо за ваш запрос. Предложение отправлено вам на электронную …"
drag, startPoint x: 1090, startPoint y: 716, endPoint x: 1133, endPoint y: 727, distance: 44.4
click at [1133, 727] on textarea "Tere! Tänan Teid päringu eest. Pakkumine on saadetud Teie meilile. Jään ootama …" at bounding box center [804, 727] width 846 height 43
type textarea "Tere! Tänan Teid päringu eest. Pakkumine on saadetud Teie meilile. Jään ootama …"
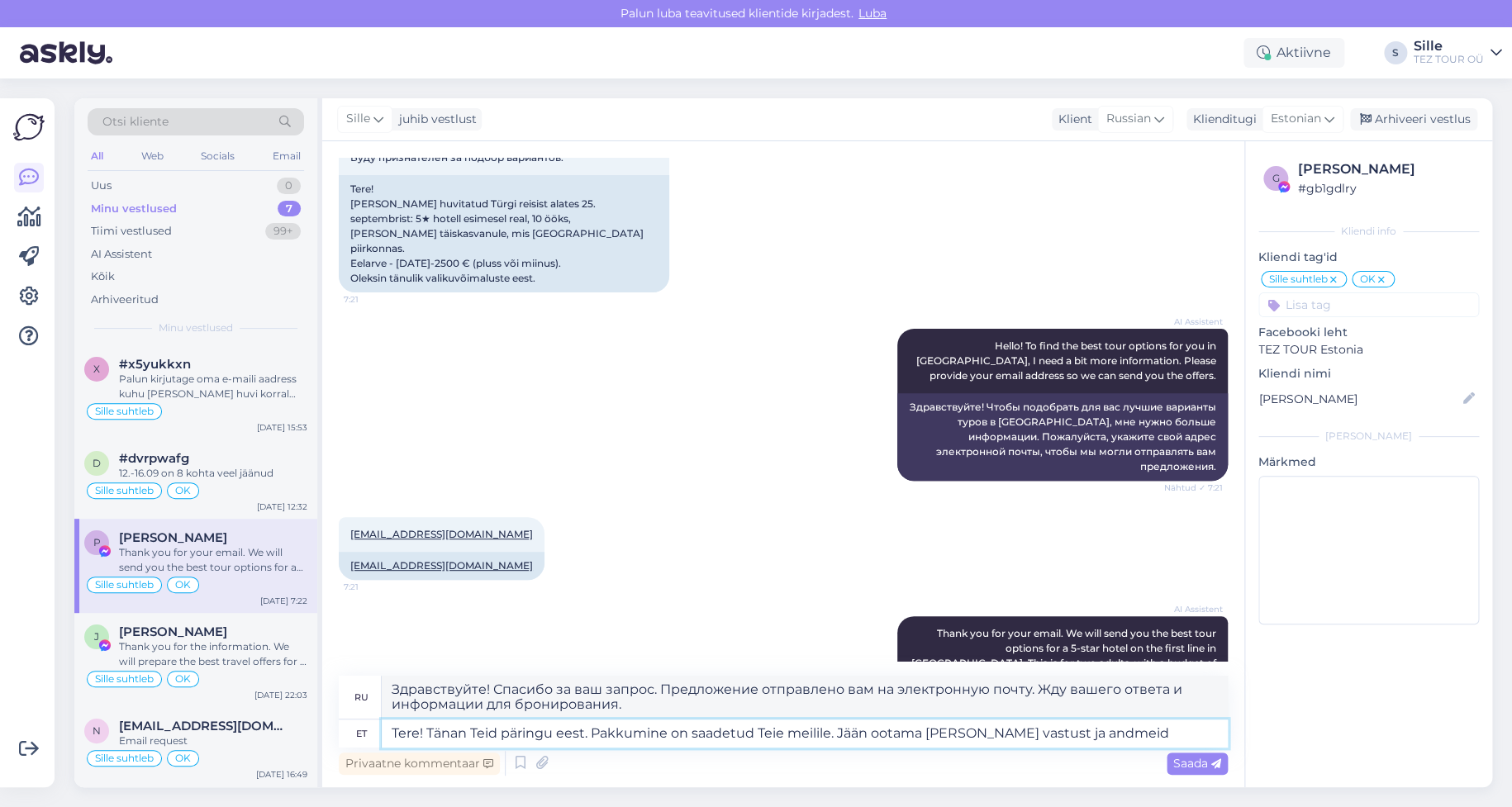
type textarea "Здравствуйте! Спасибо за ваш запрос. Предложение отправлено на вашу электронную…"
type textarea "Tere! Tänan Teid päringu eest. Pakkumine on saadetud Teie meilile. Jään ootama …"
type textarea "Здравствуйте! Спасибо за ваш запрос. Предложение отправлено на вашу электронную…"
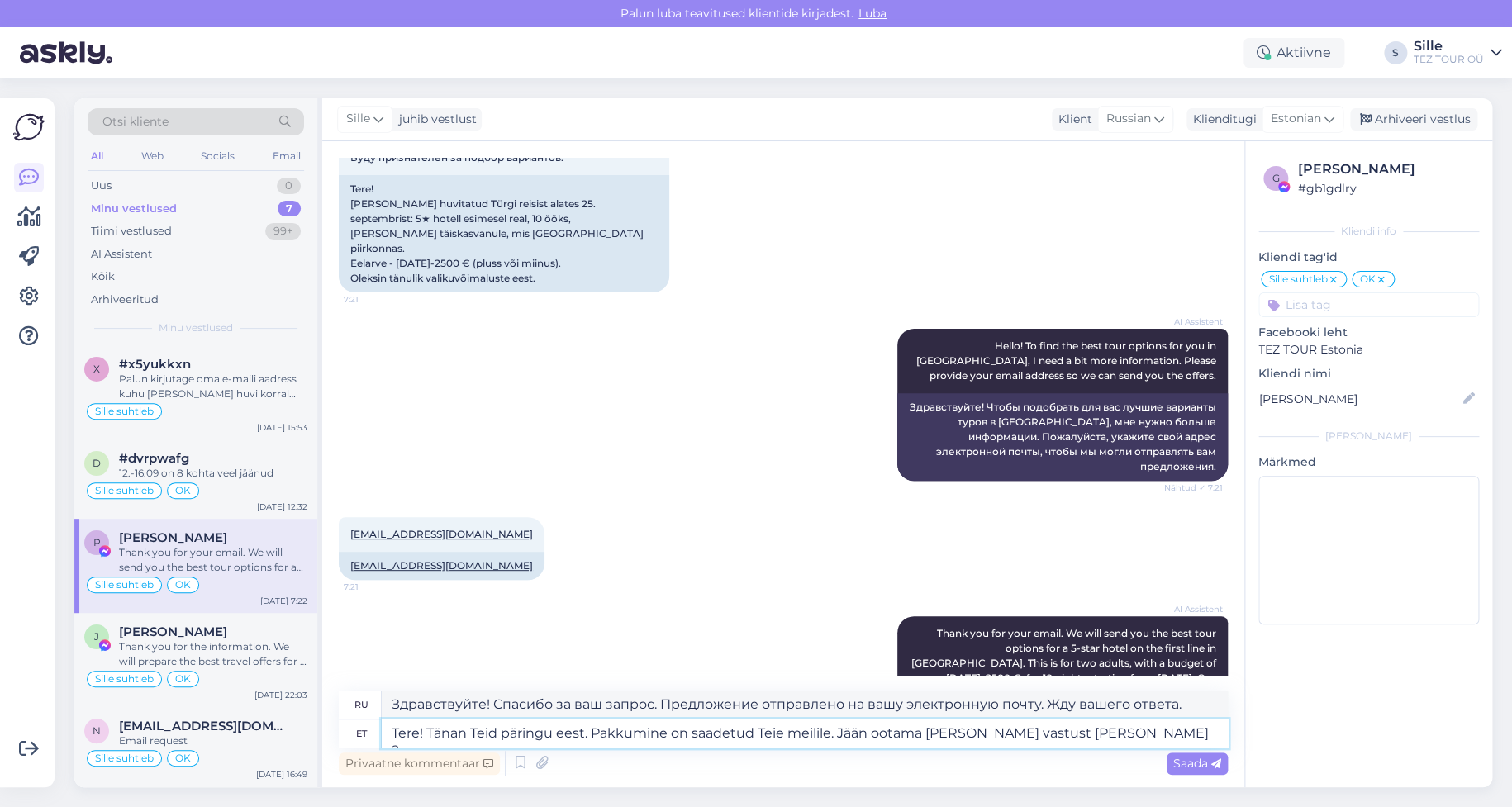
type textarea "Tere! Tänan Teid päringu eest. Pakkumine on saadetud Teie meilile. Jään ootama …"
type textarea "Здравствуйте! Спасибо за ваш запрос. Предложение отправлено на вашу электронную…"
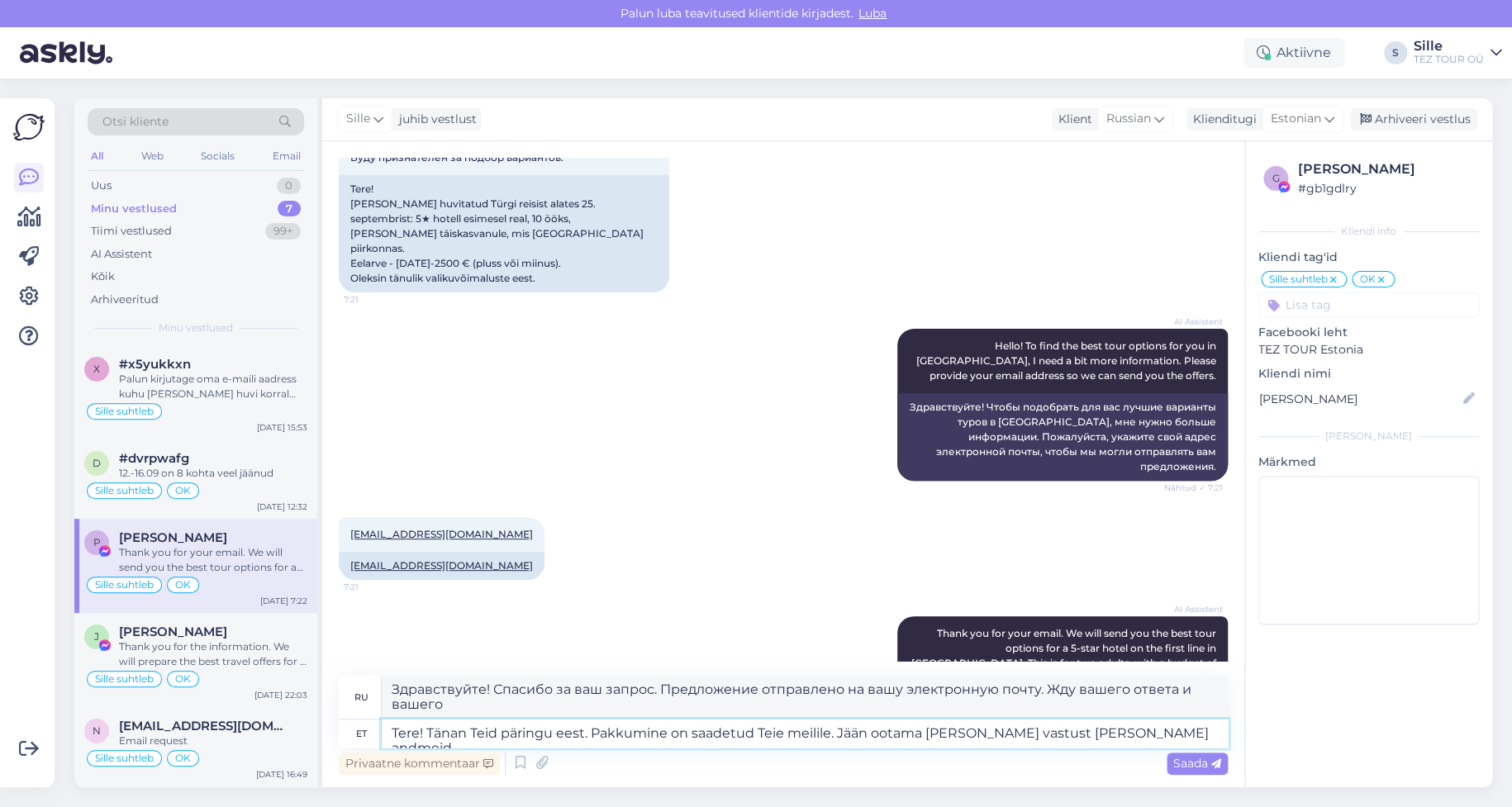
type textarea "Tere! Tänan Teid päringu eest. Pakkumine on saadetud Teie meilile. Jään ootama …"
type textarea "Здравствуйте! Спасибо за ваш запрос. Предложение отправлено вам на электронную …"
type textarea "Tere! Tänan Teid päringu eest. Pakkumine on saadetud Teie meilile. Jään ootama …"
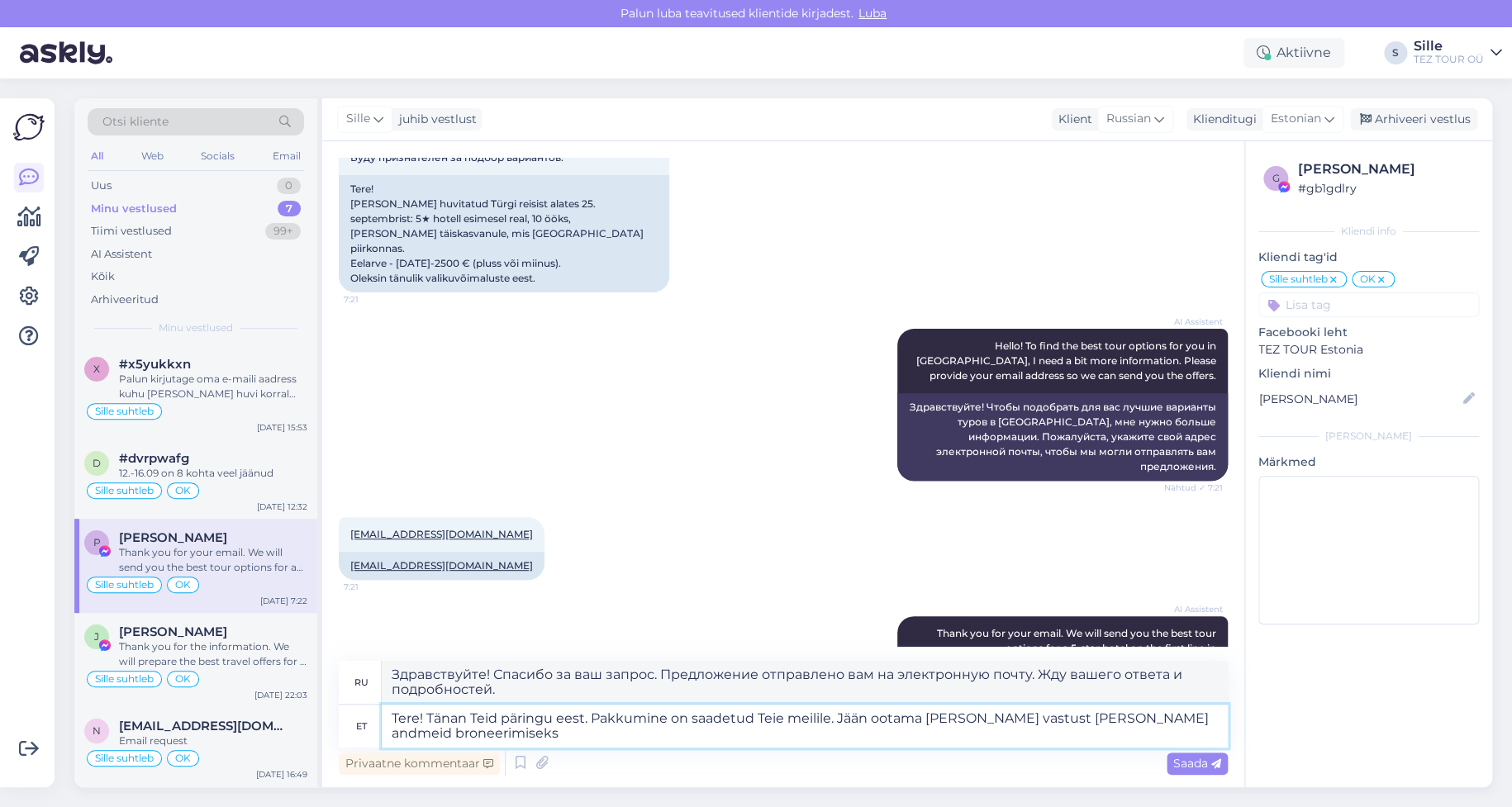
type textarea "Здравствуйте! Спасибо за ваш запрос. Предложение отправлено вам на электронную …"
drag, startPoint x: 1020, startPoint y: 717, endPoint x: 1035, endPoint y: 716, distance: 15.0
click at [1035, 716] on textarea "Tere! Tänan Teid päringu eest. Pakkumine on saadetud Teie meilile. Jään ootama …" at bounding box center [804, 727] width 846 height 43
drag, startPoint x: 1010, startPoint y: 714, endPoint x: 1085, endPoint y: 737, distance: 78.4
click at [1086, 735] on textarea "Tere! Tänan Teid päringu eest. Pakkumine on saadetud Teie meilile. Jään ootama …" at bounding box center [804, 727] width 846 height 43
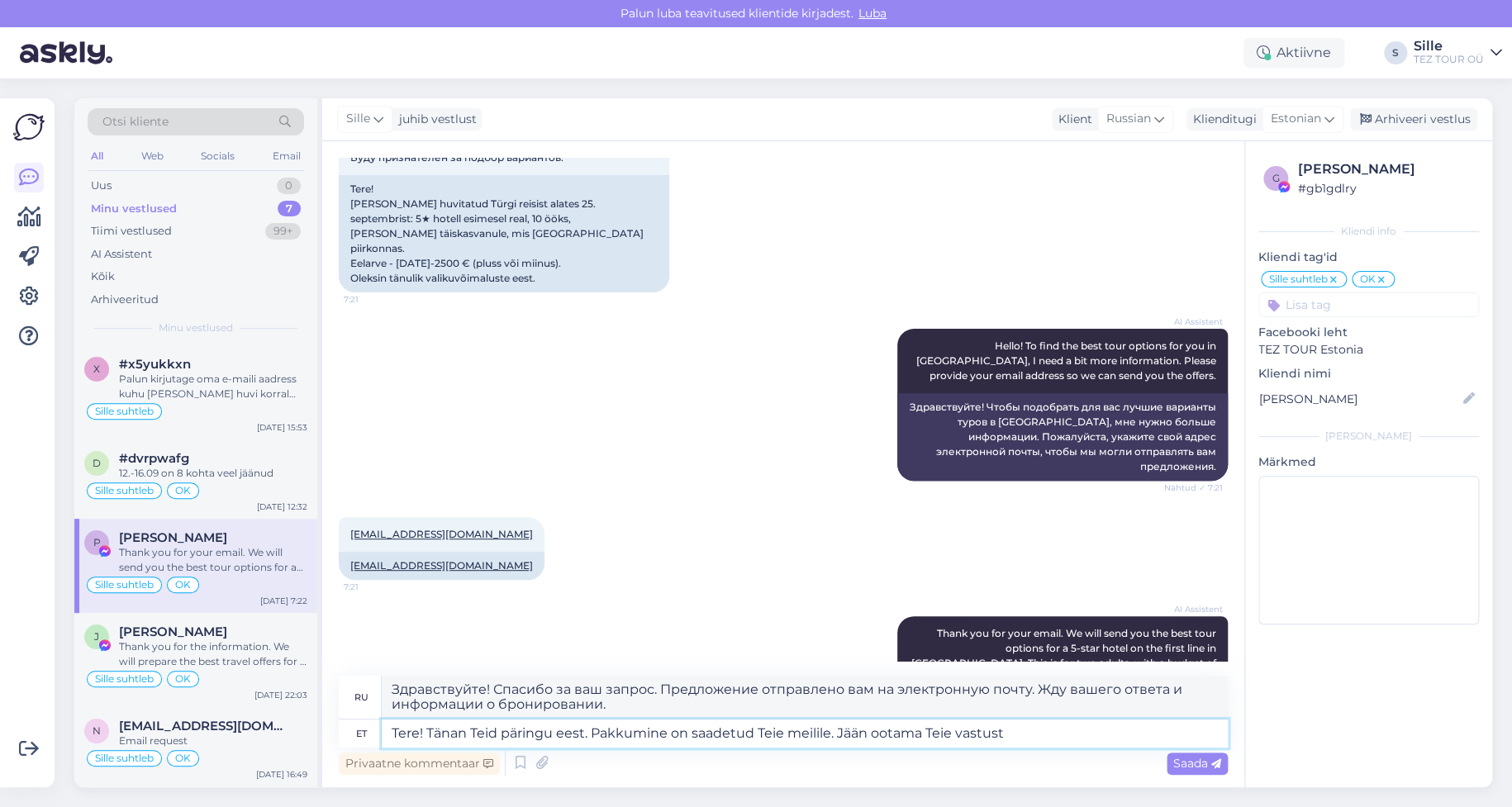
type textarea "Tere! Tänan Teid päringu eest. Pakkumine on saadetud Teie meilile. Jään ootama …"
type textarea "Здравствуйте! Спасибо за ваш запрос. Предложение отправлено вам на почту. Жду в…"
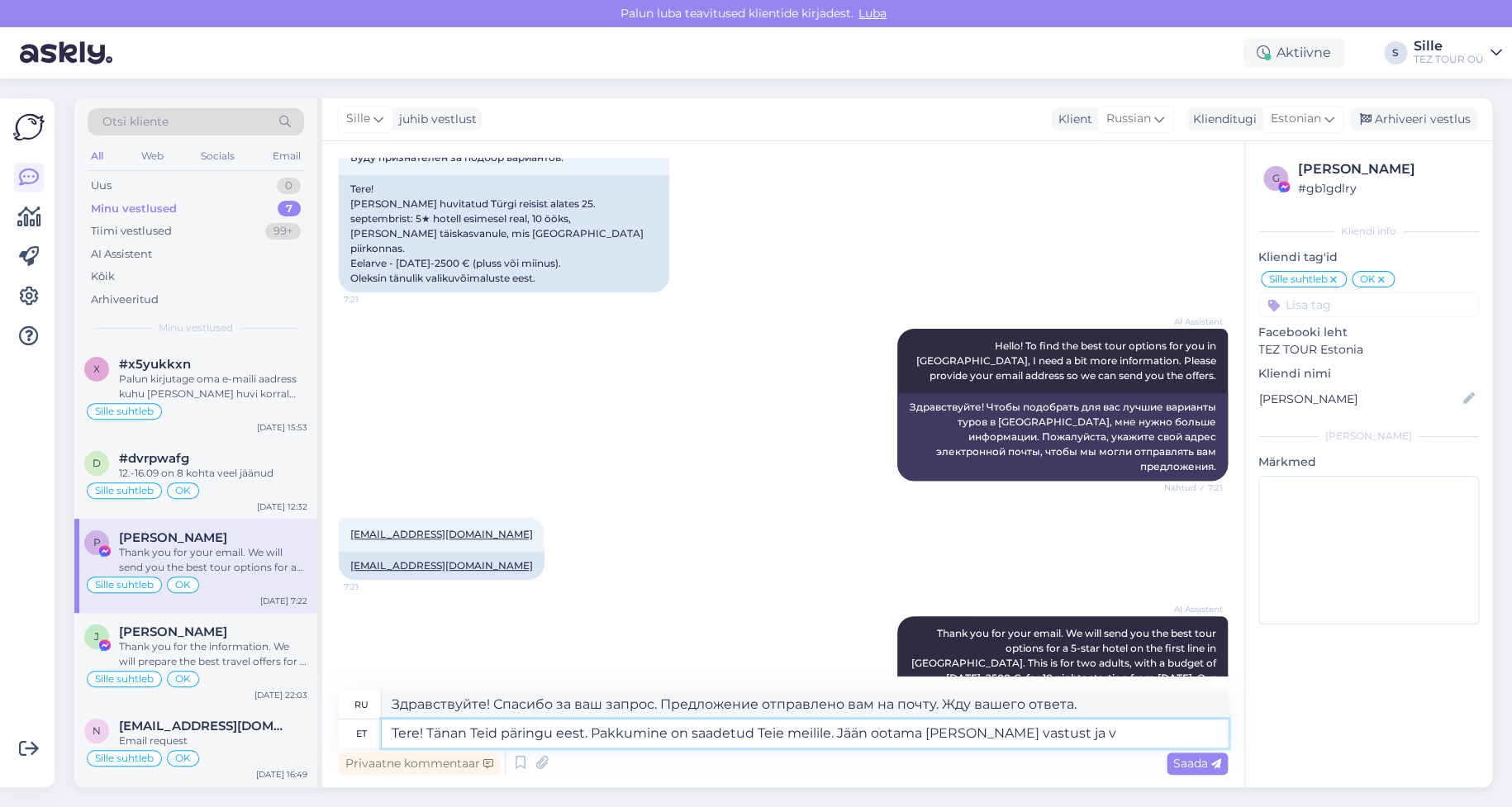
type textarea "Tere! Tänan Teid päringu eest. Pakkumine on saadetud Teie meilile. Jään ootama …"
type textarea "Здравствуйте! Спасибо за ваш запрос. Предложение отправлено на вашу электронную…"
type textarea "Tere! Tänan Teid päringu eest. Pakkumine on saadetud Teie meilile. Jään ootama …"
type textarea "Здравствуйте! Спасибо за ваш запрос. Предложение отправлено вам на электронную …"
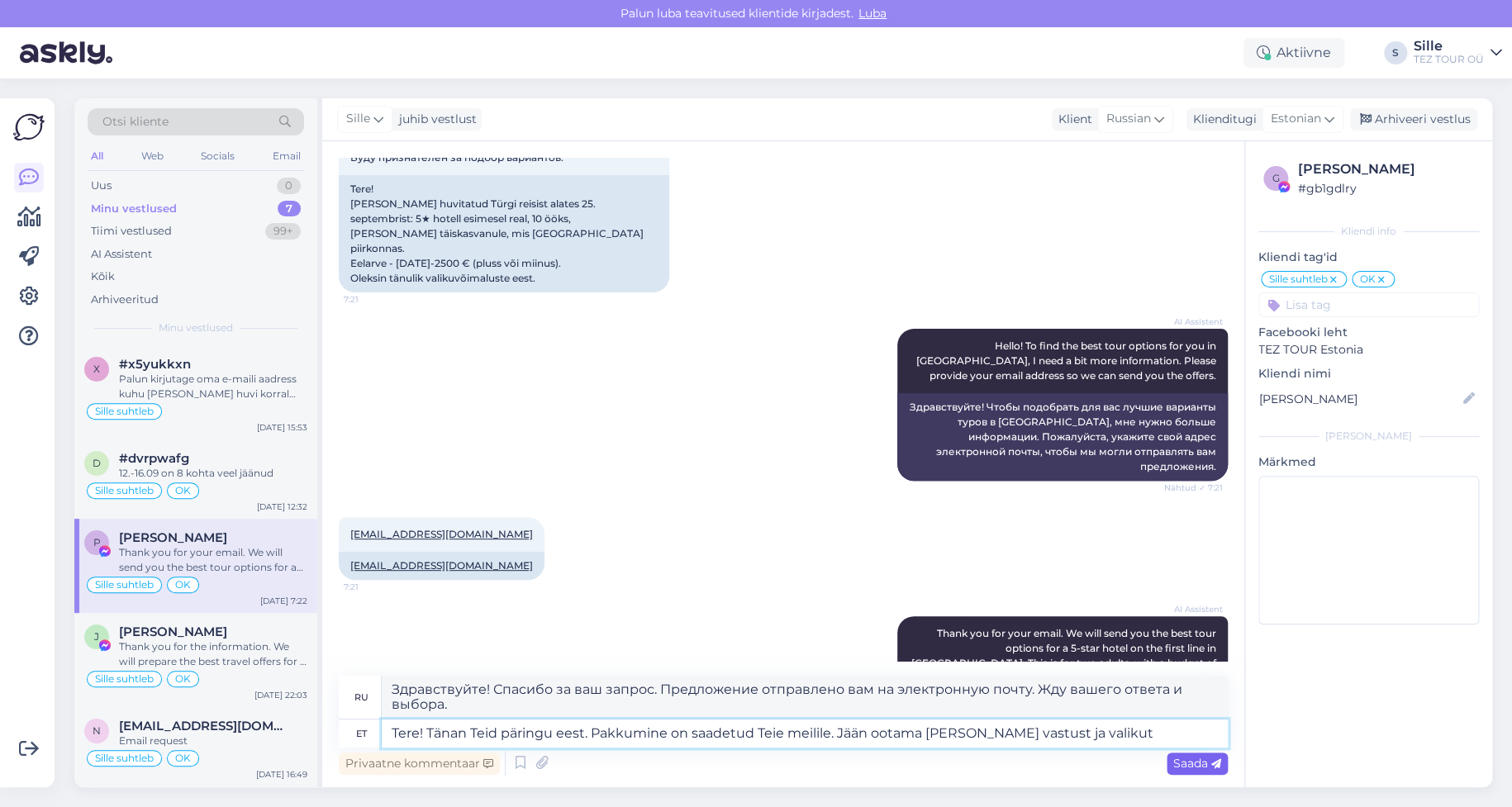
type textarea "Tere! Tänan Teid päringu eest. Pakkumine on saadetud Teie meilile. Jään ootama …"
click at [1201, 770] on span "Saada" at bounding box center [1197, 763] width 48 height 15
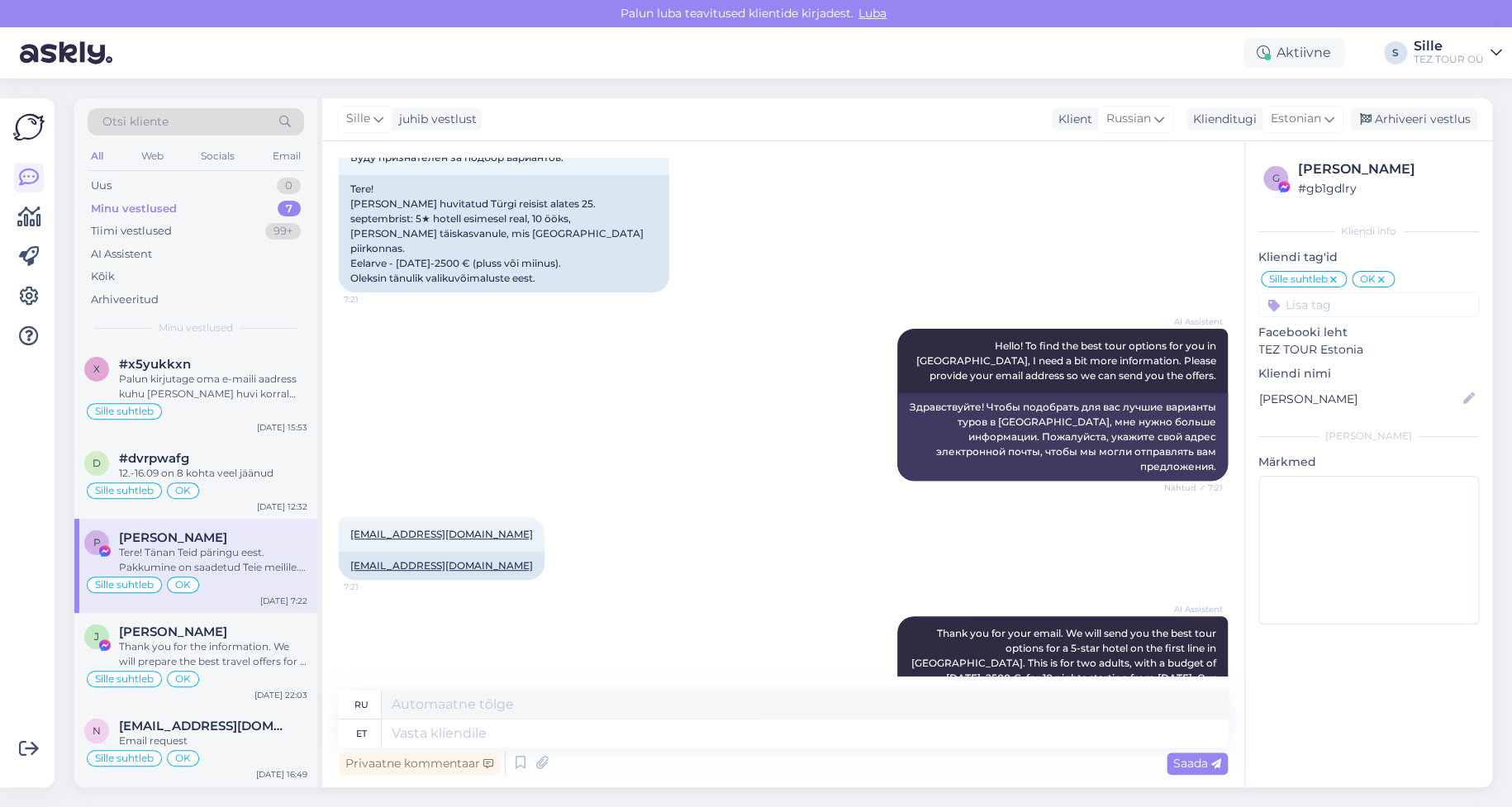
scroll to position [482, 0]
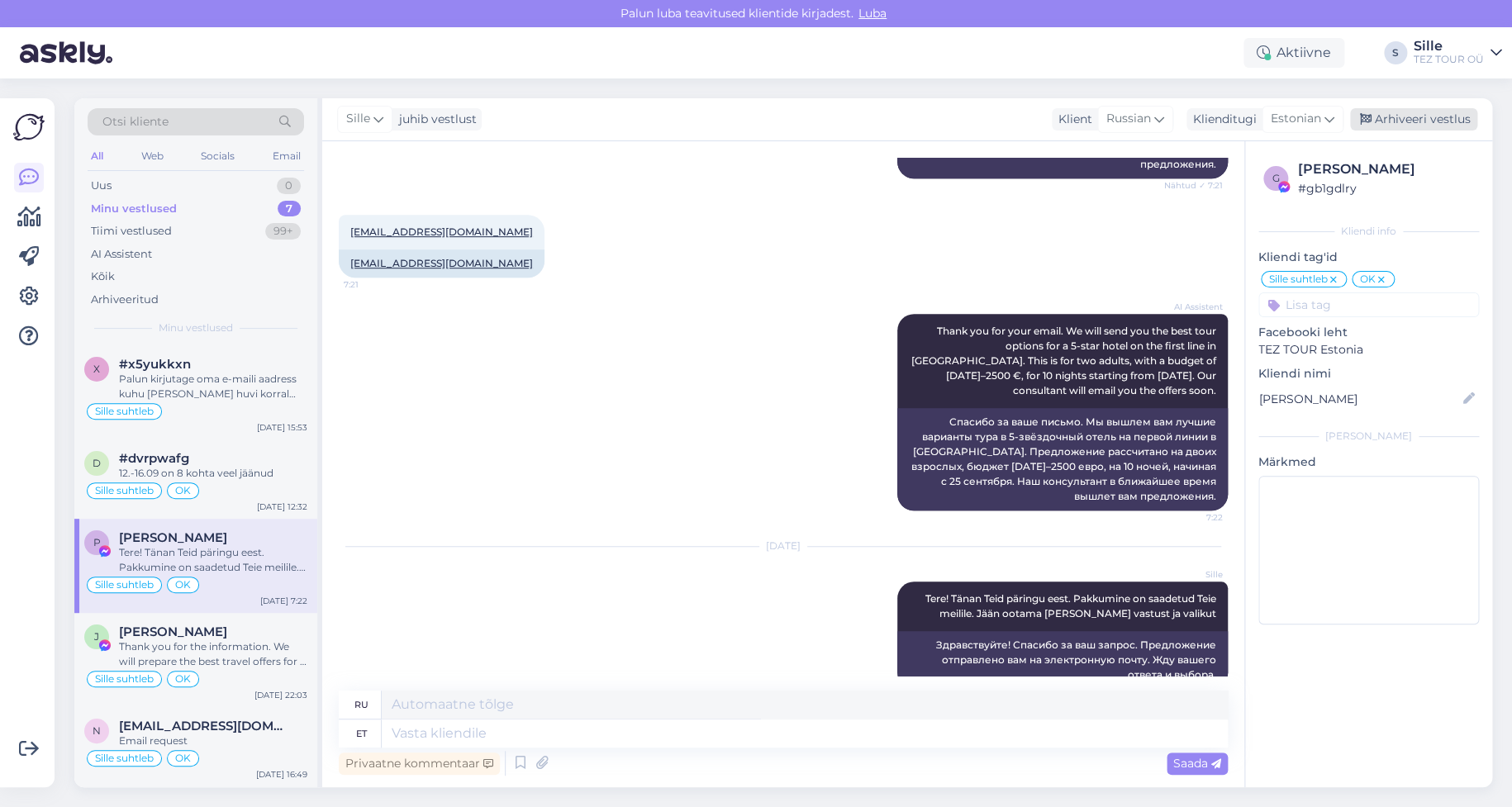
click at [1420, 118] on div "Arhiveeri vestlus" at bounding box center [1414, 119] width 127 height 22
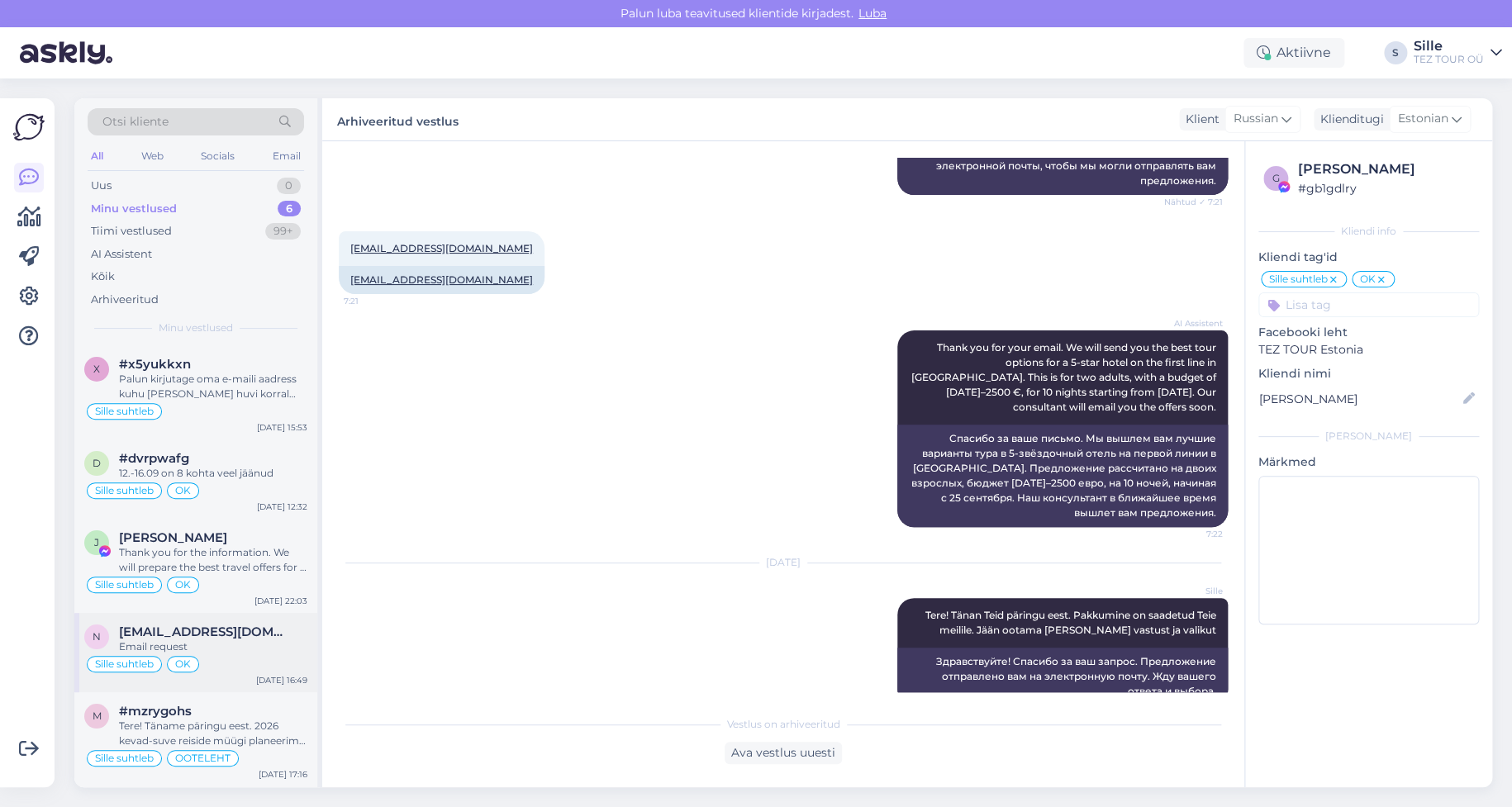
click at [184, 675] on div "n [EMAIL_ADDRESS][DOMAIN_NAME] Email request Sille suhtleb OK [DATE] 16:49" at bounding box center [196, 652] width 243 height 79
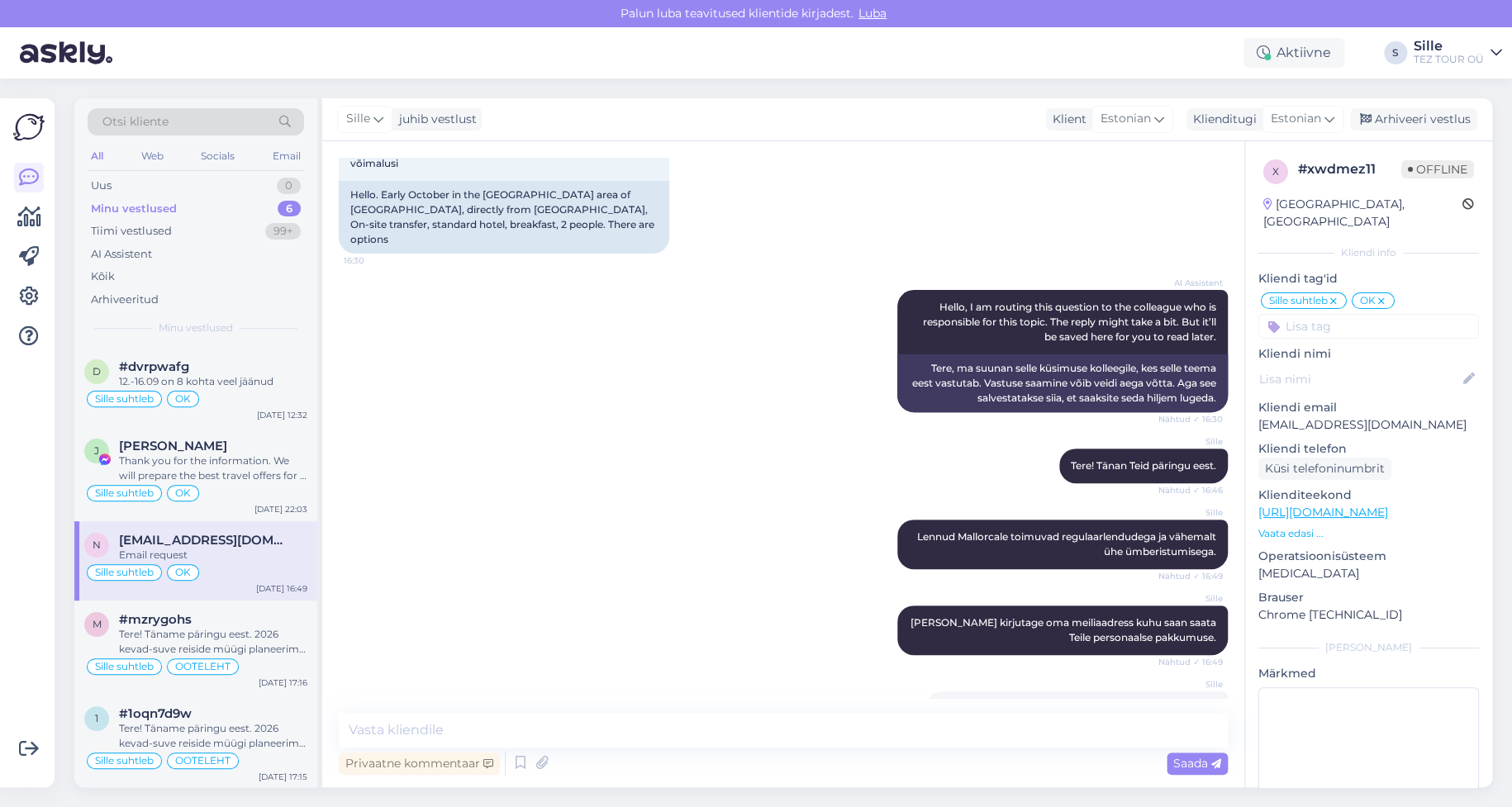
scroll to position [174, 0]
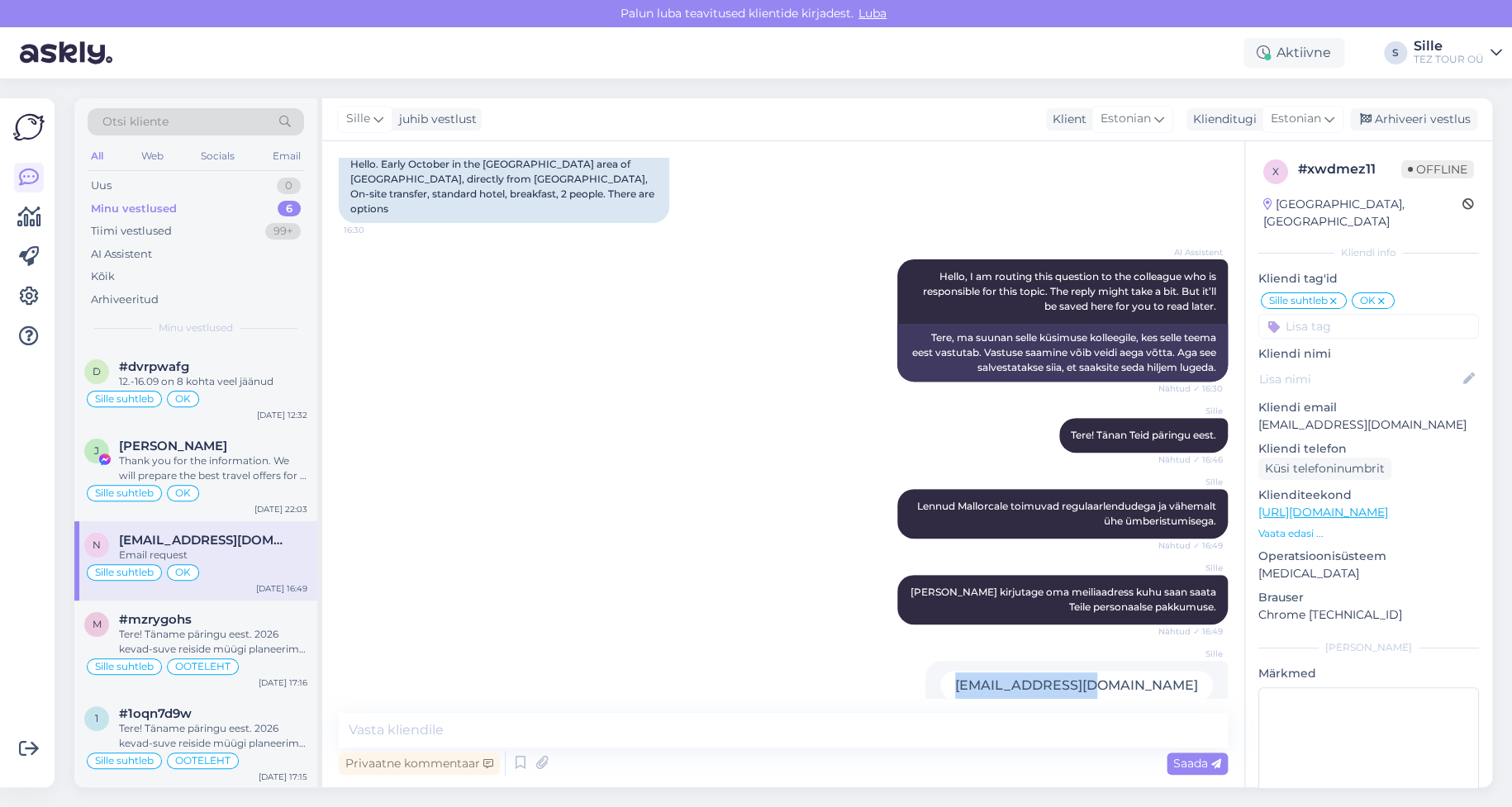
drag, startPoint x: 1192, startPoint y: 657, endPoint x: 998, endPoint y: 663, distance: 194.1
click at [998, 663] on div "Sille [EMAIL_ADDRESS][DOMAIN_NAME] Nähtud ✓ 16:49" at bounding box center [782, 686] width 889 height 86
copy div "[EMAIL_ADDRESS][DOMAIN_NAME]"
click at [179, 451] on div "[PERSON_NAME] Thank you for the information. We will prepare the best travel of…" at bounding box center [213, 462] width 189 height 45
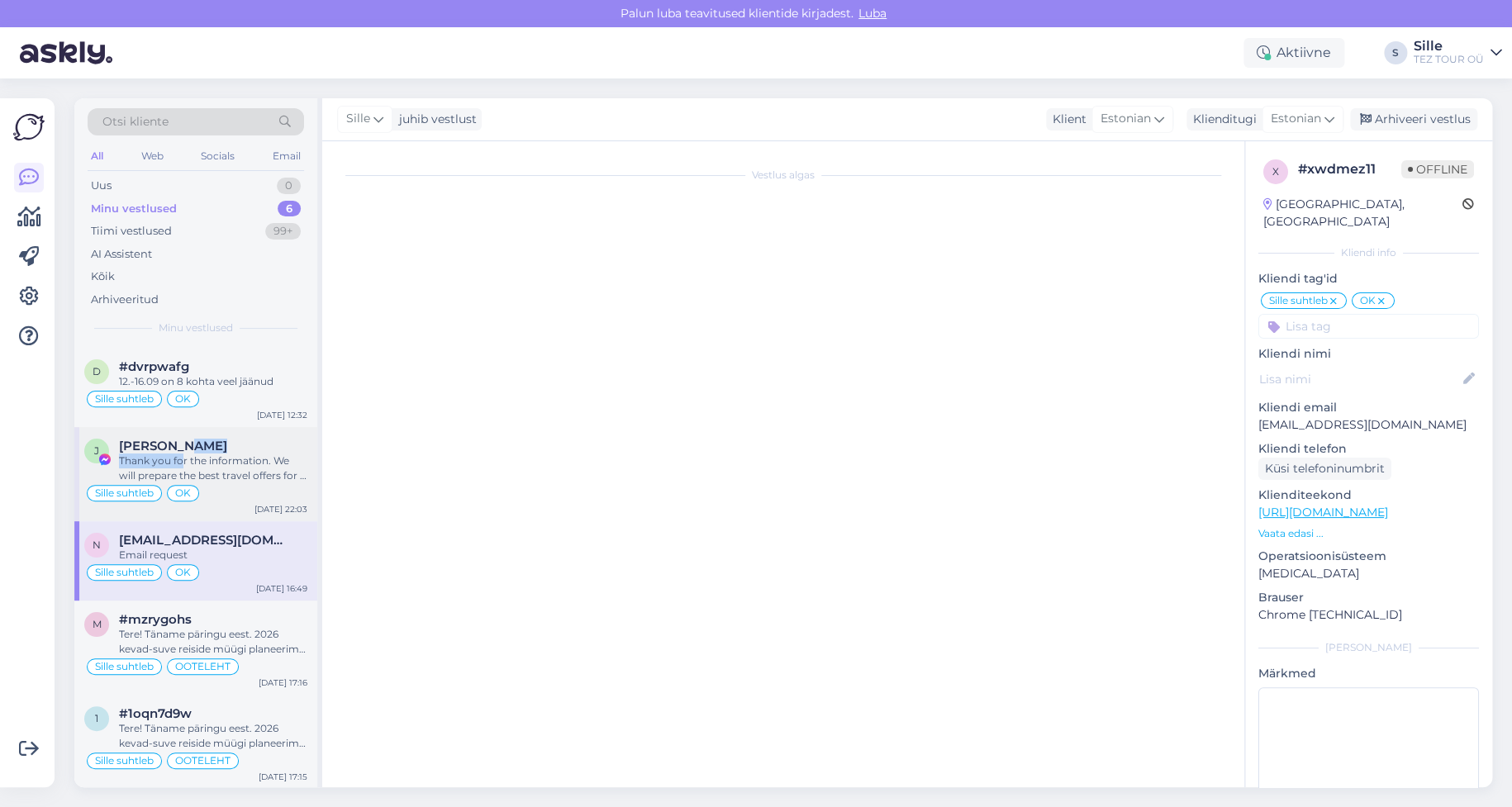
scroll to position [0, 0]
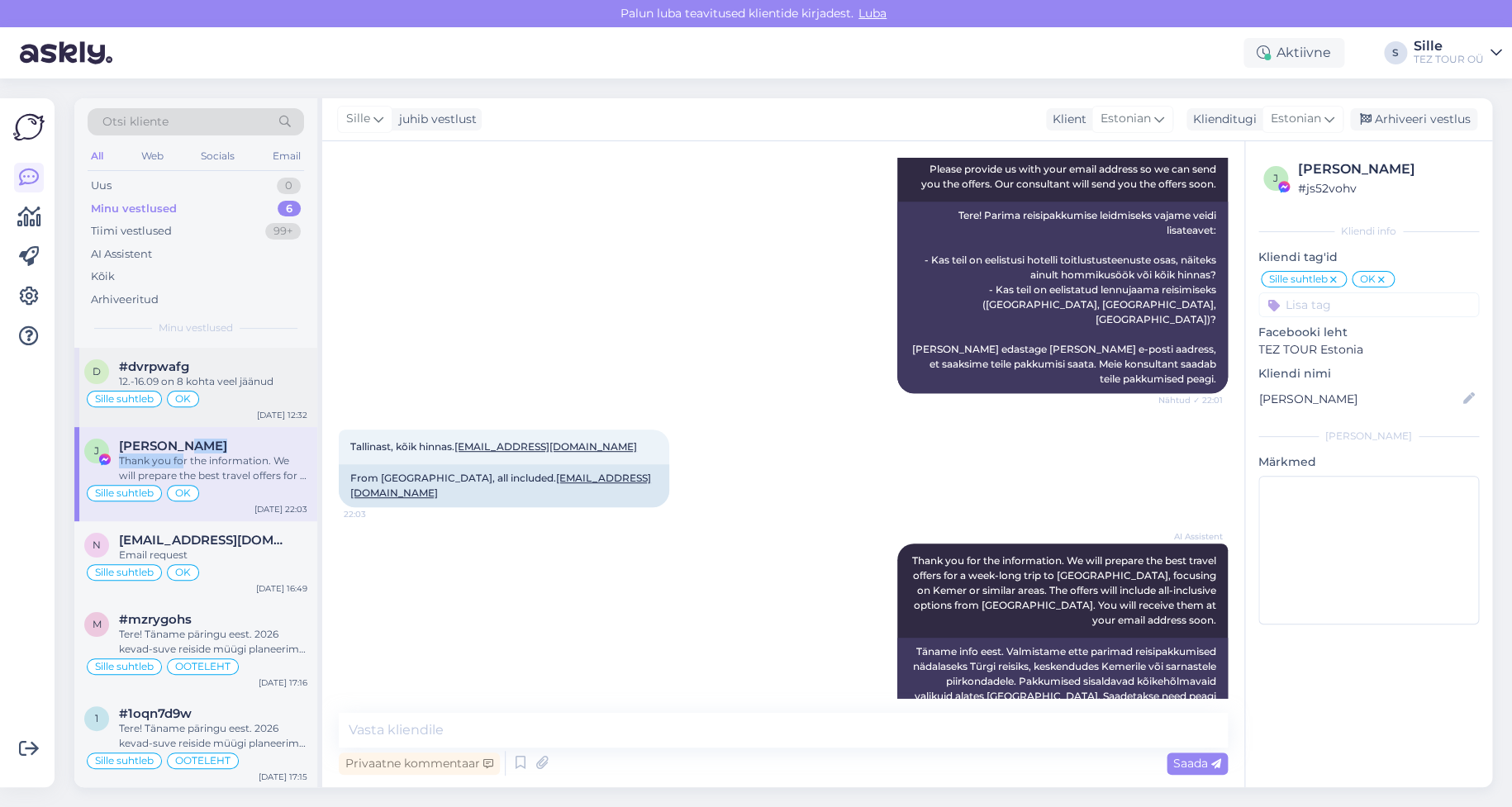
click at [183, 395] on span "OK" at bounding box center [183, 399] width 16 height 10
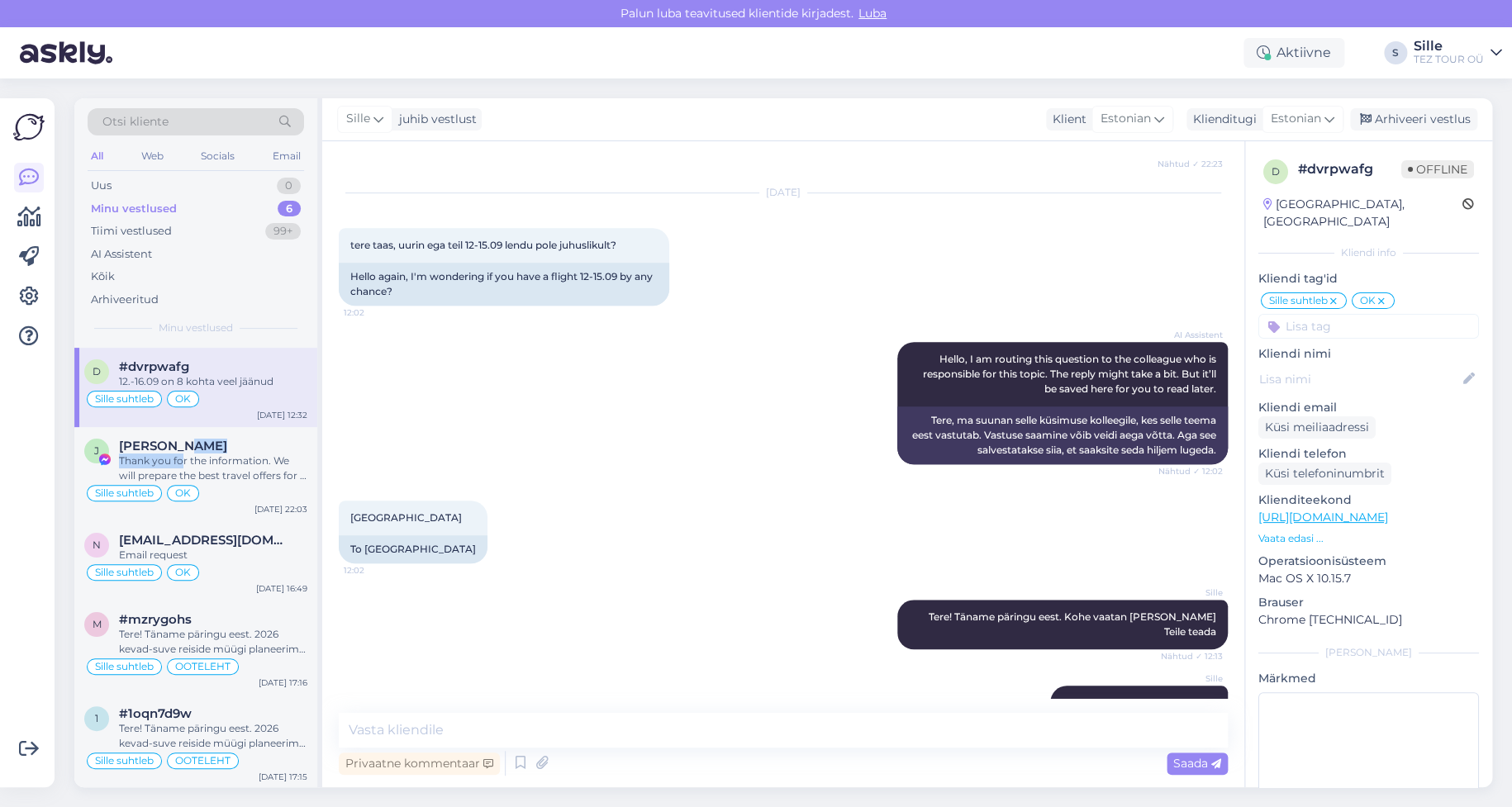
scroll to position [482, 0]
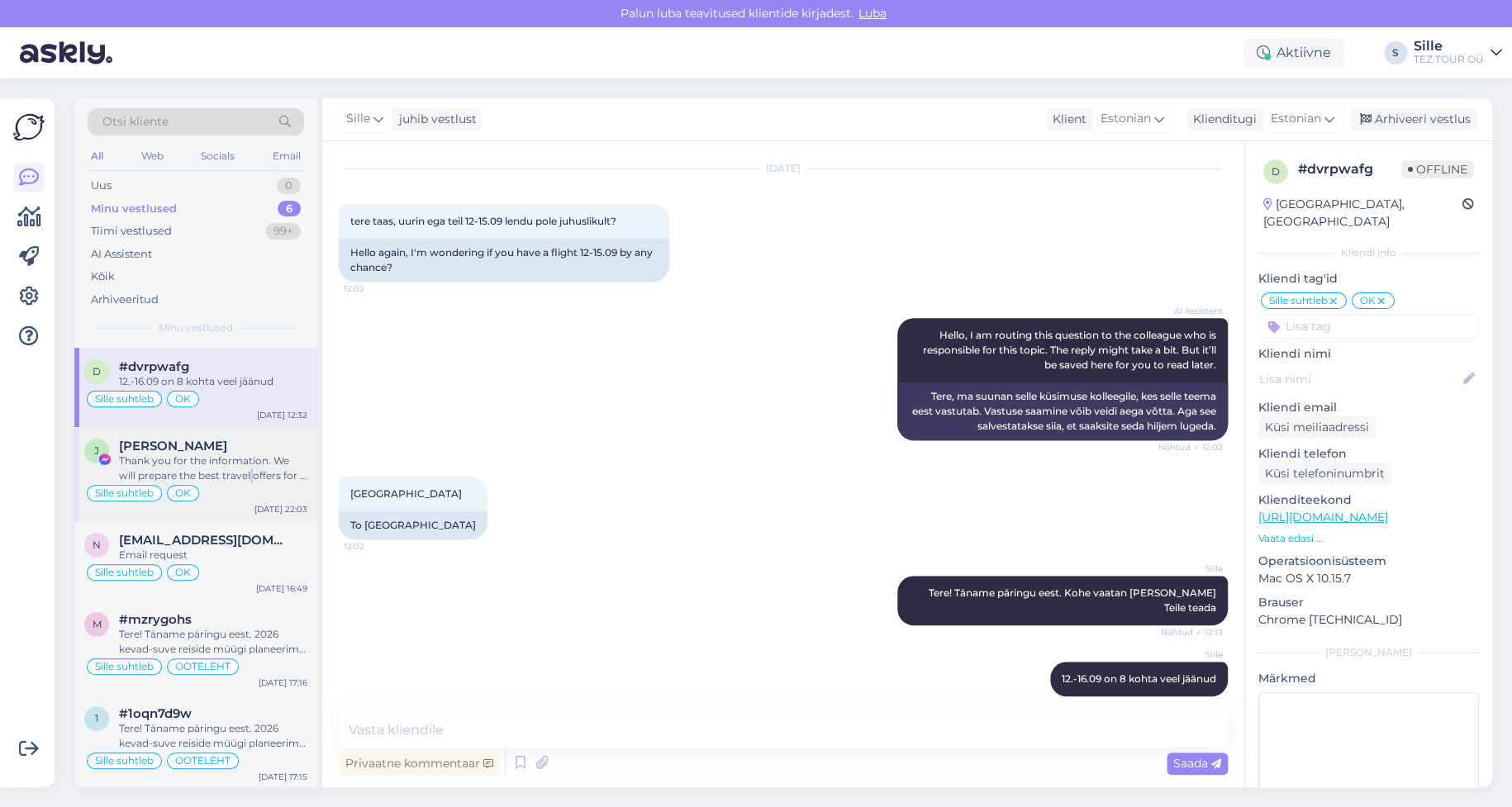
click at [234, 479] on div "Thank you for the information. We will prepare the best travel offers for a wee…" at bounding box center [213, 469] width 189 height 29
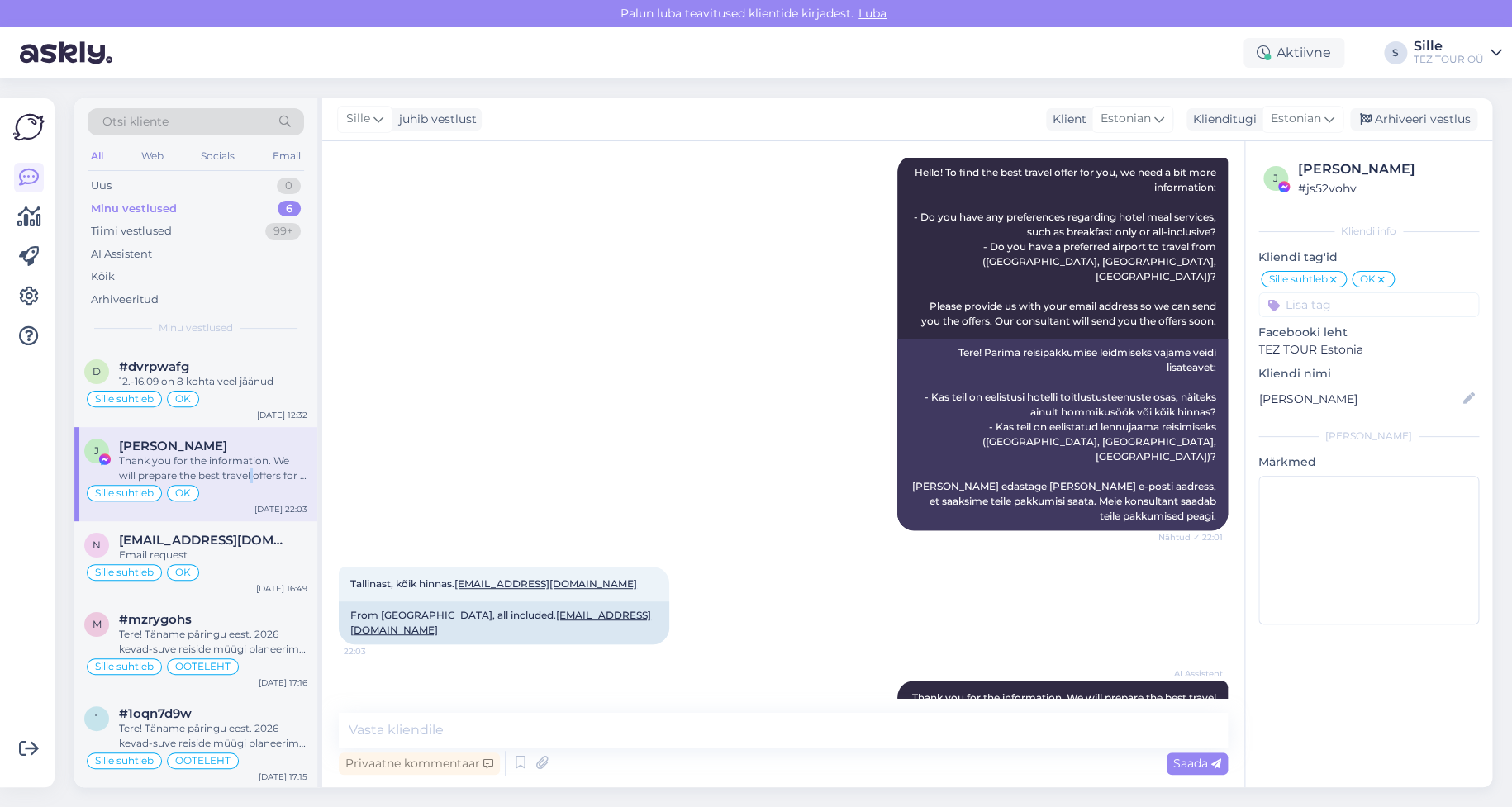
scroll to position [358, 0]
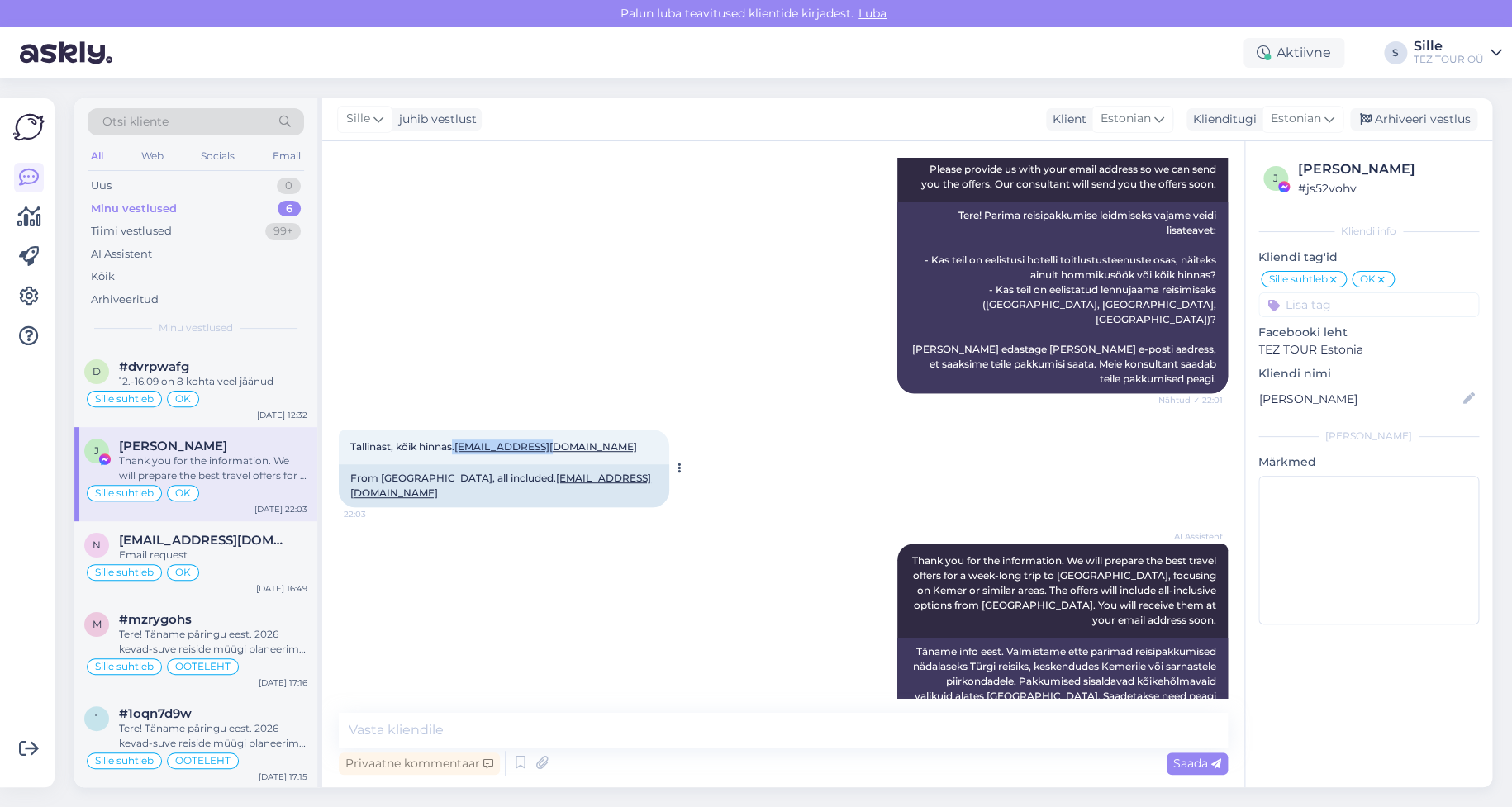
drag, startPoint x: 454, startPoint y: 416, endPoint x: 581, endPoint y: 410, distance: 127.1
click at [581, 429] on div "Tallinast, kõik hinnas. [EMAIL_ADDRESS][DOMAIN_NAME] 22:03" at bounding box center [504, 446] width 331 height 34
copy span ". [EMAIL_ADDRESS][DOMAIN_NAME]"
click at [180, 200] on div "Minu vestlused 6" at bounding box center [196, 209] width 216 height 23
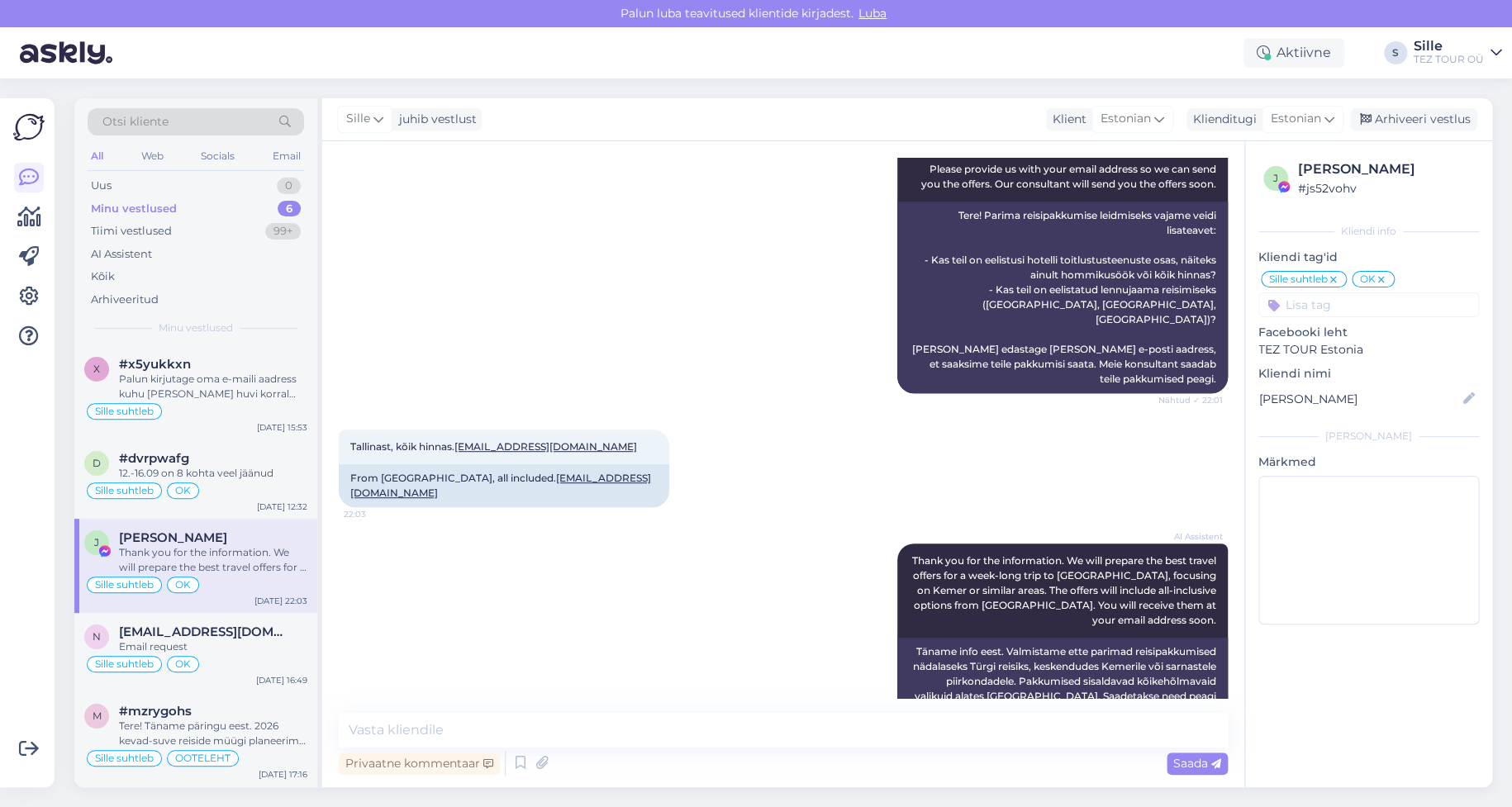
click at [247, 551] on div "Thank you for the information. We will prepare the best travel offers for a wee…" at bounding box center [213, 560] width 189 height 29
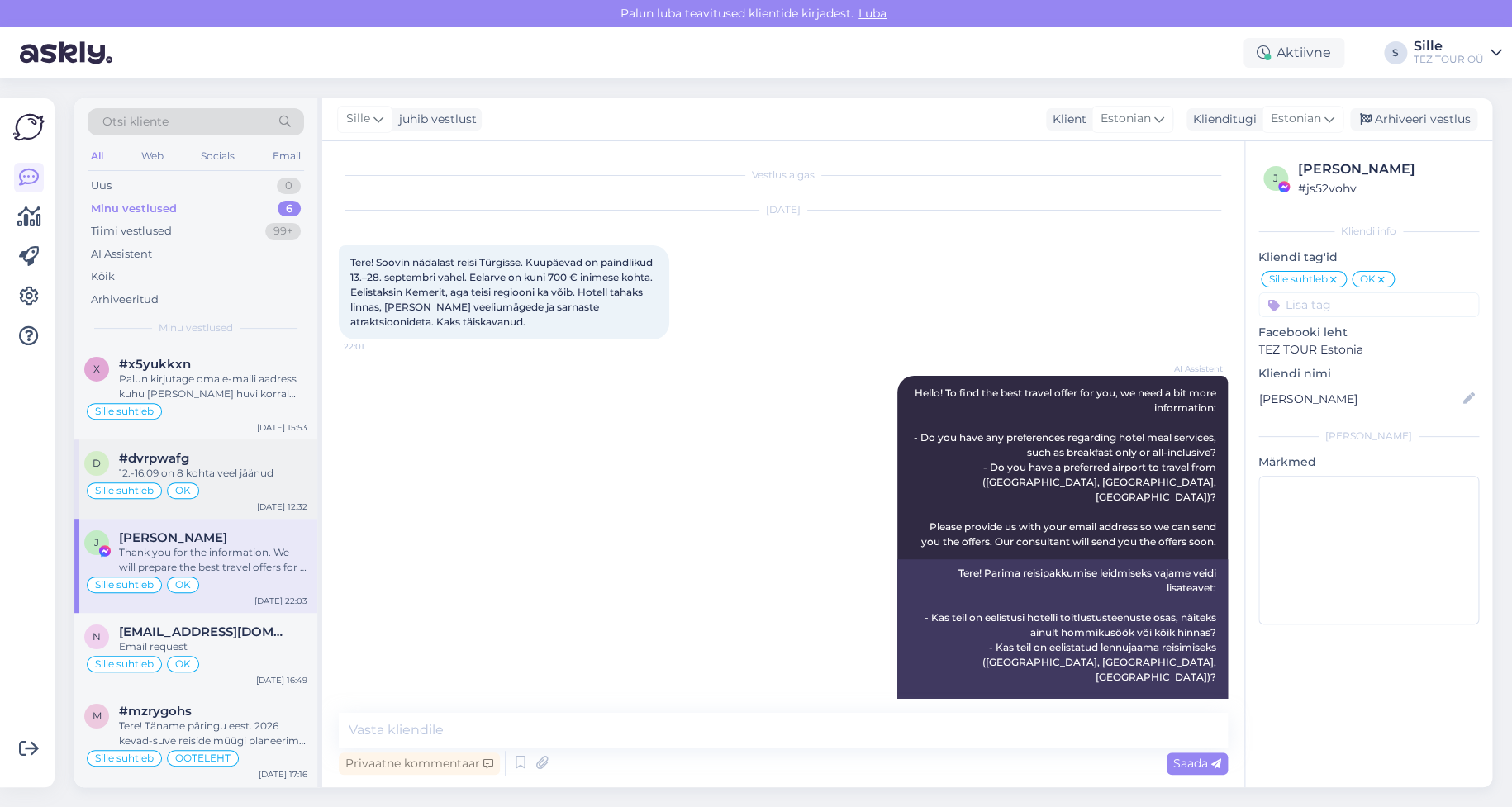
click at [242, 477] on div "12.-16.09 on 8 kohta veel jäänud" at bounding box center [213, 473] width 189 height 15
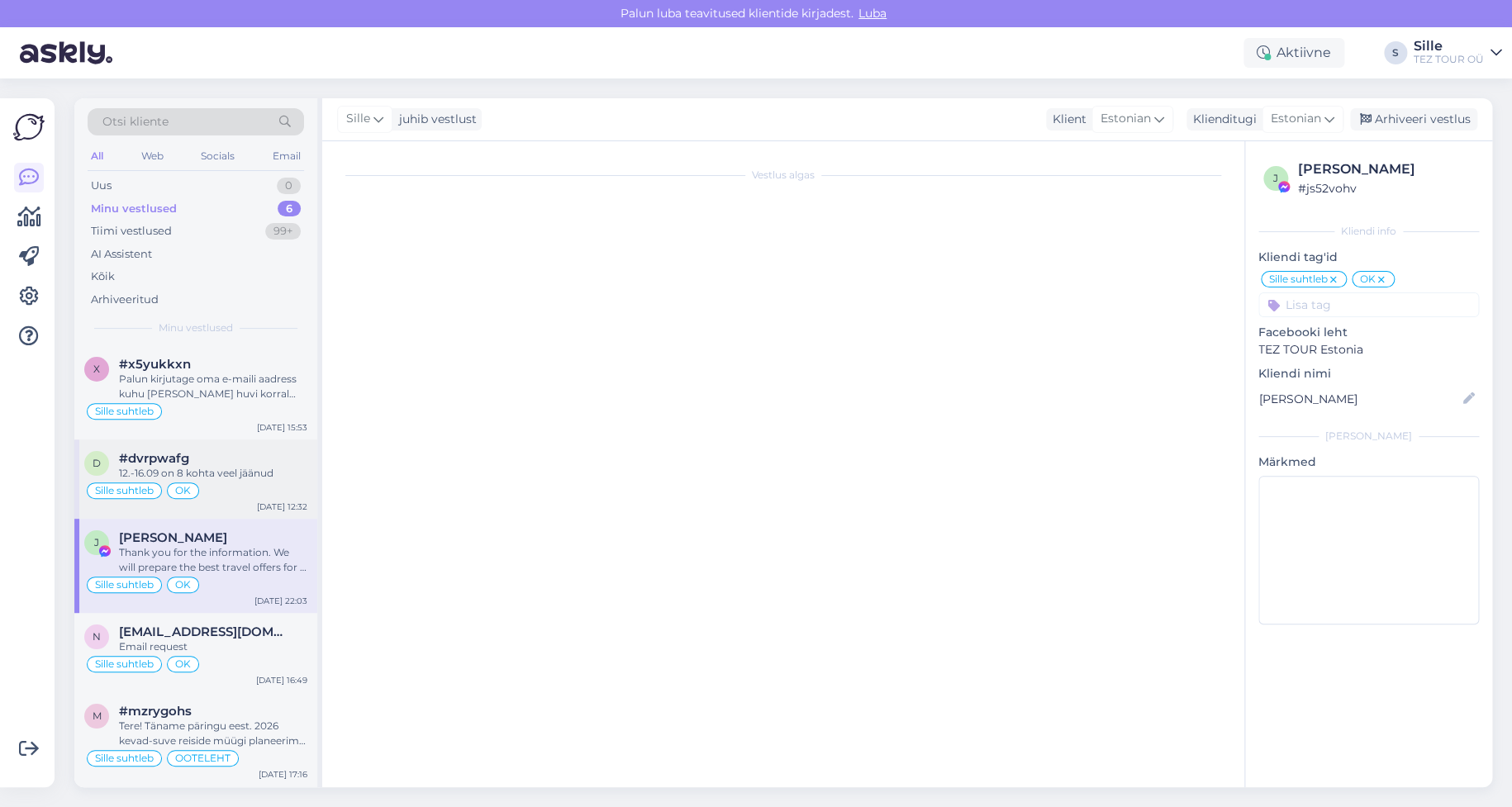
scroll to position [482, 0]
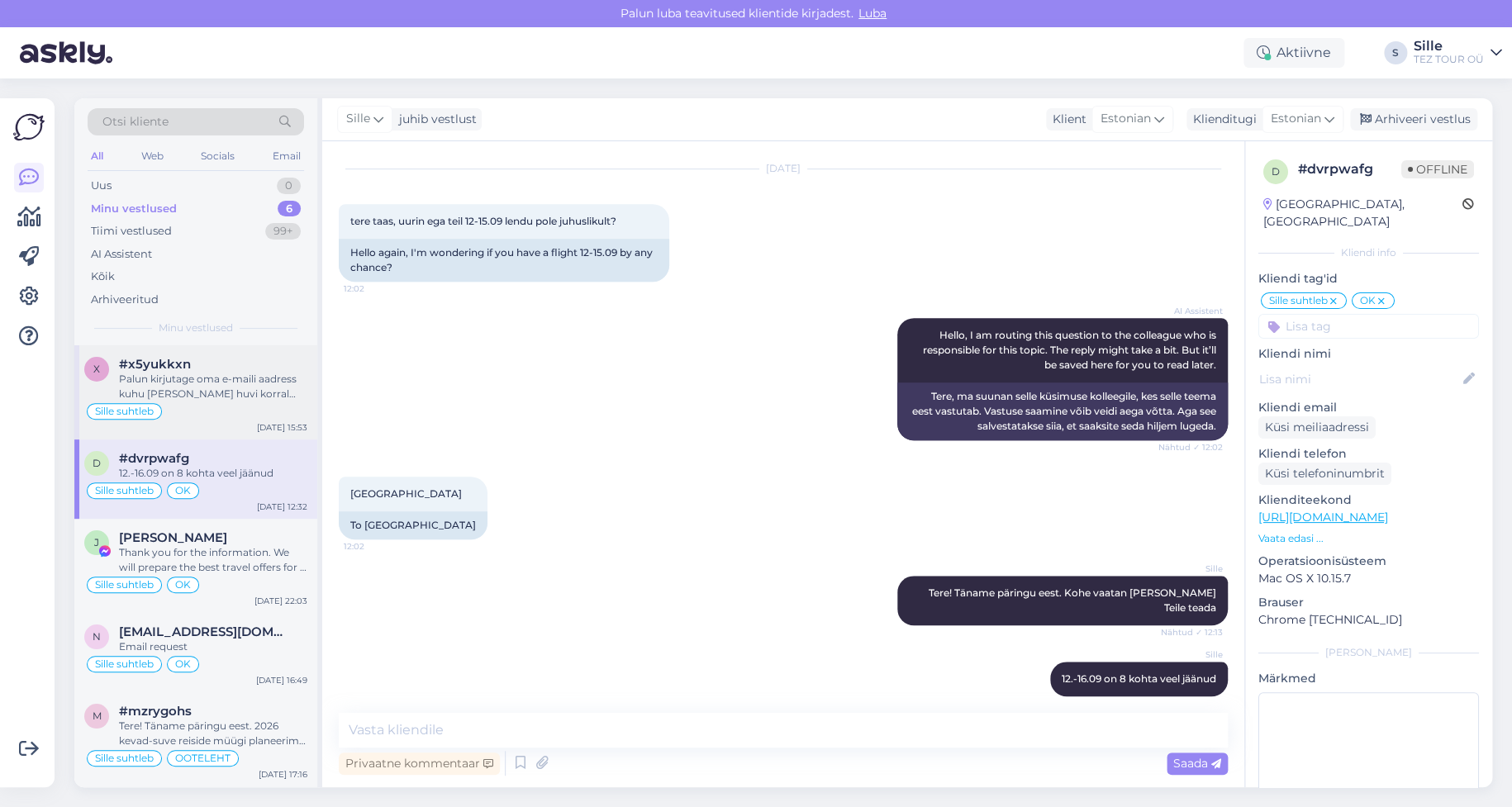
click at [198, 379] on div "Palun kirjutage oma e-maili aadress kuhu [PERSON_NAME] huvi korral saata pakkum…" at bounding box center [213, 386] width 189 height 29
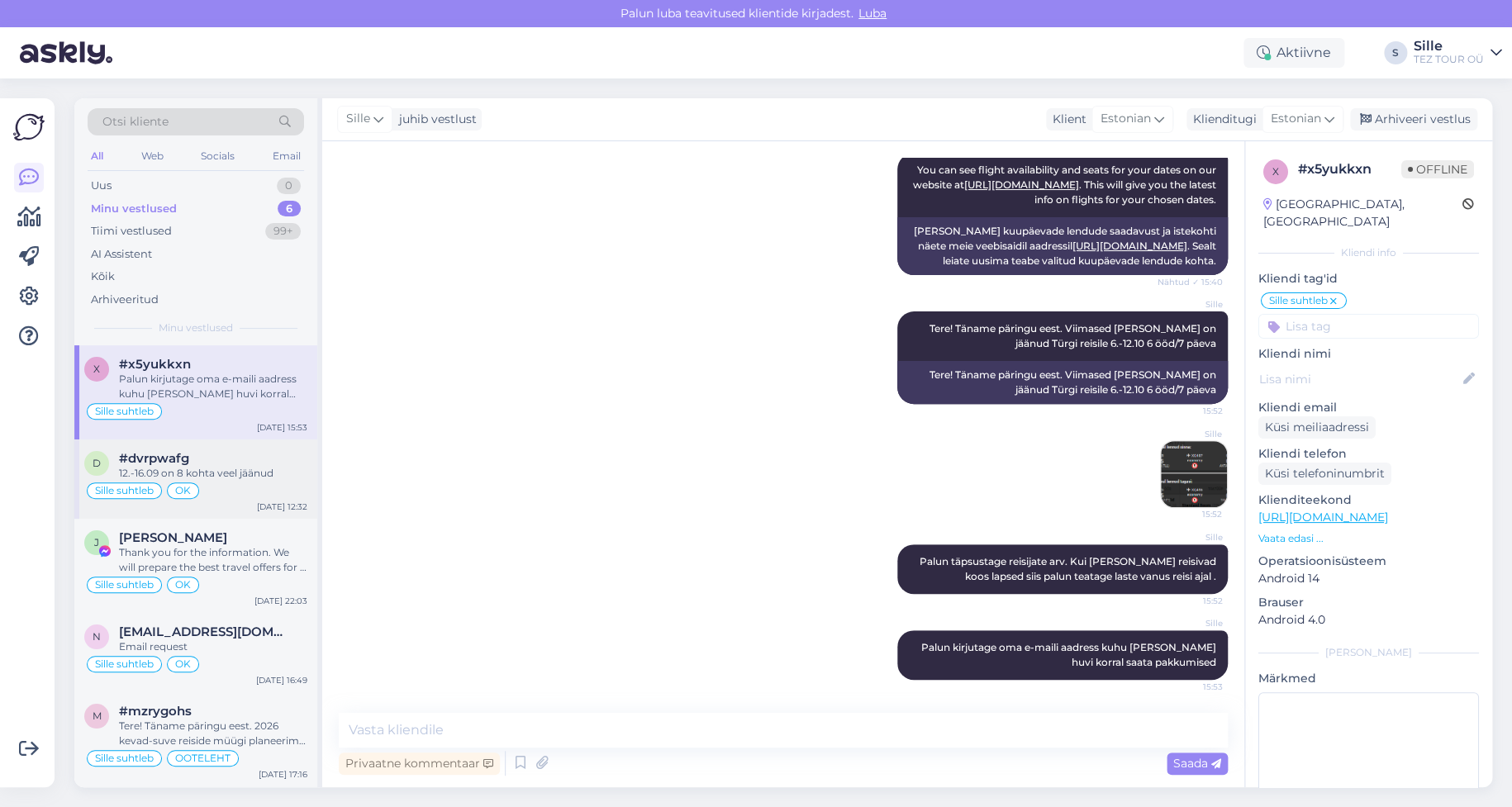
click at [263, 471] on div "12.-16.09 on 8 kohta veel jäänud" at bounding box center [213, 473] width 189 height 15
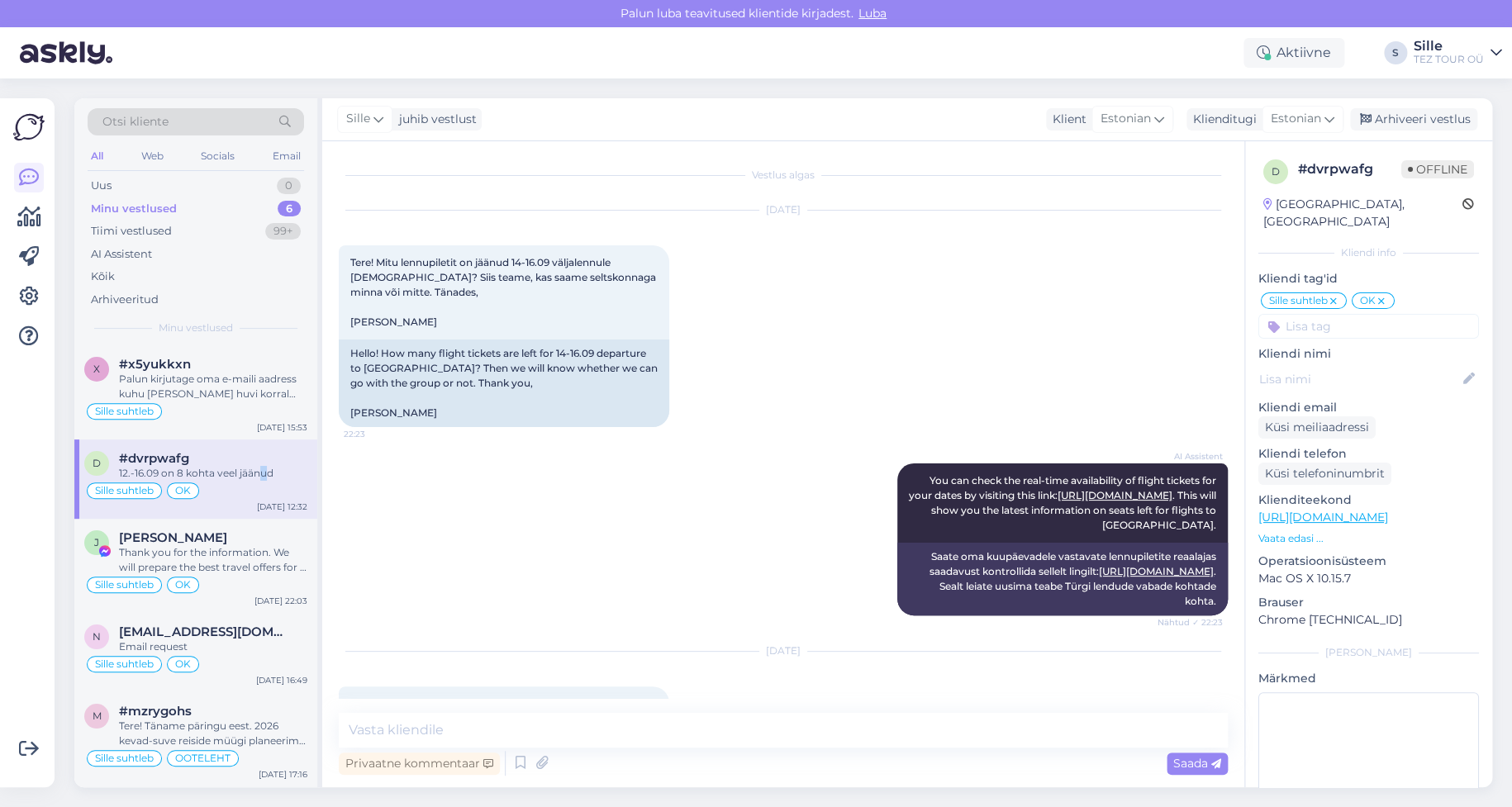
scroll to position [482, 0]
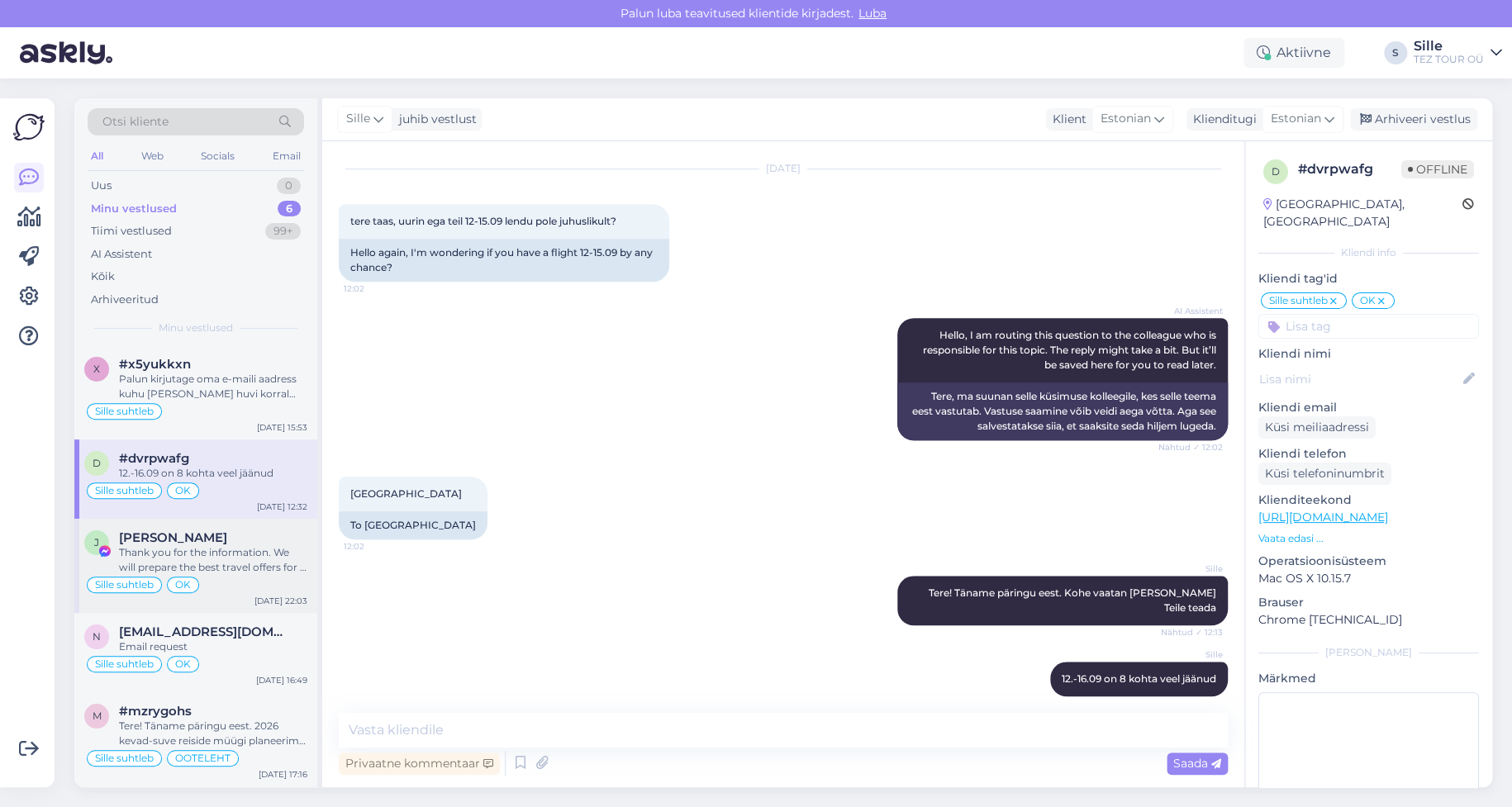
click at [232, 541] on div "[PERSON_NAME]" at bounding box center [213, 537] width 189 height 15
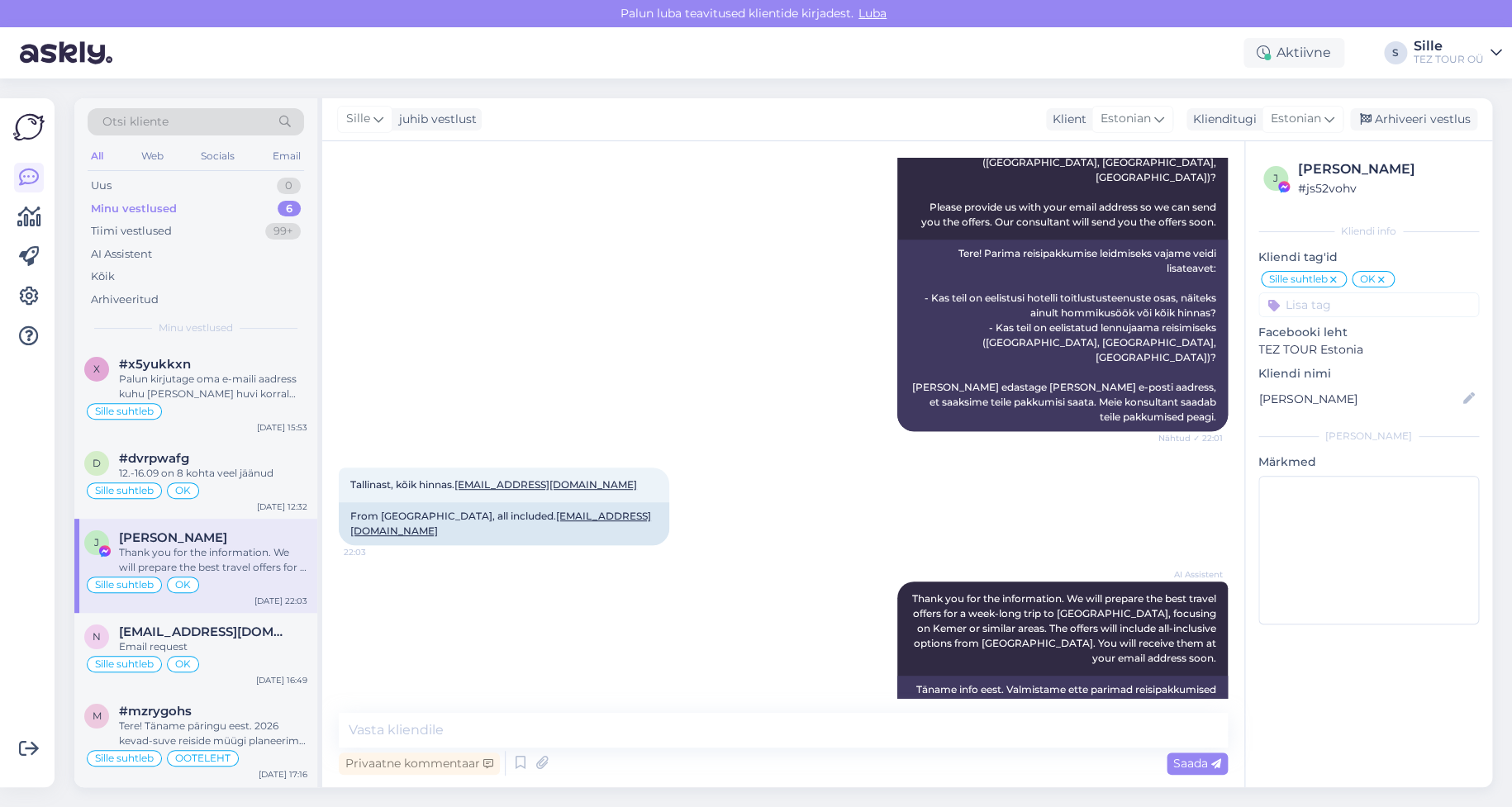
scroll to position [358, 0]
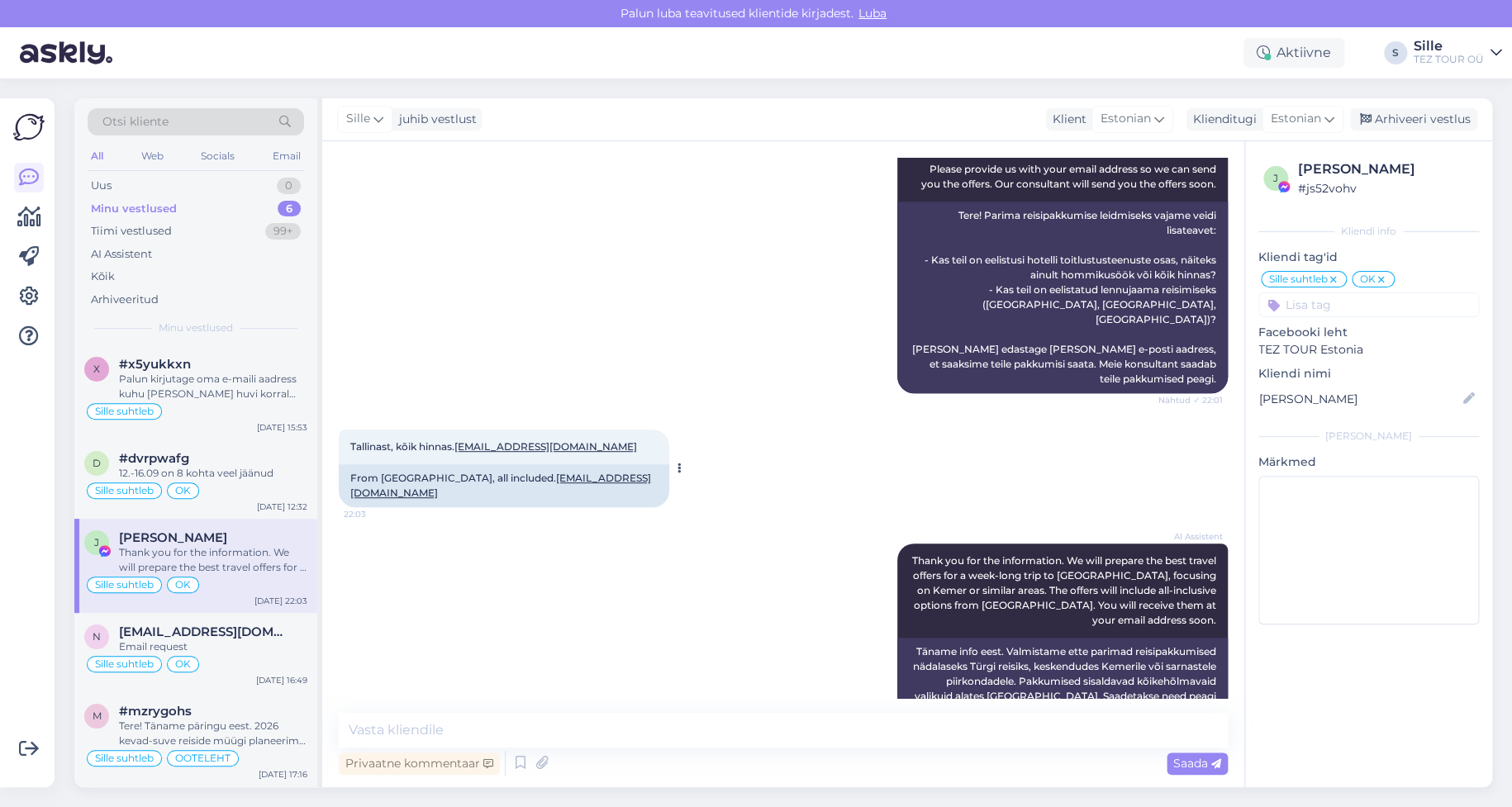
click at [452, 440] on span "Tallinast, kõik hinnas. [EMAIL_ADDRESS][DOMAIN_NAME]" at bounding box center [493, 446] width 287 height 13
drag, startPoint x: 530, startPoint y: 419, endPoint x: 461, endPoint y: 421, distance: 69.0
click at [461, 429] on div "Tallinast, kõik hinnas. [EMAIL_ADDRESS][DOMAIN_NAME] 22:03" at bounding box center [504, 446] width 331 height 34
copy link "[EMAIL_ADDRESS][DOMAIN_NAME]"
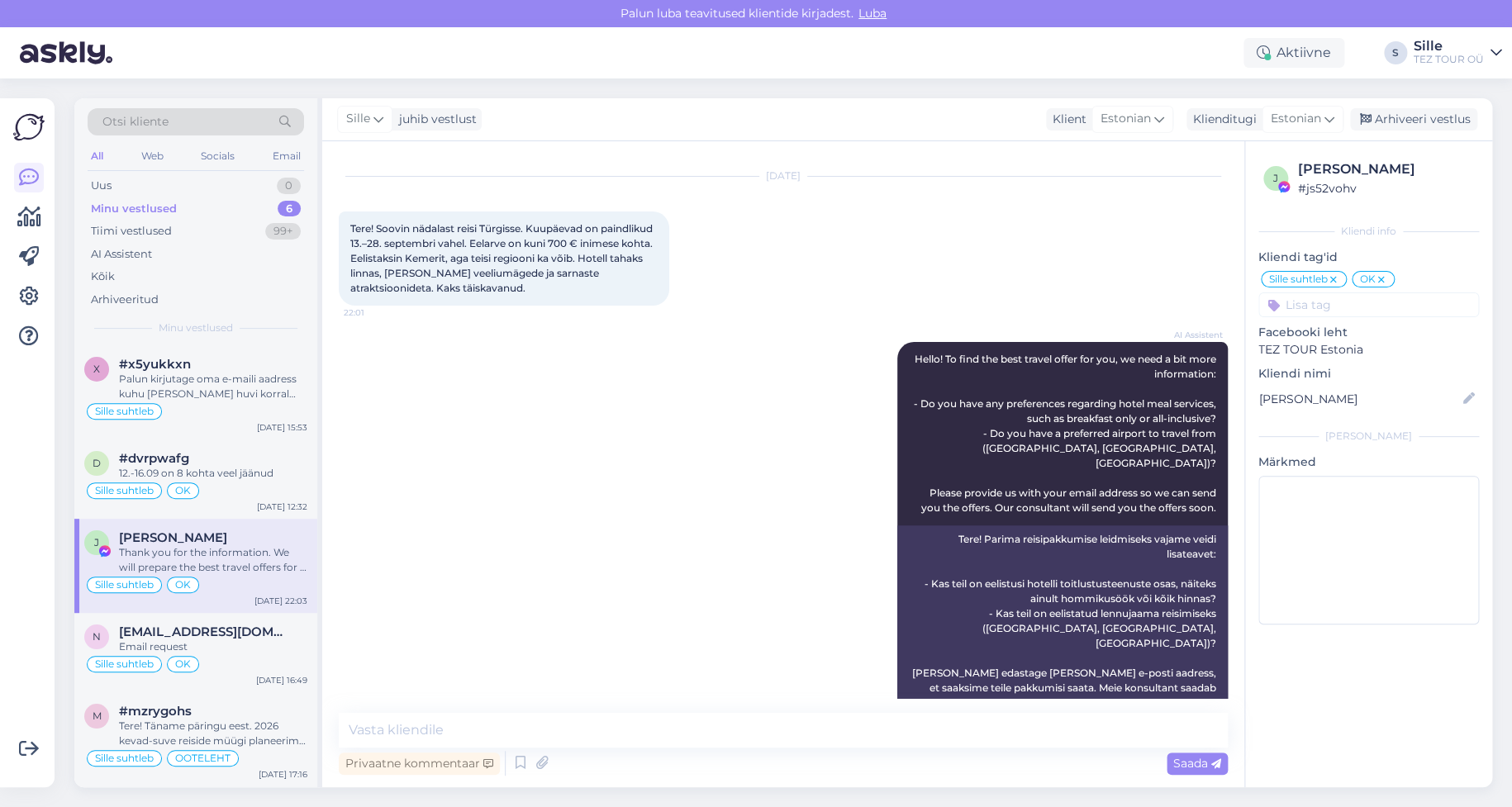
scroll to position [0, 0]
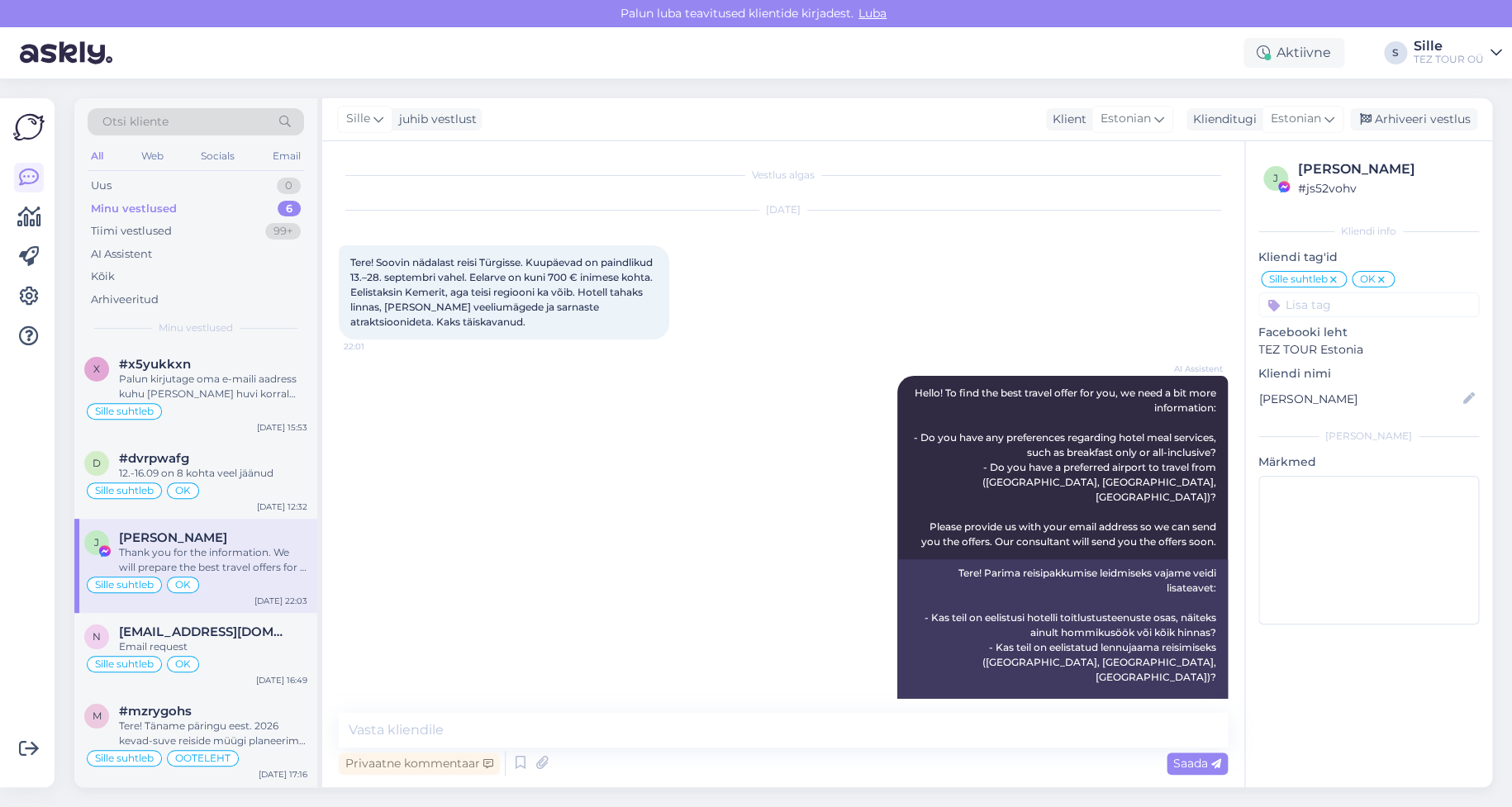
click at [750, 391] on div "AI Assistent Hello! To find the best travel offer for you, we need a bit more i…" at bounding box center [782, 563] width 889 height 412
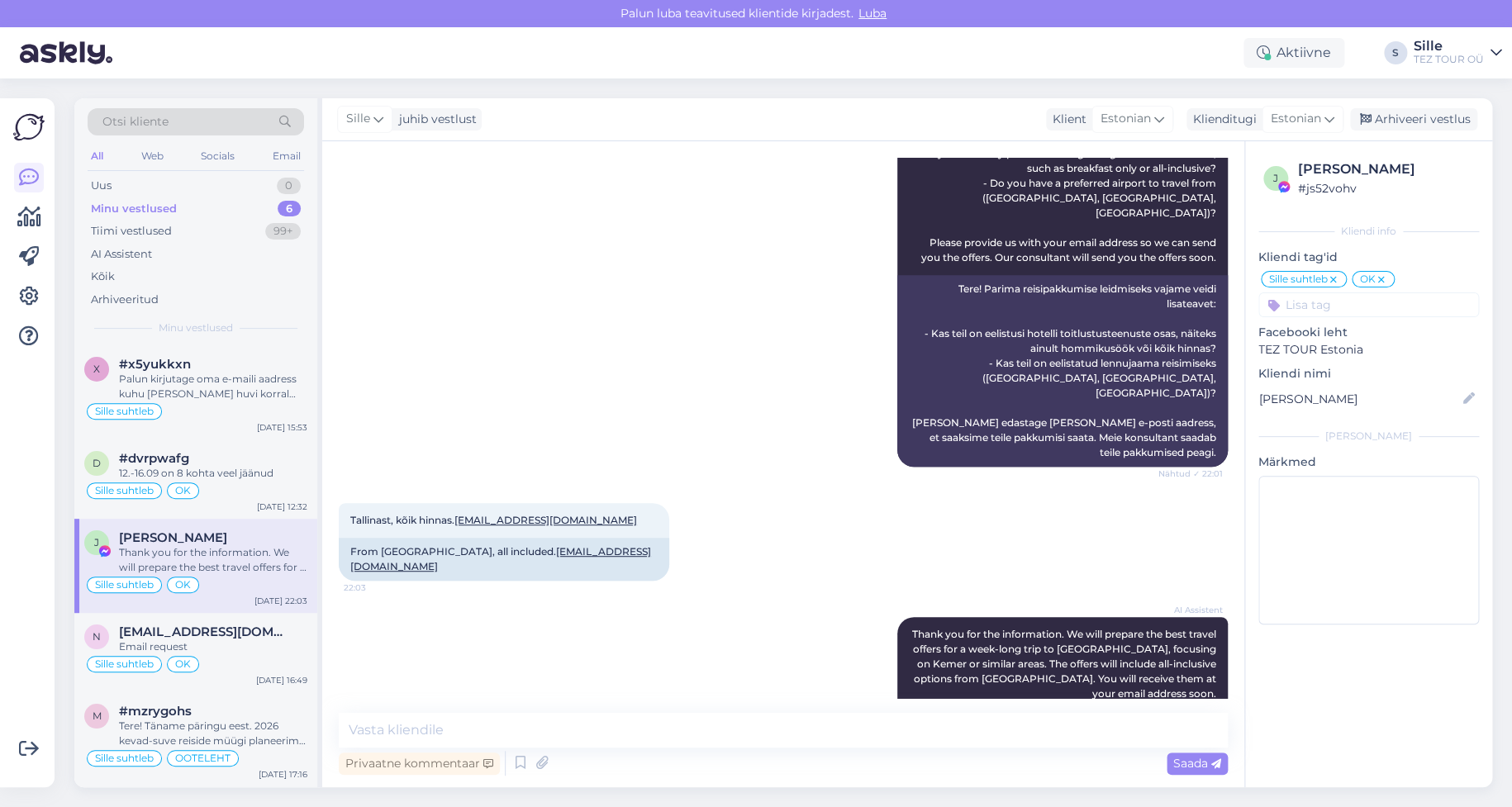
scroll to position [358, 0]
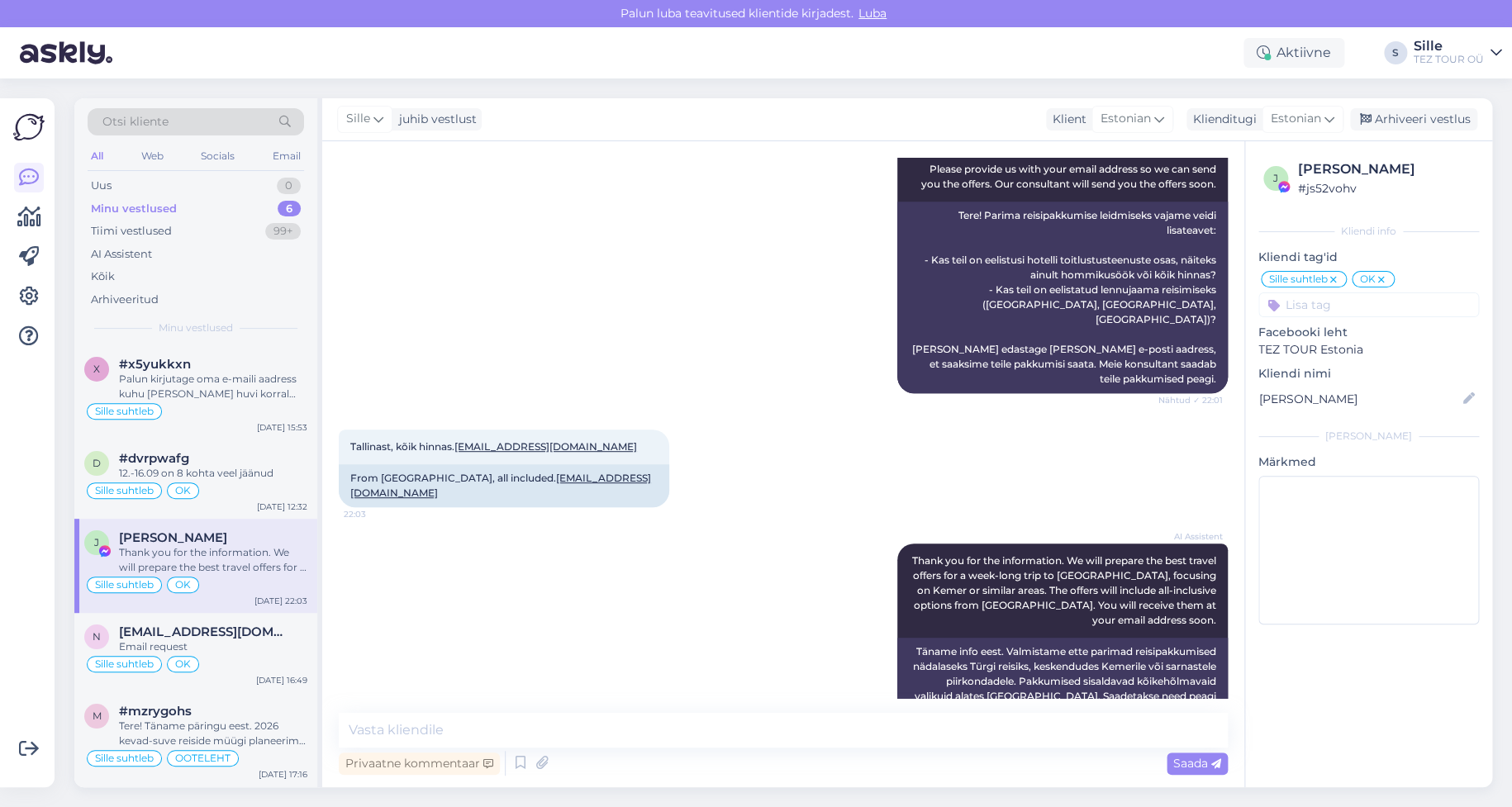
click at [463, 720] on div "Vestlus algas [DATE] Tere! Soovin nädalast reisi Türgisse. Kuupäevad on paindli…" at bounding box center [783, 464] width 922 height 647
click at [1306, 114] on span "Estonian" at bounding box center [1296, 118] width 51 height 19
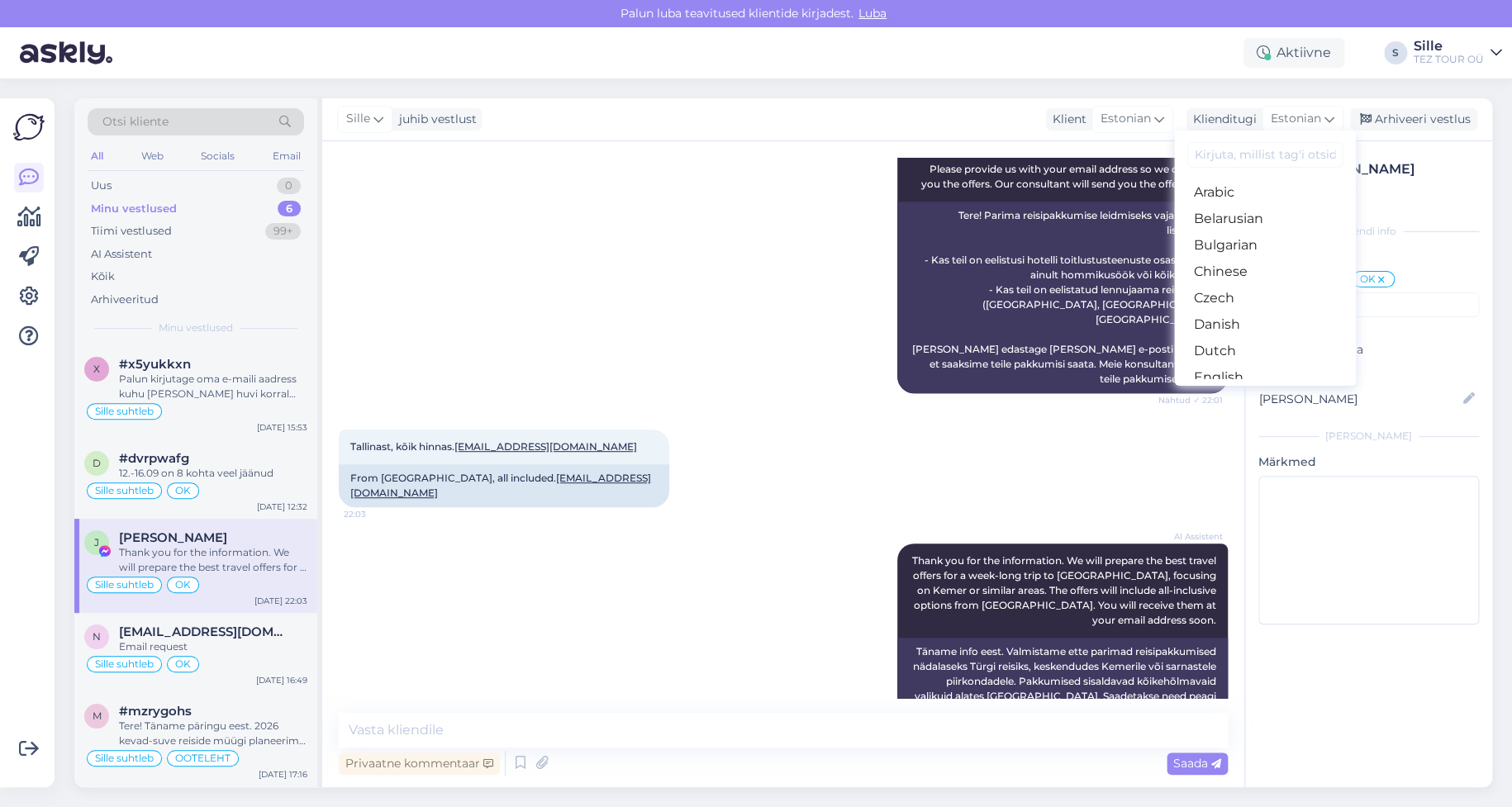
click at [1242, 391] on link "Estonian" at bounding box center [1266, 404] width 182 height 26
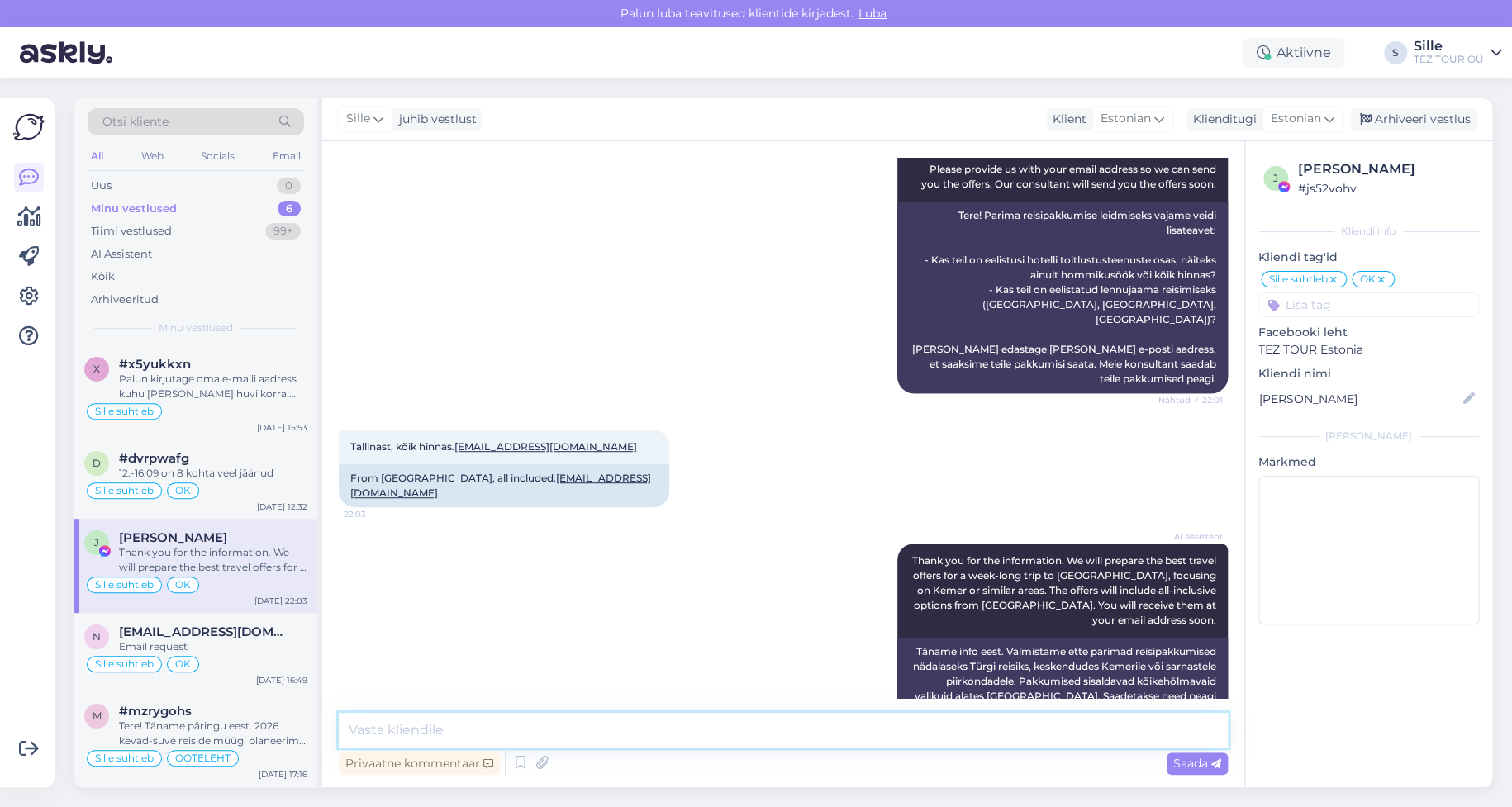
click at [429, 734] on textarea at bounding box center [782, 730] width 889 height 34
click at [424, 728] on textarea at bounding box center [782, 730] width 889 height 34
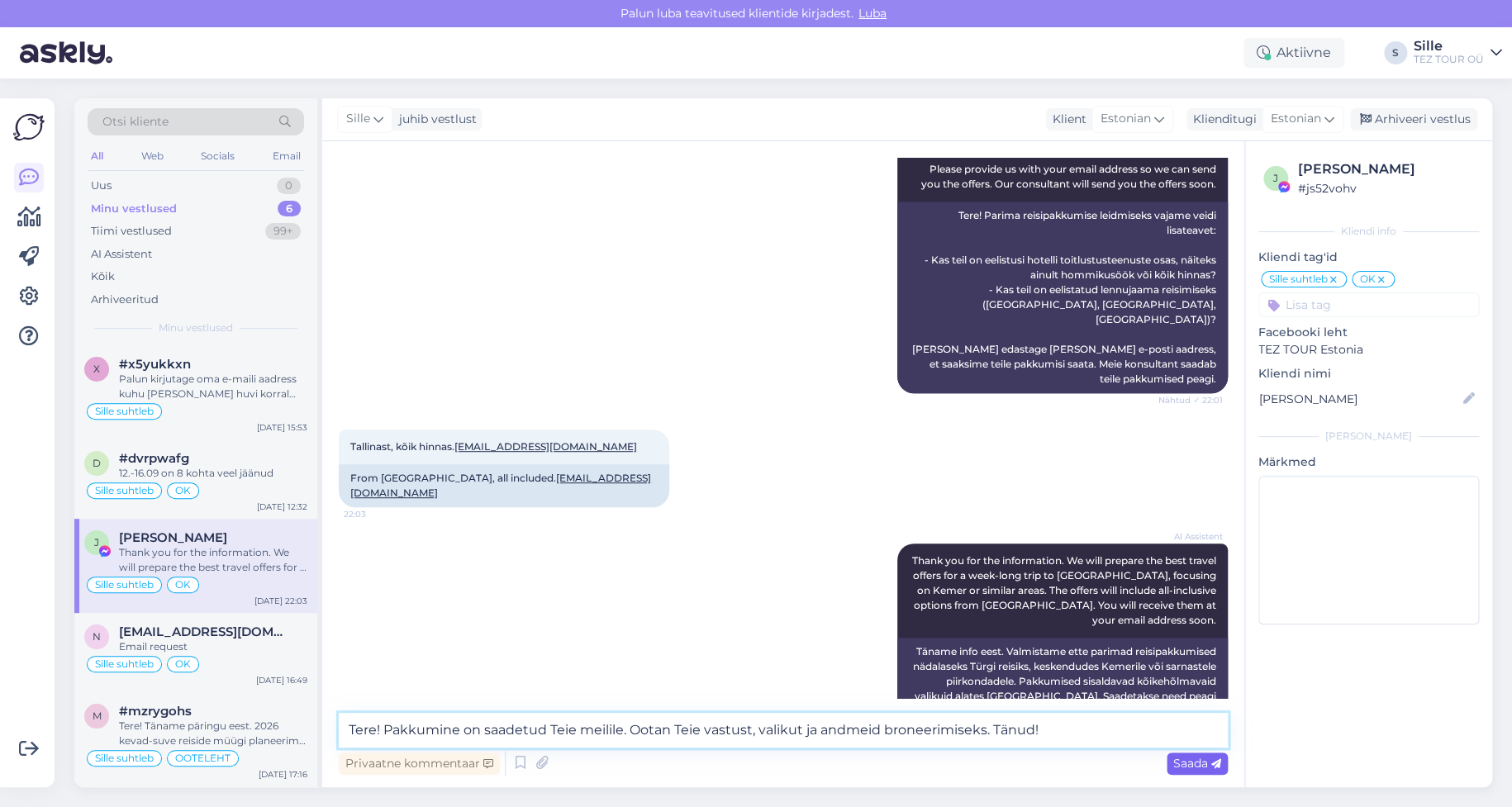
type textarea "Tere! Pakkumine on saadetud Teie meilile. Ootan Teie vastust, valikut ja andmei…"
click at [1188, 759] on span "Saada" at bounding box center [1197, 763] width 48 height 15
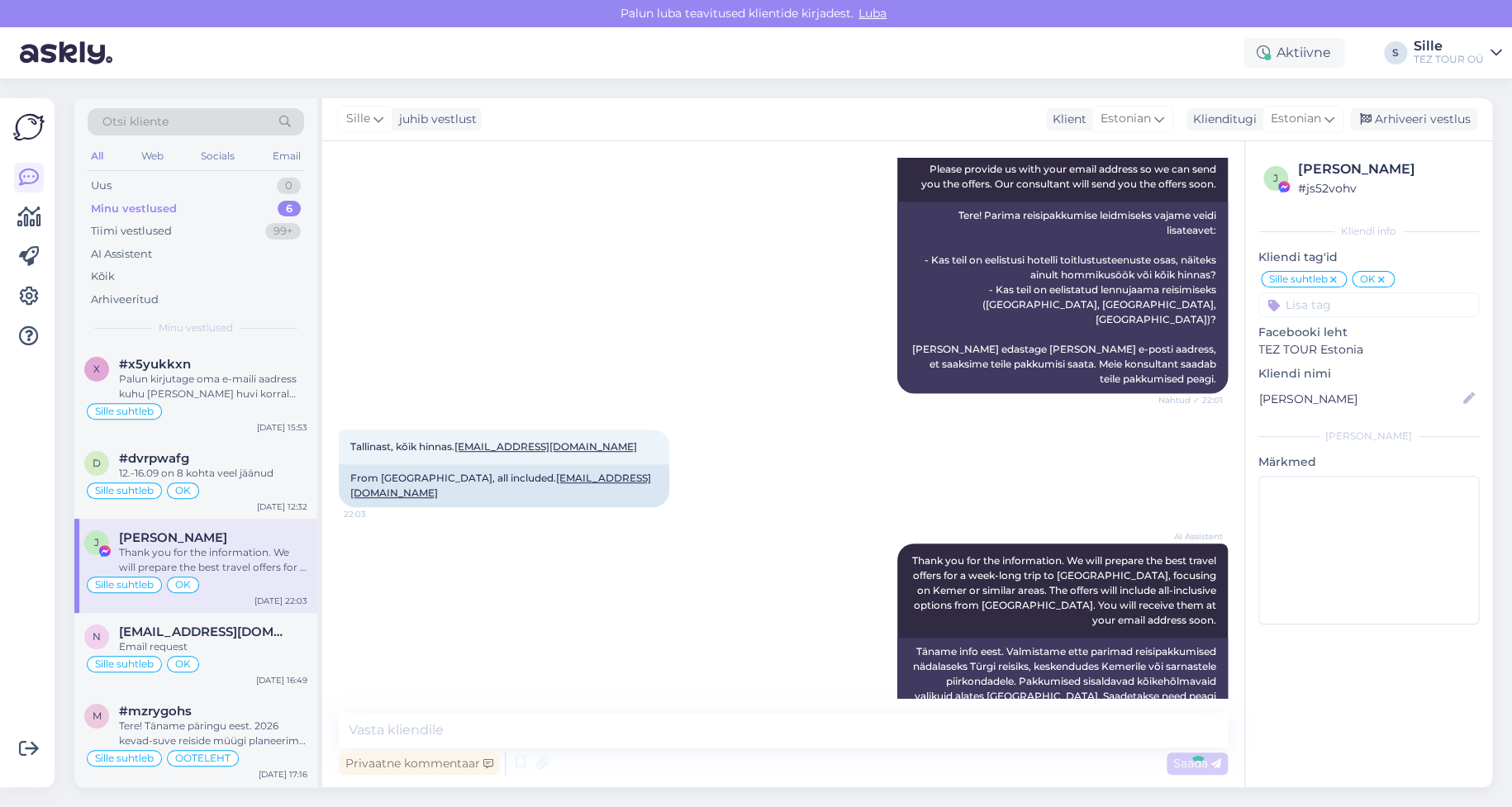
scroll to position [478, 0]
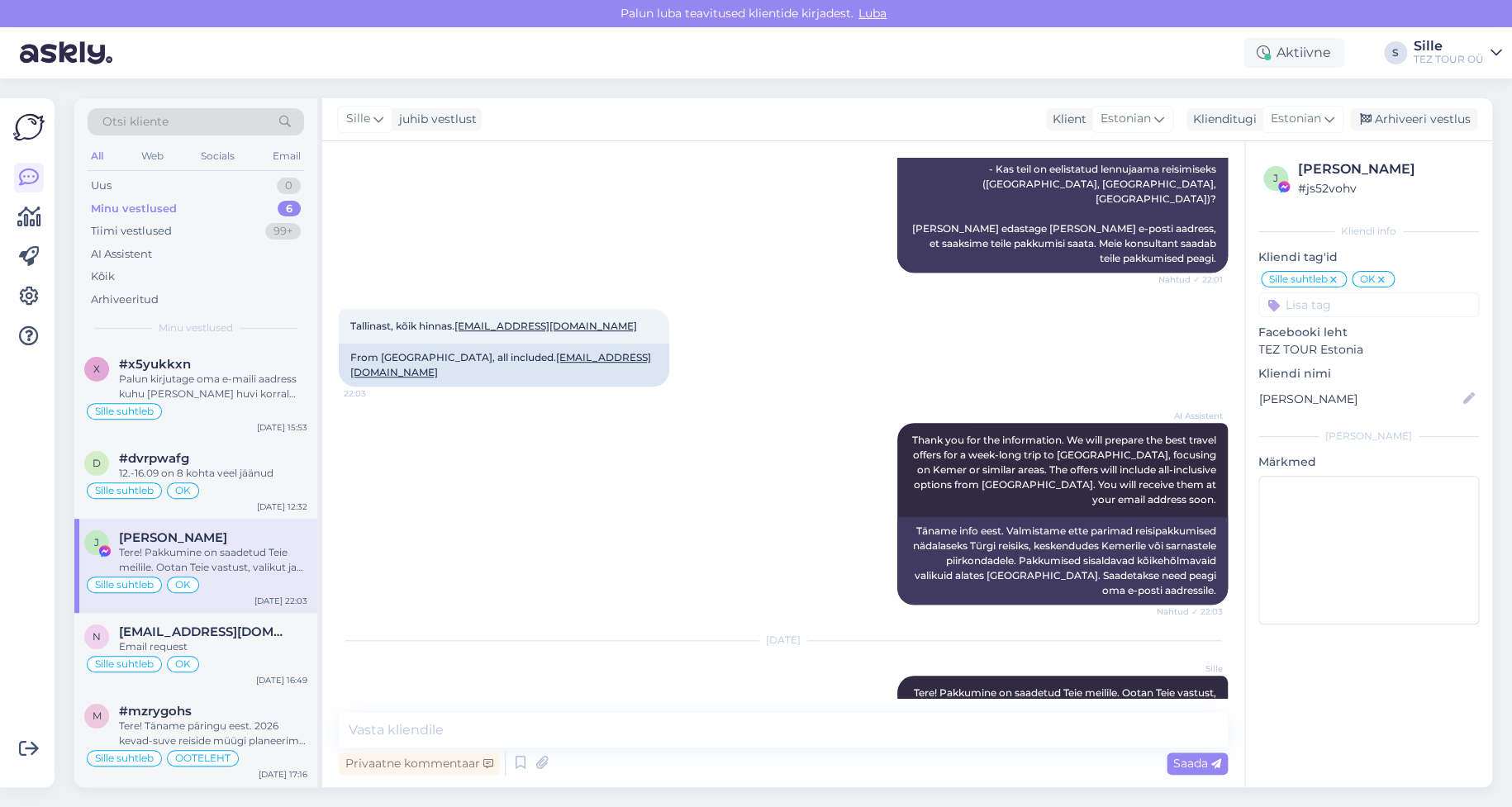
drag, startPoint x: 1434, startPoint y: 116, endPoint x: 1310, endPoint y: 178, distance: 138.6
click at [1433, 116] on div "Arhiveeri vestlus" at bounding box center [1414, 119] width 127 height 22
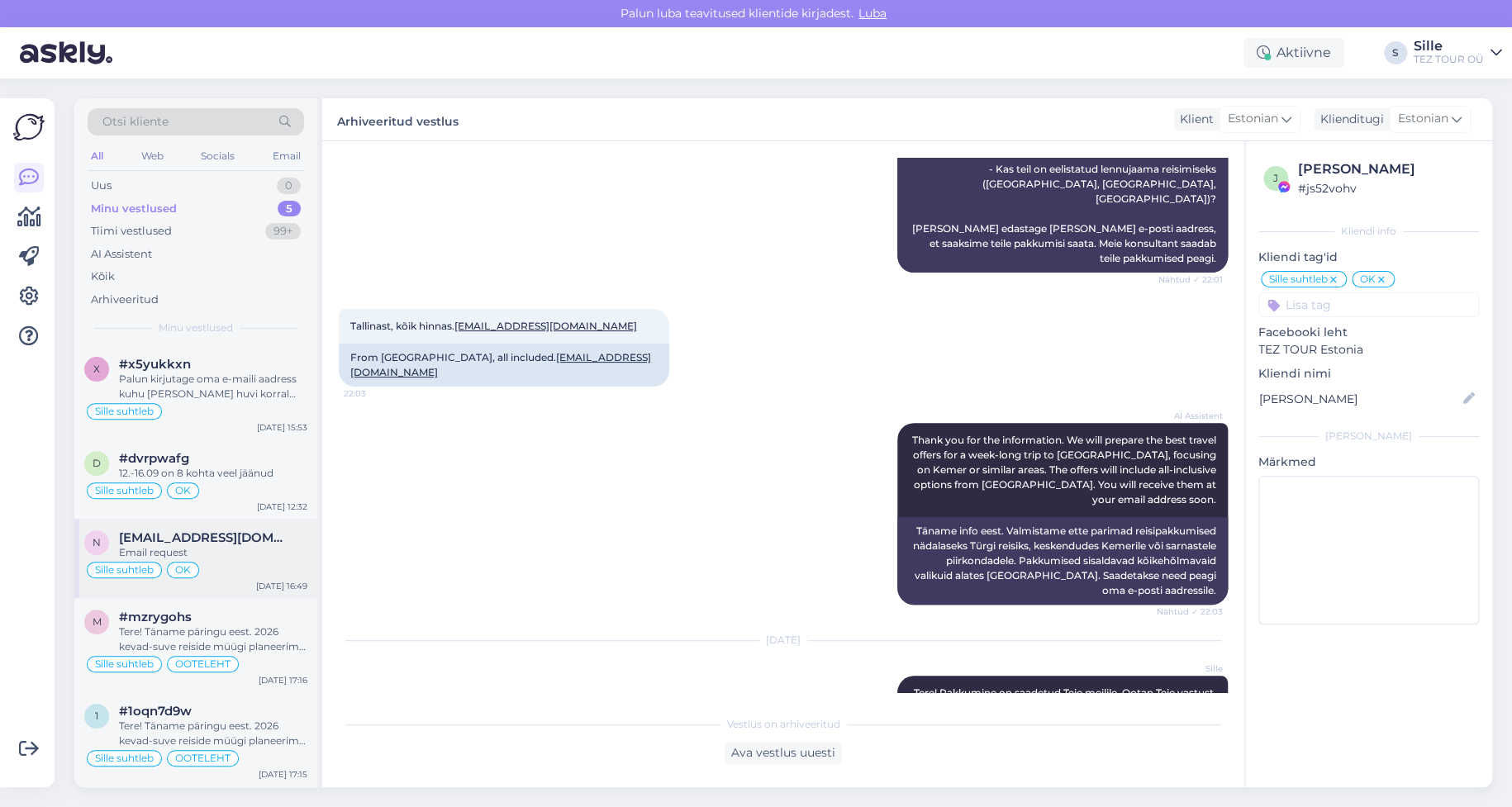
click at [203, 573] on div "Sille suhtleb OK" at bounding box center [196, 570] width 223 height 20
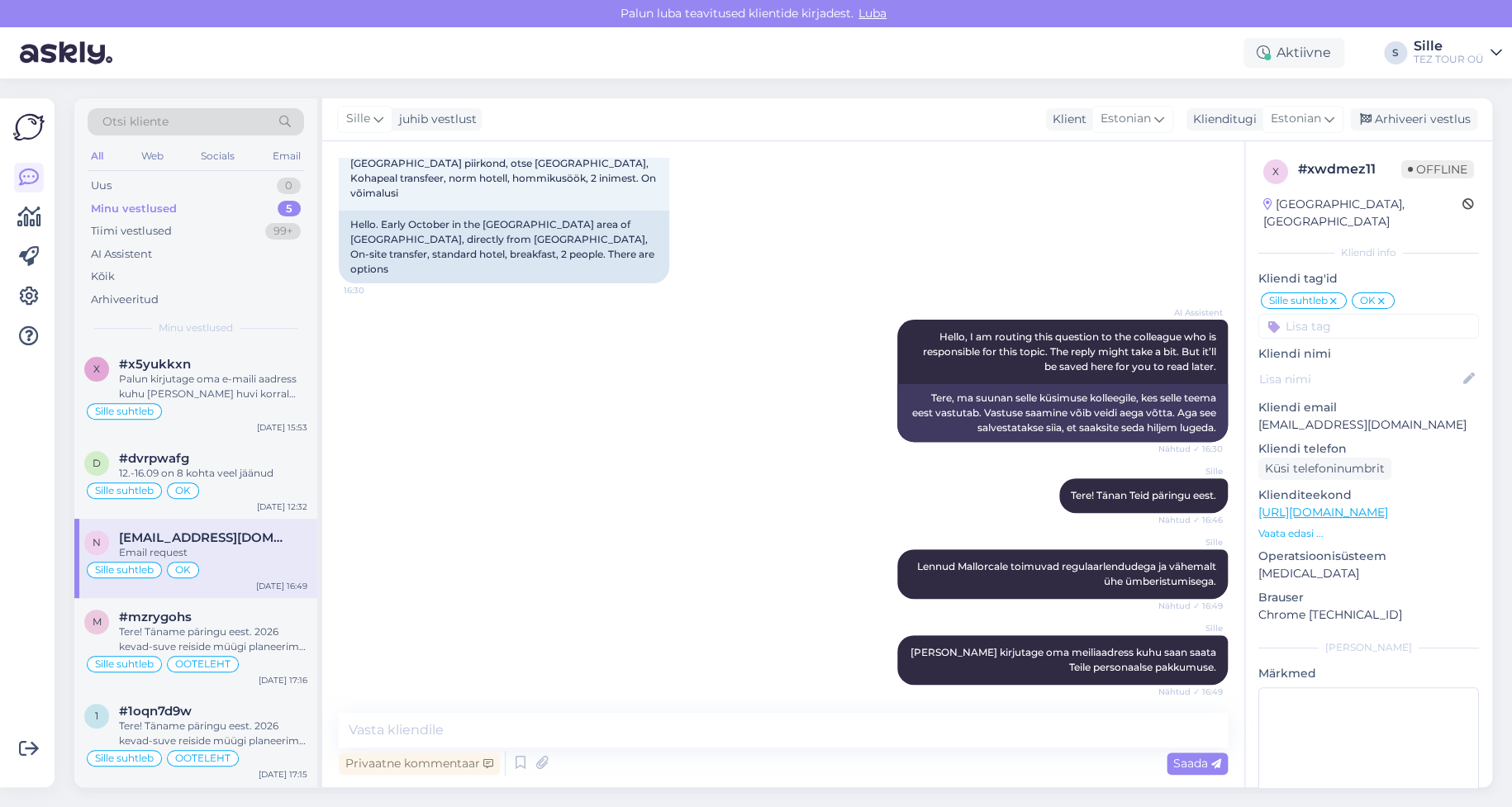
scroll to position [174, 0]
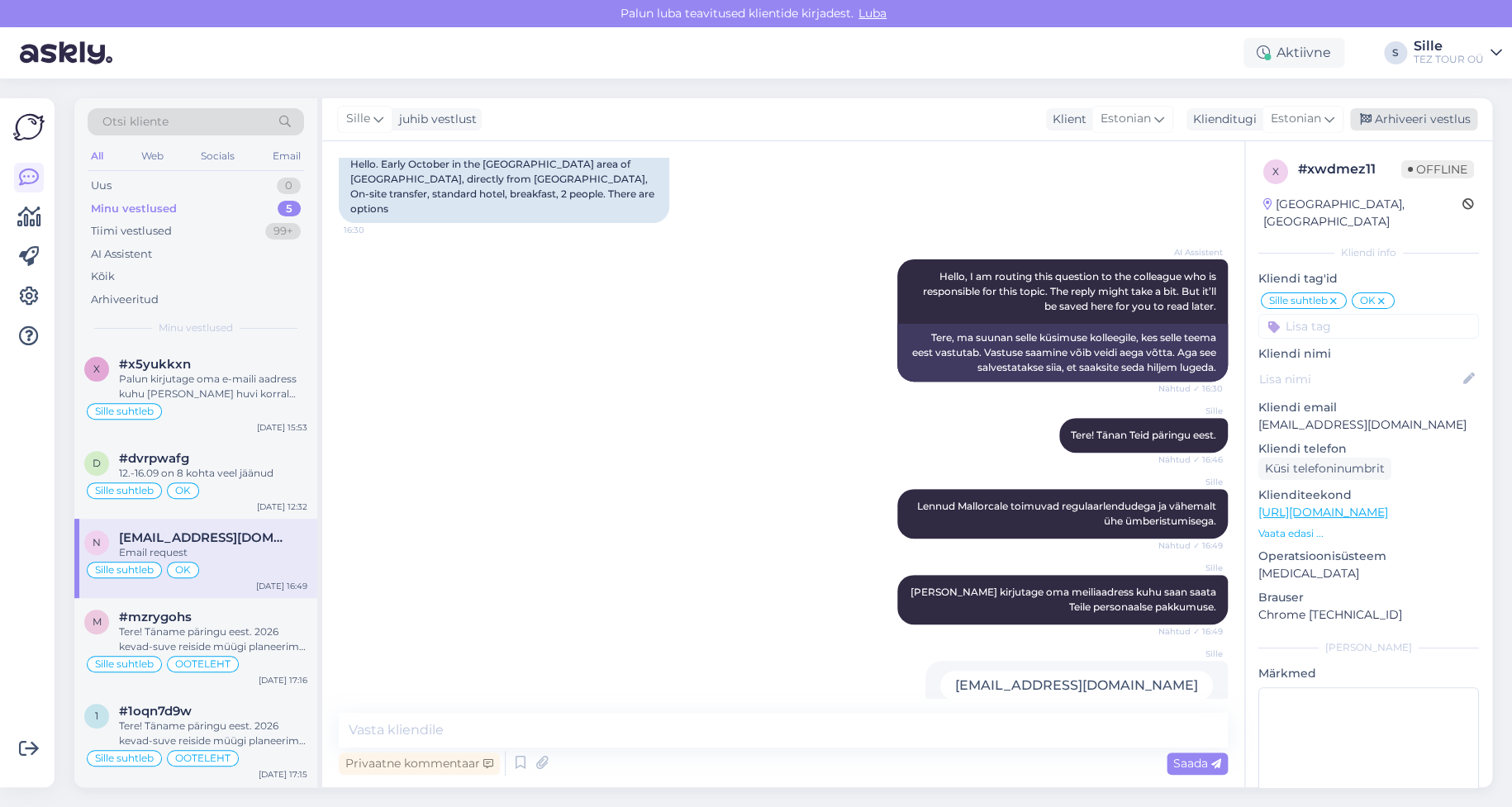
click at [1403, 125] on div "Arhiveeri vestlus" at bounding box center [1414, 119] width 127 height 22
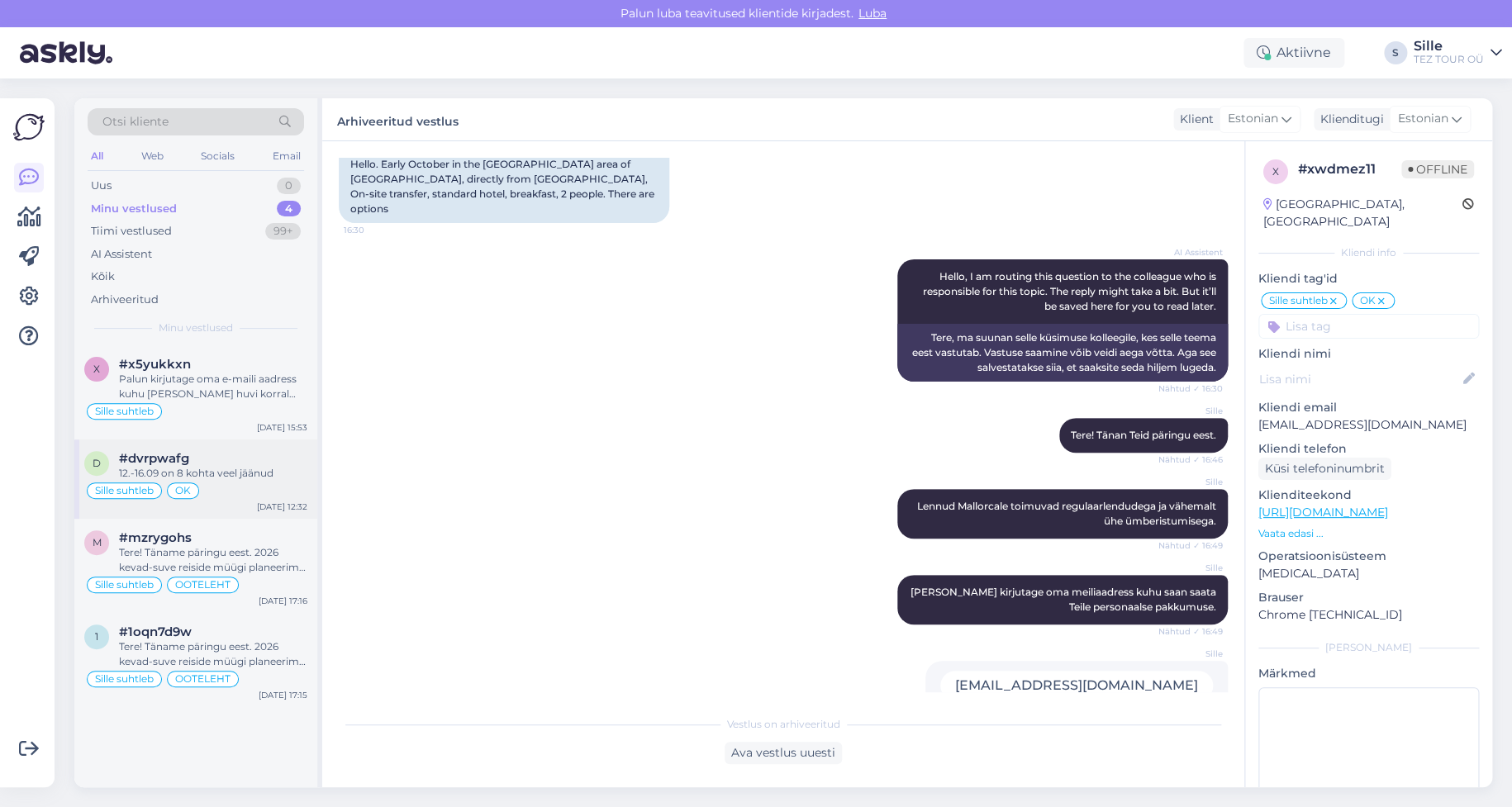
click at [232, 477] on div "12.-16.09 on 8 kohta veel jäänud" at bounding box center [213, 473] width 189 height 15
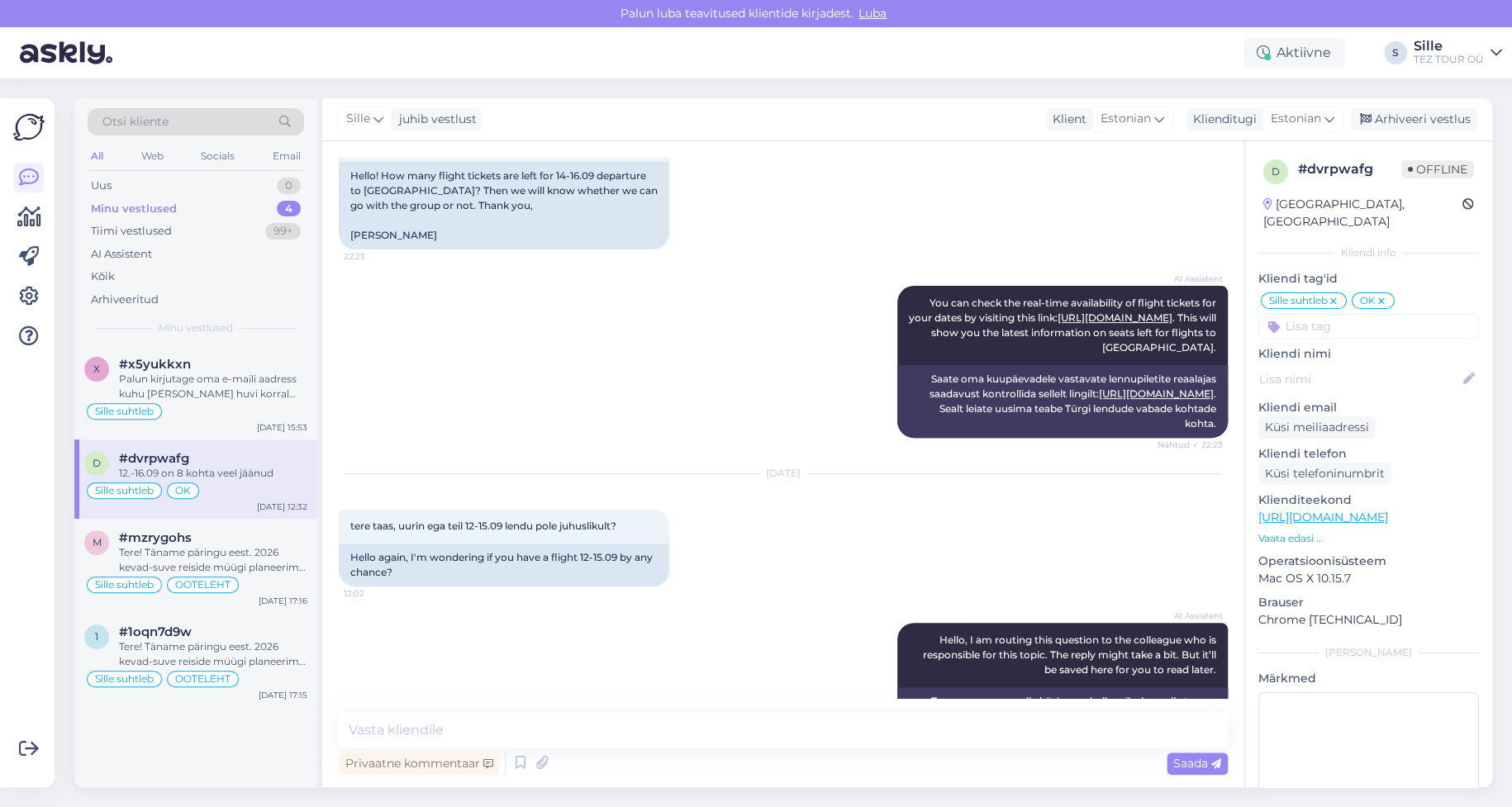
scroll to position [482, 0]
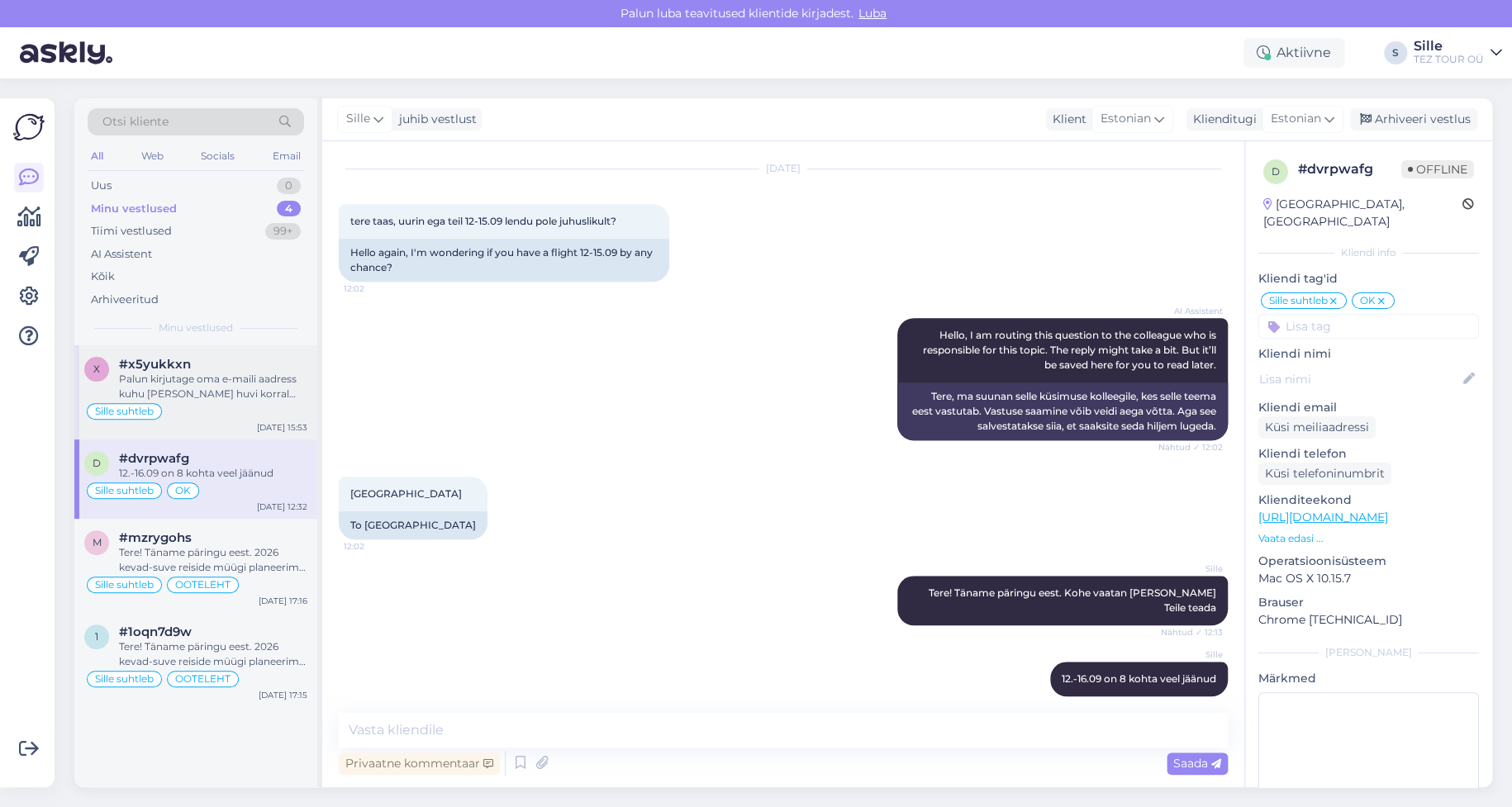
click at [154, 389] on div "Palun kirjutage oma e-maili aadress kuhu [PERSON_NAME] huvi korral saata pakkum…" at bounding box center [213, 386] width 189 height 29
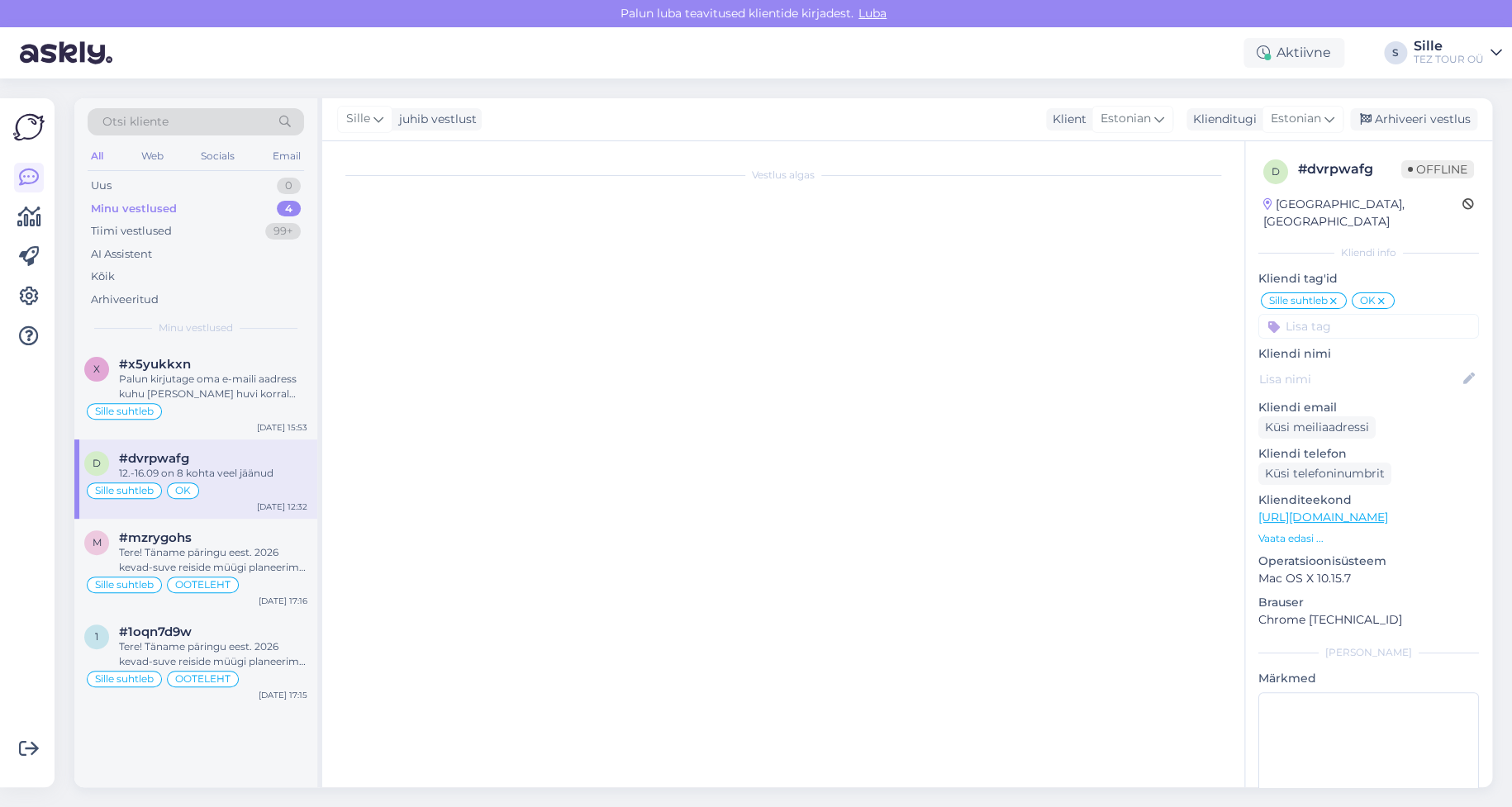
scroll to position [221, 0]
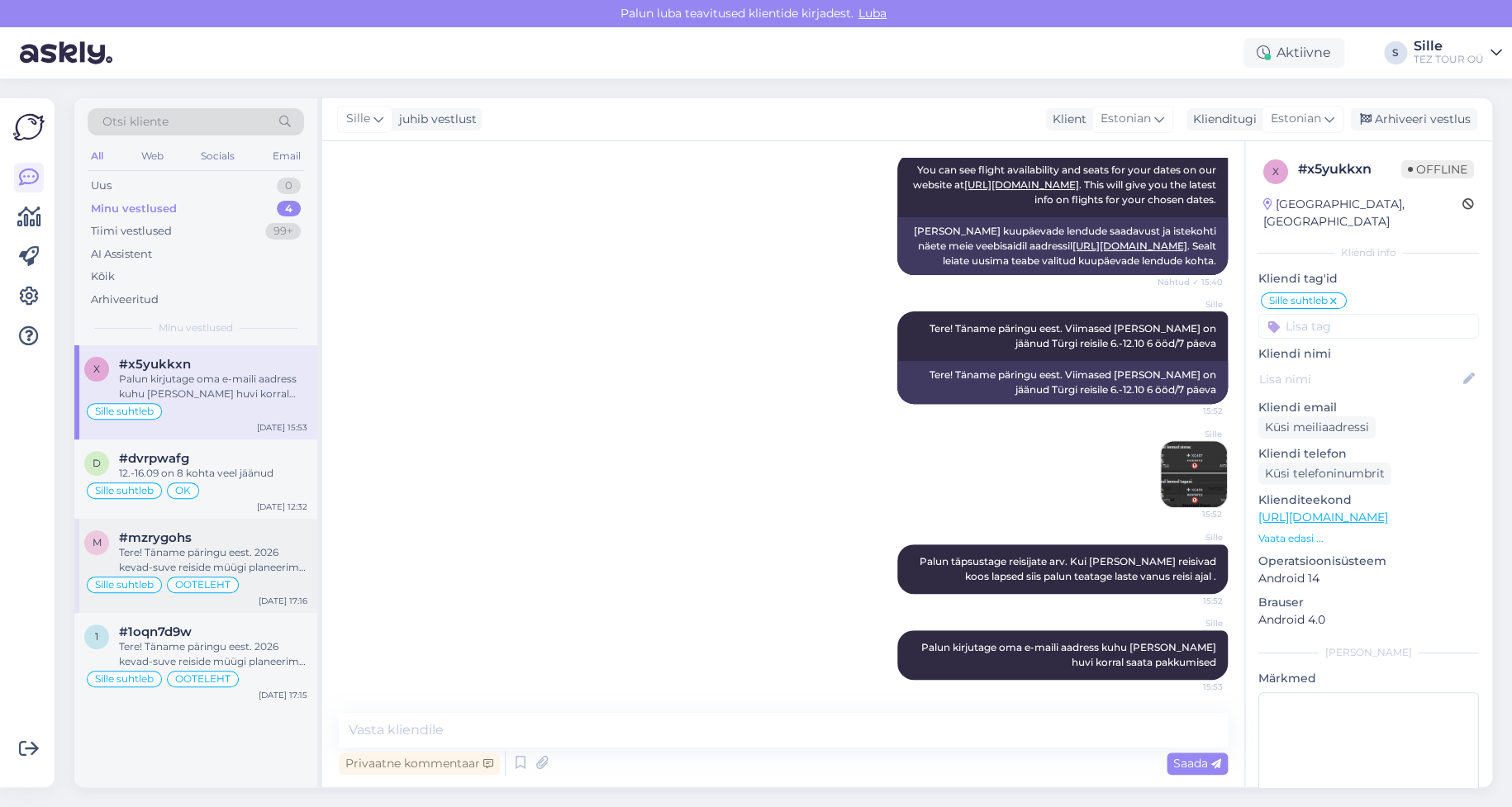
click at [166, 559] on div "Tere! Täname päringu eest. 2026 kevad-suve reiside müügi planeerime avada oktoo…" at bounding box center [213, 560] width 189 height 29
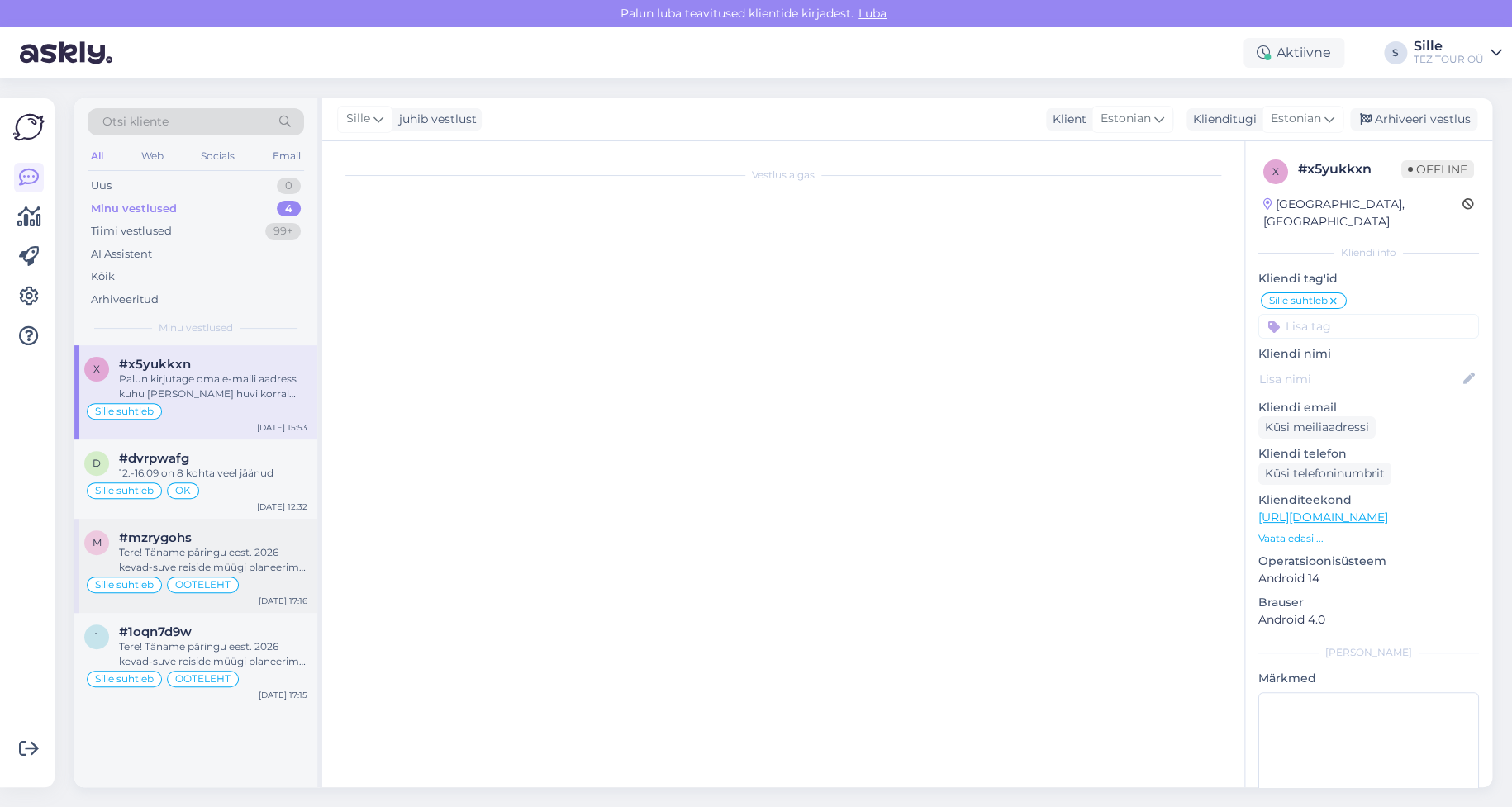
scroll to position [892, 0]
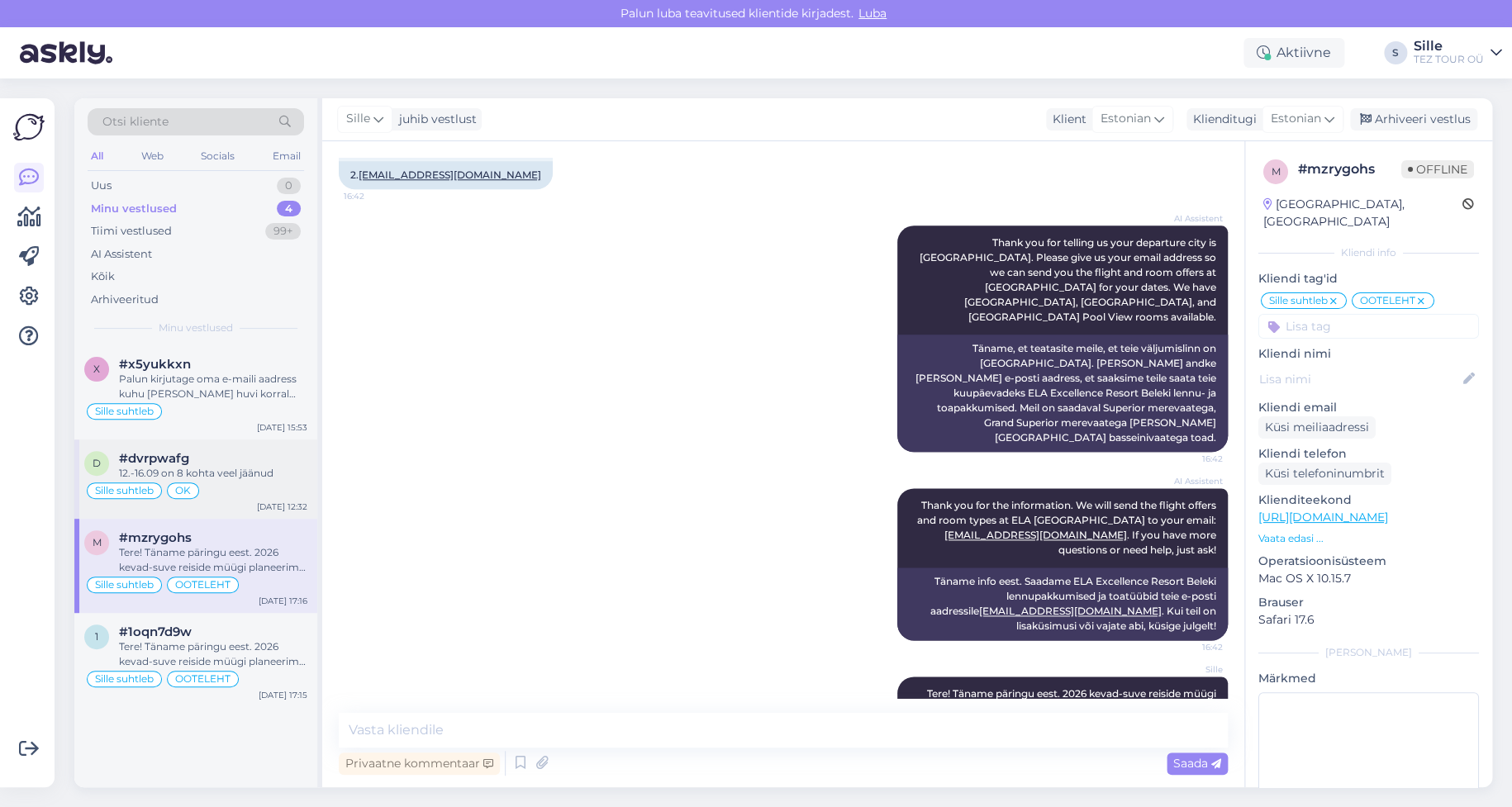
click at [242, 486] on div "Sille suhtleb OK" at bounding box center [196, 491] width 223 height 20
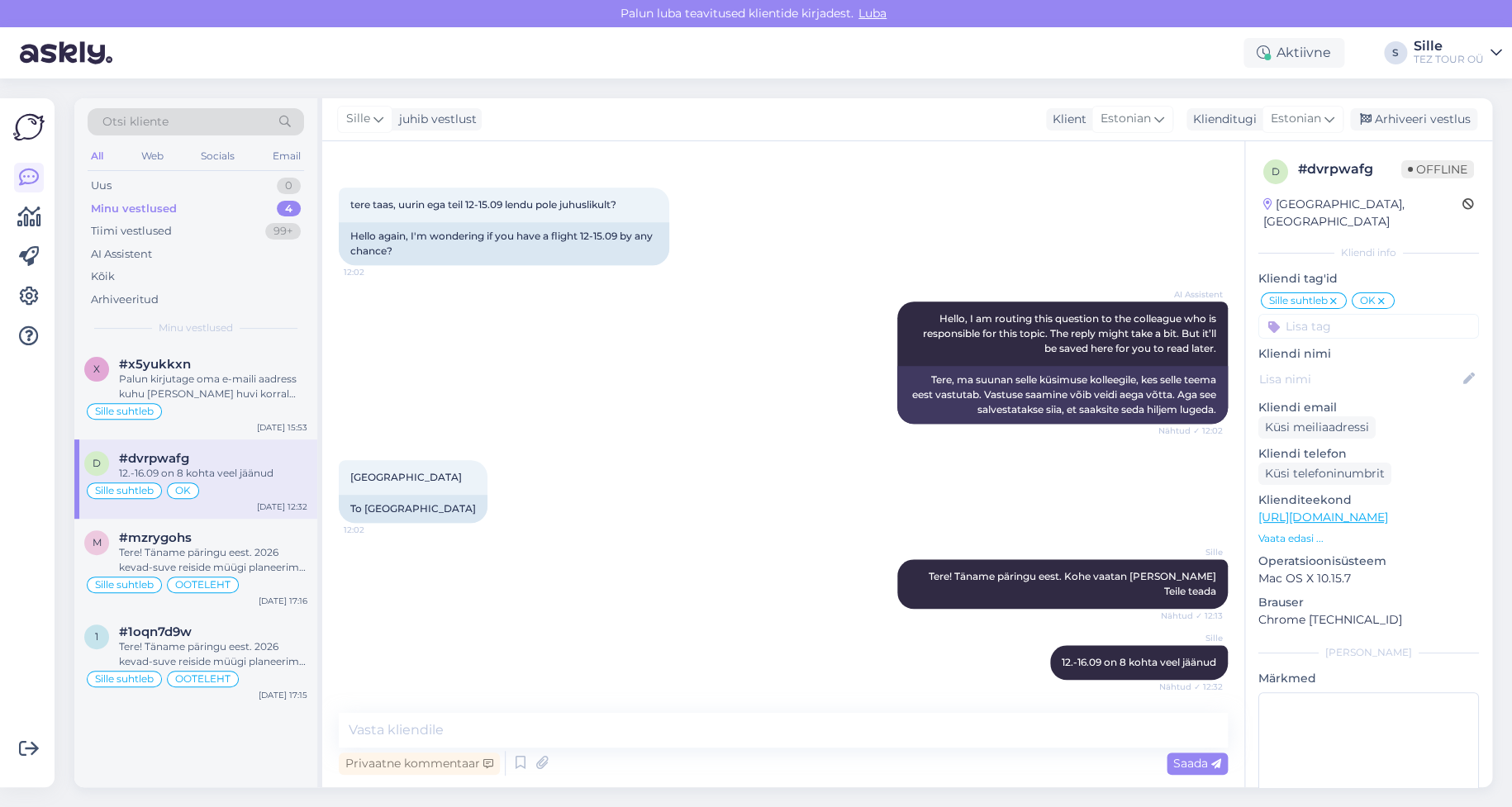
scroll to position [482, 0]
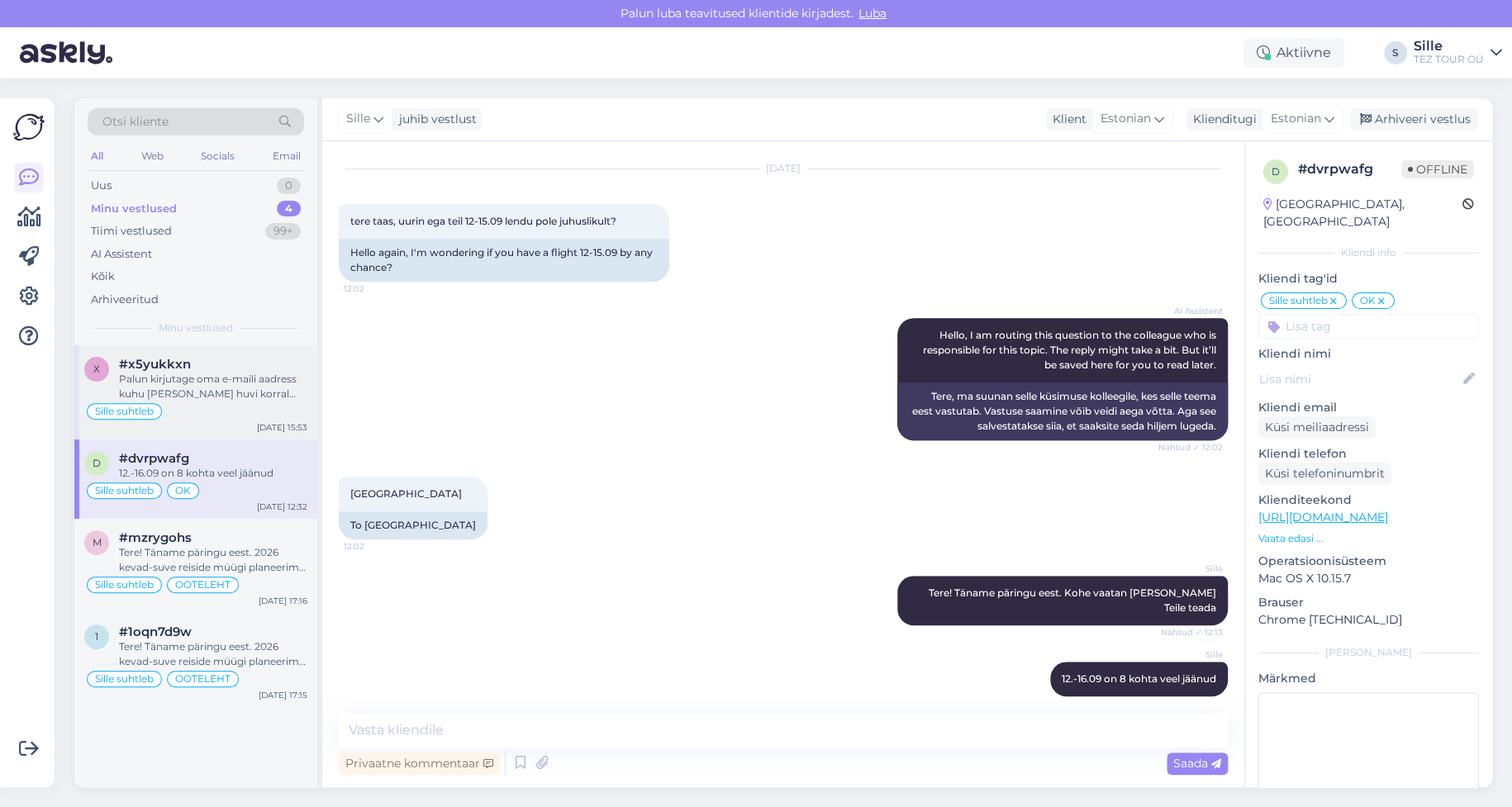
click at [232, 397] on div "Palun kirjutage oma e-maili aadress kuhu [PERSON_NAME] huvi korral saata pakkum…" at bounding box center [213, 386] width 189 height 29
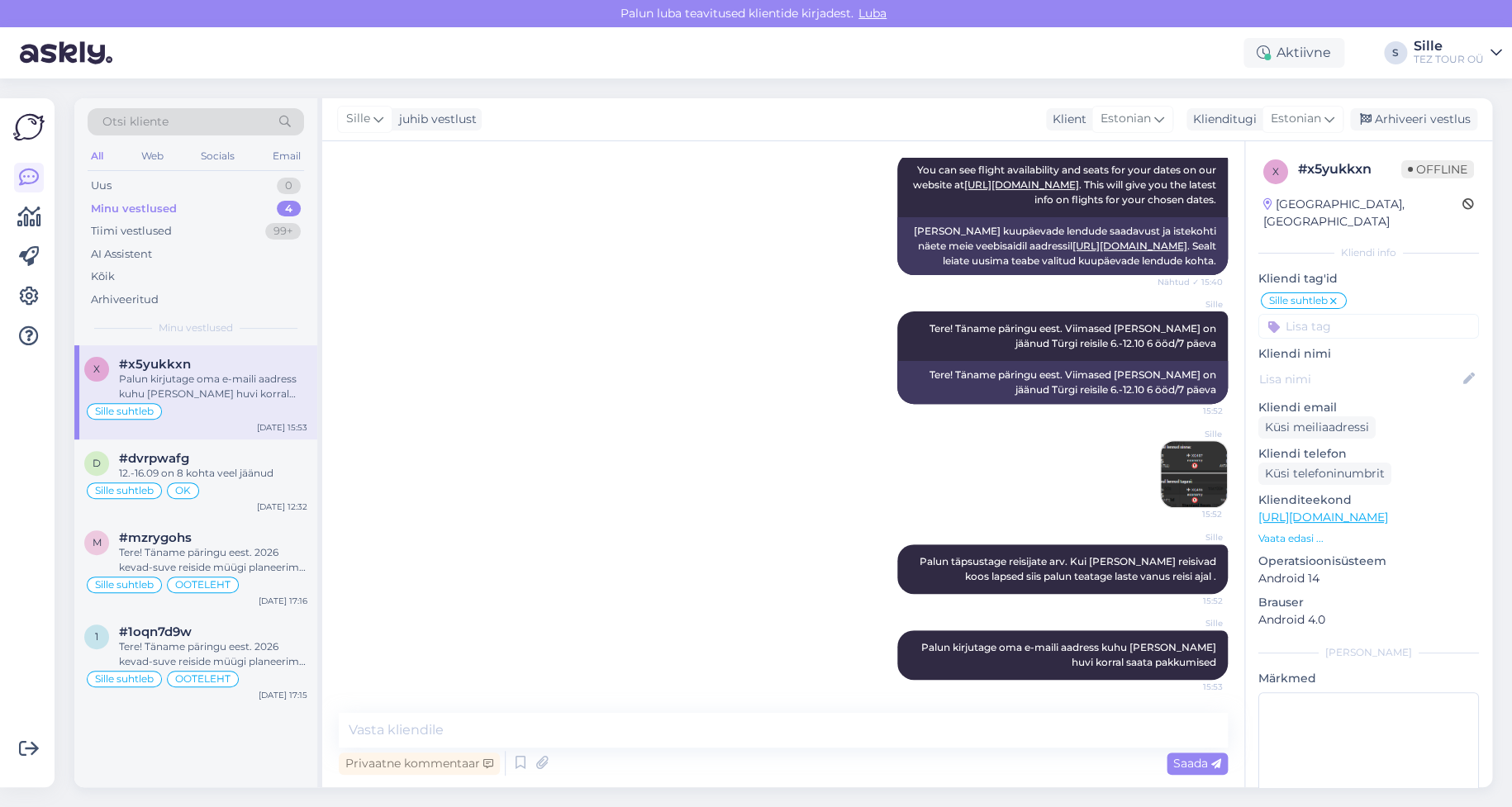
scroll to position [221, 0]
click at [1408, 614] on div "x # x5yukkxn Offline [GEOGRAPHIC_DATA], [GEOGRAPHIC_DATA] Kliendi info Kliendi …" at bounding box center [1368, 503] width 247 height 725
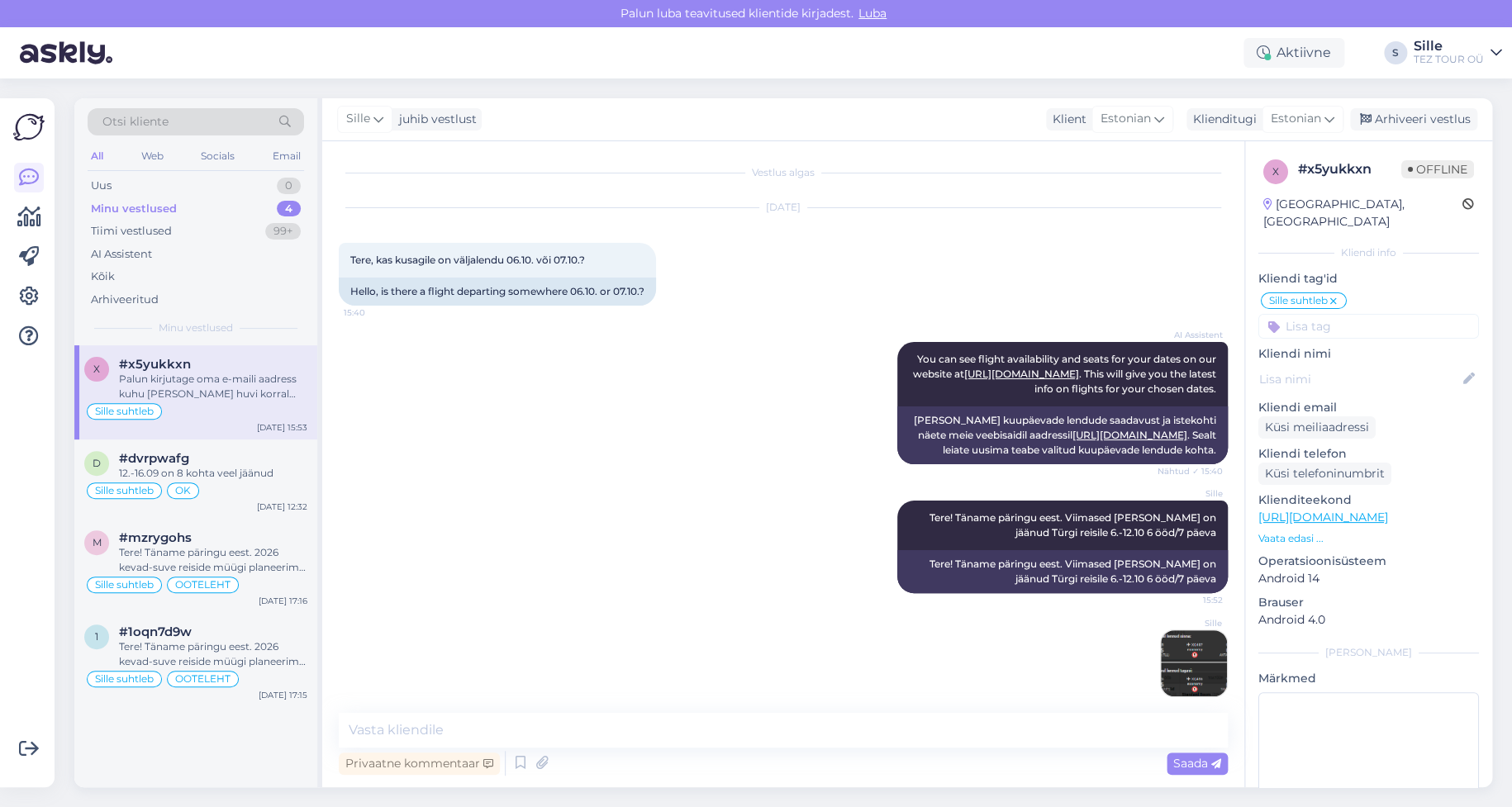
scroll to position [0, 0]
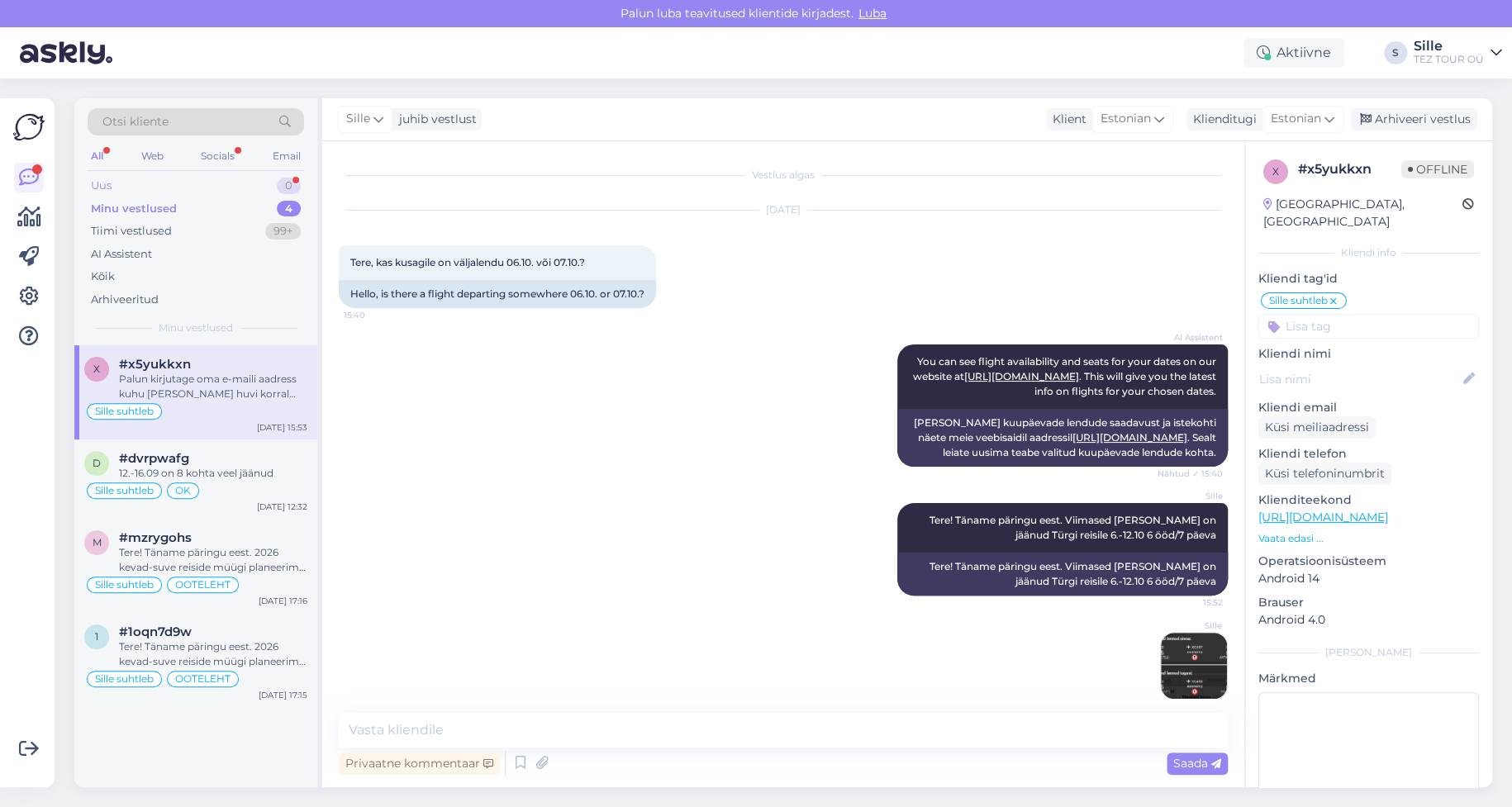
click at [223, 179] on div "Uus 0" at bounding box center [196, 186] width 216 height 23
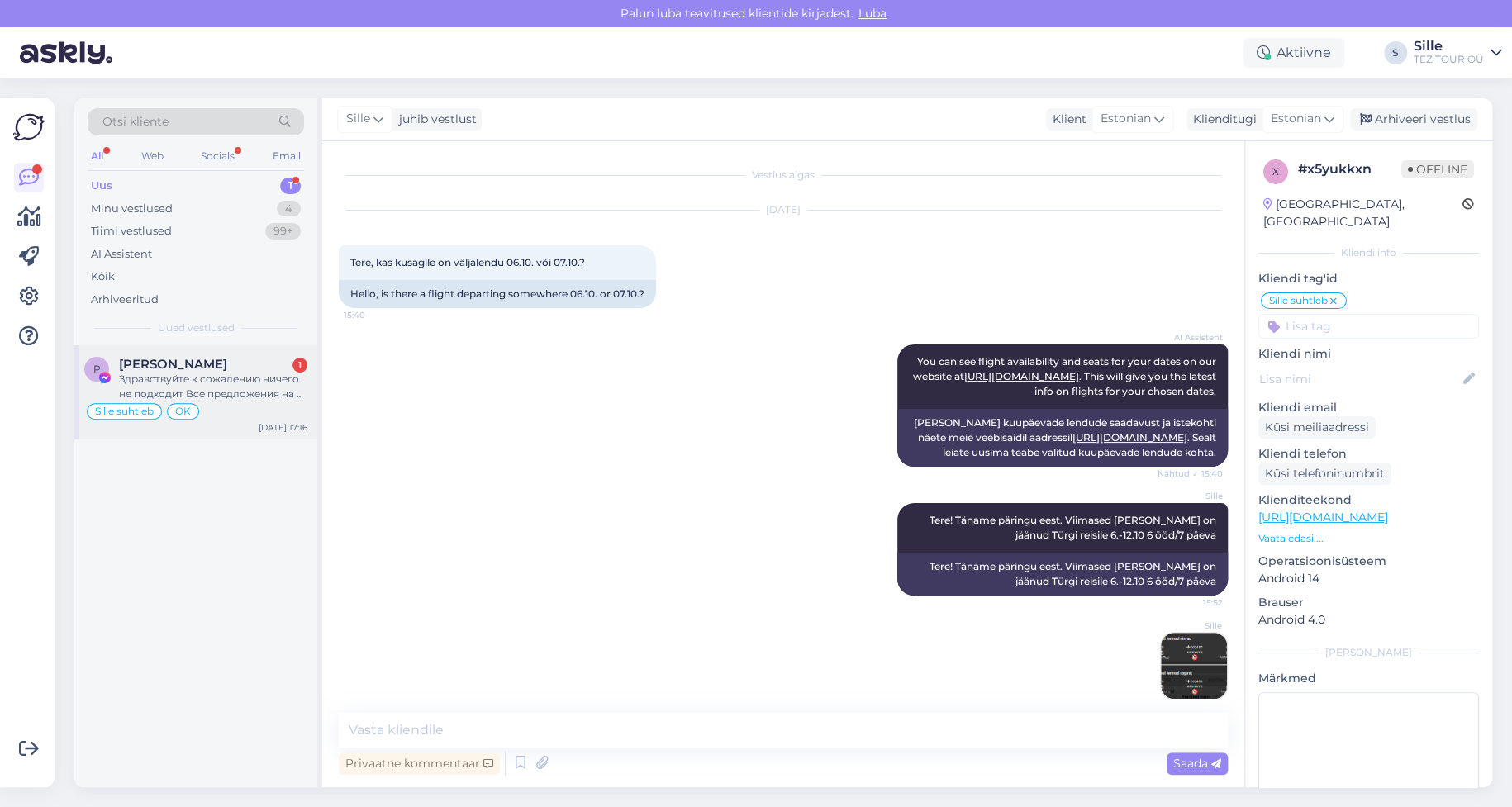
click at [253, 392] on div "Здравствуйте к сожалению ничего не подходит Все предложения на 7 ночей Я бы хот…" at bounding box center [213, 386] width 189 height 29
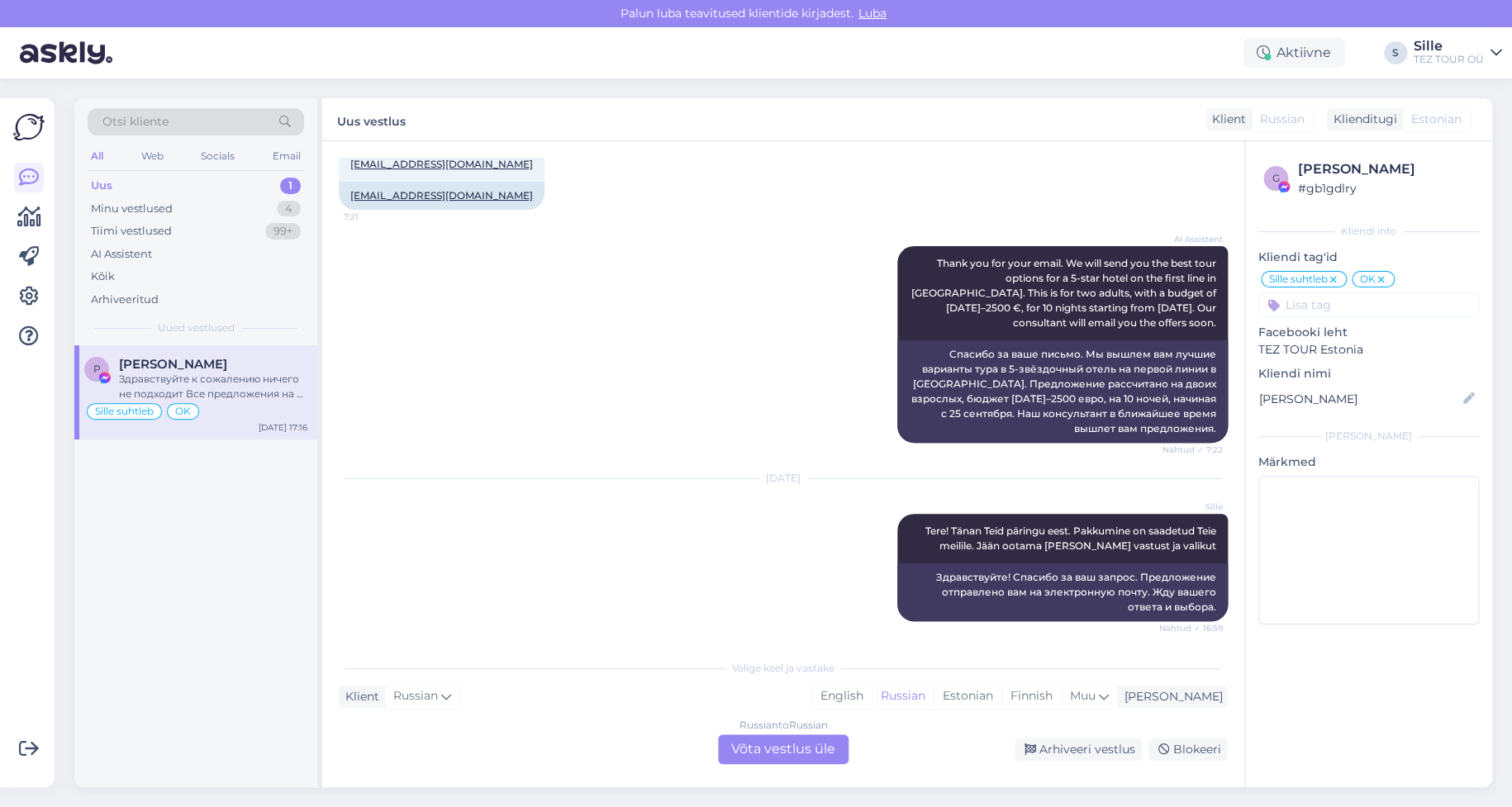
scroll to position [711, 0]
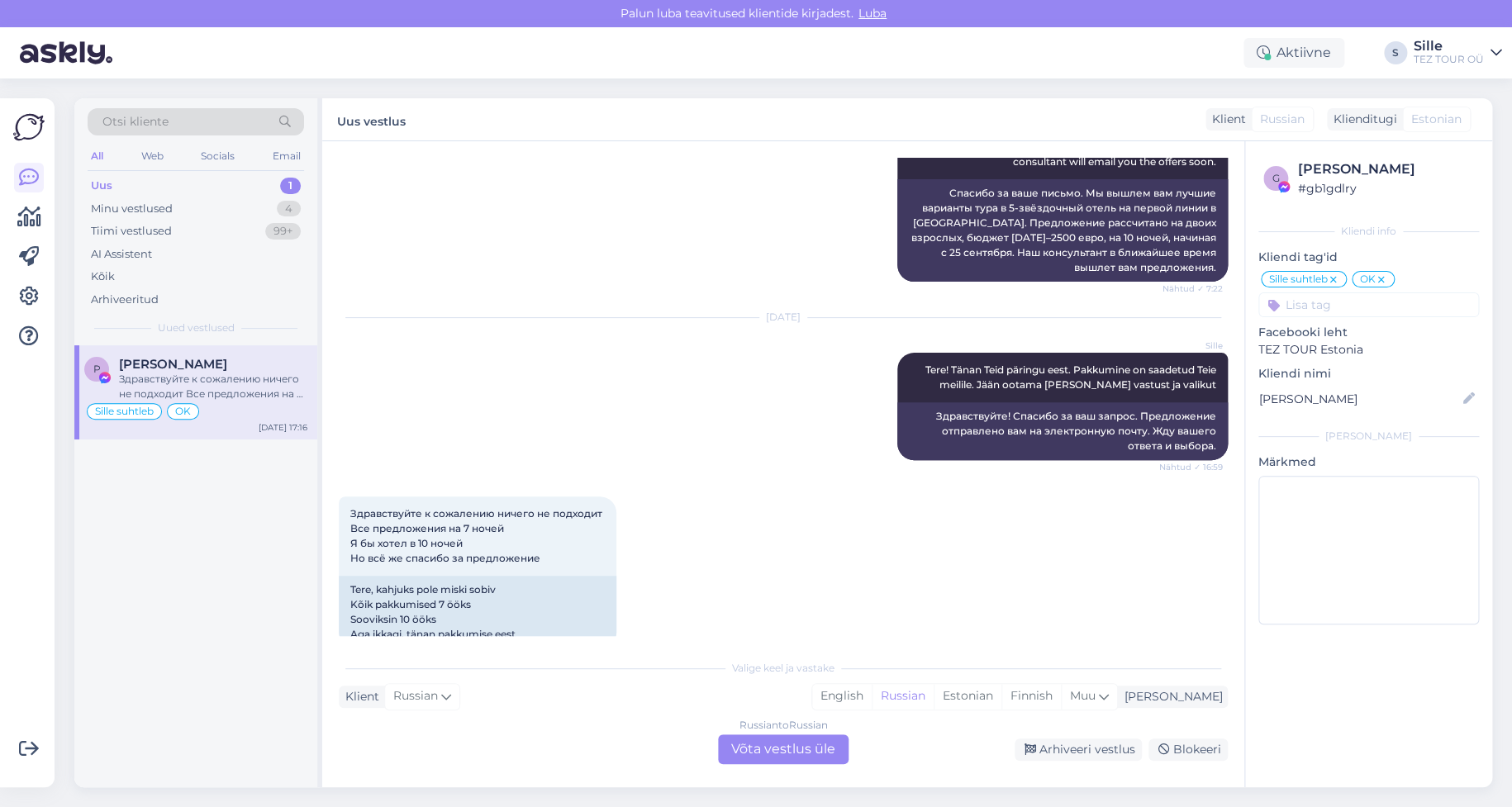
click at [785, 744] on div "Russian to Russian Võta vestlus üle" at bounding box center [782, 749] width 130 height 29
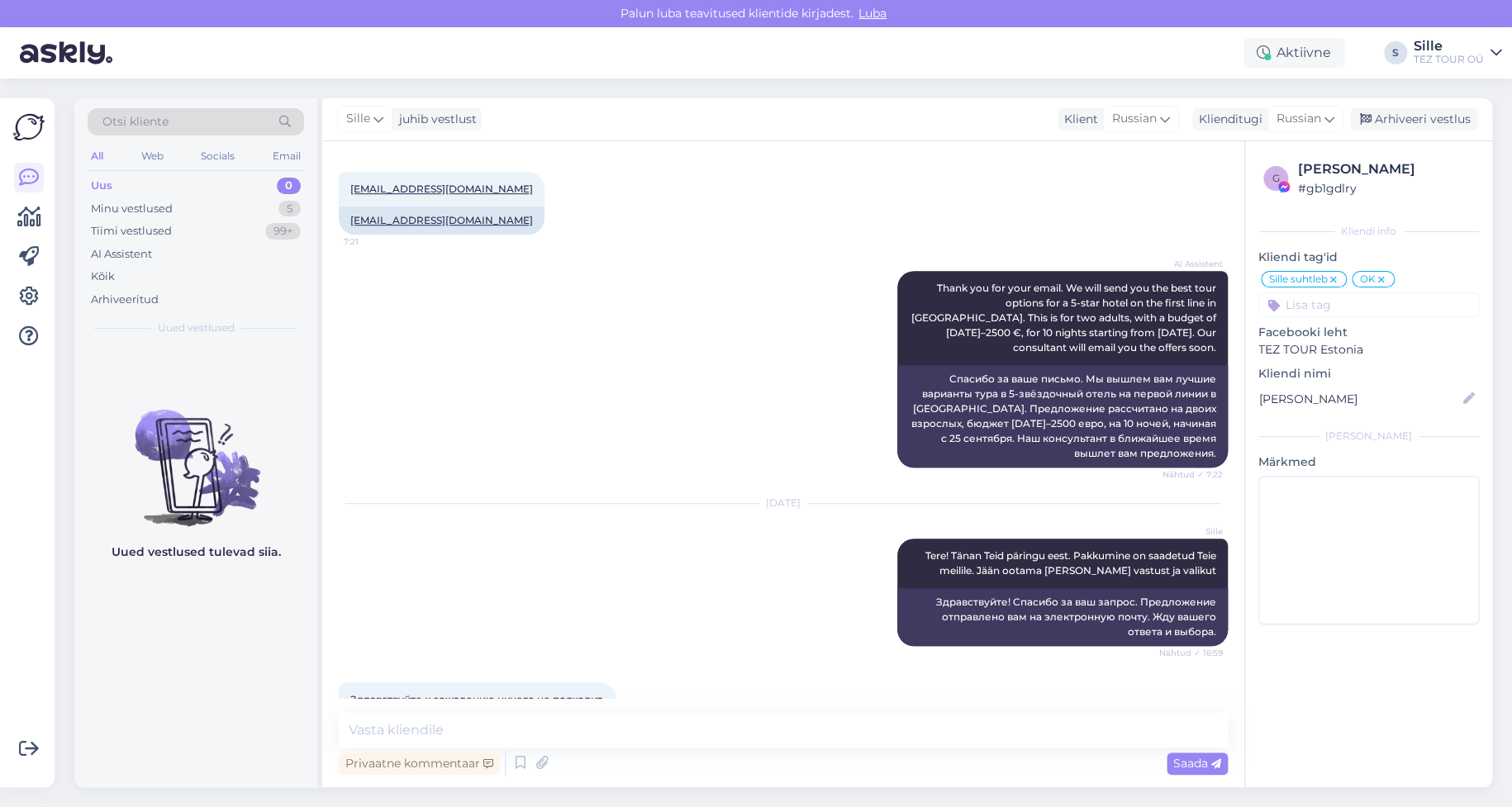
scroll to position [648, 0]
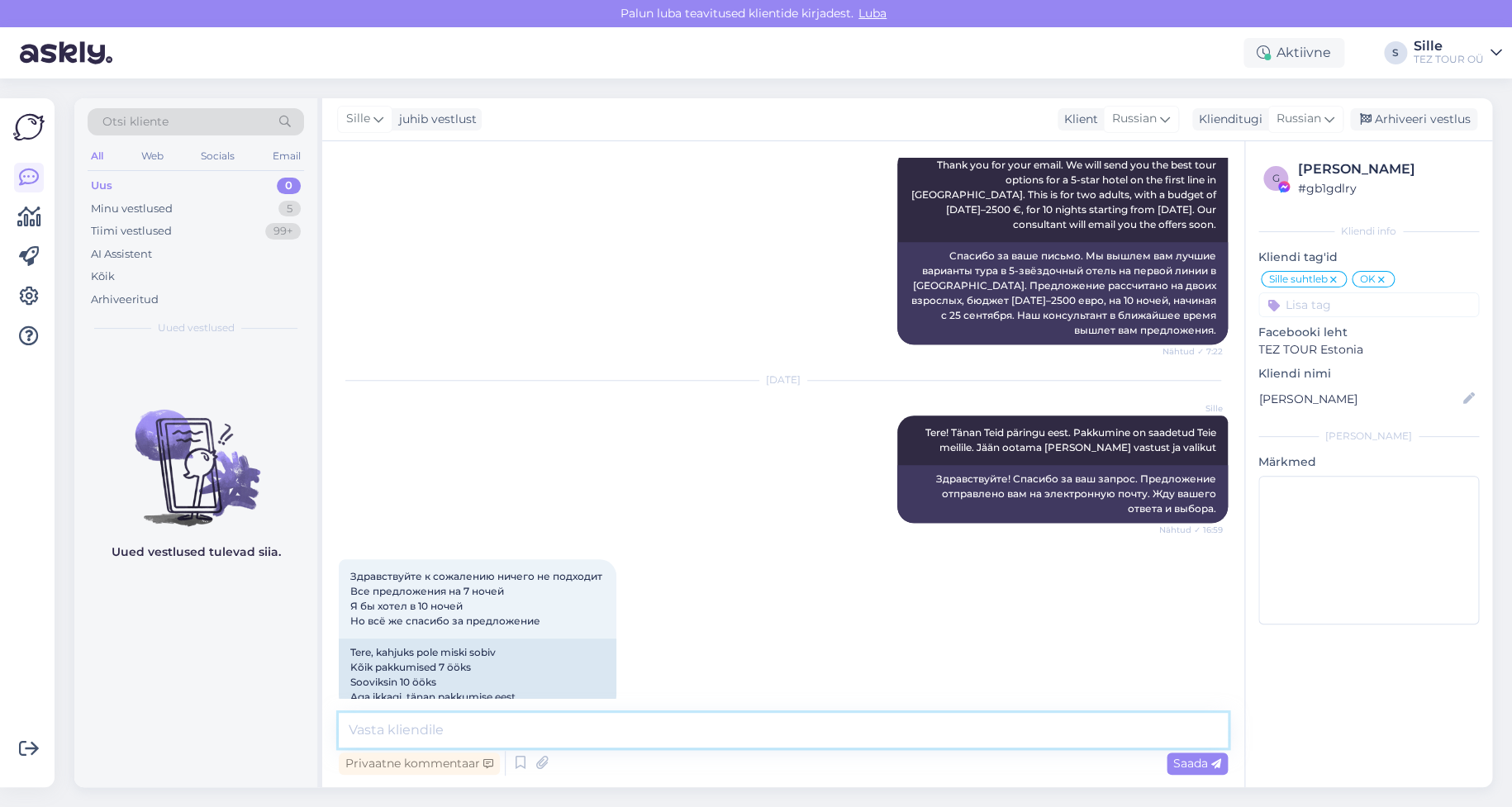
click at [498, 737] on textarea at bounding box center [782, 730] width 889 height 34
click at [405, 728] on textarea at bounding box center [782, 730] width 889 height 34
click at [1294, 114] on span "Russian" at bounding box center [1299, 118] width 45 height 19
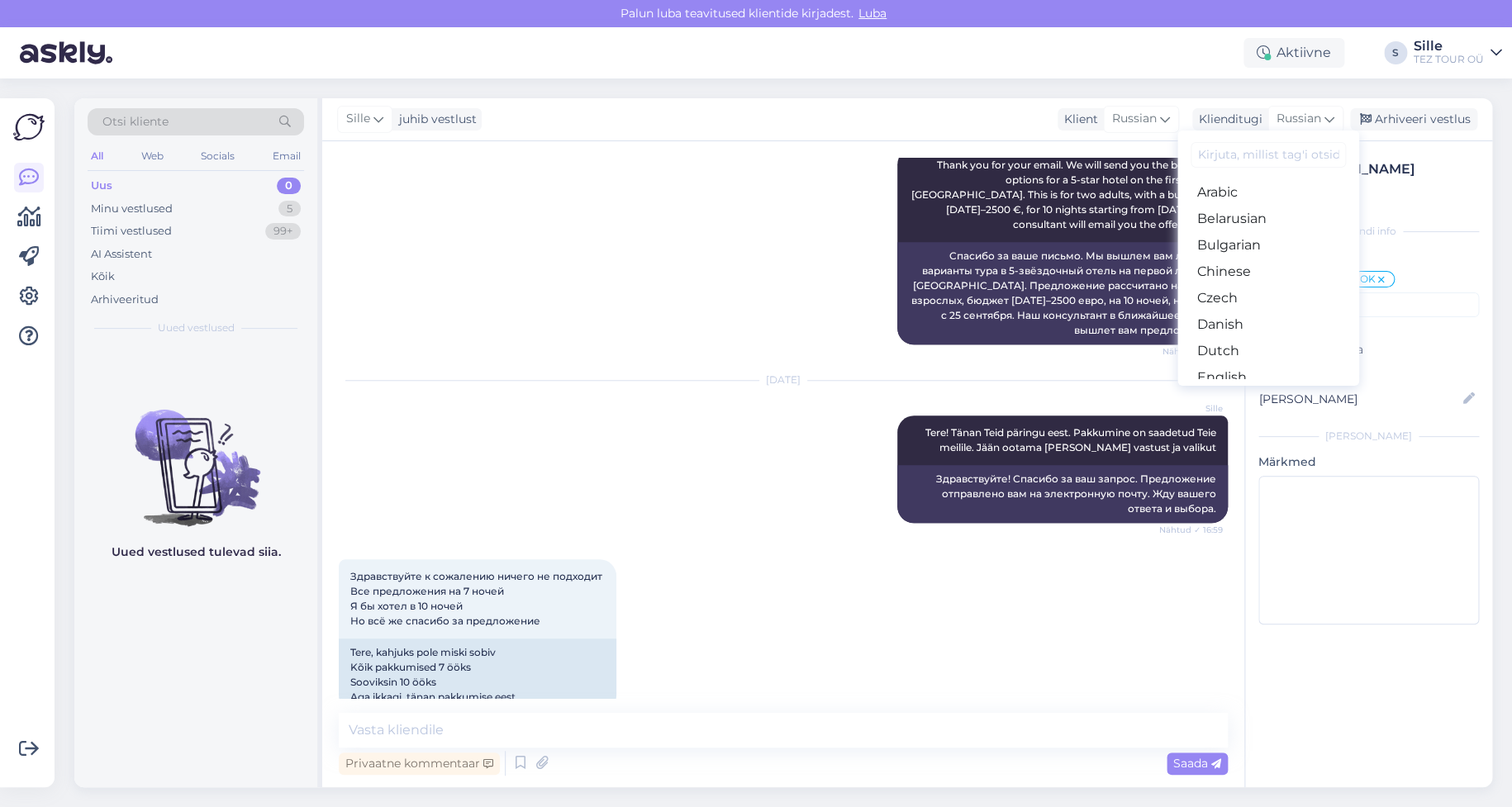
click at [1228, 391] on link "Estonian" at bounding box center [1268, 404] width 182 height 26
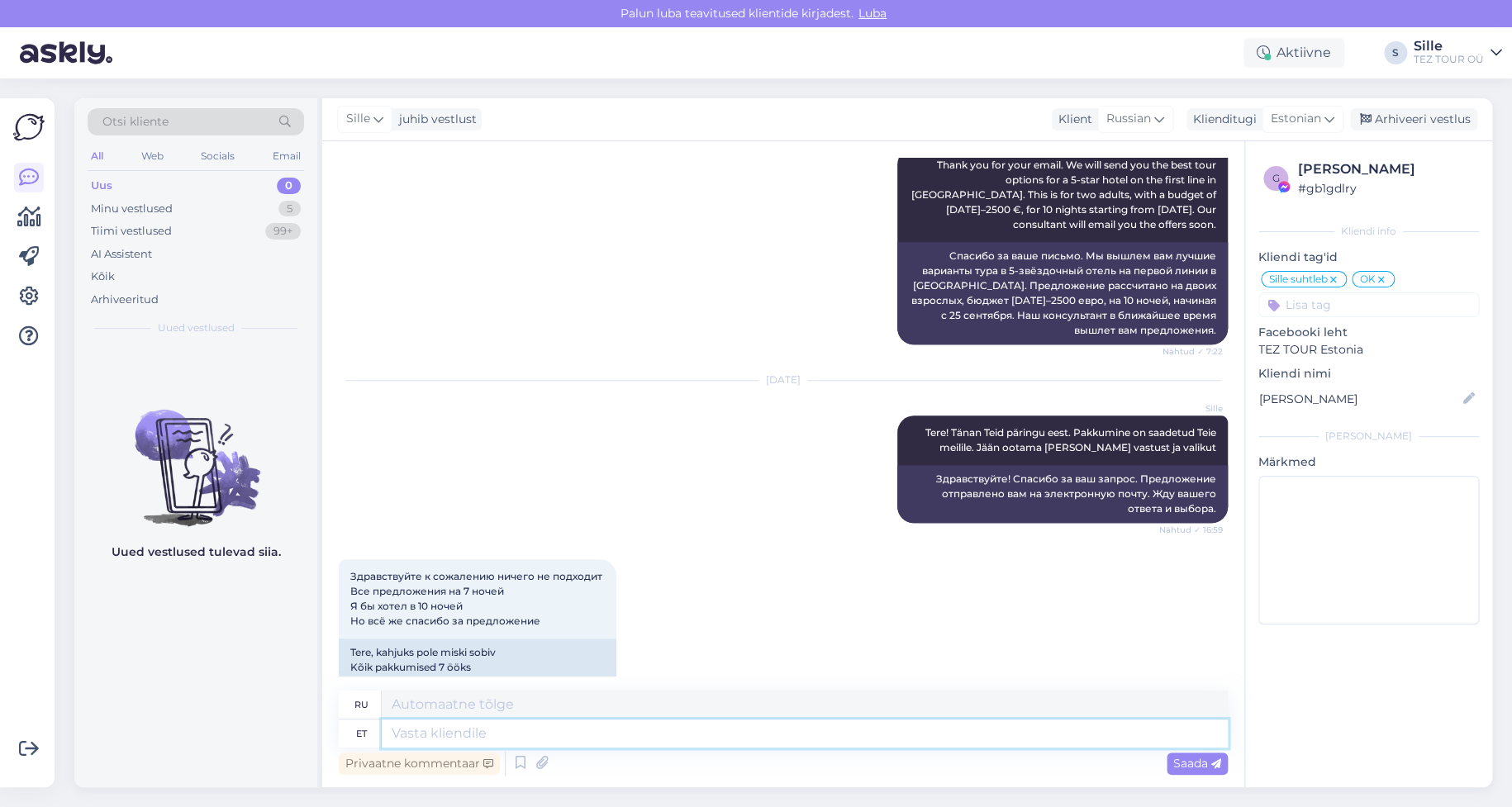
click at [422, 733] on textarea at bounding box center [804, 734] width 846 height 28
type textarea "N"
type textarea "[PERSON_NAME]"
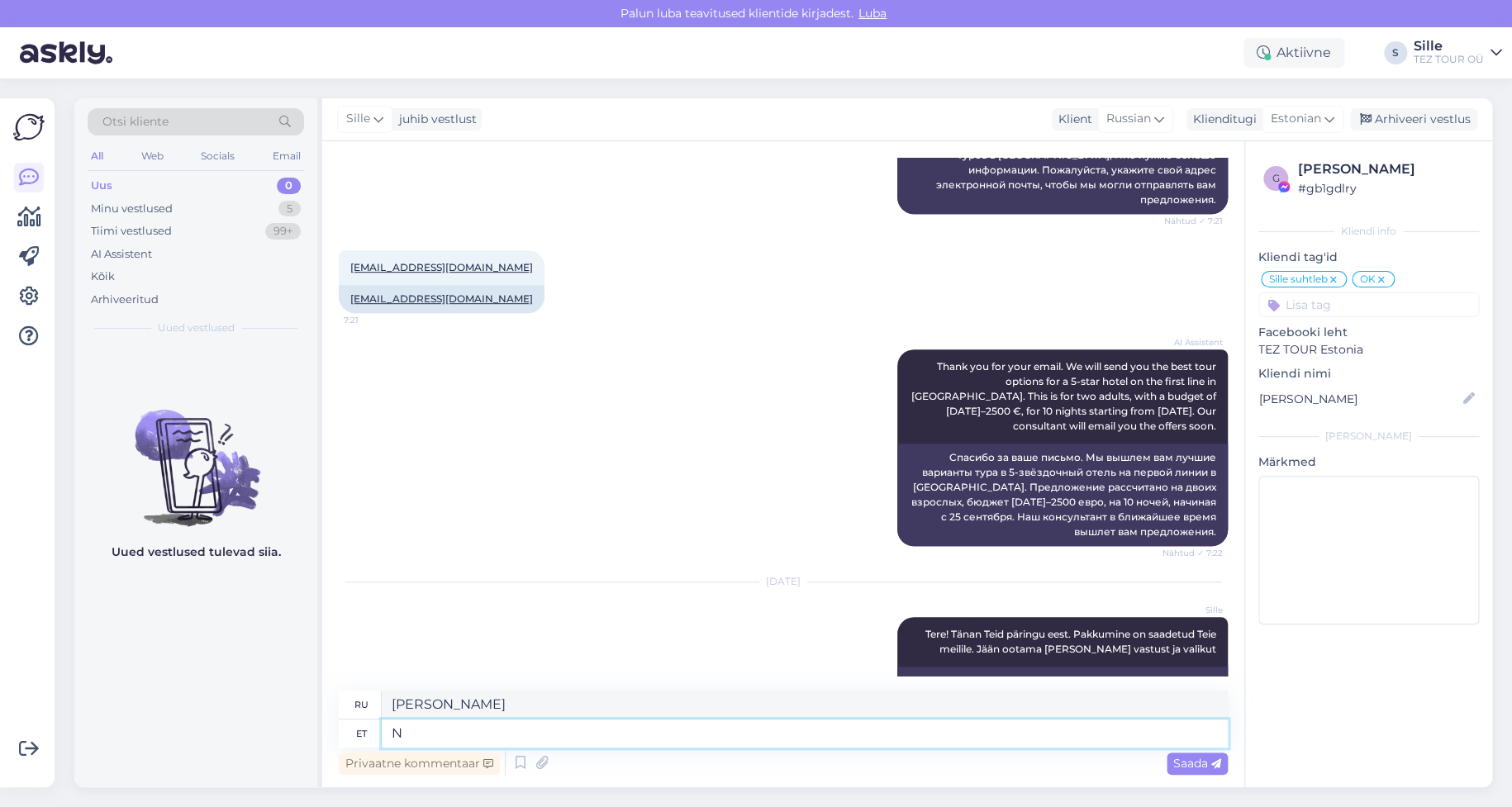
scroll to position [670, 0]
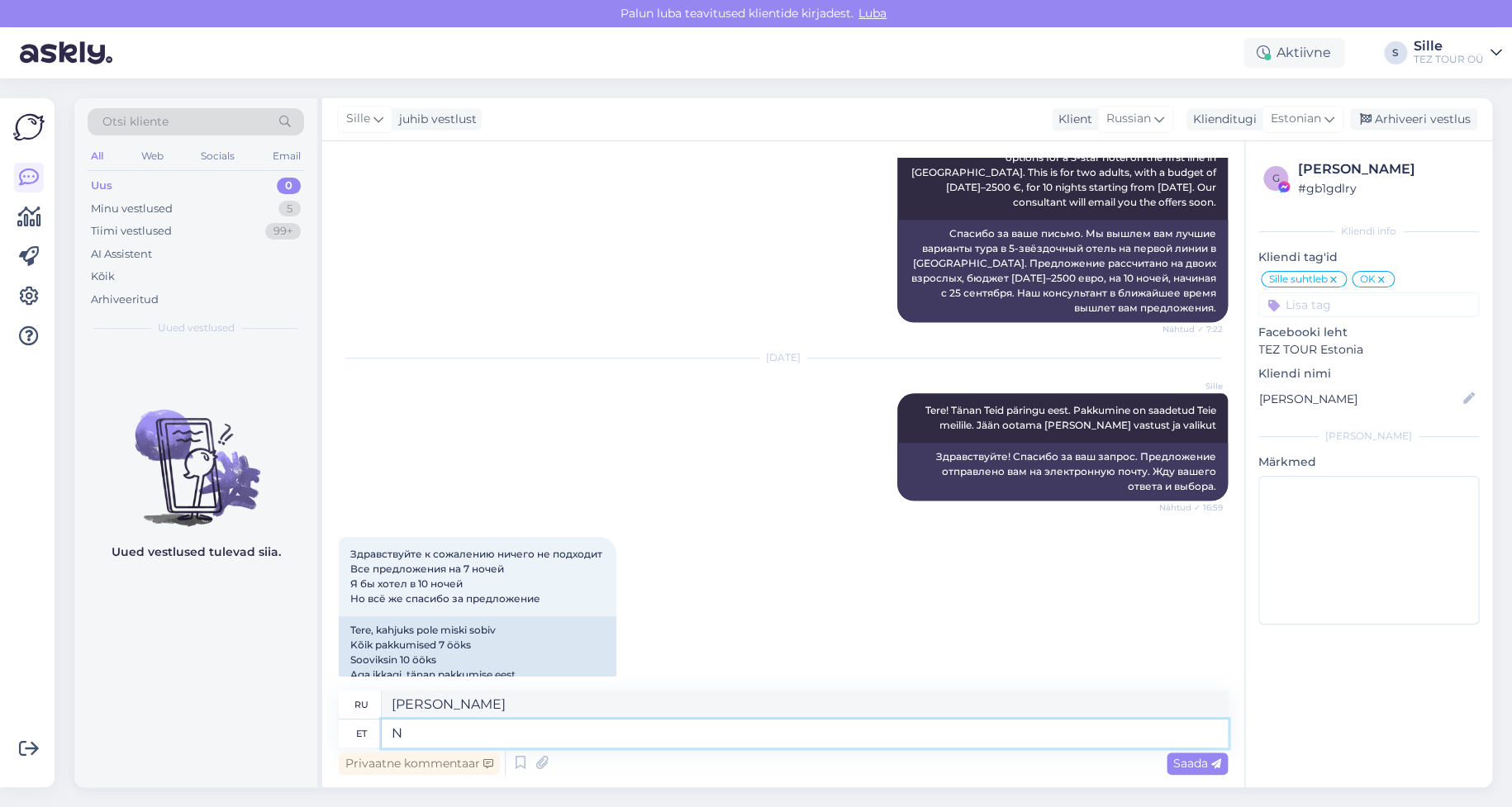
drag, startPoint x: 422, startPoint y: 739, endPoint x: 366, endPoint y: 743, distance: 56.1
click at [369, 743] on div "et N" at bounding box center [782, 734] width 889 height 28
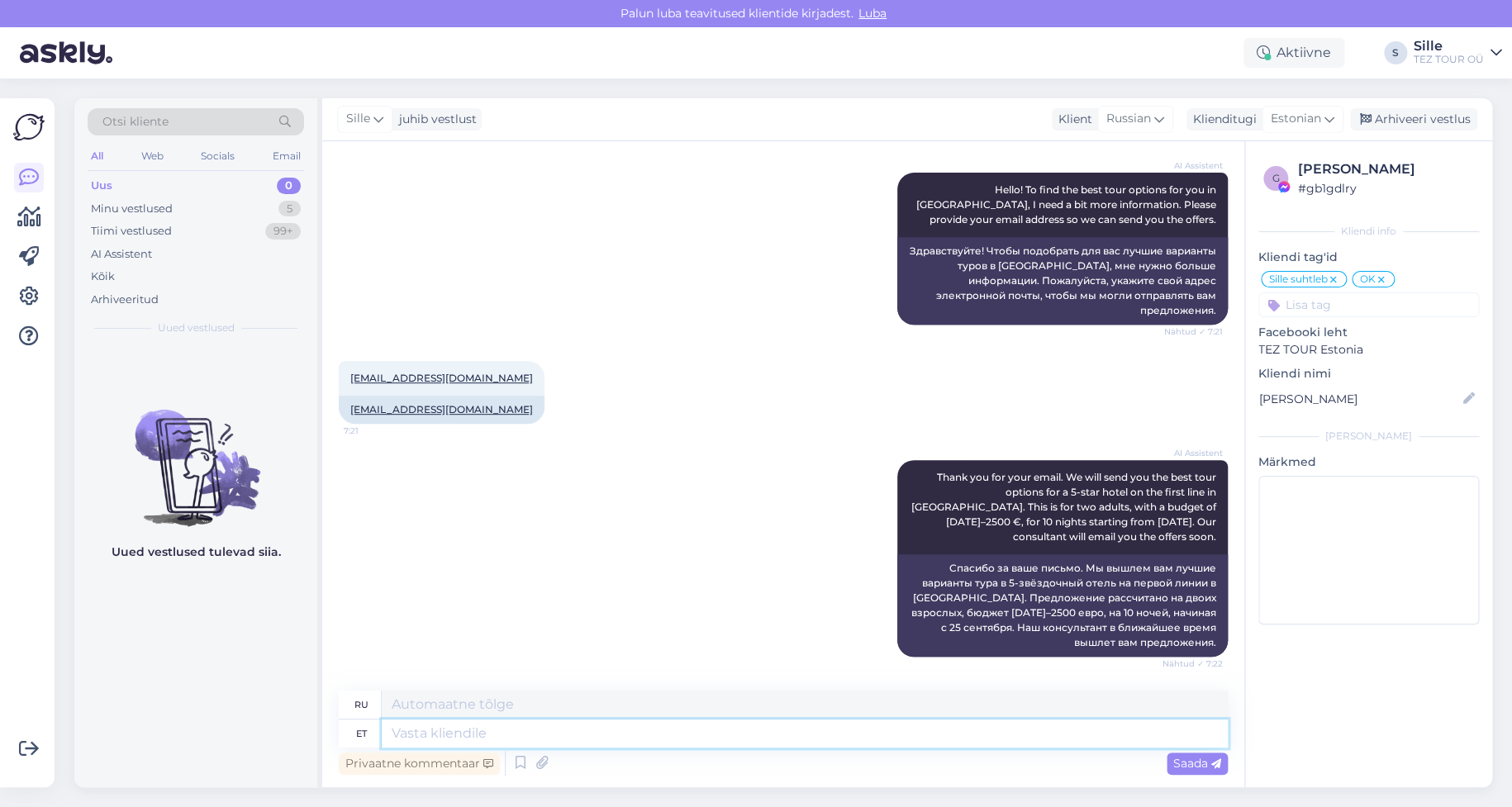
scroll to position [174, 0]
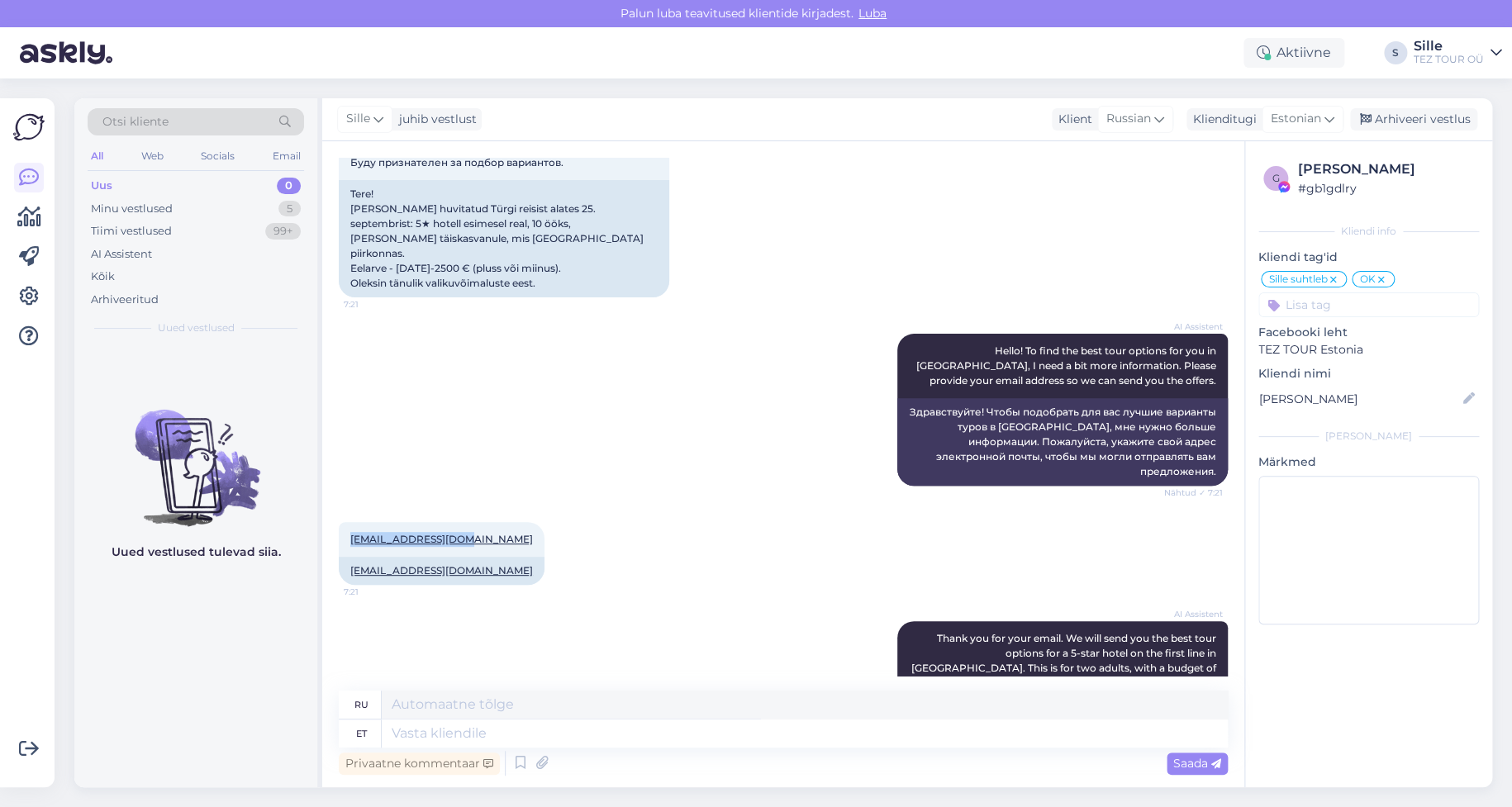
drag, startPoint x: 338, startPoint y: 509, endPoint x: 525, endPoint y: 507, distance: 187.0
click at [521, 505] on div "[EMAIL_ADDRESS][DOMAIN_NAME] 7:21 [EMAIL_ADDRESS][DOMAIN_NAME]" at bounding box center [782, 553] width 889 height 99
copy link "[EMAIL_ADDRESS][DOMAIN_NAME]"
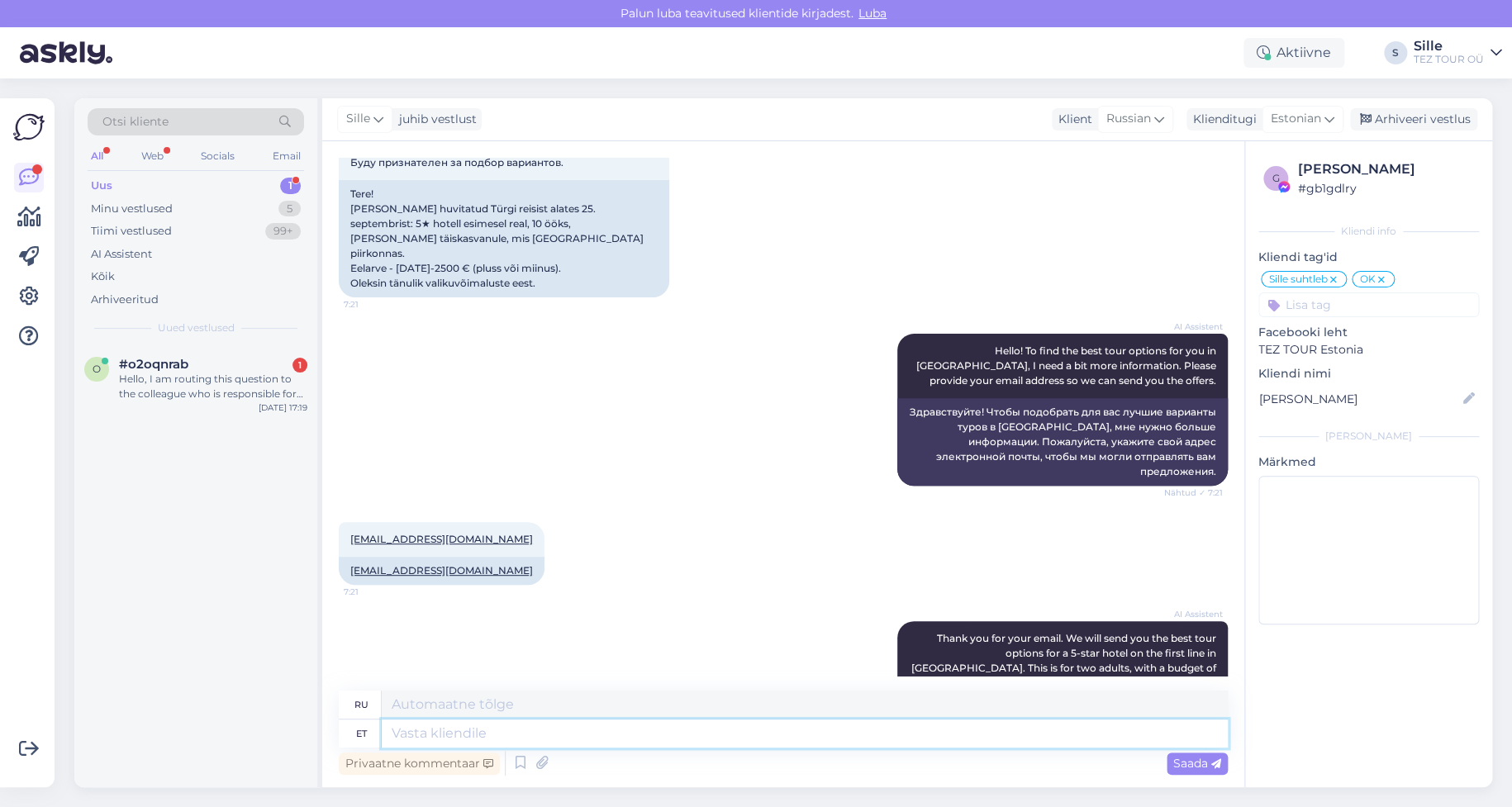
drag, startPoint x: 481, startPoint y: 727, endPoint x: 467, endPoint y: 746, distance: 23.6
click at [480, 727] on textarea at bounding box center [804, 734] width 846 height 28
type textarea "Tä"
type textarea "Т"
type textarea "Tänan"
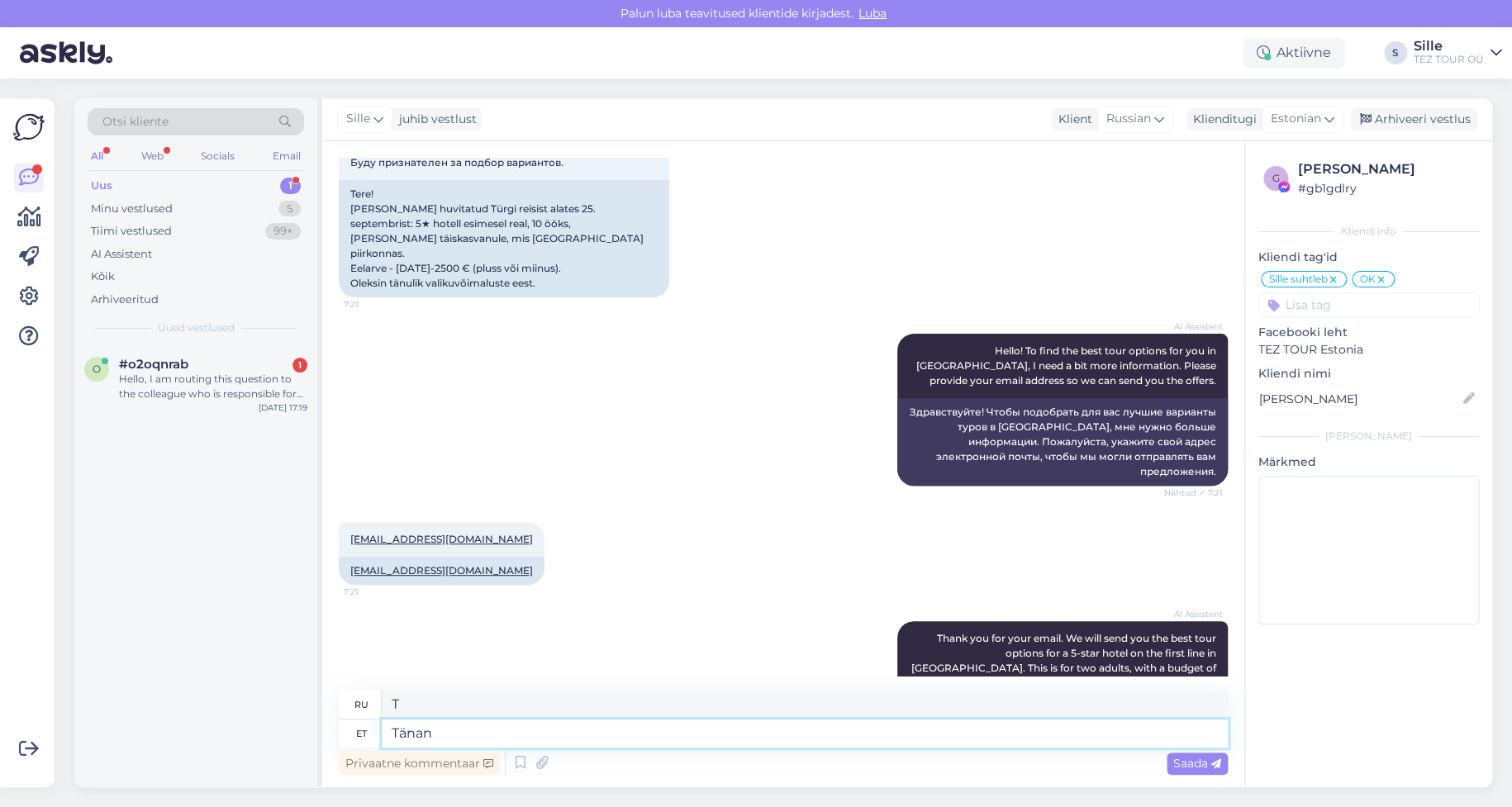
type textarea "Спасибо"
type textarea "Tänan vastuse e"
type textarea "Спасибо за ответ."
type textarea "Tänan vastuse eest."
type textarea "[DEMOGRAPHIC_DATA] за ваш ответ."
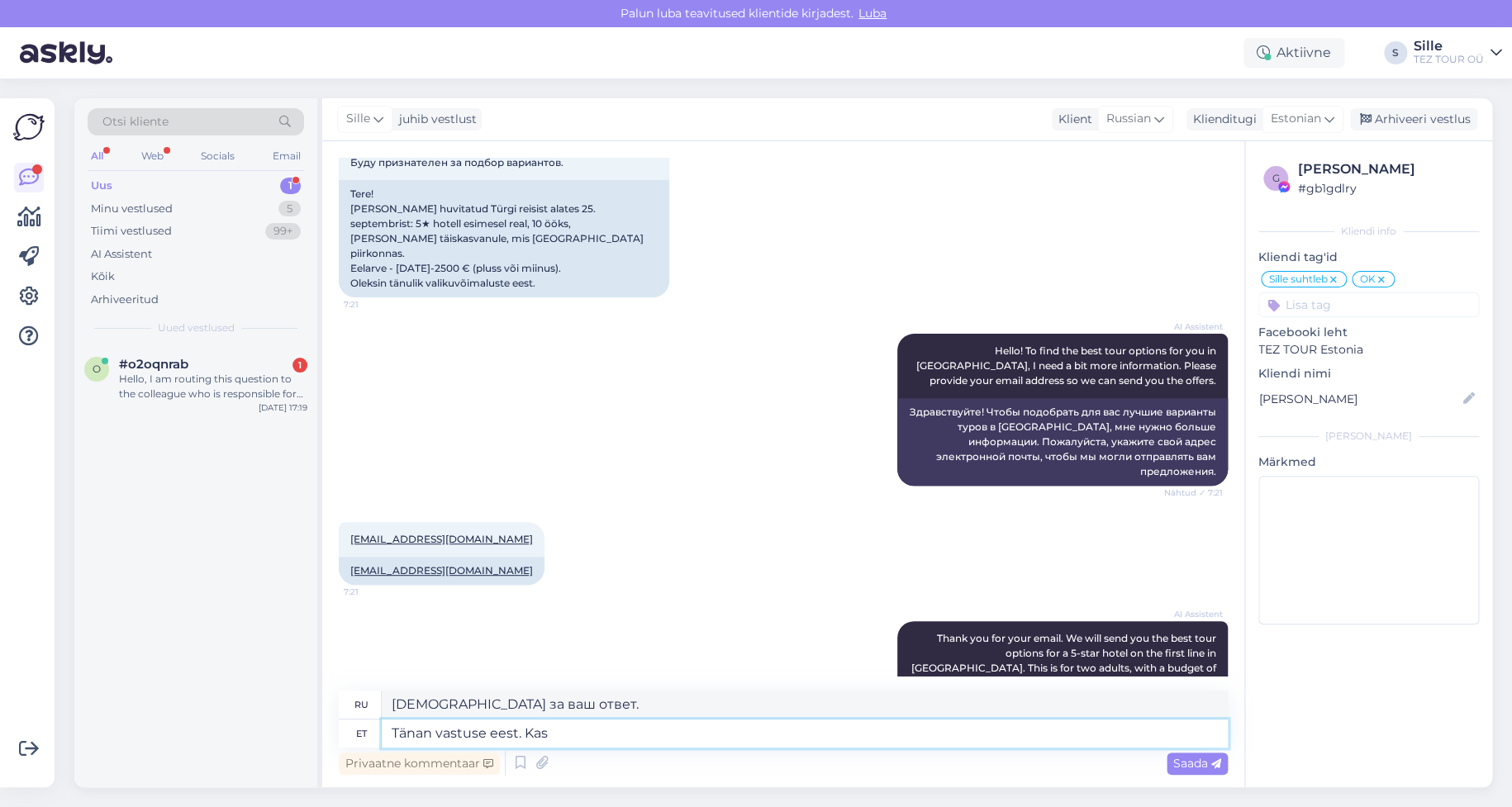
type textarea "Tänan vastuse eest. Kas s"
type textarea "Спасибо за ответ."
type textarea "Tänan vastuse eest. Kas sobib"
type textarea "Спасибо за ответ. Подходит?"
type textarea "Tänan vastuse eest. Kas sobib, k"
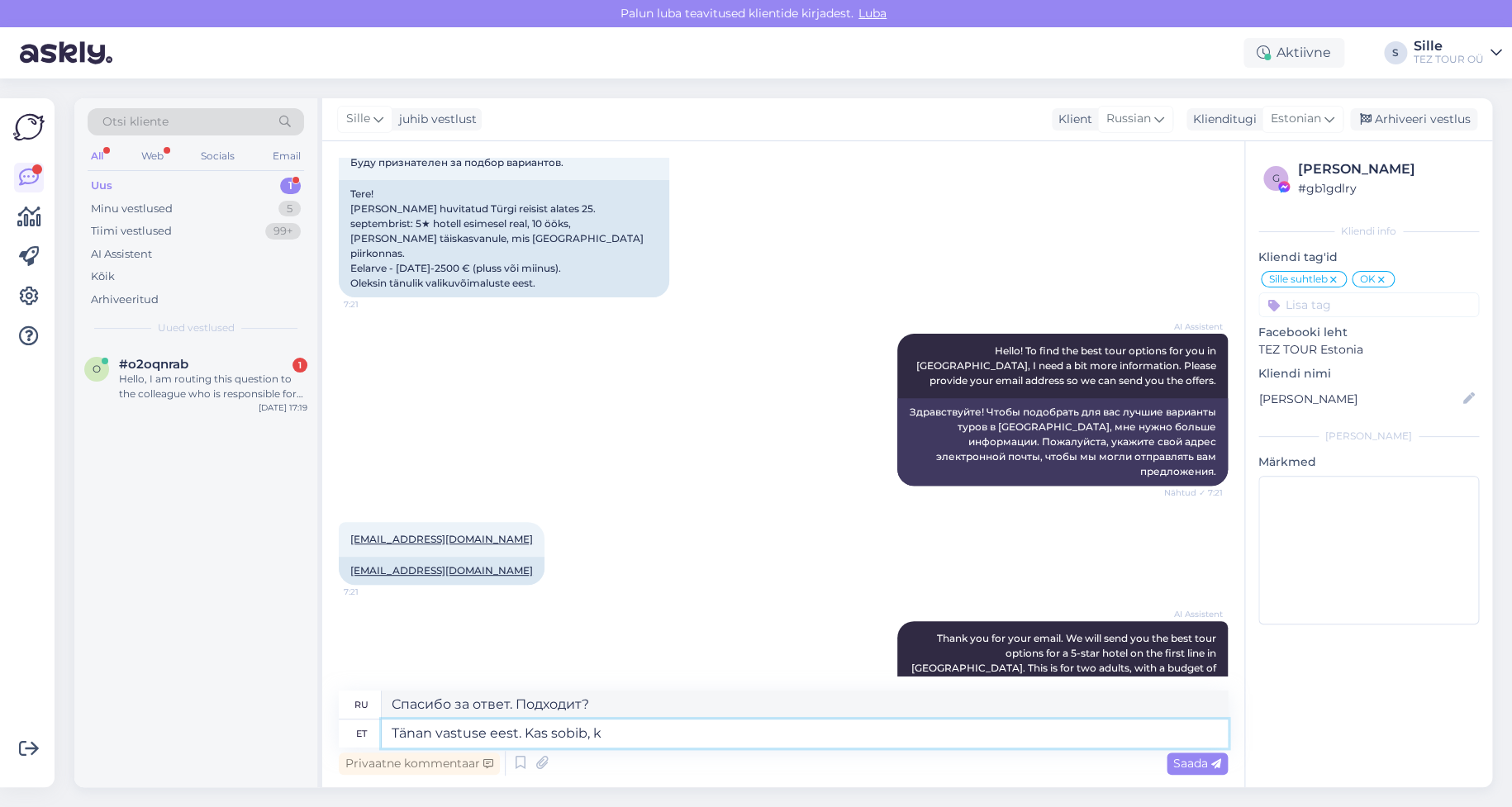
type textarea "Спасибо за ответ. [PERSON_NAME],"
type textarea "Tänan vastuse eest. Kas sobib, kui s"
type textarea "Спасибо за ответ. Ничего, если"
type textarea "Tänan vastuse eest. Kas sobib, [PERSON_NAME]"
type textarea "Спасибо за ответ. [PERSON_NAME], если я отправлю?"
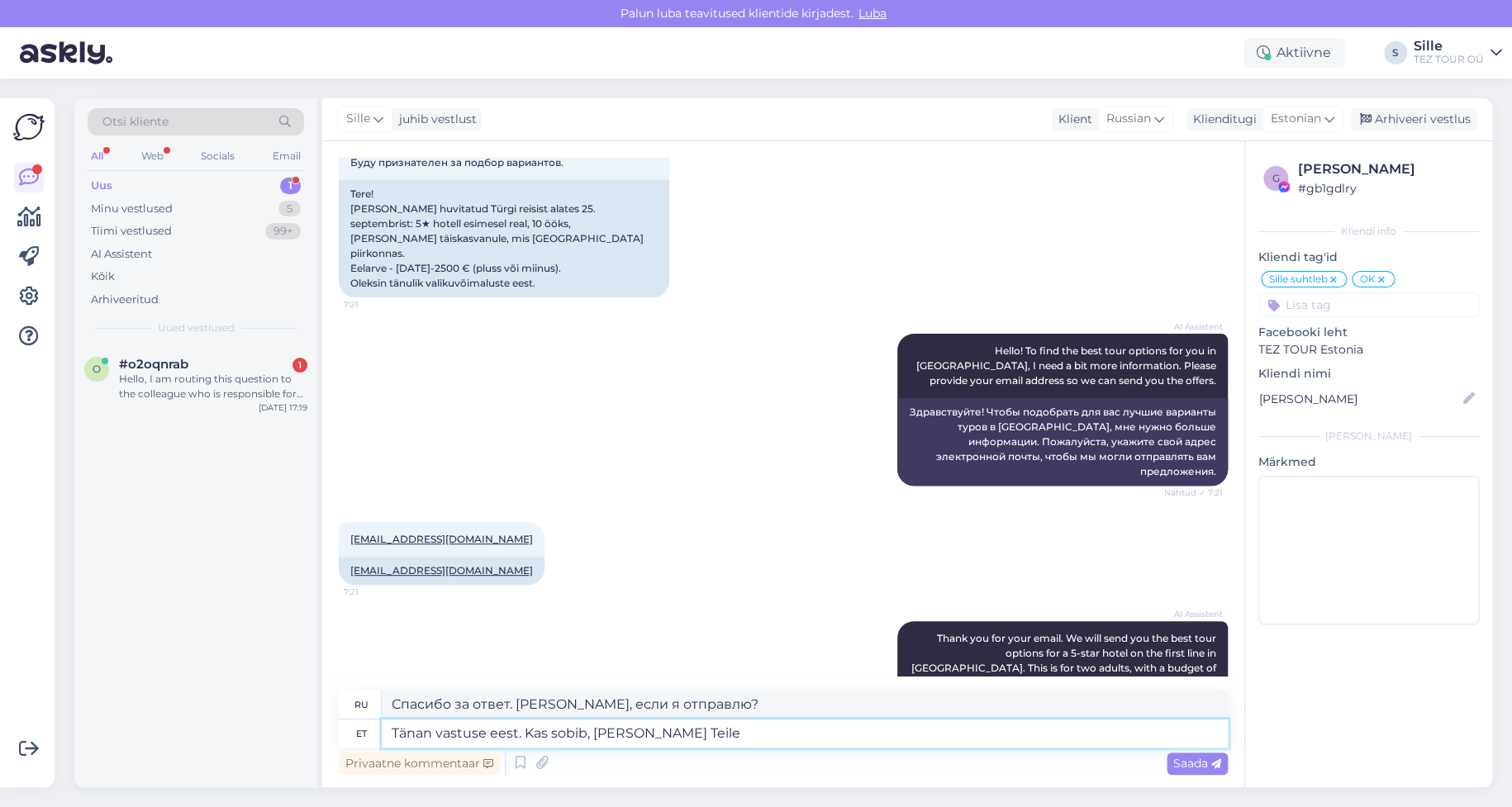
type textarea "Tänan vastuse eest. Kas sobib, [PERSON_NAME] Teile"
type textarea "Спасибо за ответ. Ничего, если я вам его перешлю?"
type textarea "Tänan vastuse eest. Kas sobib, [PERSON_NAME] Teile uue p"
type textarea "Спасибо за ответ. Ничего, если я вышлю вам новый?"
type textarea "Tänan vastuse eest. Kas sobib, [PERSON_NAME] Teile uue pakkumis"
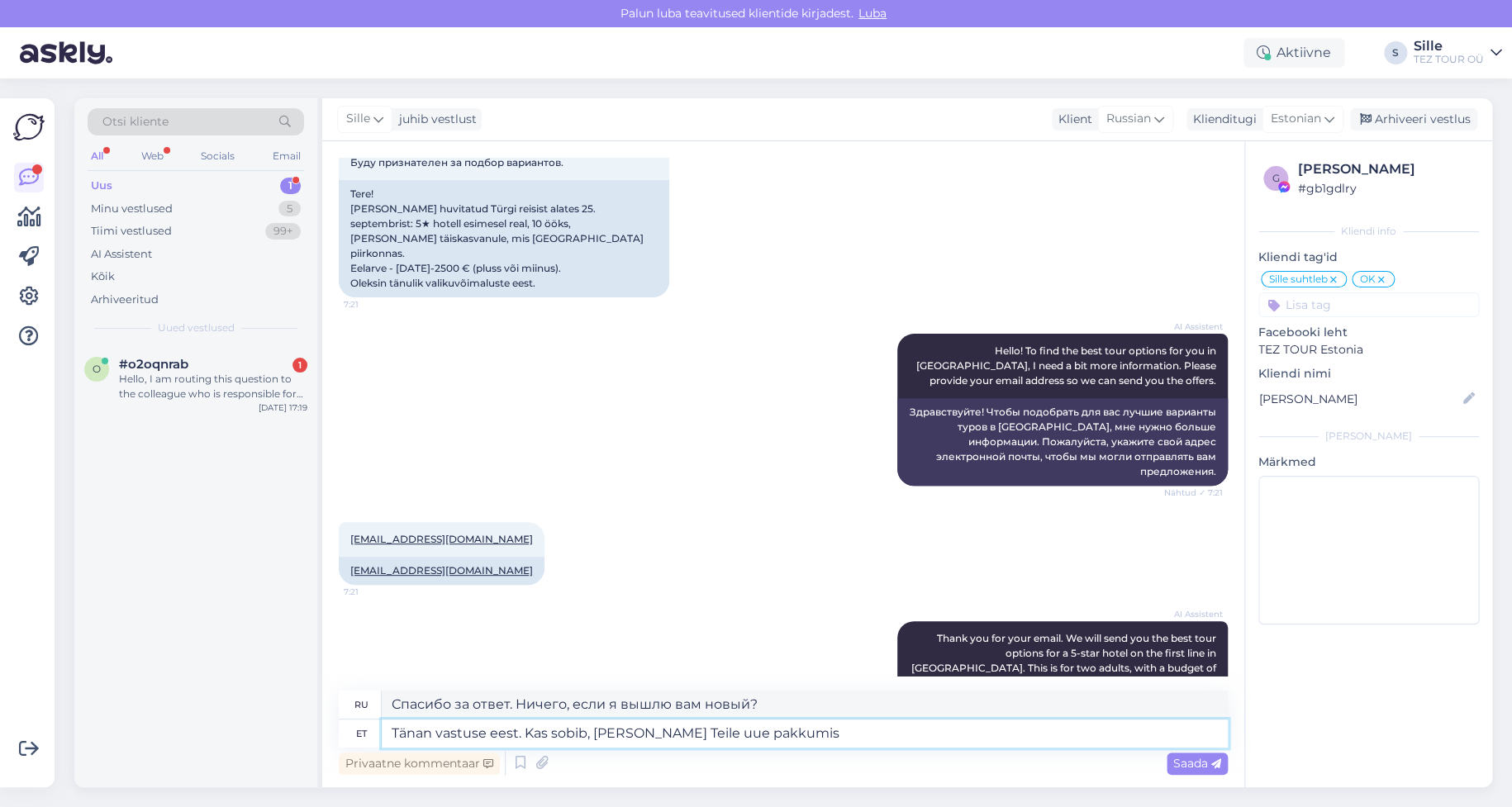
type textarea "Спасибо за ответ. [PERSON_NAME], если я отправлю вам новое предложение?"
type textarea "Tänan vastuse eest. Kas sobib, [PERSON_NAME] Teile uue pakkumise 25."
type textarea "Спасибо за ответ. Ничего, если я отправлю вам новое предложение 25-го числа?"
type textarea "Tänan vastuse eest. Kas sobib, [PERSON_NAME] Teile uue pakkumise 25.09"
type textarea "Спасибо за ответ. [PERSON_NAME], если я отправлю вам новое предложение 25.09"
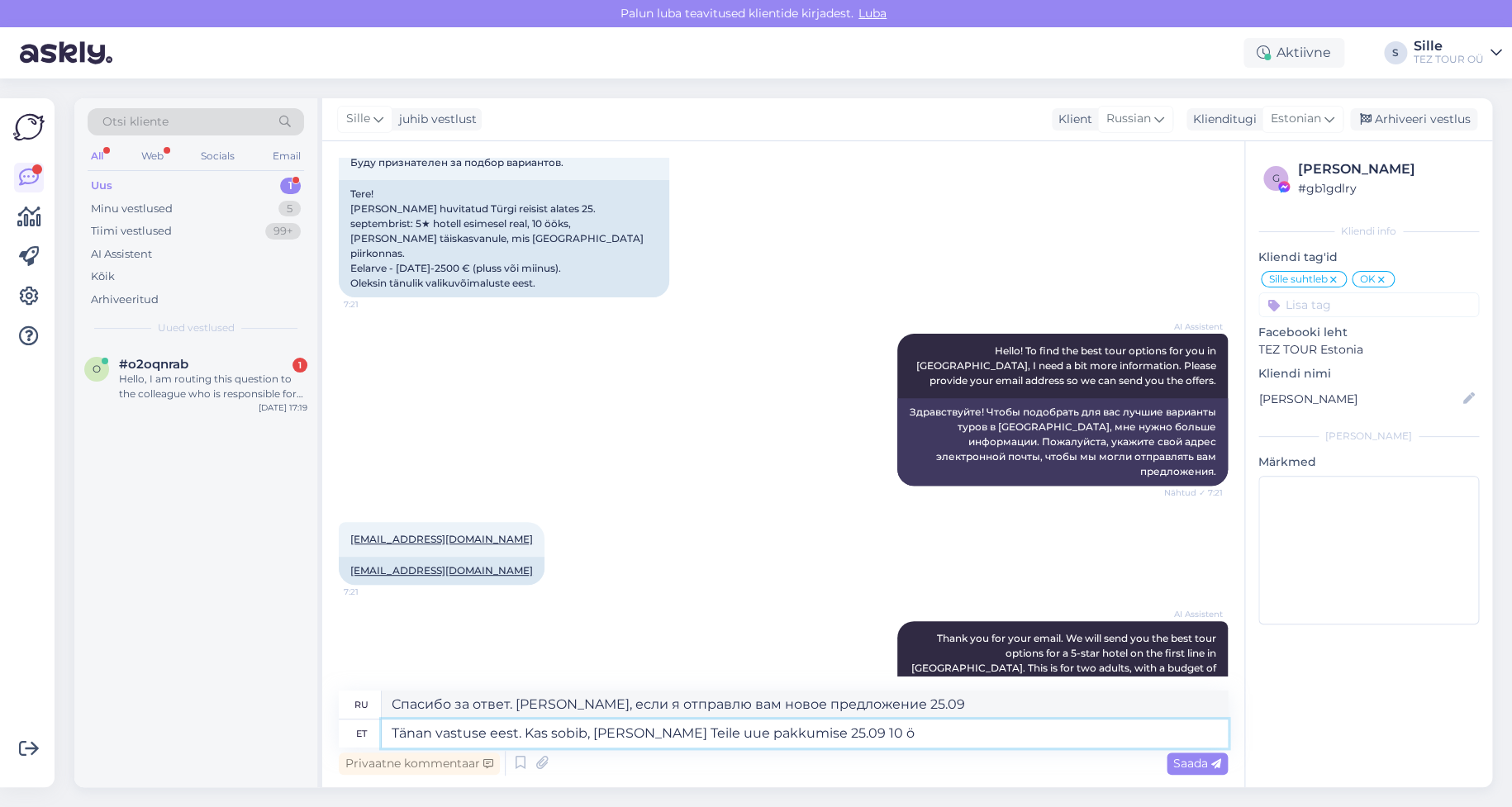
type textarea "Tänan vastuse eest. Kas sobib, [PERSON_NAME] Teile uue pakkumise 25.09 10 öö"
type textarea "Спасибо за ответ. [PERSON_NAME], если я отправлю вам новое предложение 25.09 ?"
type textarea "Tänan vastuse eest. Kas sobib, [PERSON_NAME] Teile uue pakkumise 25.09 10 ööd"
type textarea "Спасибо за ответ. [PERSON_NAME], если я отправлю вам новое предложение 25.09 на…"
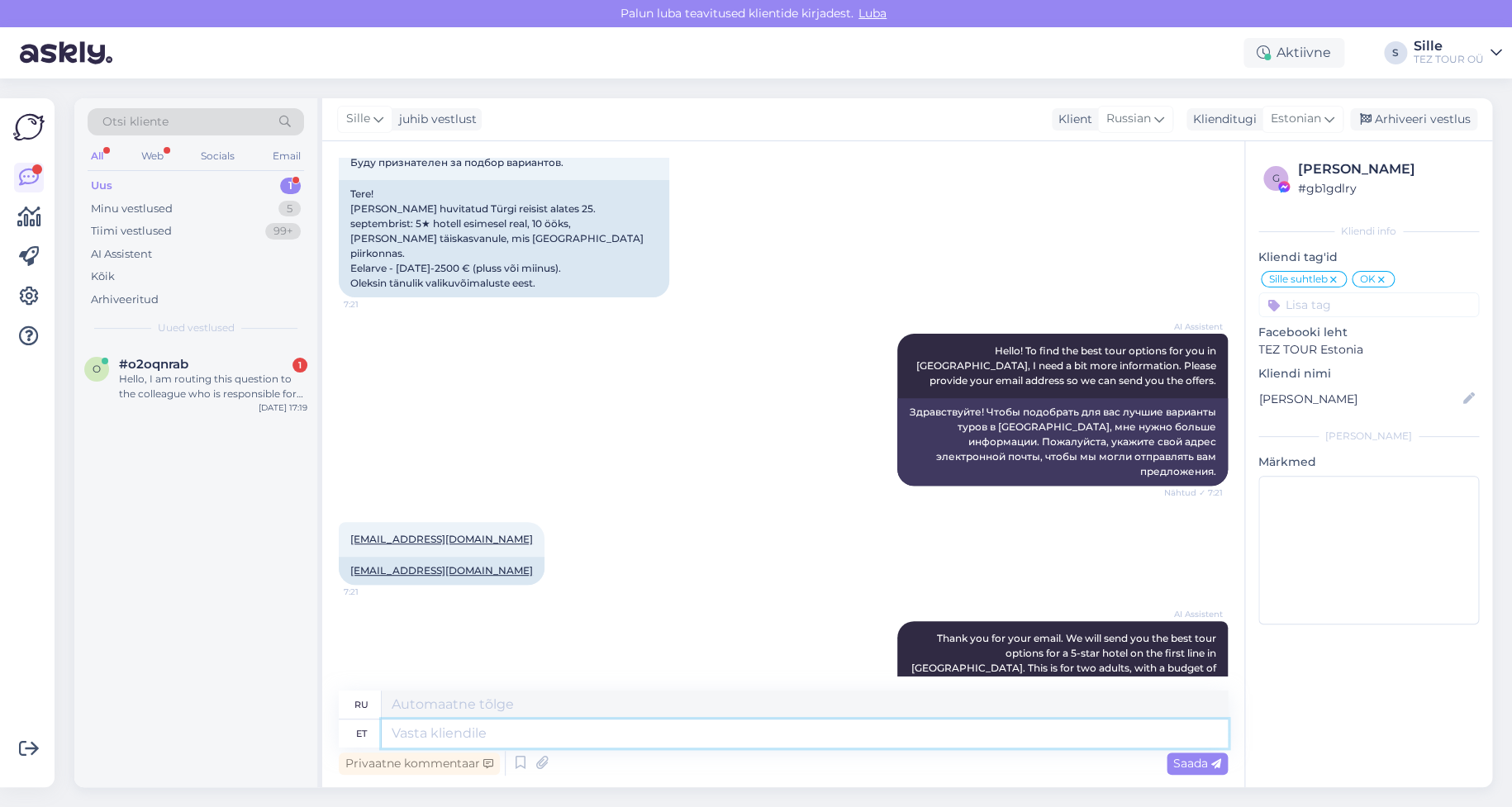
scroll to position [799, 0]
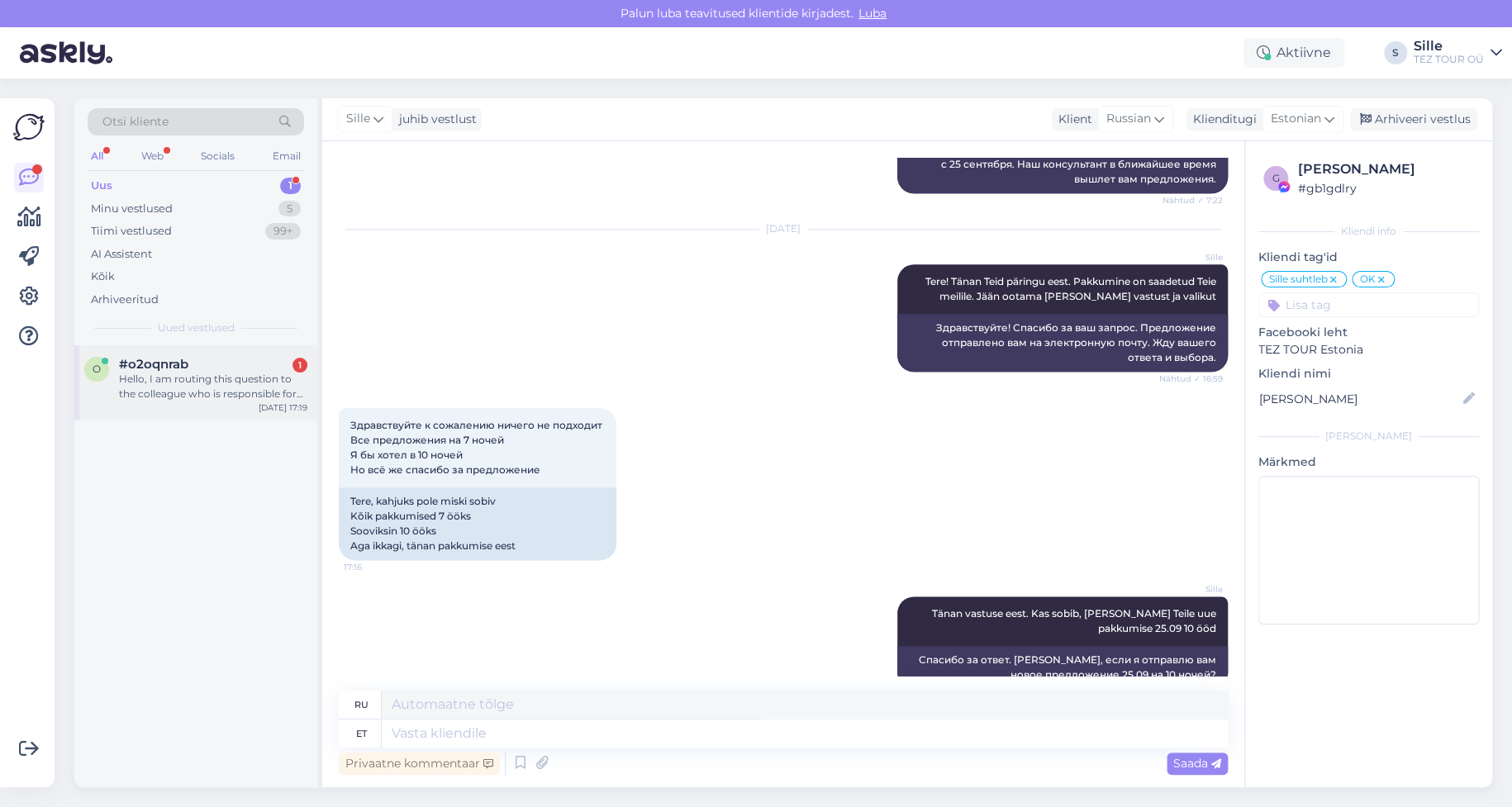
click at [292, 379] on div "Hello, I am routing this question to the colleague who is responsible for this …" at bounding box center [213, 386] width 189 height 29
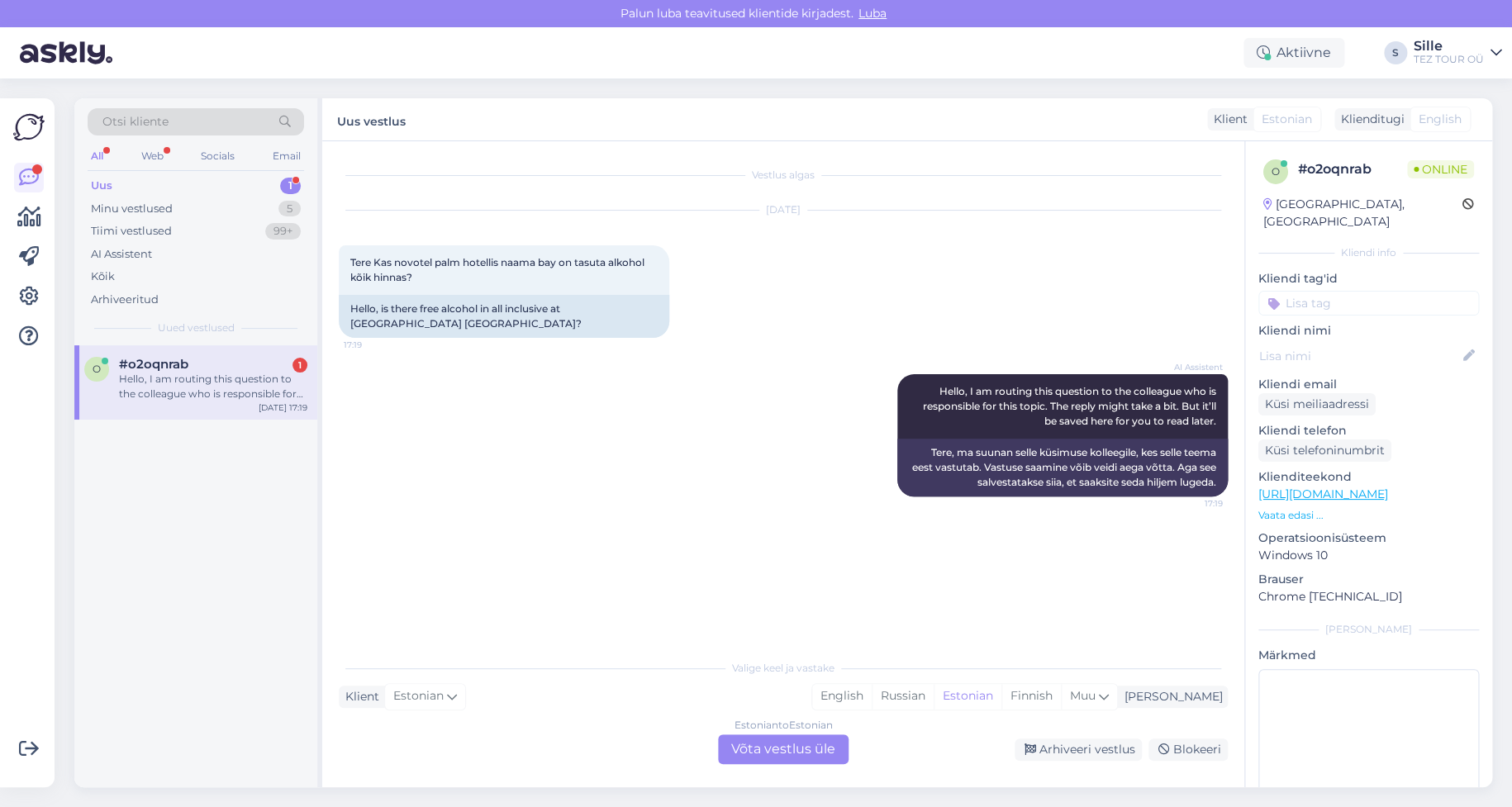
drag, startPoint x: 760, startPoint y: 751, endPoint x: 769, endPoint y: 748, distance: 9.5
click at [763, 751] on div "Estonian to Estonian Võta vestlus üle" at bounding box center [782, 749] width 130 height 29
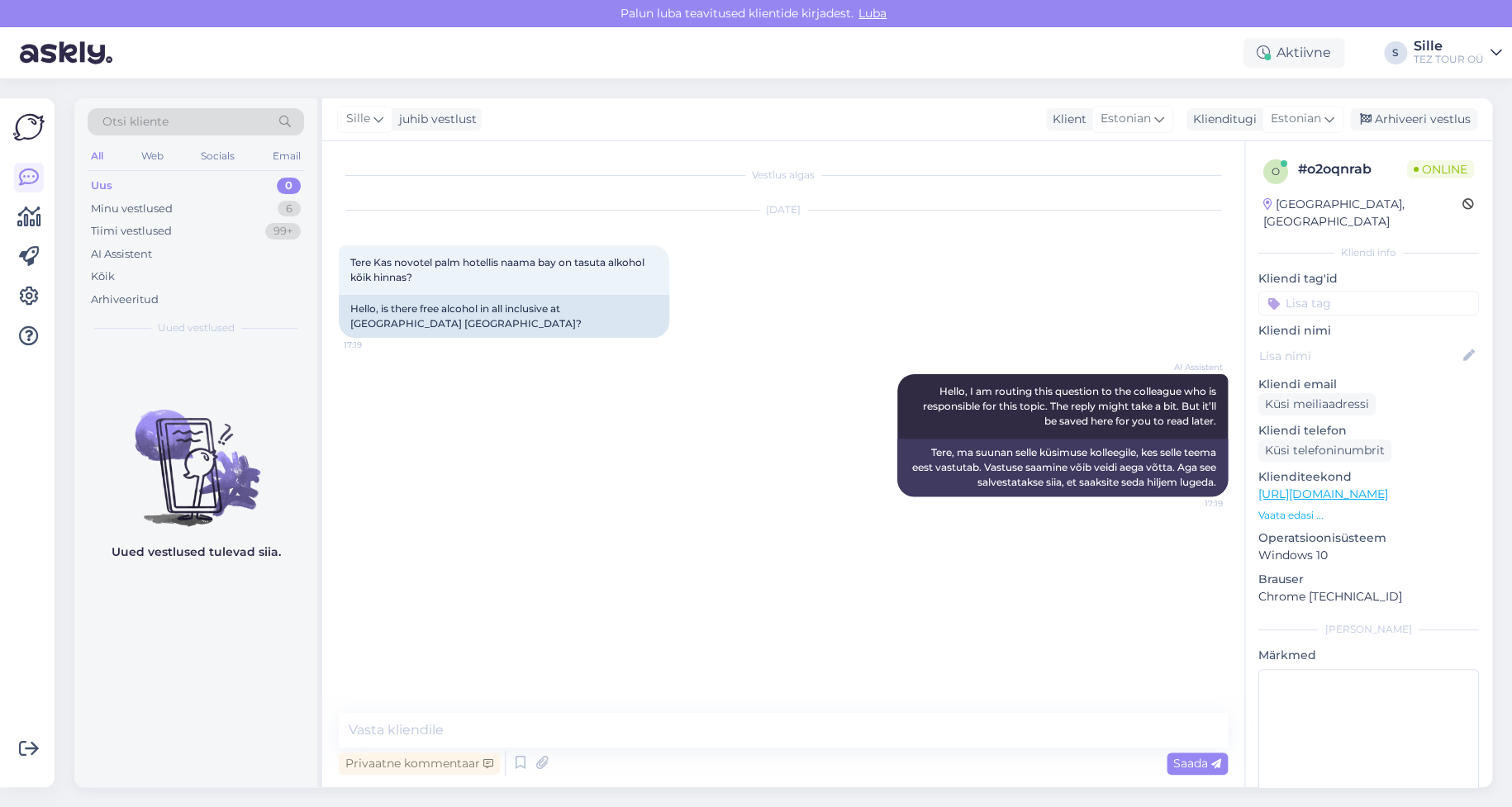
click at [1318, 291] on input at bounding box center [1369, 302] width 221 height 24
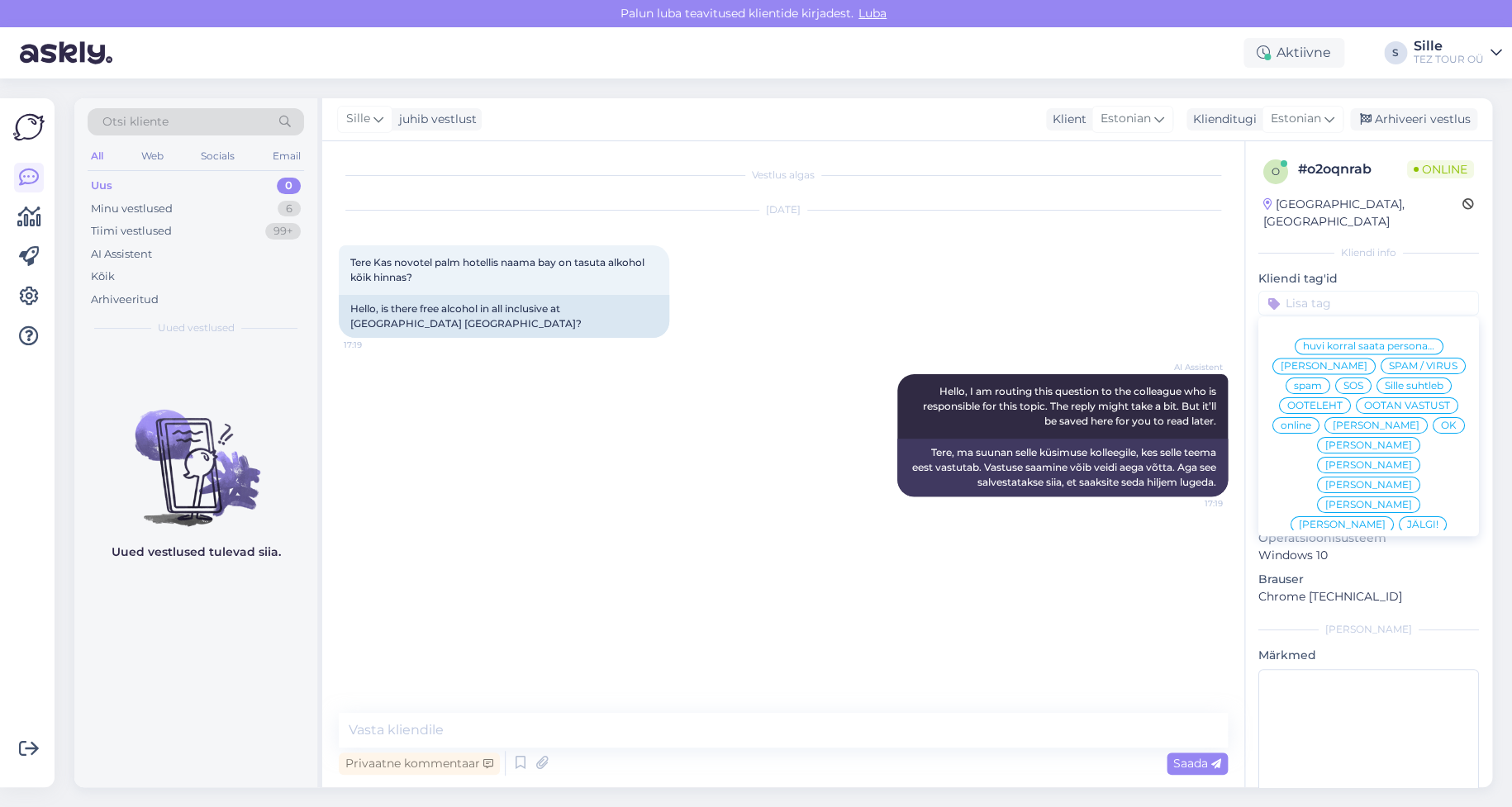
click at [1385, 382] on span "Sille suhtleb" at bounding box center [1414, 386] width 59 height 10
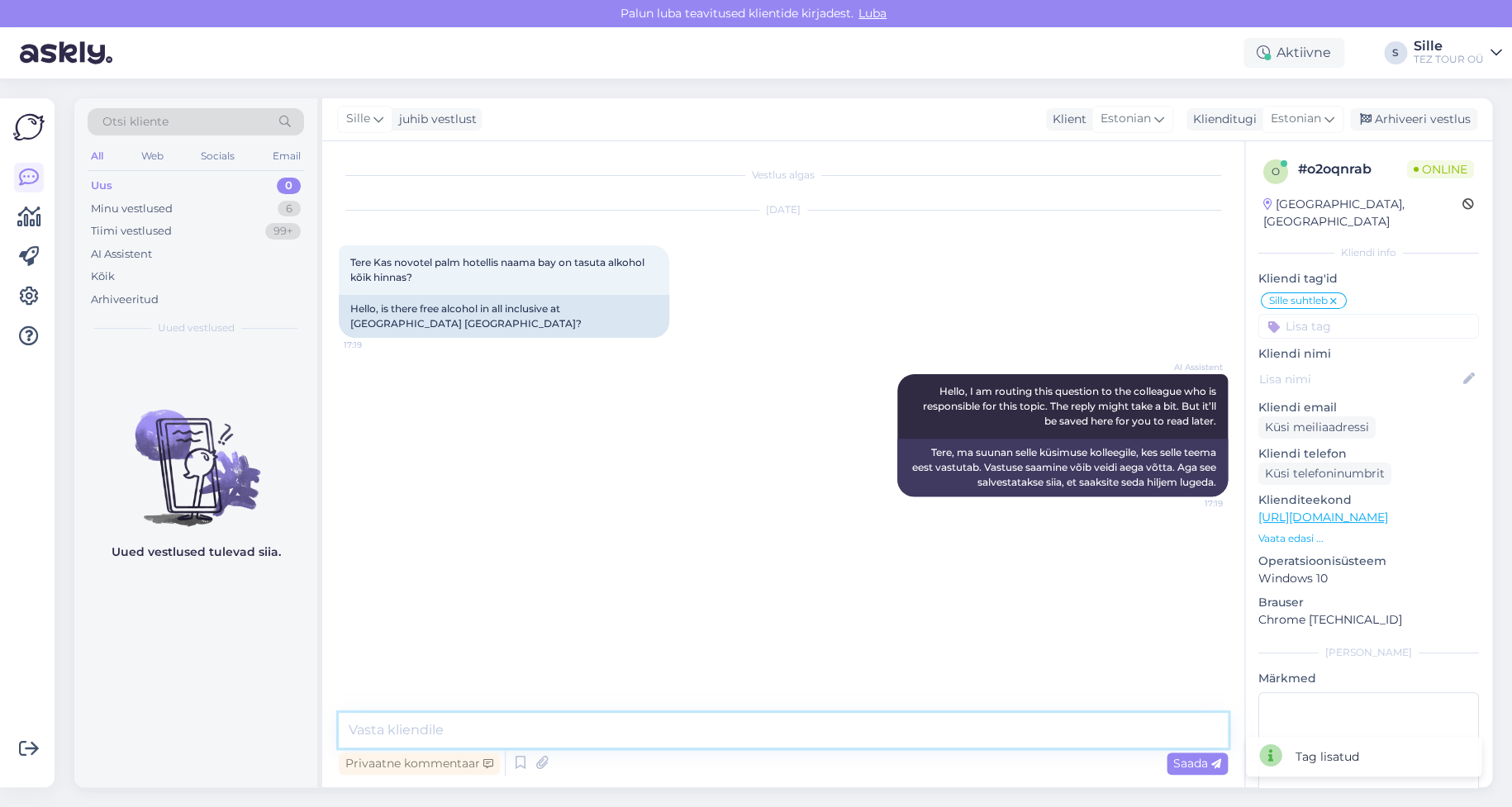
drag, startPoint x: 397, startPoint y: 719, endPoint x: 467, endPoint y: 706, distance: 71.2
click at [409, 722] on textarea at bounding box center [782, 730] width 889 height 34
type textarea "Tere! Täname küsimuse eest."
drag, startPoint x: 258, startPoint y: 205, endPoint x: 259, endPoint y: 232, distance: 27.0
click at [258, 204] on div "Minu vestlused 6" at bounding box center [196, 209] width 216 height 23
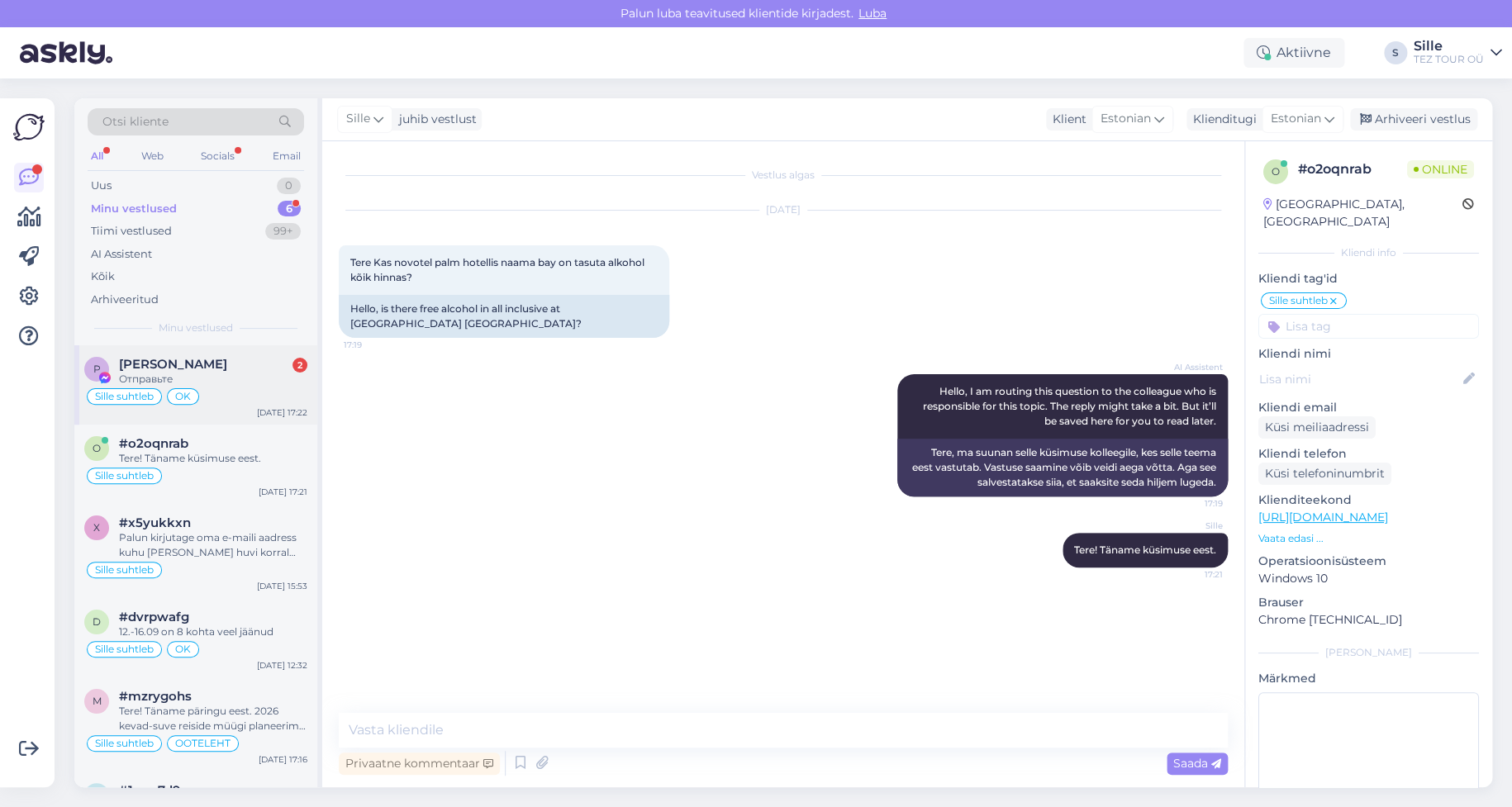
click at [258, 394] on div "Sille suhtleb OK" at bounding box center [196, 396] width 223 height 20
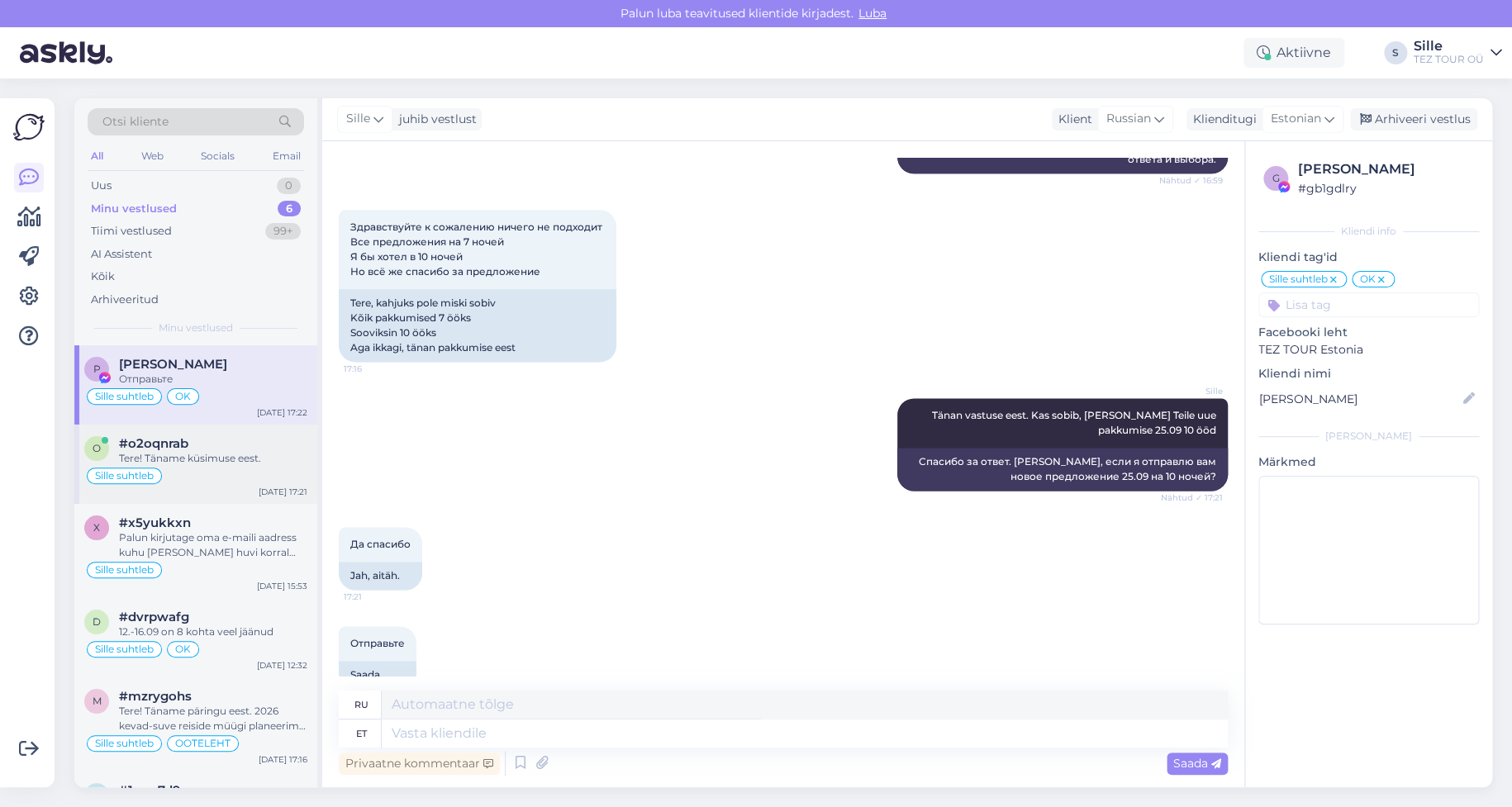
click at [202, 458] on div "Tere! Täname küsimuse eest." at bounding box center [213, 458] width 189 height 15
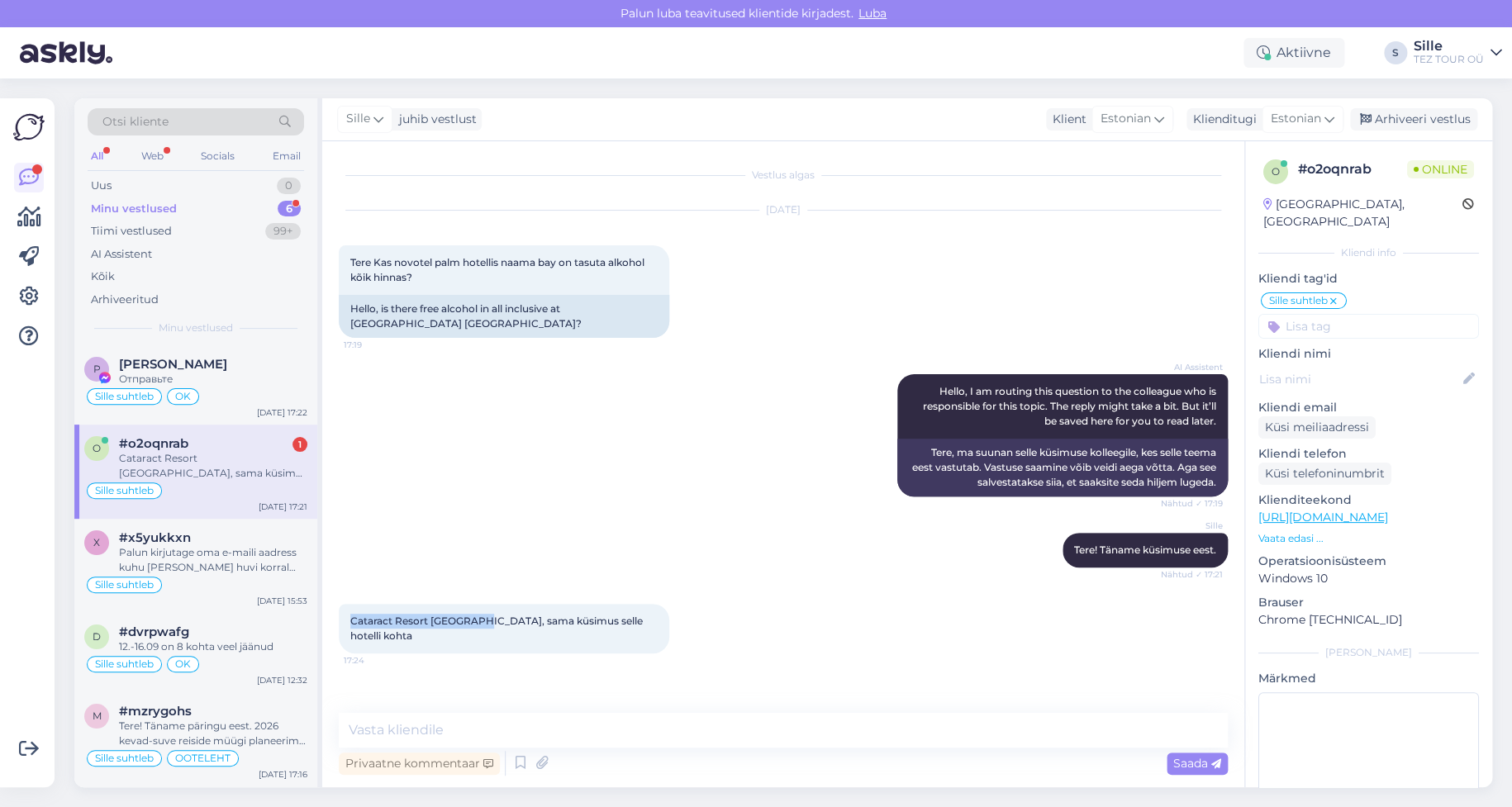
drag, startPoint x: 341, startPoint y: 618, endPoint x: 487, endPoint y: 613, distance: 146.1
click at [487, 613] on div "Cataract Resort [GEOGRAPHIC_DATA], sama küsimus selle hotelli kohta 17:24" at bounding box center [504, 629] width 331 height 50
copy span "Cataract Resort [GEOGRAPHIC_DATA]"
click at [206, 464] on div "Cataract Resort [GEOGRAPHIC_DATA], sama küsimus selle hotelli kohta" at bounding box center [213, 466] width 189 height 29
click at [472, 732] on textarea at bounding box center [782, 730] width 889 height 34
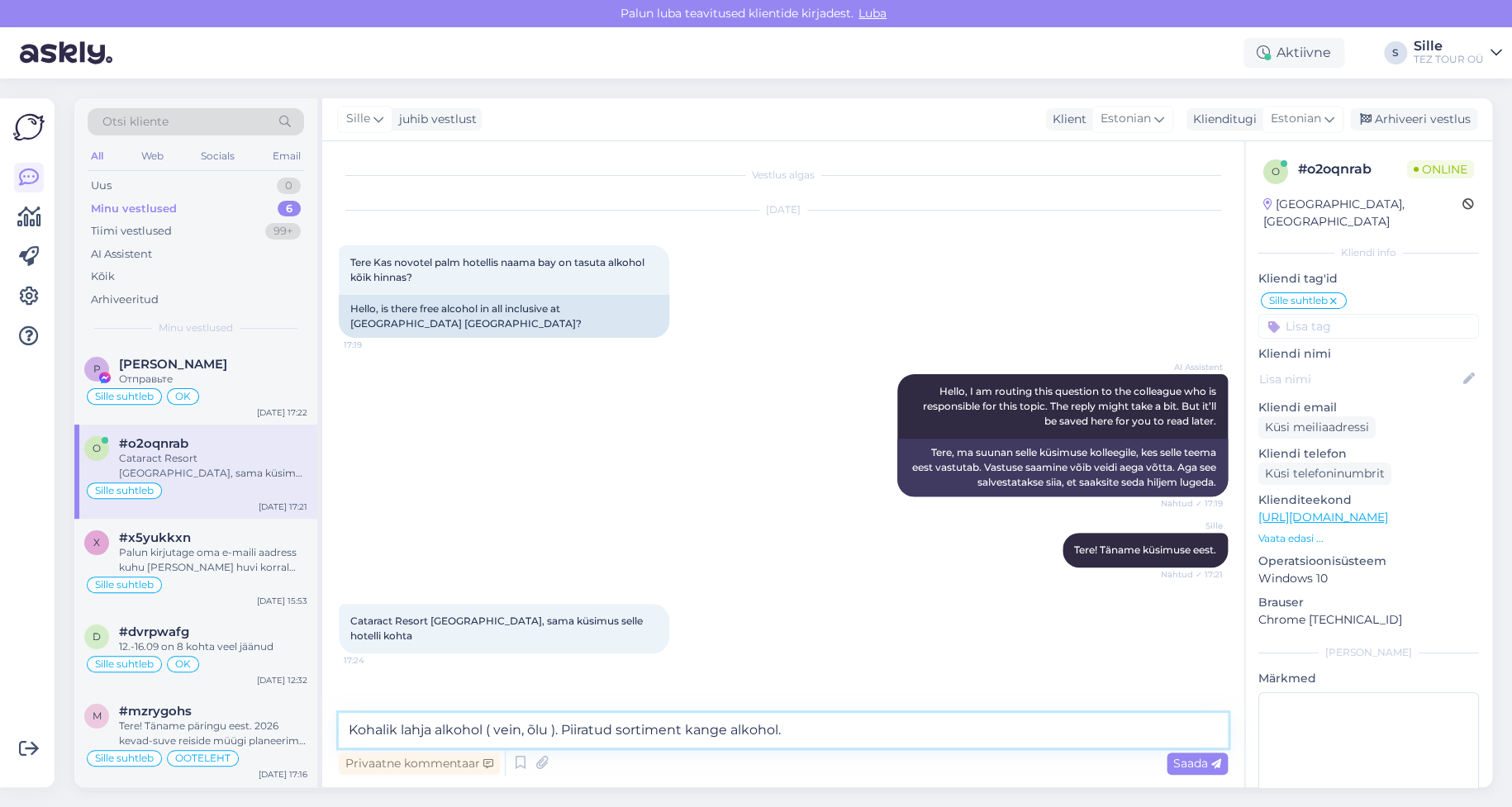
type textarea "Kohalik lahja alkohol ( vein, õlu ). Piiratud sortiment kange alkohol."
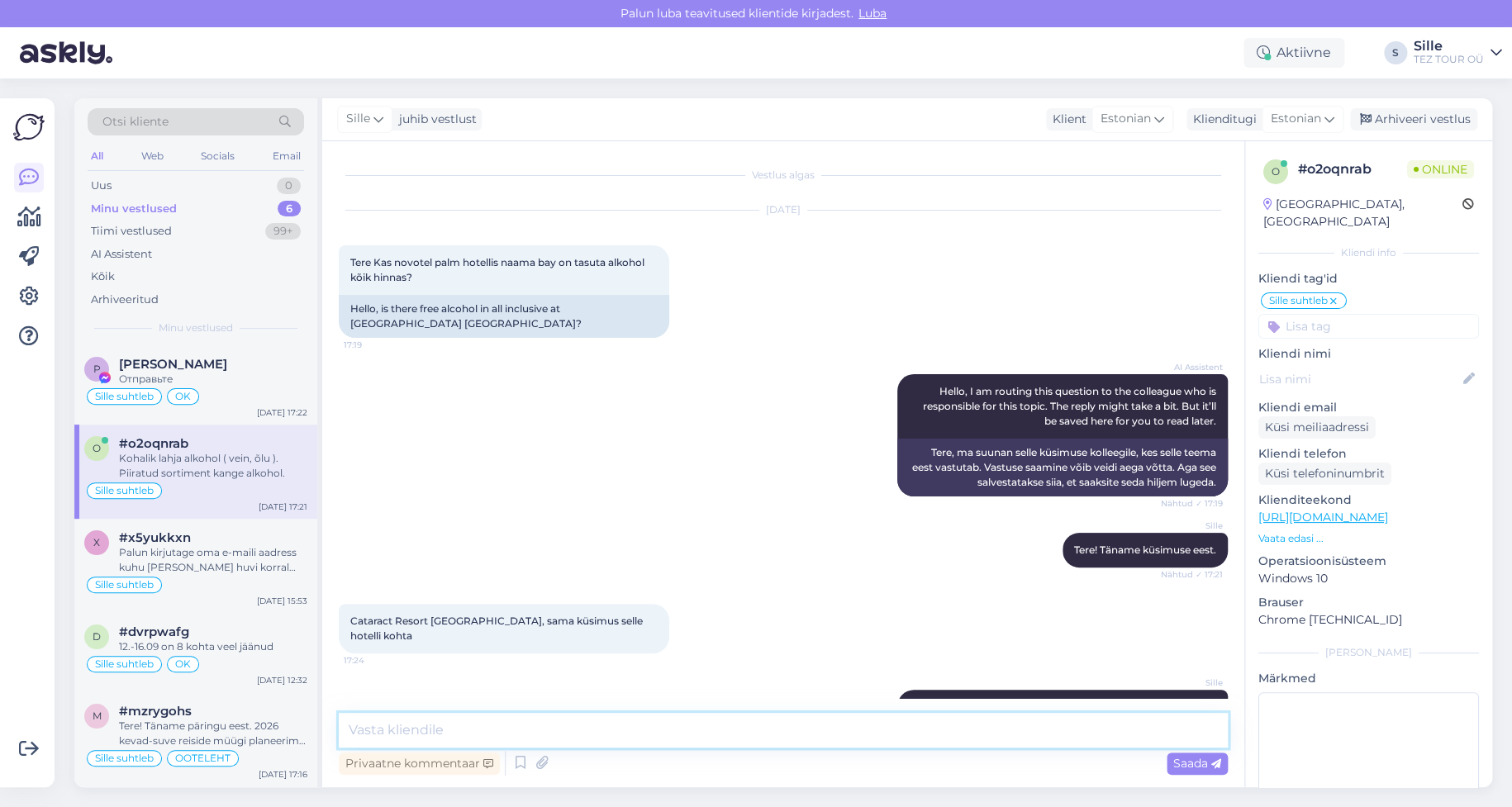
scroll to position [44, 0]
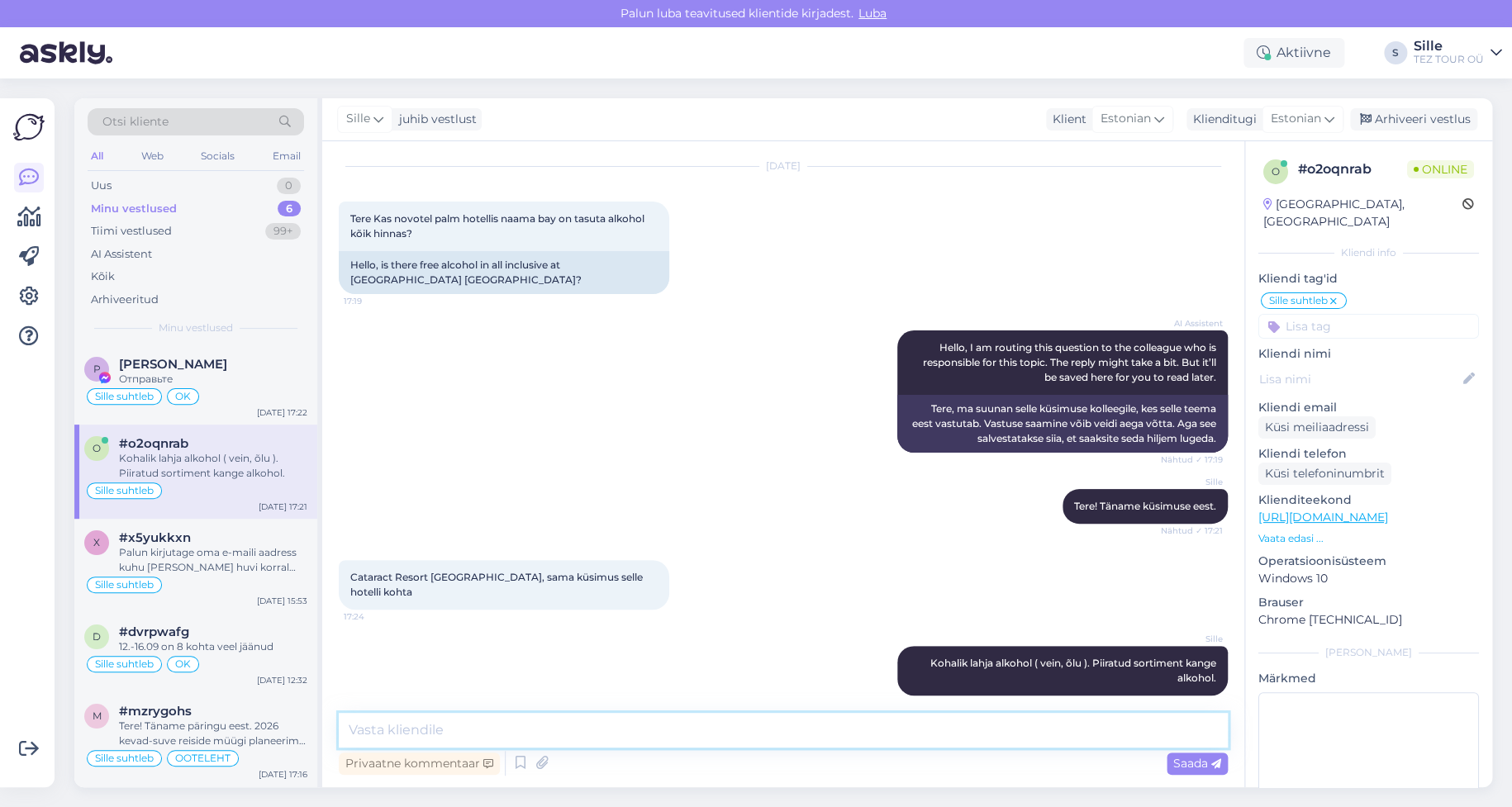
click at [396, 732] on textarea at bounding box center [782, 730] width 889 height 34
click at [1420, 119] on div "Arhiveeri vestlus" at bounding box center [1414, 119] width 127 height 22
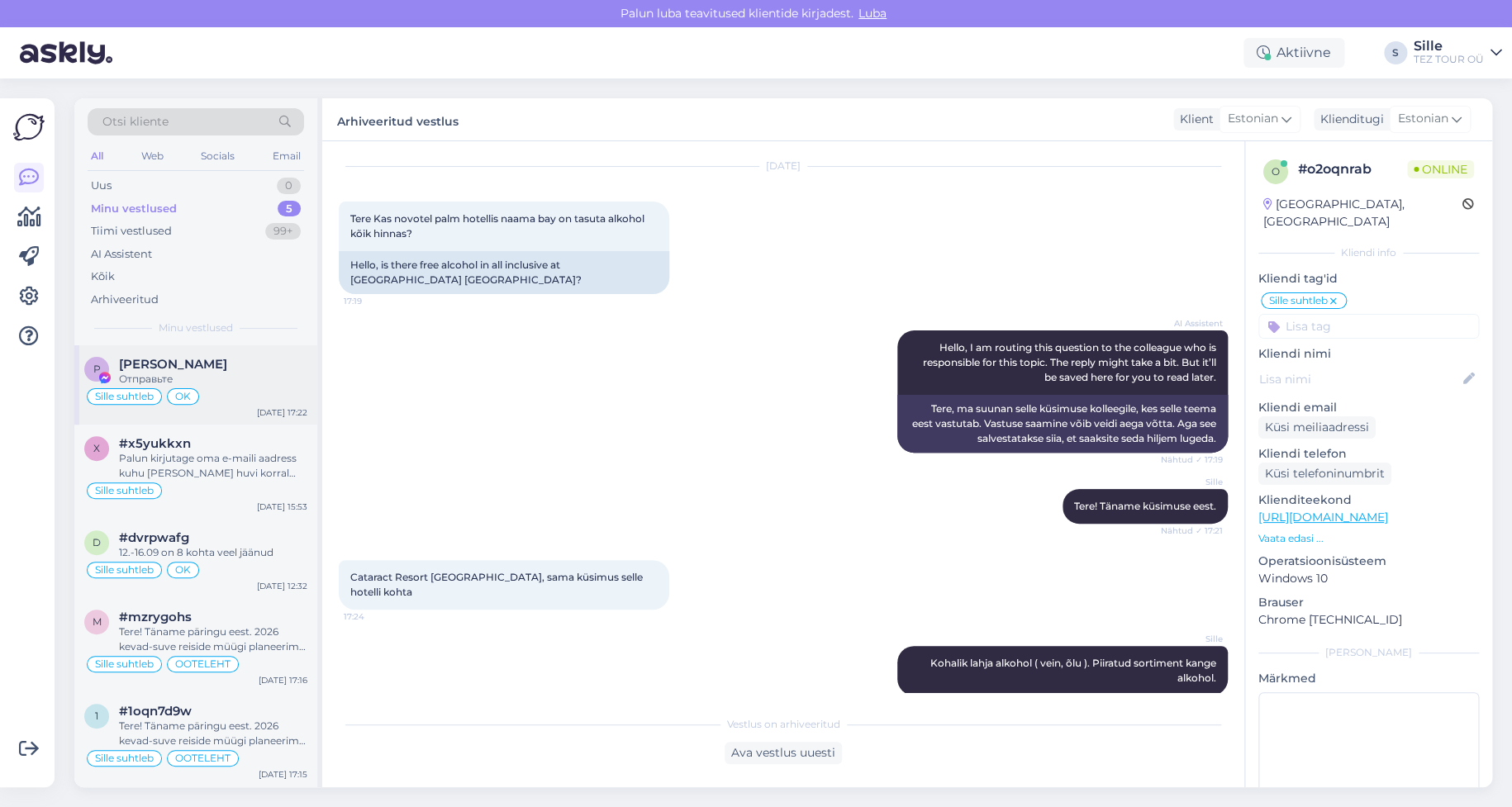
click at [199, 382] on div "Отправьте" at bounding box center [213, 379] width 189 height 15
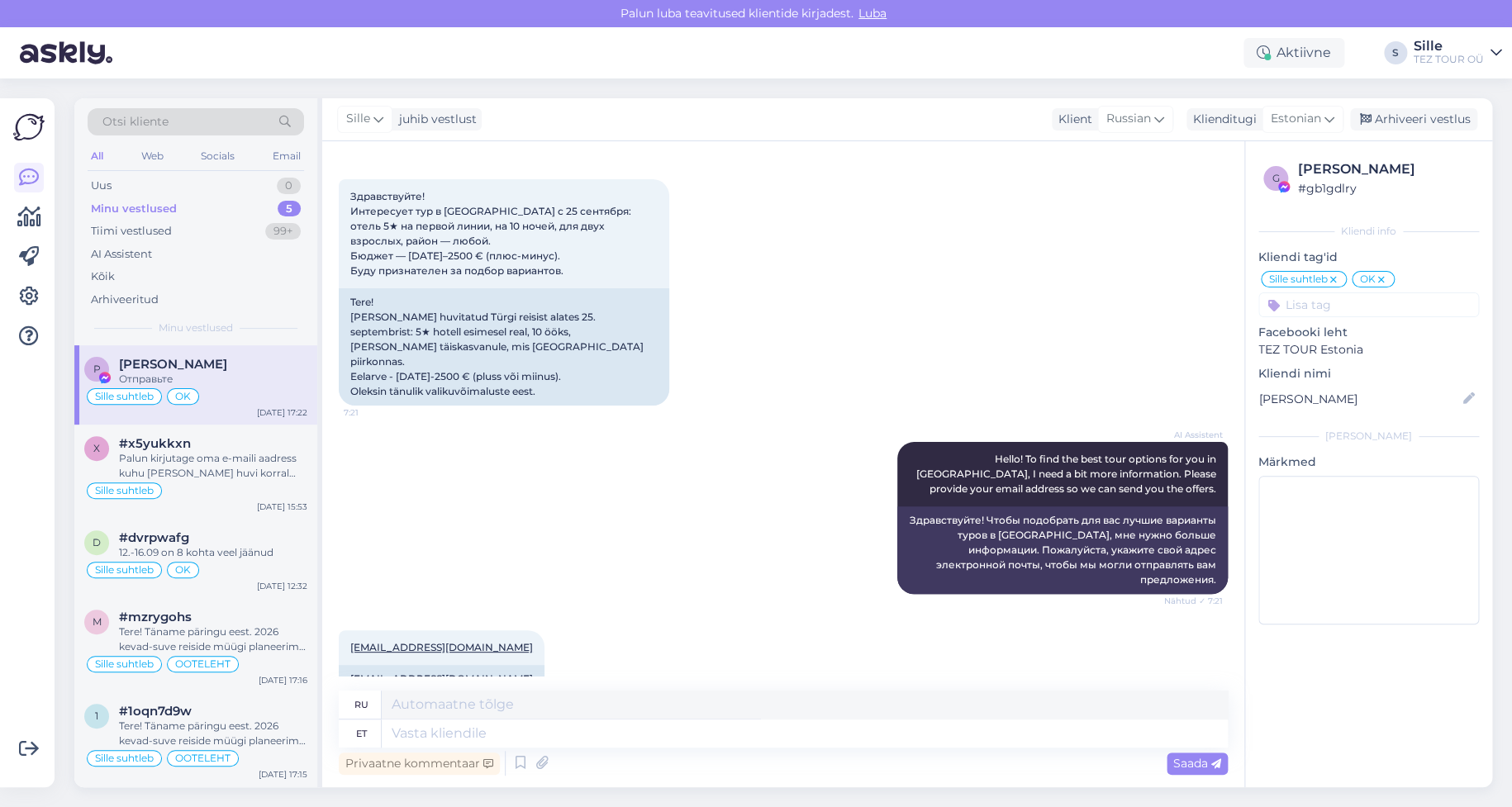
scroll to position [0, 0]
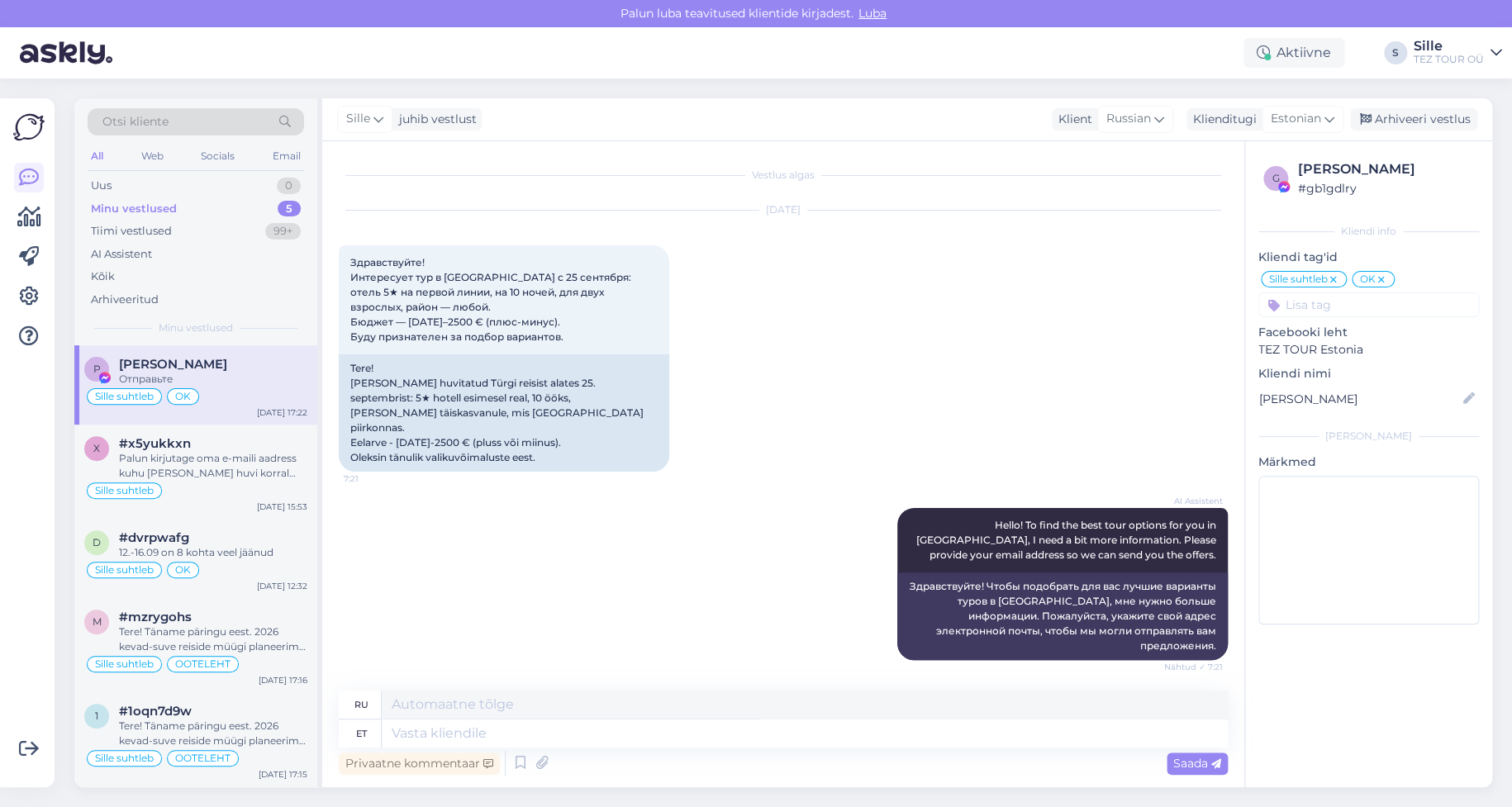
drag, startPoint x: 241, startPoint y: 390, endPoint x: 237, endPoint y: 399, distance: 9.8
click at [241, 390] on div "Sille suhtleb OK" at bounding box center [196, 396] width 223 height 20
click at [210, 469] on div "Palun kirjutage oma e-maili aadress kuhu [PERSON_NAME] huvi korral saata pakkum…" at bounding box center [213, 466] width 189 height 29
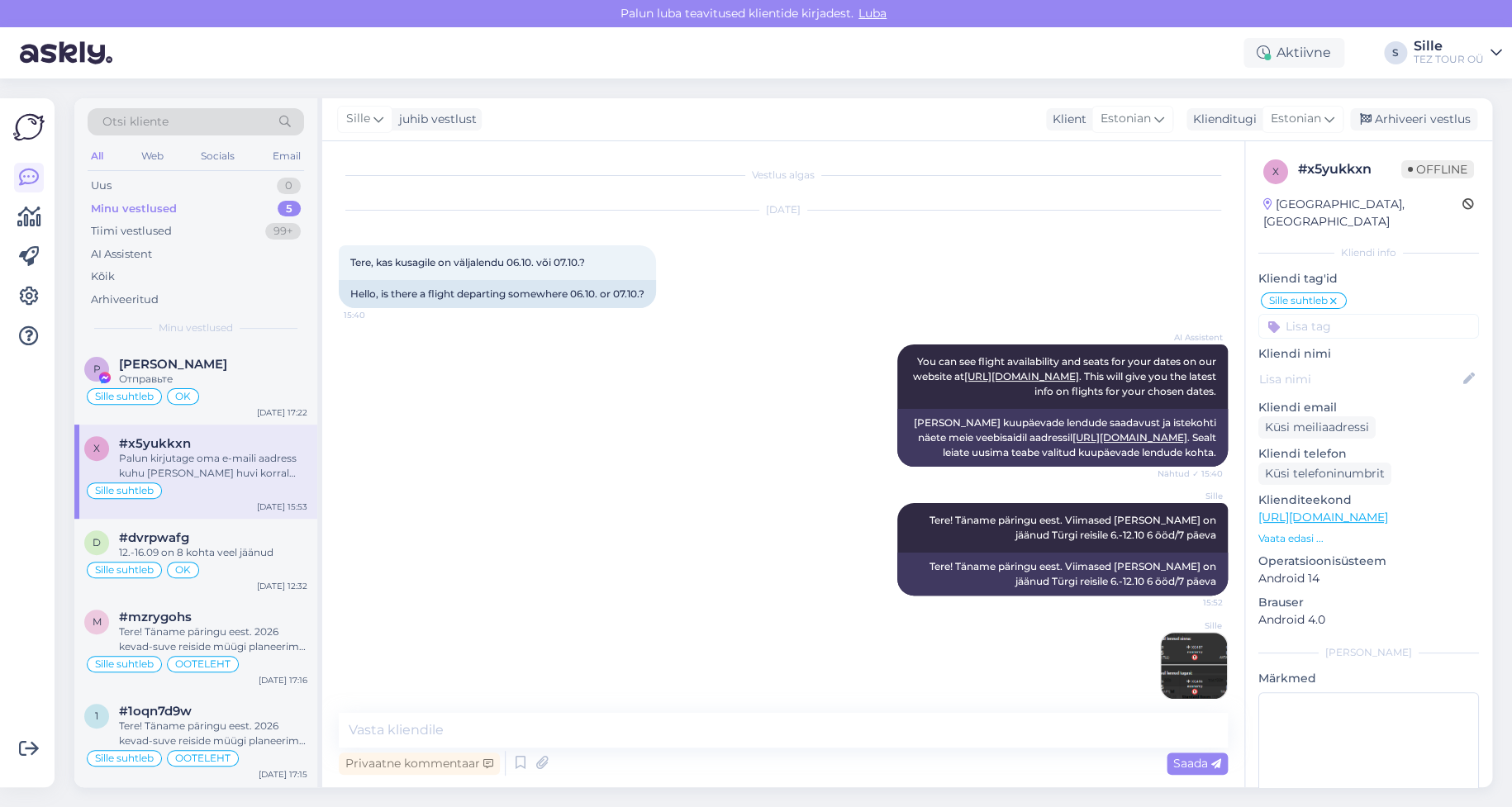
click at [215, 461] on div "Palun kirjutage oma e-maili aadress kuhu [PERSON_NAME] huvi korral saata pakkum…" at bounding box center [213, 466] width 189 height 29
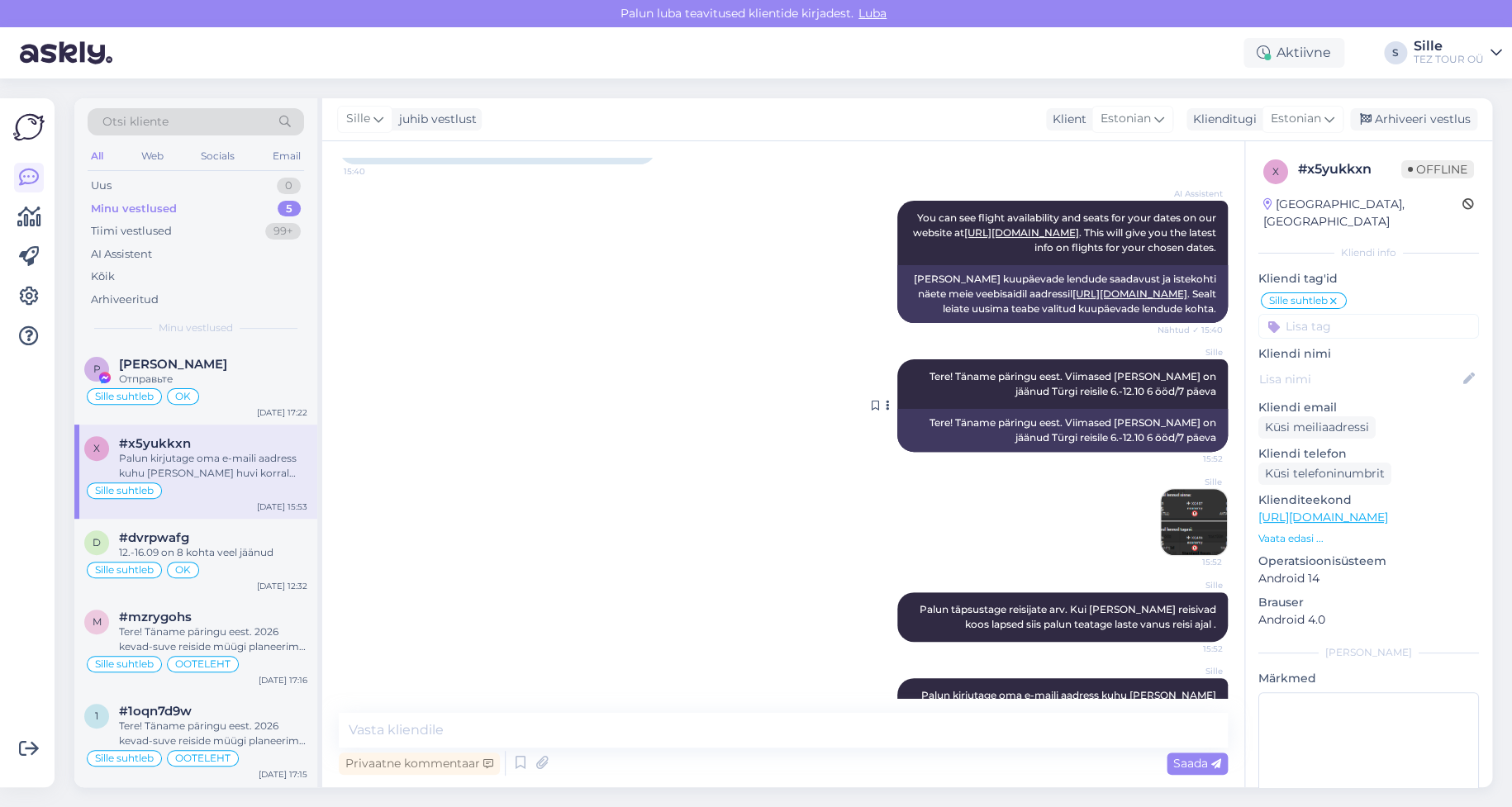
scroll to position [221, 0]
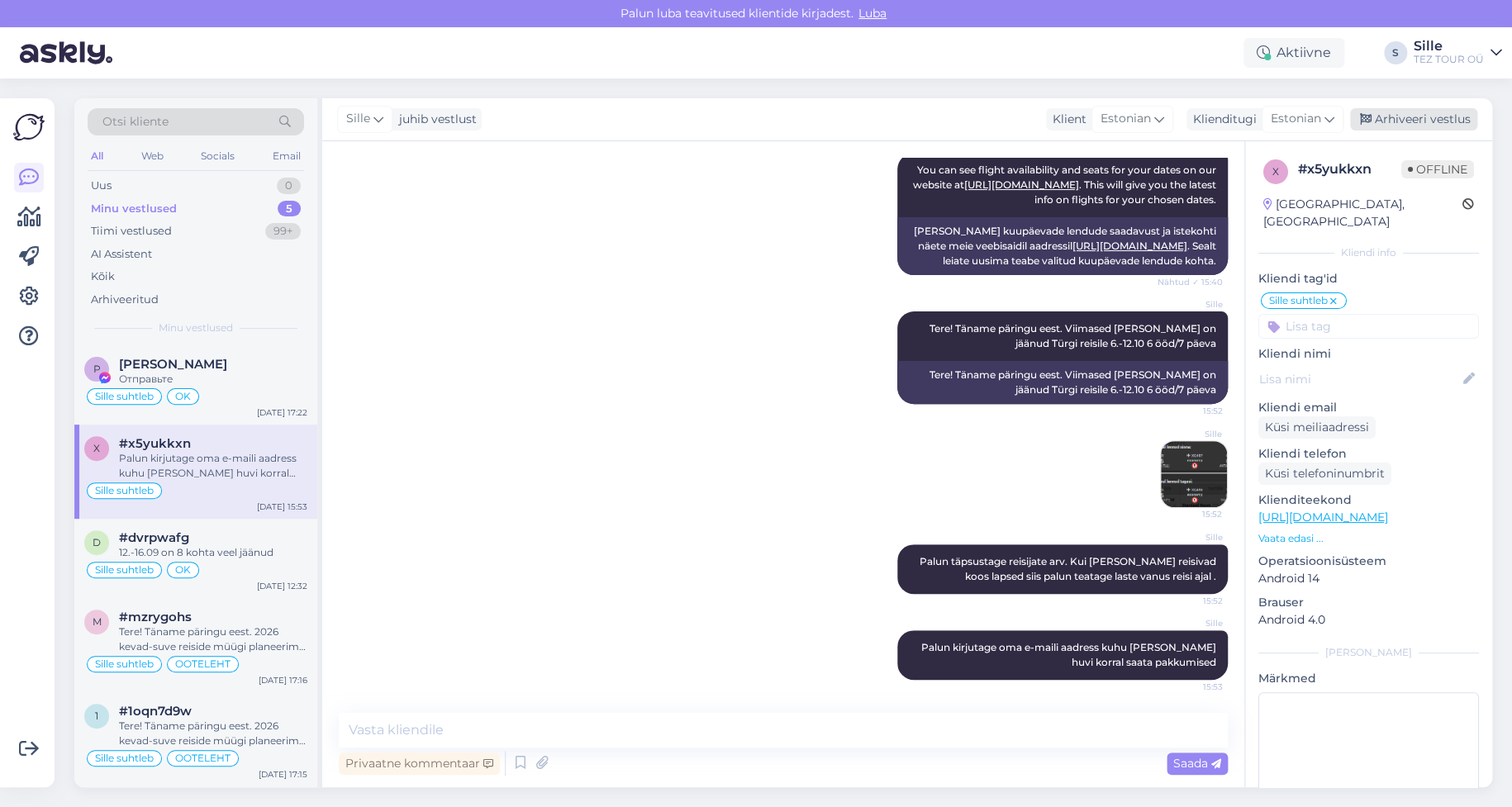
click at [1403, 112] on div "Arhiveeri vestlus" at bounding box center [1414, 119] width 127 height 22
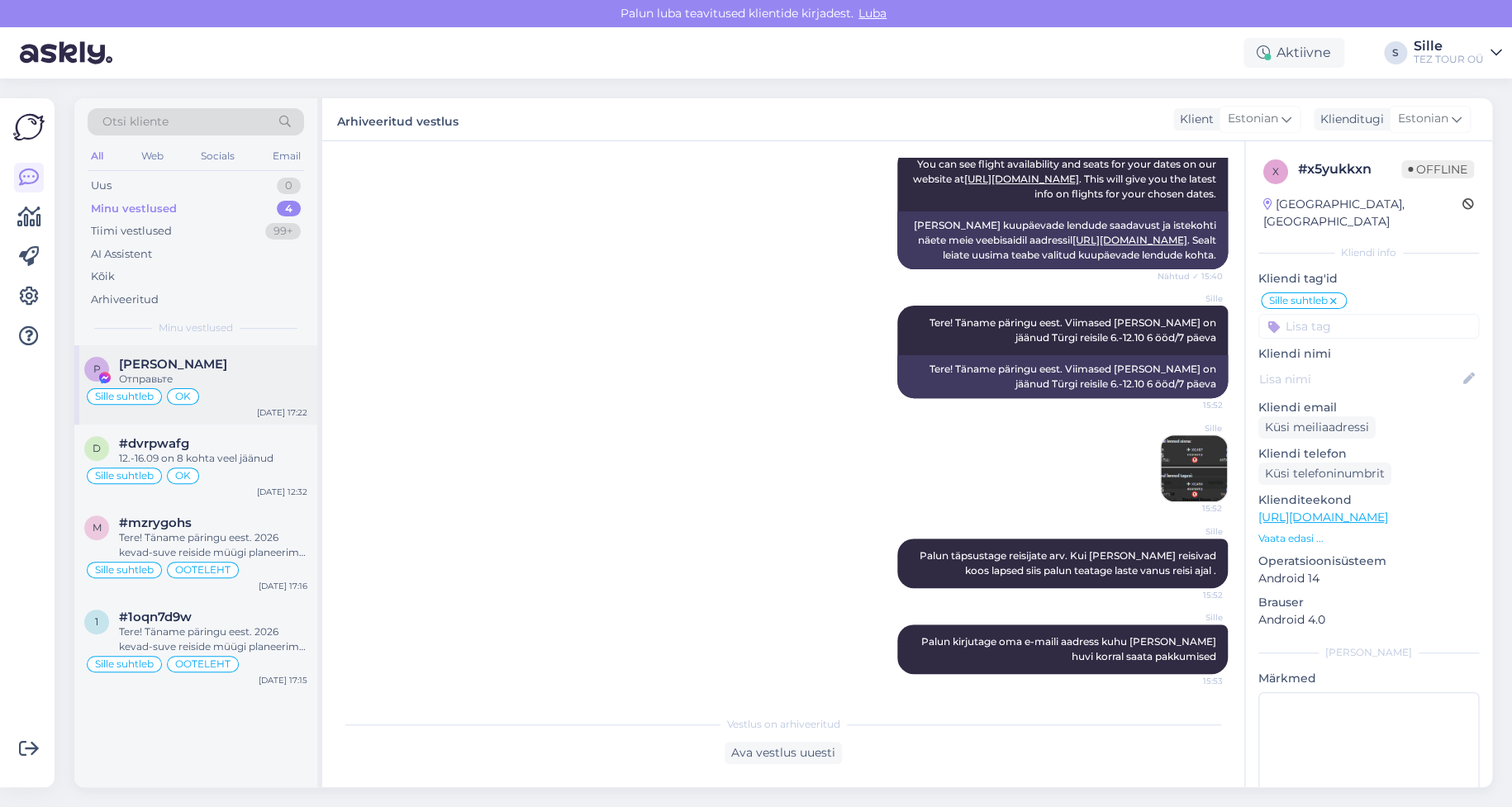
drag, startPoint x: 220, startPoint y: 376, endPoint x: 237, endPoint y: 386, distance: 19.7
click at [220, 375] on div "Отправьте" at bounding box center [213, 379] width 189 height 15
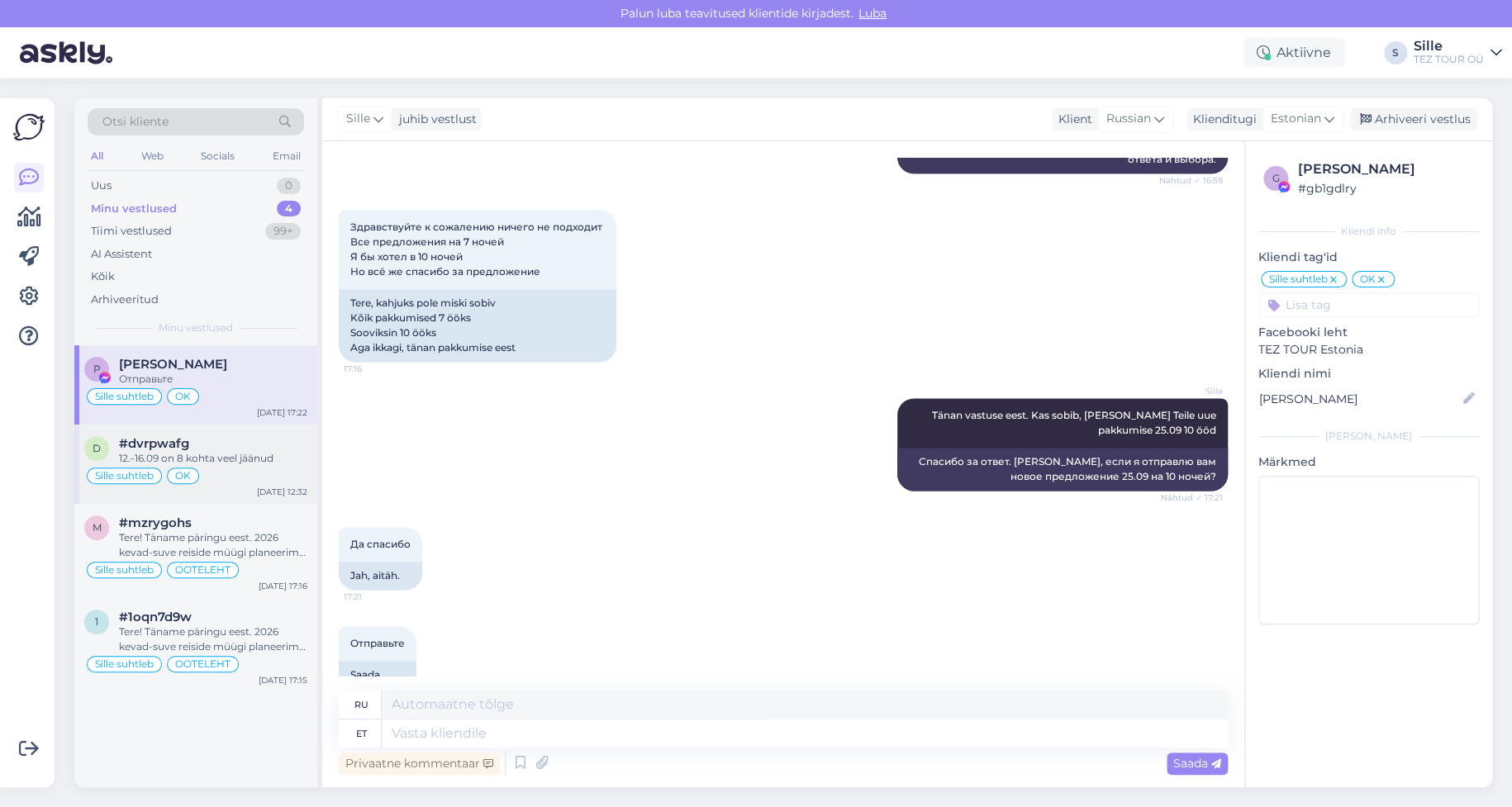
click at [156, 432] on div "d #dvrpwafg 12.-16.09 on 8 kohta veel jäänud Sille suhtleb OK [DATE] 12:32" at bounding box center [196, 464] width 243 height 79
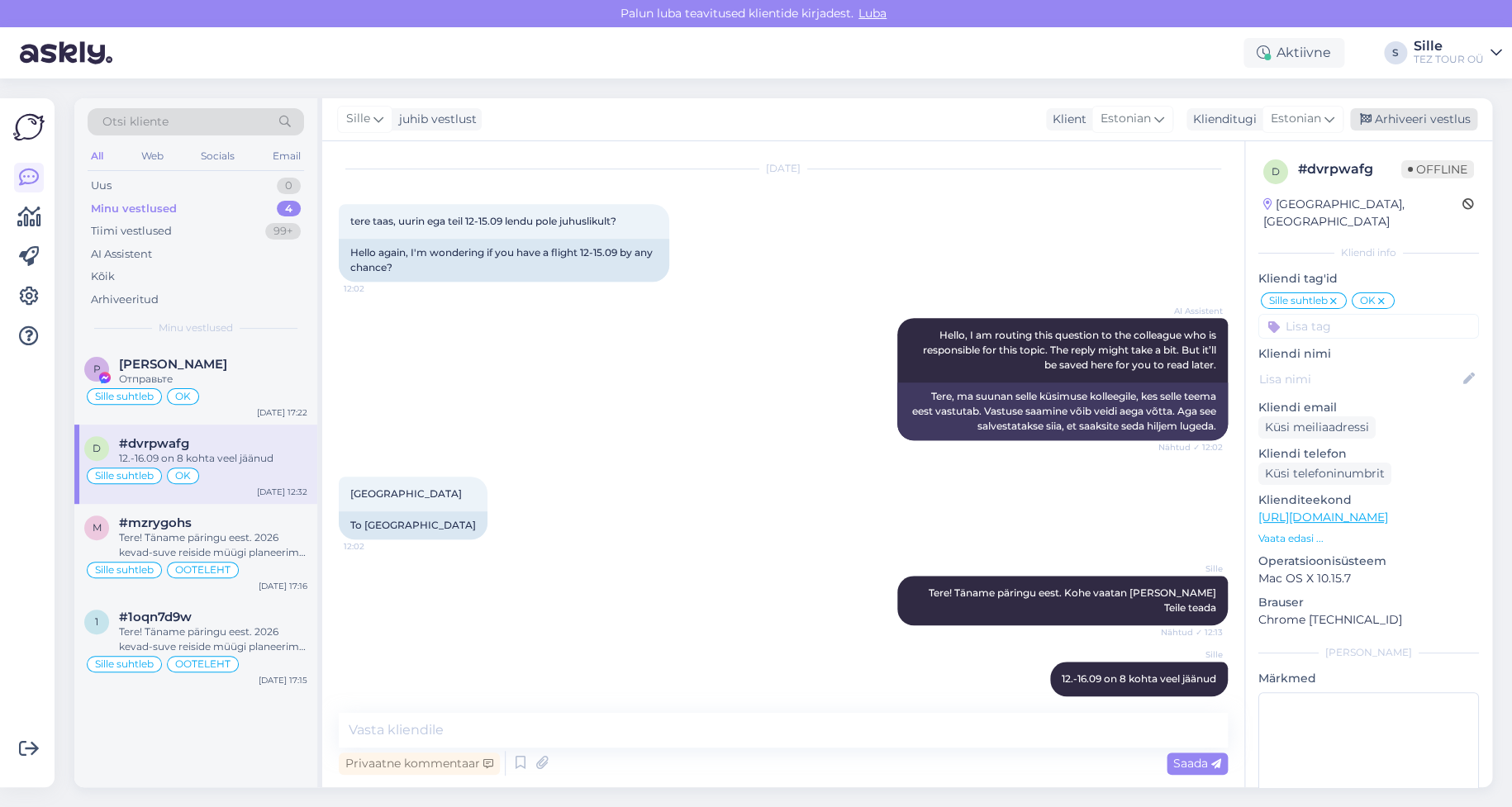
click at [1440, 118] on div "Arhiveeri vestlus" at bounding box center [1414, 119] width 127 height 22
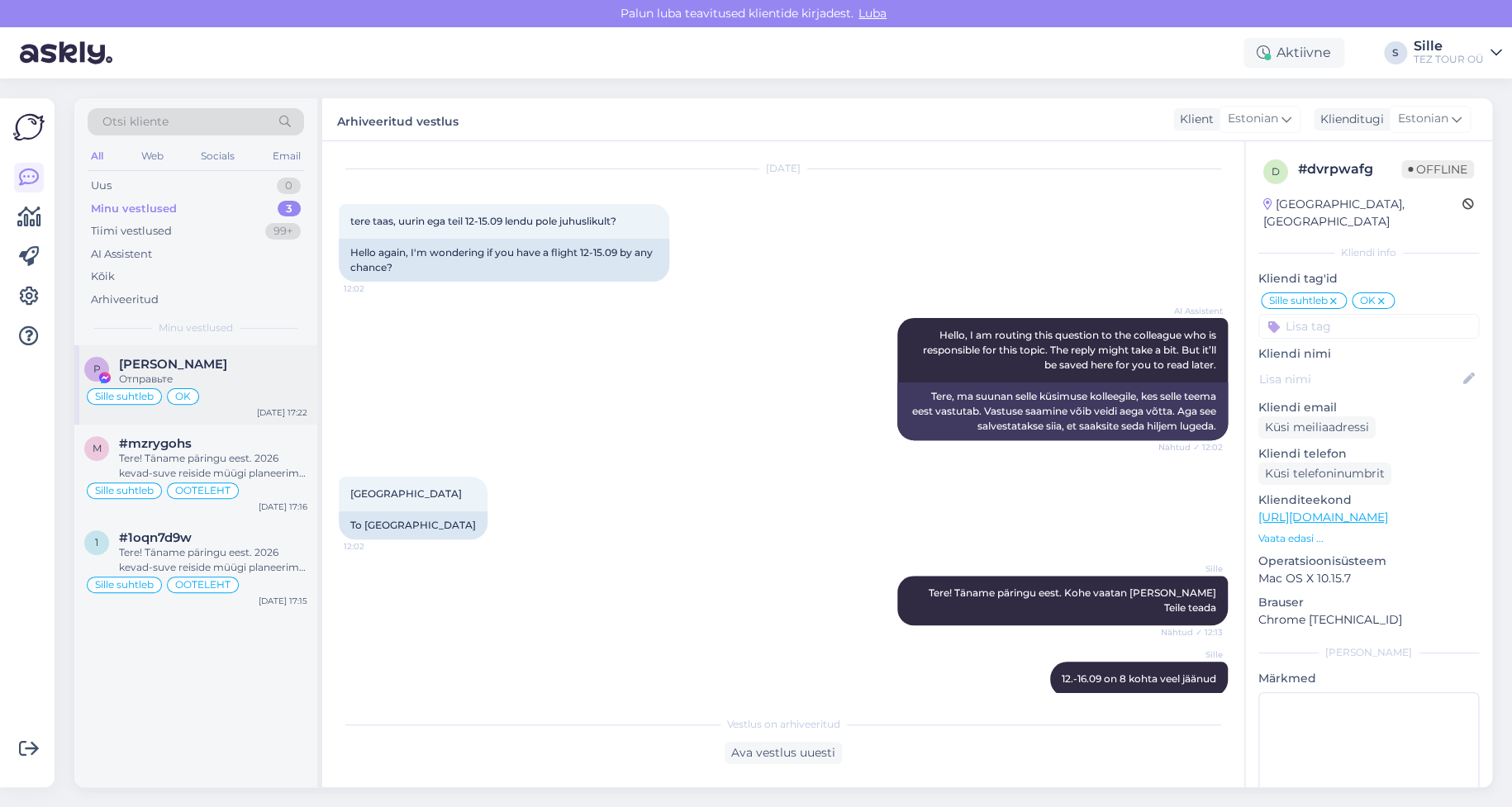
click at [96, 392] on span "Sille suhtleb" at bounding box center [124, 396] width 59 height 10
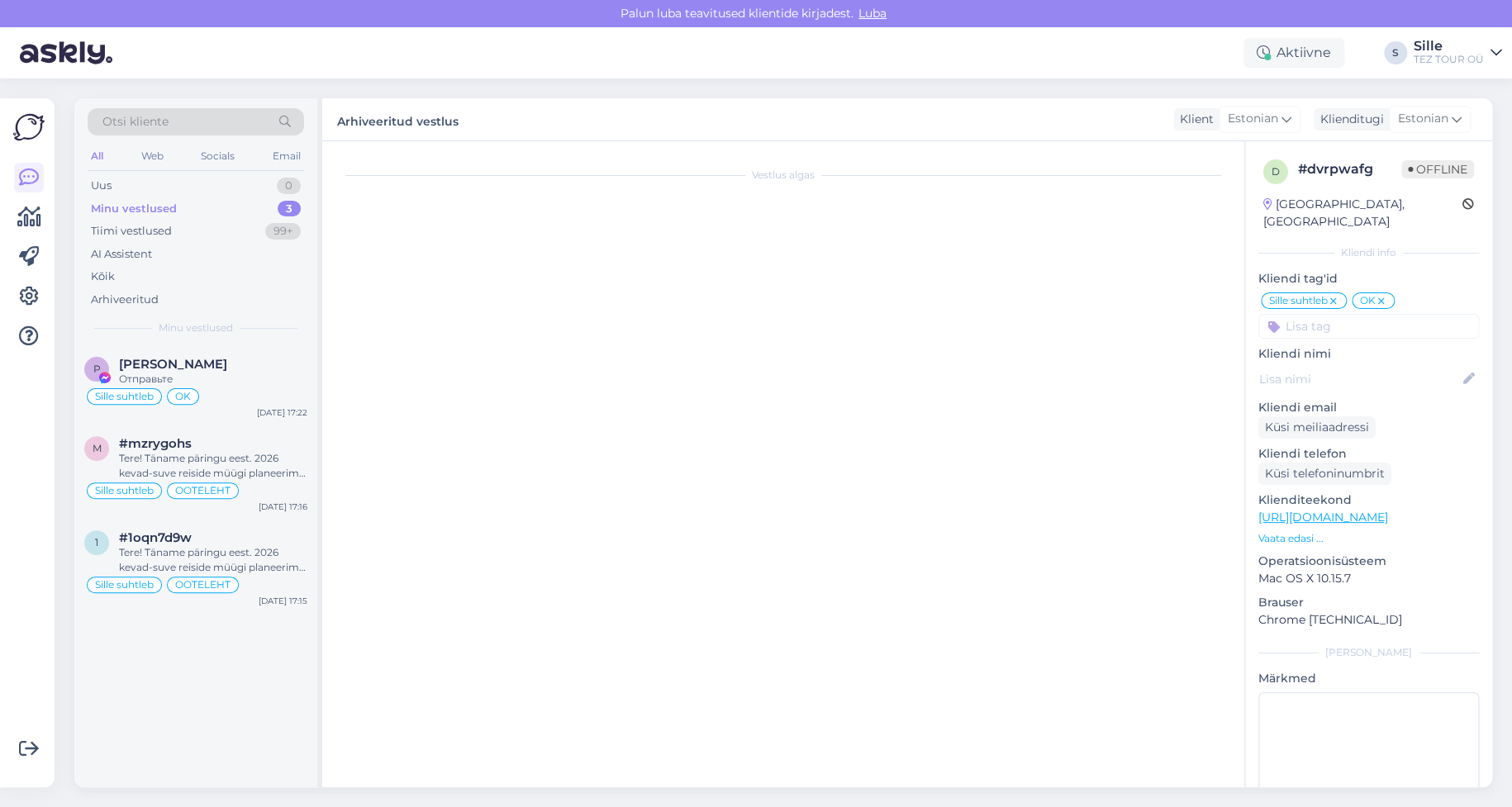
scroll to position [998, 0]
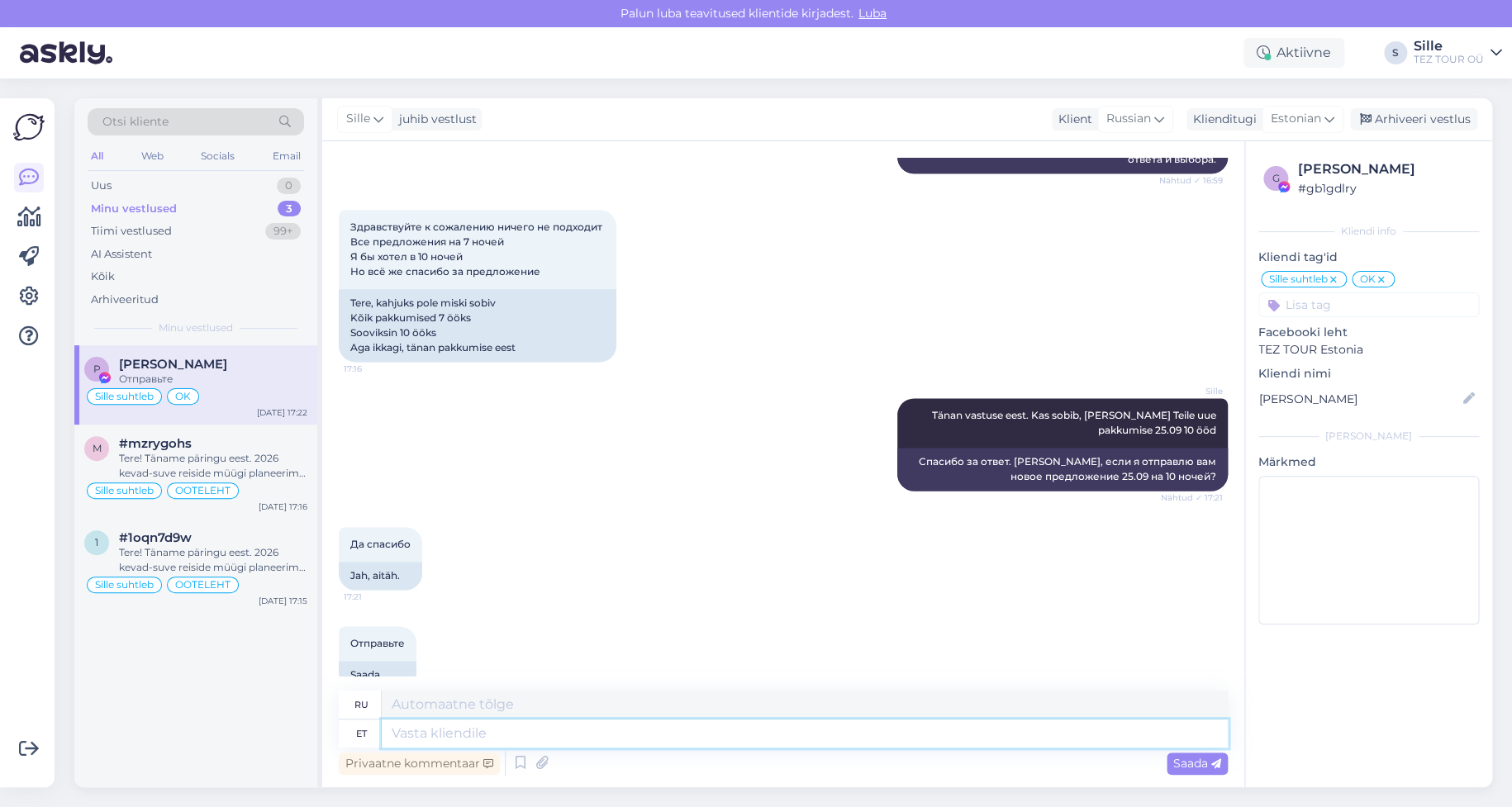
drag, startPoint x: 425, startPoint y: 728, endPoint x: 433, endPoint y: 736, distance: 11.3
click at [429, 730] on textarea at bounding box center [804, 734] width 846 height 28
type textarea "Uus"
type textarea "Новый"
type textarea "Uus pakkumine"
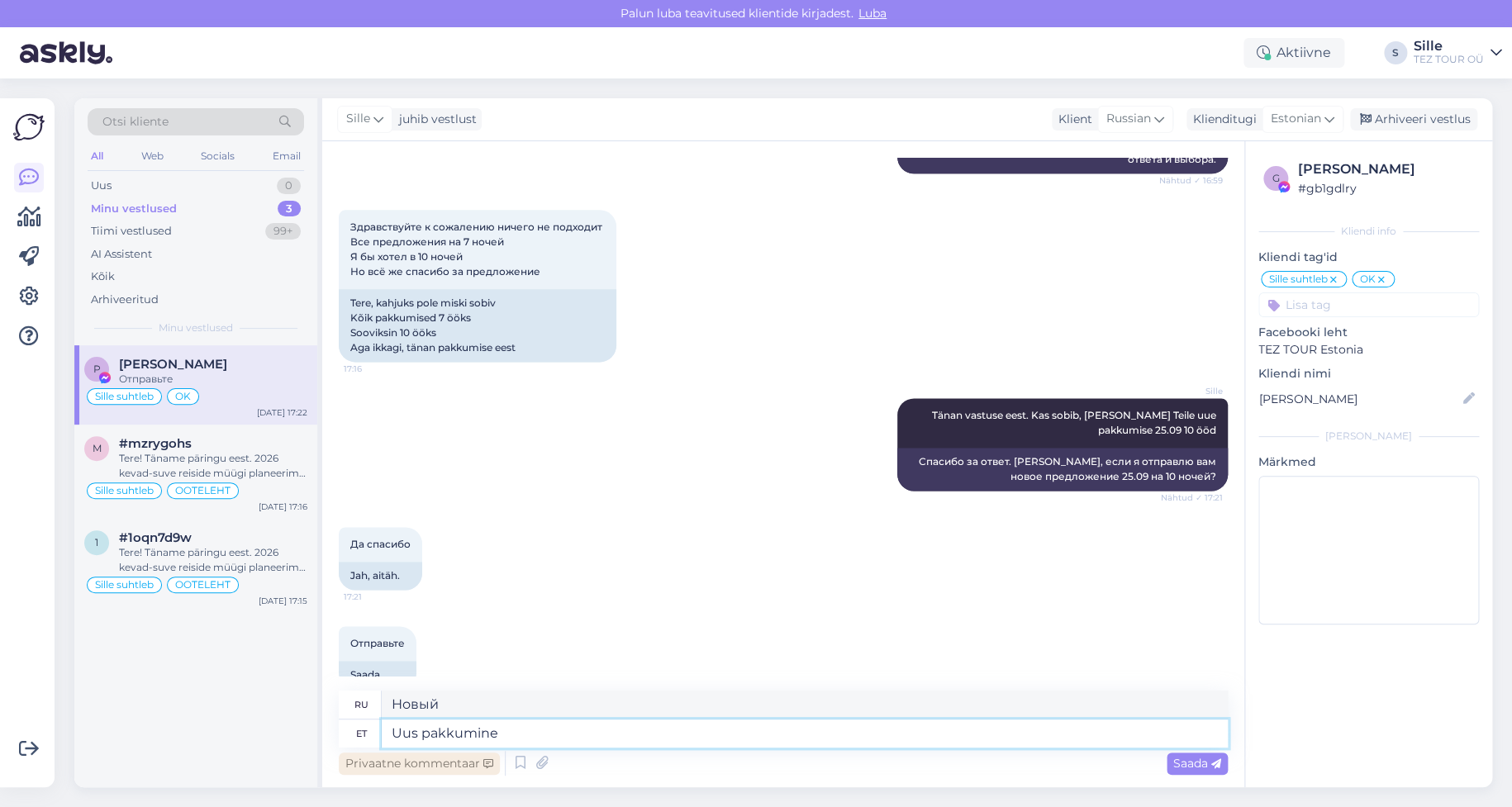
type textarea "Новое предложение"
type textarea "Uus pakkumine Teile"
type textarea "Новое предложение для вас"
type textarea "Uus pakkumine Teile saadetud."
type textarea "Вам отправлено новое предложение."
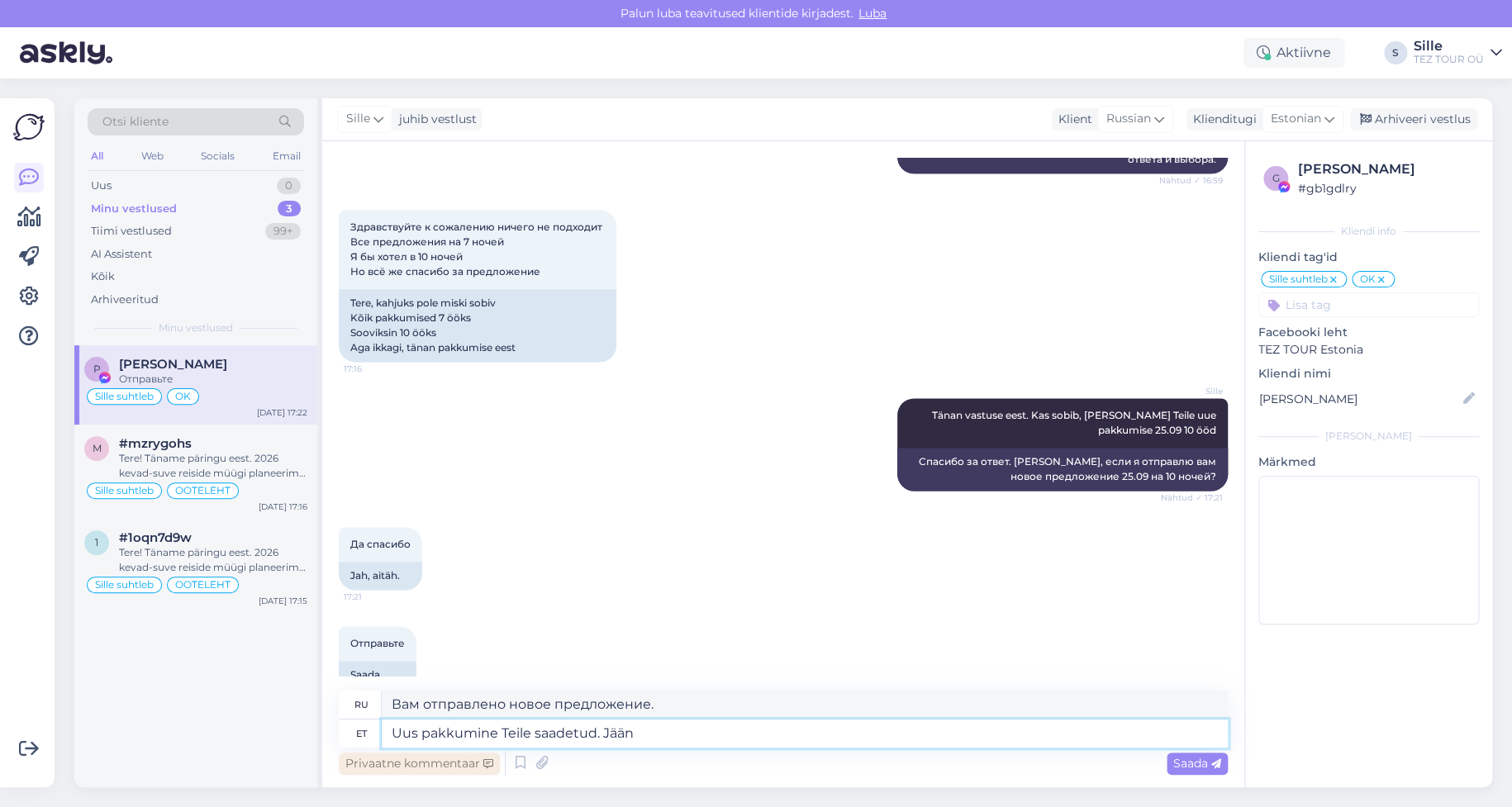
type textarea "Uus pakkumine Teile saadetud. Jään o"
type textarea "Вам отправлено новое предложение. Я останусь."
type textarea "Uus pakkumine Teile saadetud. Jään ootama"
type textarea "Вам отправлено новое предложение. Подожду."
type textarea "Uus pakkumine Teile saadetud. Jään ootama Teie b"
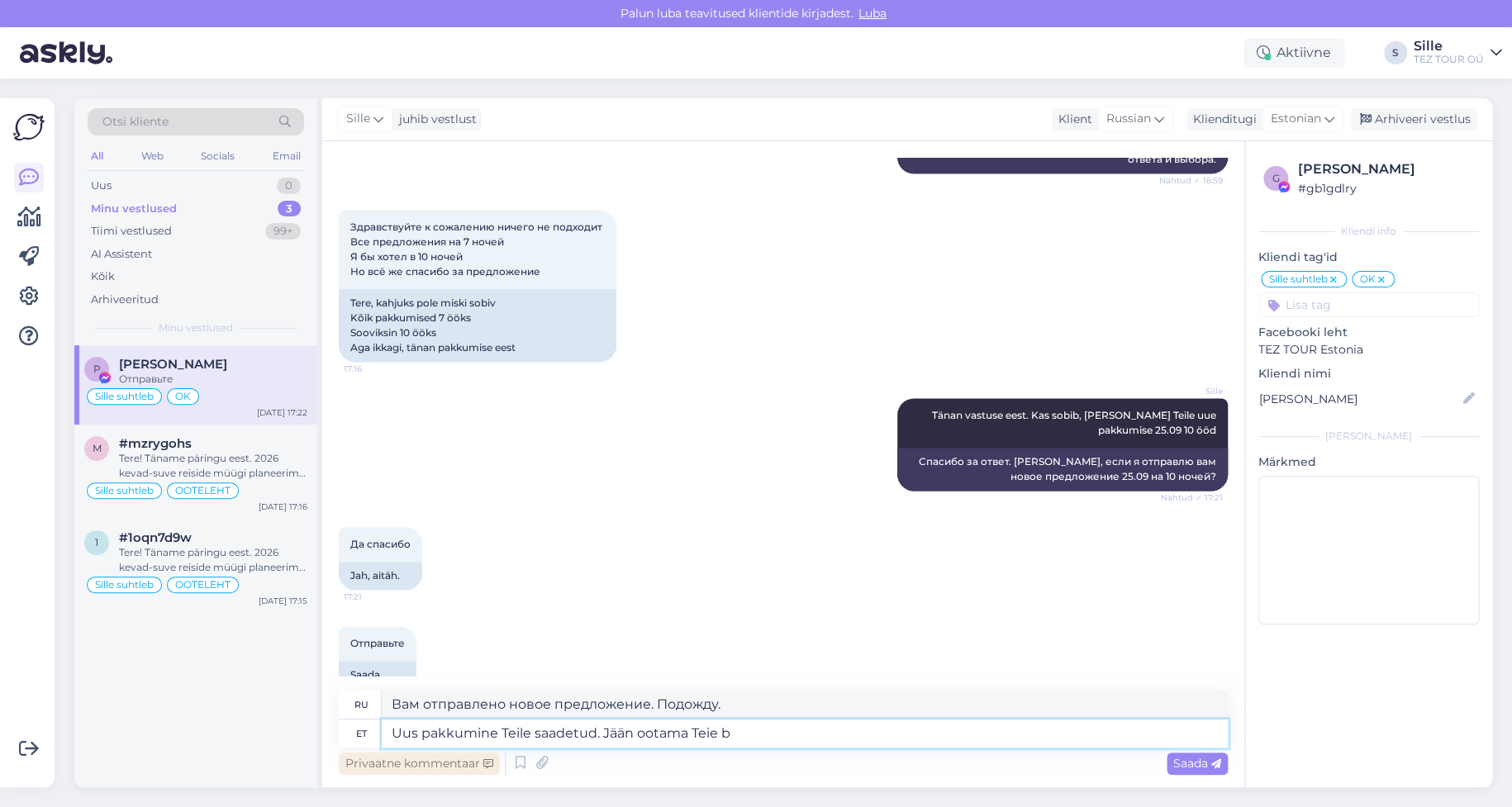
type textarea "Вам отправлено новое предложение. Жду вашего ответа."
type textarea "Uus pakkumine Teile saadetud. Jään ootama [PERSON_NAME] vastust ja broneerimiss…"
type textarea "Вам отправлено новое предложение. Жду вашего ответа и заявки на бронирование."
type textarea "Uus pakkumine Teile saadetud. Jään ootama [PERSON_NAME] vastust ja broneerimiss…"
drag, startPoint x: 1191, startPoint y: 755, endPoint x: 1185, endPoint y: 763, distance: 10.0
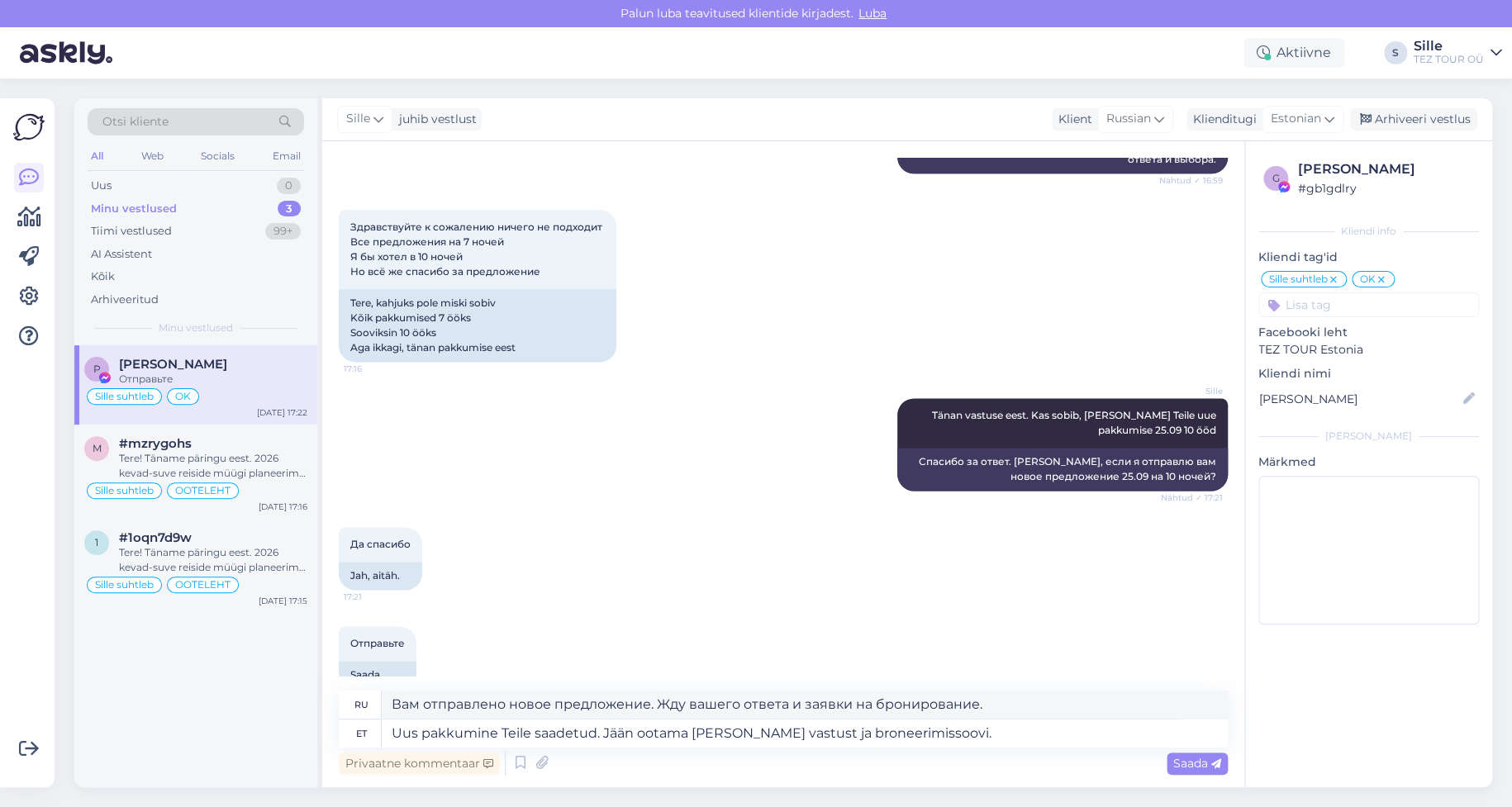
click at [1191, 753] on div "Saada" at bounding box center [1197, 764] width 62 height 22
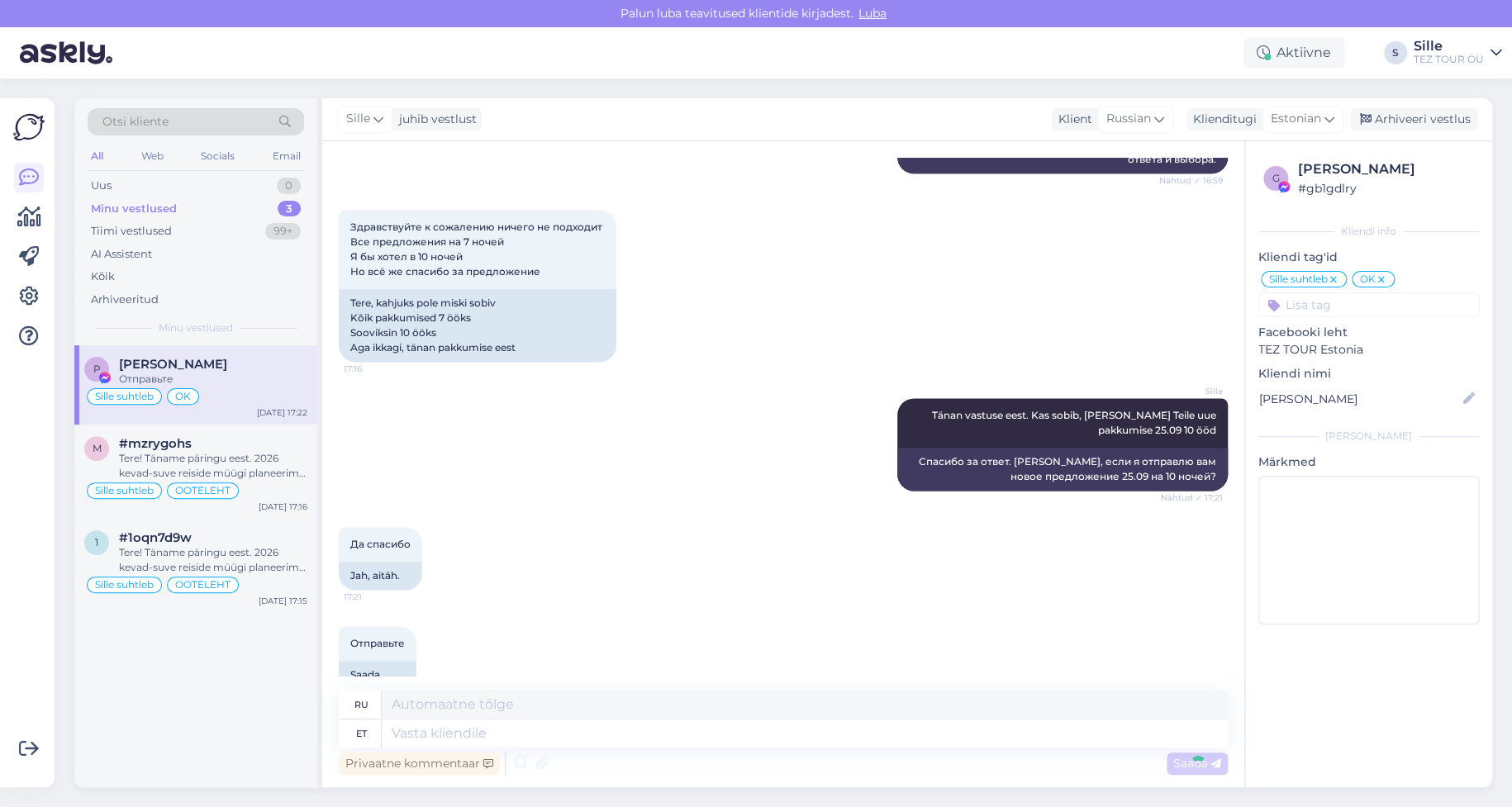
scroll to position [1127, 0]
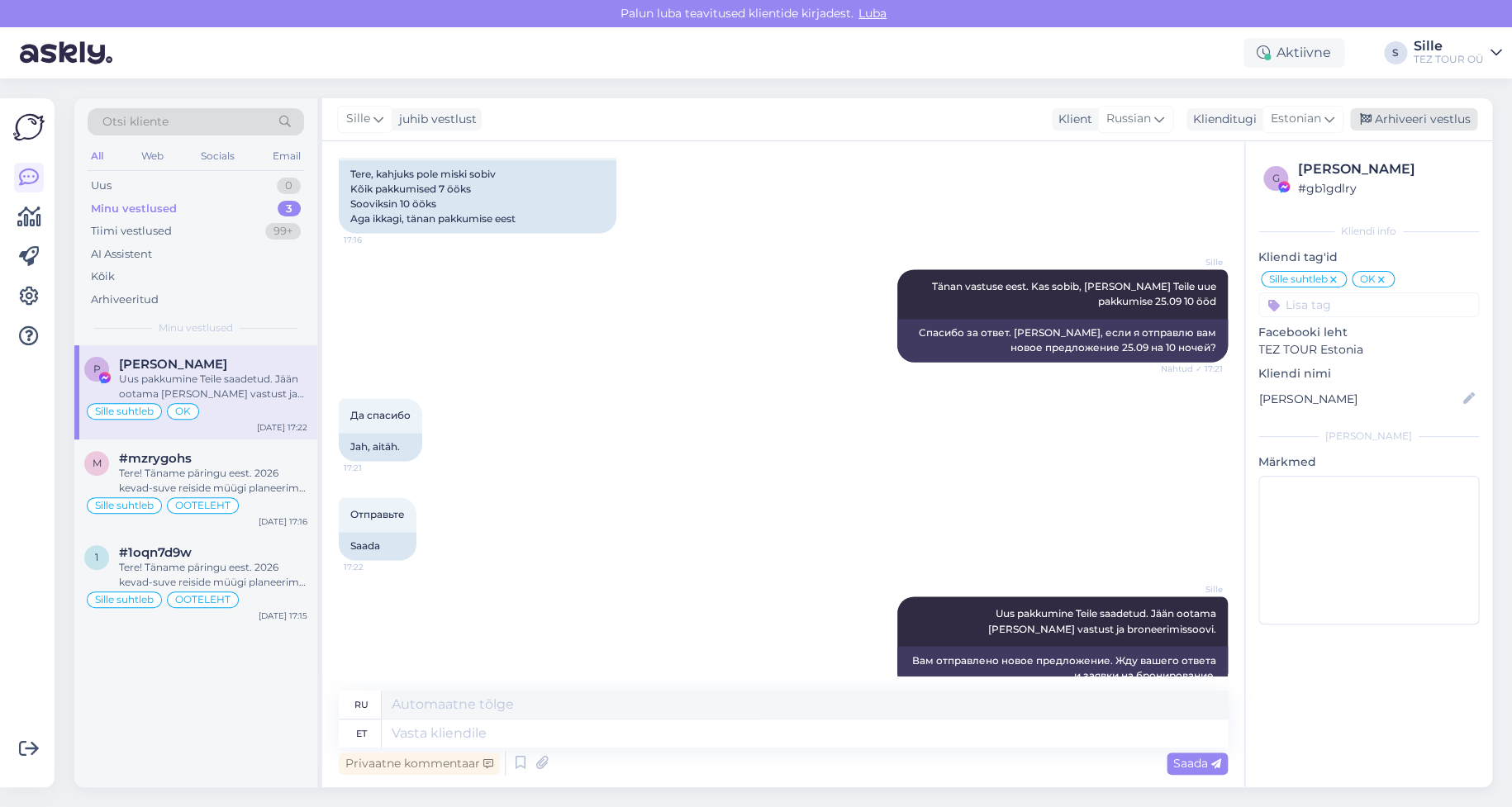
drag, startPoint x: 1414, startPoint y: 113, endPoint x: 1144, endPoint y: 222, distance: 291.2
click at [1414, 114] on div "Arhiveeri vestlus" at bounding box center [1414, 119] width 127 height 22
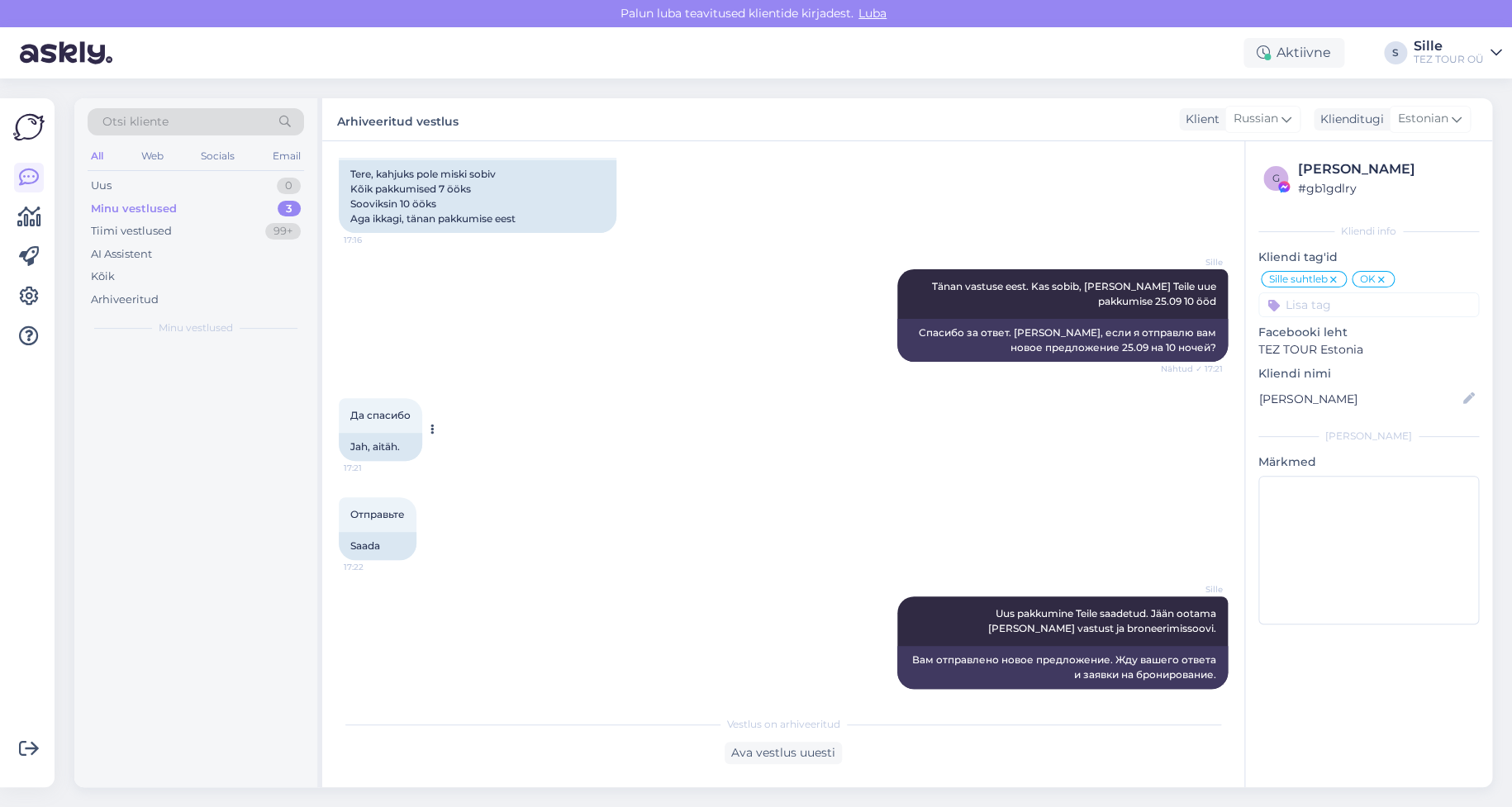
scroll to position [1110, 0]
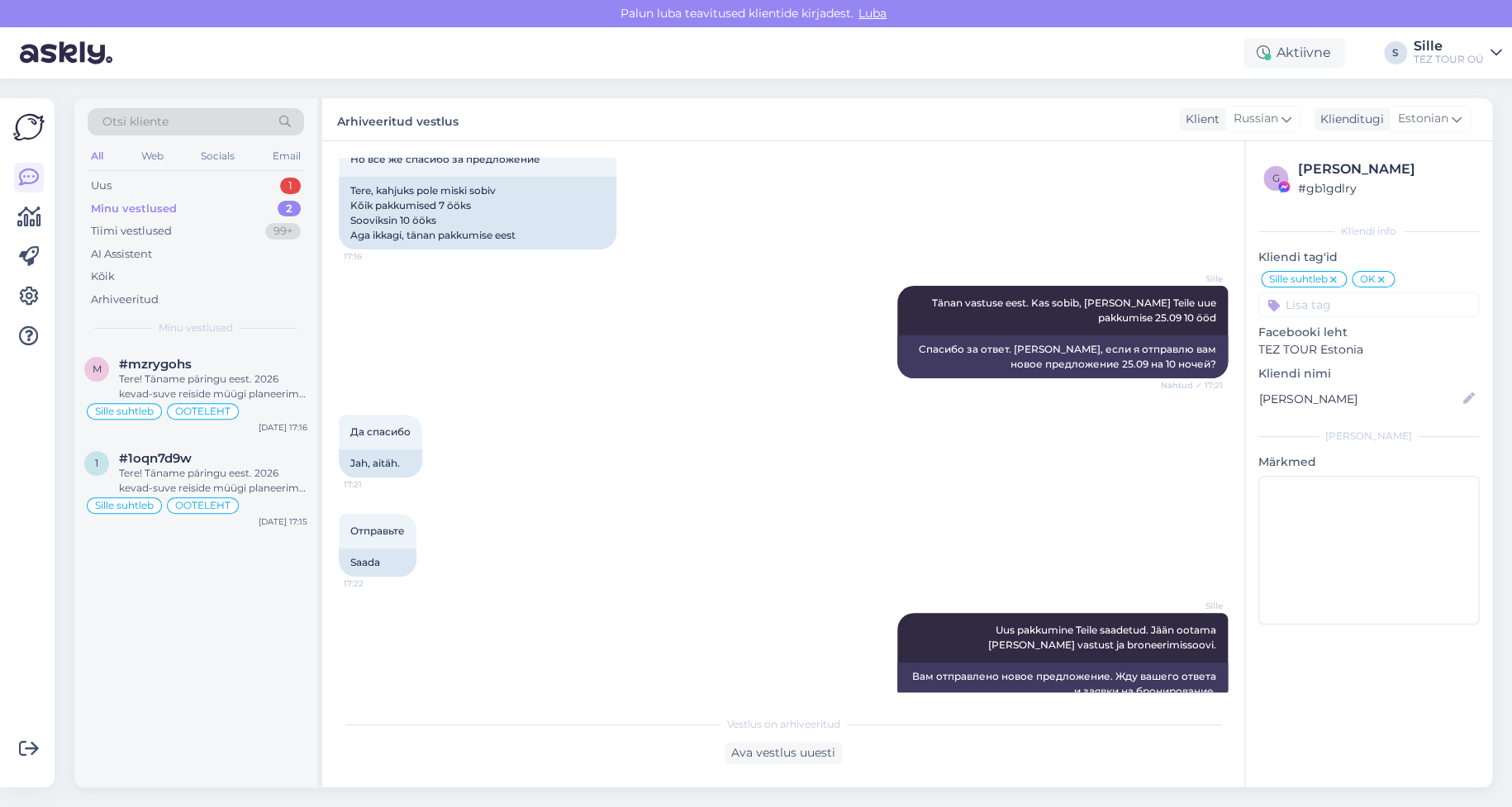
drag, startPoint x: 224, startPoint y: 182, endPoint x: 232, endPoint y: 204, distance: 23.4
click at [224, 181] on div "Uus 1" at bounding box center [196, 186] width 216 height 23
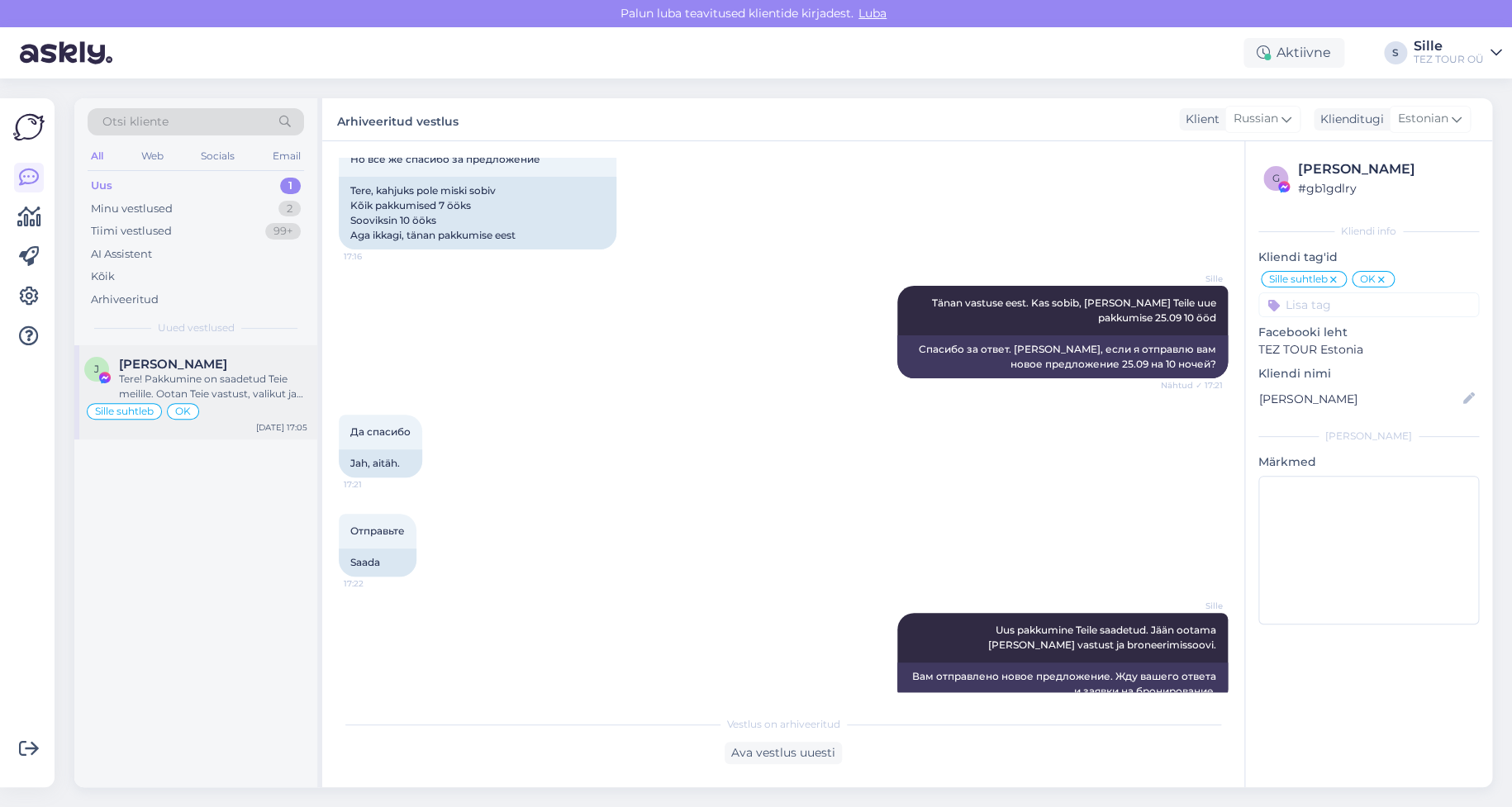
click at [197, 396] on div "Tere! Pakkumine on saadetud Teie meilile. Ootan Teie vastust, valikut ja andmei…" at bounding box center [213, 386] width 189 height 29
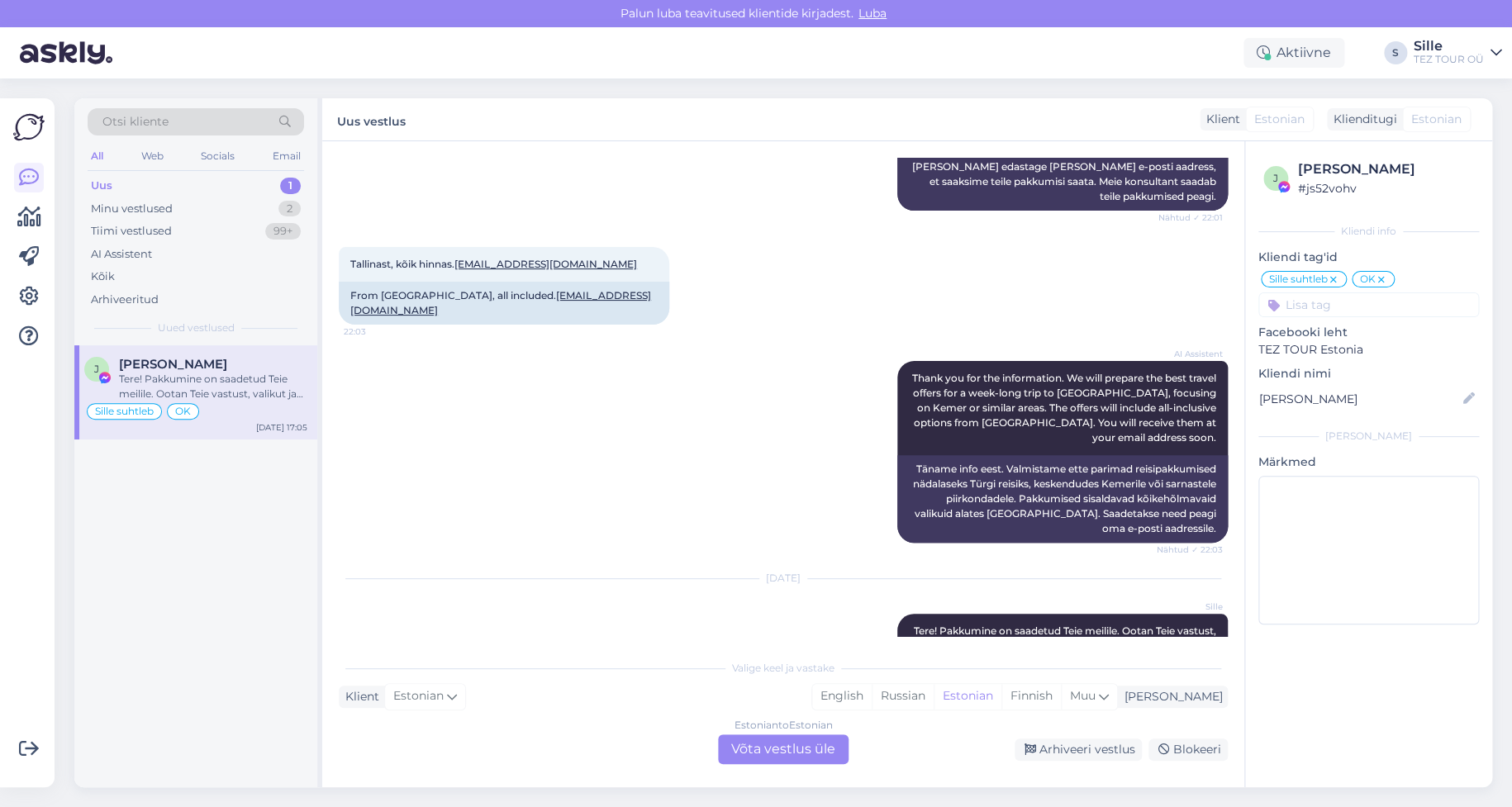
click at [816, 743] on div "Estonian to Estonian Võta vestlus üle" at bounding box center [782, 749] width 130 height 29
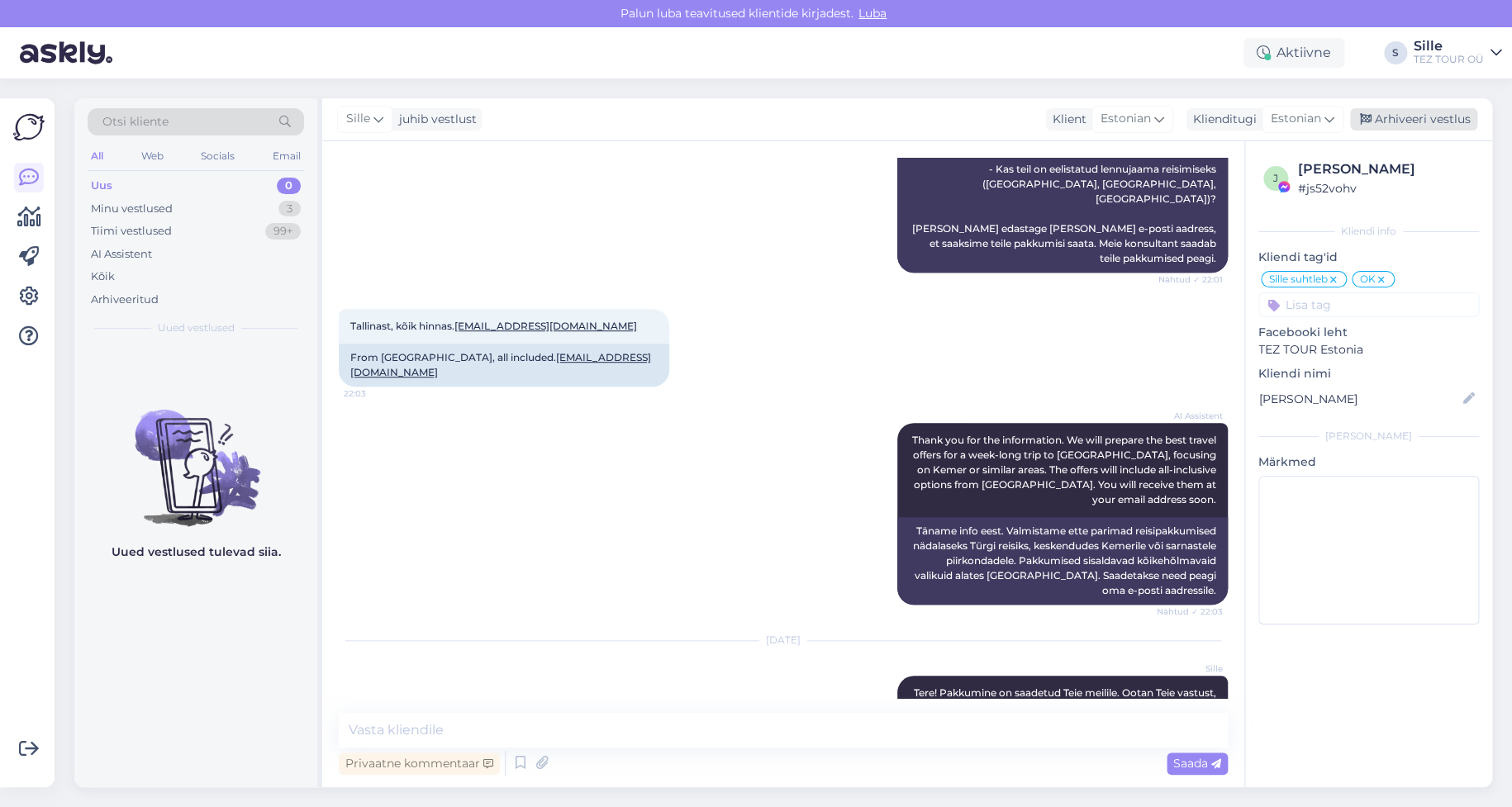
click at [1399, 119] on div "Arhiveeri vestlus" at bounding box center [1414, 119] width 127 height 22
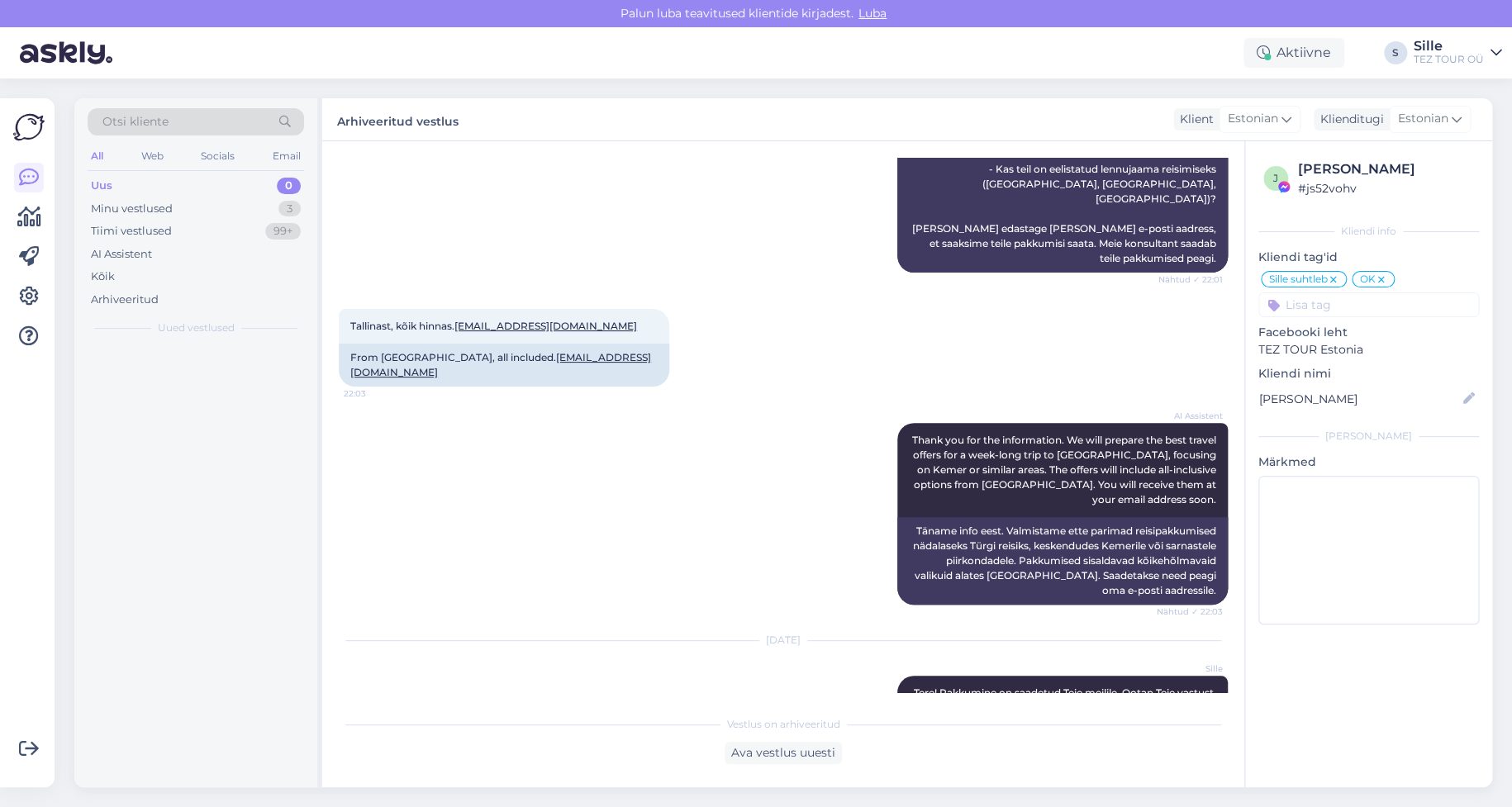
scroll to position [483, 0]
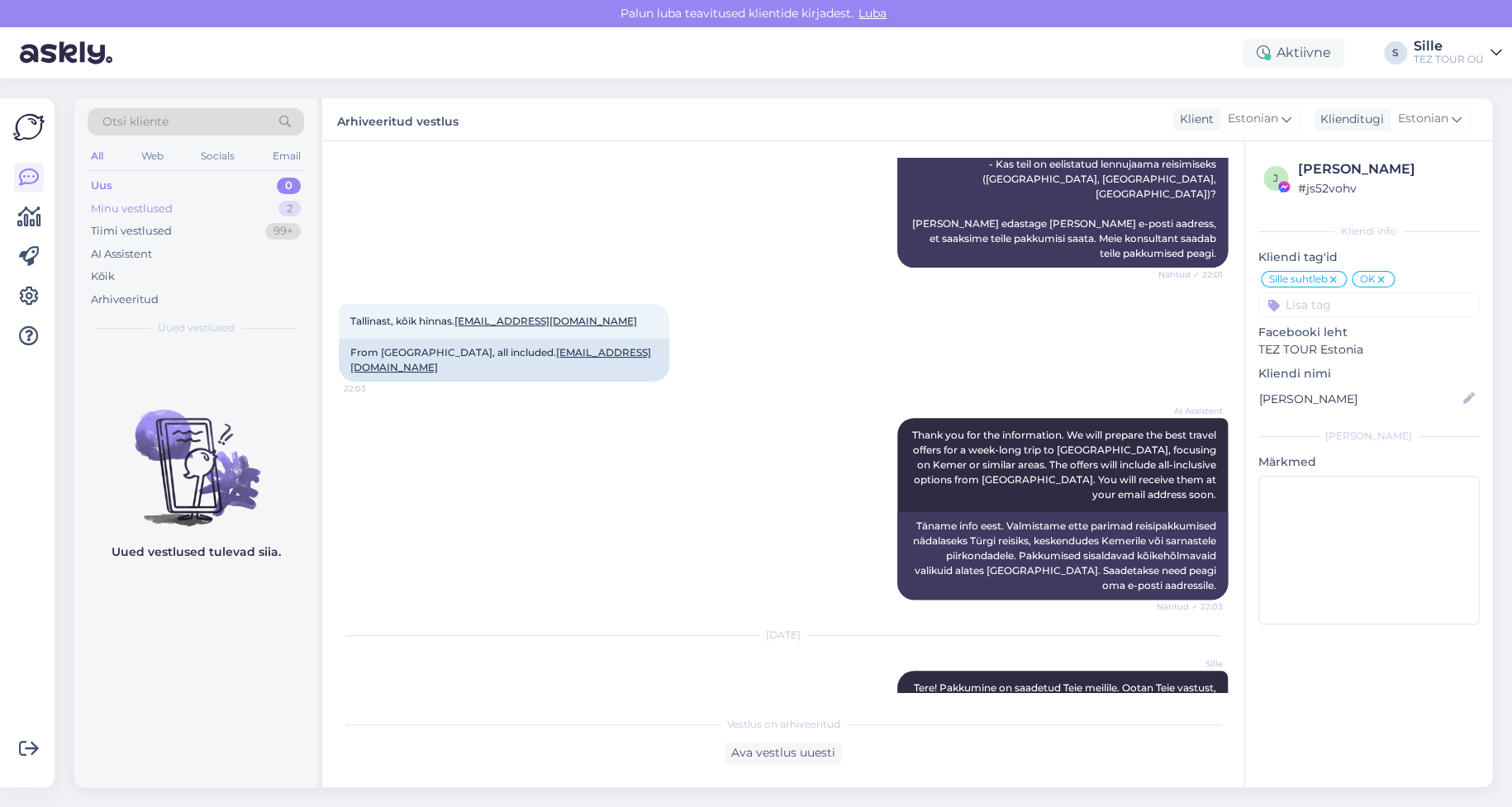
click at [149, 205] on div "Minu vestlused" at bounding box center [132, 208] width 82 height 17
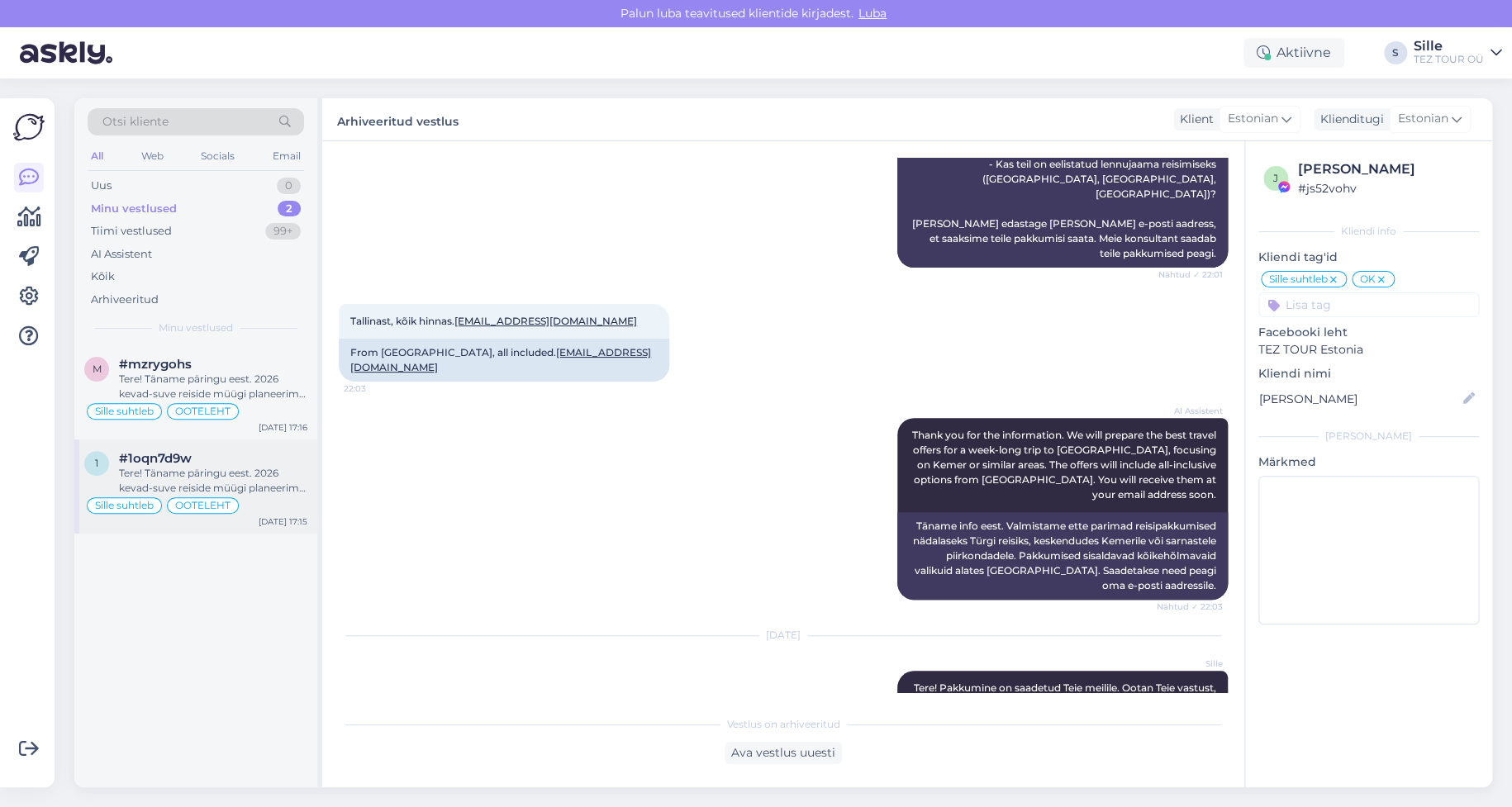
click at [146, 468] on div "Tere! Täname päringu eest. 2026 kevad-suve reiside müügi planeerime avada oktoo…" at bounding box center [213, 481] width 189 height 29
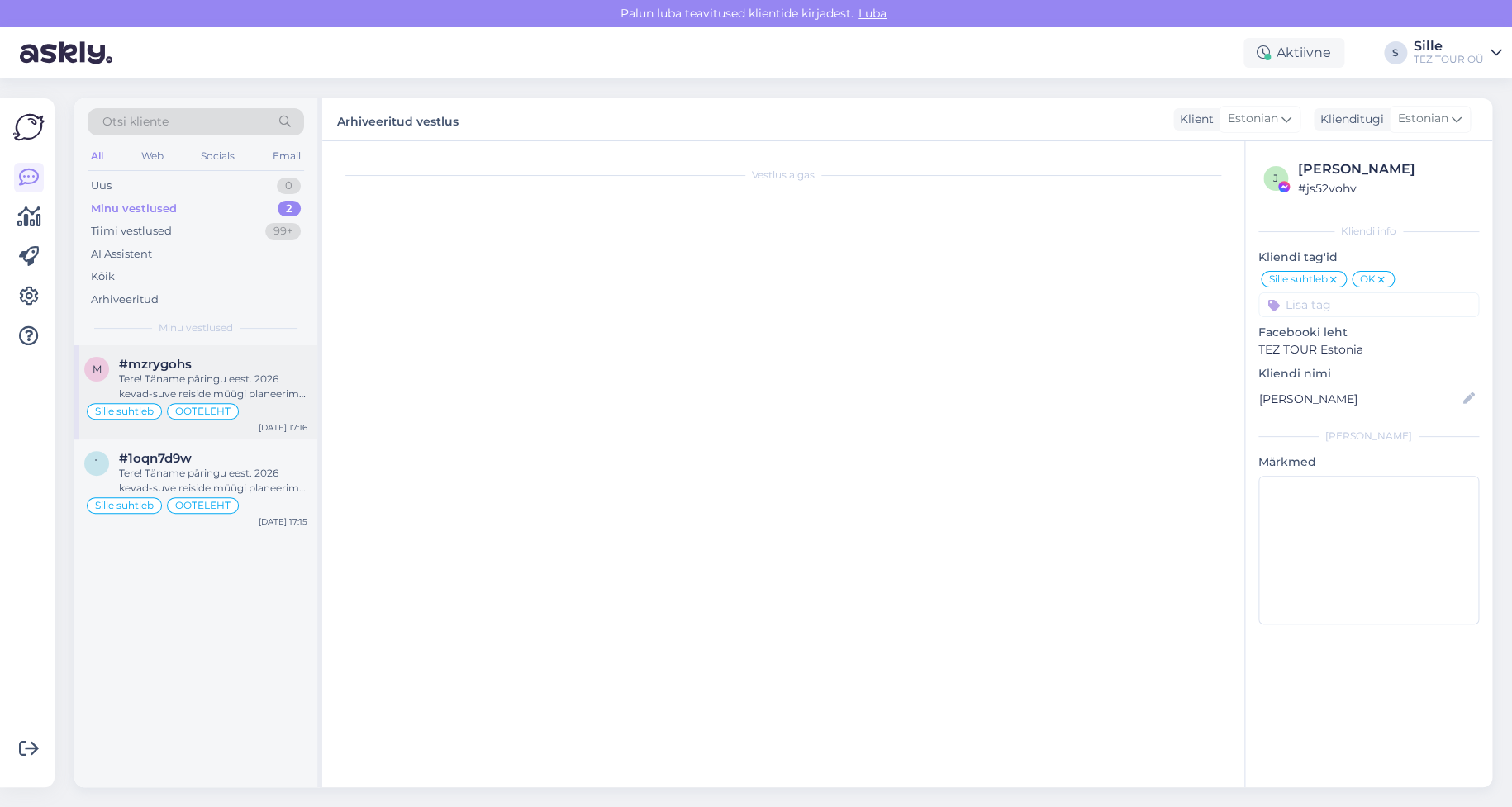
scroll to position [1299, 0]
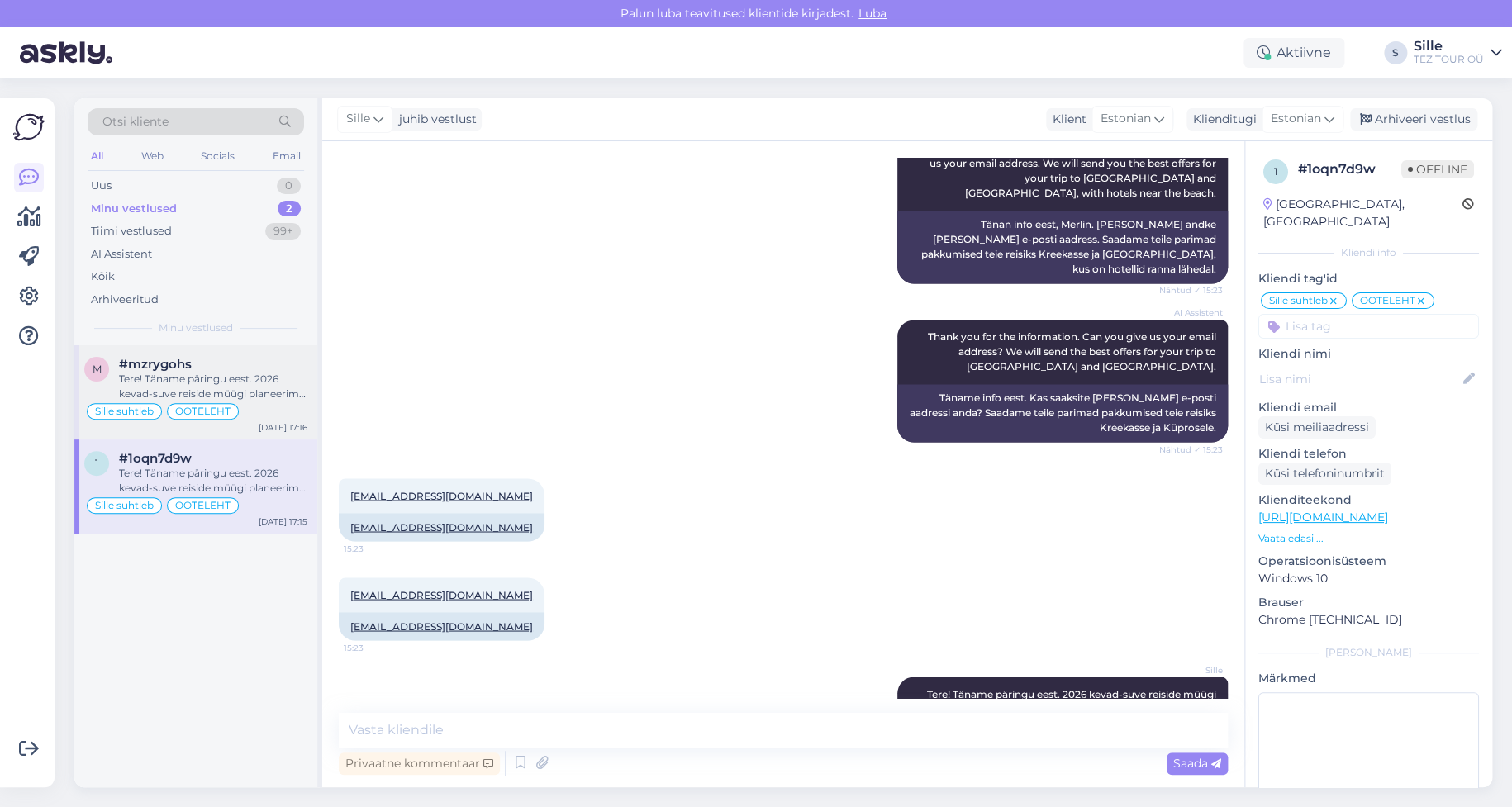
click at [194, 393] on div "Tere! Täname päringu eest. 2026 kevad-suve reiside müügi planeerime avada oktoo…" at bounding box center [213, 386] width 189 height 29
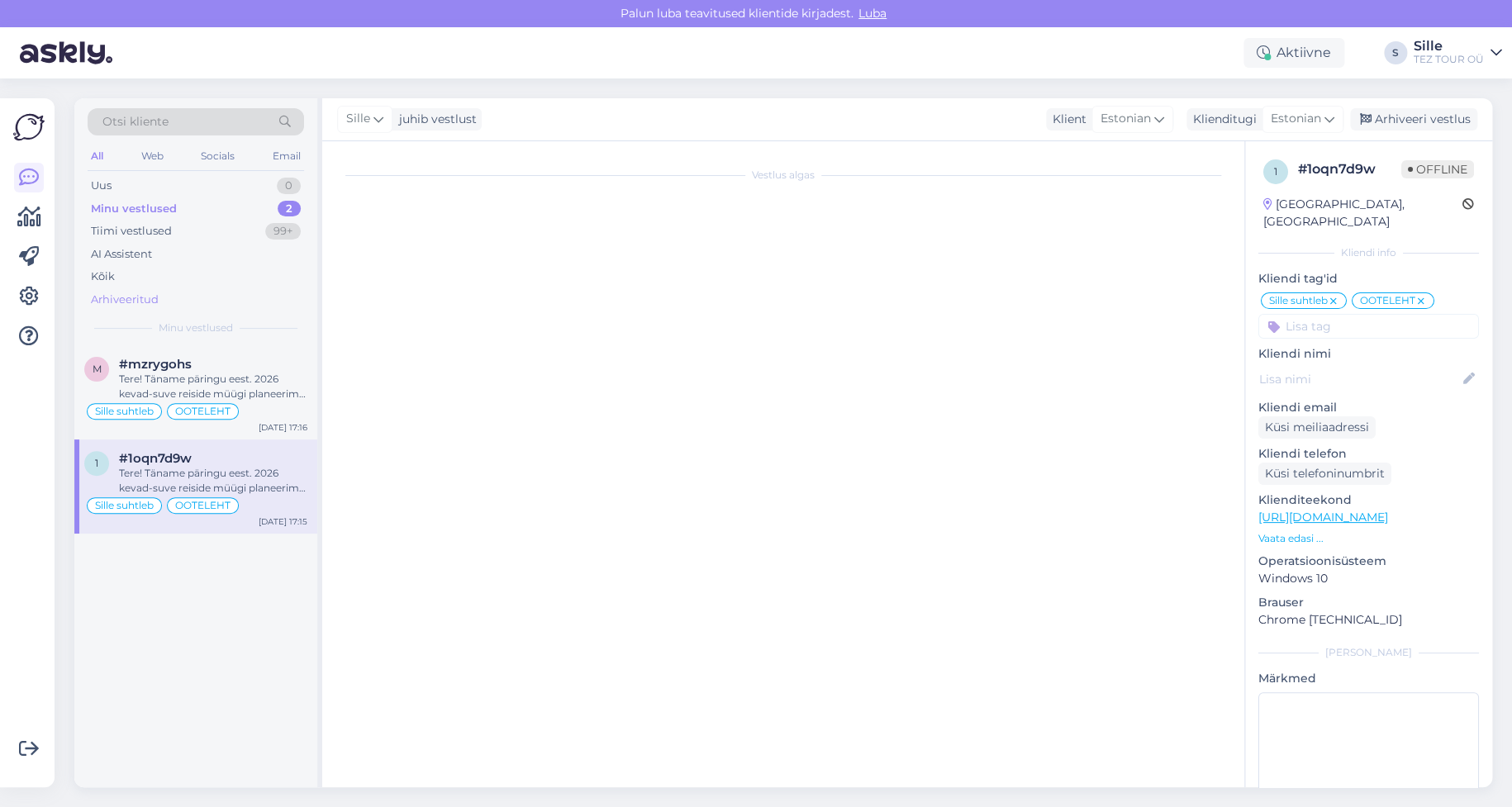
scroll to position [892, 0]
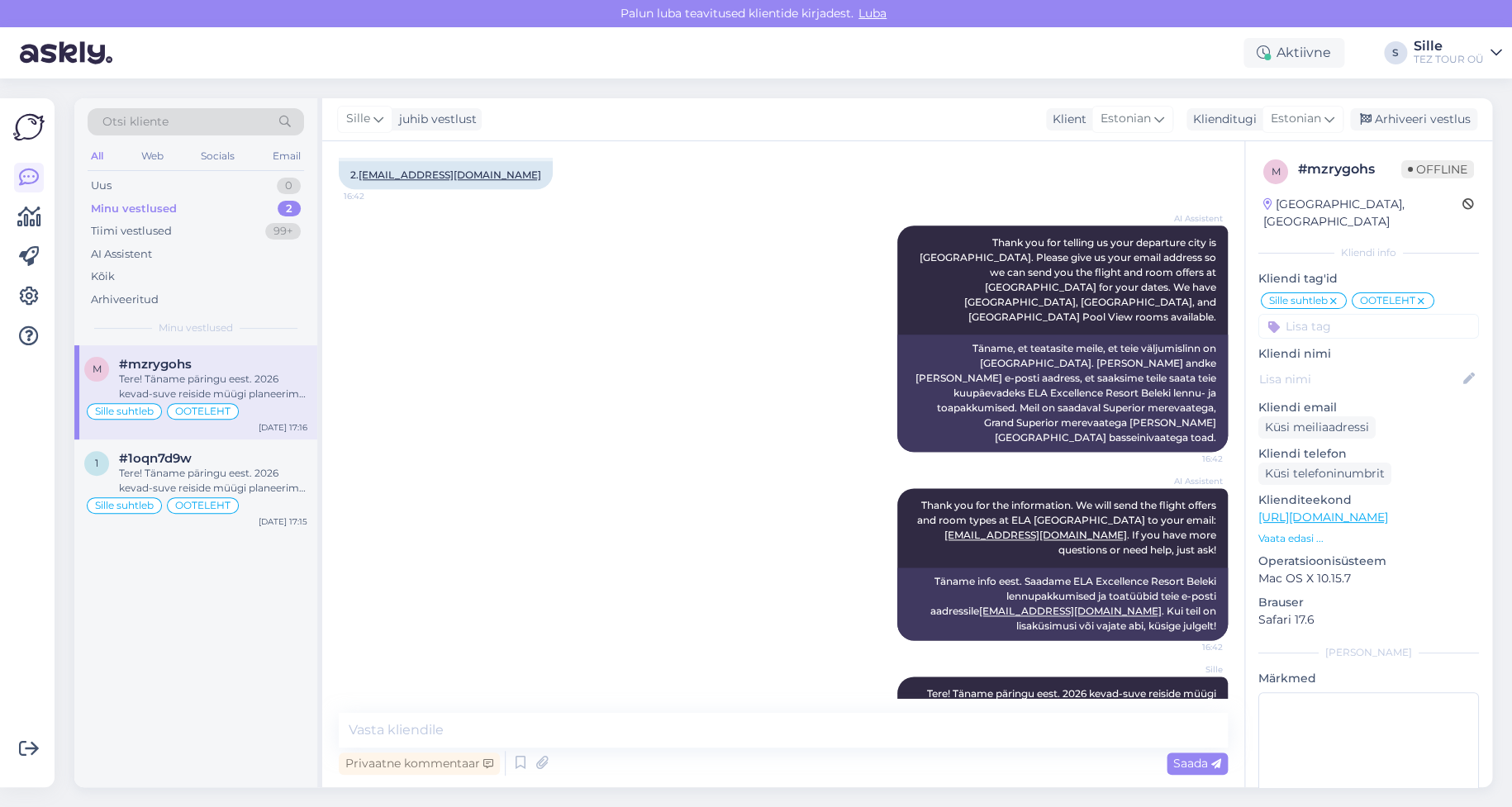
click at [179, 676] on div "m #mzrygohs Tere! Täname päringu eest. 2026 kevad-suve reiside müügi planeerime…" at bounding box center [196, 566] width 243 height 442
click at [551, 518] on div "AI Assistent Thank you for the information. We will send the flight offers and …" at bounding box center [782, 564] width 889 height 189
click at [119, 271] on div "Kõik" at bounding box center [196, 277] width 216 height 23
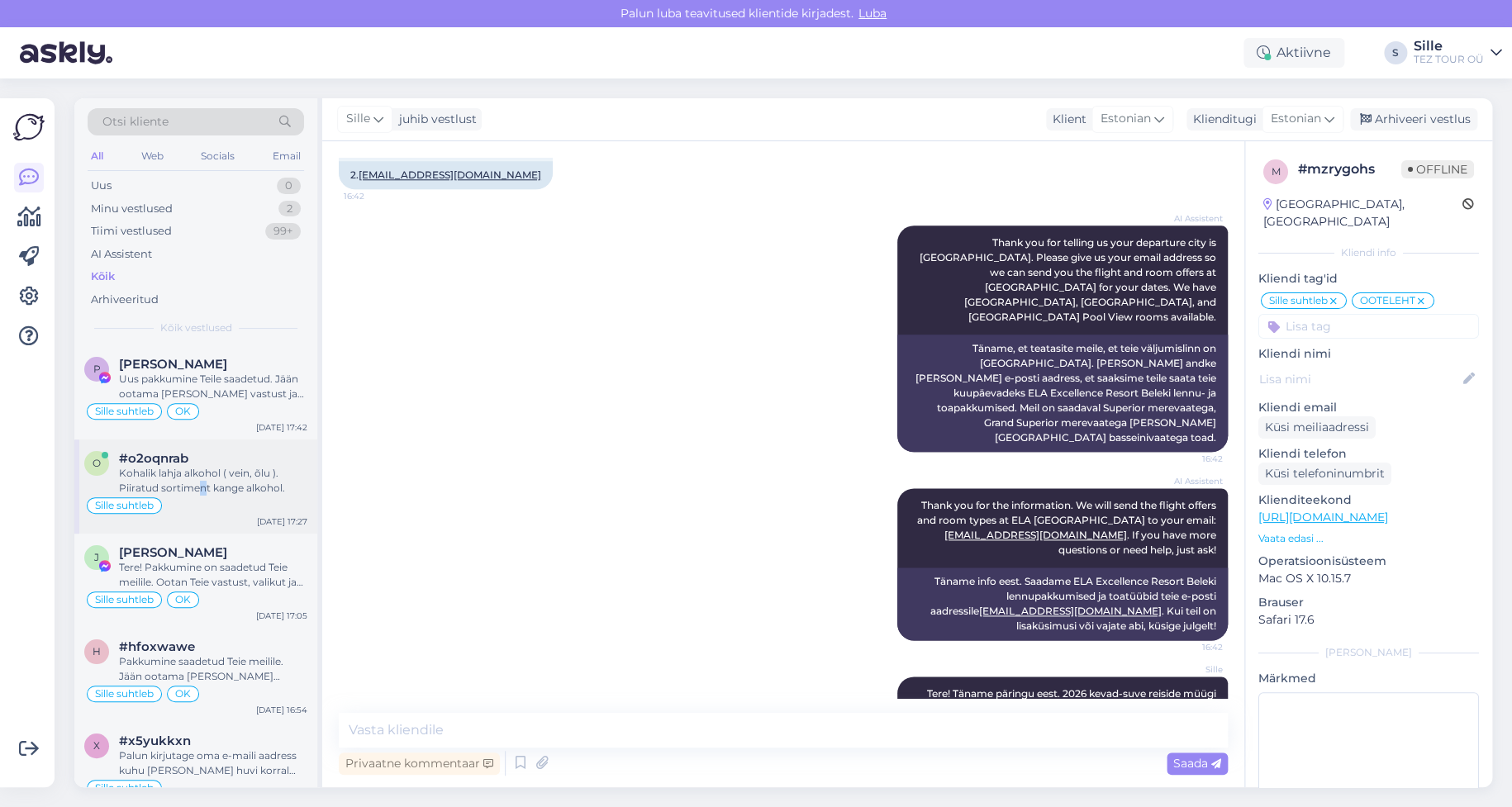
click at [202, 490] on div "Kohalik lahja alkohol ( vein, õlu ). Piiratud sortiment kange alkohol." at bounding box center [213, 481] width 189 height 29
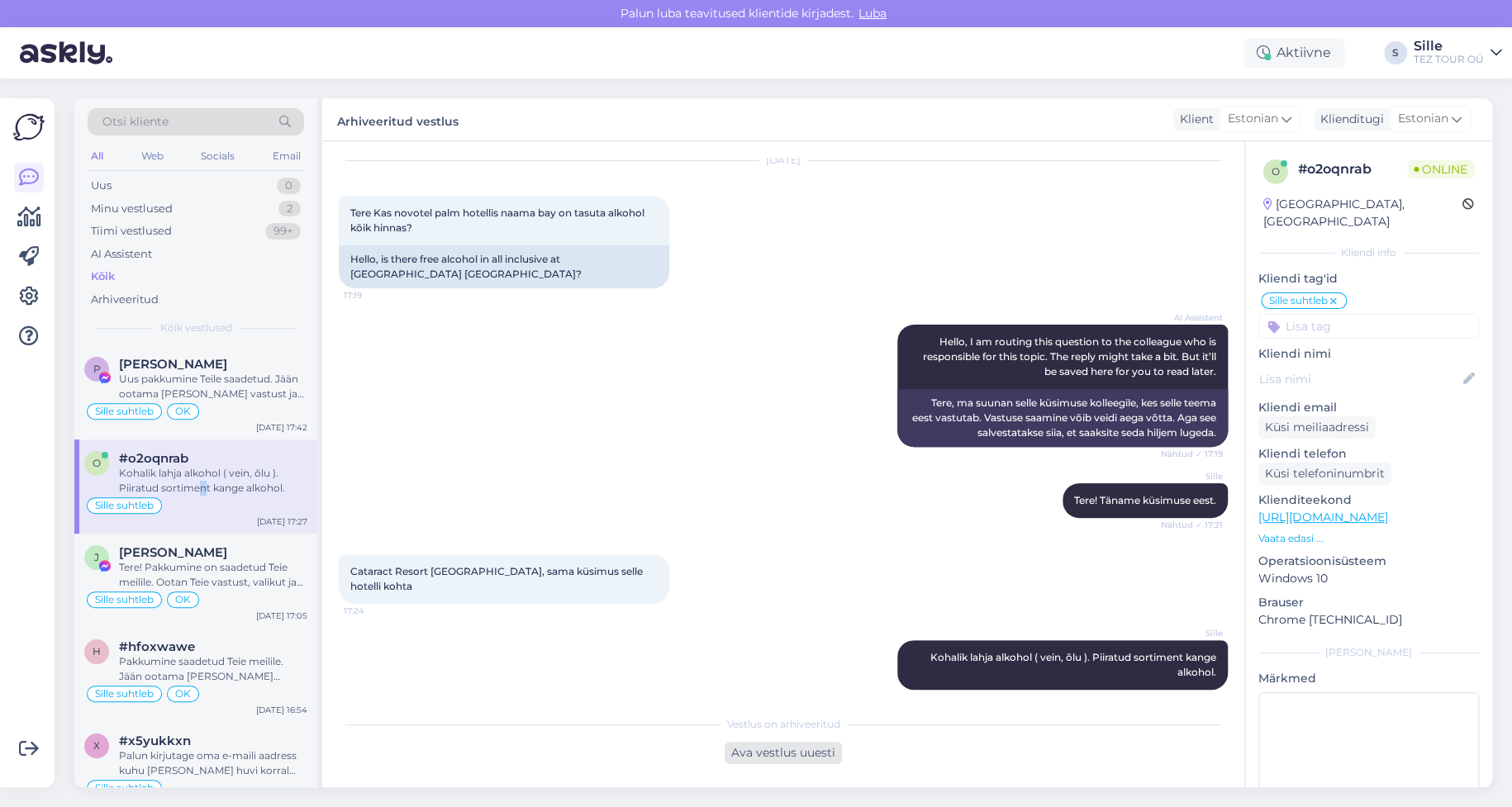
click at [781, 748] on div "Ava vestlus uuesti" at bounding box center [783, 753] width 117 height 22
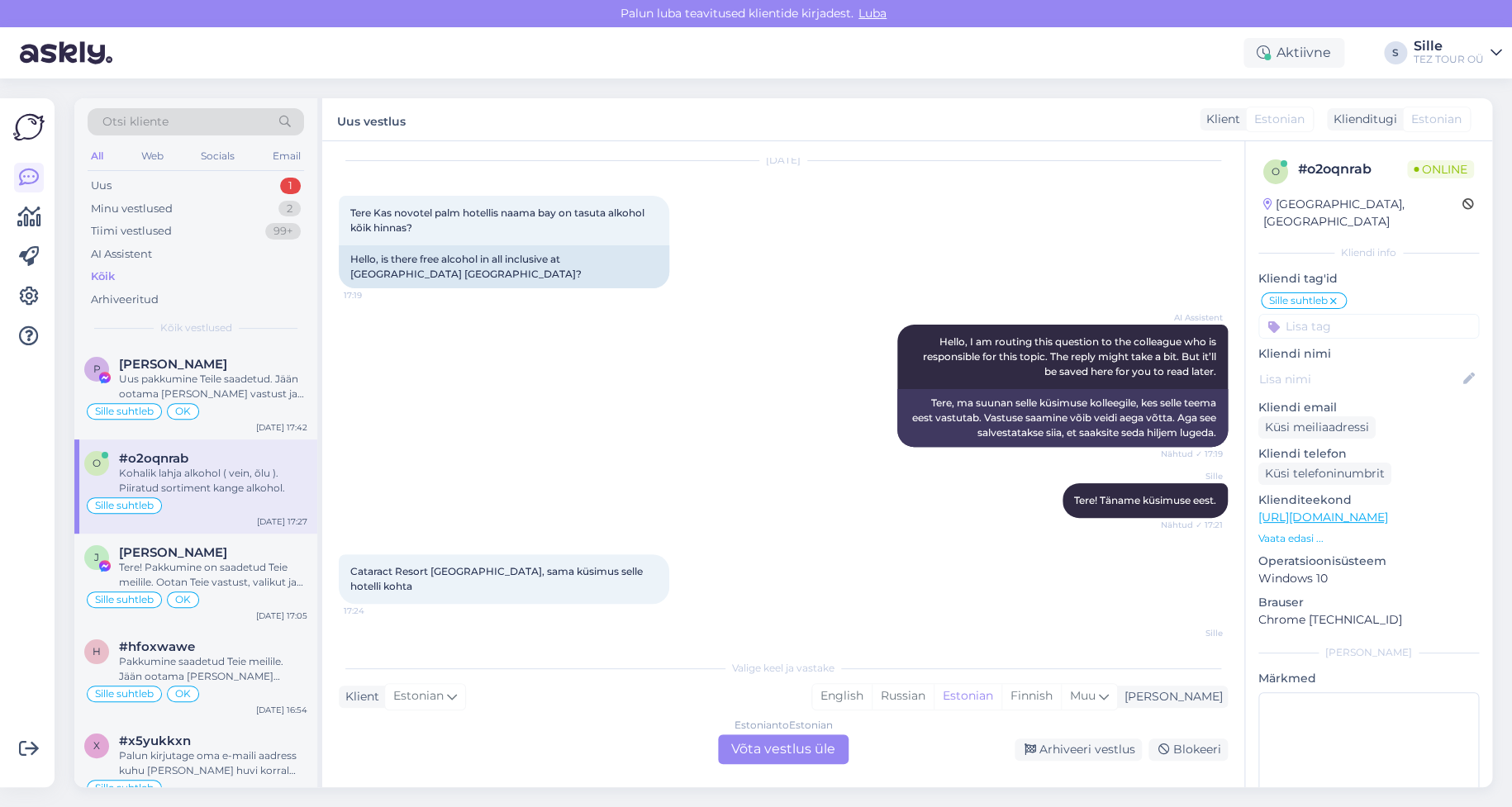
click at [783, 749] on div "Estonian to Estonian Võta vestlus üle" at bounding box center [782, 749] width 130 height 29
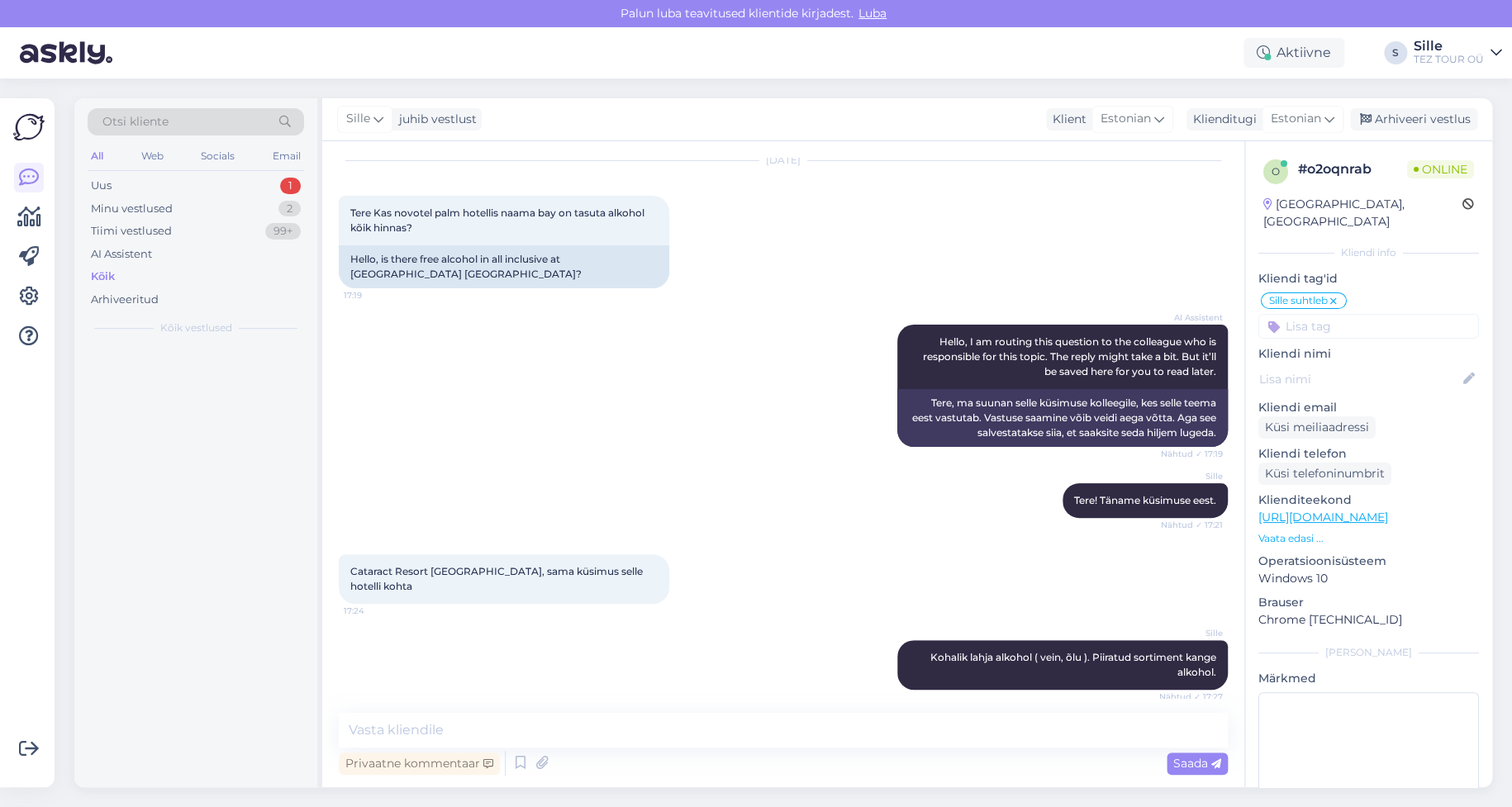
scroll to position [44, 0]
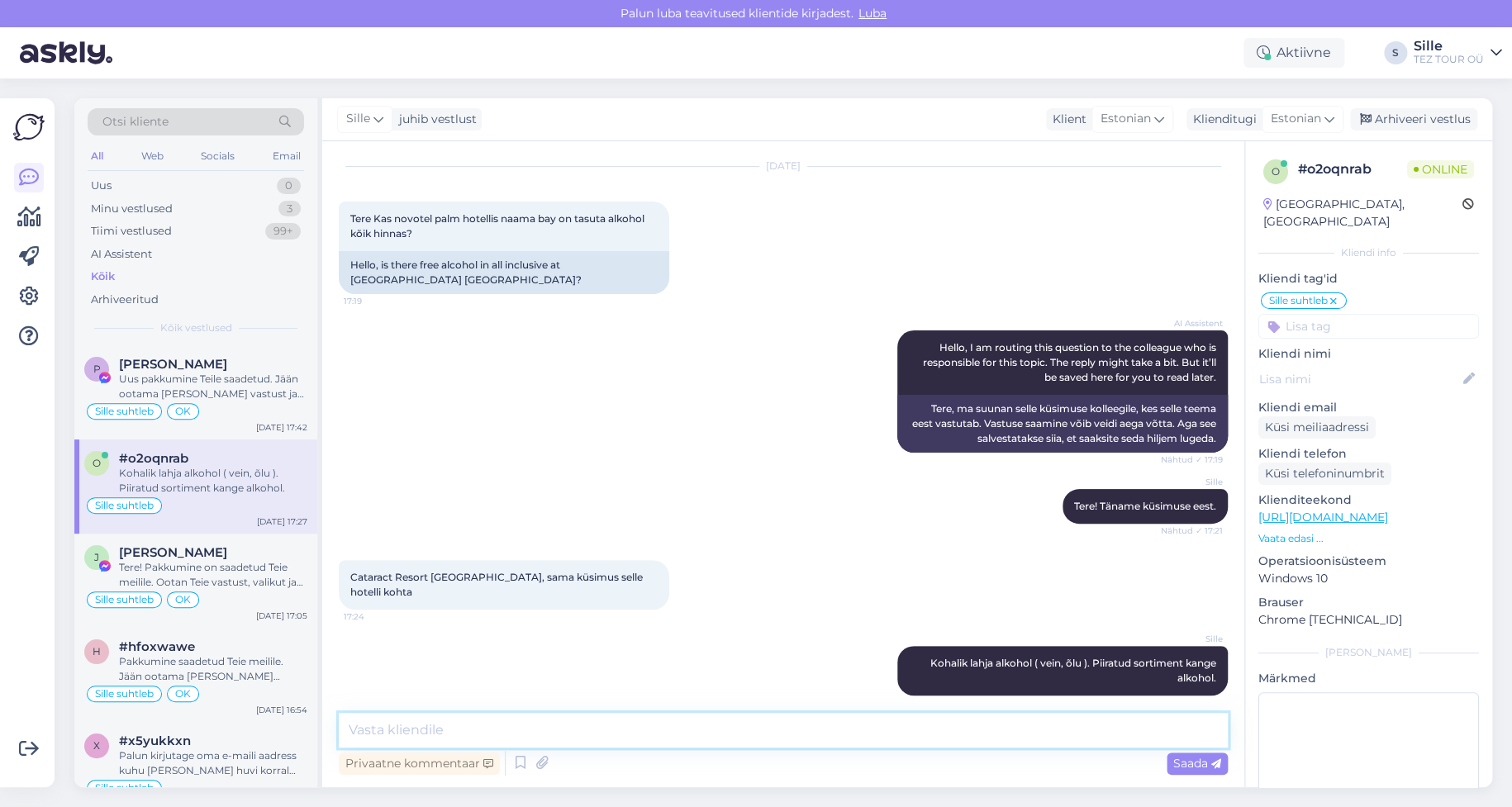
drag, startPoint x: 420, startPoint y: 728, endPoint x: 489, endPoint y: 716, distance: 70.0
click at [432, 726] on textarea at bounding box center [782, 730] width 889 height 34
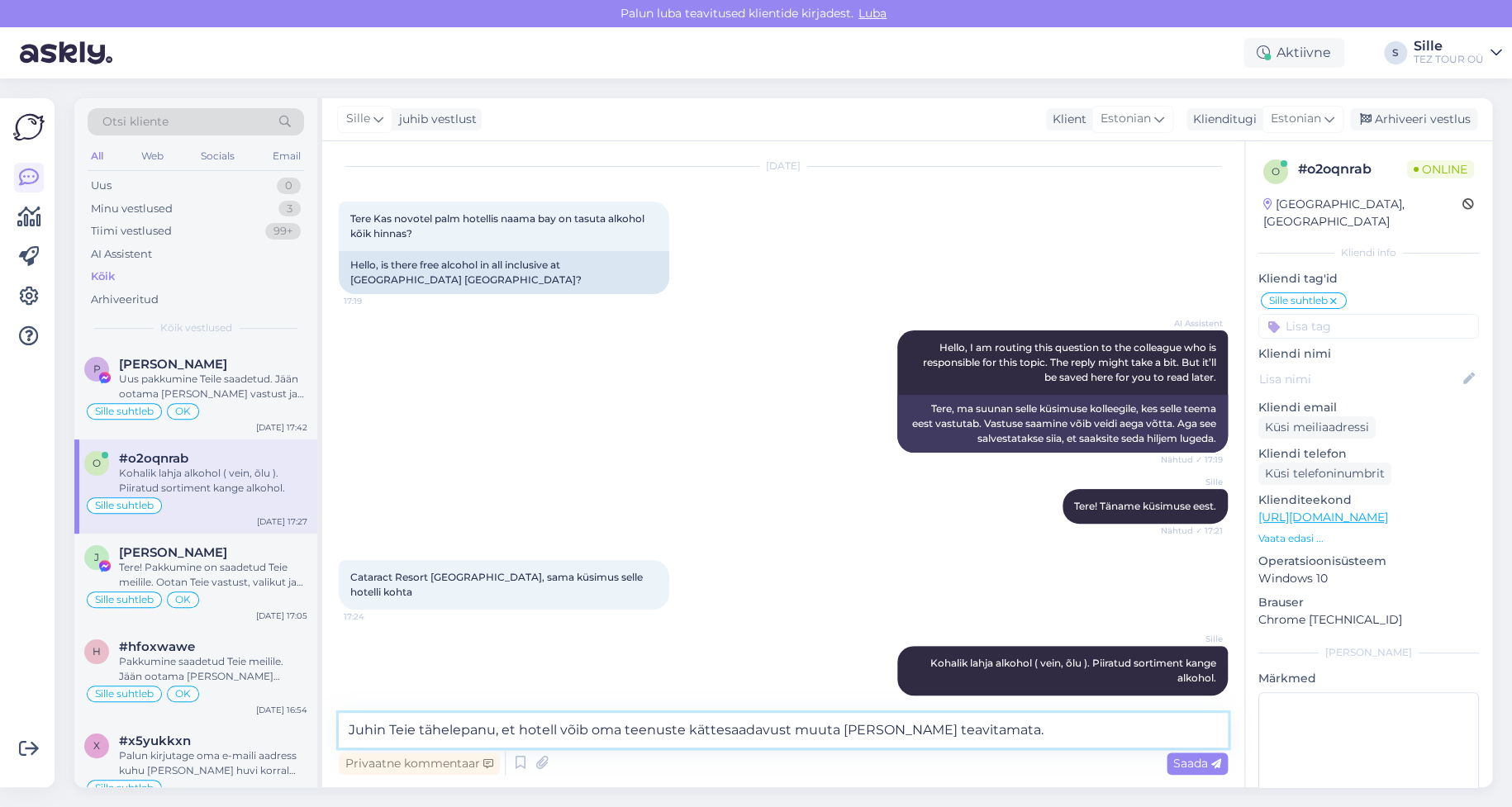
type textarea "Juhin Teie tähelepanu, et hotell võib oma teenuste kättesaadavust muuta [PERSON…"
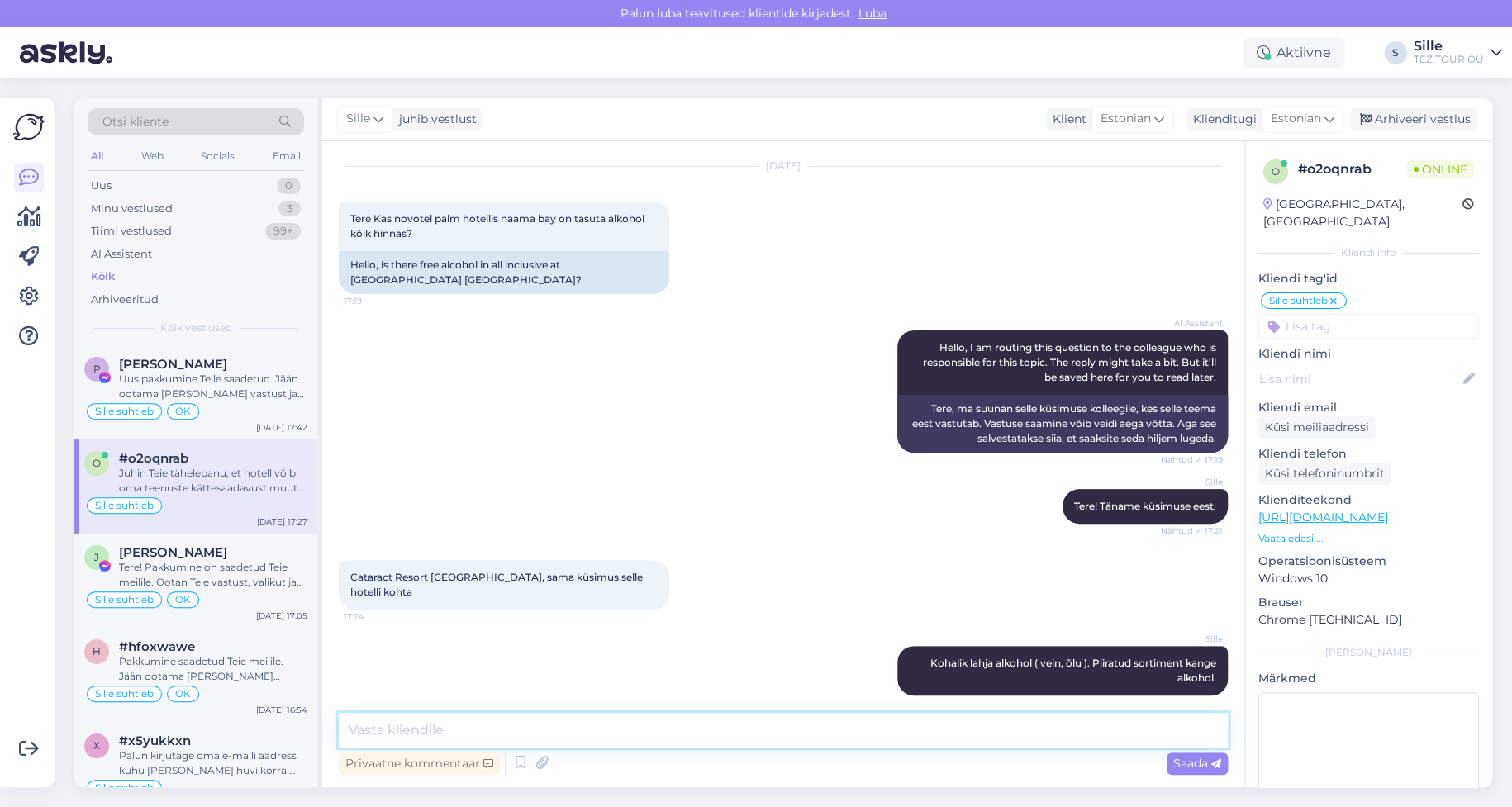
scroll to position [130, 0]
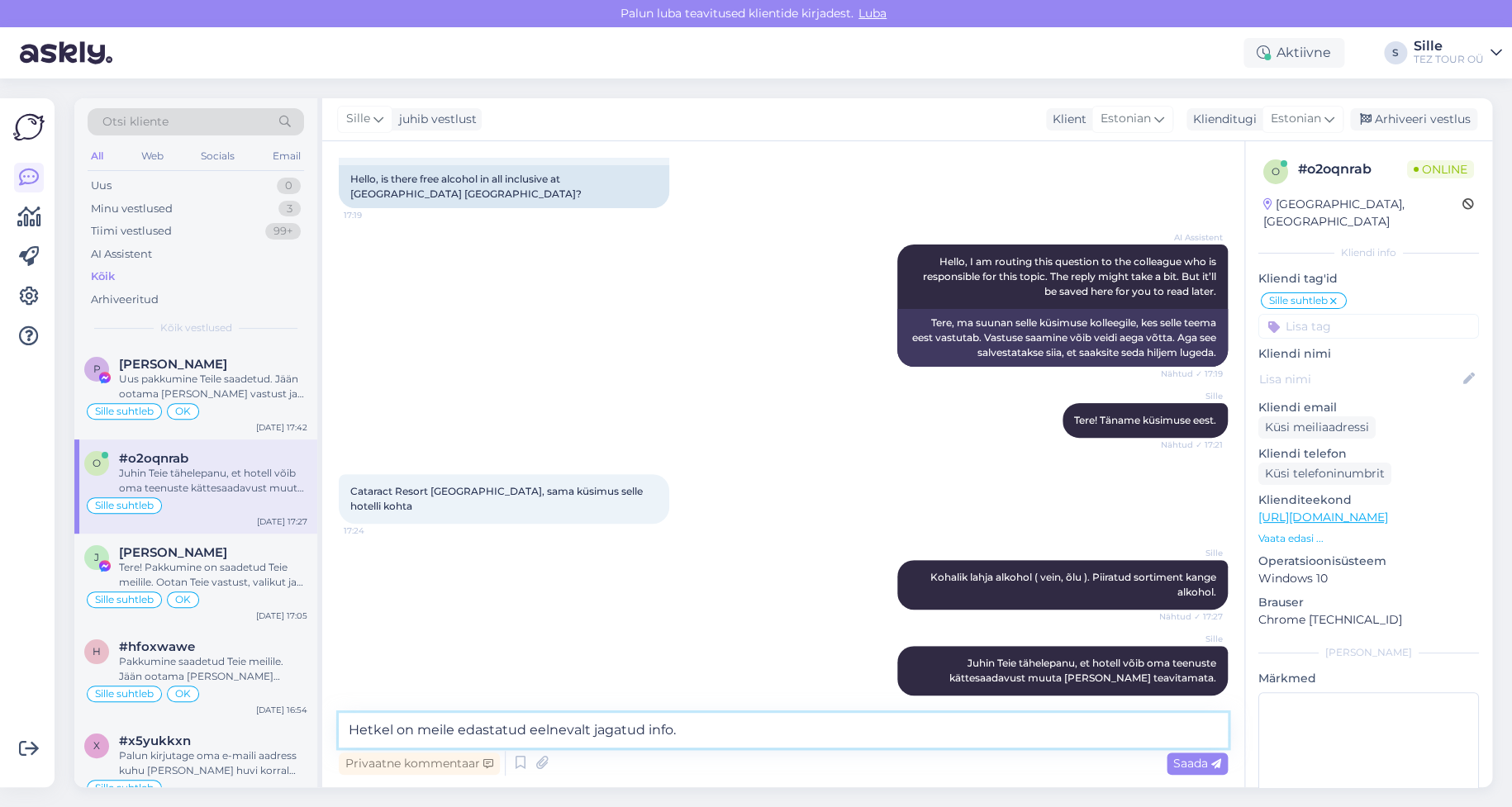
type textarea "Hetkel on meile edastatud eelnevalt jagatud info."
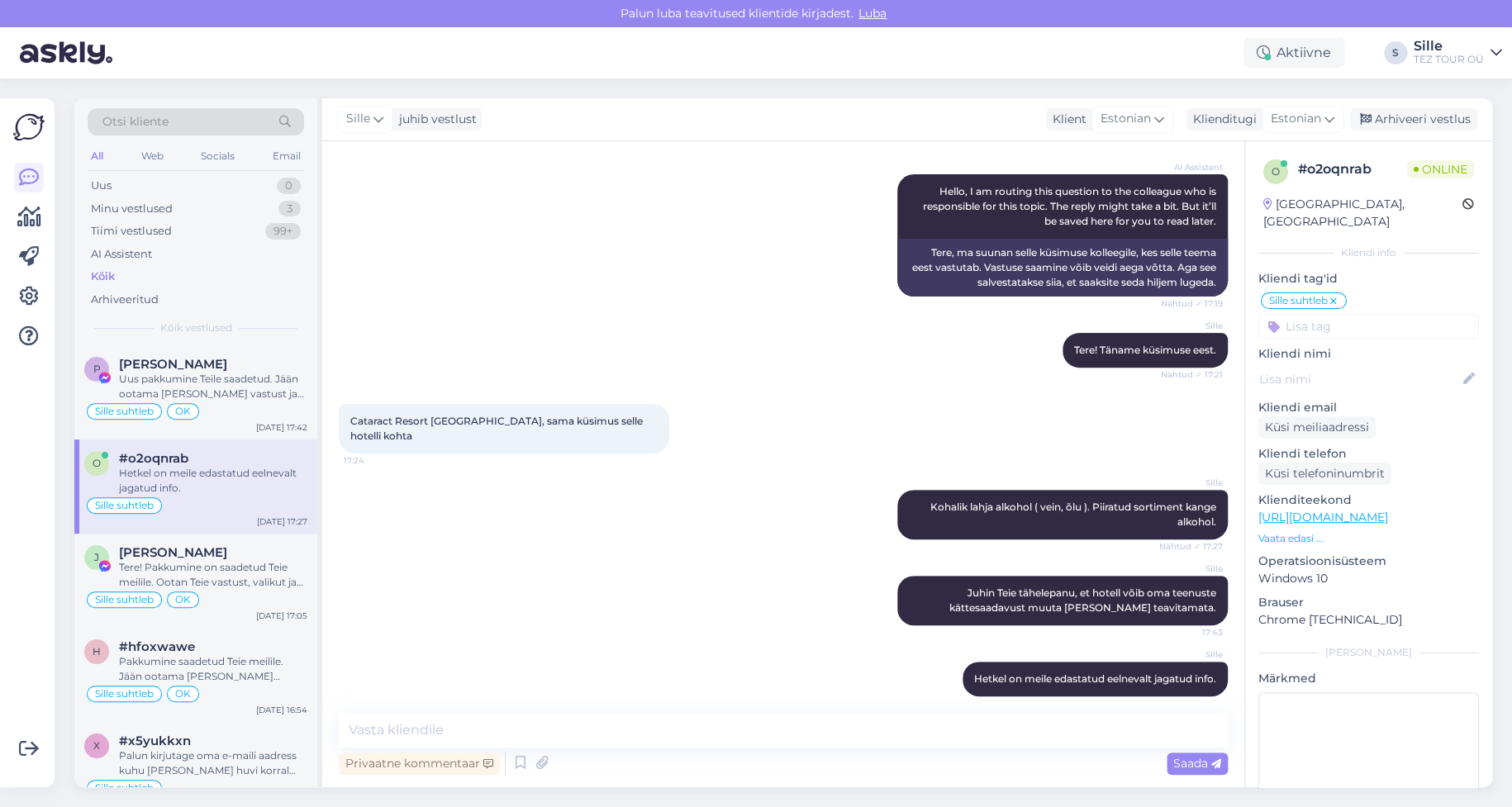
click at [1310, 314] on input at bounding box center [1369, 326] width 221 height 24
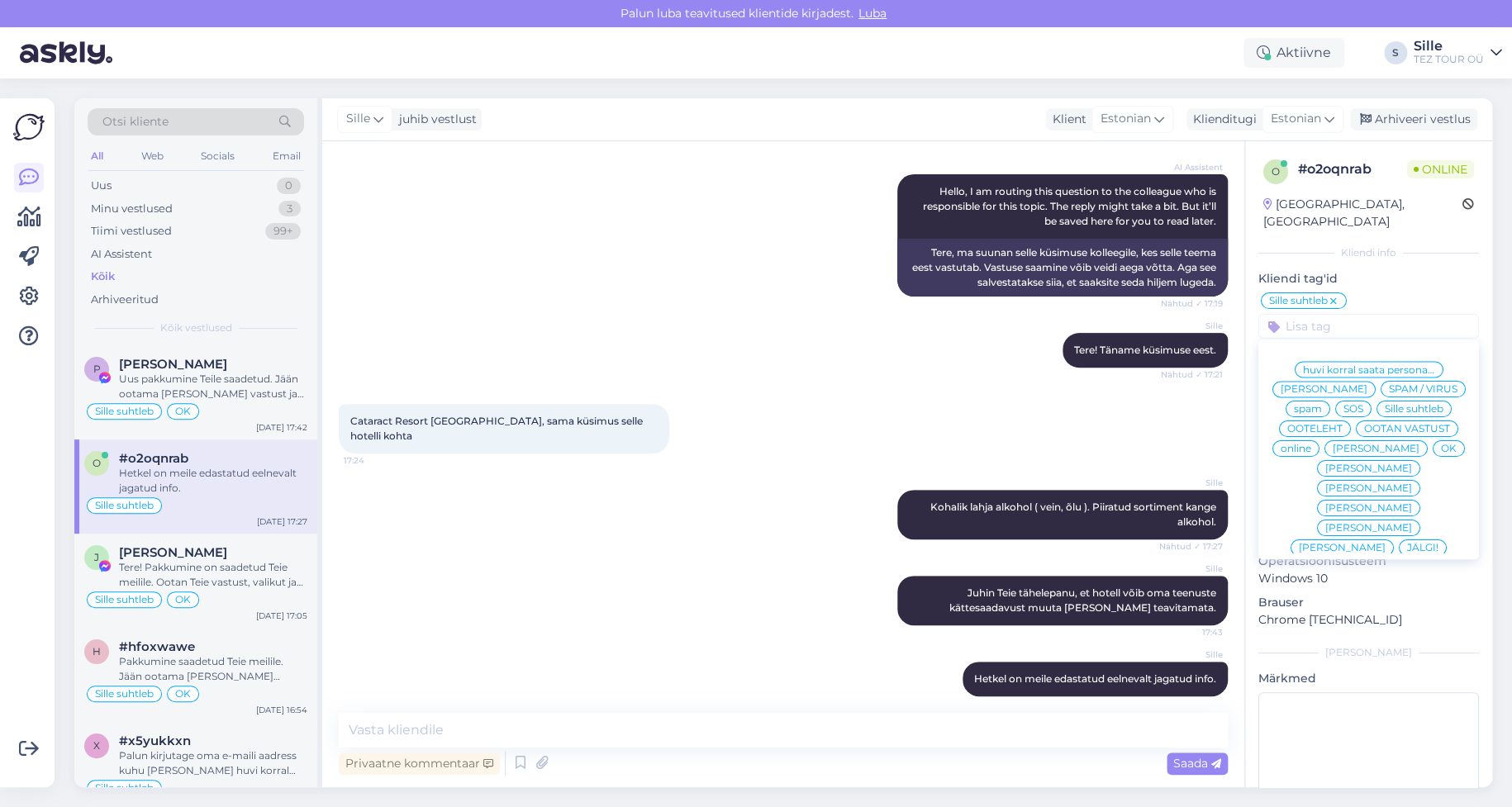
drag, startPoint x: 1405, startPoint y: 445, endPoint x: 1410, endPoint y: 437, distance: 9.4
click at [1433, 445] on div "OK" at bounding box center [1448, 448] width 32 height 17
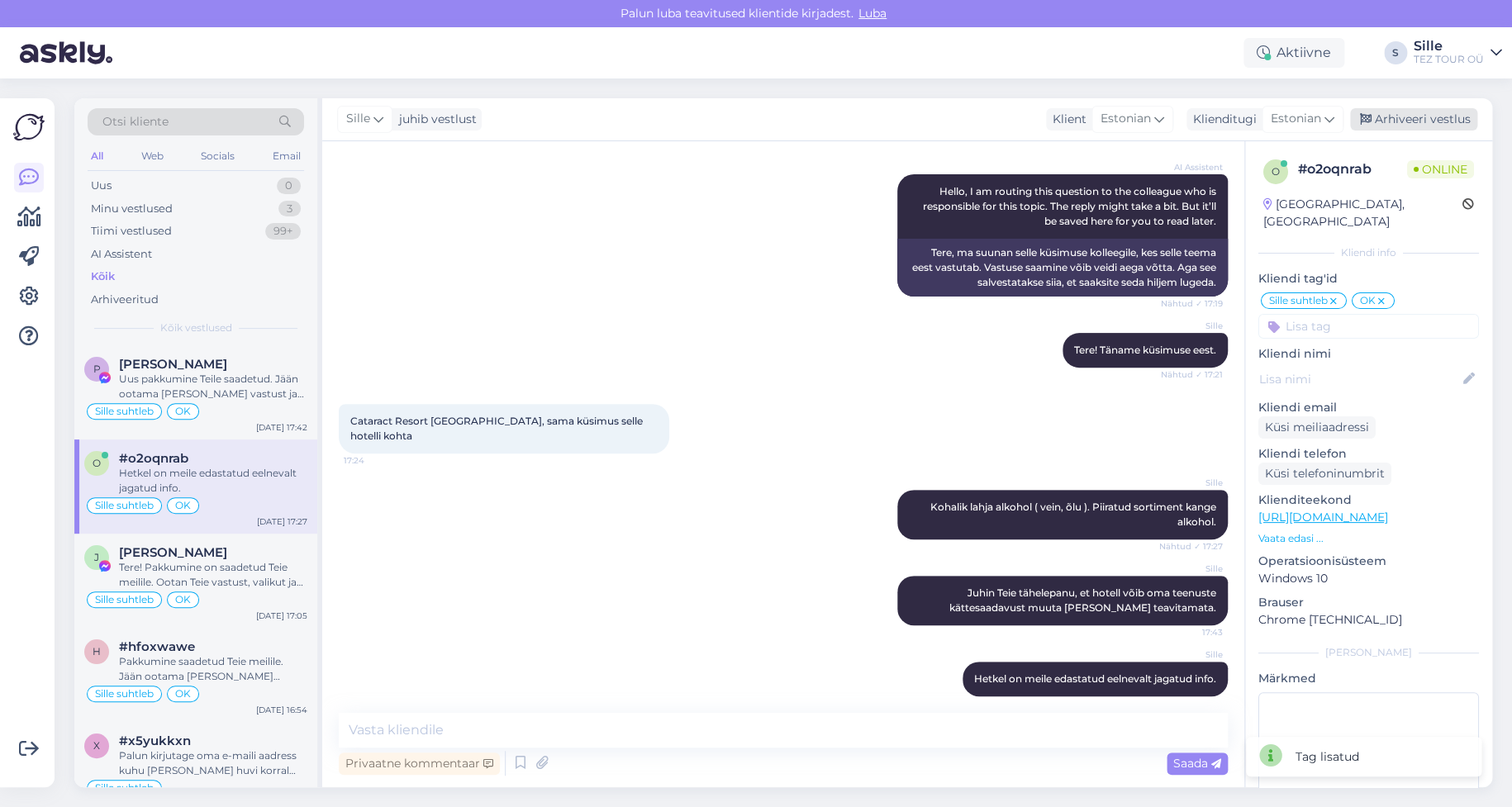
click at [1403, 117] on div "Arhiveeri vestlus" at bounding box center [1414, 119] width 127 height 22
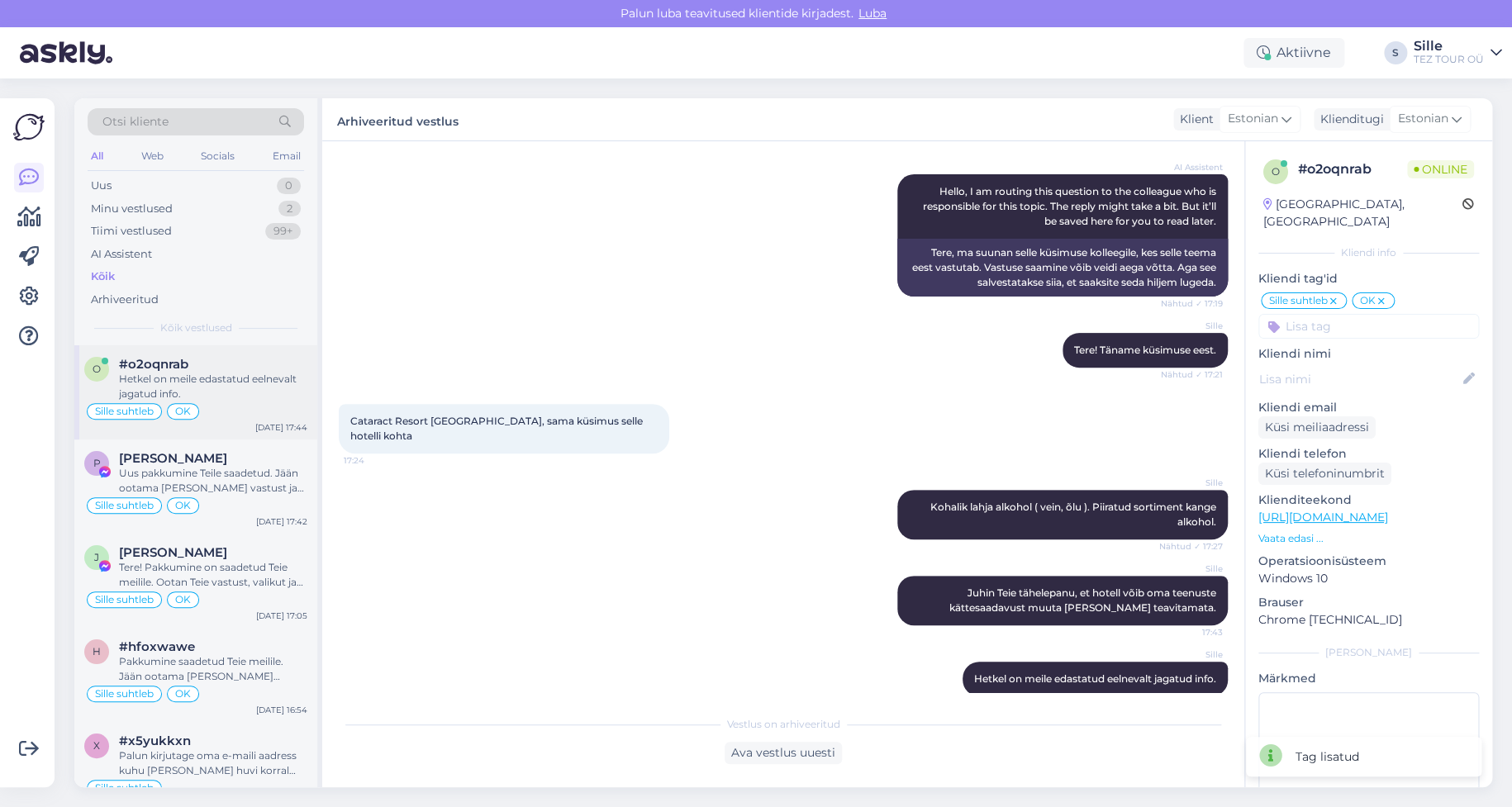
click at [215, 417] on div "Sille suhtleb OK" at bounding box center [196, 412] width 223 height 20
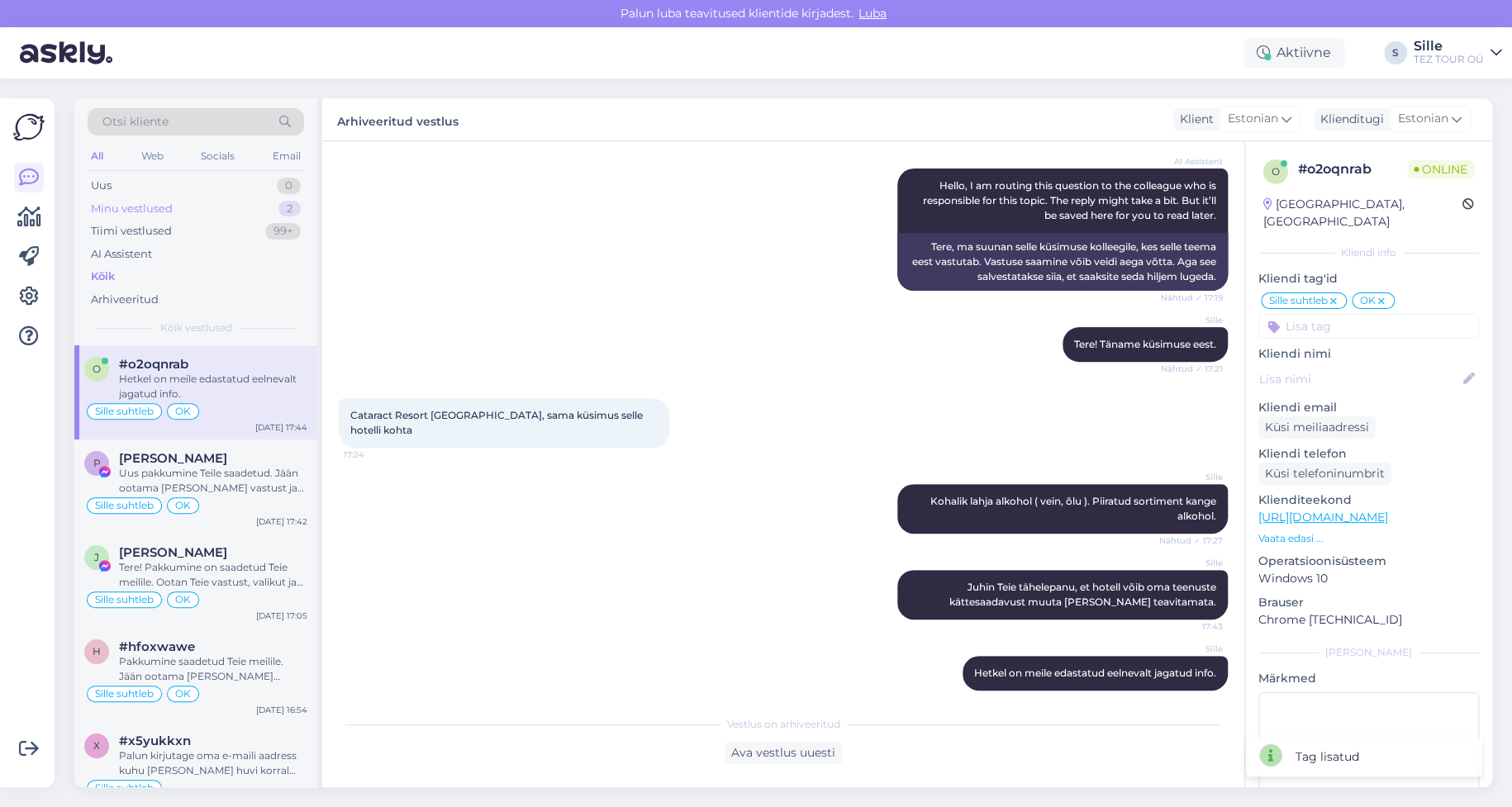
drag, startPoint x: 149, startPoint y: 205, endPoint x: 185, endPoint y: 228, distance: 42.7
click at [150, 206] on div "Minu vestlused" at bounding box center [132, 208] width 82 height 17
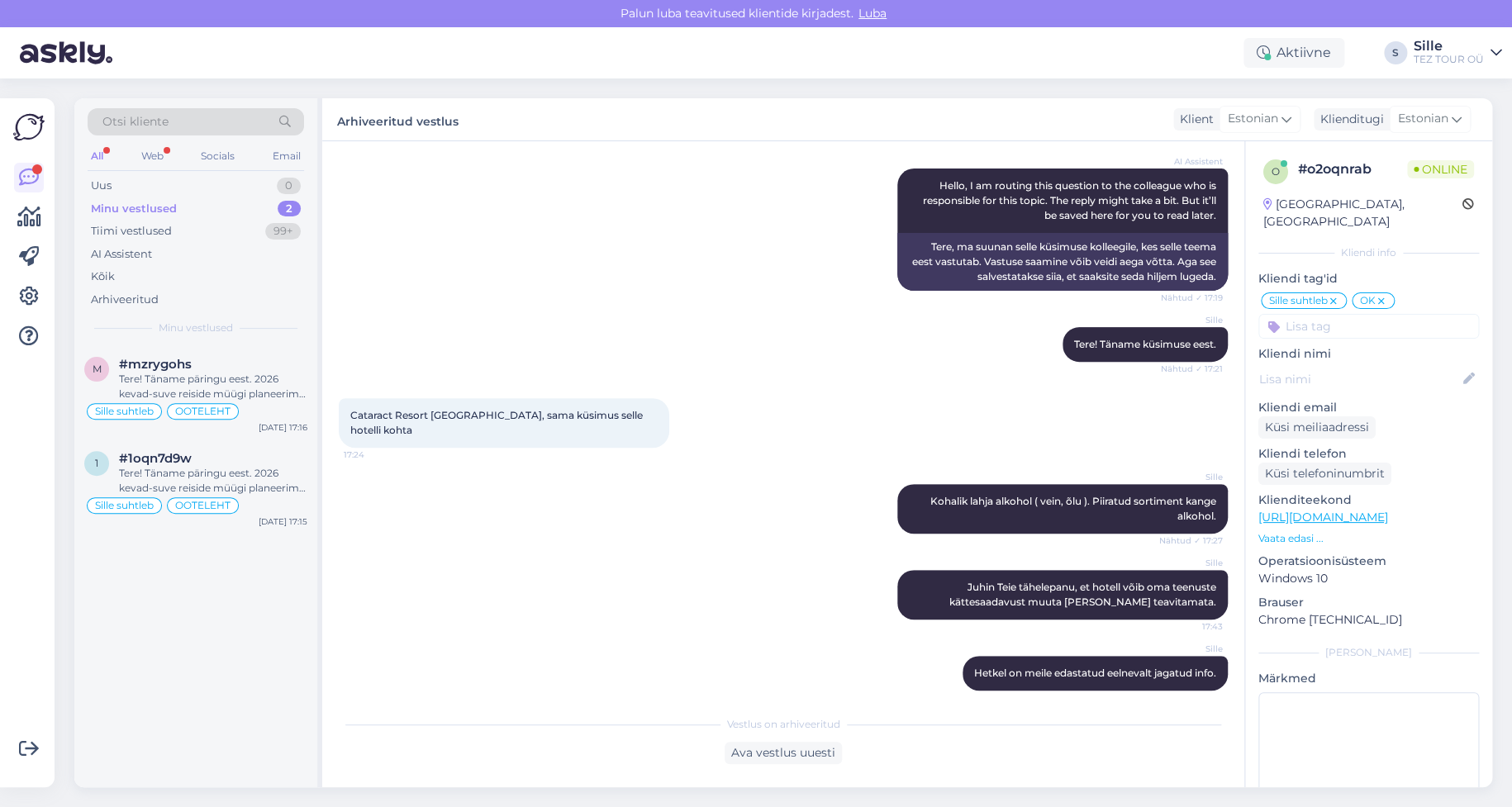
click at [165, 203] on div "Minu vestlused" at bounding box center [134, 208] width 86 height 17
click at [143, 231] on div "Tiimi vestlused" at bounding box center [131, 231] width 81 height 17
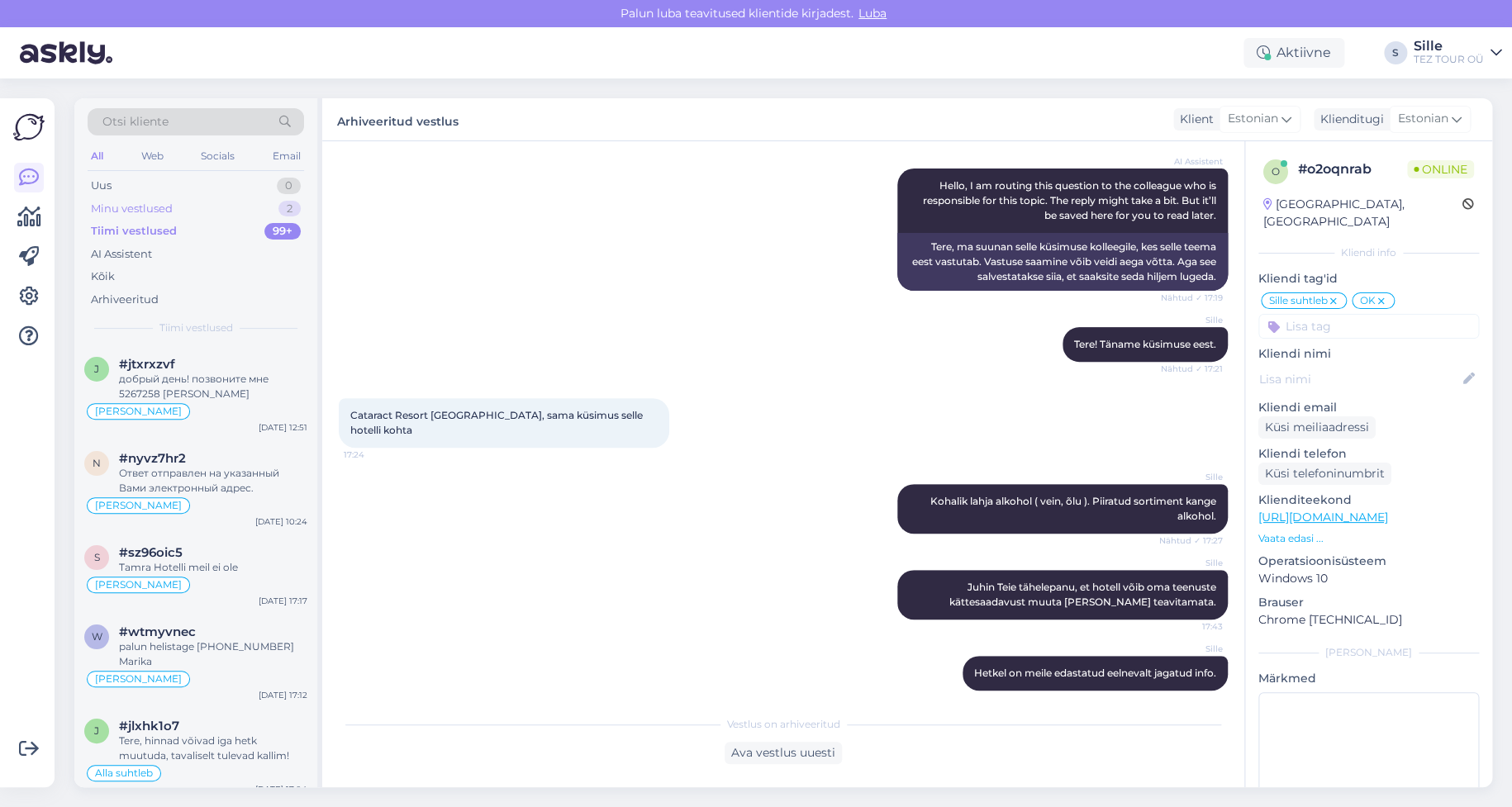
drag, startPoint x: 160, startPoint y: 205, endPoint x: 164, endPoint y: 216, distance: 11.7
click at [160, 204] on div "Minu vestlused" at bounding box center [132, 208] width 82 height 17
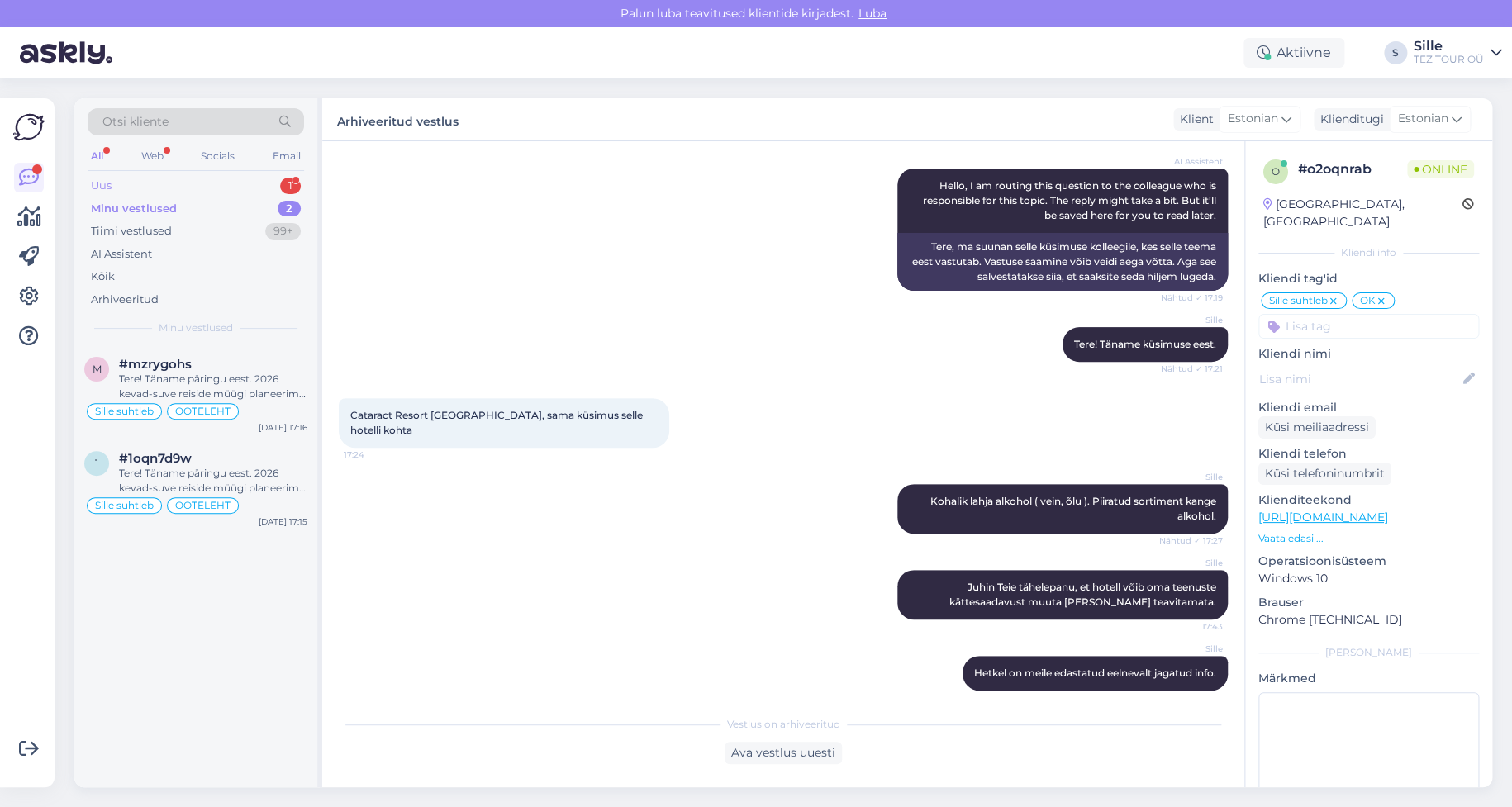
click at [148, 188] on div "Uus 1" at bounding box center [196, 186] width 216 height 23
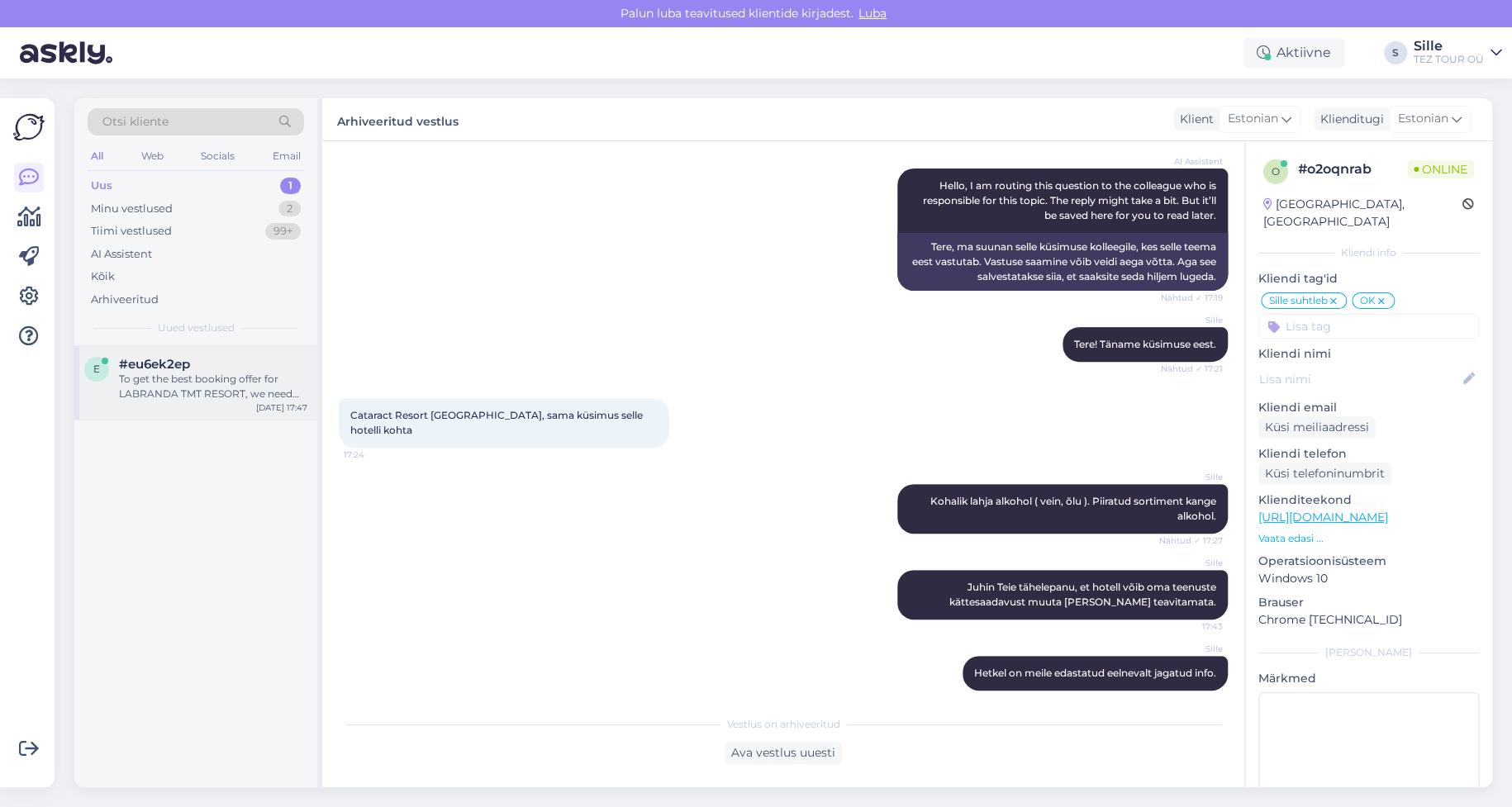
click at [190, 365] on span "#eu6ek2ep" at bounding box center [155, 364] width 71 height 15
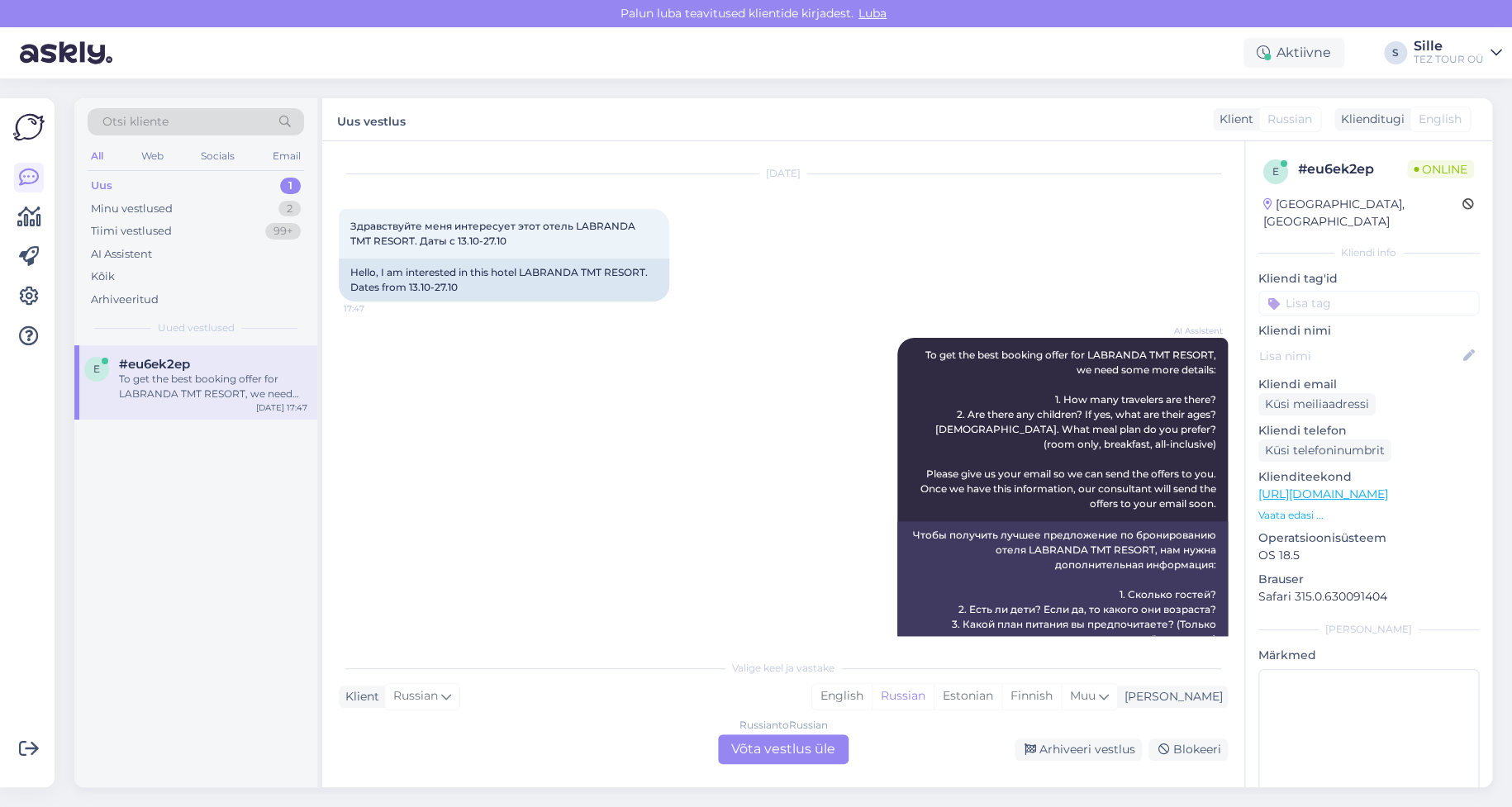
scroll to position [0, 0]
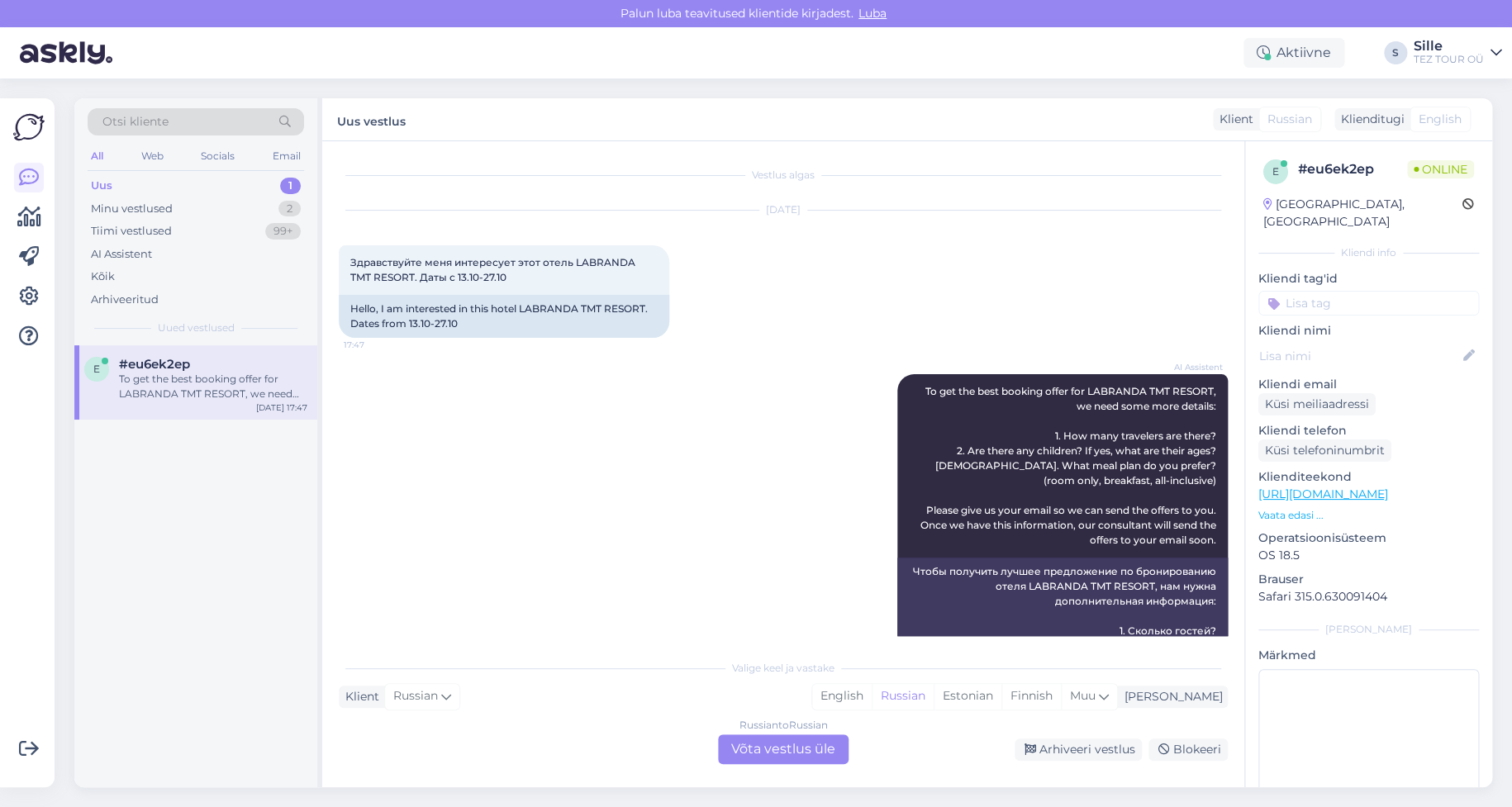
click at [779, 747] on div "Russian to Russian Võta vestlus üle" at bounding box center [782, 749] width 130 height 29
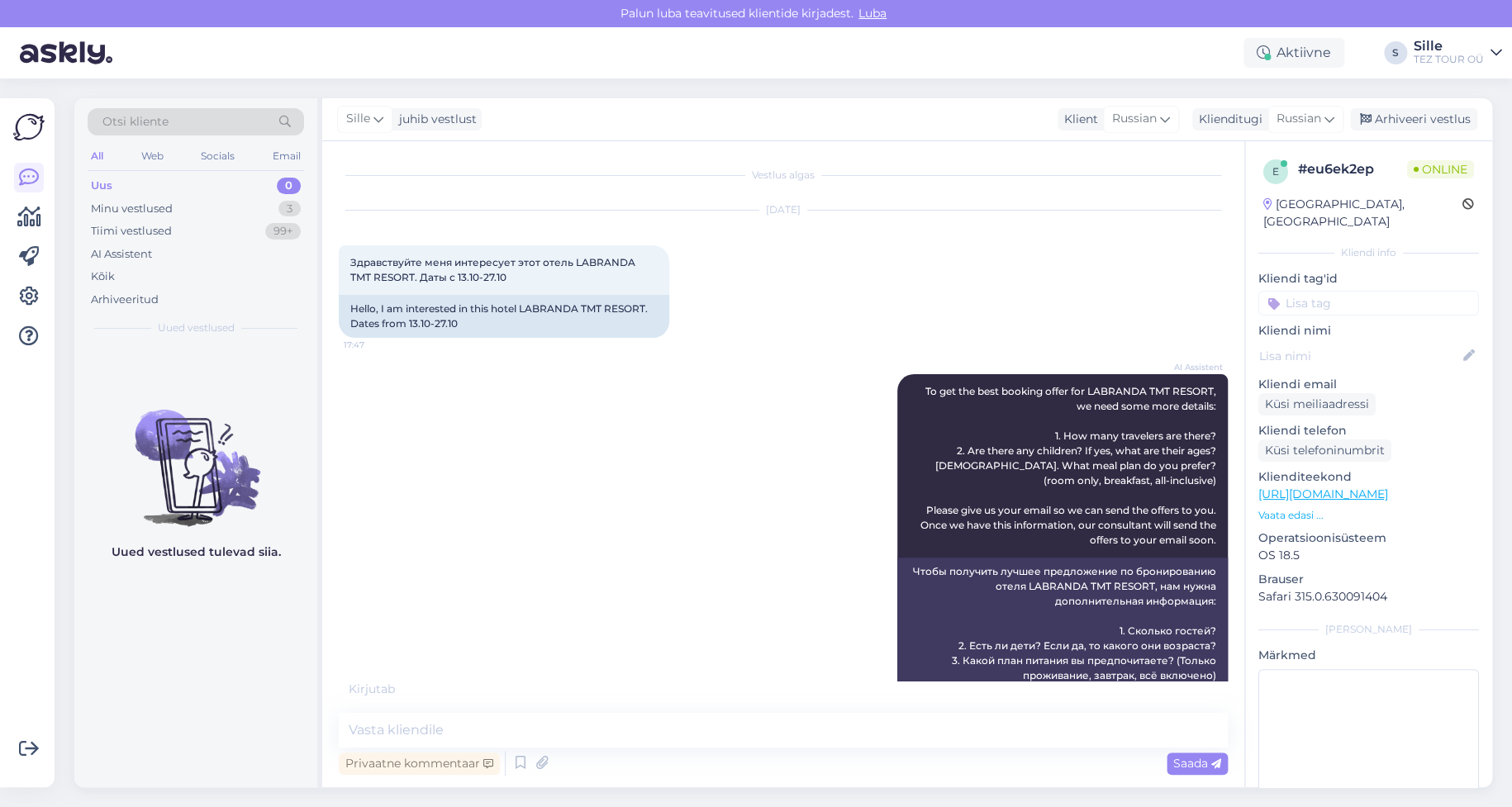
click at [1313, 291] on input at bounding box center [1369, 302] width 221 height 24
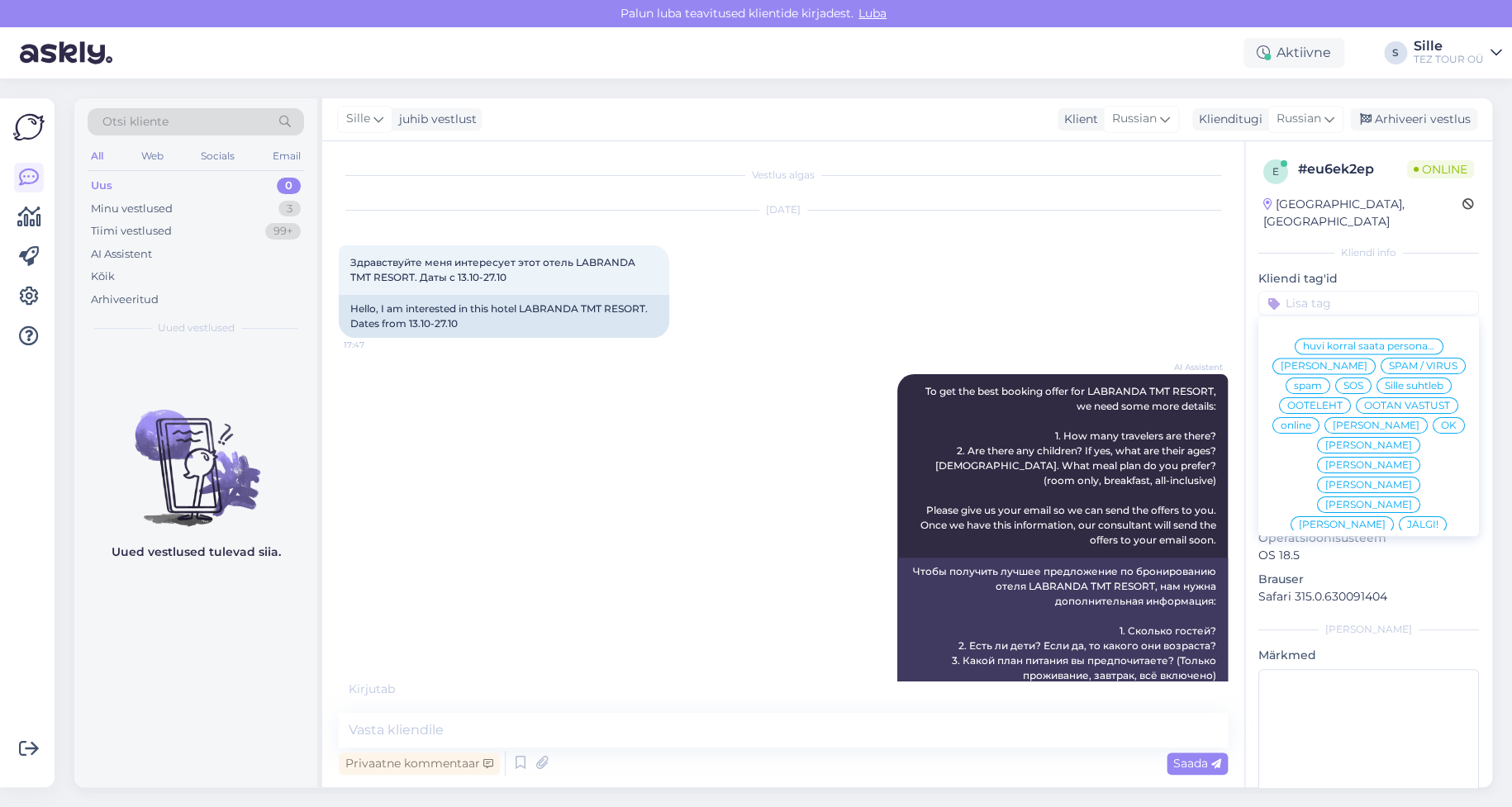
click at [1385, 386] on span "Sille suhtleb" at bounding box center [1414, 386] width 59 height 10
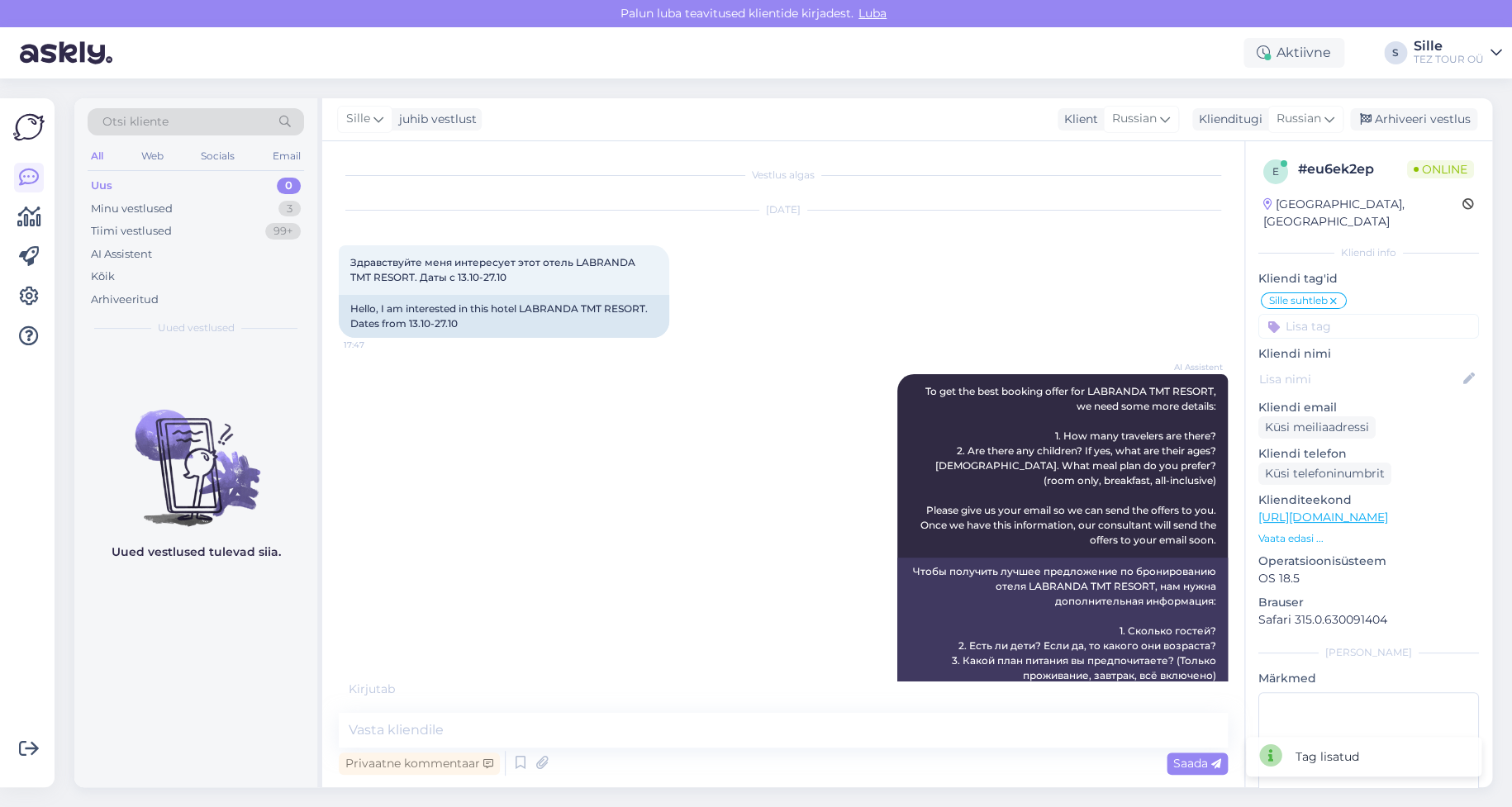
scroll to position [115, 0]
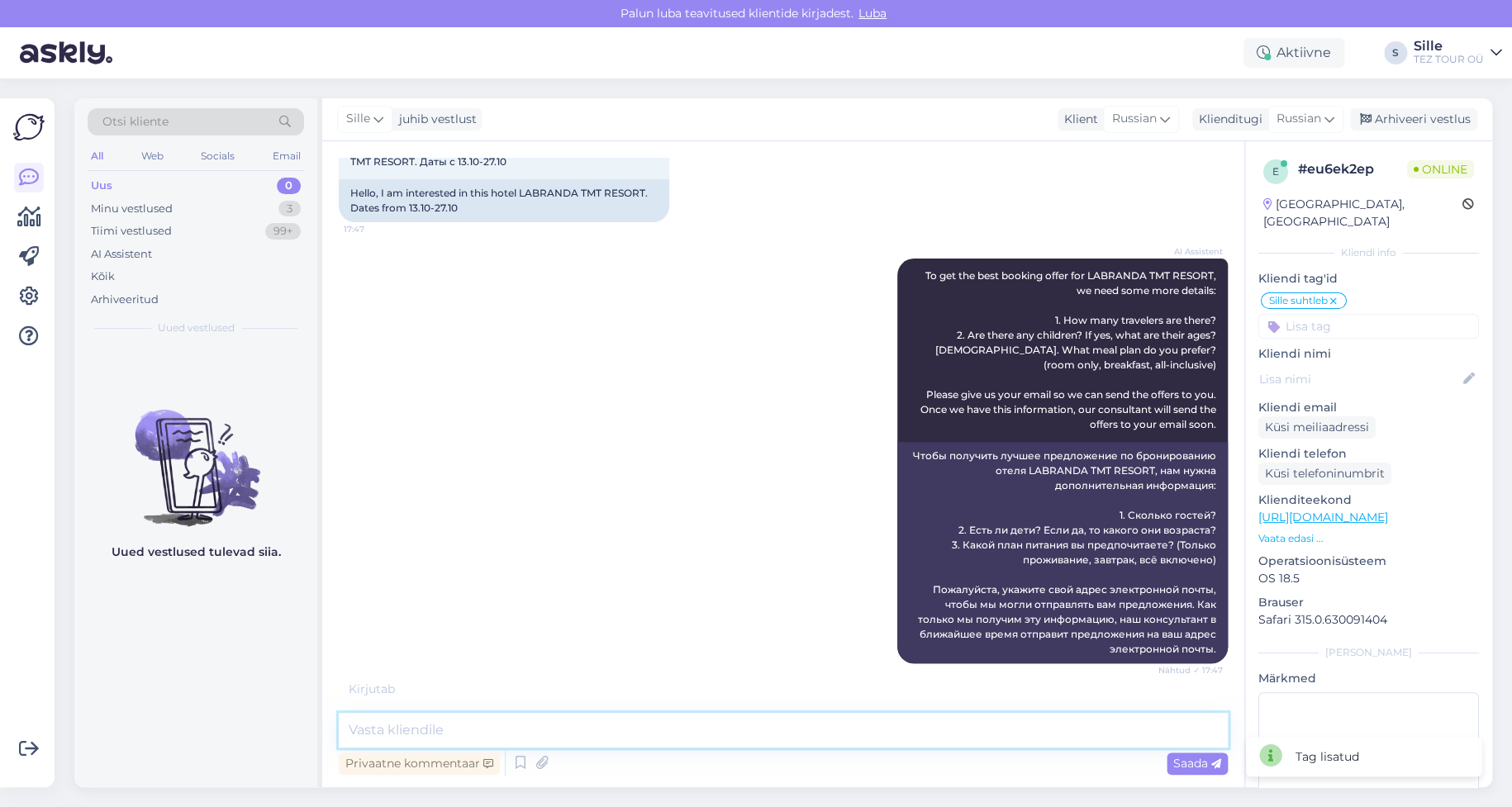
click at [419, 721] on textarea at bounding box center [782, 730] width 889 height 34
click at [1297, 120] on span "Russian" at bounding box center [1299, 118] width 45 height 19
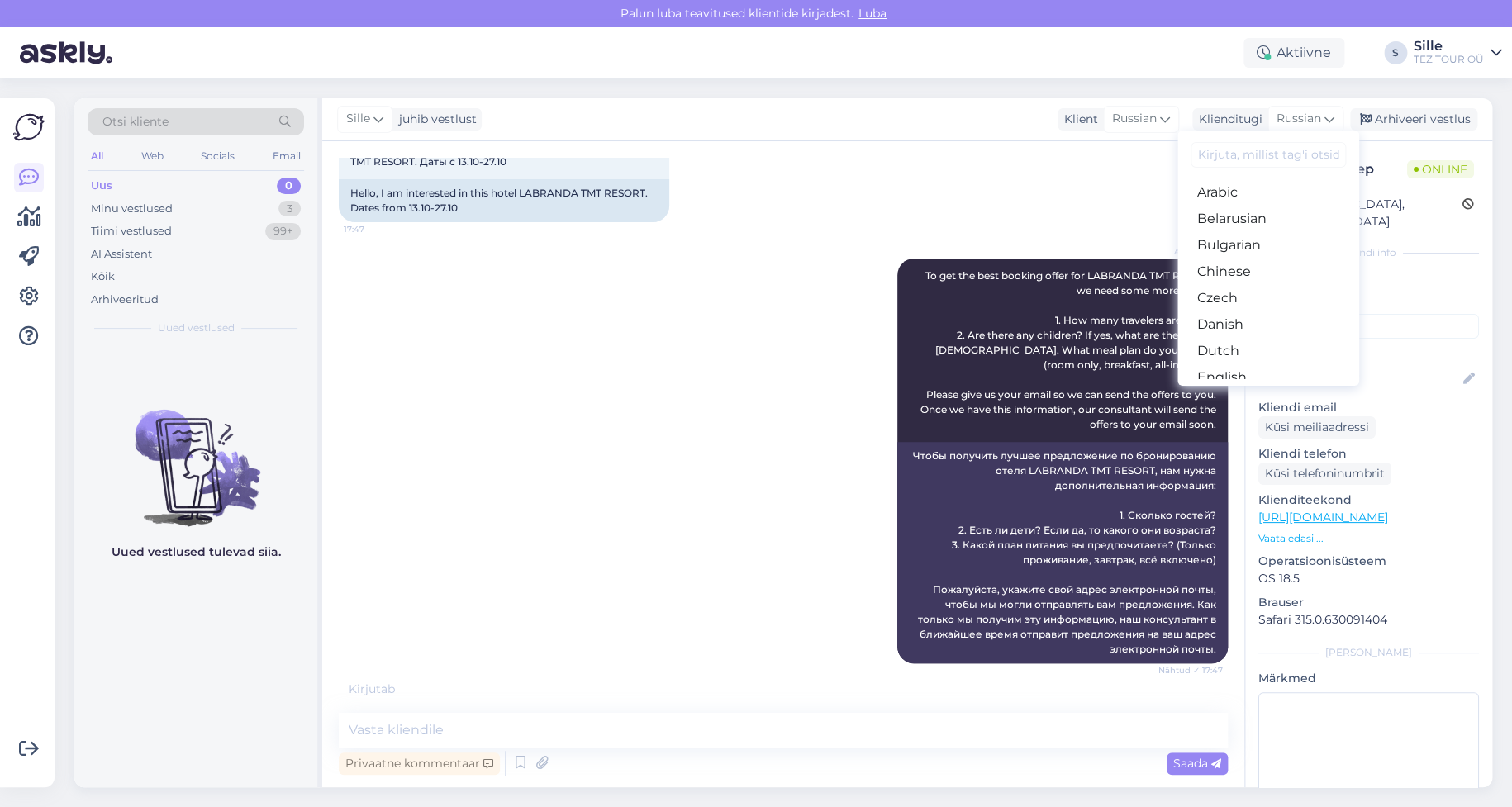
click at [1237, 391] on link "Estonian" at bounding box center [1268, 404] width 182 height 26
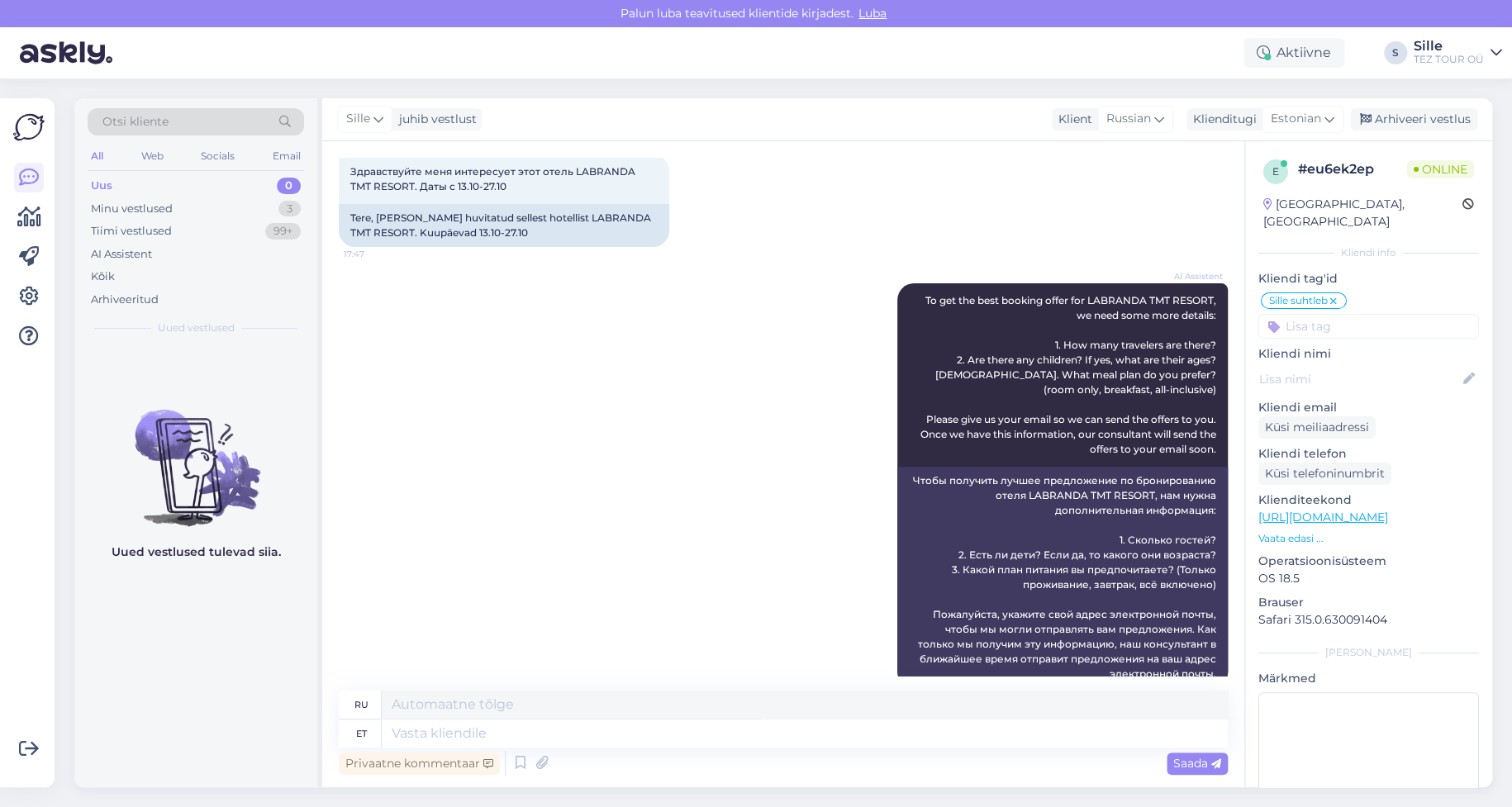
scroll to position [120, 0]
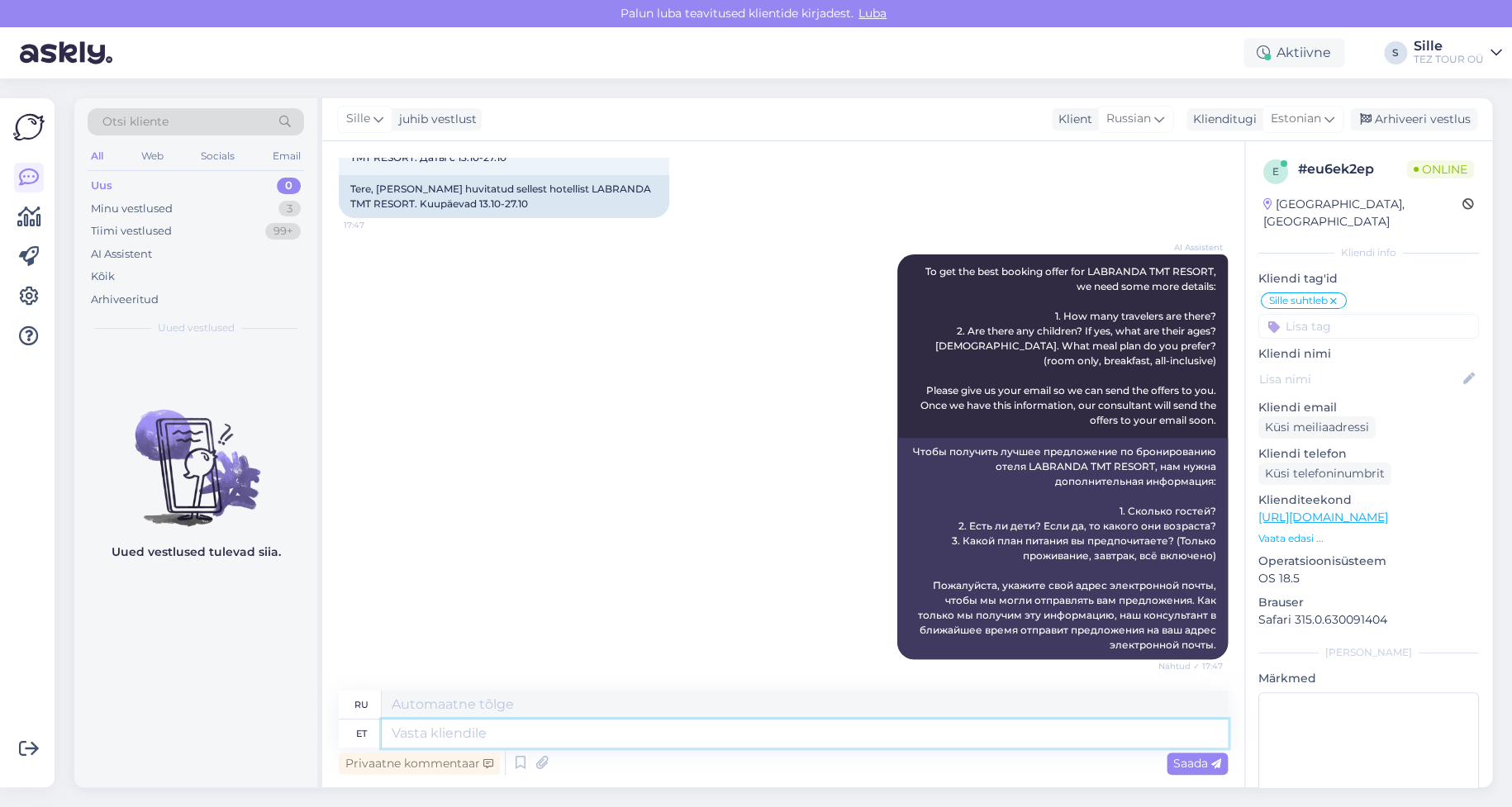
drag, startPoint x: 419, startPoint y: 725, endPoint x: 466, endPoint y: 736, distance: 48.3
click at [422, 725] on textarea at bounding box center [804, 734] width 846 height 28
type textarea "Tere!"
type textarea "Привет!"
drag, startPoint x: 1178, startPoint y: 764, endPoint x: 1002, endPoint y: 749, distance: 176.6
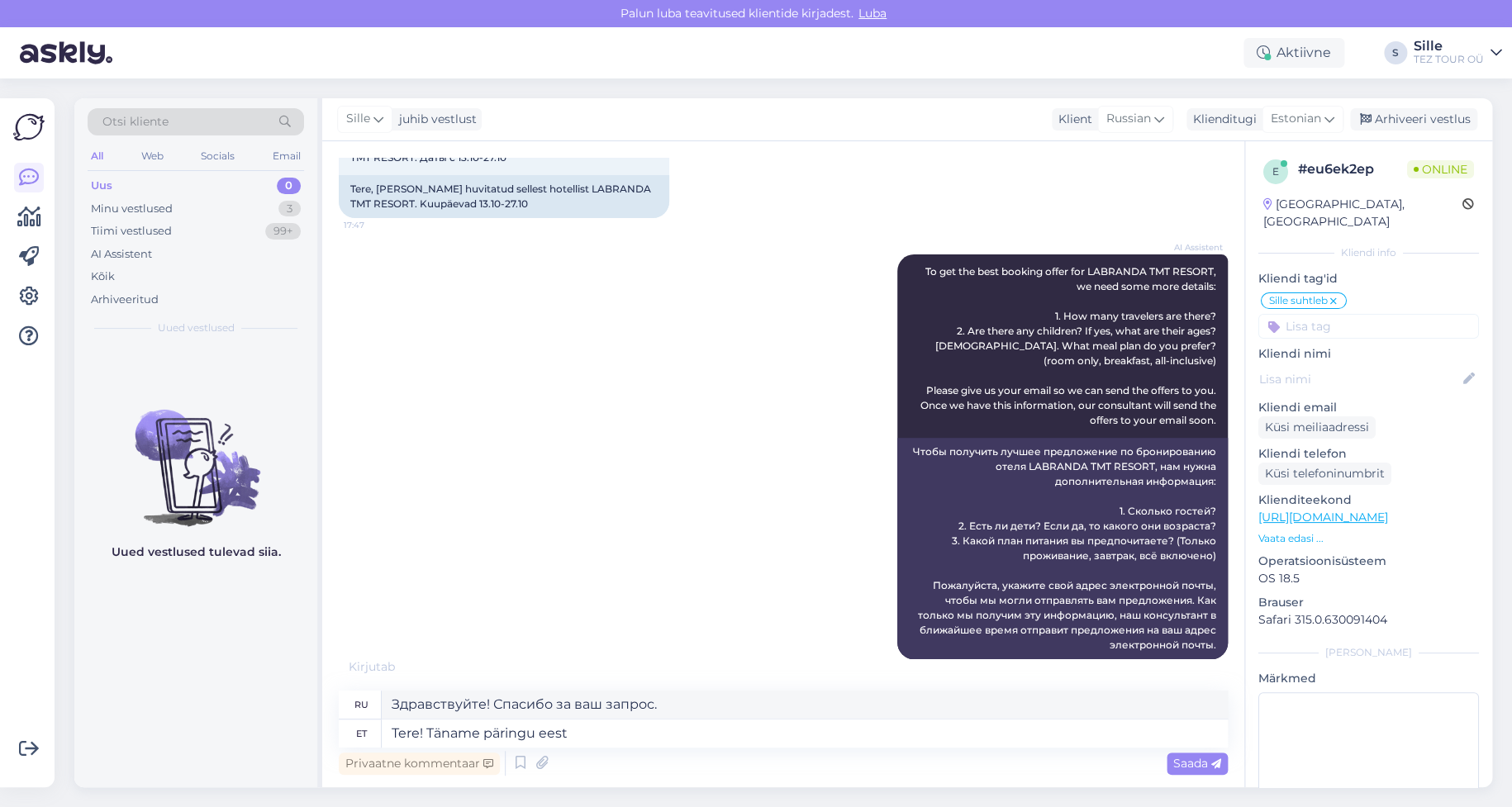
click at [1180, 764] on span "Saada" at bounding box center [1197, 763] width 48 height 15
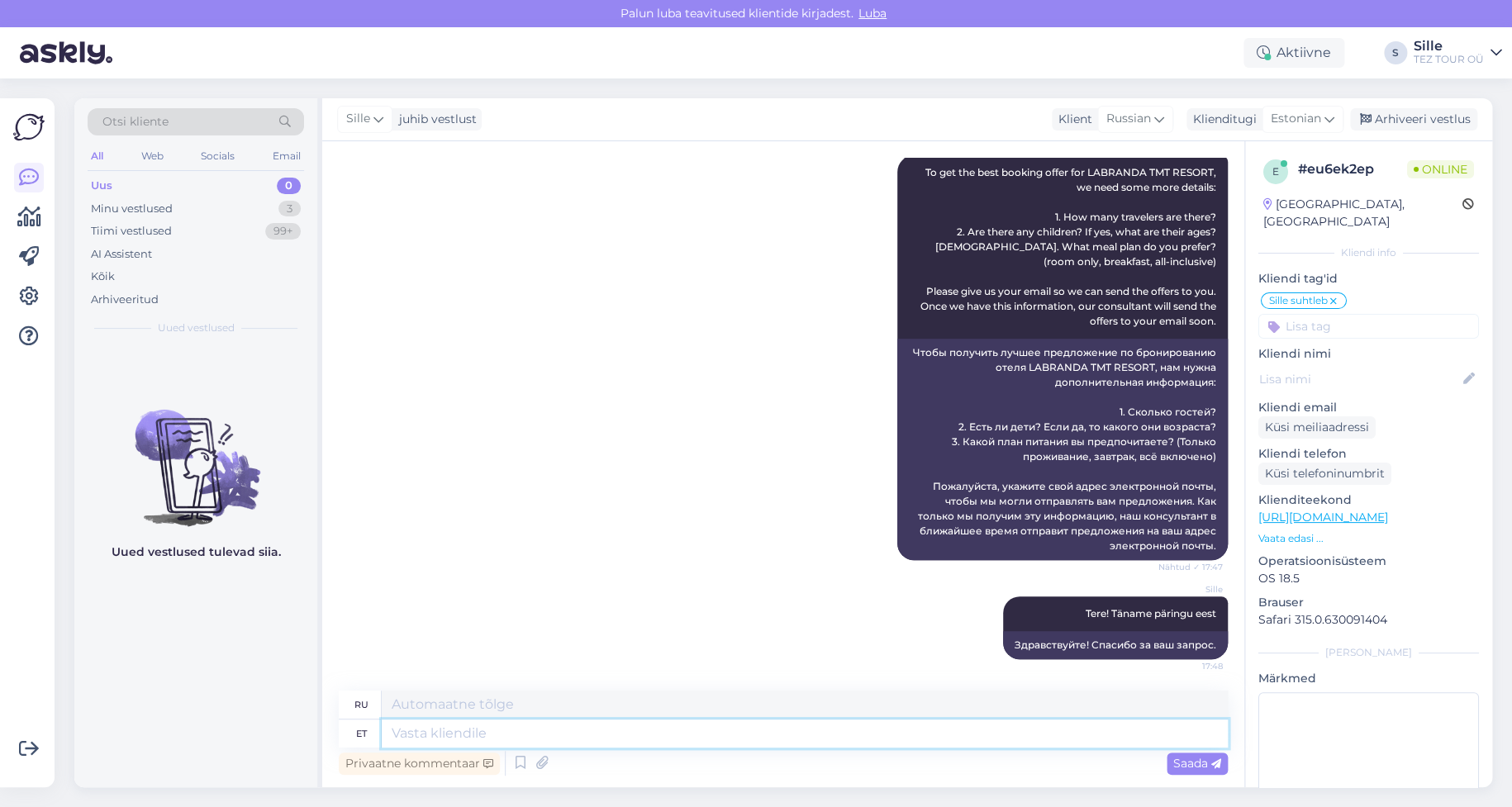
click at [473, 728] on textarea at bounding box center [804, 734] width 846 height 28
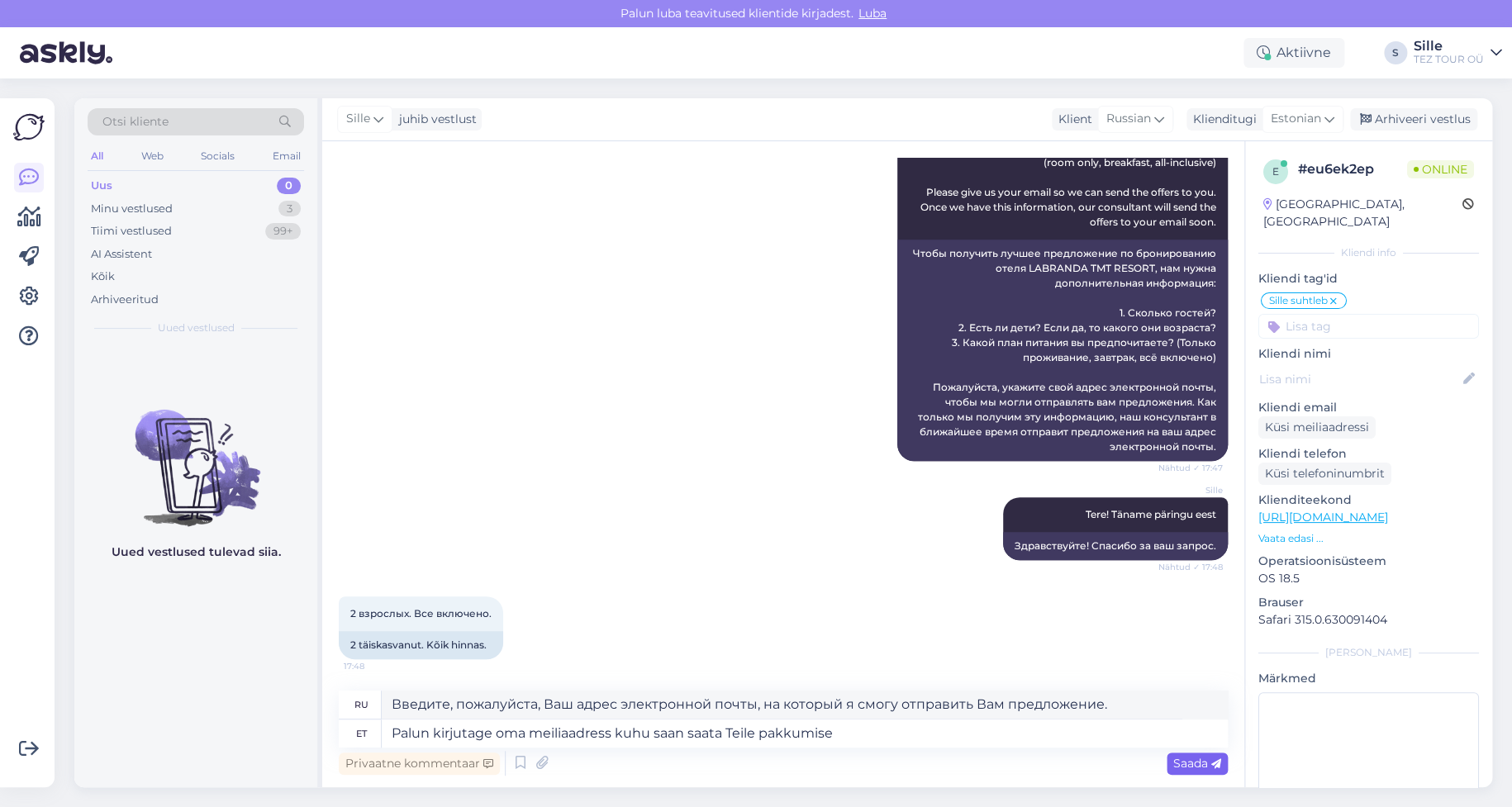
click at [1186, 760] on span "Saada" at bounding box center [1197, 763] width 48 height 15
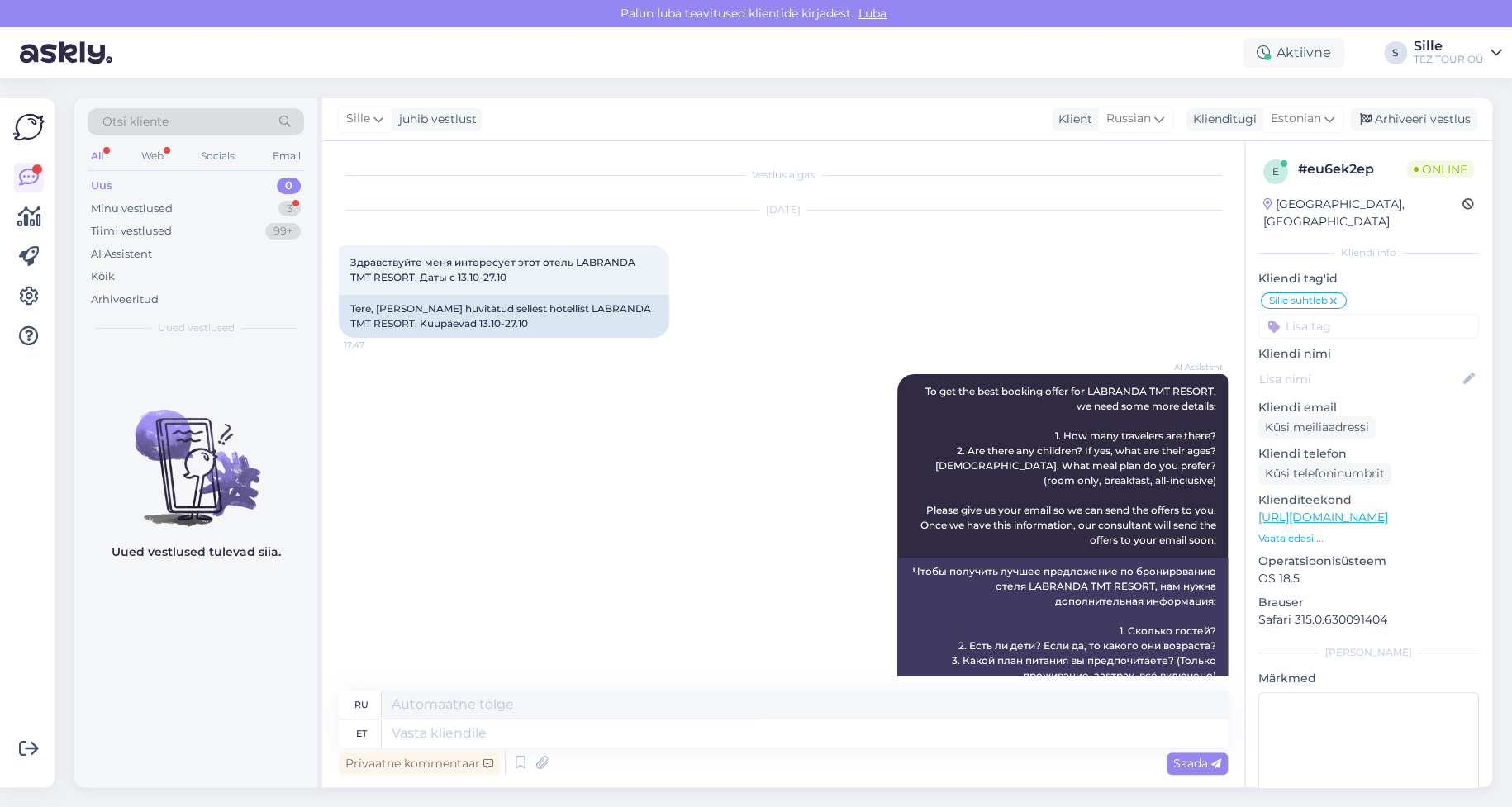
scroll to position [546, 0]
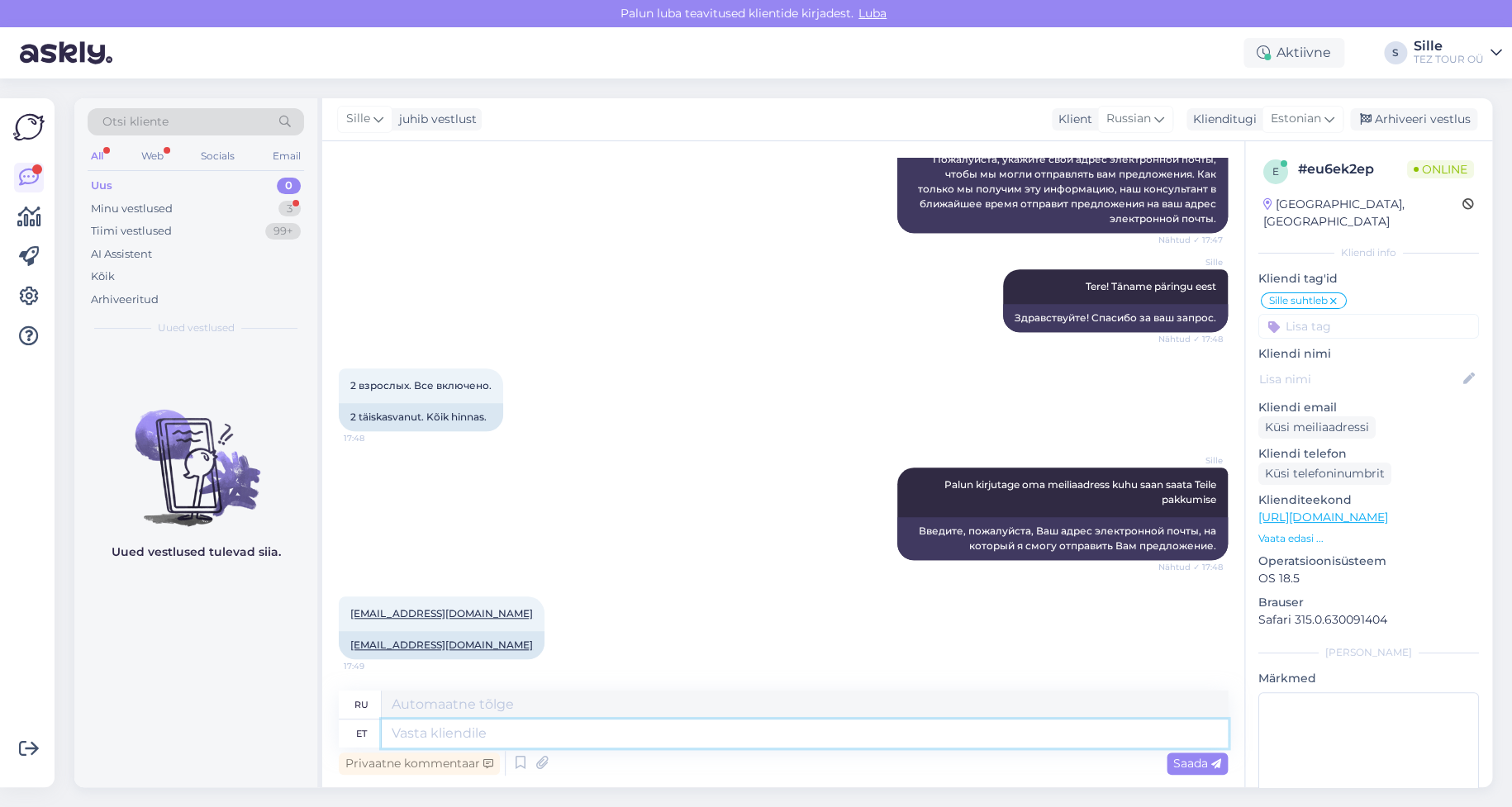
click at [425, 743] on textarea at bounding box center [804, 734] width 846 height 28
click at [1194, 757] on span "Saada" at bounding box center [1197, 763] width 48 height 15
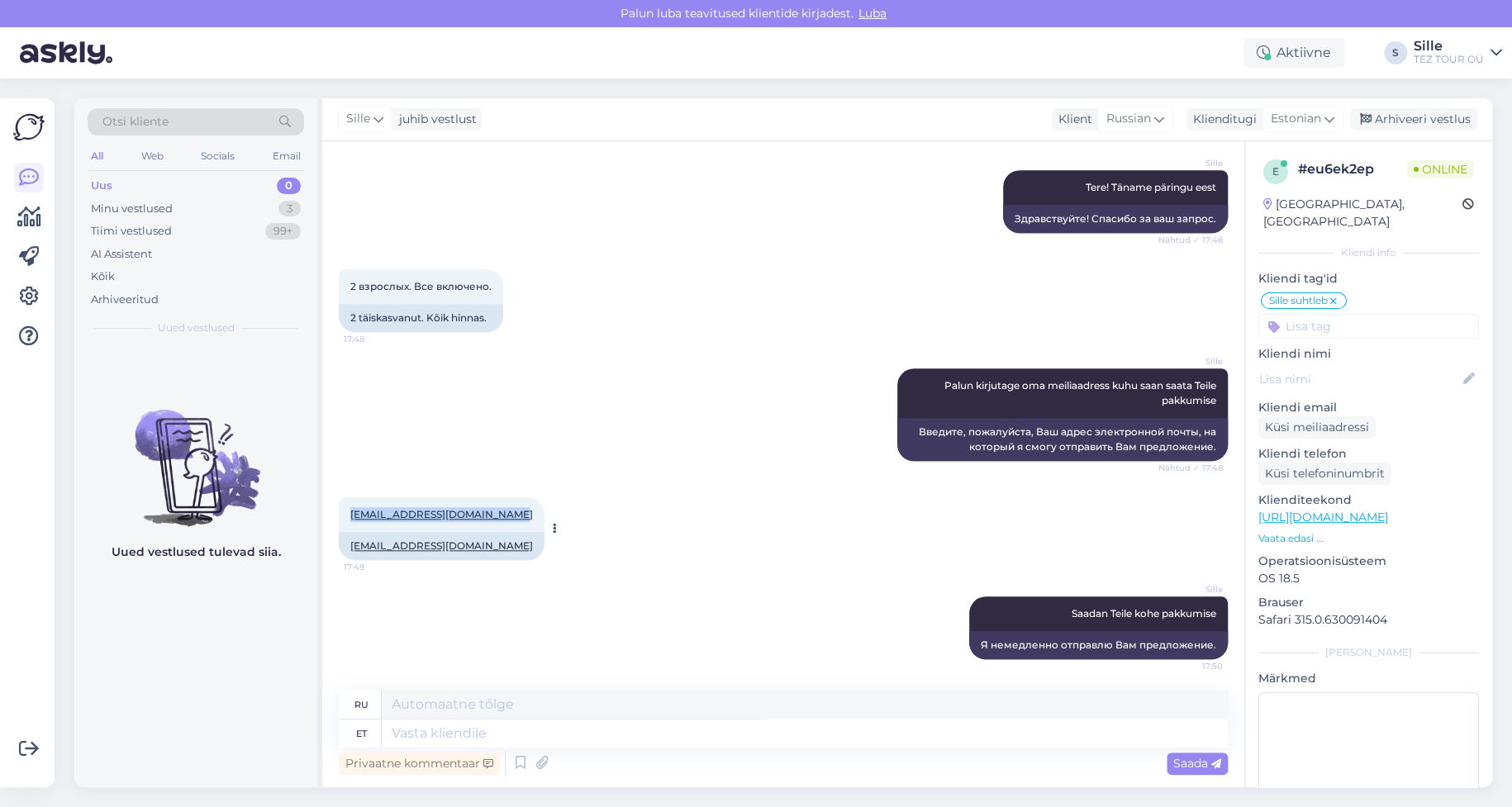
drag, startPoint x: 343, startPoint y: 506, endPoint x: 503, endPoint y: 508, distance: 160.0
click at [503, 508] on div "[EMAIL_ADDRESS][DOMAIN_NAME] 17:49" at bounding box center [441, 515] width 205 height 34
copy link "[EMAIL_ADDRESS][DOMAIN_NAME]"
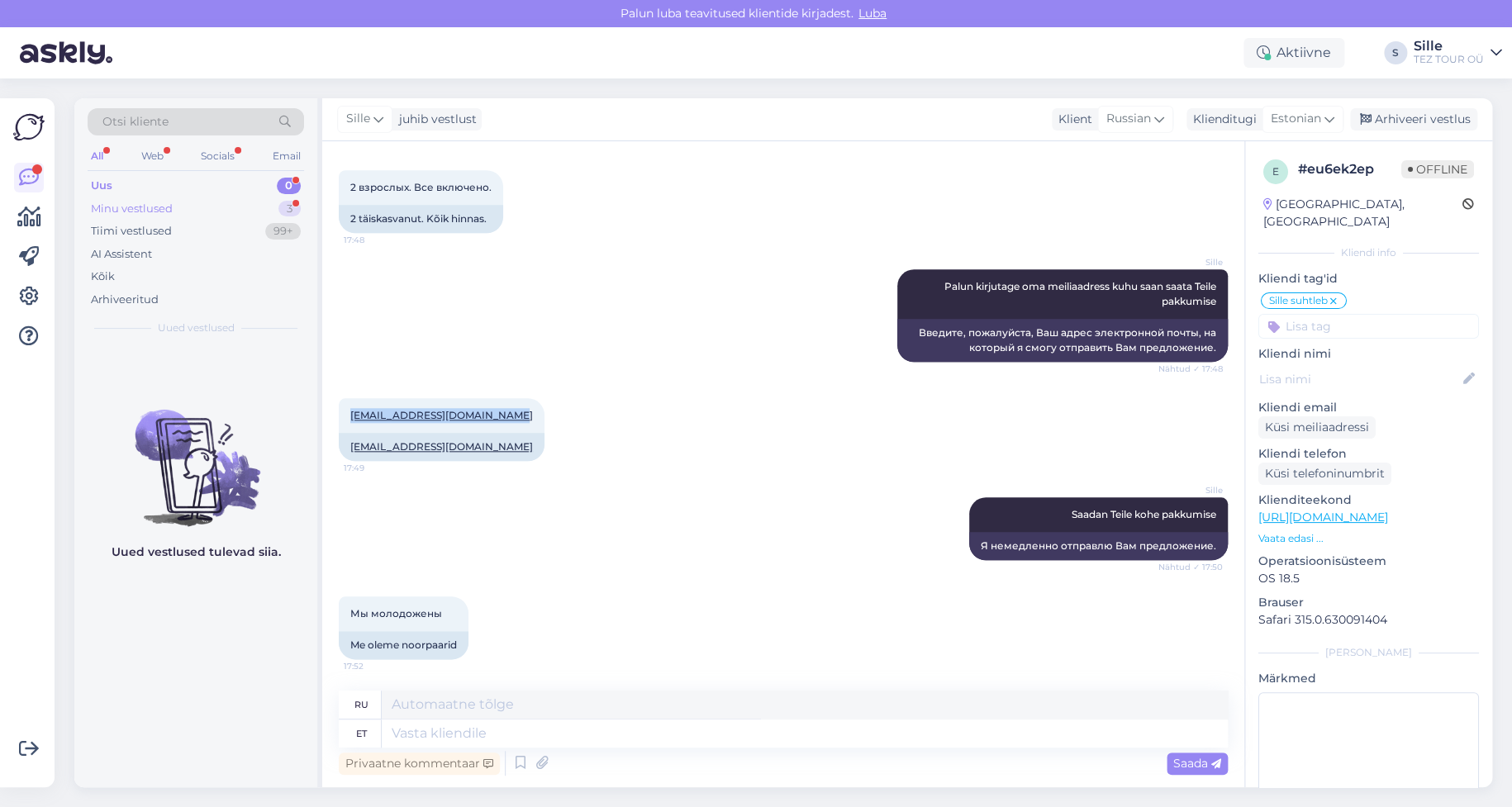
click at [247, 201] on div "Minu vestlused 3" at bounding box center [196, 209] width 216 height 23
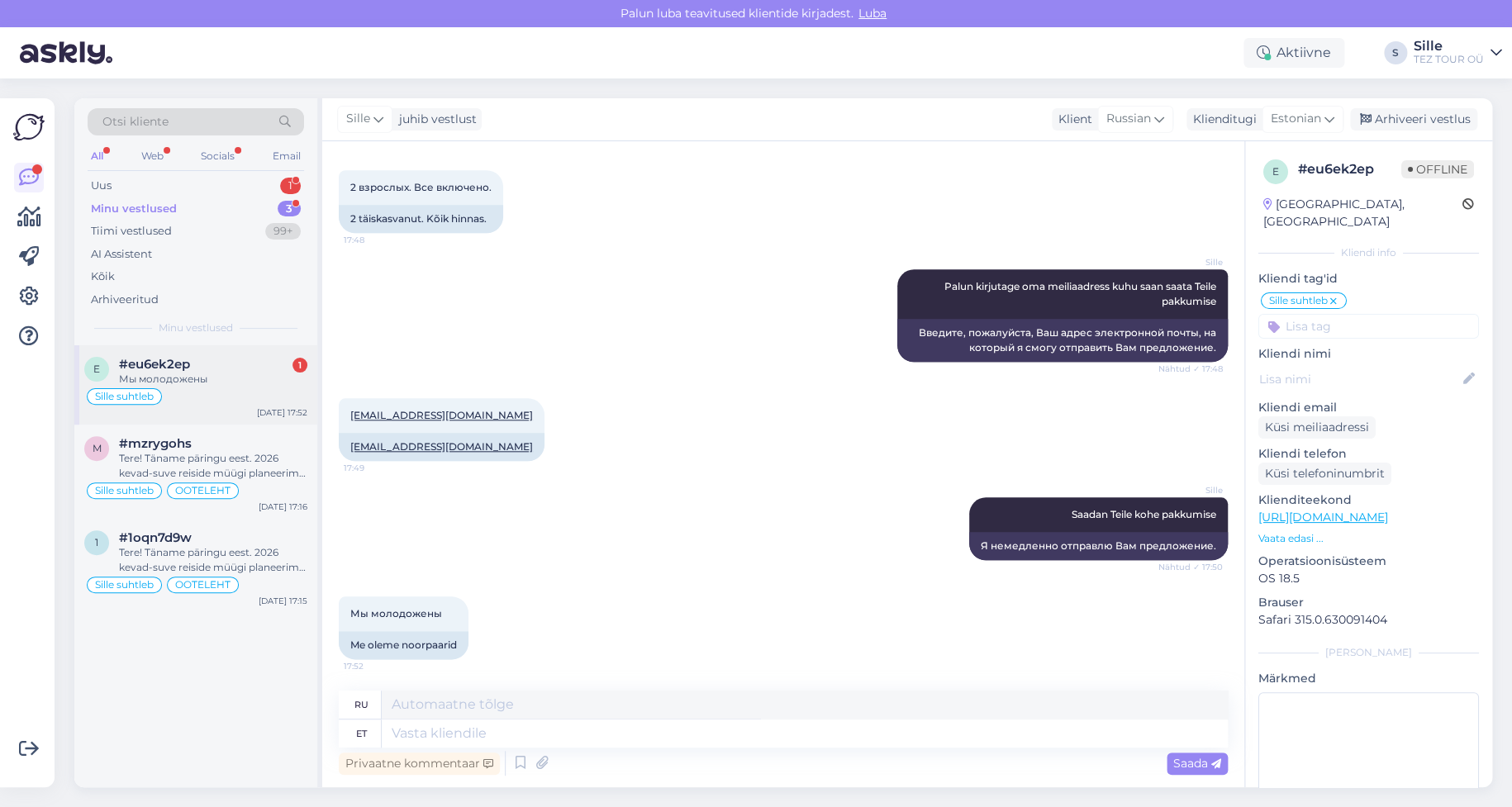
click at [236, 371] on div "#eu6ek2ep 1" at bounding box center [213, 364] width 189 height 15
drag, startPoint x: 330, startPoint y: 413, endPoint x: 542, endPoint y: 408, distance: 212.1
click at [542, 408] on div "Vestlus algas [DATE] Здравствуйте меня интересует этот отель LABRANDA TMT RESOR…" at bounding box center [783, 464] width 922 height 647
copy link "[EMAIL_ADDRESS][DOMAIN_NAME]"
click at [403, 733] on textarea at bounding box center [804, 734] width 846 height 28
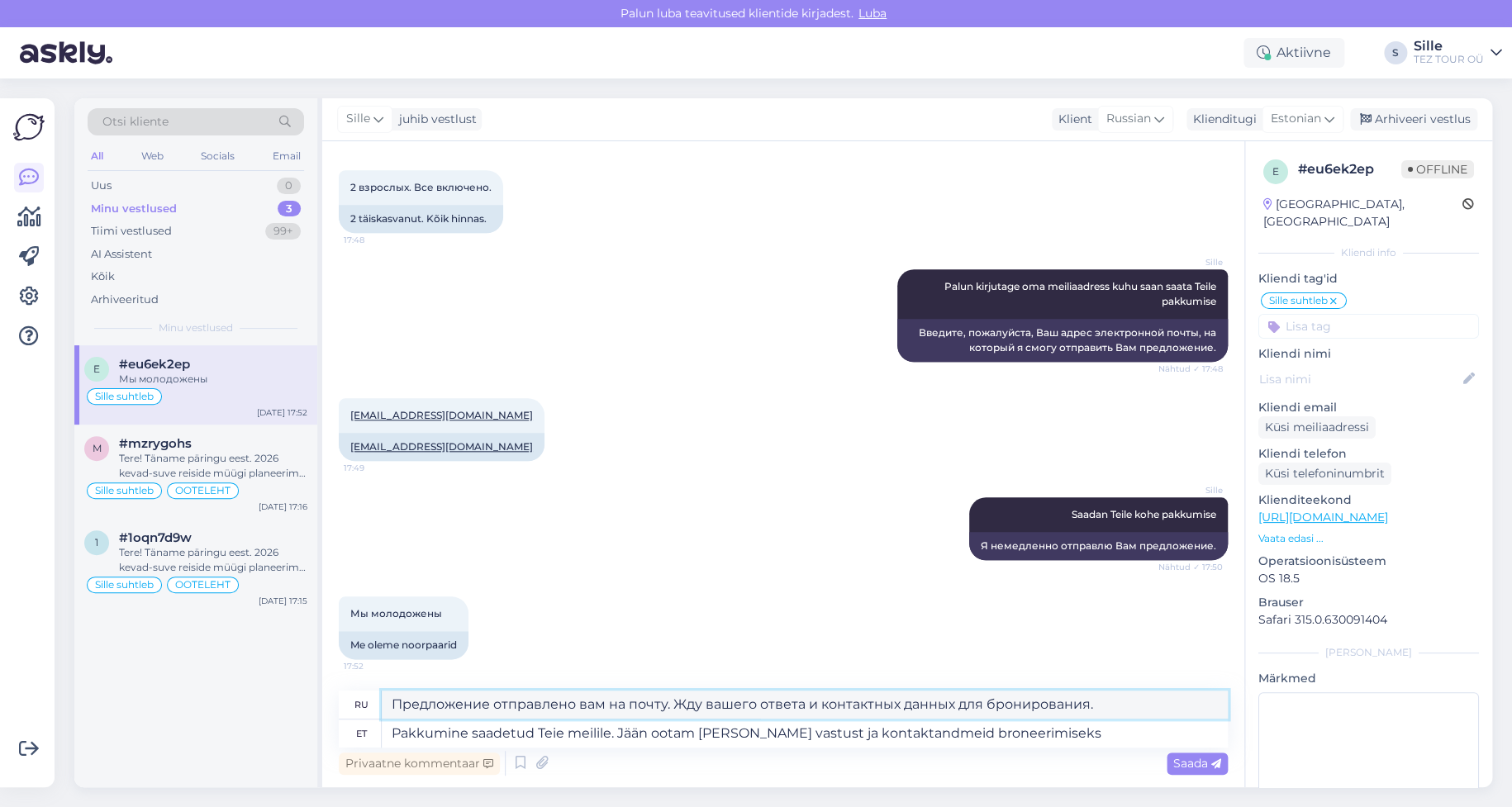
drag, startPoint x: 901, startPoint y: 707, endPoint x: 799, endPoint y: 763, distance: 116.4
click at [820, 701] on textarea "Предложение отправлено вам на почту. Жду вашего ответа и контактных данных для …" at bounding box center [804, 704] width 846 height 28
click at [836, 733] on textarea "Pakkumine saadetud Teie meilile. Jään ootam [PERSON_NAME] vastust ja kontaktand…" at bounding box center [804, 734] width 846 height 28
drag, startPoint x: 842, startPoint y: 734, endPoint x: 796, endPoint y: 734, distance: 46.0
click at [796, 734] on textarea "Pakkumine saadetud Teie meilile. Jään ootam [PERSON_NAME] vastust ja kontaktand…" at bounding box center [804, 734] width 846 height 28
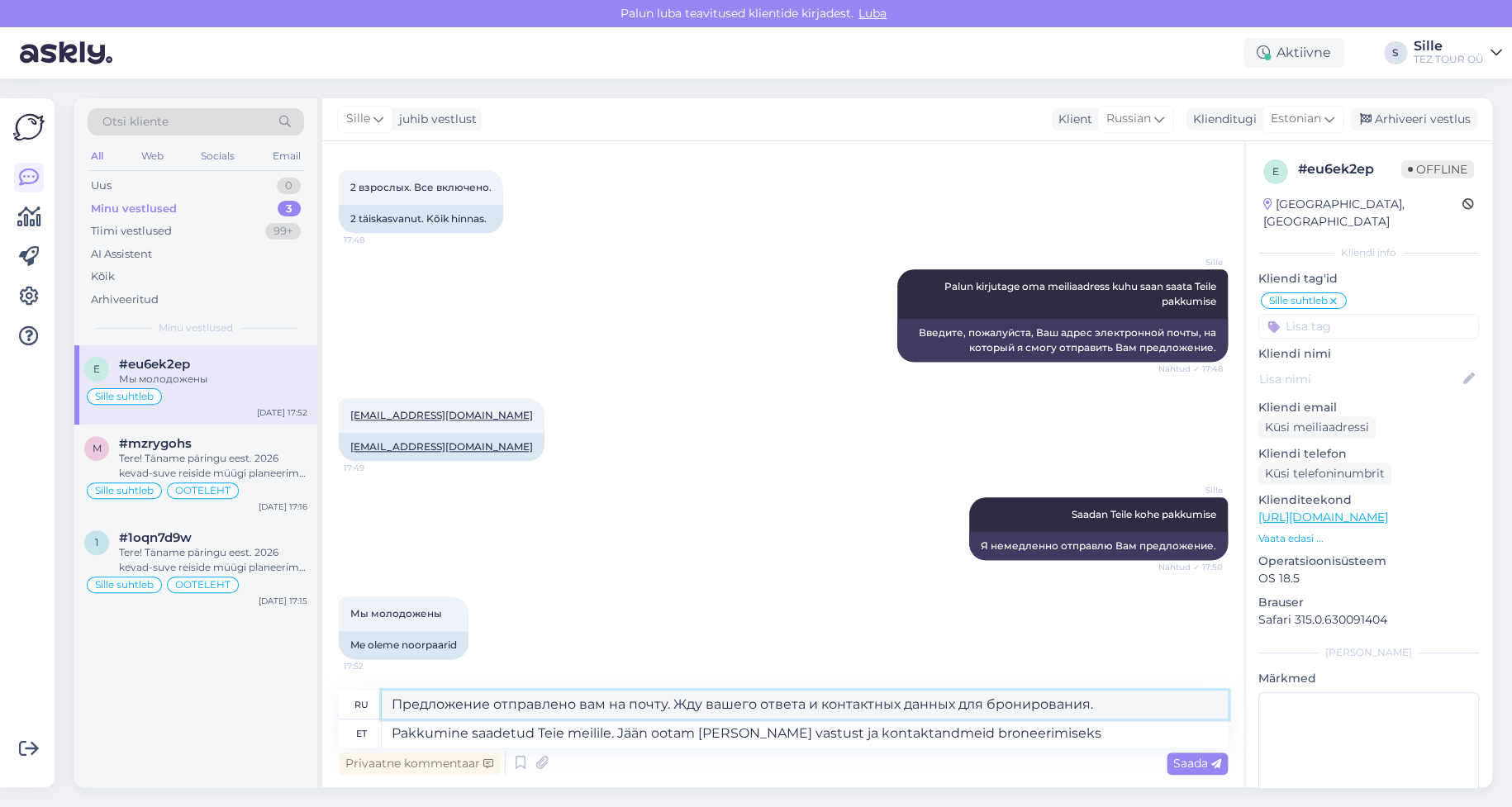
drag, startPoint x: 897, startPoint y: 701, endPoint x: 819, endPoint y: 706, distance: 78.2
click at [819, 706] on textarea "Предложение отправлено вам на почту. Жду вашего ответа и контактных данных для …" at bounding box center [804, 704] width 846 height 28
click at [1191, 767] on span "Saada" at bounding box center [1197, 763] width 48 height 15
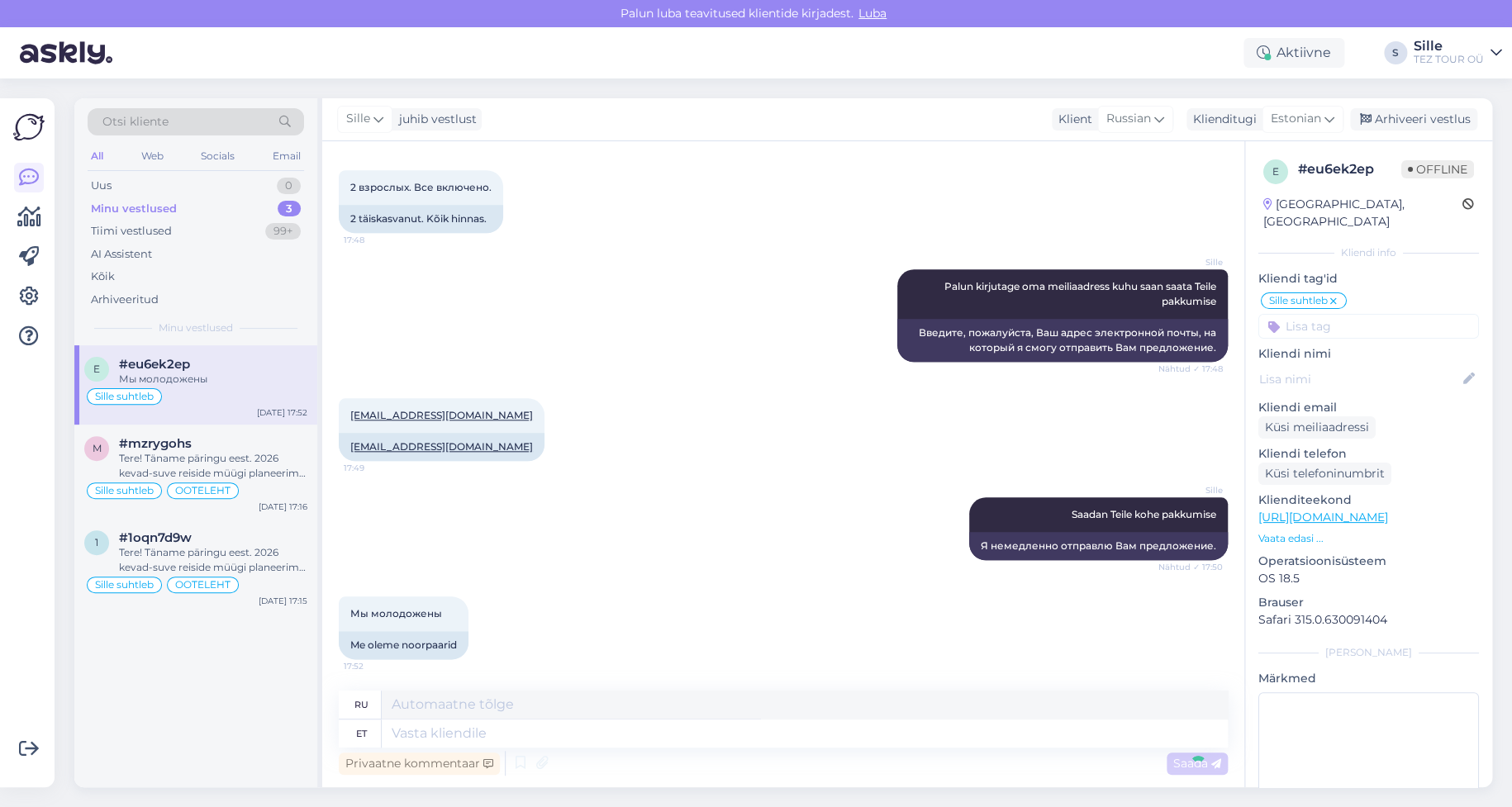
scroll to position [874, 0]
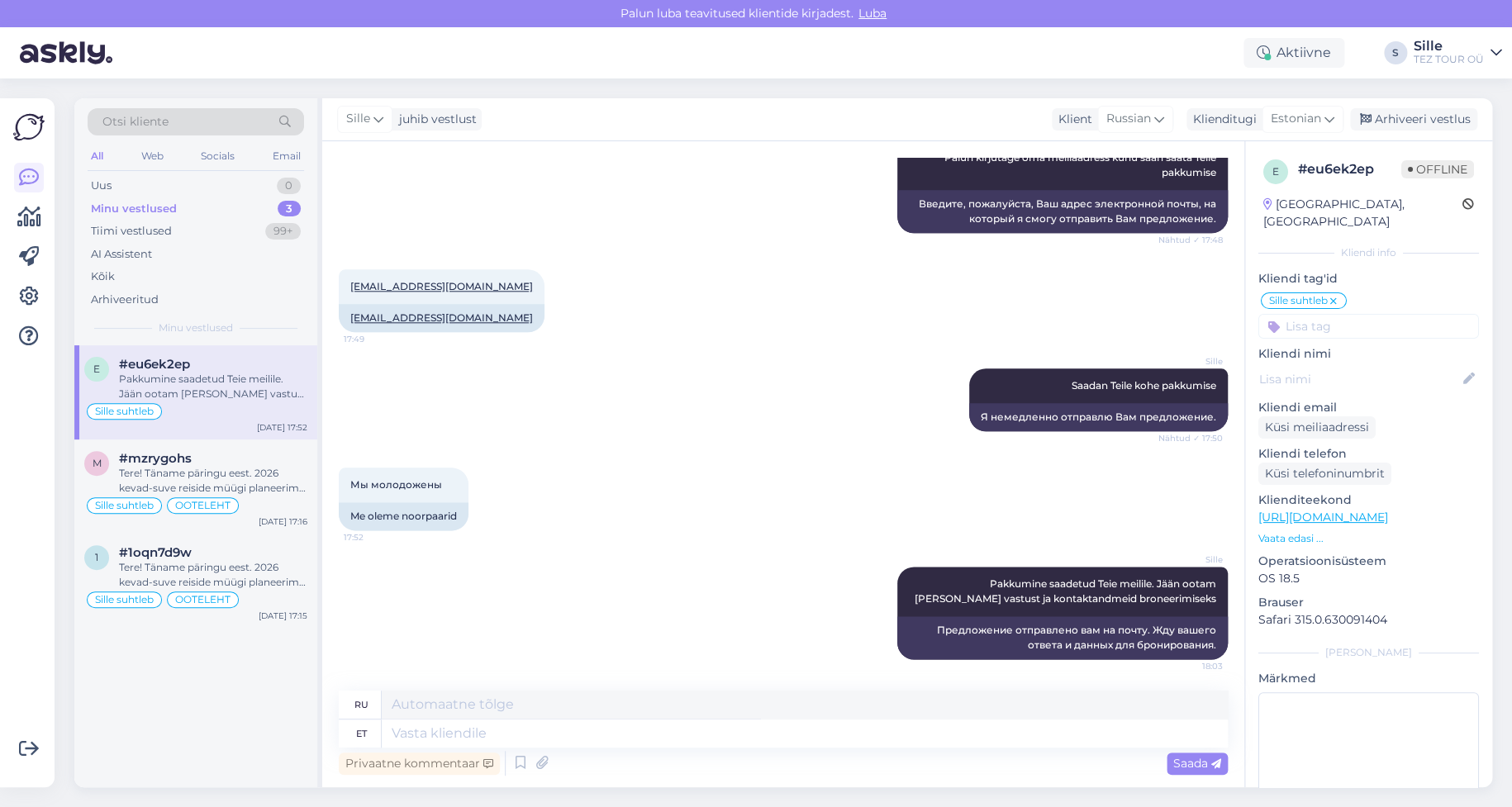
drag, startPoint x: 1363, startPoint y: 304, endPoint x: 1362, endPoint y: 314, distance: 10.0
click at [1361, 314] on input at bounding box center [1369, 326] width 221 height 24
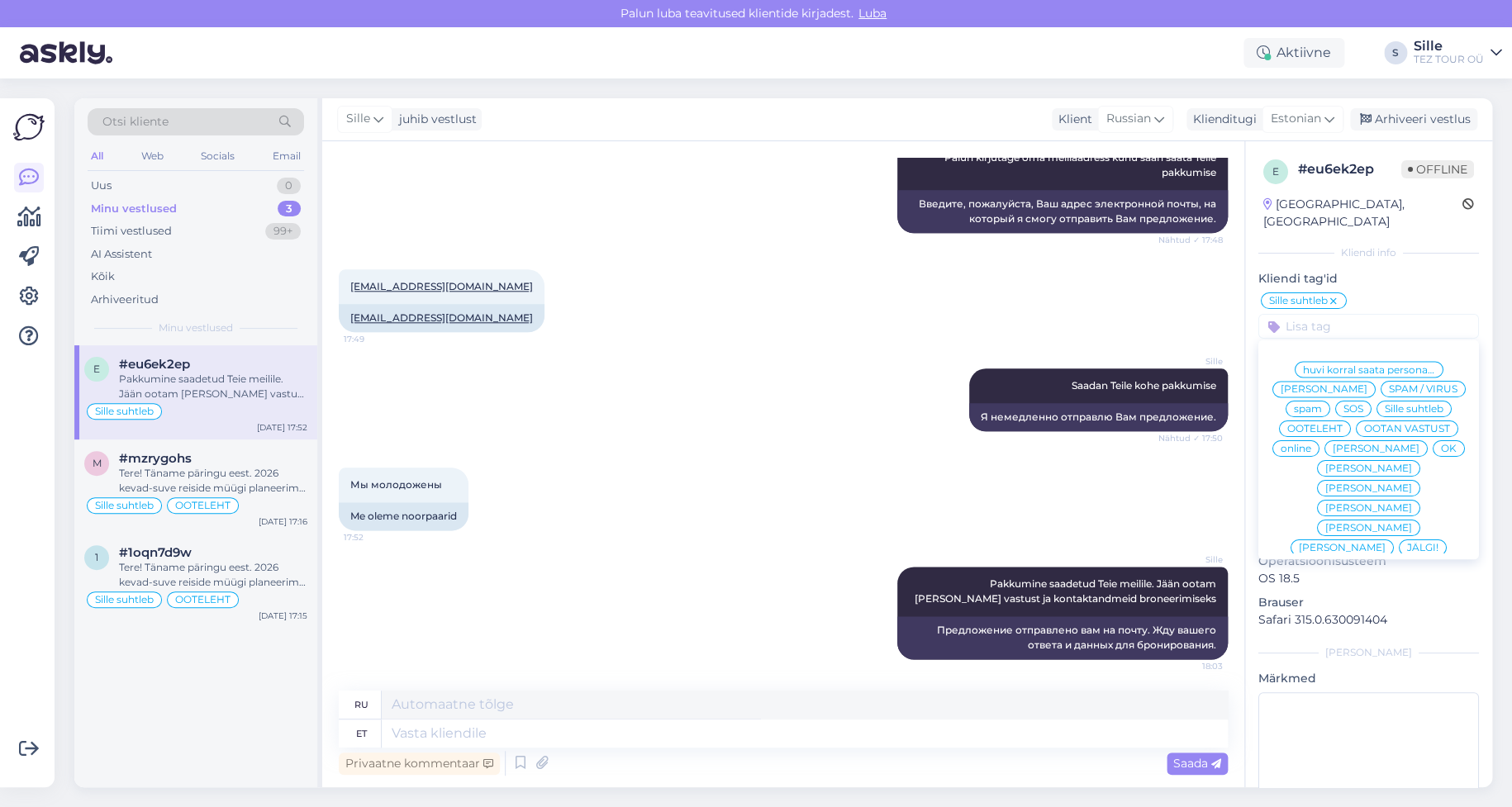
click at [1442, 446] on span "OK" at bounding box center [1449, 449] width 16 height 10
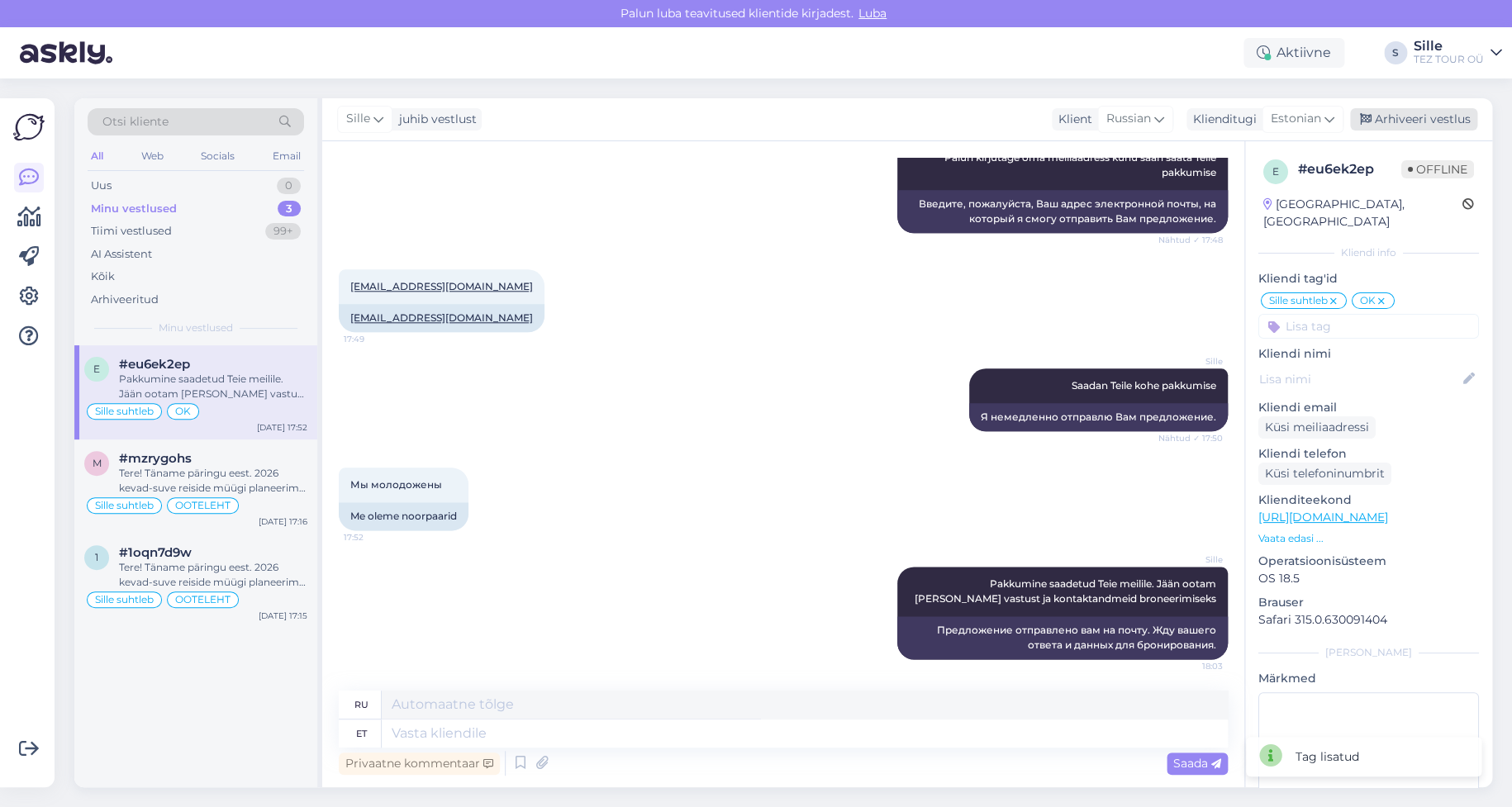
click at [1449, 115] on div "Arhiveeri vestlus" at bounding box center [1414, 119] width 127 height 22
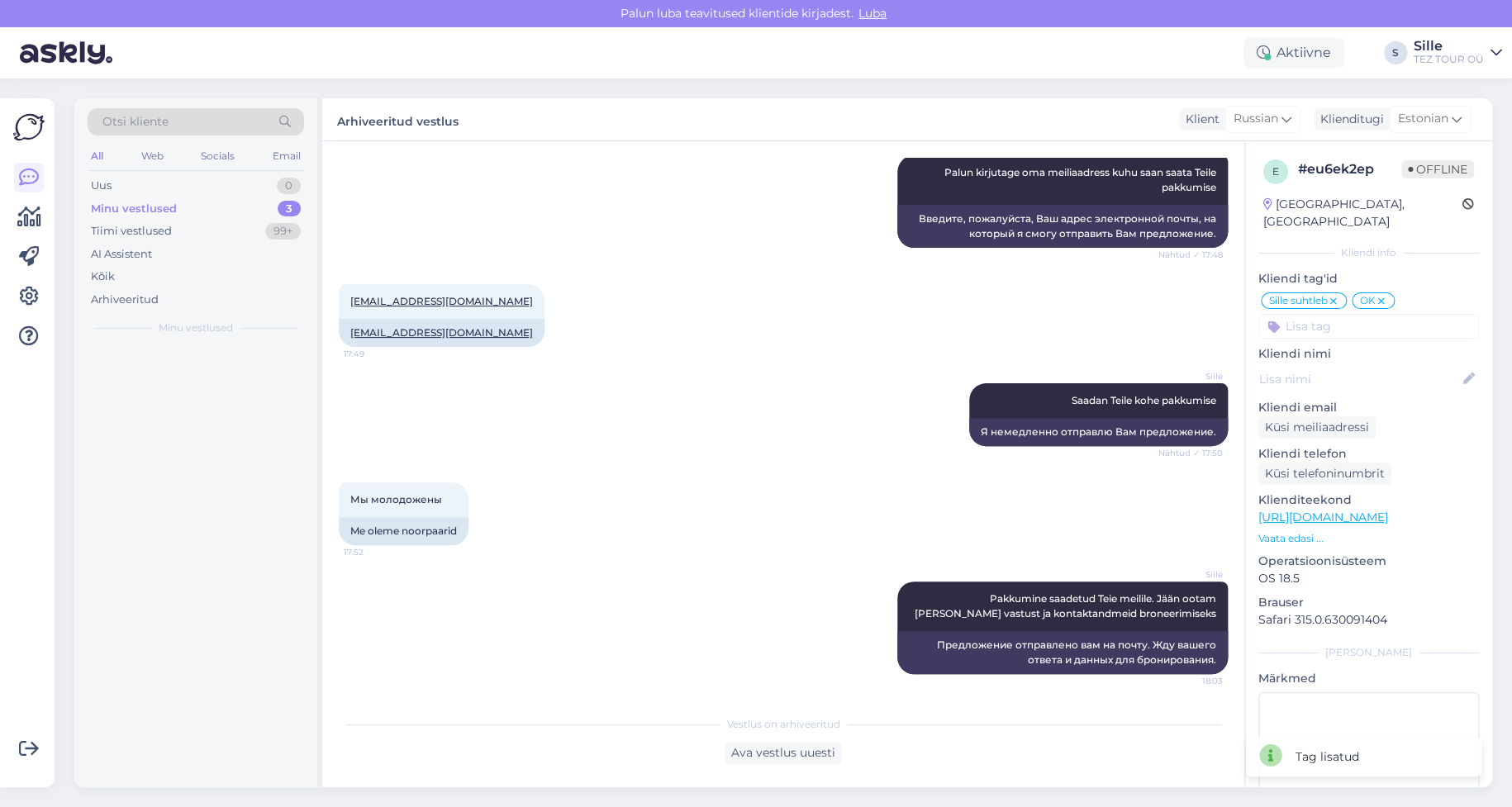
scroll to position [857, 0]
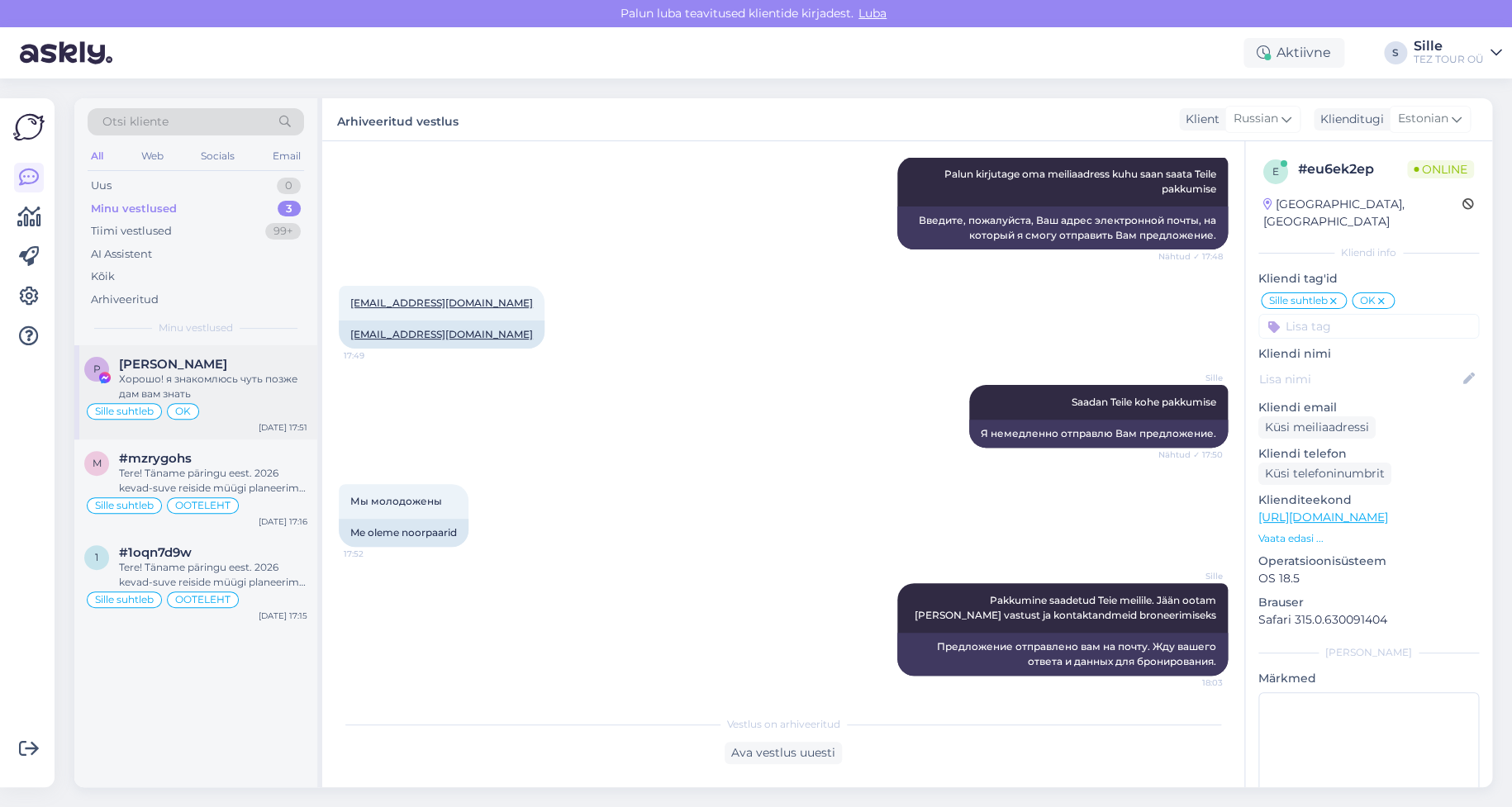
click at [226, 389] on div "Хорошо! я знакомлюсь чуть позже дам вам знать" at bounding box center [213, 386] width 189 height 29
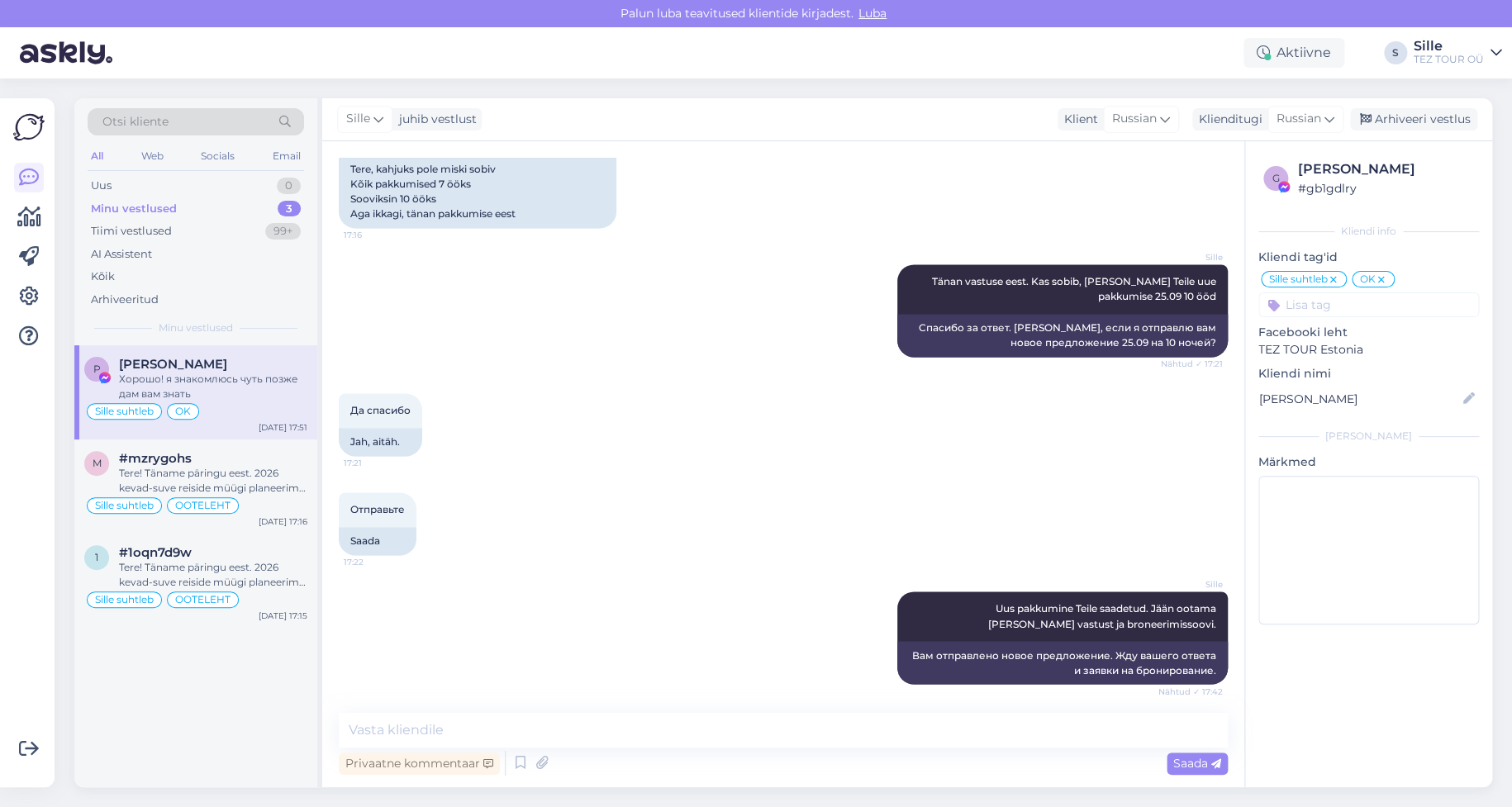
scroll to position [1204, 0]
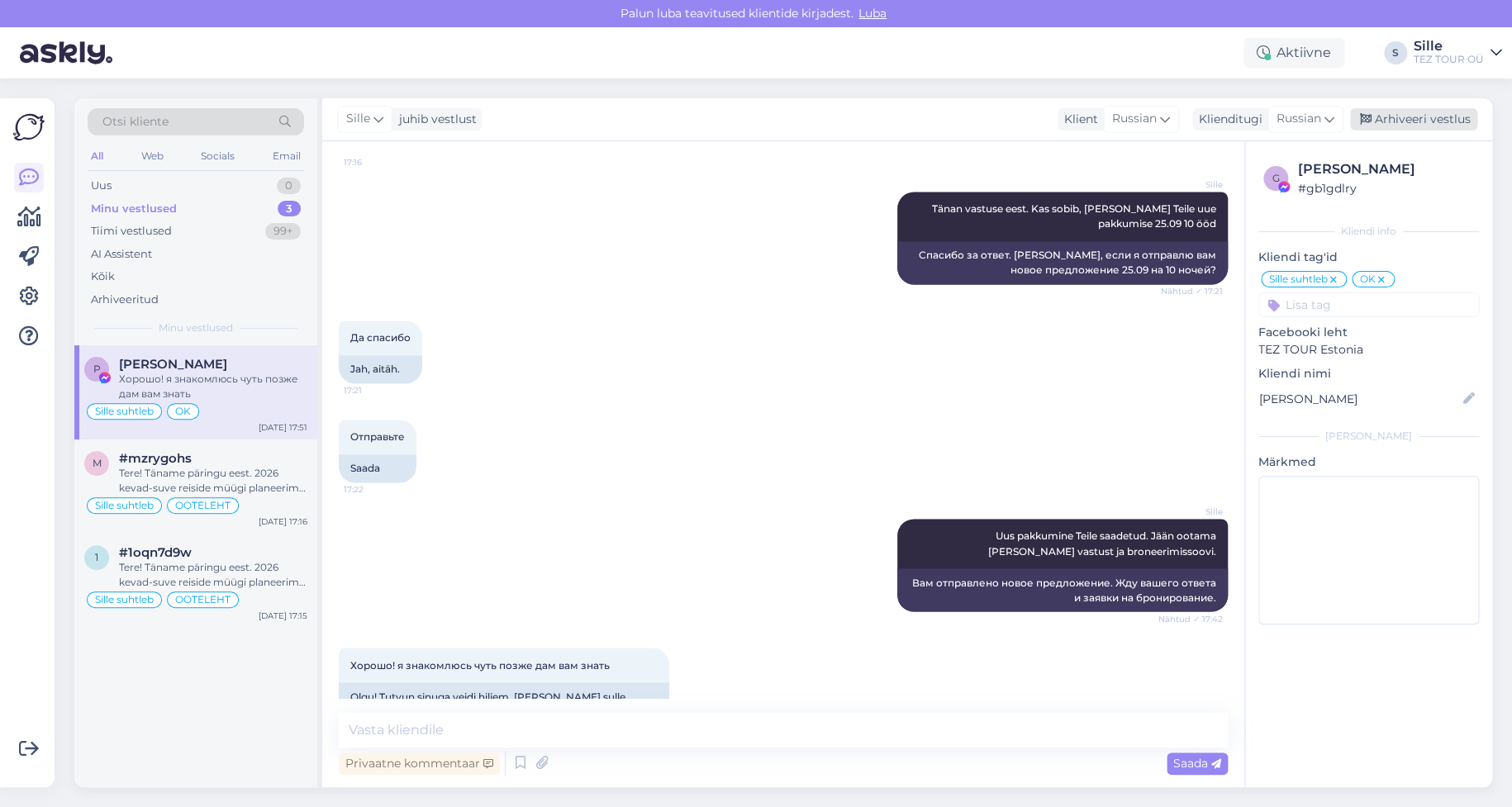
click at [1403, 123] on div "Arhiveeri vestlus" at bounding box center [1414, 119] width 127 height 22
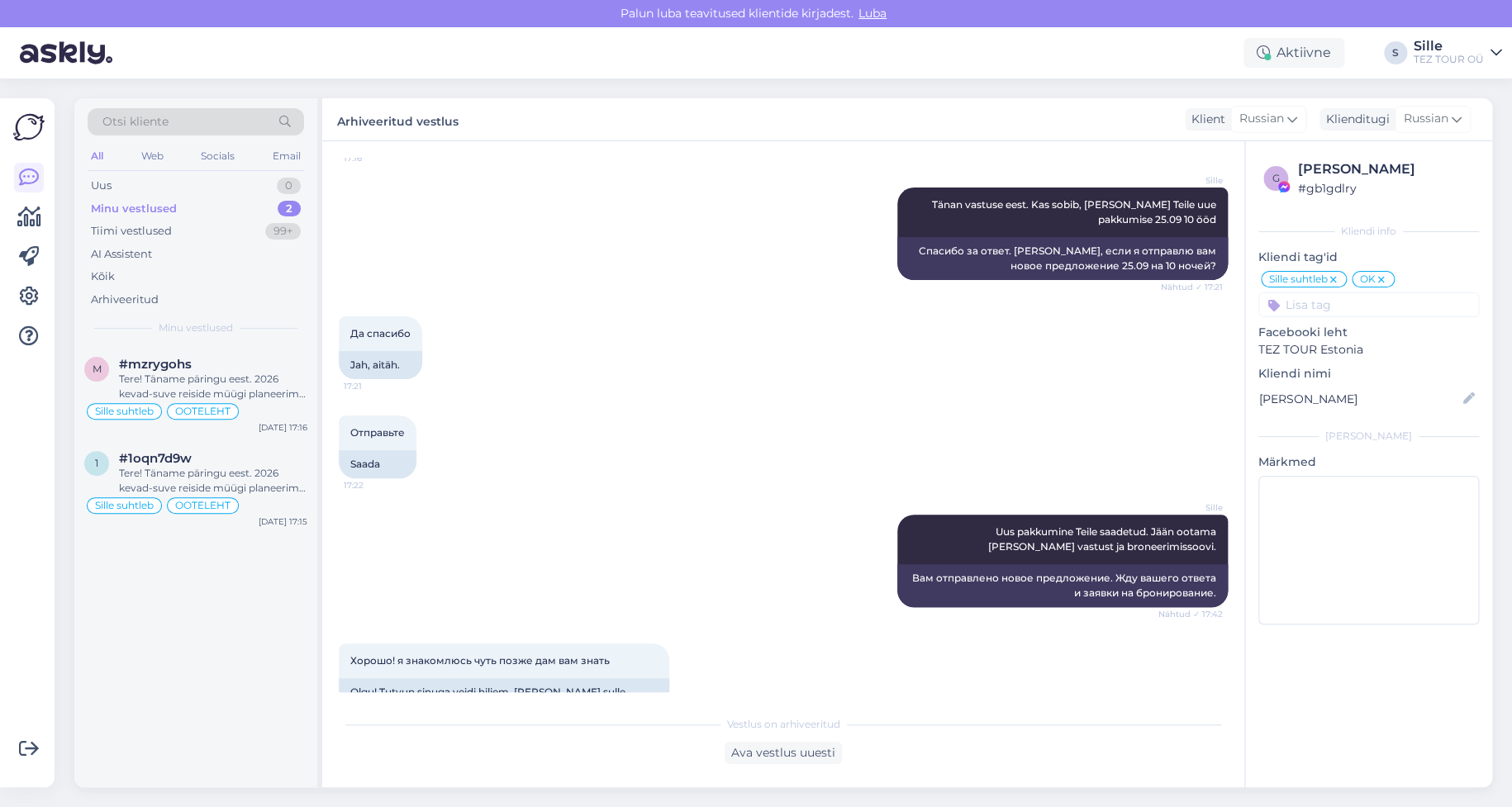
scroll to position [1209, 0]
